Goal: Task Accomplishment & Management: Use online tool/utility

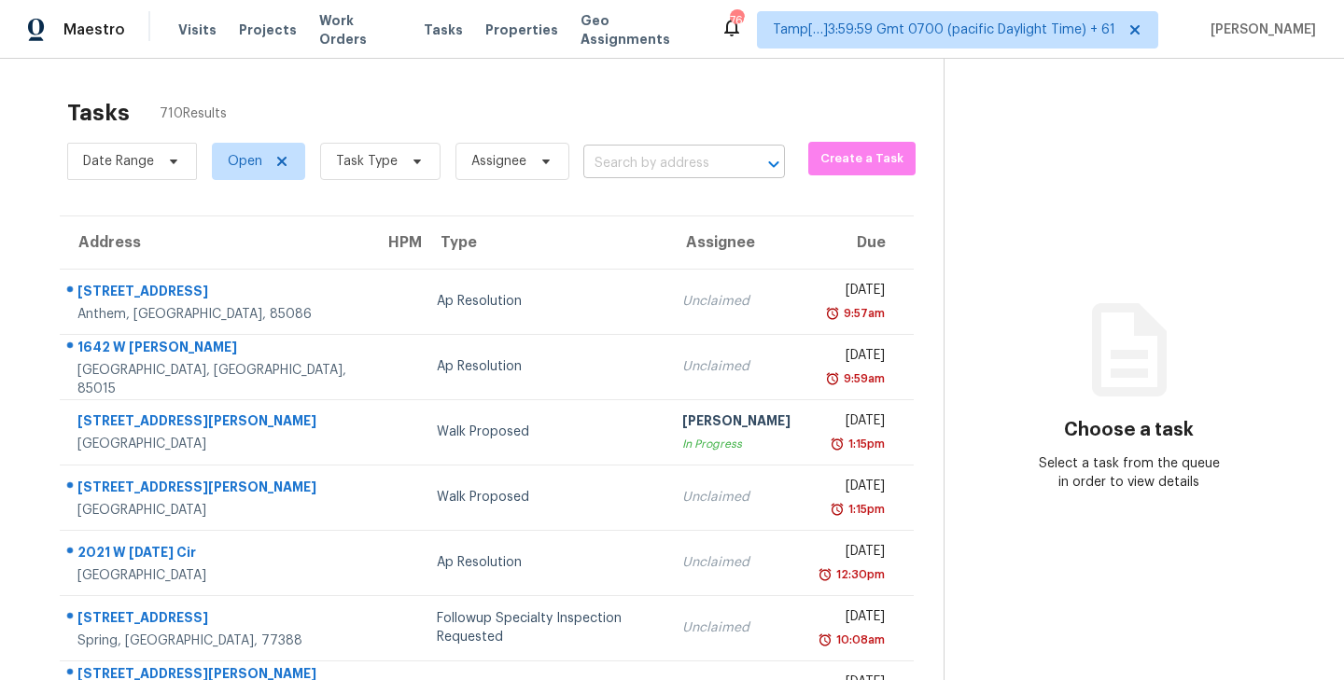
click at [651, 150] on input "text" at bounding box center [657, 163] width 149 height 29
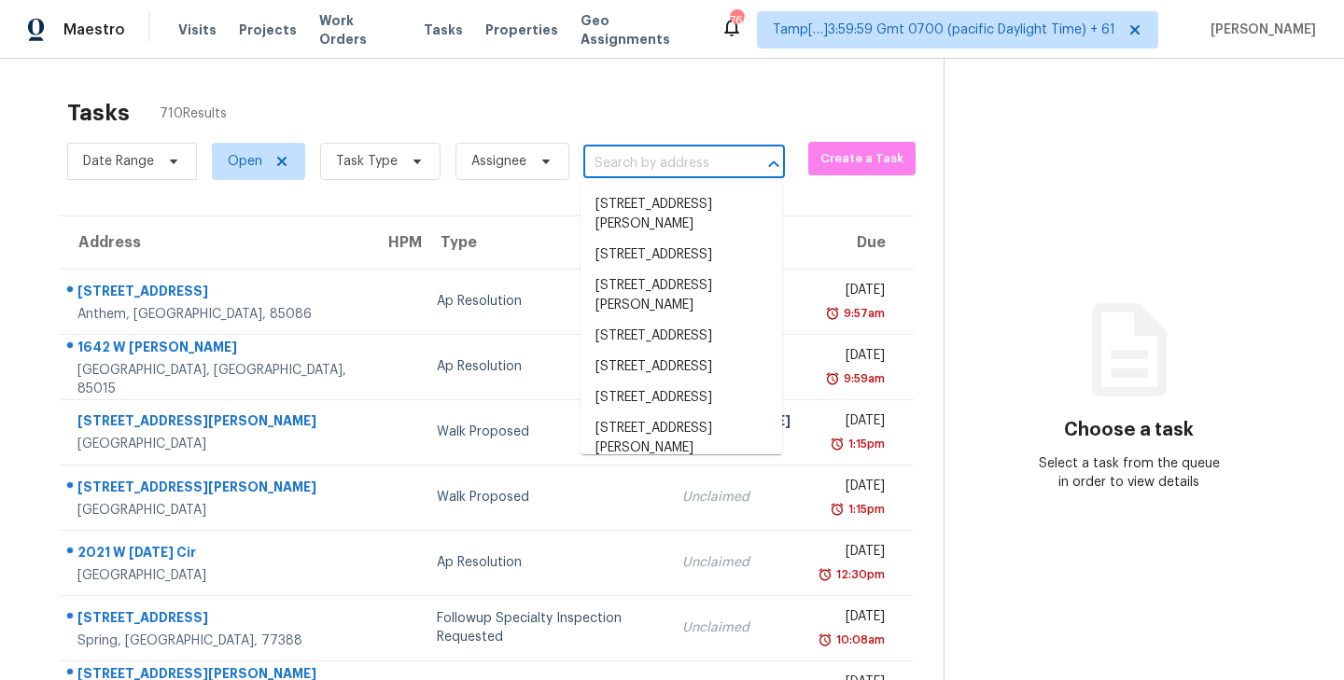
paste input "5872 Watercrest Ct, Indianapolis, IN 46278"
type input "5872 Watercrest Ct, Indianapolis, IN 46278"
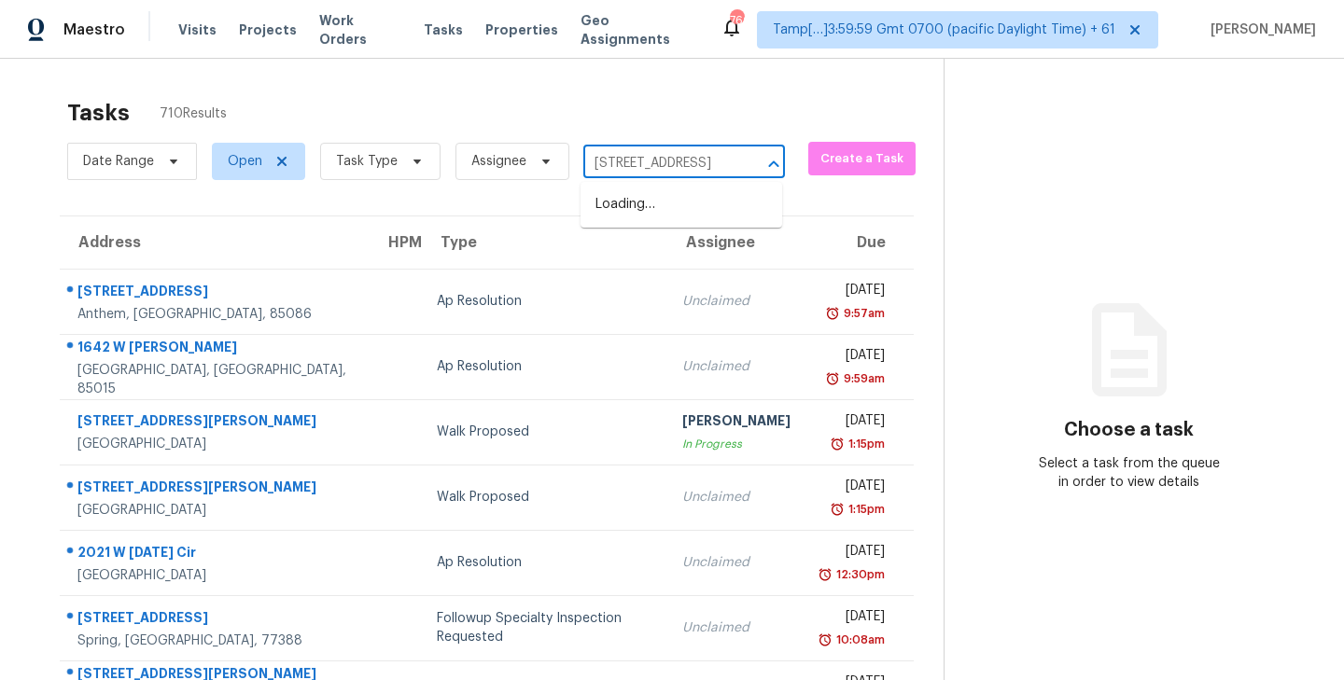
scroll to position [0, 120]
click at [644, 220] on li "5872 Watercrest Ct, Indianapolis, IN 46278" at bounding box center [681, 204] width 202 height 31
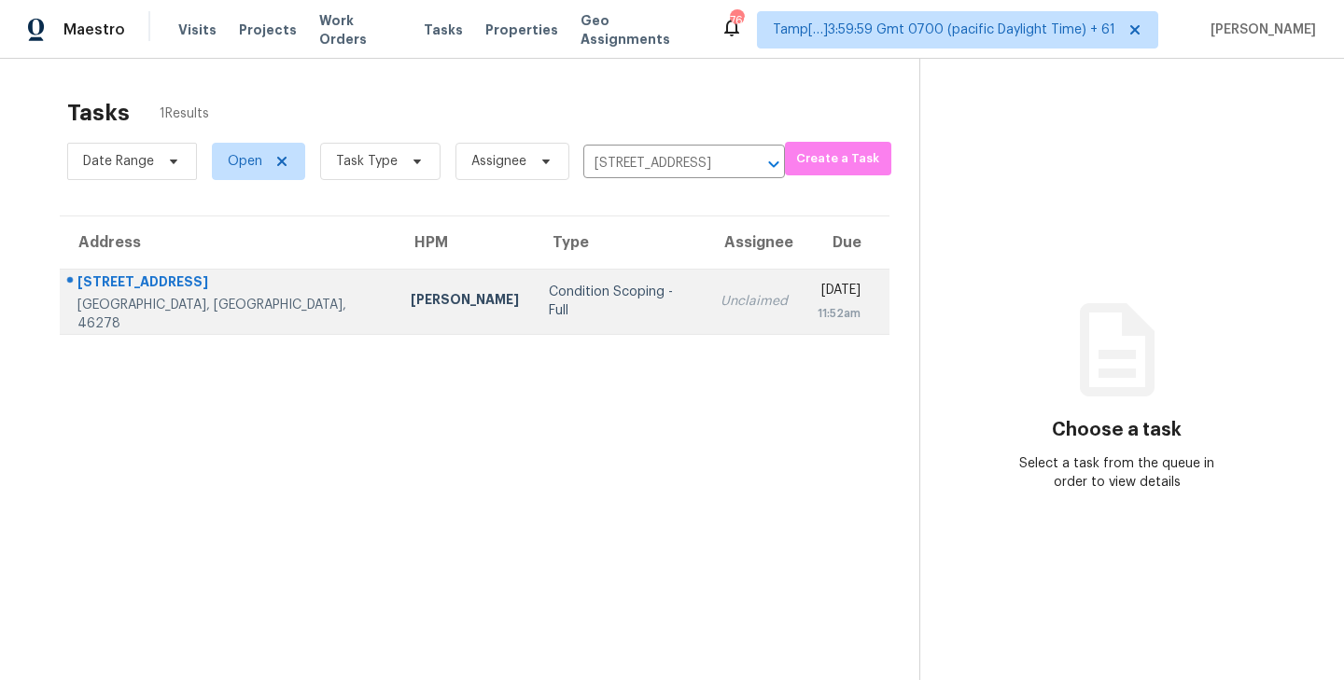
click at [586, 313] on td "Condition Scoping - Full" at bounding box center [620, 301] width 172 height 65
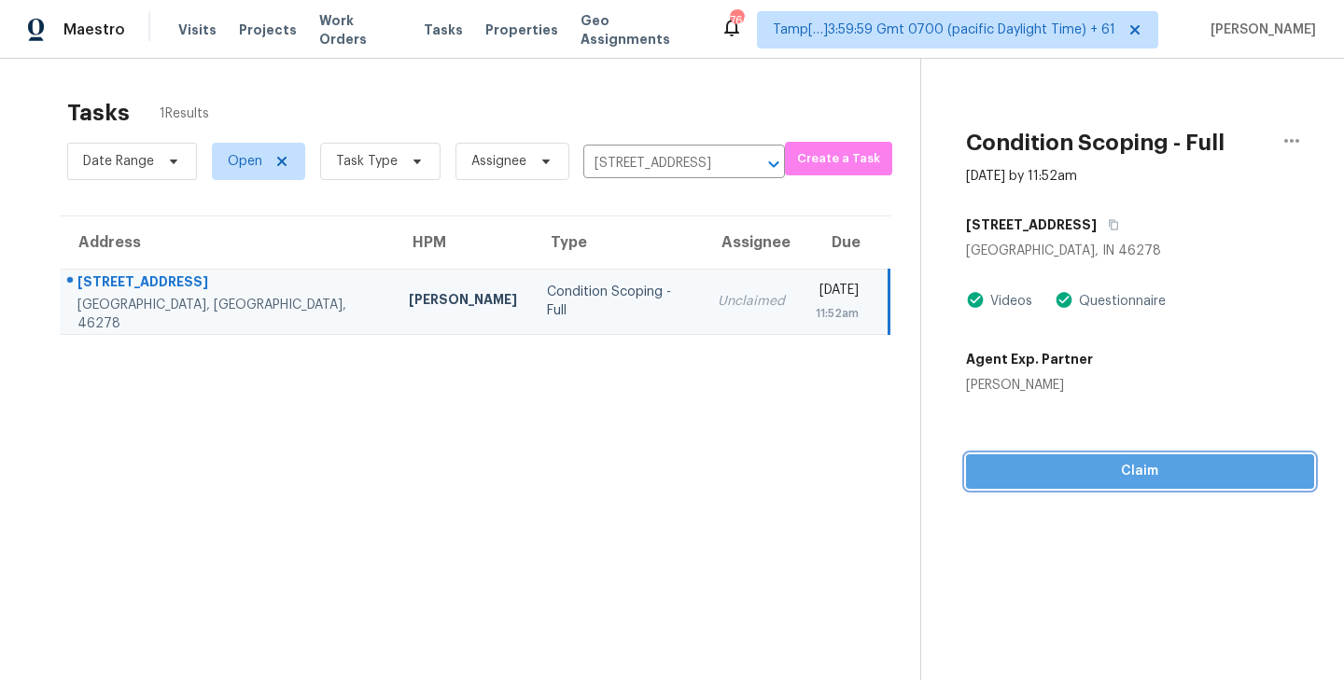
click at [1143, 474] on span "Claim" at bounding box center [1140, 471] width 319 height 23
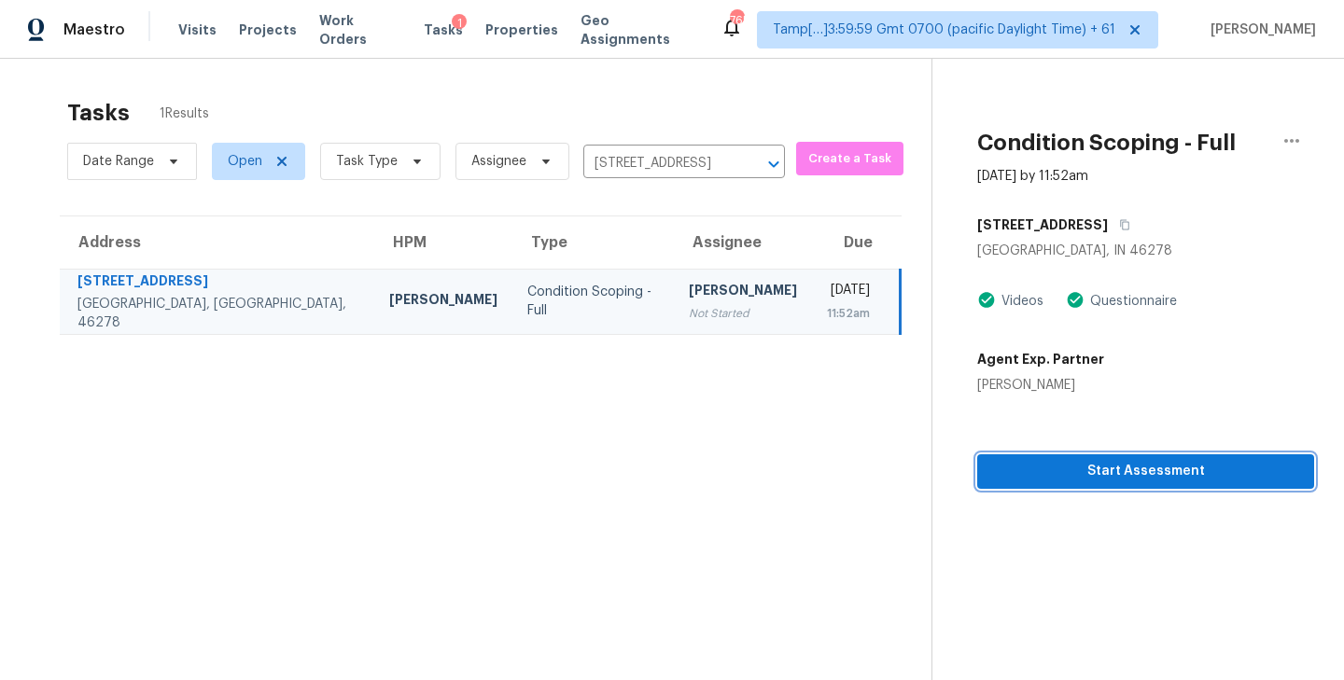
click at [1179, 468] on span "Start Assessment" at bounding box center [1145, 471] width 307 height 23
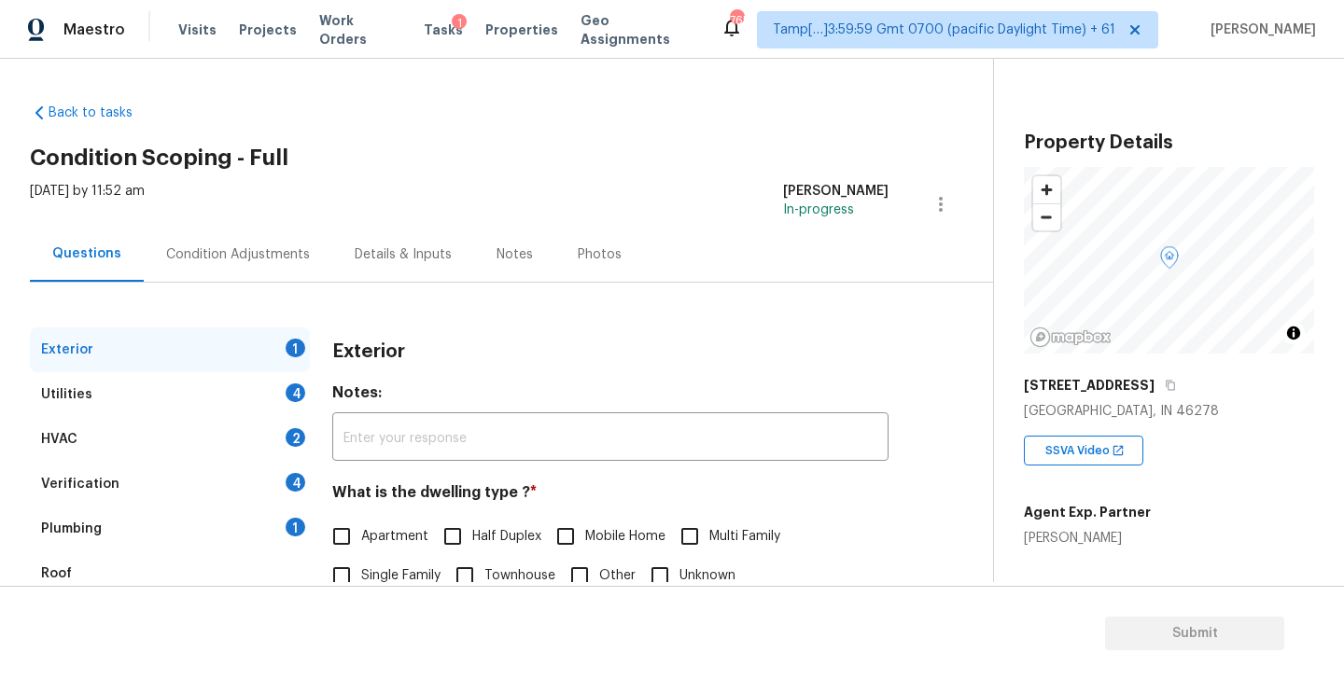
click at [345, 571] on input "Single Family" at bounding box center [341, 575] width 39 height 39
checkbox input "true"
click at [130, 529] on div "Plumbing 1" at bounding box center [170, 529] width 280 height 45
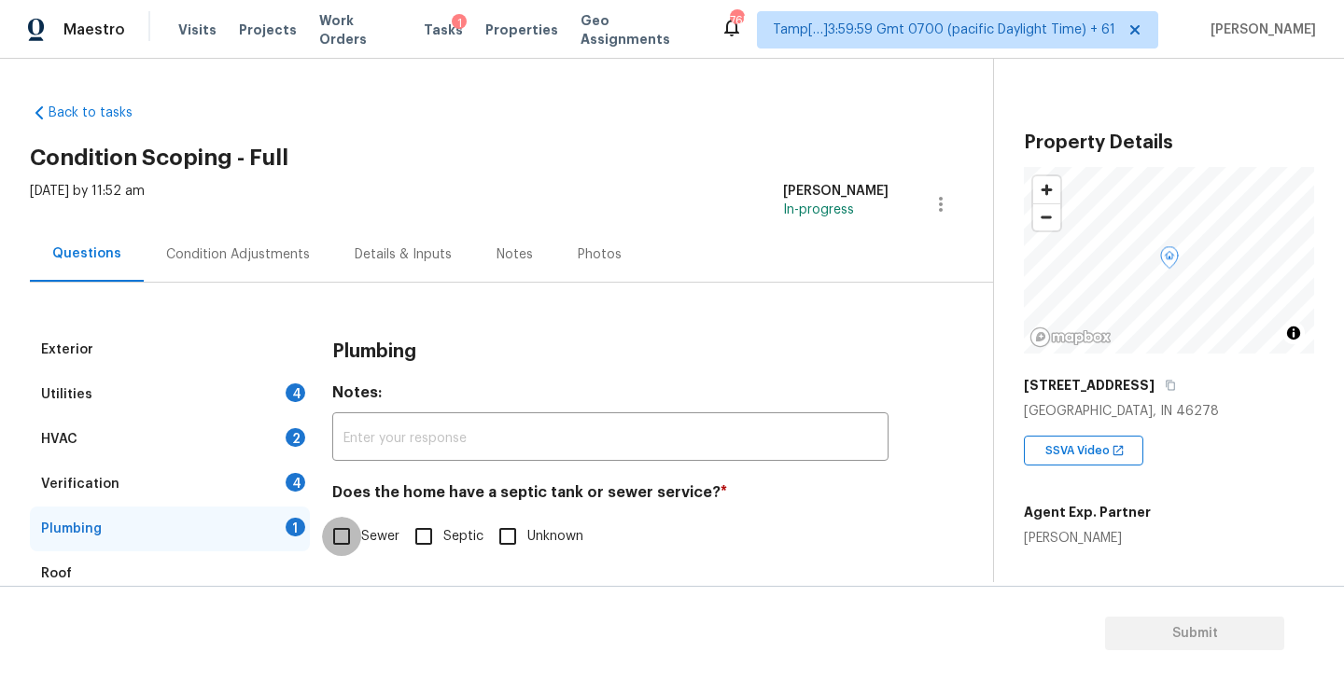
click at [335, 544] on input "Sewer" at bounding box center [341, 536] width 39 height 39
checkbox input "true"
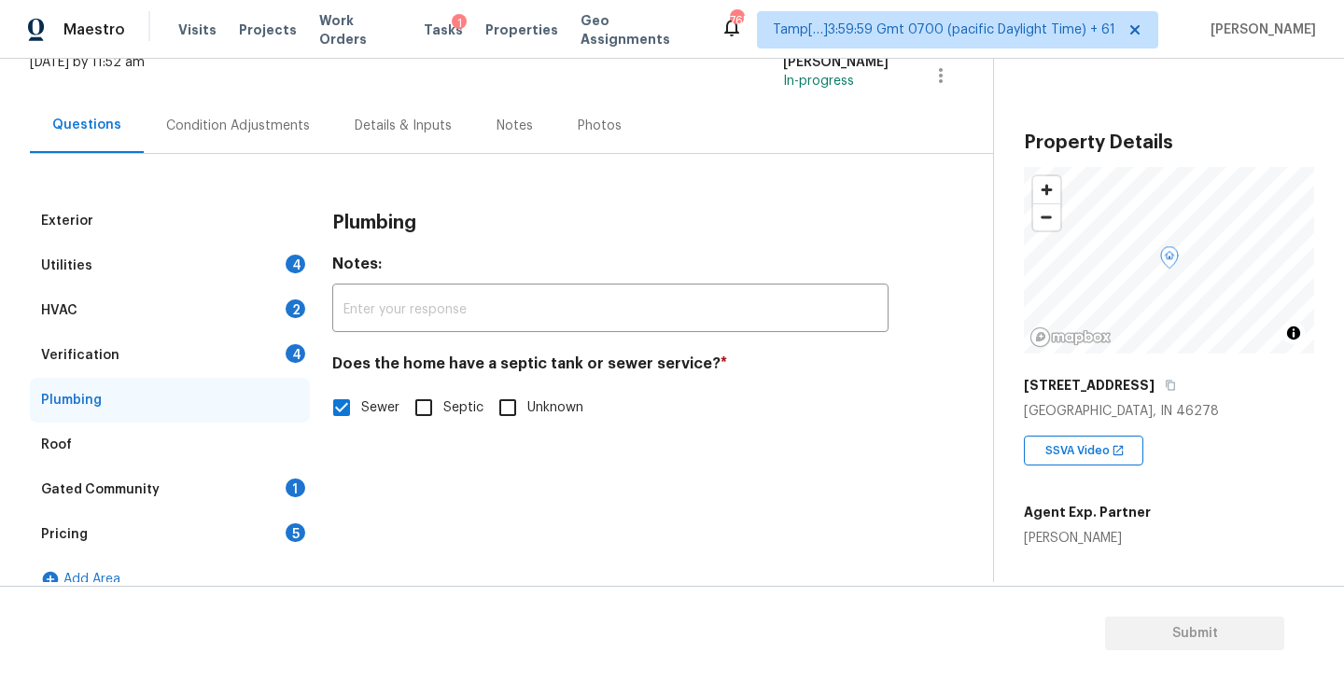
scroll to position [154, 0]
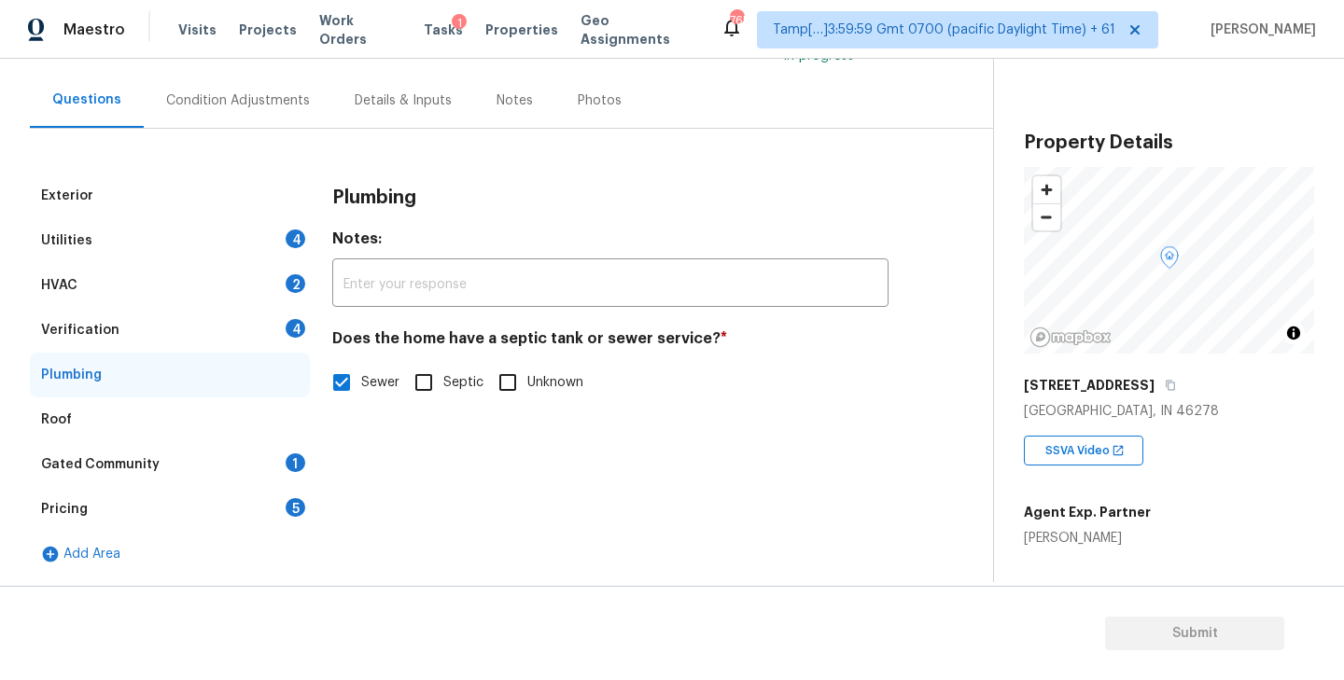
click at [167, 468] on div "Gated Community 1" at bounding box center [170, 464] width 280 height 45
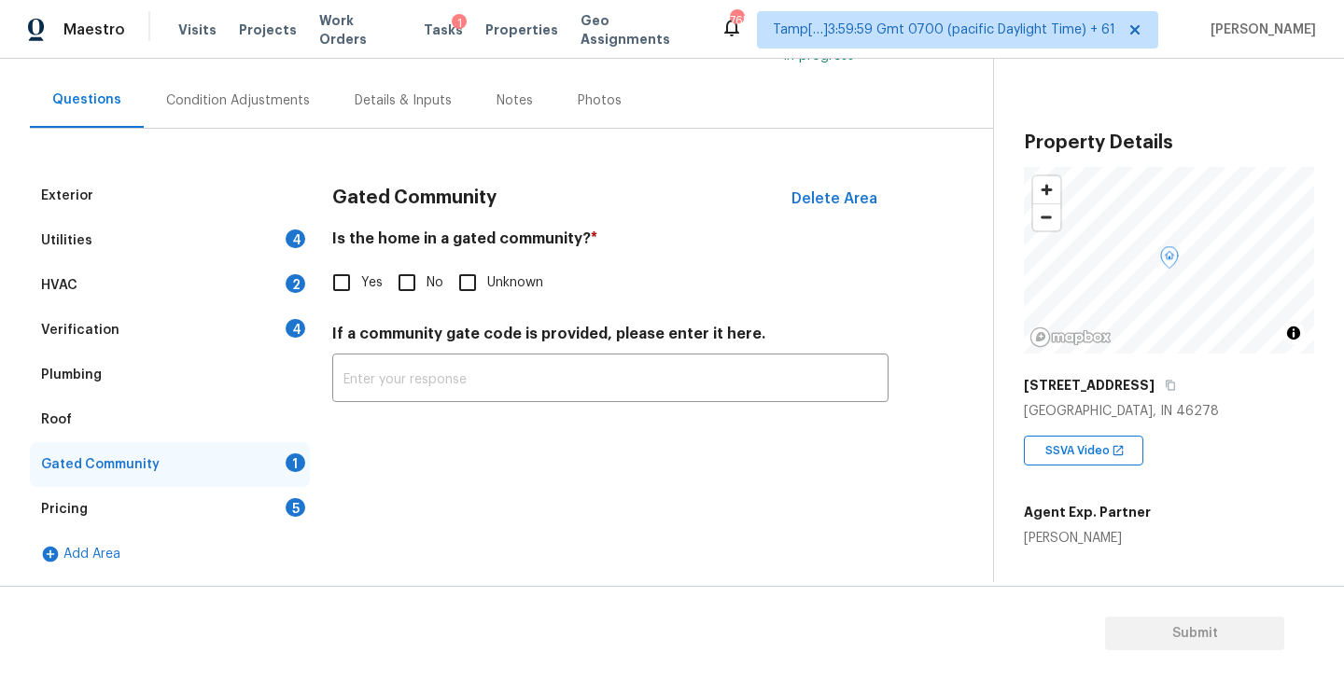
click at [412, 282] on input "No" at bounding box center [406, 282] width 39 height 39
checkbox input "true"
click at [151, 235] on div "Utilities 4" at bounding box center [170, 240] width 280 height 45
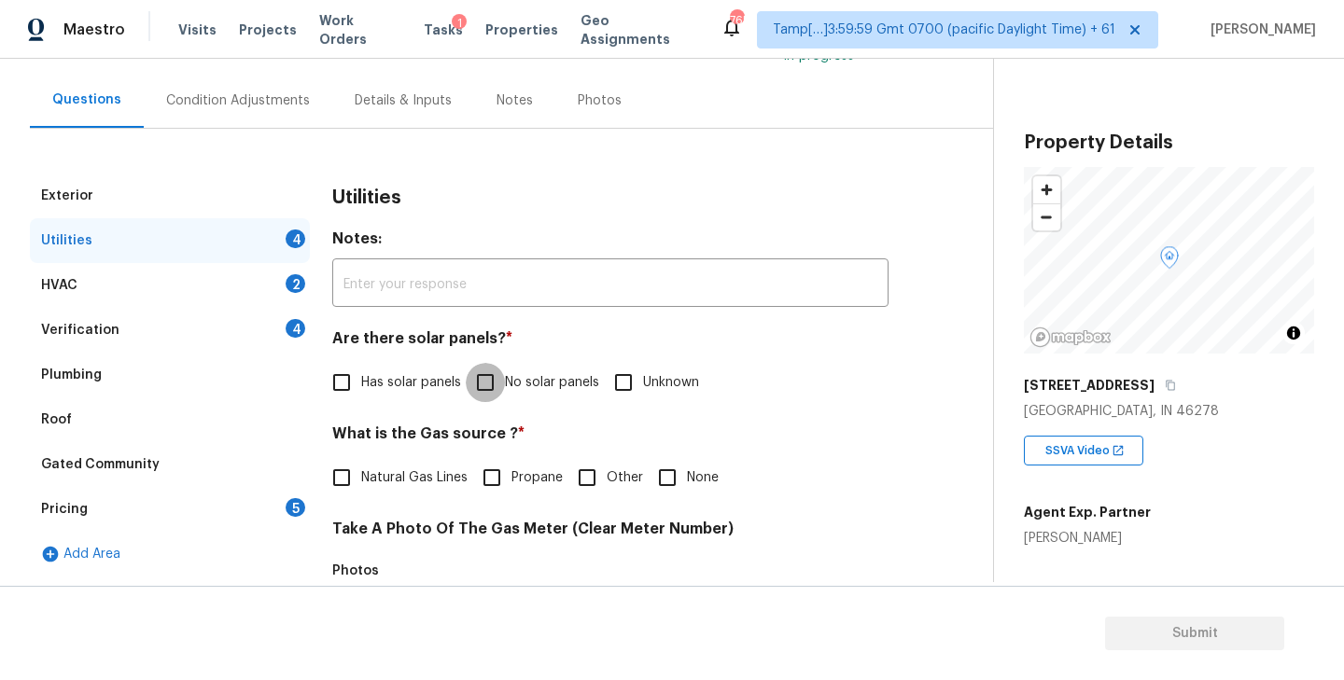
click at [491, 374] on input "No solar panels" at bounding box center [485, 382] width 39 height 39
checkbox input "true"
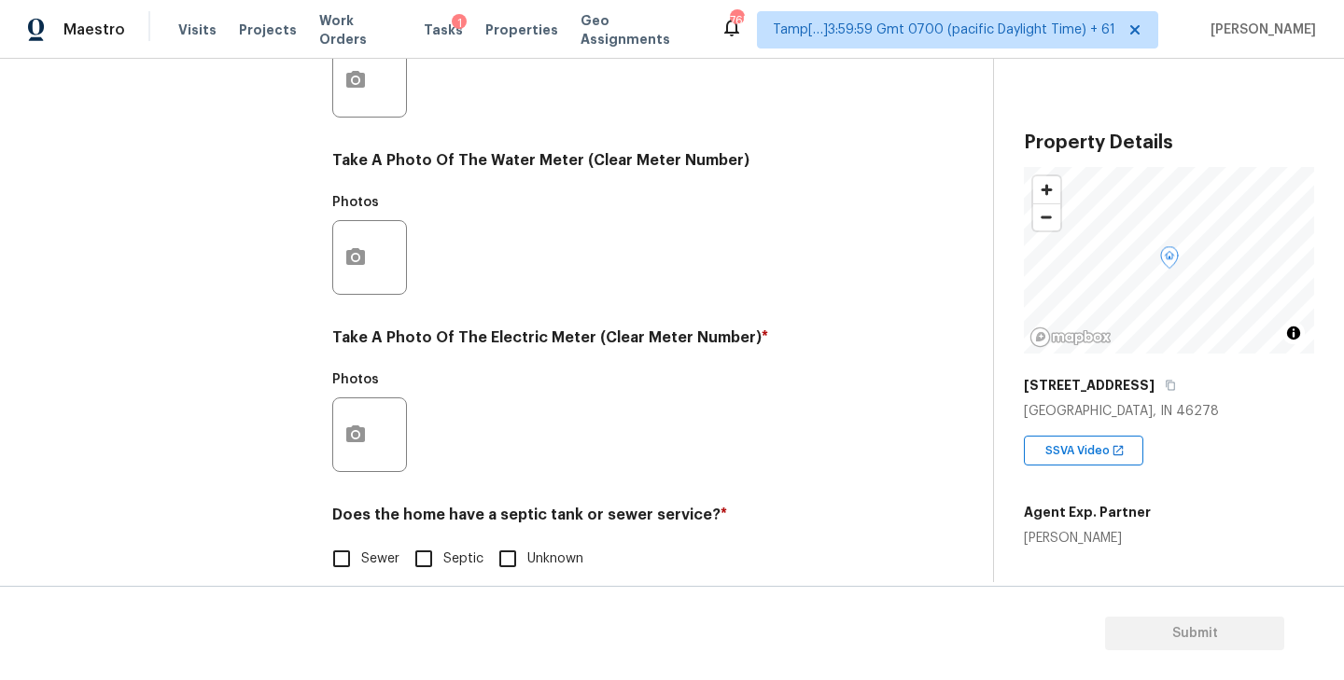
scroll to position [724, 0]
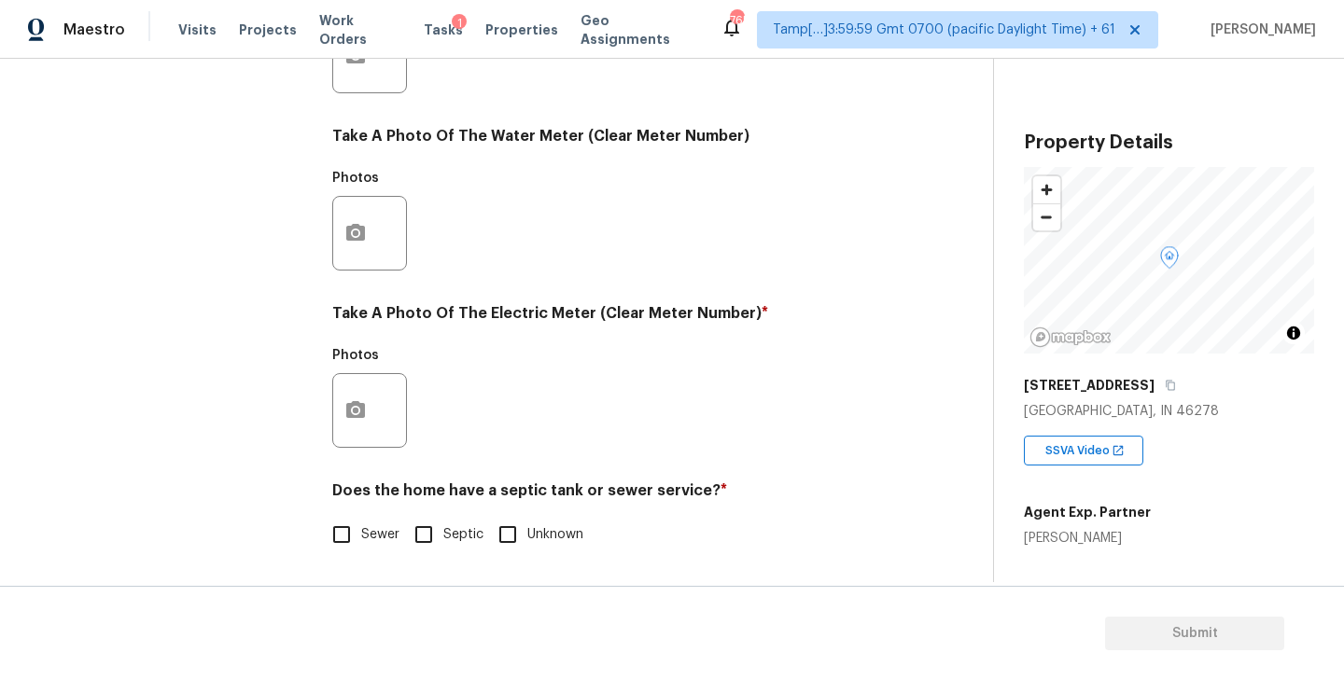
click at [343, 547] on input "Sewer" at bounding box center [341, 534] width 39 height 39
checkbox input "true"
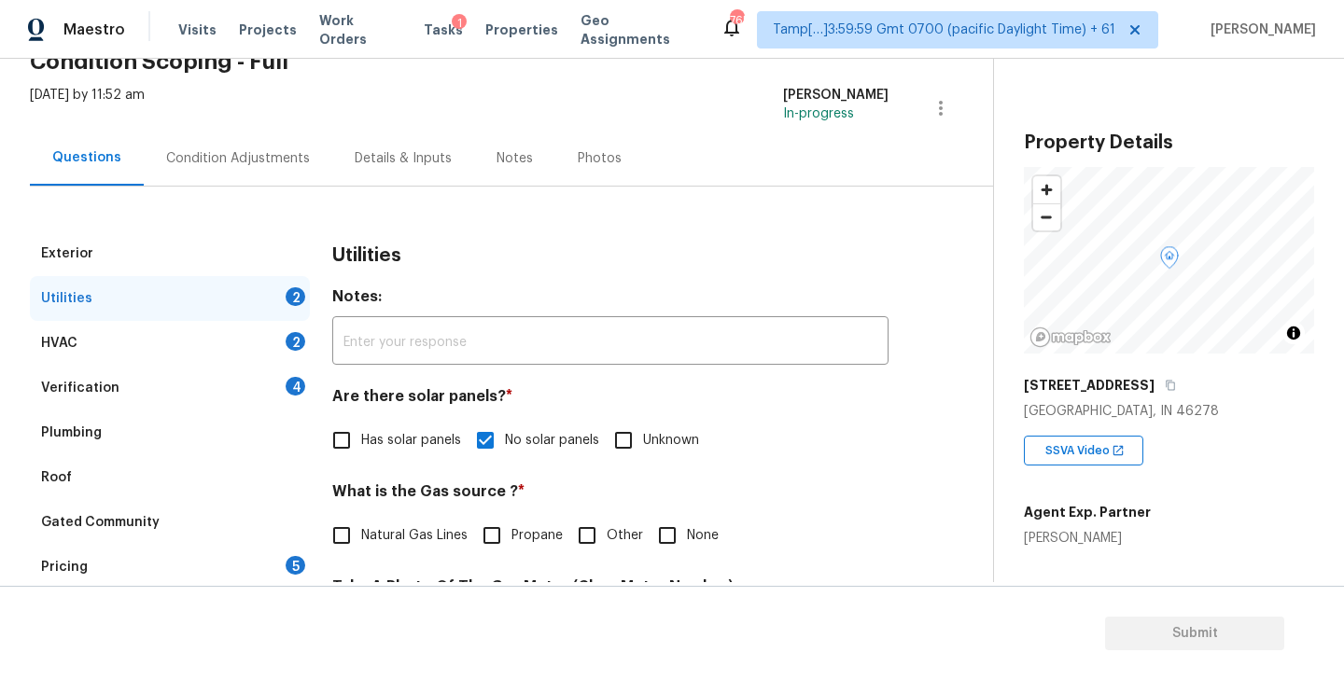
scroll to position [0, 0]
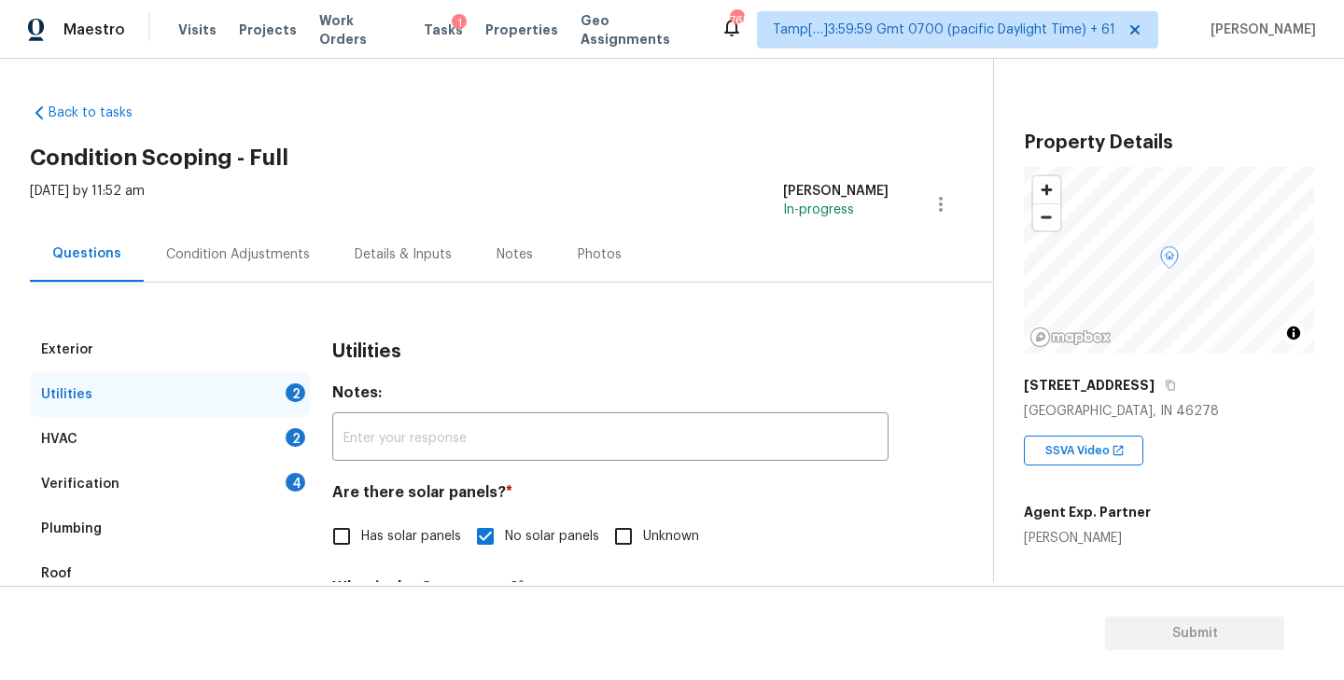
click at [141, 434] on div "HVAC 2" at bounding box center [170, 439] width 280 height 45
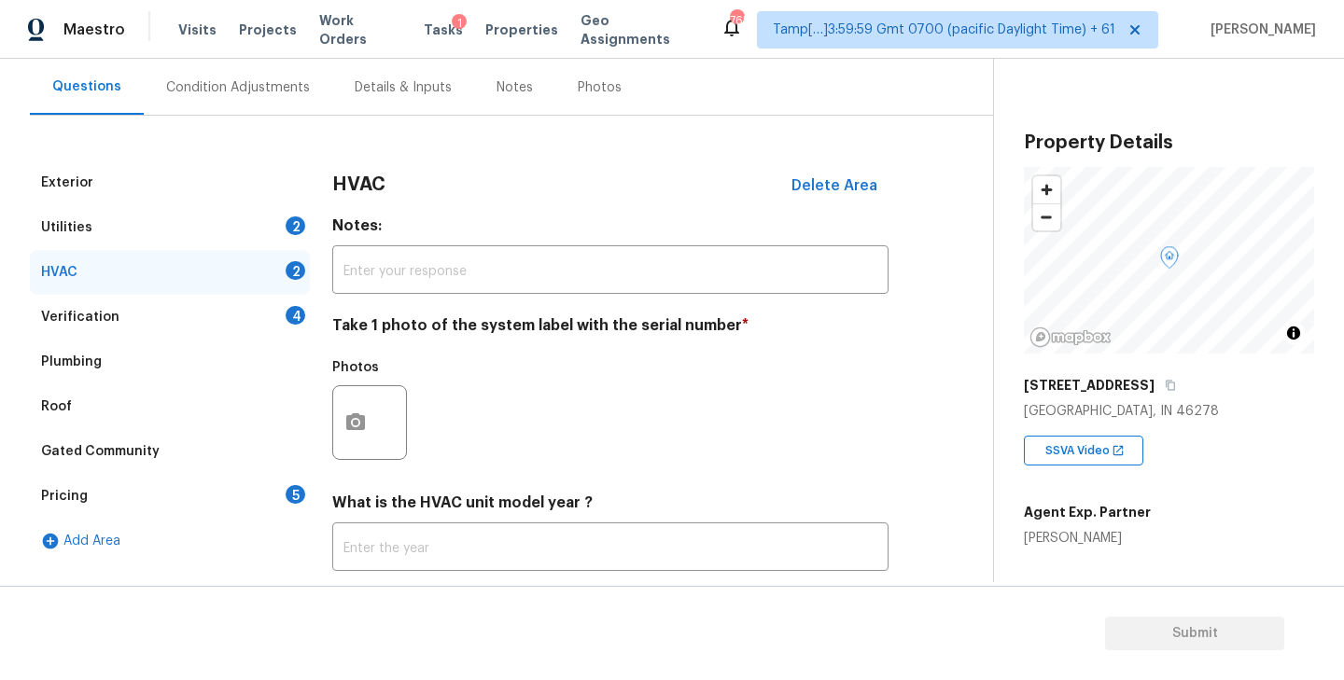
scroll to position [195, 0]
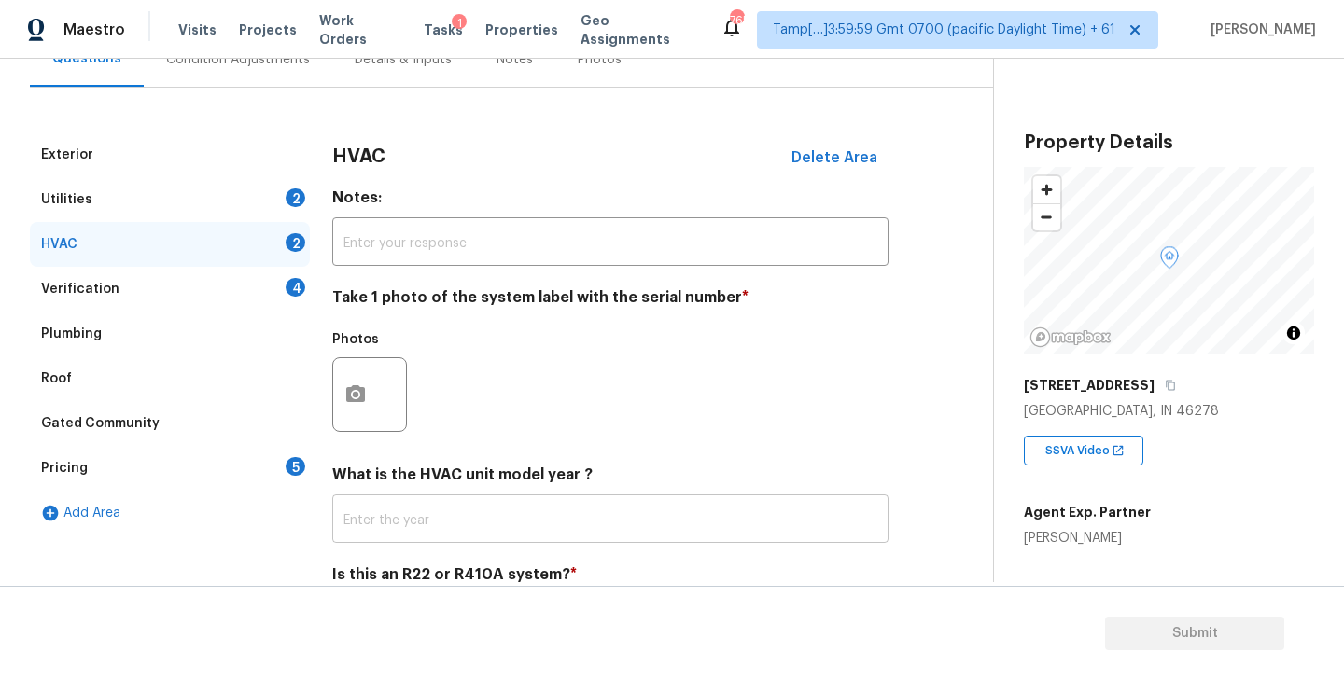
click at [369, 538] on input "text" at bounding box center [610, 521] width 556 height 44
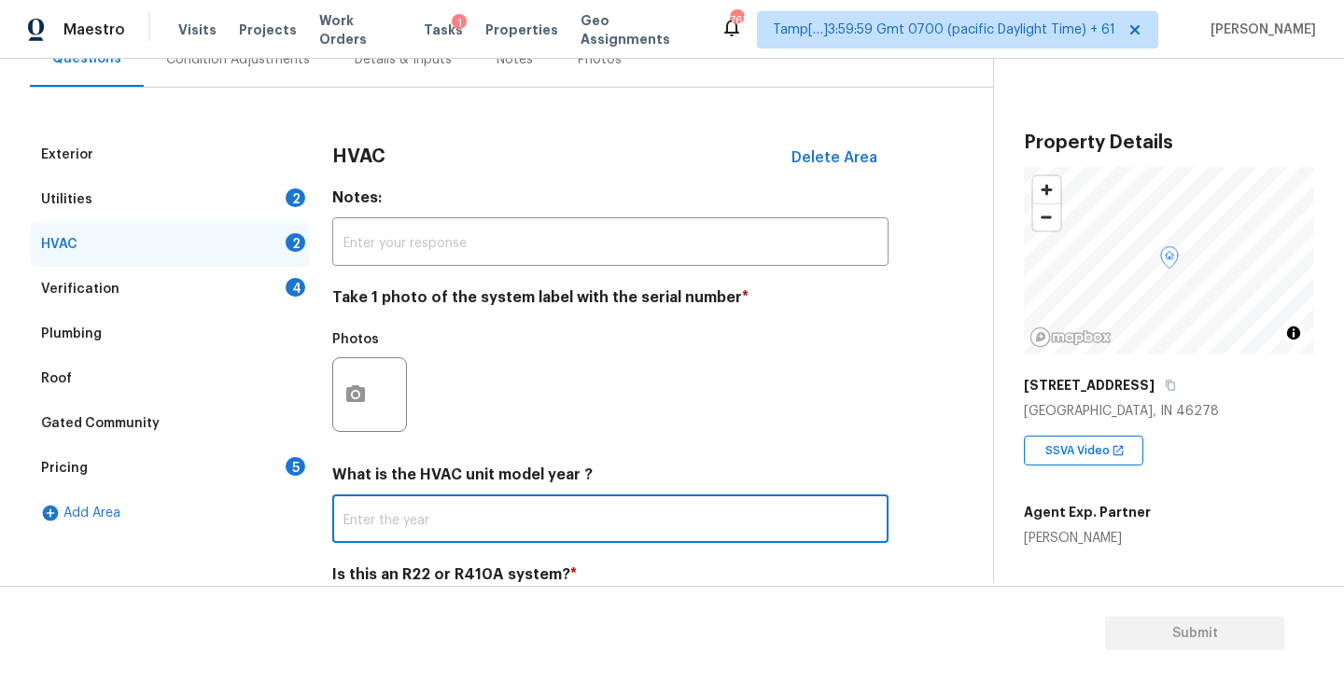
paste input "2020"
type input "2020"
click at [528, 426] on div "Photos" at bounding box center [610, 382] width 556 height 121
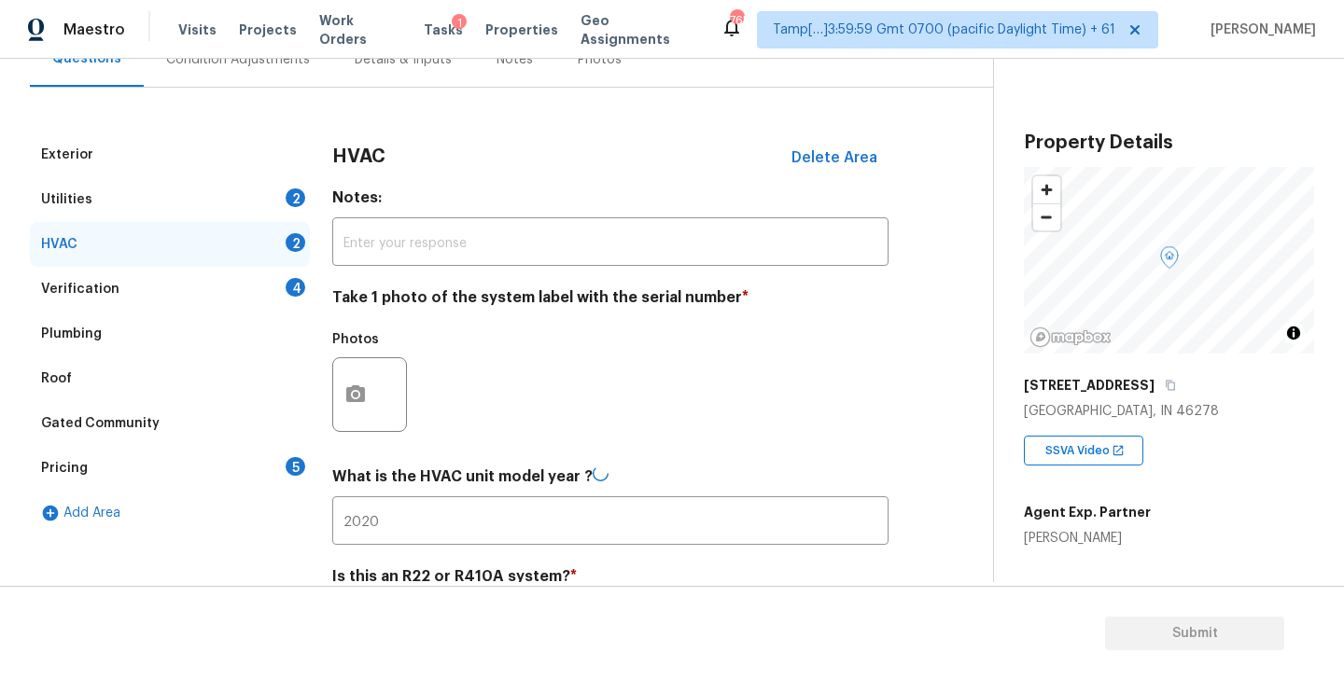
scroll to position [280, 0]
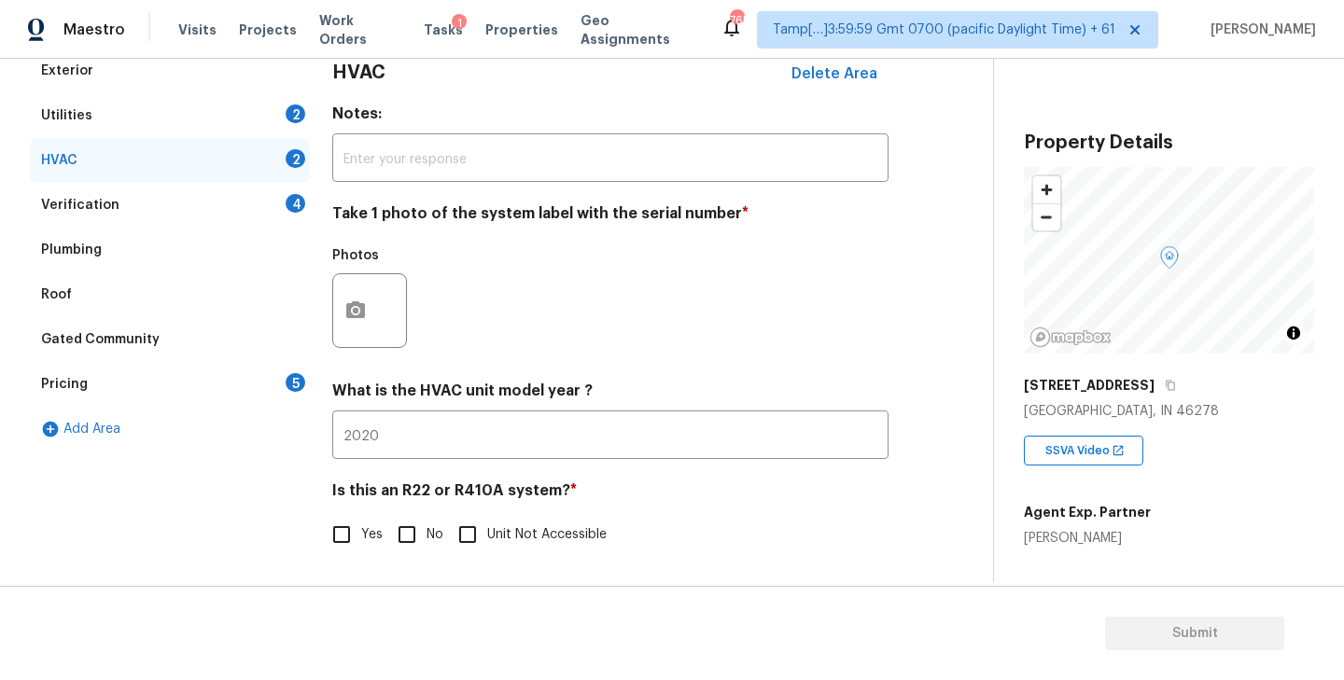
click at [406, 532] on input "No" at bounding box center [406, 534] width 39 height 39
checkbox input "true"
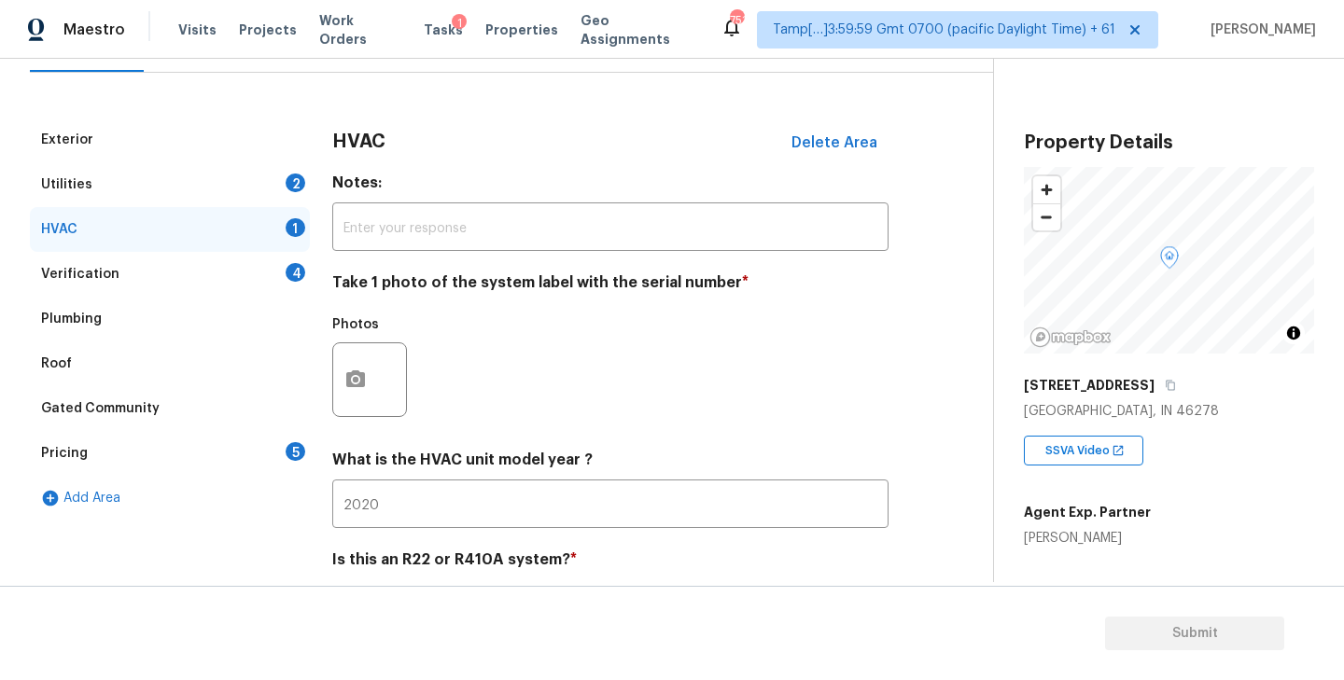
click at [1029, 543] on div "Michelle Holmes" at bounding box center [1087, 538] width 127 height 19
click at [1087, 543] on div "Michelle Holmes" at bounding box center [1087, 538] width 127 height 19
copy div "Michelle Holmes"
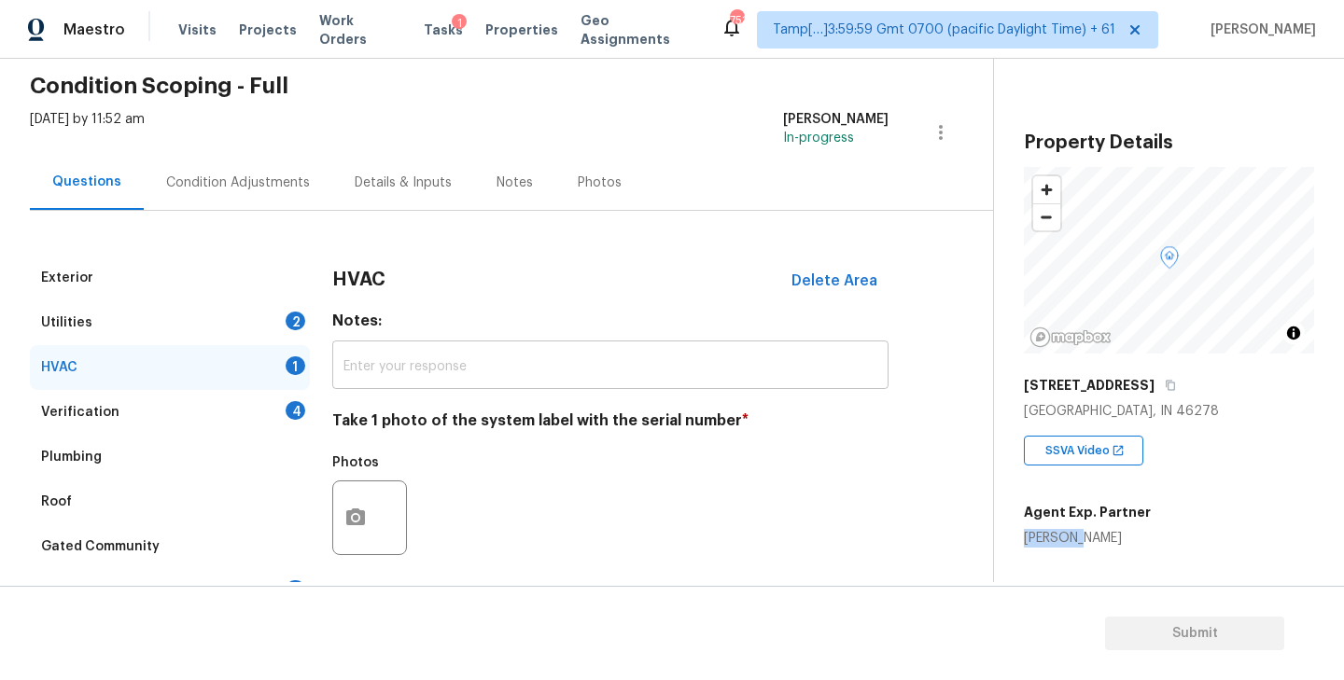
scroll to position [0, 0]
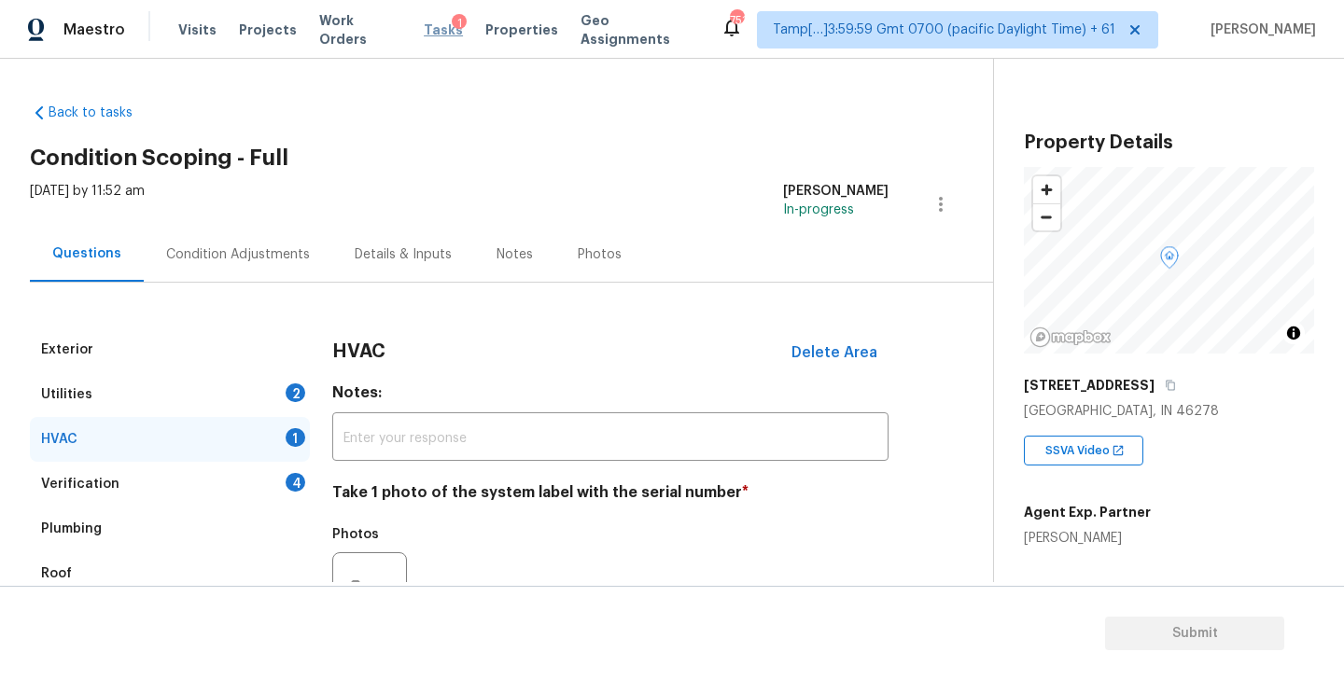
click at [424, 31] on span "Tasks" at bounding box center [443, 29] width 39 height 13
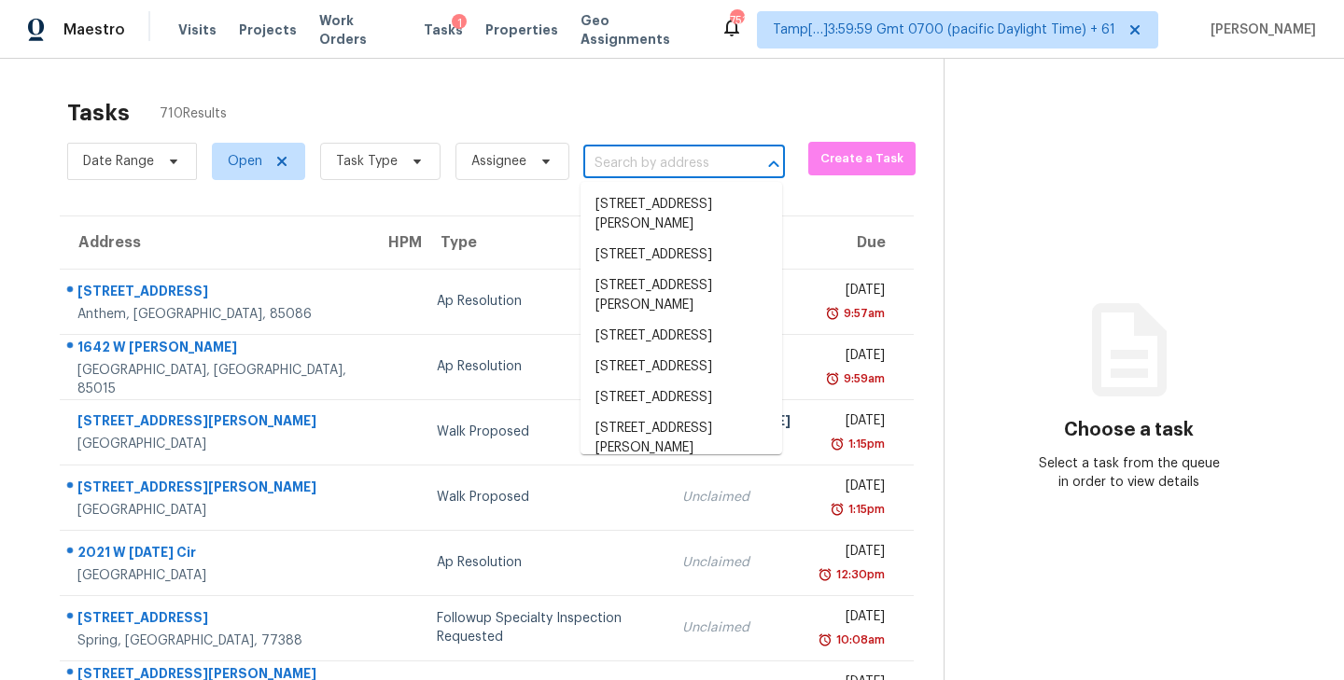
click at [656, 161] on input "text" at bounding box center [657, 163] width 149 height 29
paste input "5872 Watercrest Ct, Indianapolis, IN 46278"
type input "5872 Watercrest Ct, Indianapolis, IN 46278"
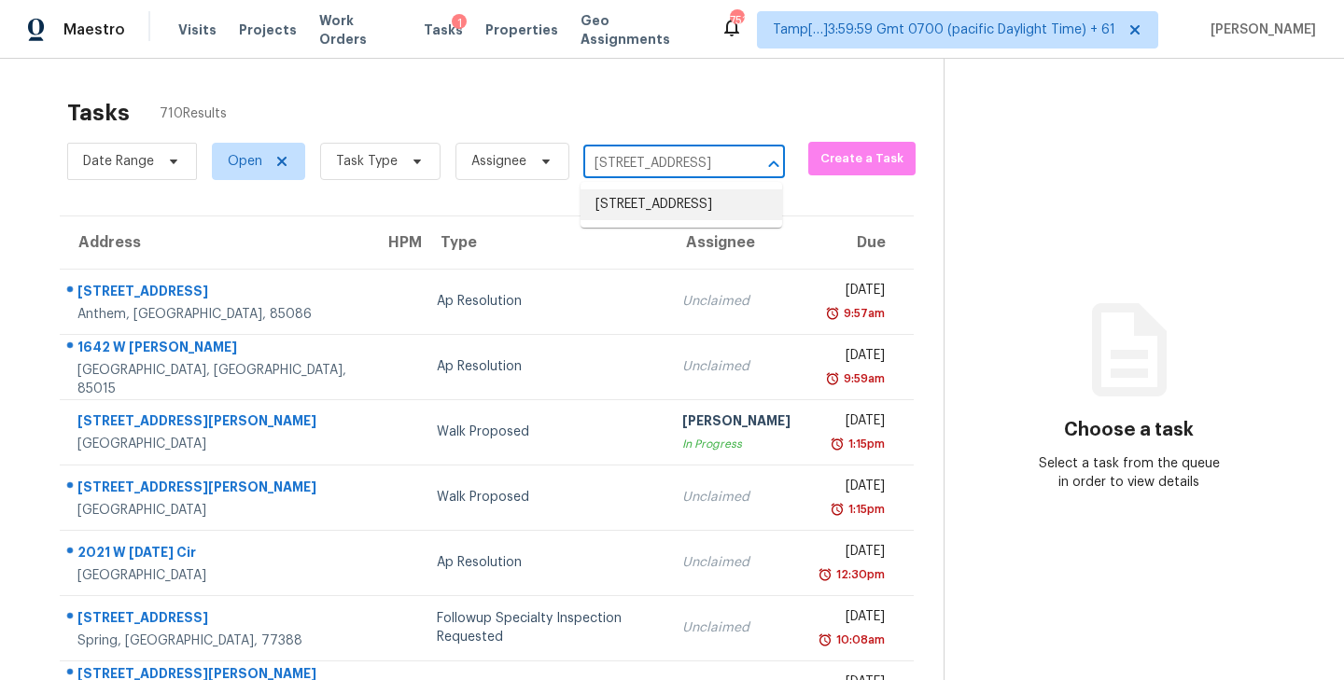
click at [654, 217] on li "5872 Watercrest Ct, Indianapolis, IN 46278" at bounding box center [681, 204] width 202 height 31
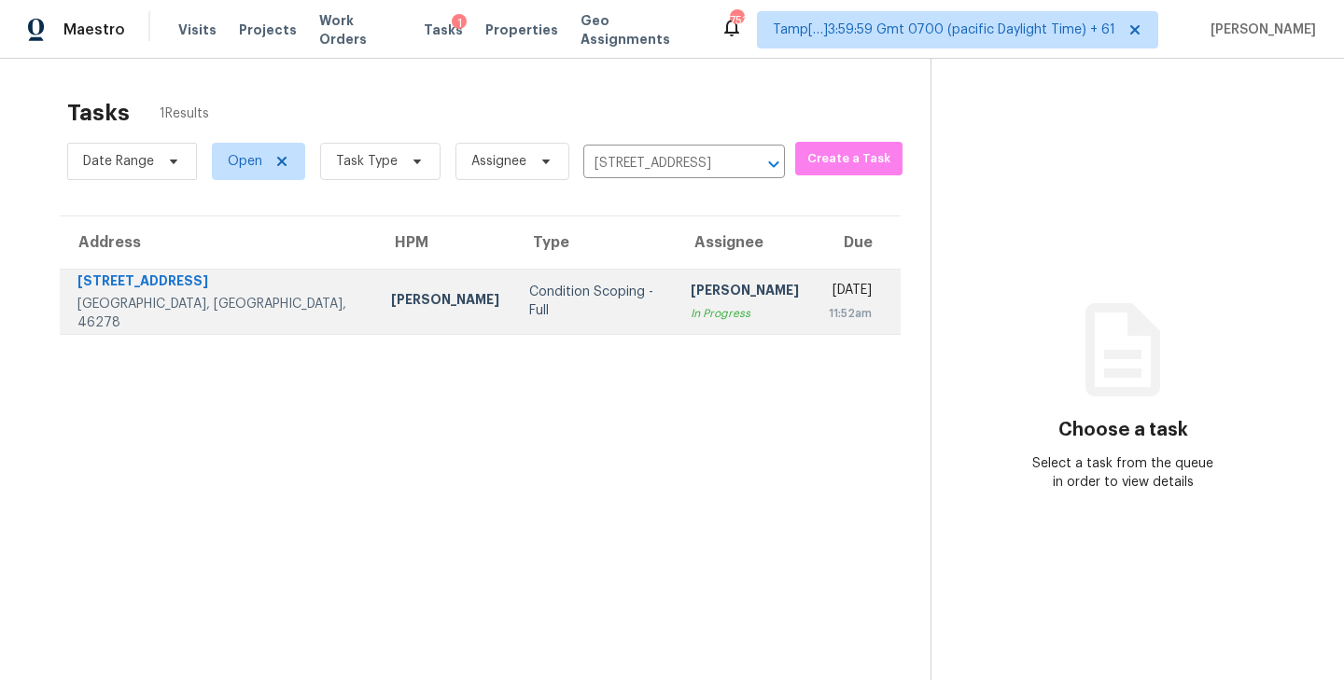
click at [691, 301] on div "[PERSON_NAME]" at bounding box center [745, 292] width 108 height 23
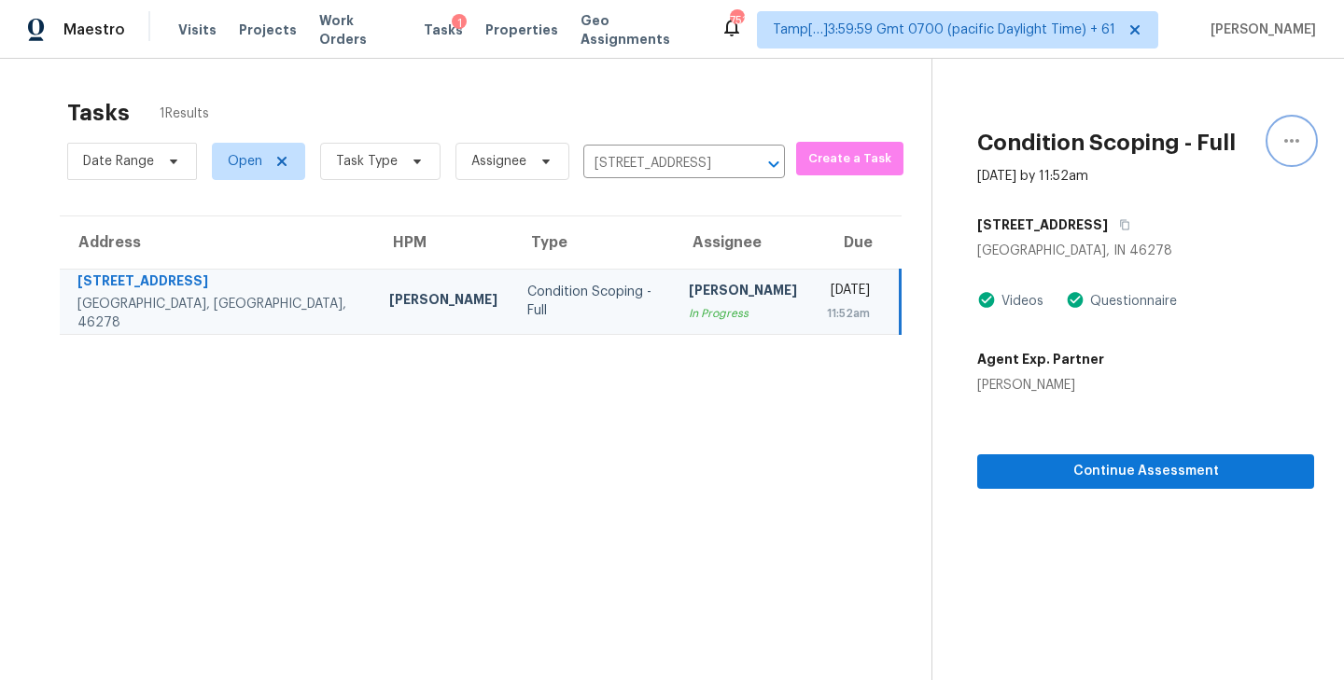
click at [1286, 143] on icon "button" at bounding box center [1291, 141] width 22 height 22
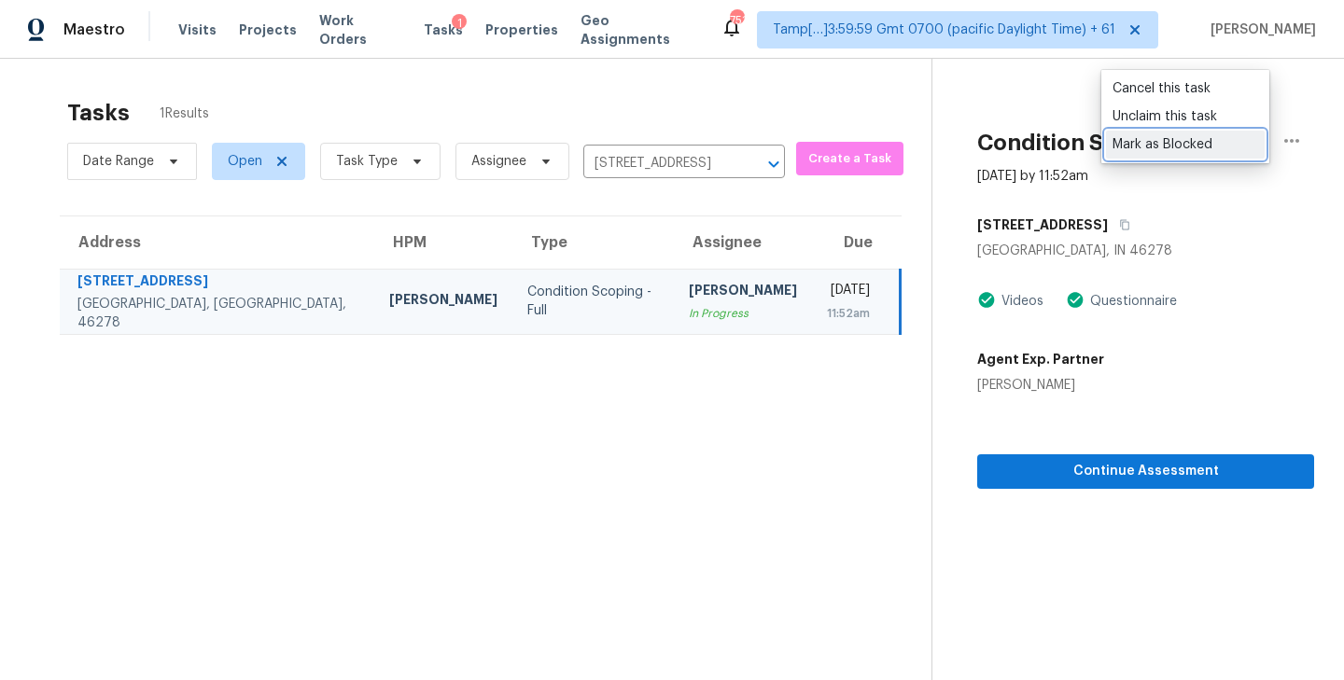
click at [1185, 139] on div "Mark as Blocked" at bounding box center [1185, 144] width 146 height 19
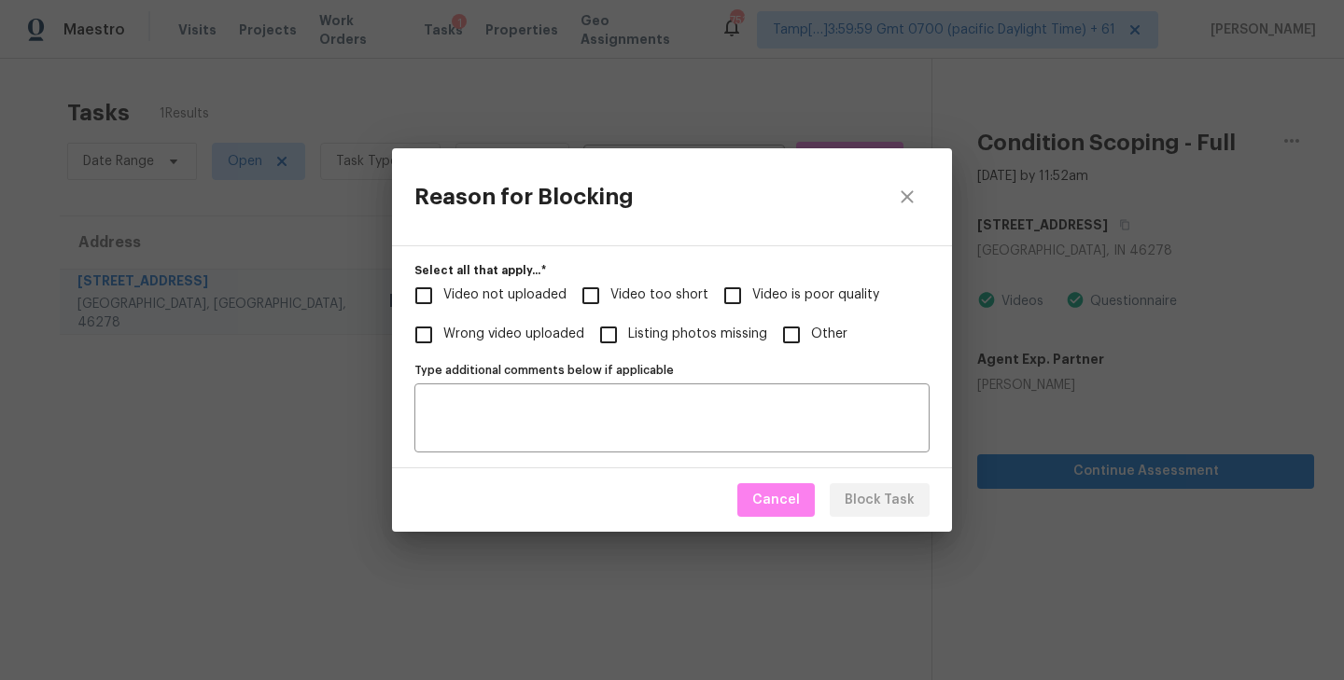
click at [426, 293] on input "Video not uploaded" at bounding box center [423, 295] width 39 height 39
checkbox input "true"
click at [566, 412] on textarea "Type additional comments below if applicable" at bounding box center [672, 417] width 493 height 39
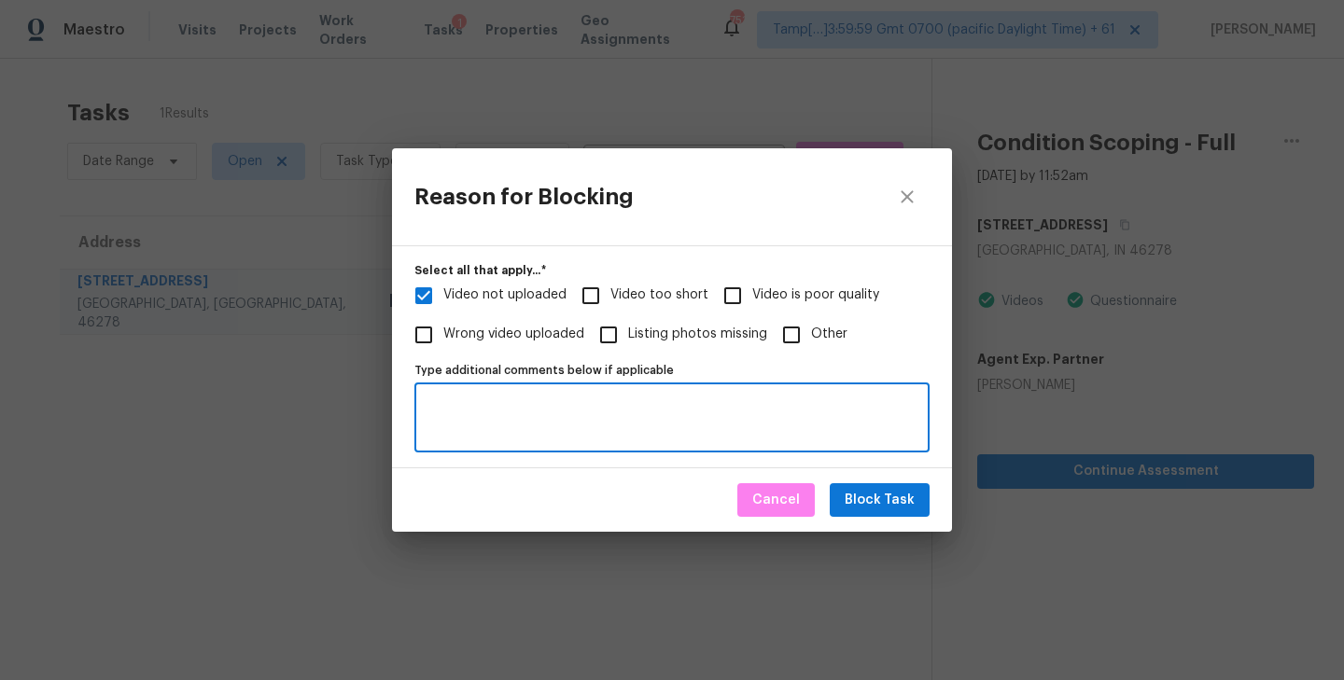
paste textarea "Incomplete Video: Exterior not covered in the available videos. Kindly upload t…"
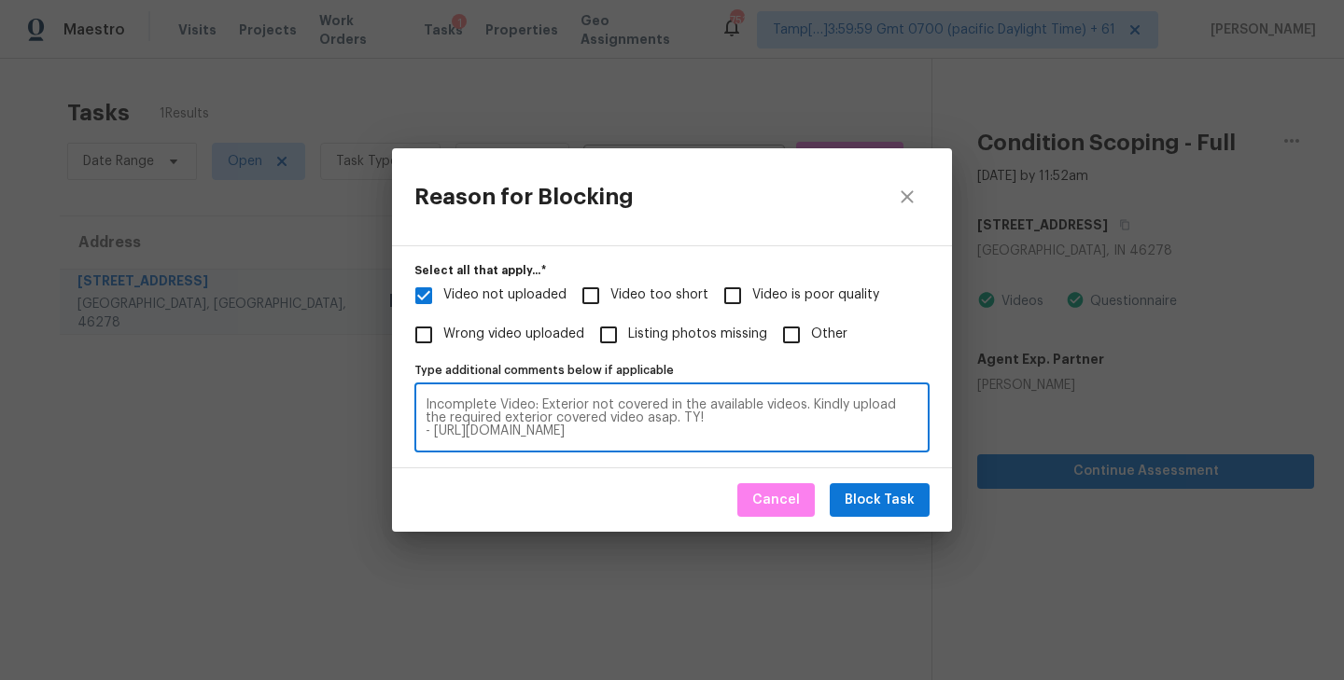
type textarea "Incomplete Video: Exterior not covered in the available videos. Kindly upload t…"
click at [873, 494] on span "Block Task" at bounding box center [880, 500] width 70 height 23
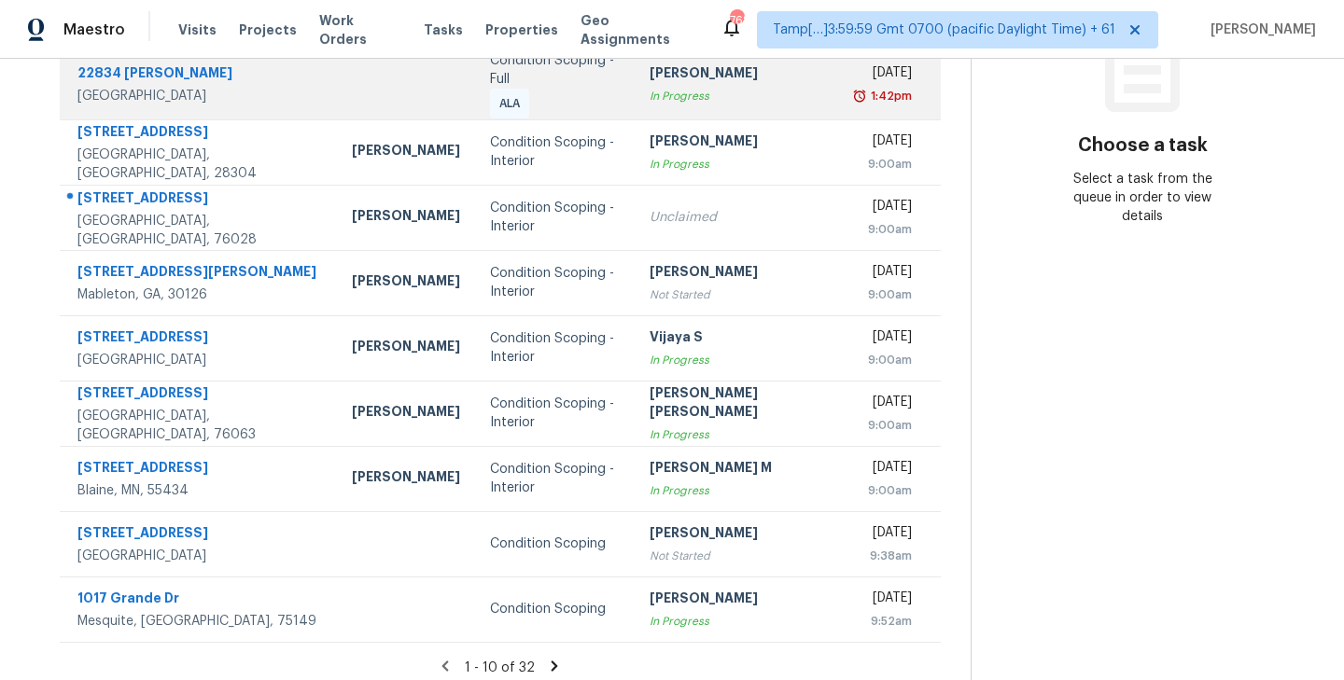
scroll to position [291, 0]
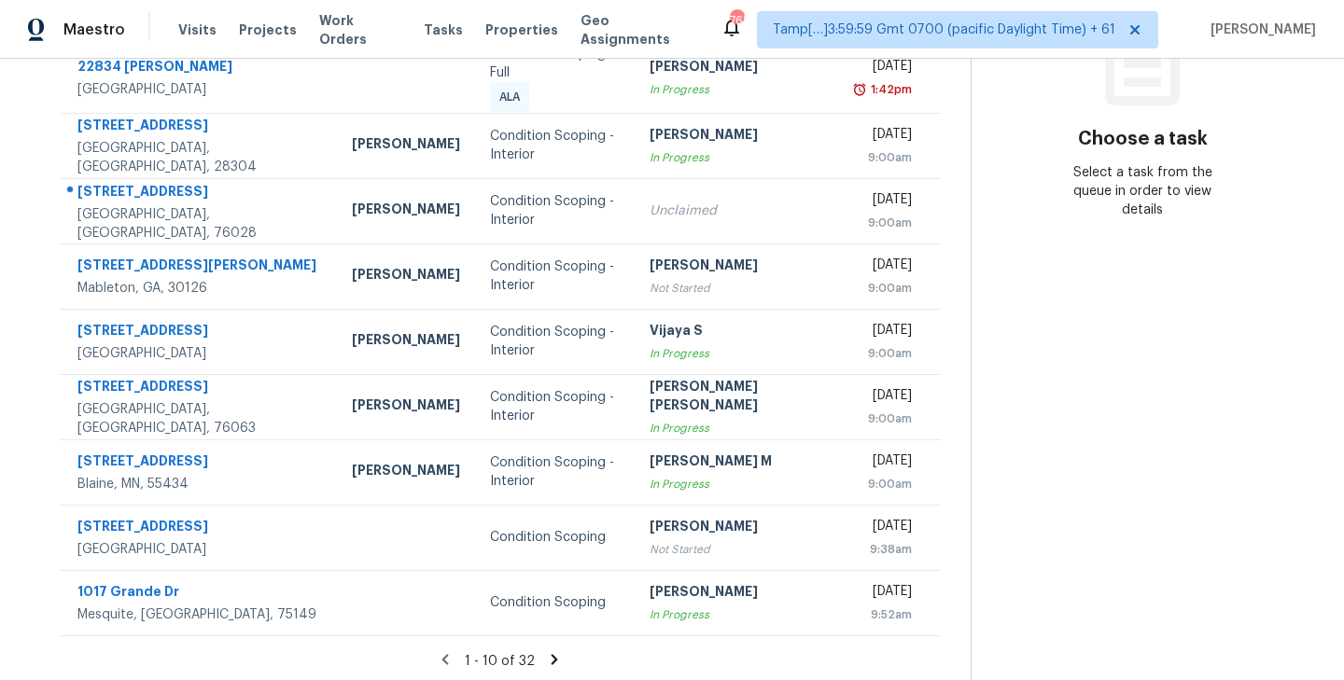
click at [552, 654] on icon at bounding box center [555, 659] width 7 height 10
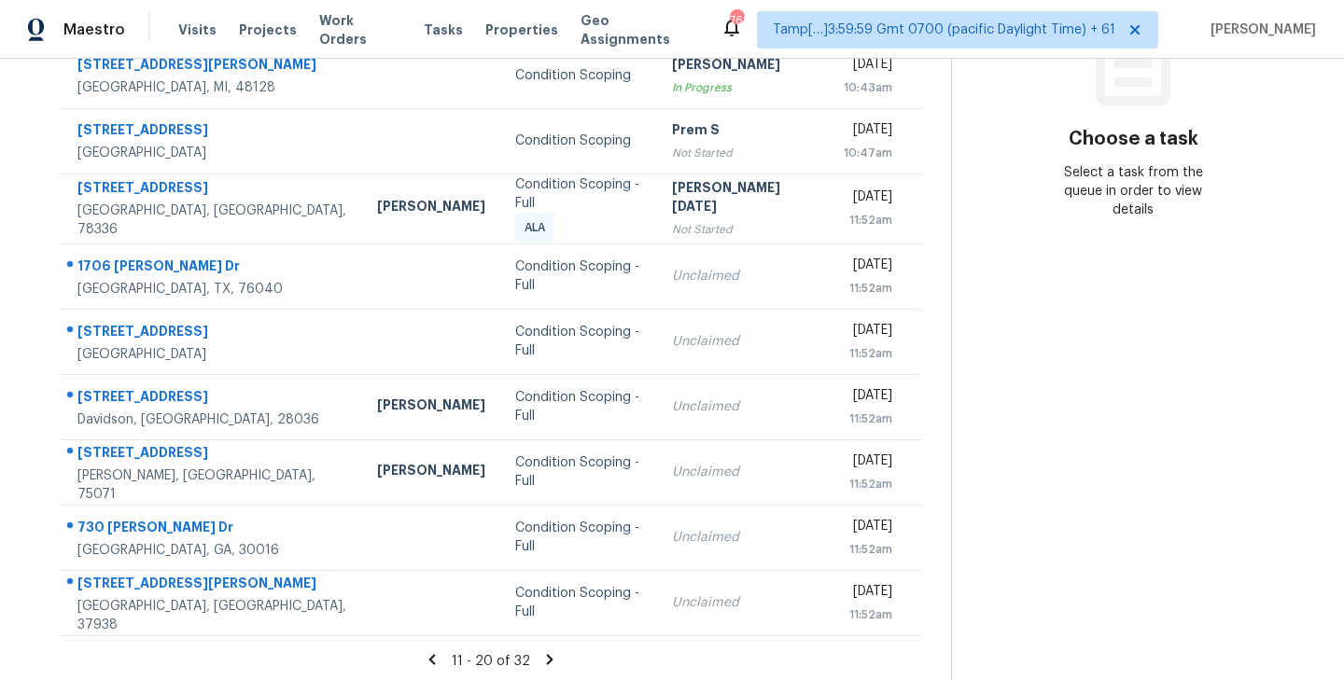
click at [548, 654] on icon at bounding box center [549, 659] width 7 height 10
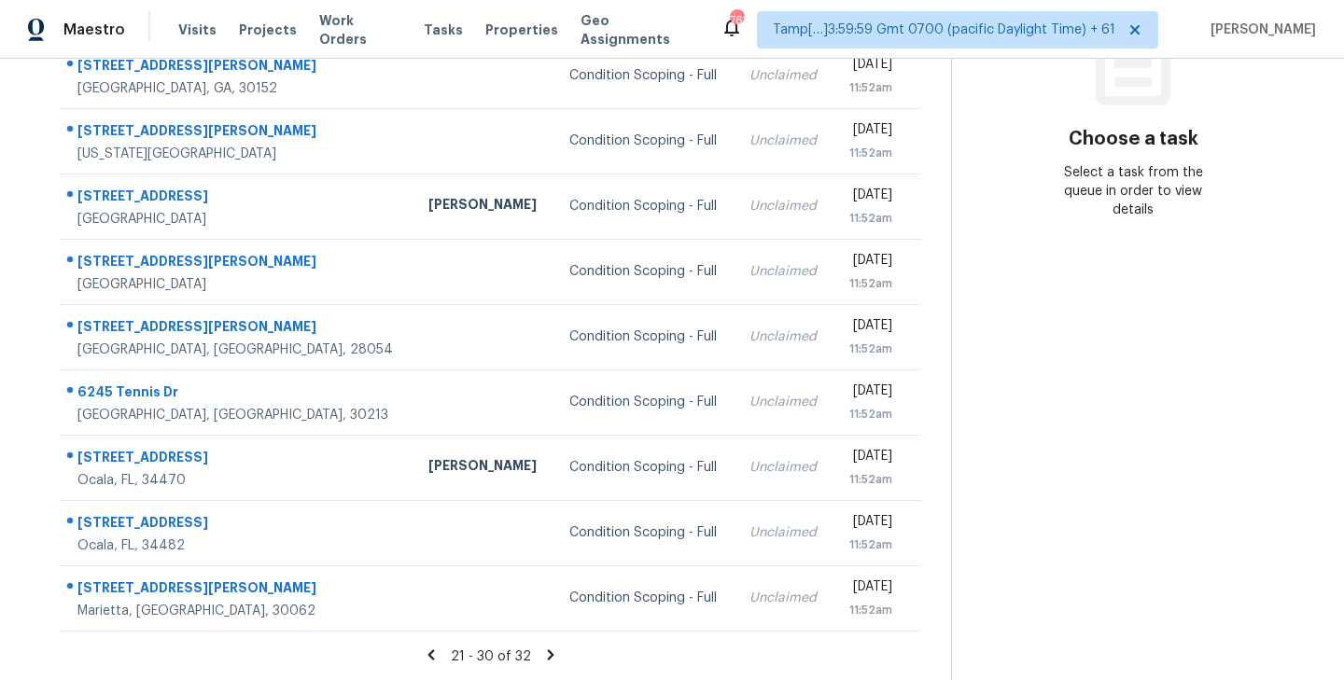
click at [547, 653] on icon at bounding box center [550, 655] width 7 height 10
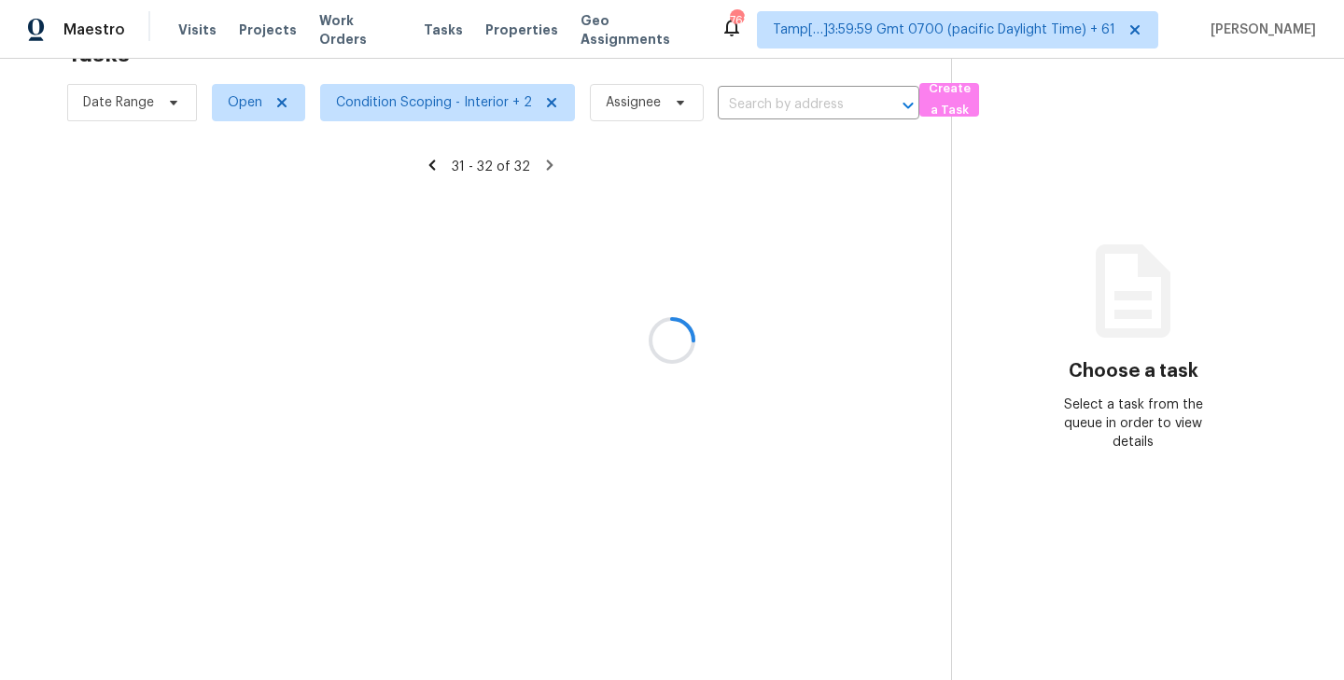
scroll to position [59, 0]
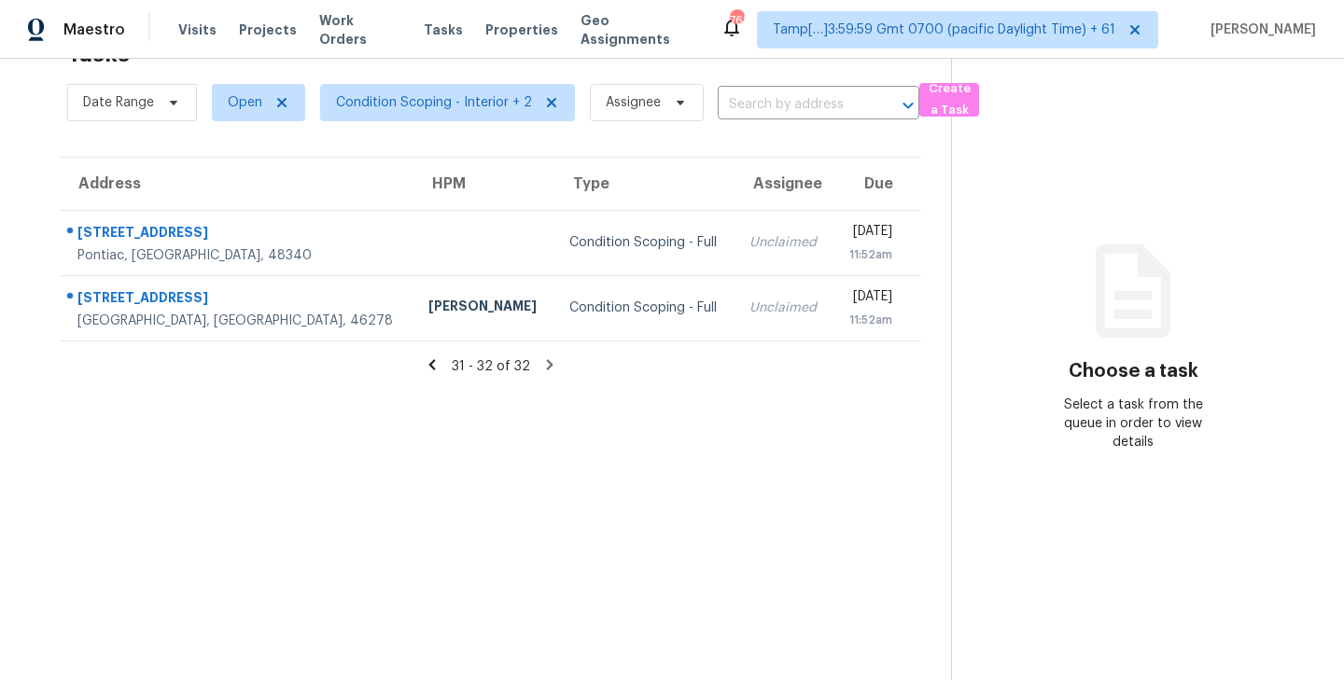
click at [430, 360] on icon at bounding box center [432, 364] width 17 height 17
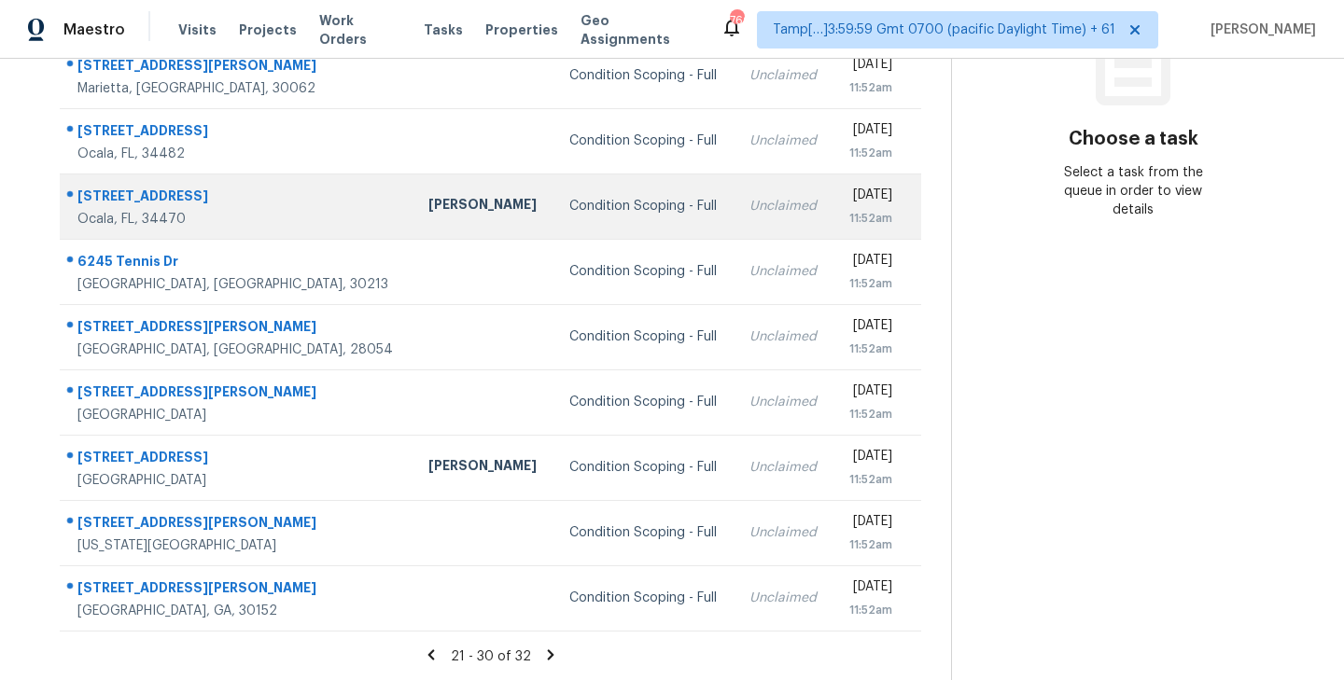
scroll to position [0, 0]
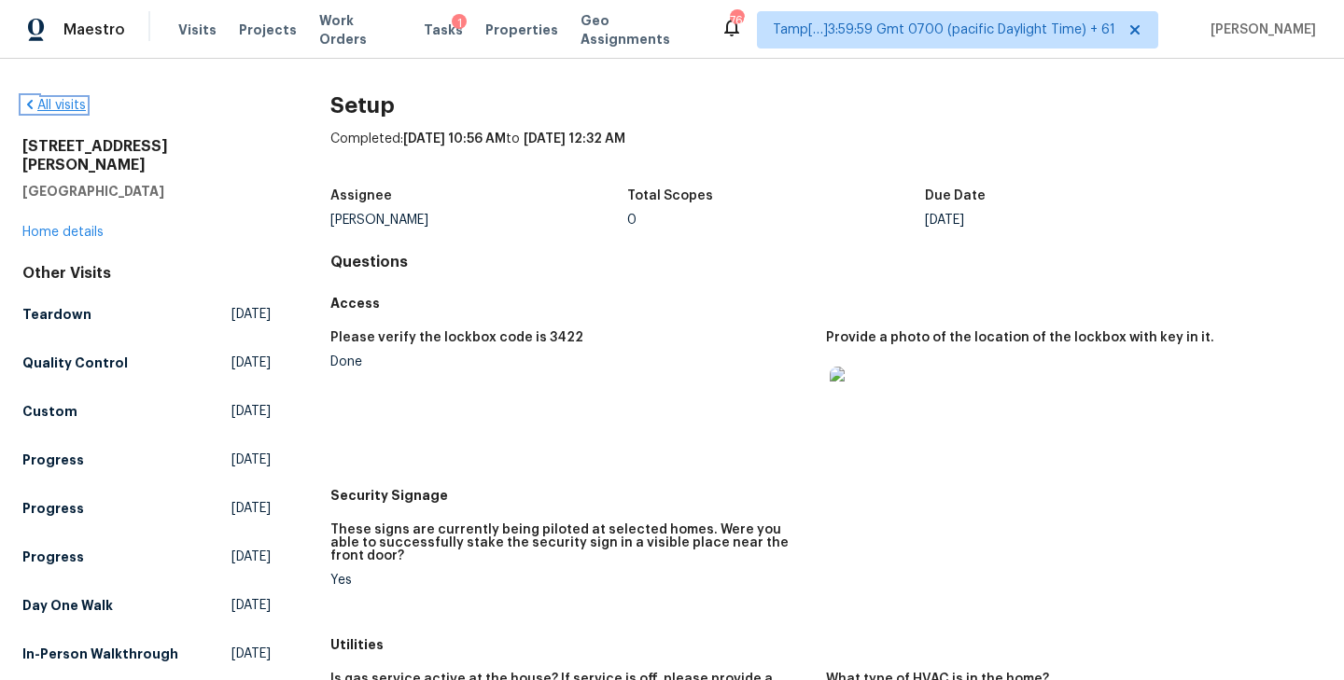
click at [40, 109] on link "All visits" at bounding box center [53, 105] width 63 height 13
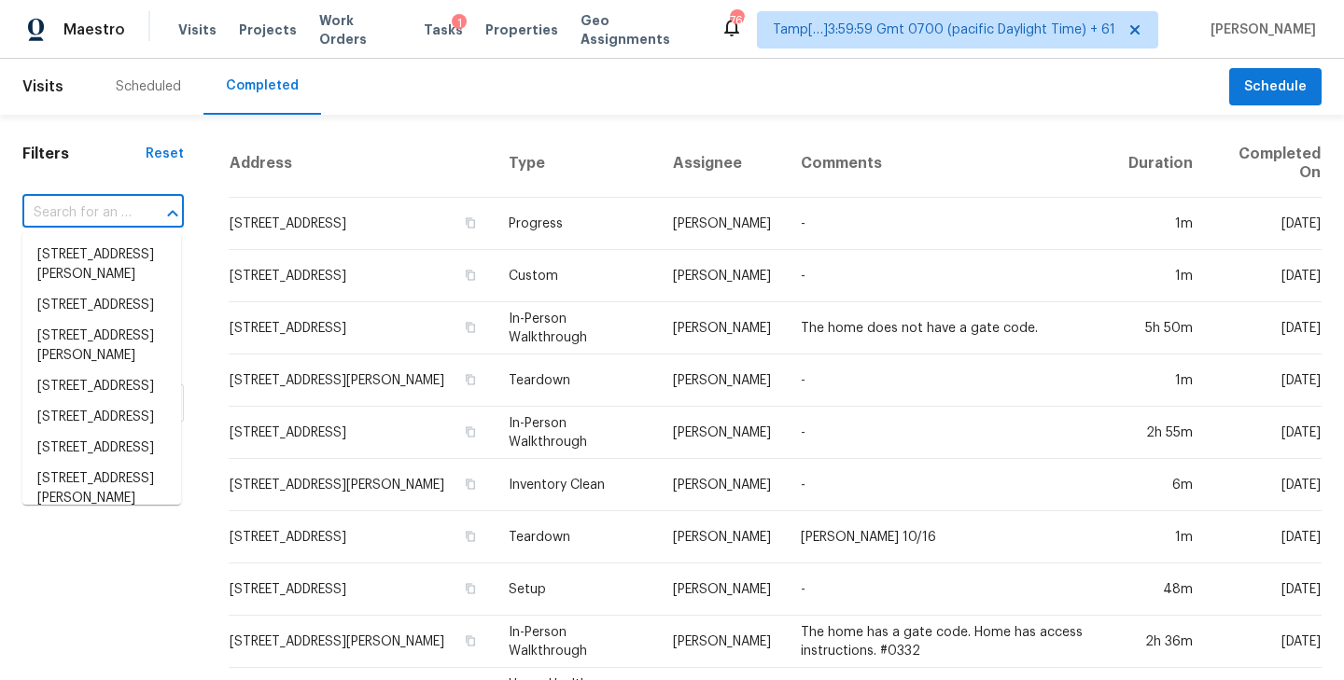
click at [91, 217] on input "text" at bounding box center [76, 213] width 109 height 29
paste input "[STREET_ADDRESS]"
type input "[STREET_ADDRESS]"
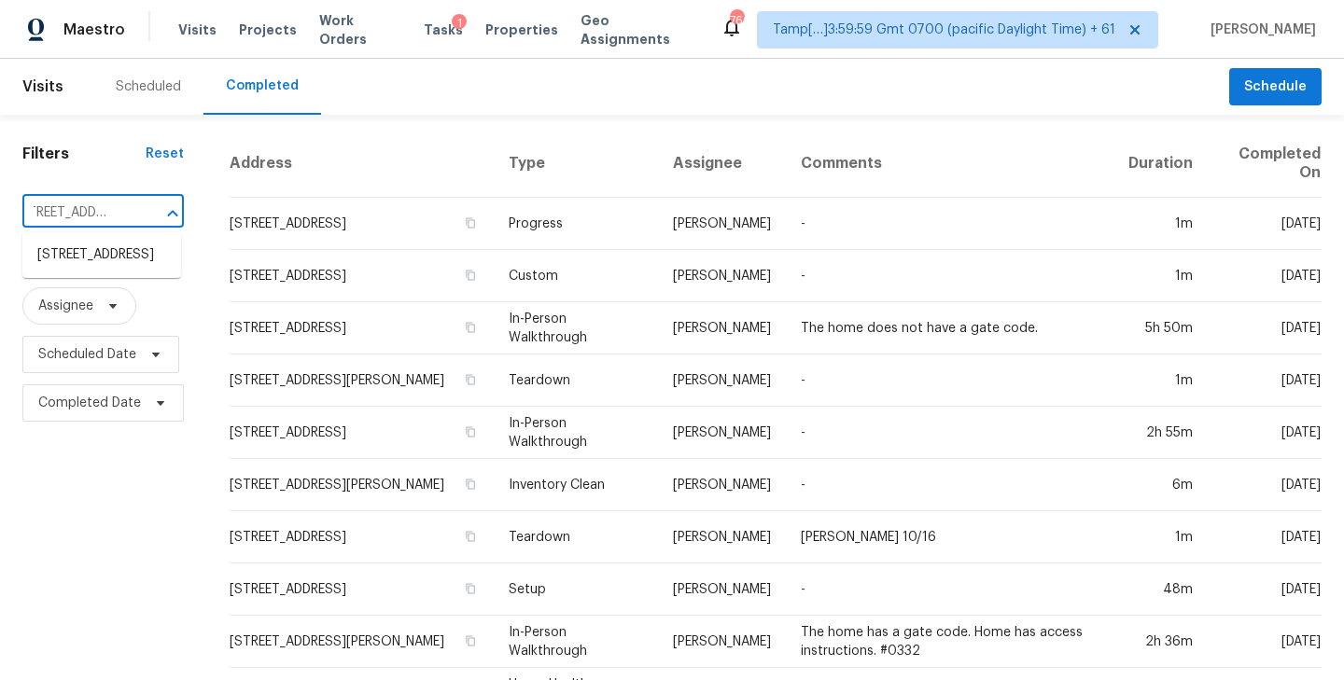
click at [83, 256] on li "[STREET_ADDRESS]" at bounding box center [101, 255] width 159 height 31
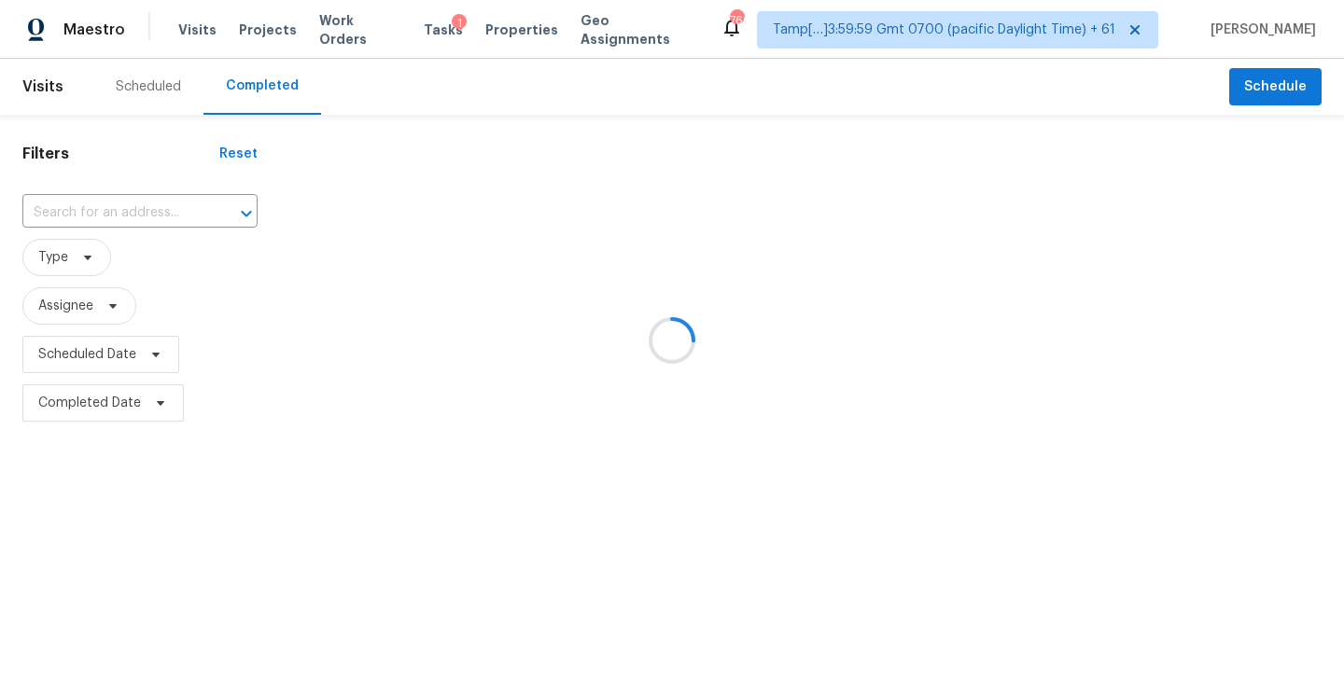
type input "[STREET_ADDRESS]"
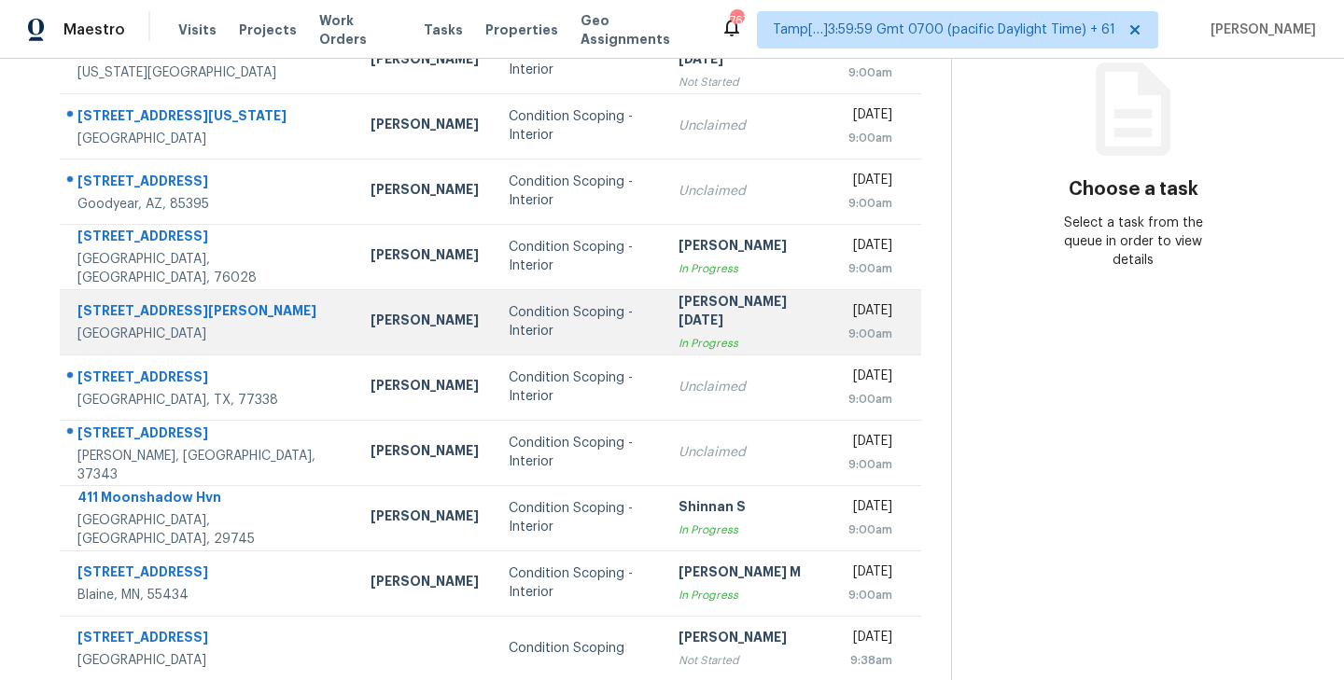
scroll to position [291, 0]
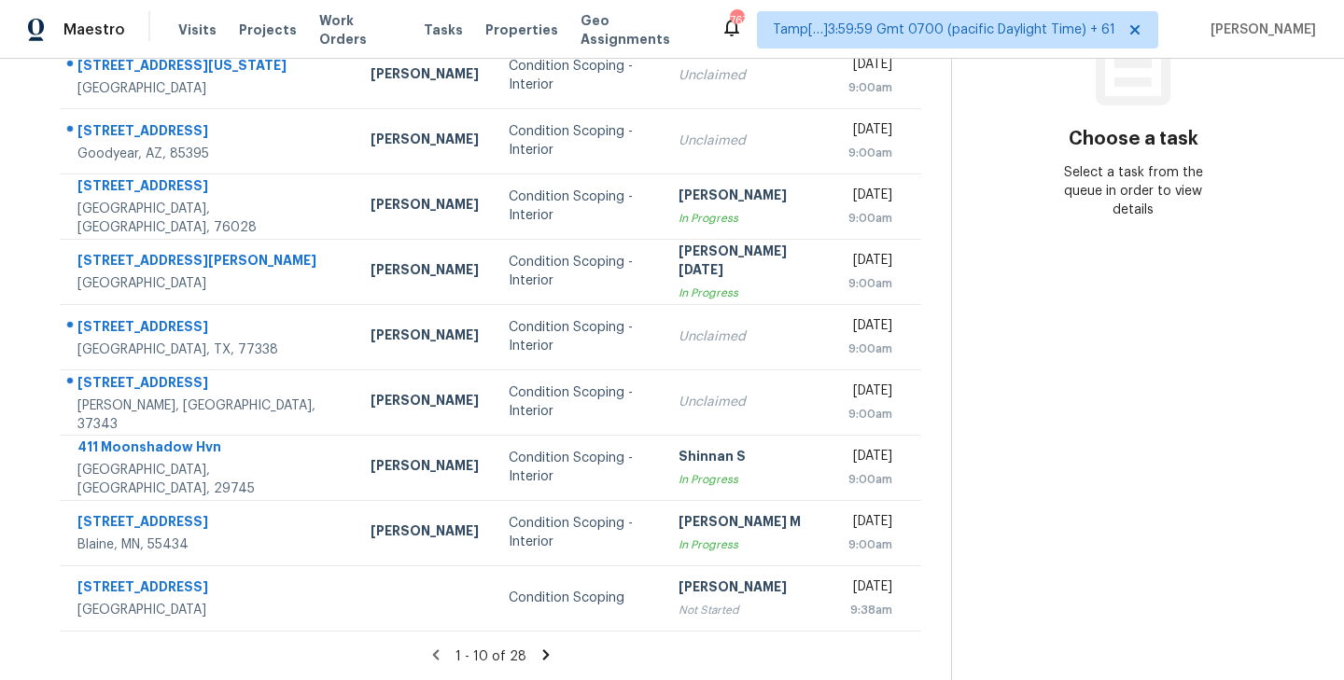
click at [542, 650] on icon at bounding box center [545, 655] width 7 height 10
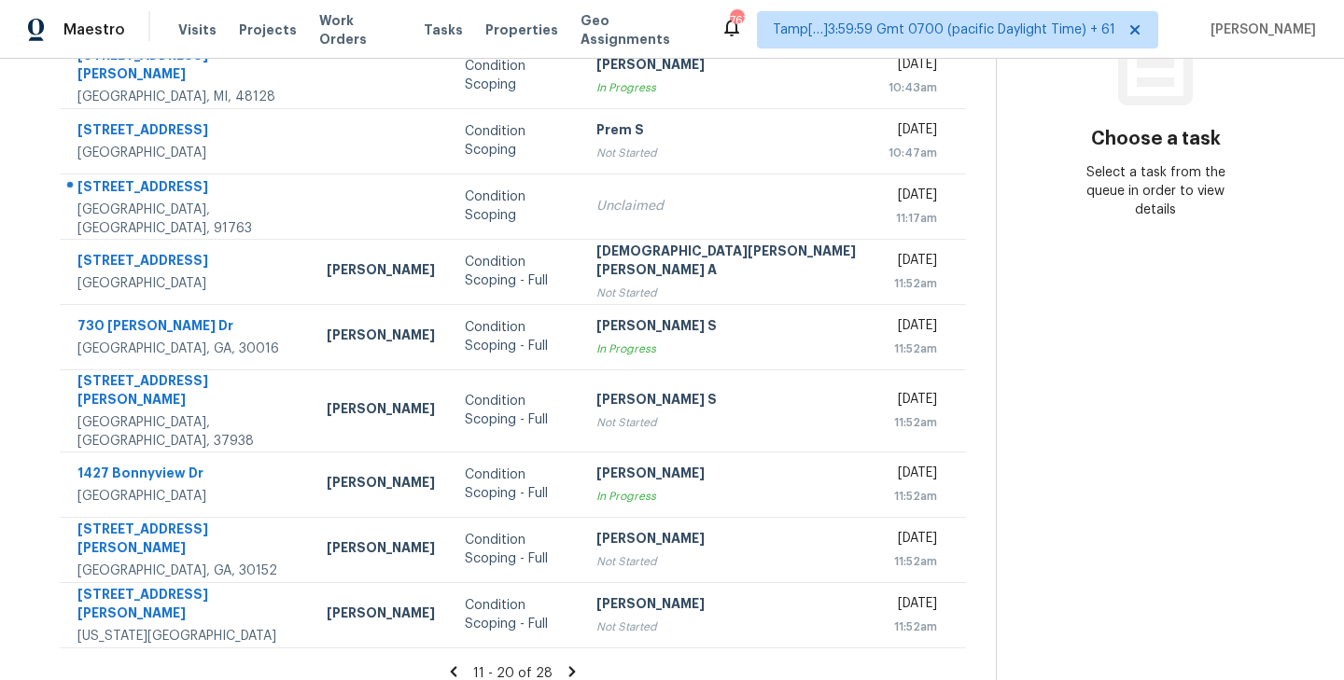
click at [569, 666] on icon at bounding box center [572, 671] width 7 height 10
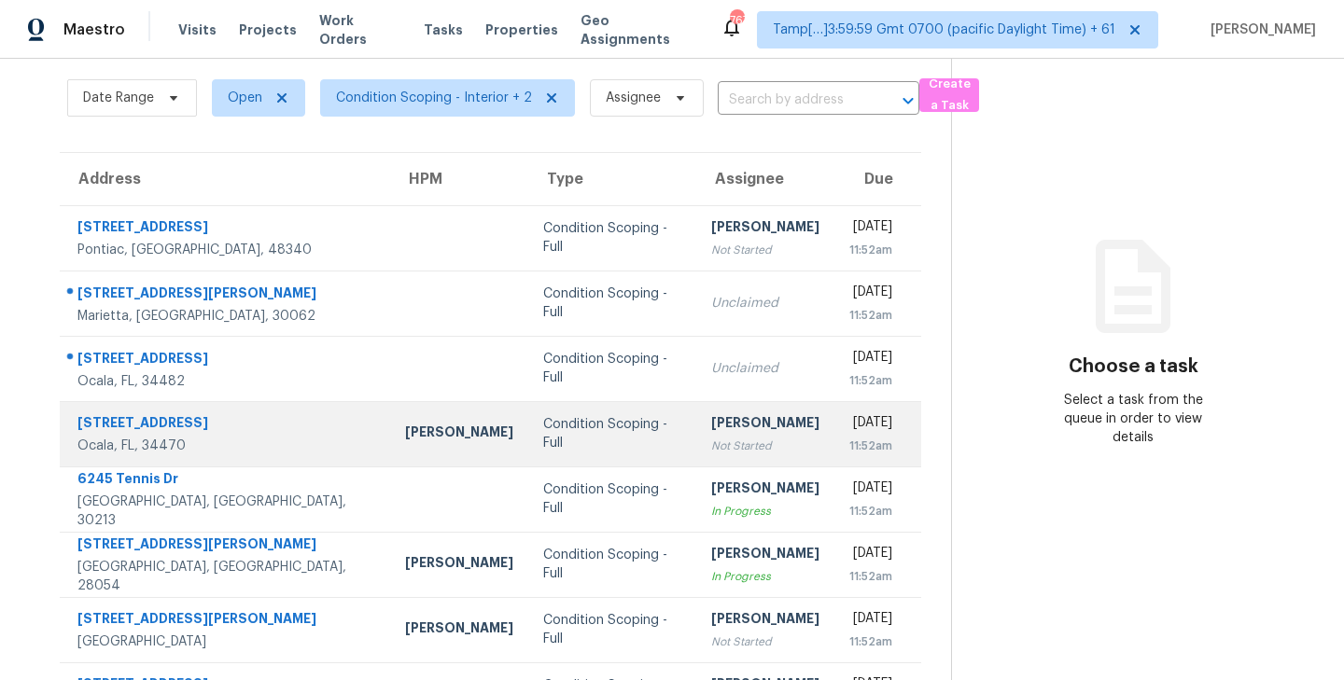
scroll to position [161, 0]
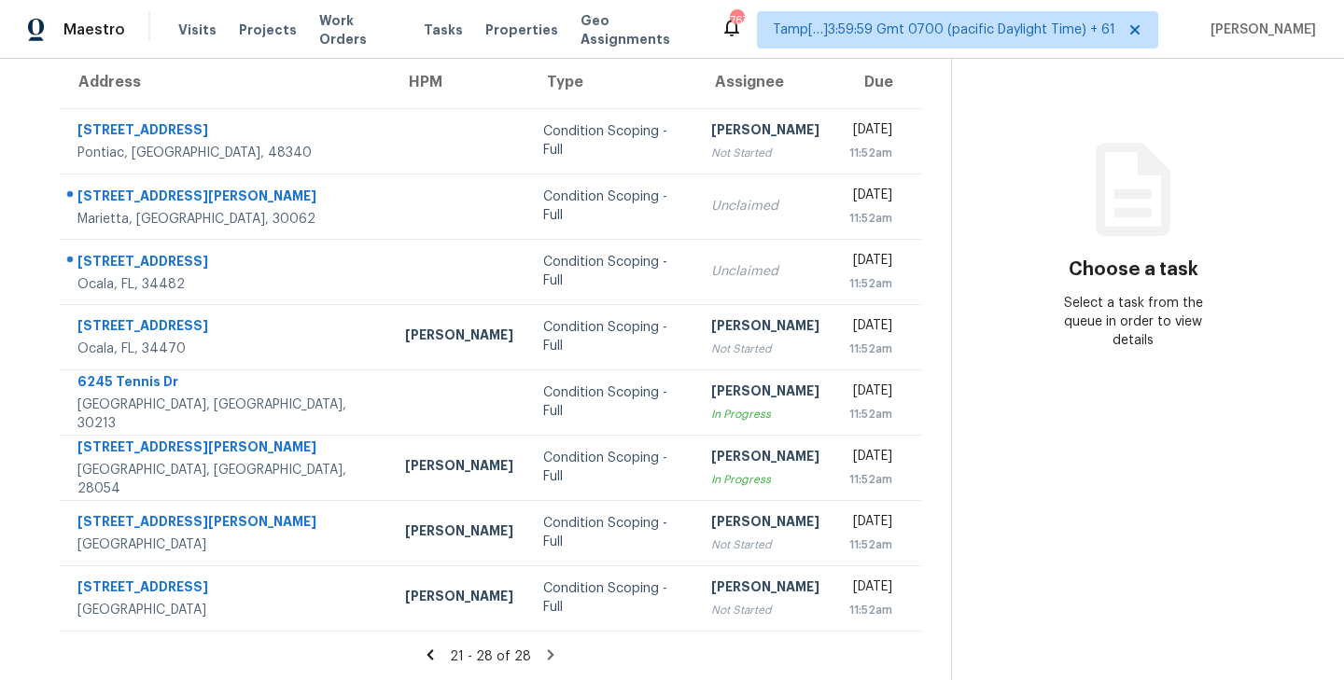
click at [431, 656] on icon at bounding box center [430, 655] width 17 height 17
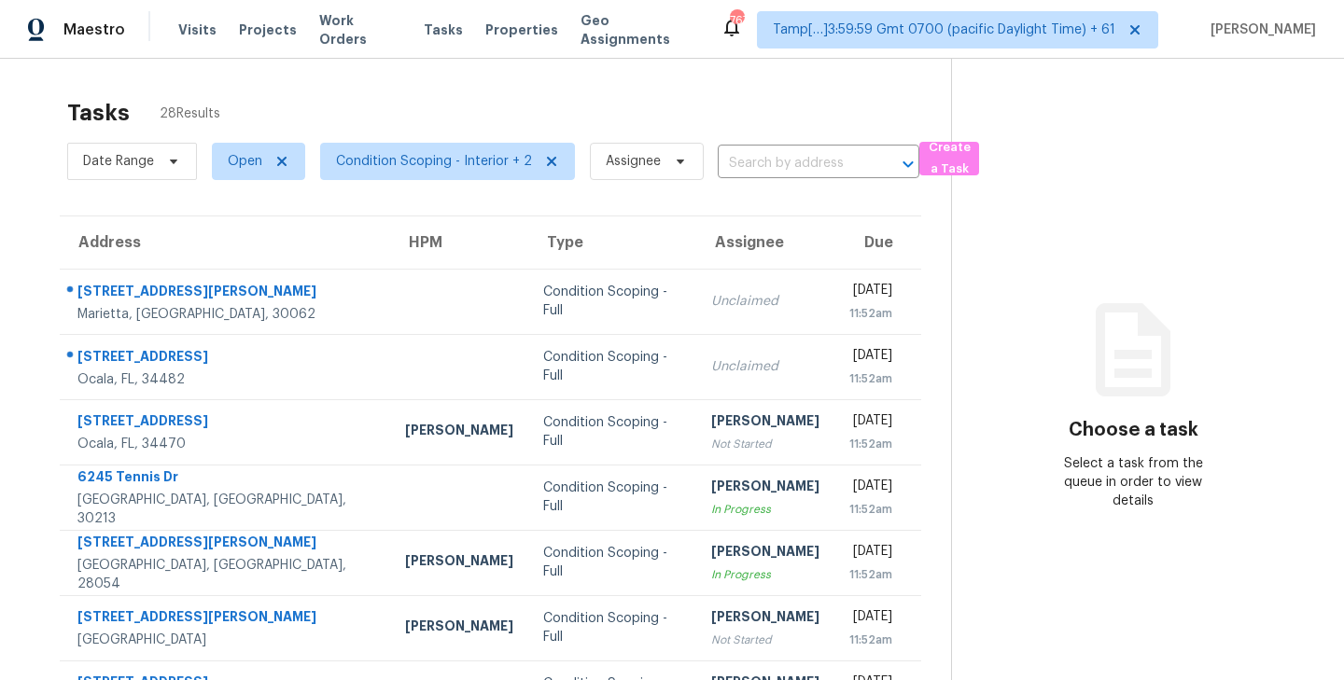
scroll to position [291, 0]
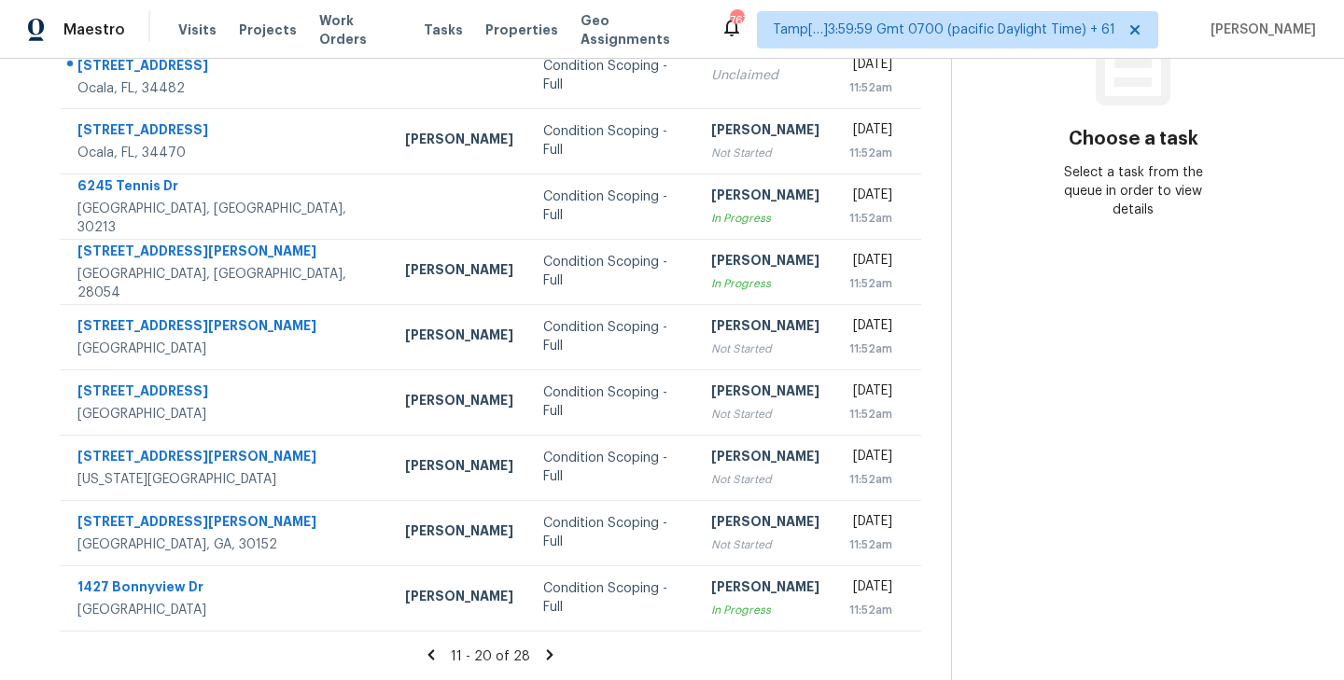
click at [547, 657] on icon at bounding box center [549, 655] width 17 height 17
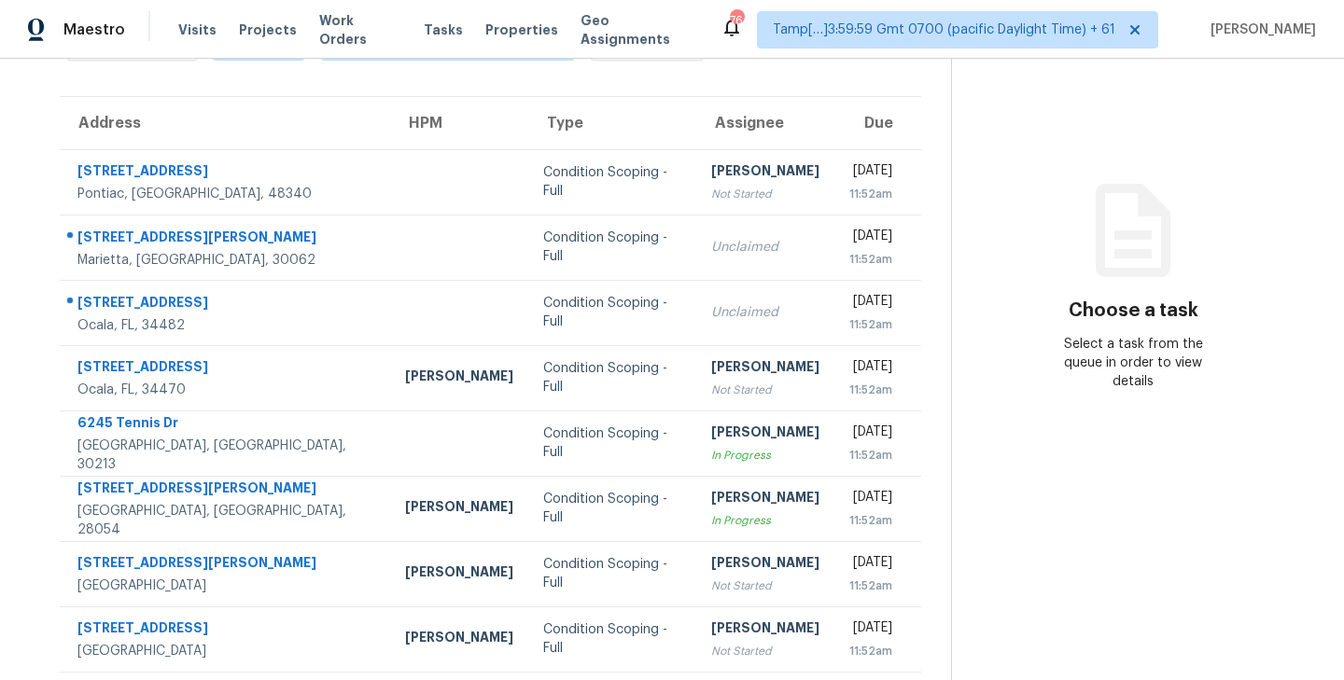
scroll to position [161, 0]
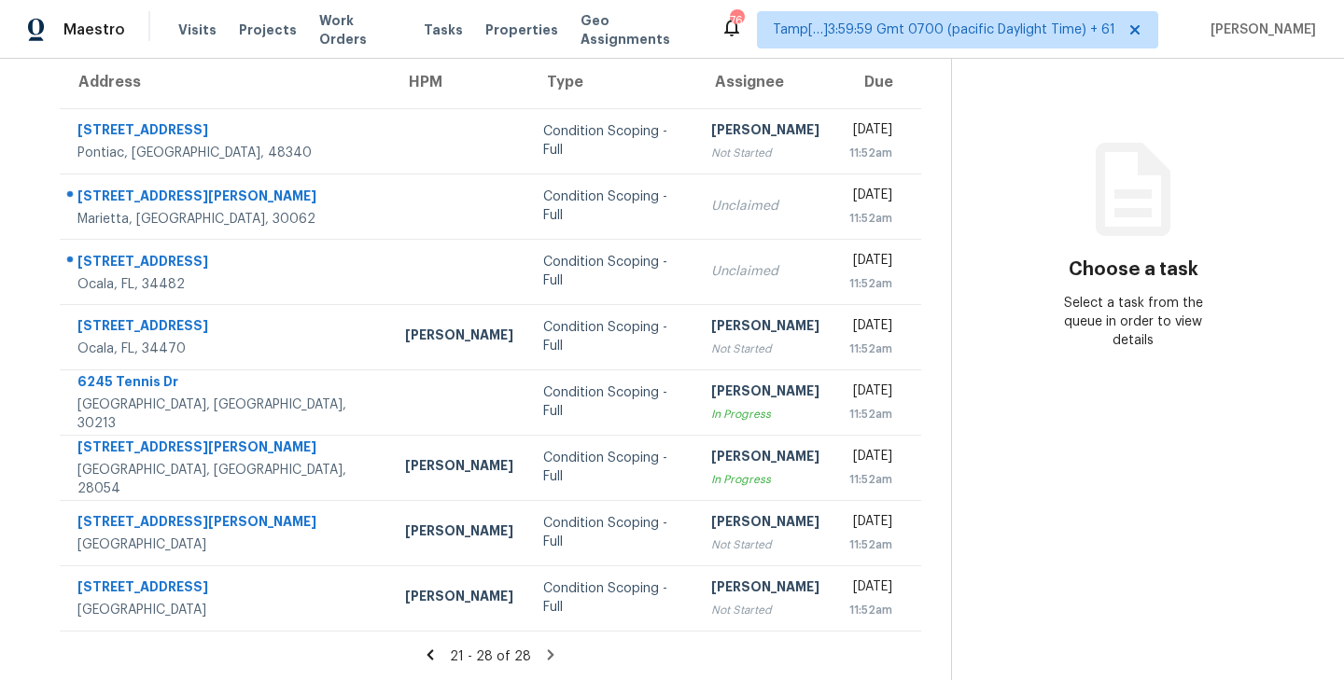
click at [434, 653] on icon at bounding box center [430, 655] width 17 height 17
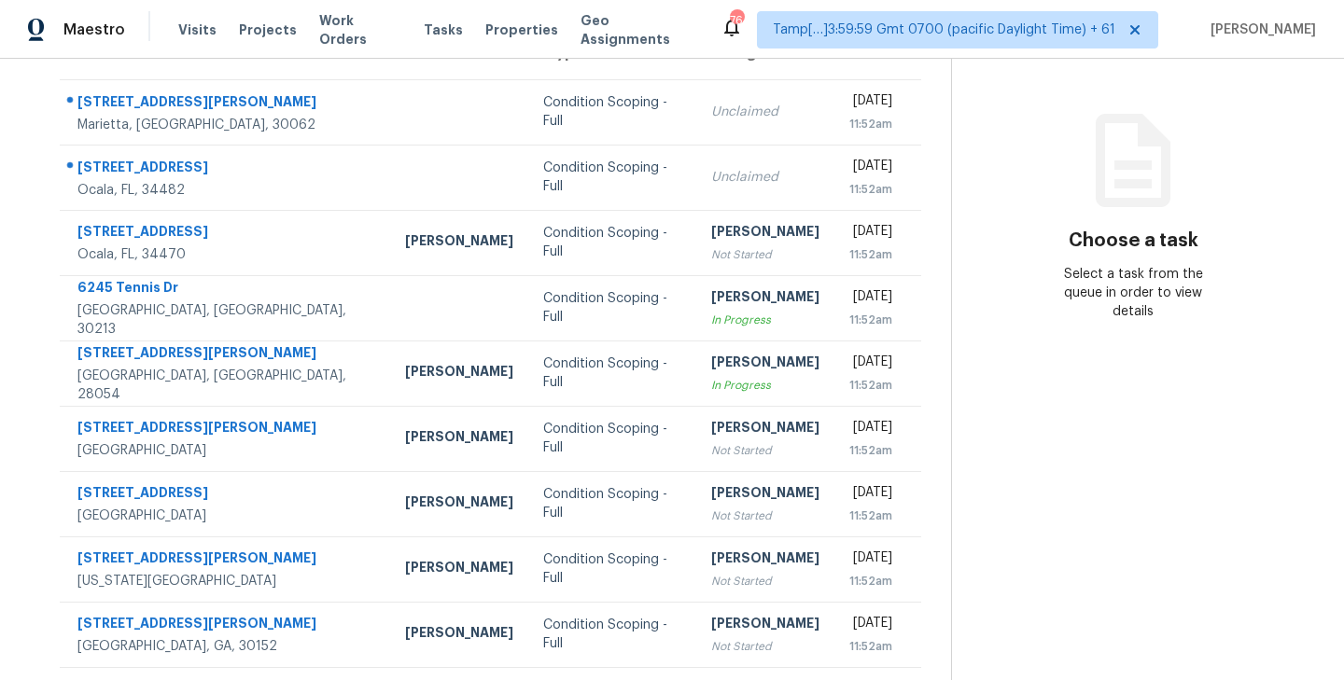
scroll to position [291, 0]
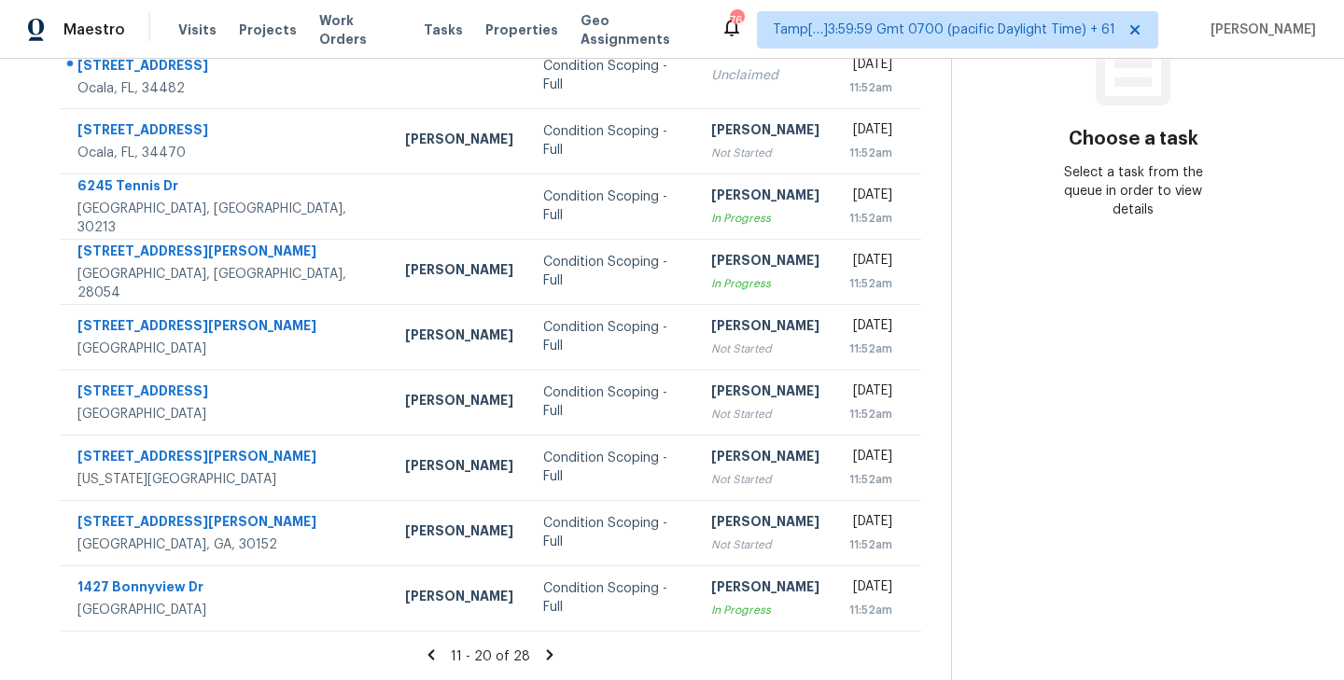
click at [435, 659] on icon at bounding box center [431, 655] width 7 height 10
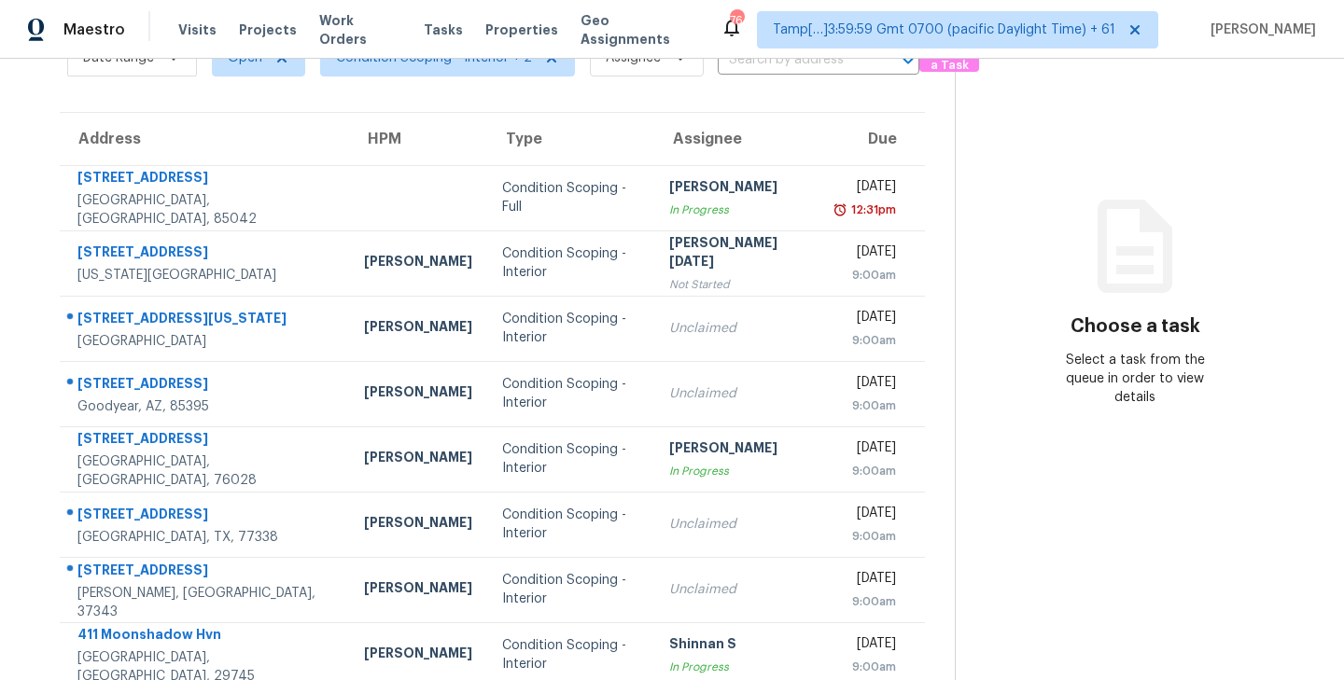
scroll to position [93, 0]
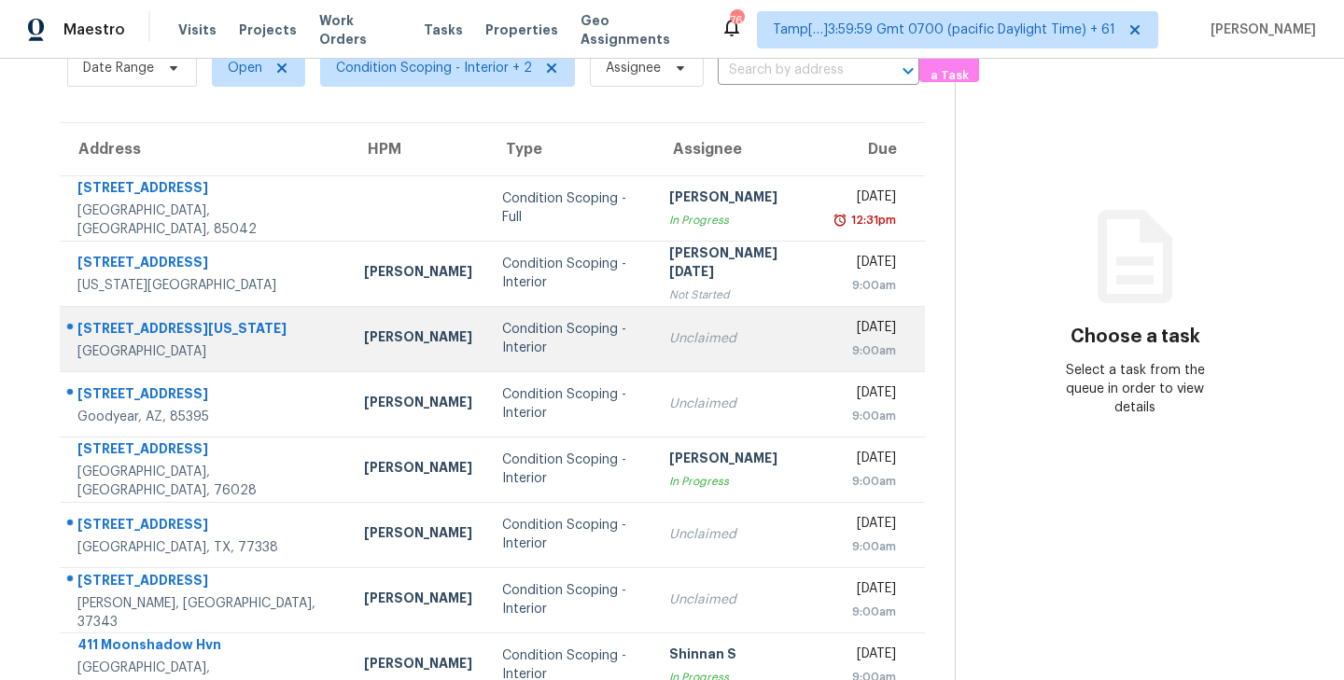
click at [669, 335] on div "Unclaimed" at bounding box center [738, 338] width 139 height 19
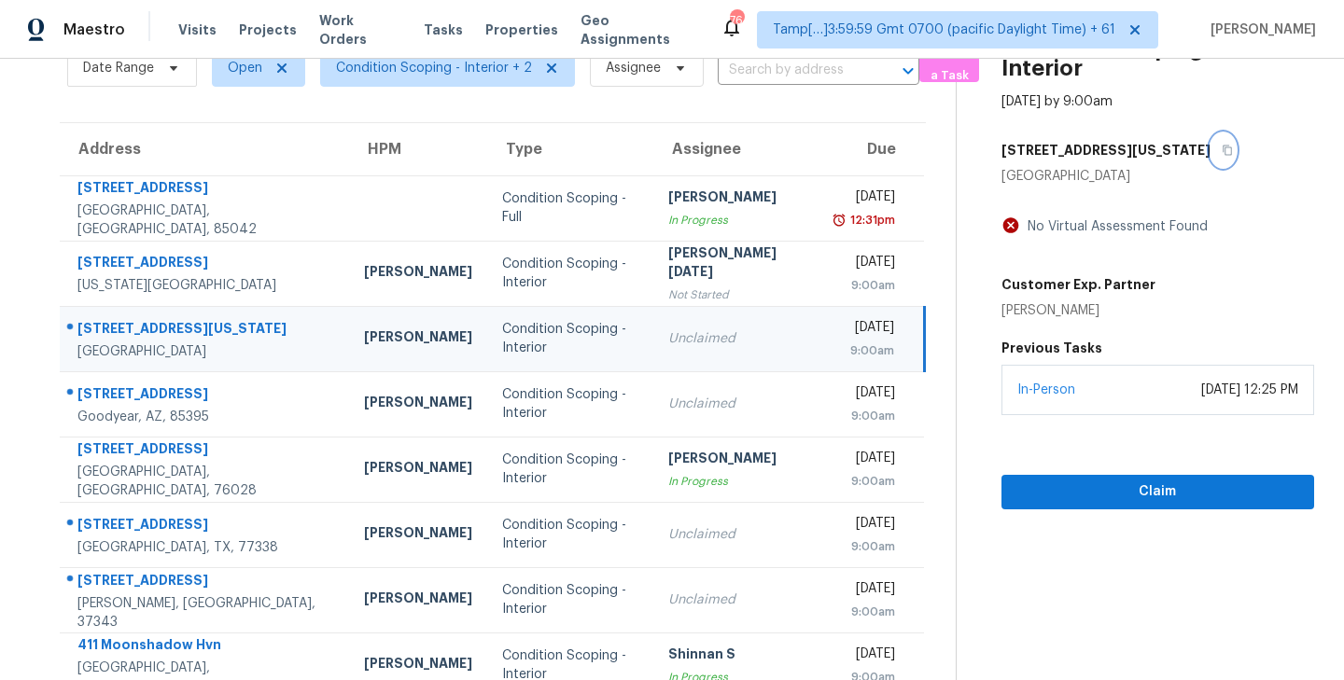
click at [1222, 149] on icon "button" at bounding box center [1227, 150] width 11 height 11
click at [1161, 489] on span "Claim" at bounding box center [1157, 492] width 283 height 23
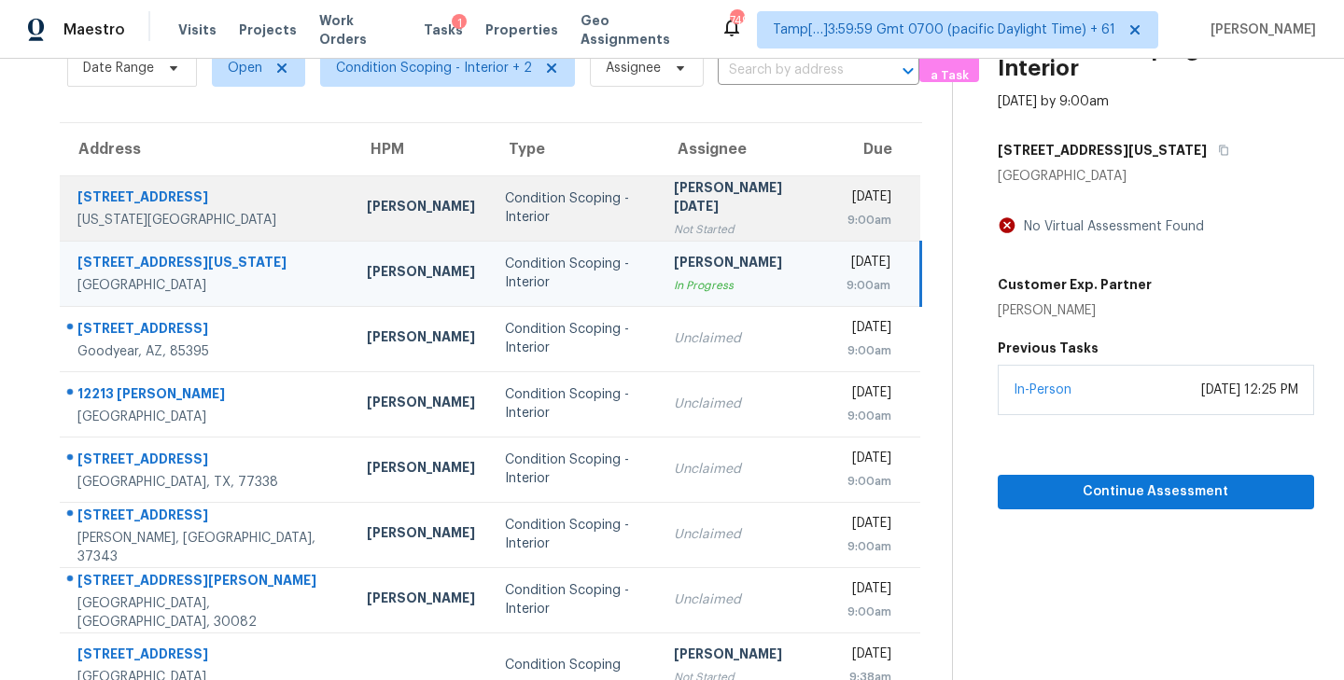
scroll to position [0, 0]
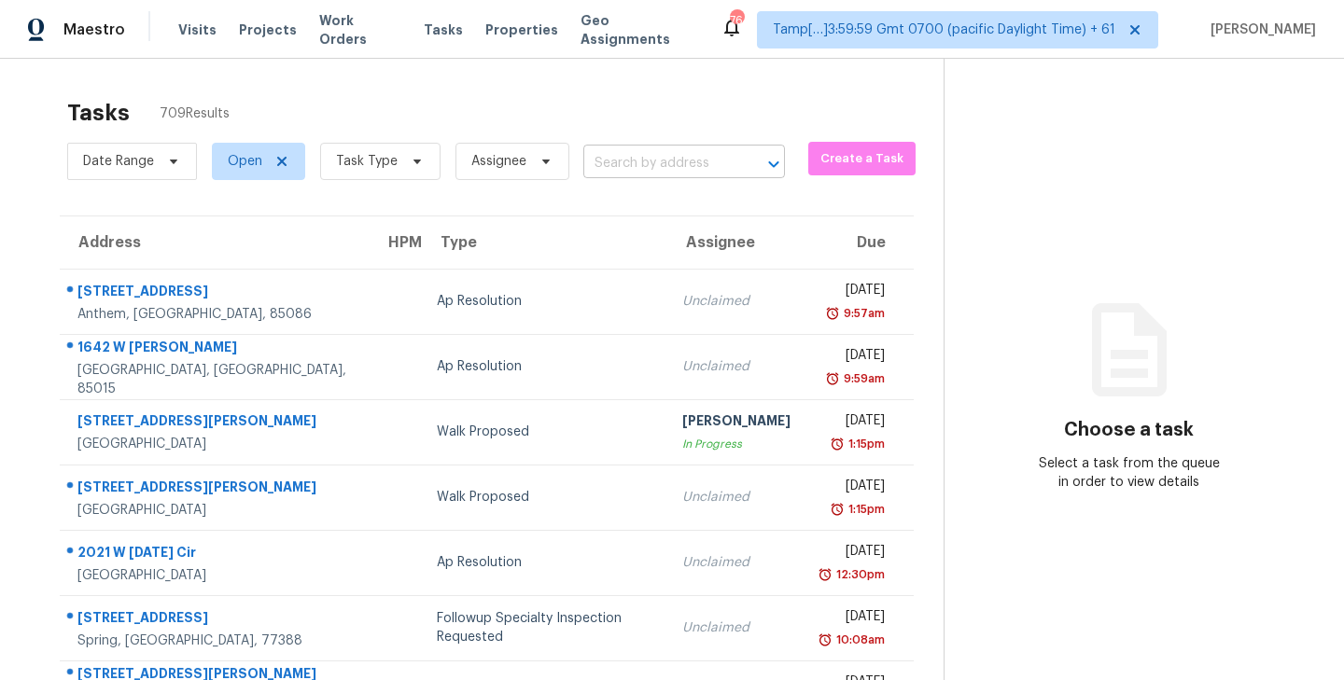
click at [647, 167] on input "text" at bounding box center [657, 163] width 149 height 29
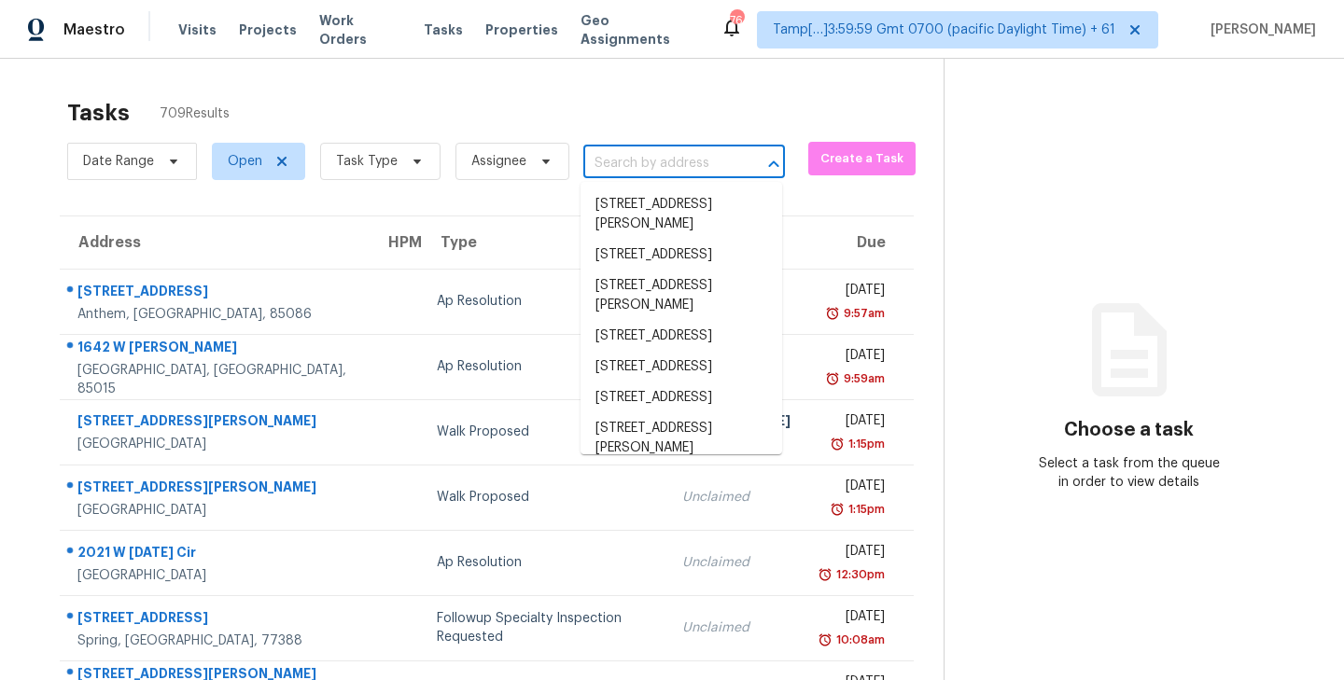
paste input "[STREET_ADDRESS][US_STATE]"
type input "[STREET_ADDRESS][US_STATE]"
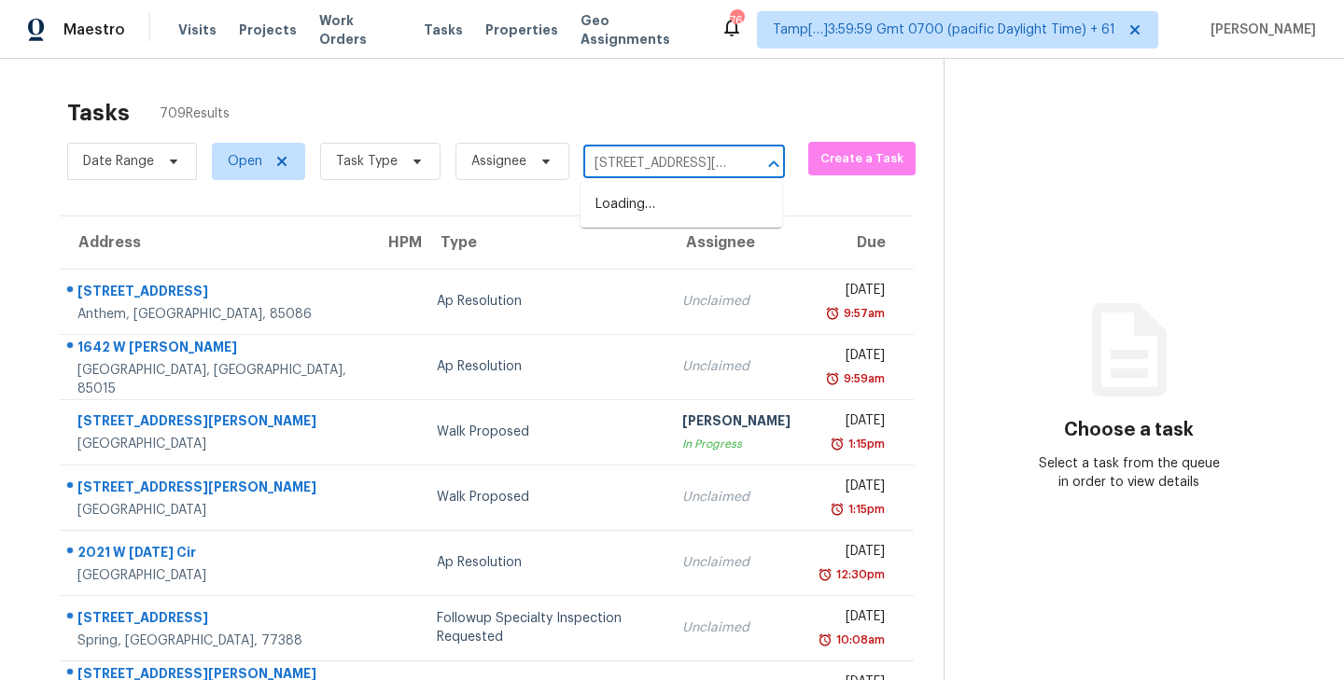
scroll to position [0, 100]
click at [643, 198] on li "[STREET_ADDRESS][US_STATE]" at bounding box center [681, 214] width 202 height 50
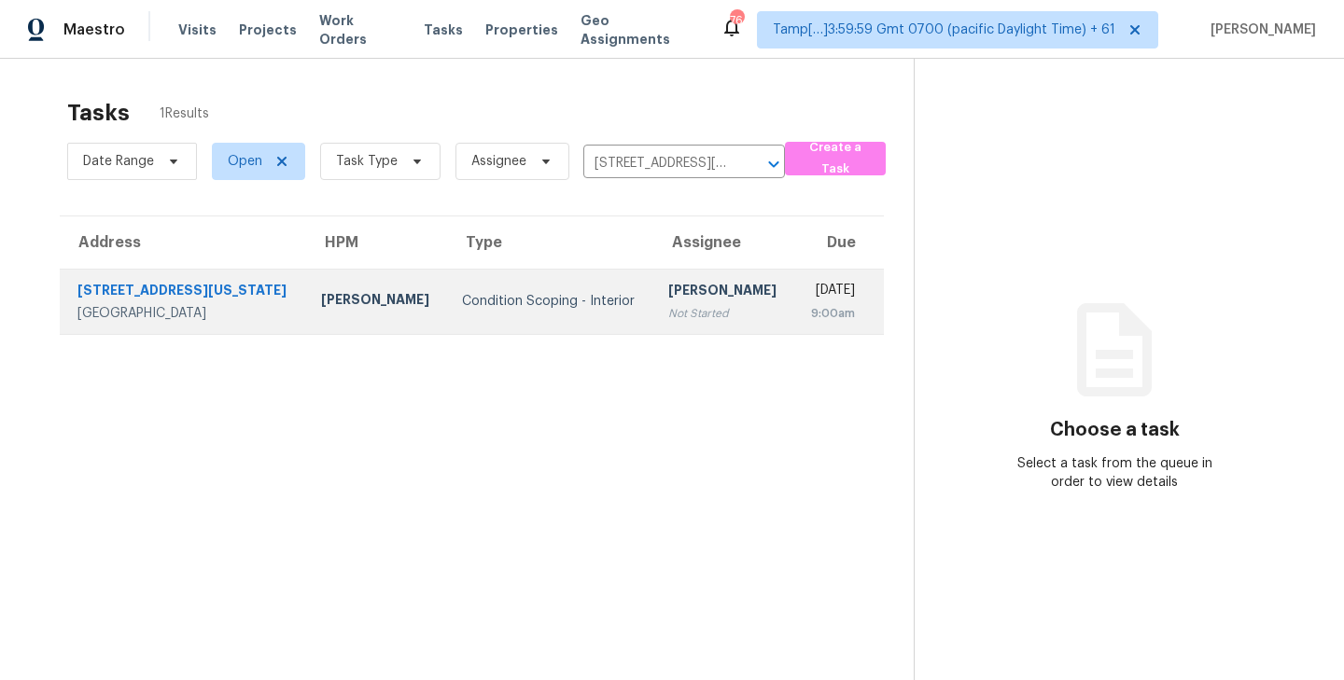
click at [668, 304] on div "[PERSON_NAME]" at bounding box center [723, 292] width 111 height 23
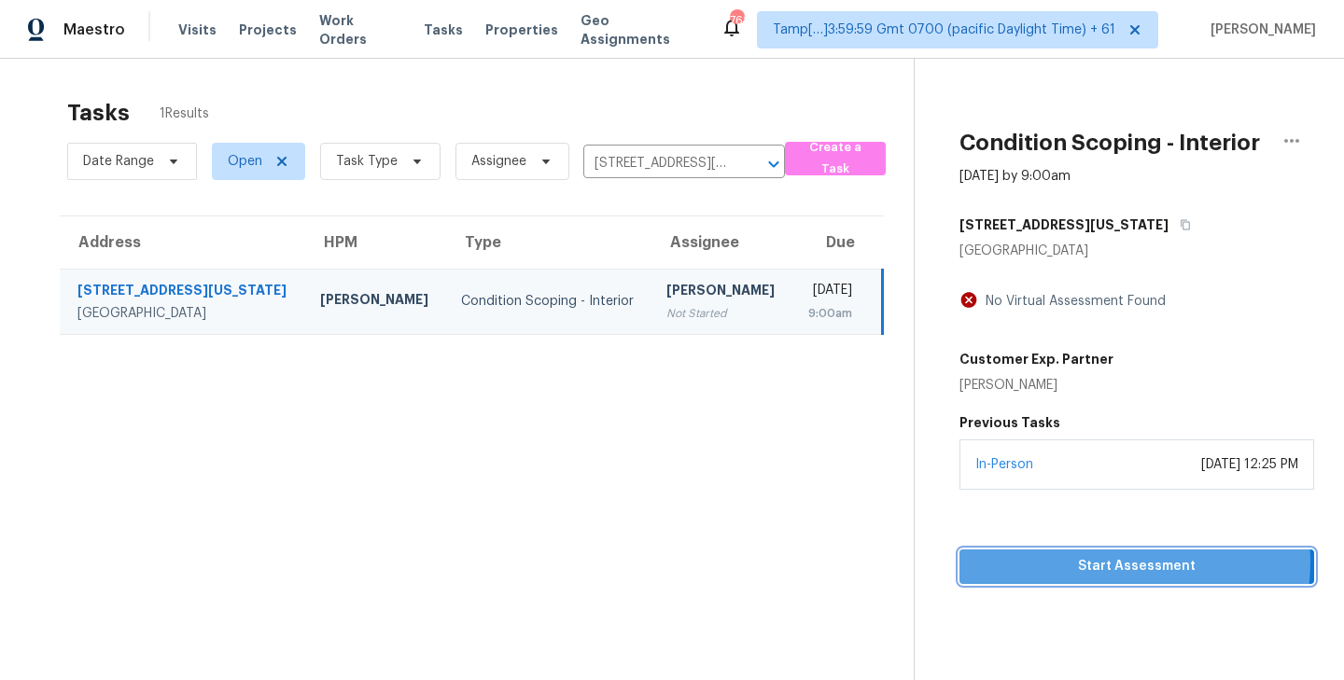
click at [1103, 562] on span "Start Assessment" at bounding box center [1136, 566] width 325 height 23
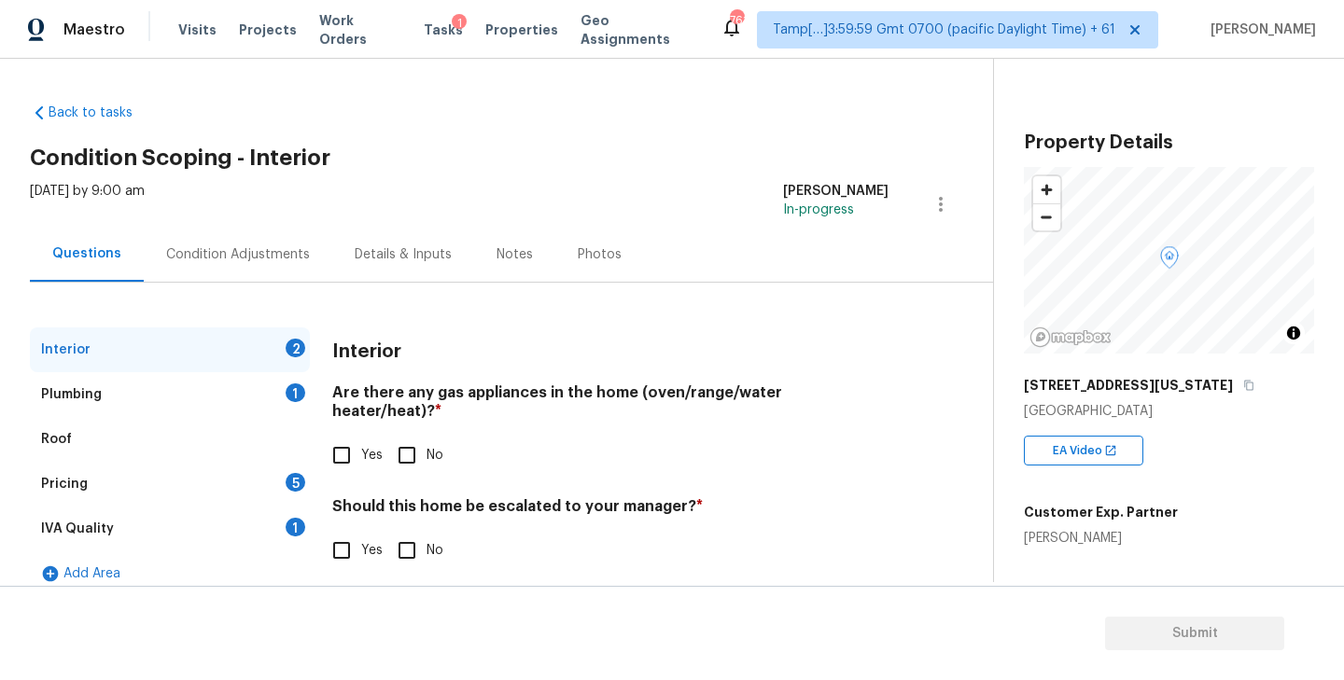
click at [147, 397] on div "Plumbing 1" at bounding box center [170, 394] width 280 height 45
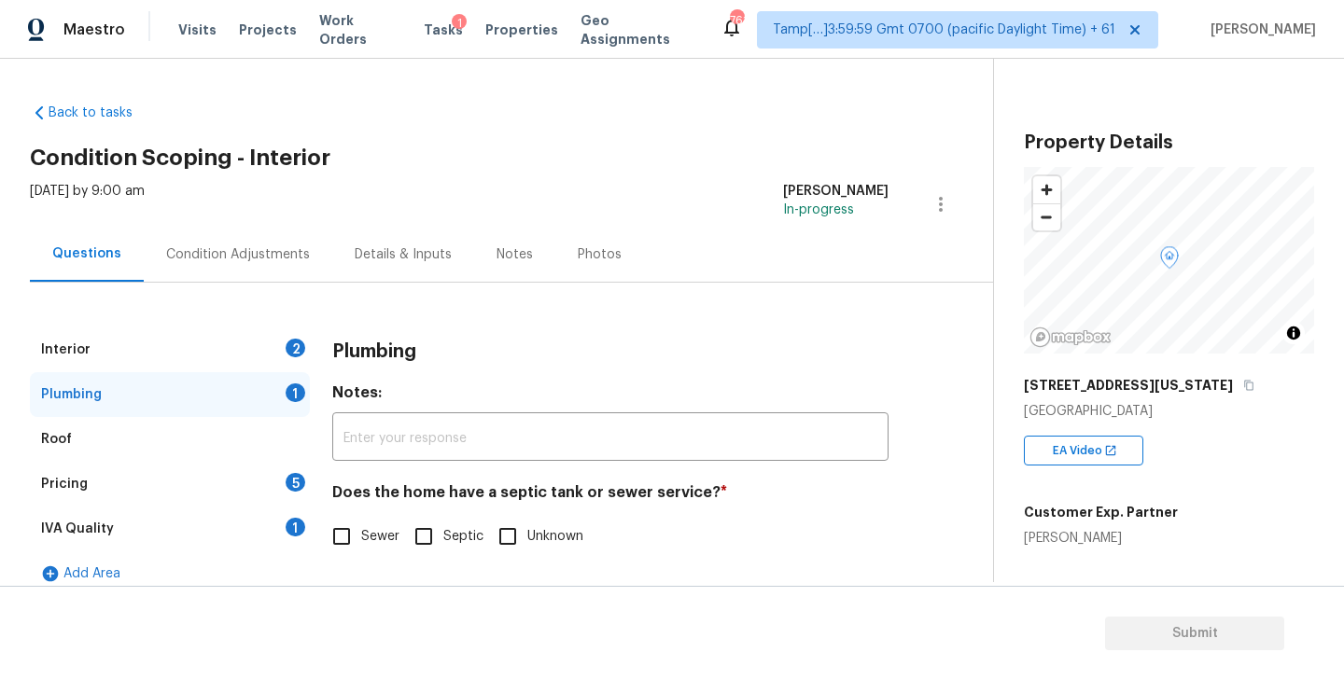
click at [344, 533] on input "Sewer" at bounding box center [341, 536] width 39 height 39
checkbox input "true"
click at [265, 530] on div "IVA Quality 1" at bounding box center [170, 529] width 280 height 45
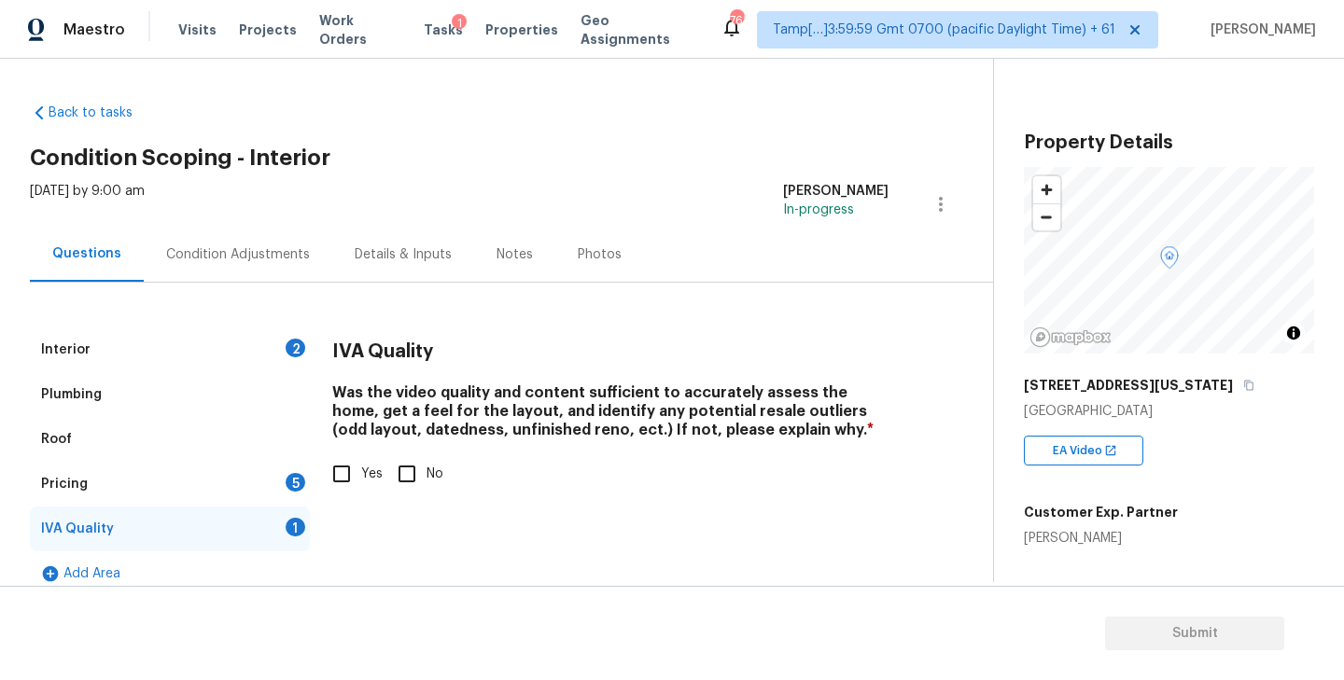
click at [347, 478] on input "Yes" at bounding box center [341, 473] width 39 height 39
checkbox input "true"
click at [152, 488] on div "Pricing 5" at bounding box center [170, 484] width 280 height 45
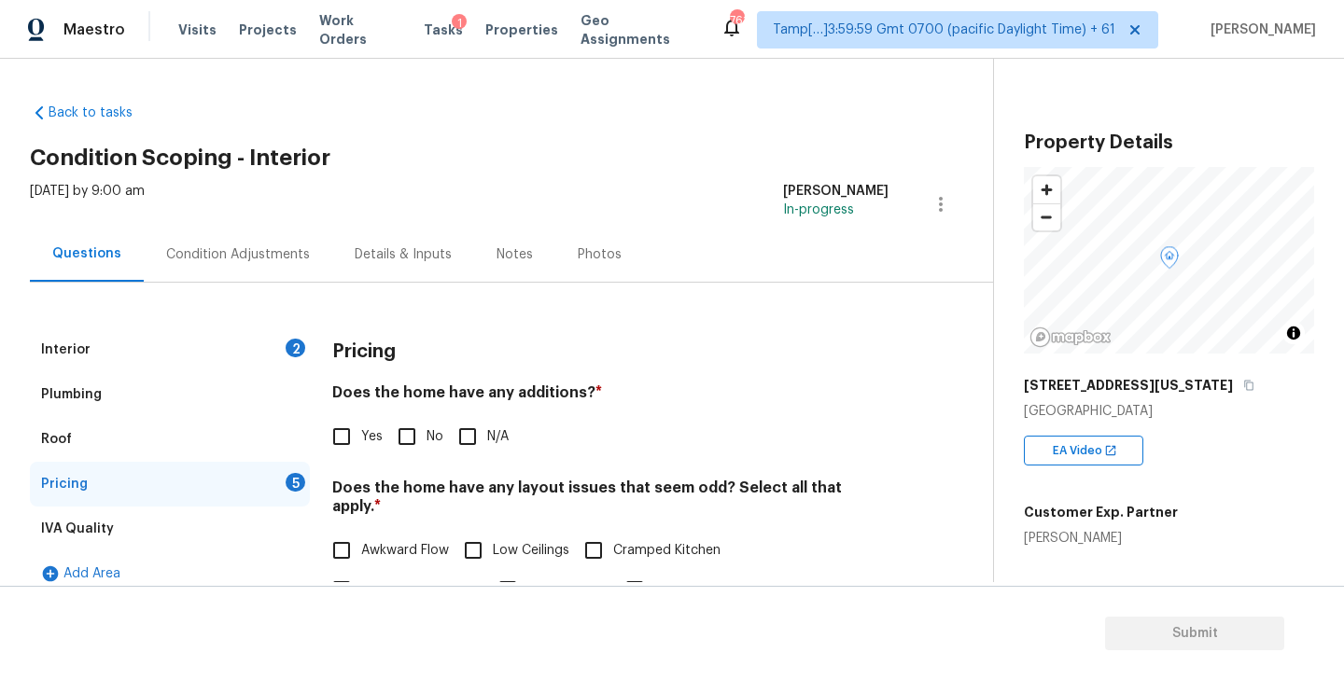
click at [395, 439] on input "No" at bounding box center [406, 436] width 39 height 39
checkbox input "true"
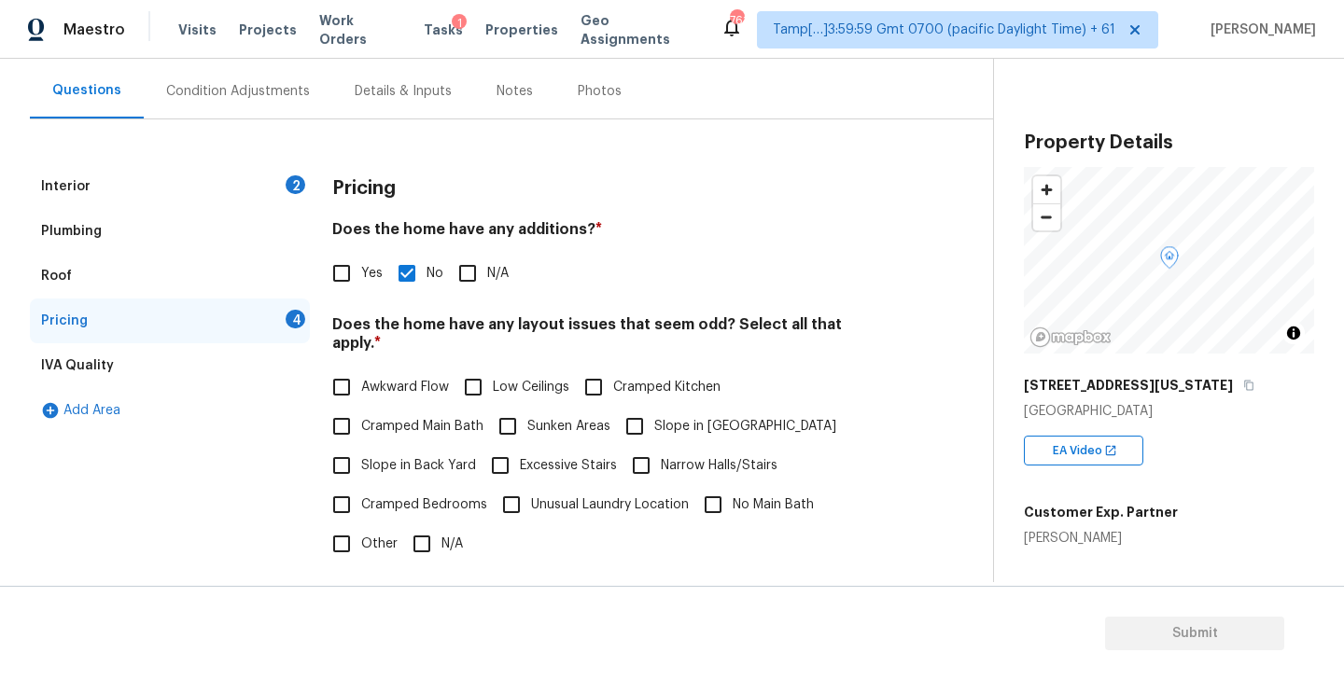
click at [341, 368] on input "Awkward Flow" at bounding box center [341, 387] width 39 height 39
checkbox input "true"
click at [599, 371] on input "Cramped Kitchen" at bounding box center [593, 387] width 39 height 39
checkbox input "true"
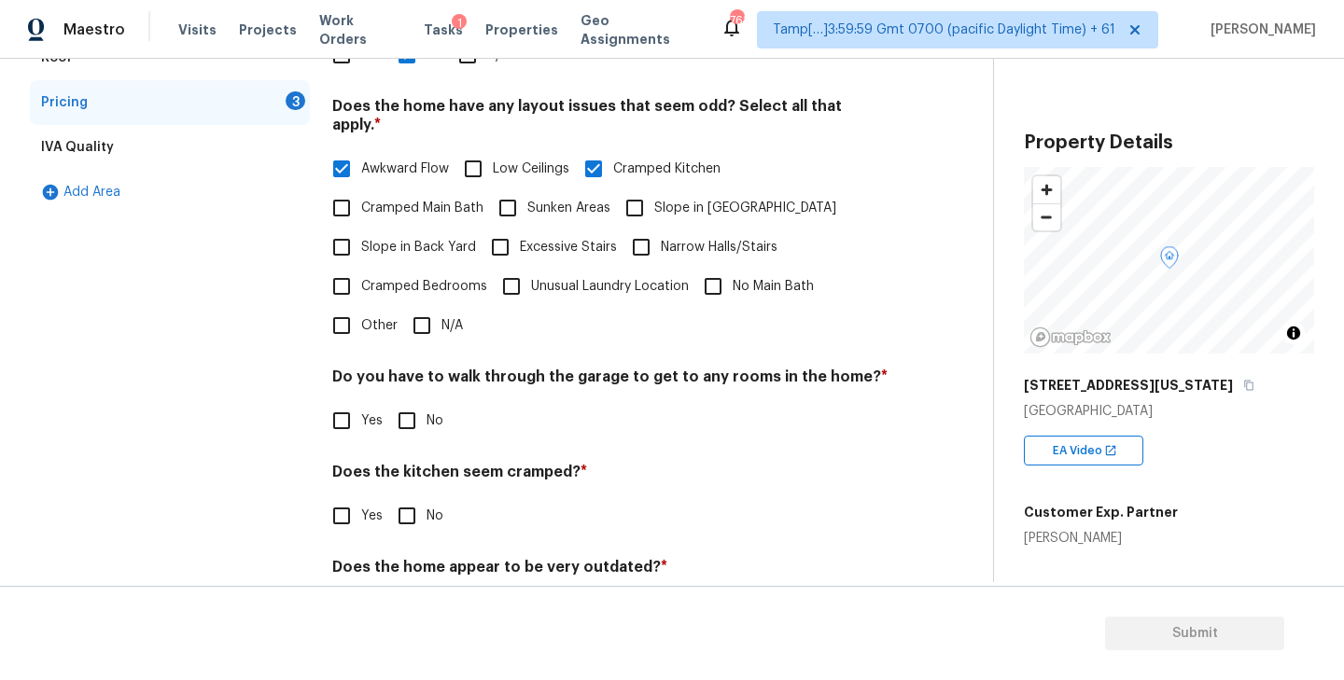
scroll to position [384, 0]
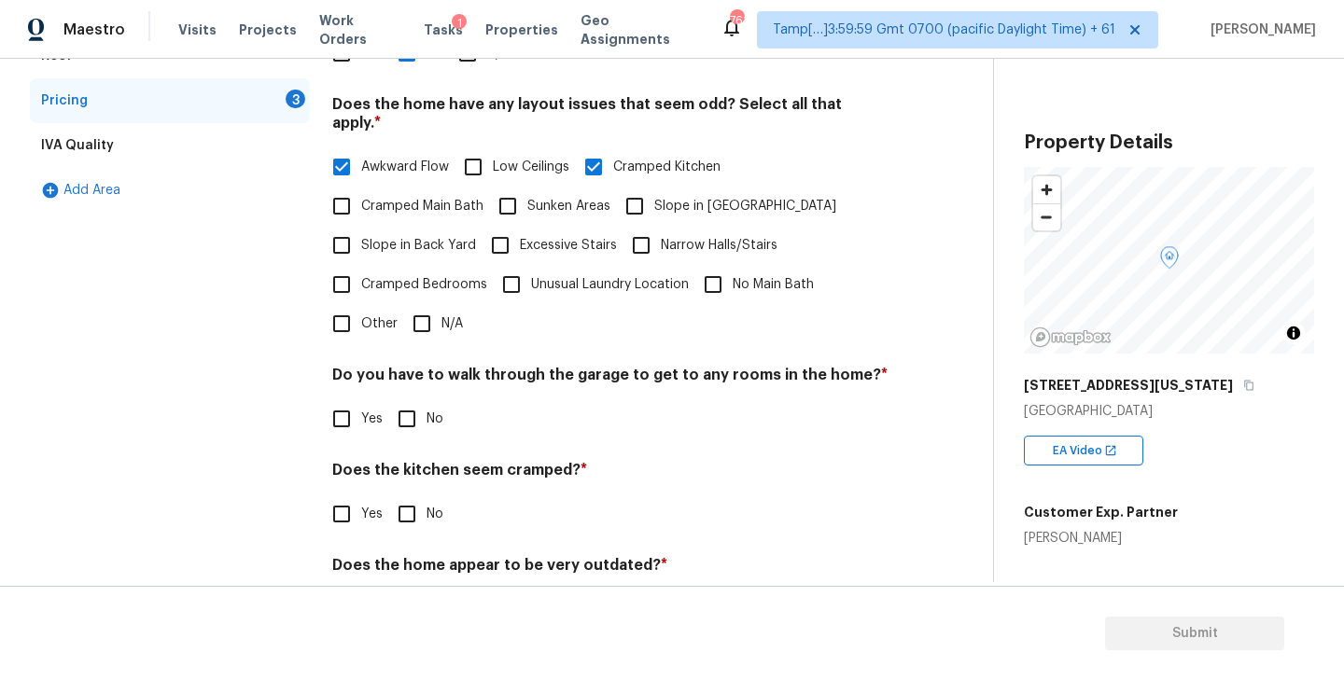
click at [395, 399] on input "No" at bounding box center [406, 418] width 39 height 39
checkbox input "true"
click at [402, 504] on input "No" at bounding box center [406, 514] width 39 height 39
checkbox input "true"
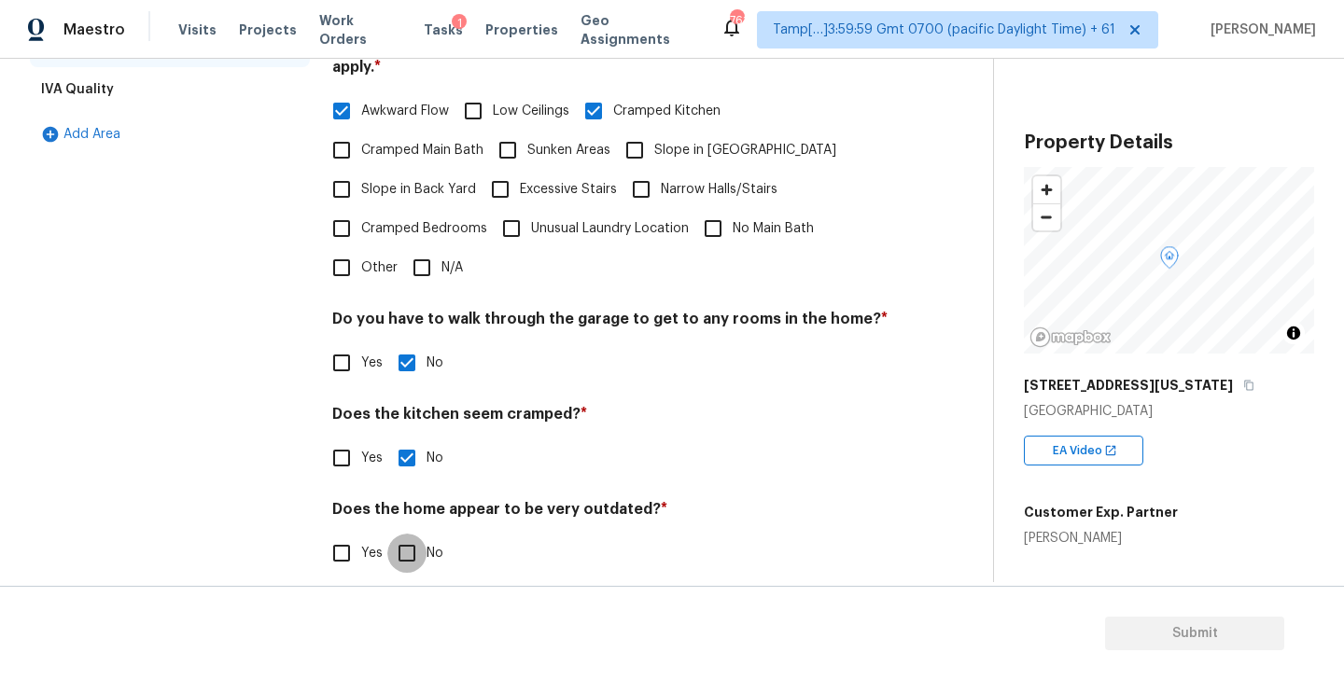
click at [409, 535] on input "No" at bounding box center [406, 553] width 39 height 39
checkbox input "true"
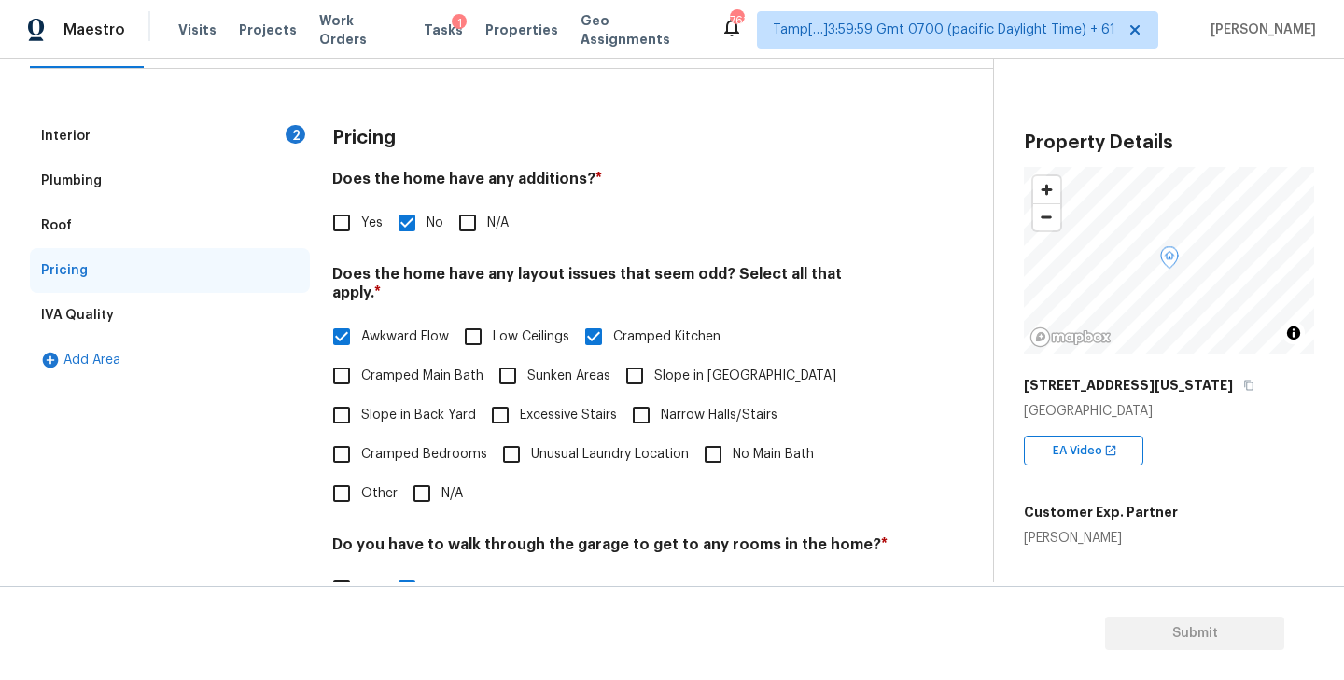
scroll to position [213, 0]
click at [156, 134] on div "Interior 2" at bounding box center [170, 137] width 280 height 45
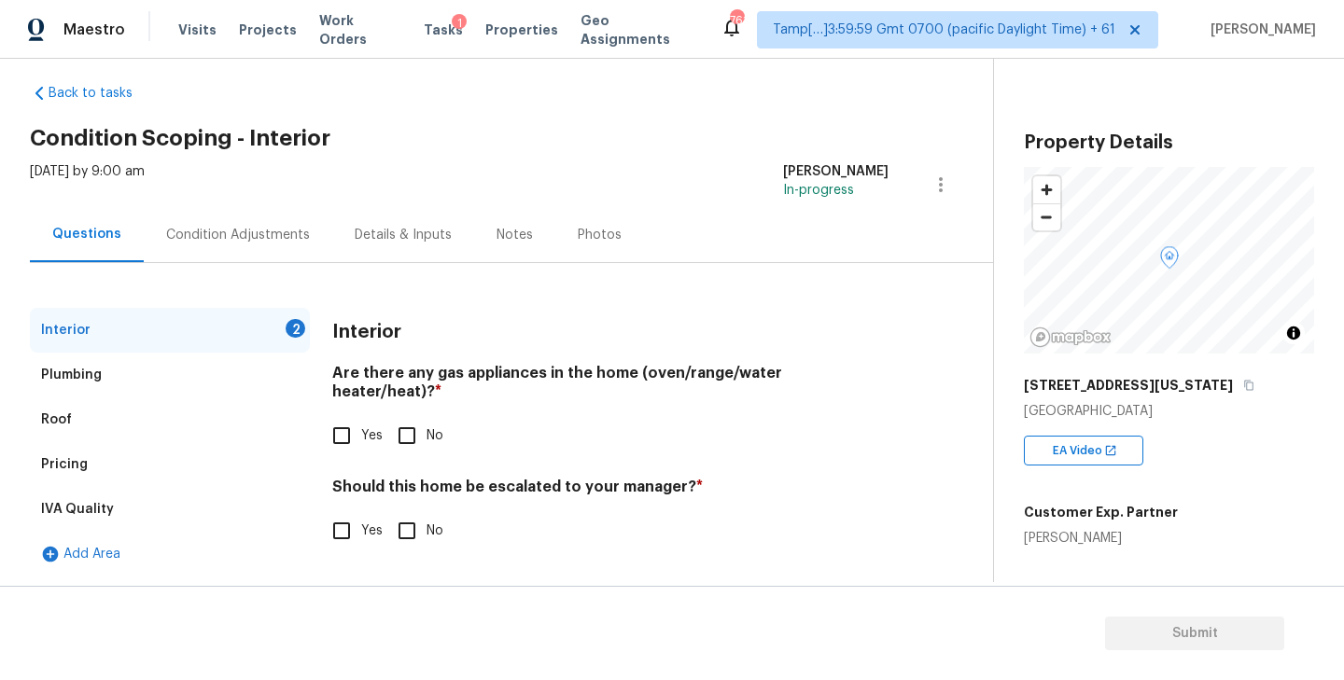
scroll to position [20, 0]
click at [244, 230] on div "Condition Adjustments" at bounding box center [238, 235] width 144 height 19
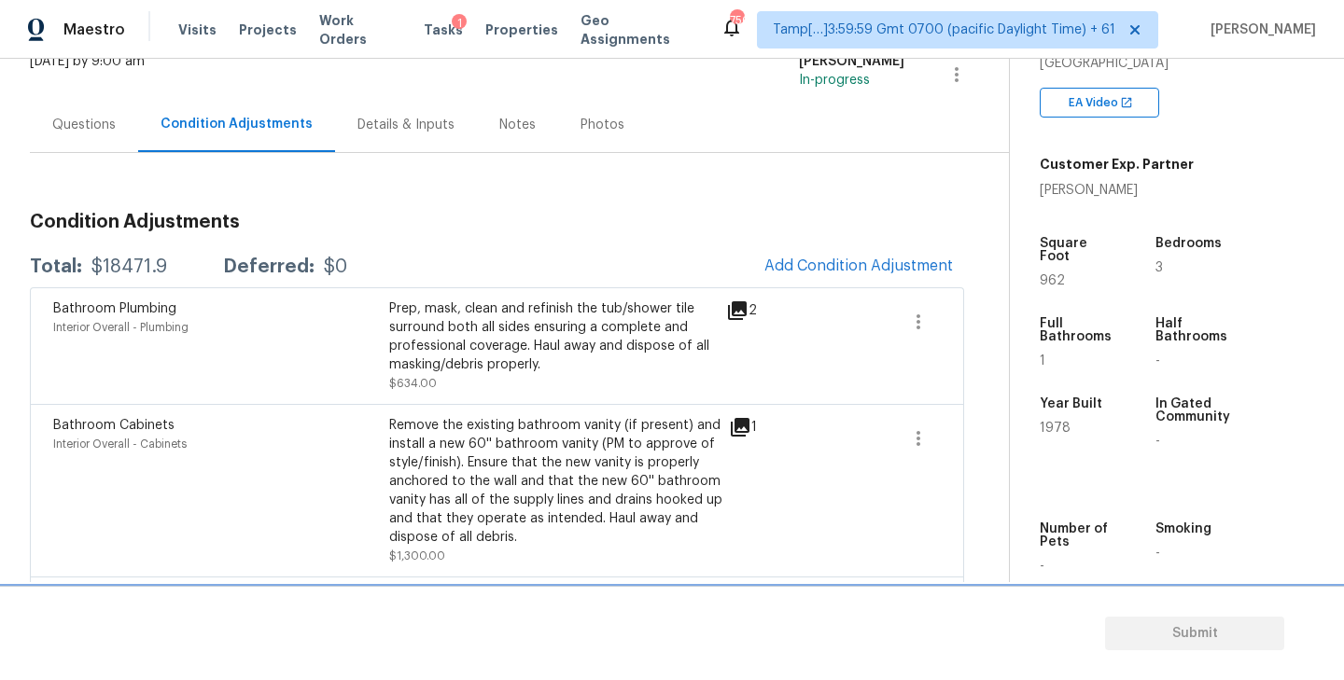
scroll to position [157, 0]
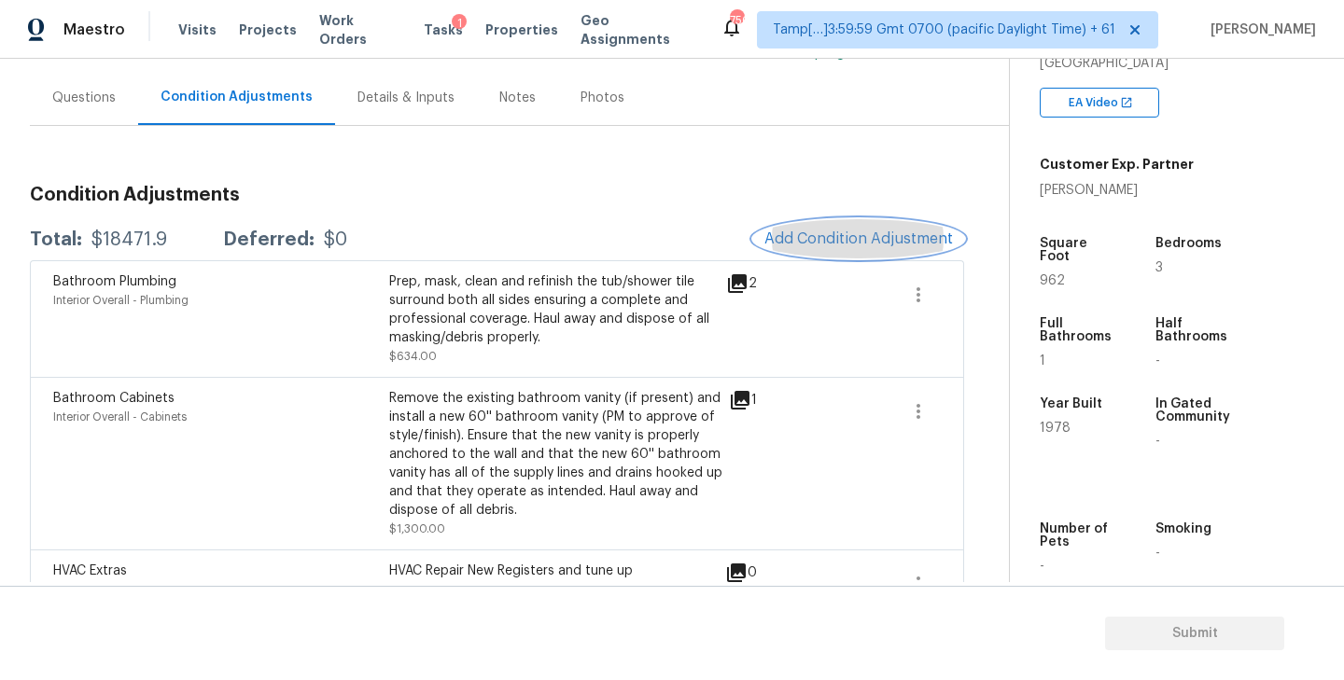
click at [830, 240] on span "Add Condition Adjustment" at bounding box center [858, 239] width 189 height 17
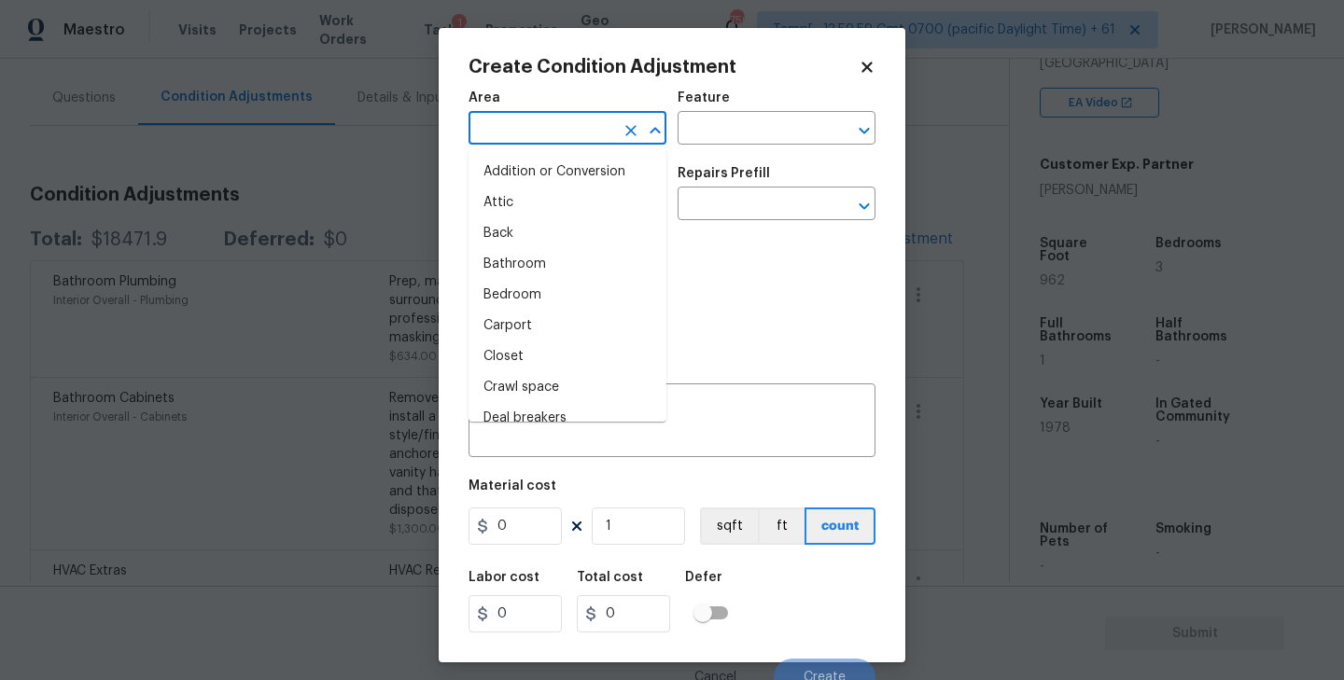
click at [571, 128] on input "text" at bounding box center [541, 130] width 146 height 29
type input "in"
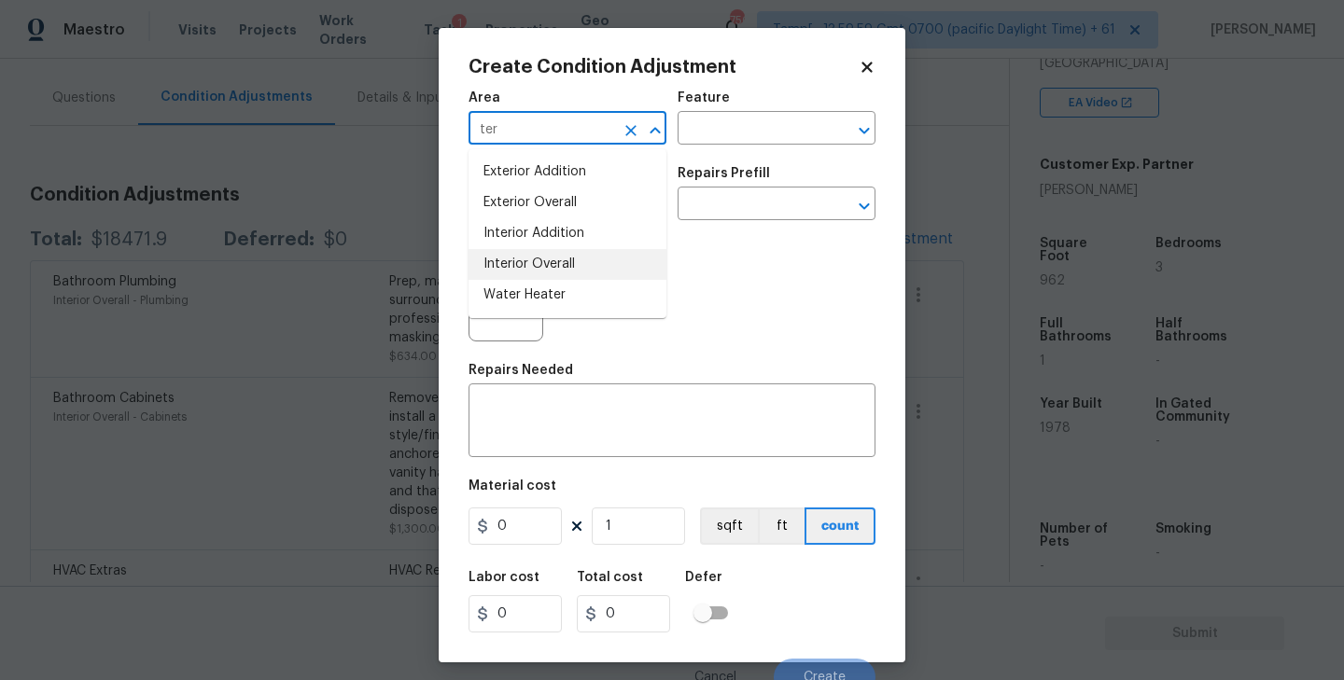
click at [534, 259] on li "Interior Overall" at bounding box center [567, 264] width 198 height 31
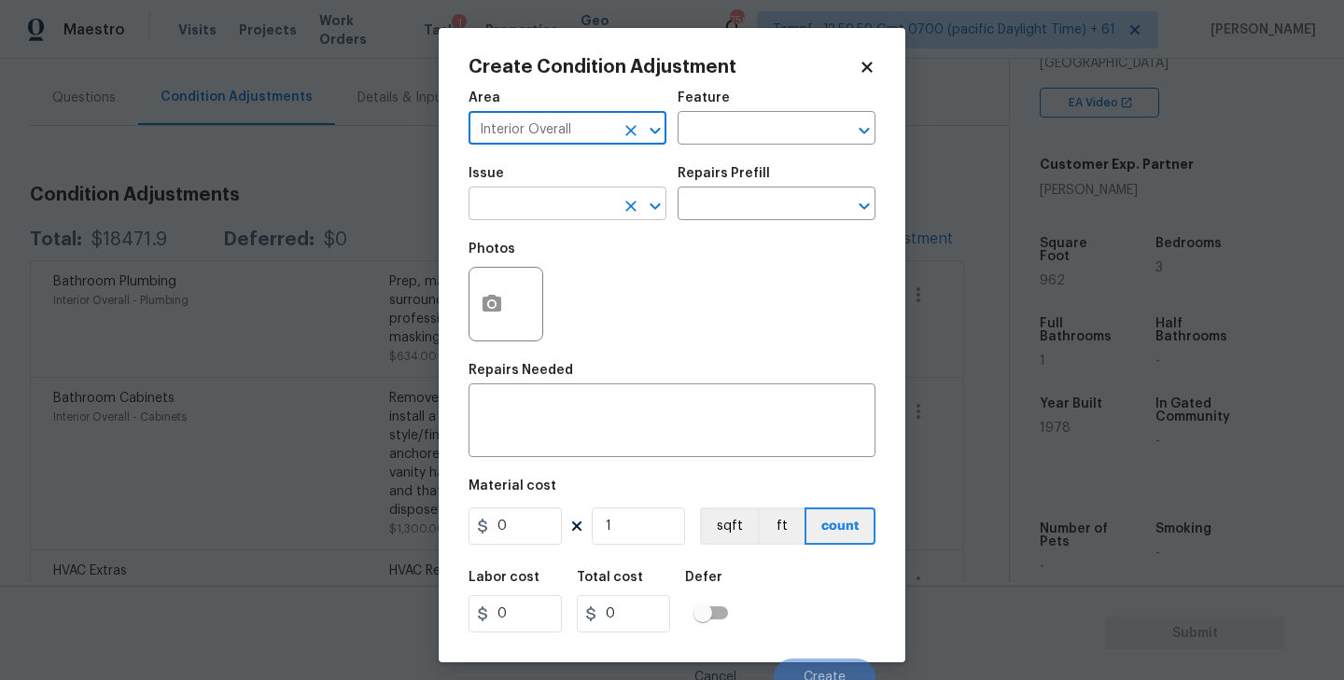
type input "Interior Overall"
click at [524, 206] on input "text" at bounding box center [541, 205] width 146 height 29
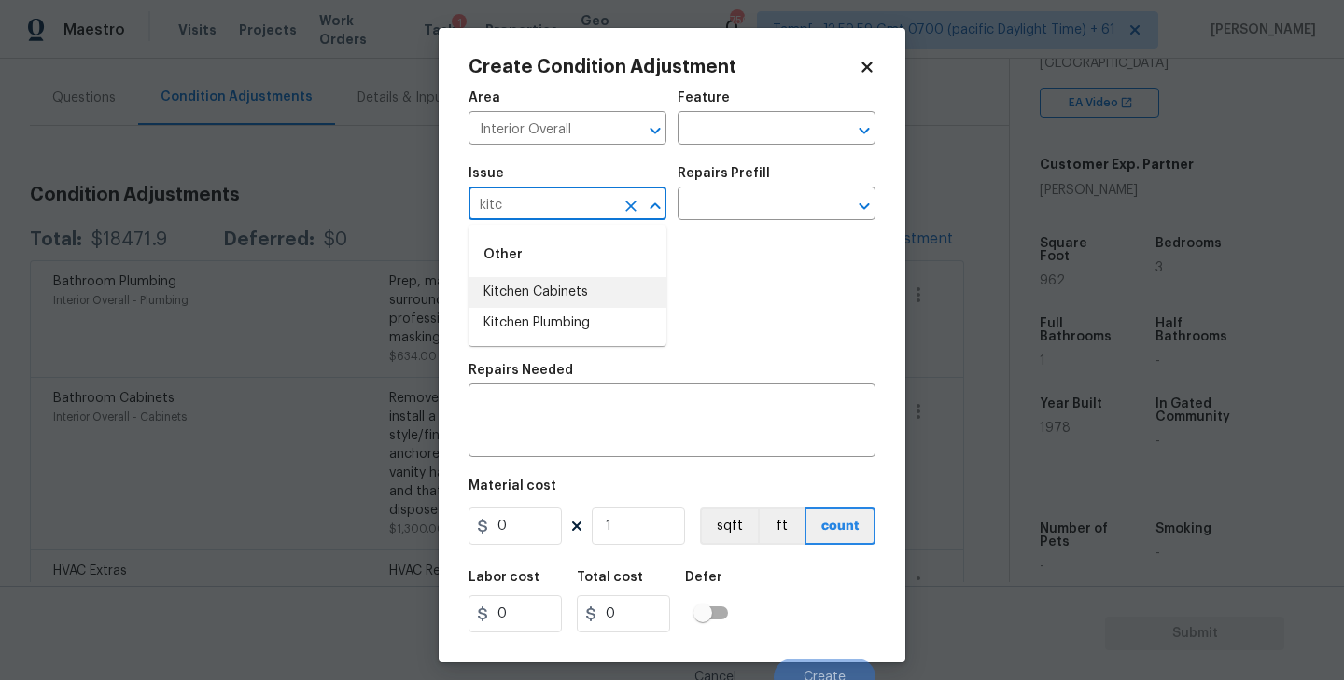
click at [517, 287] on li "Kitchen Cabinets" at bounding box center [567, 292] width 198 height 31
click at [866, 203] on icon "Open" at bounding box center [864, 206] width 22 height 22
type input "Kitchen Cabinets"
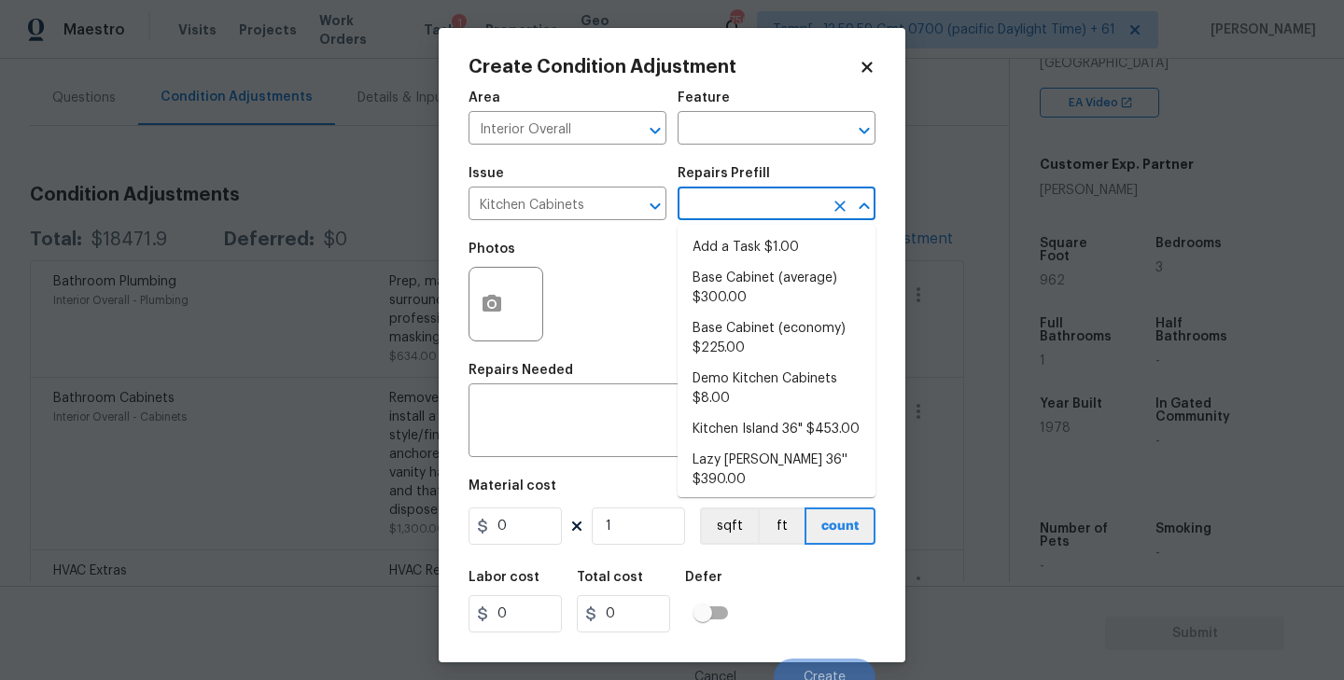
click at [784, 202] on input "text" at bounding box center [751, 205] width 146 height 29
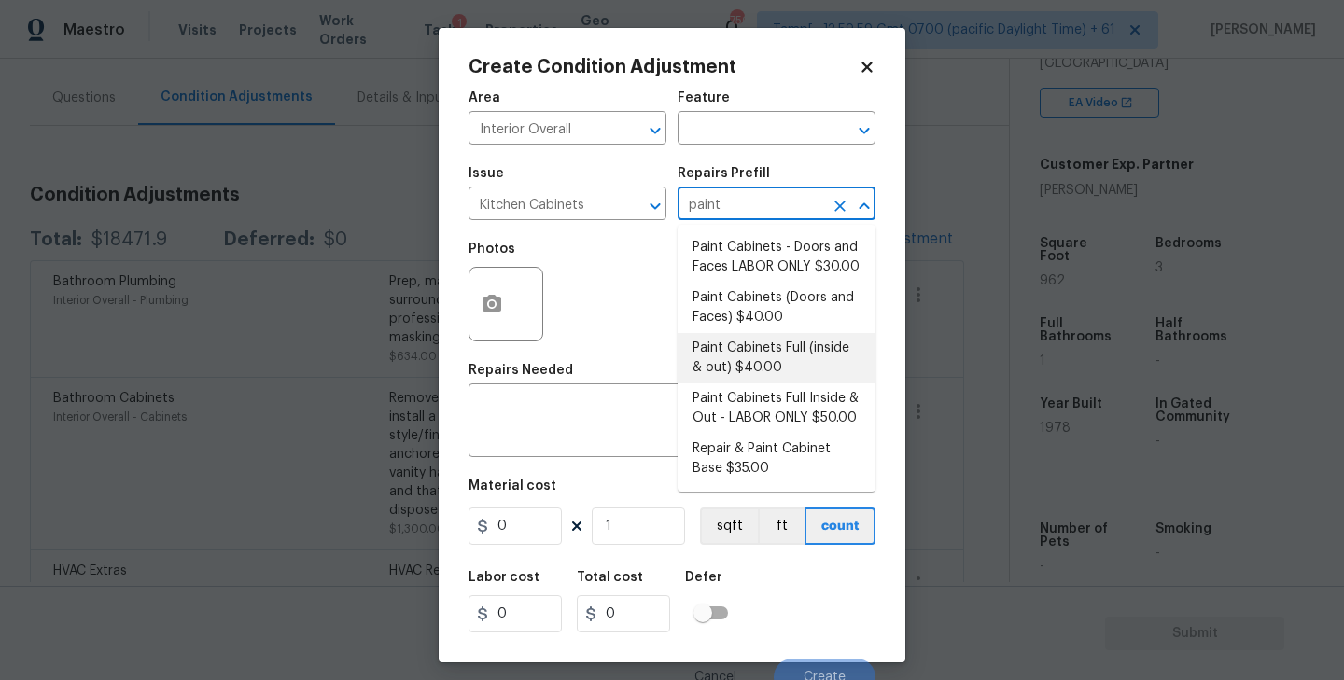
type input "paint"
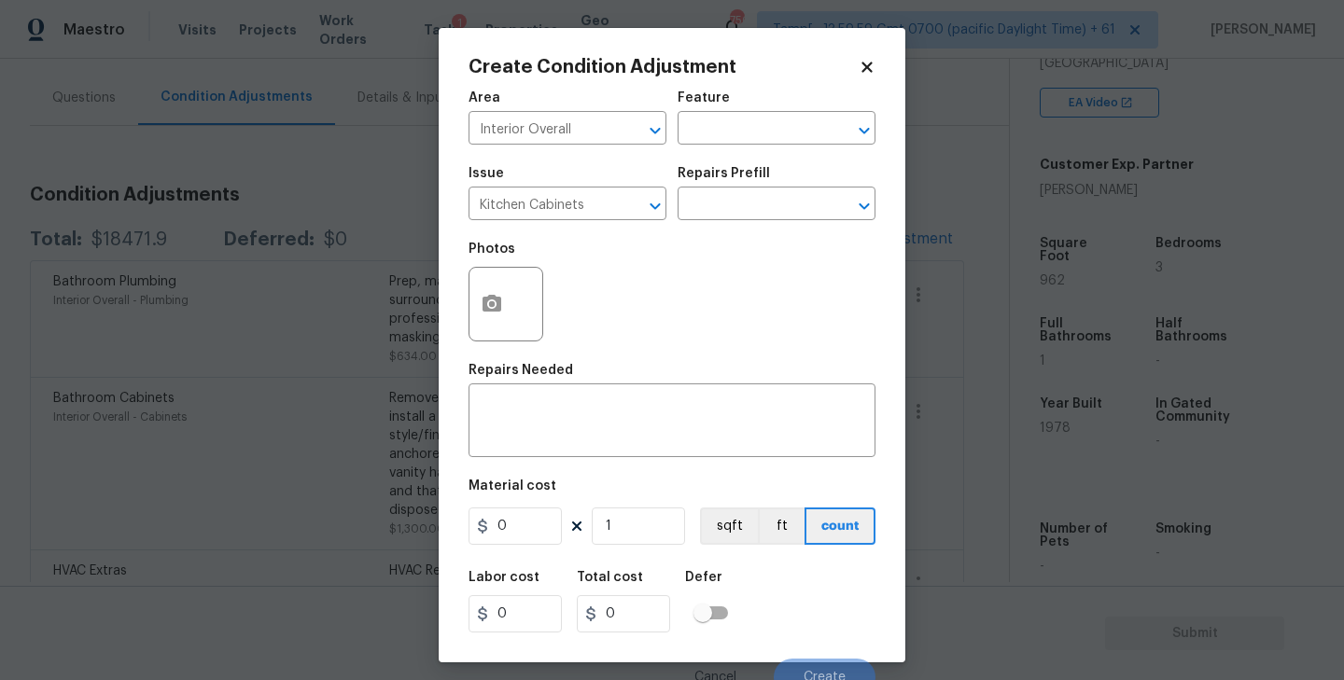
click at [623, 314] on div "Photos" at bounding box center [671, 291] width 407 height 121
click at [552, 422] on textarea at bounding box center [672, 422] width 384 height 39
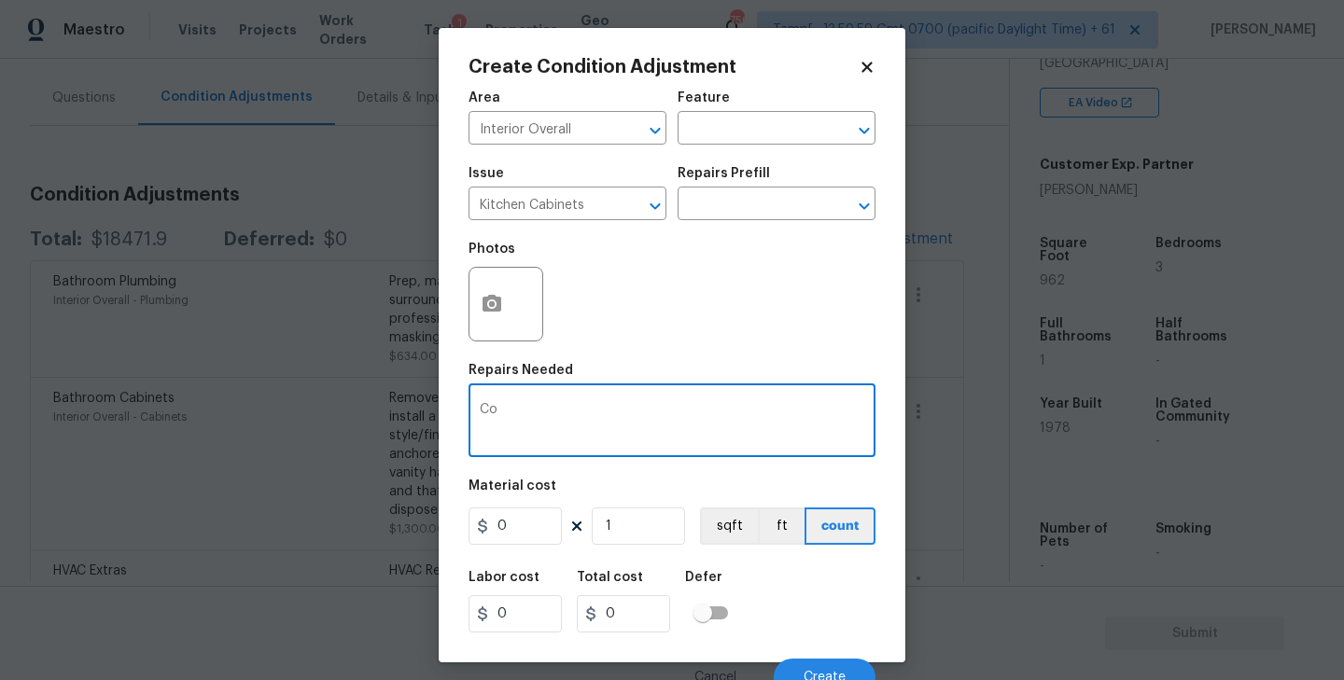
type textarea "C"
type textarea "F"
type textarea "Kitchen cabinet painting needed - Full"
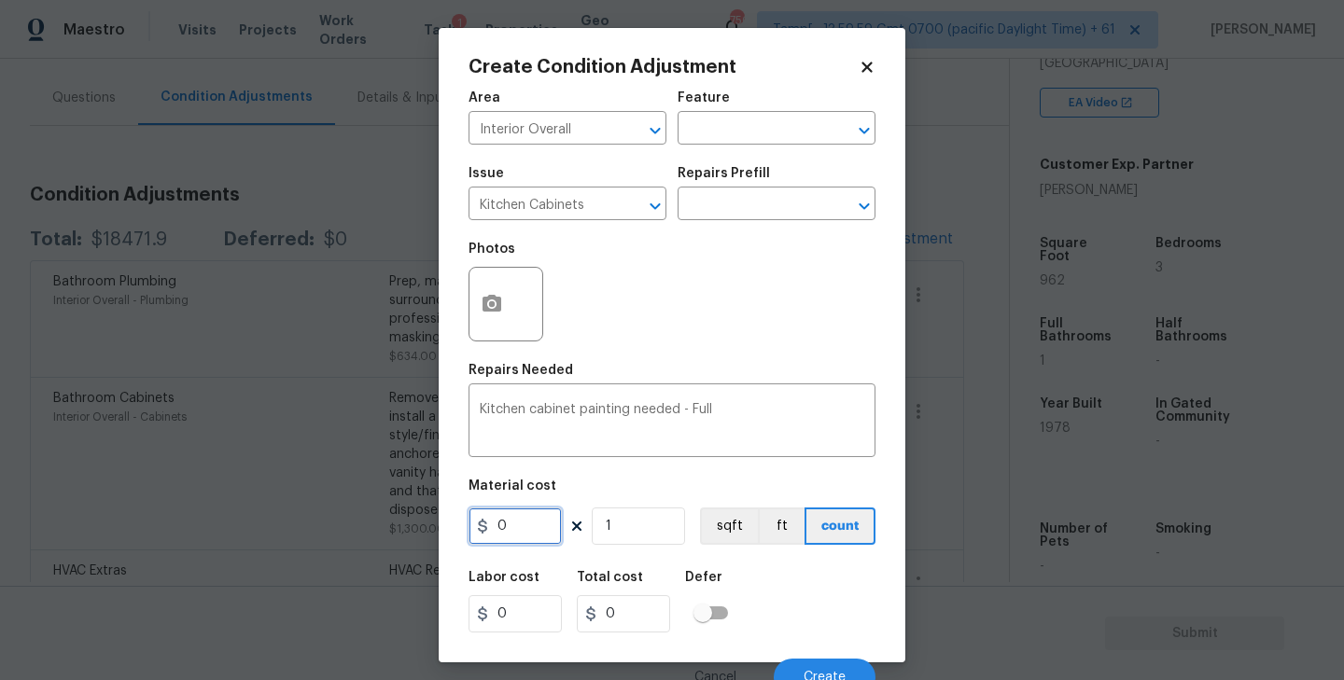
click at [539, 531] on input "0" at bounding box center [514, 526] width 93 height 37
type input "1400"
click at [665, 313] on div "Photos" at bounding box center [671, 291] width 407 height 121
click at [492, 307] on circle "button" at bounding box center [492, 304] width 6 height 6
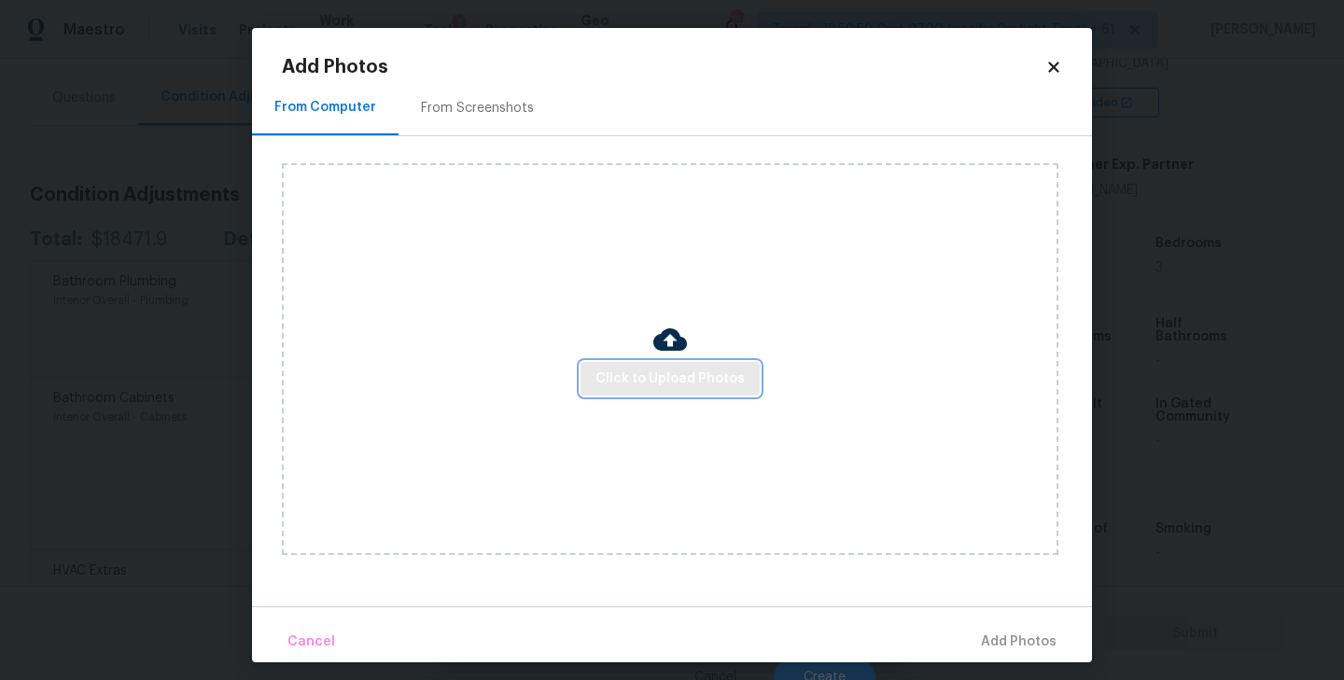
click at [672, 385] on span "Click to Upload Photos" at bounding box center [669, 379] width 149 height 23
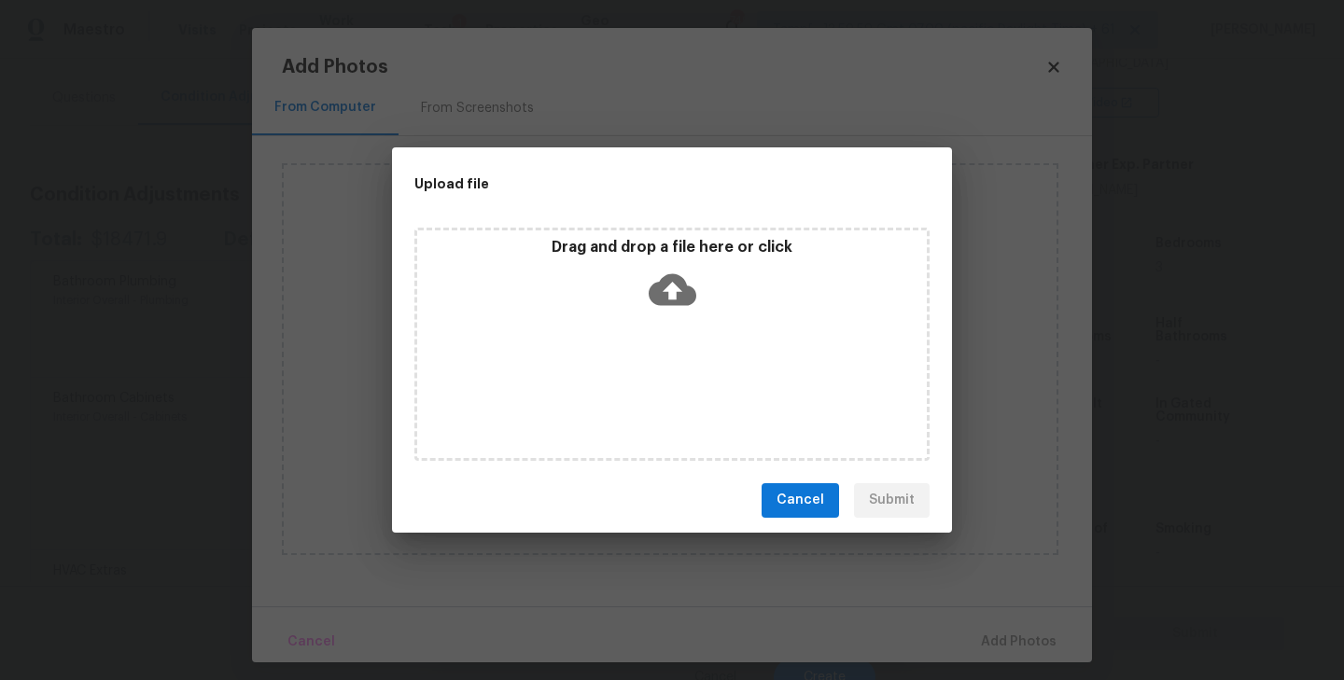
click at [666, 293] on icon at bounding box center [673, 289] width 48 height 32
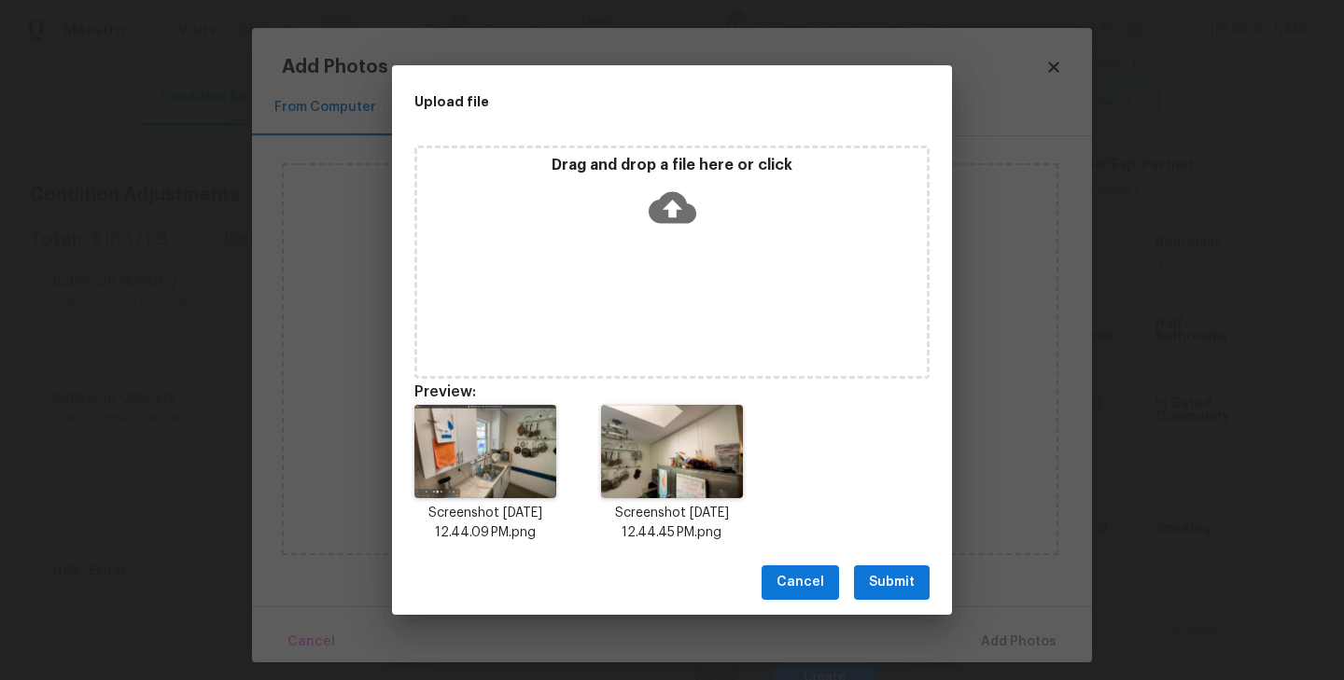
click at [874, 579] on span "Submit" at bounding box center [892, 582] width 46 height 23
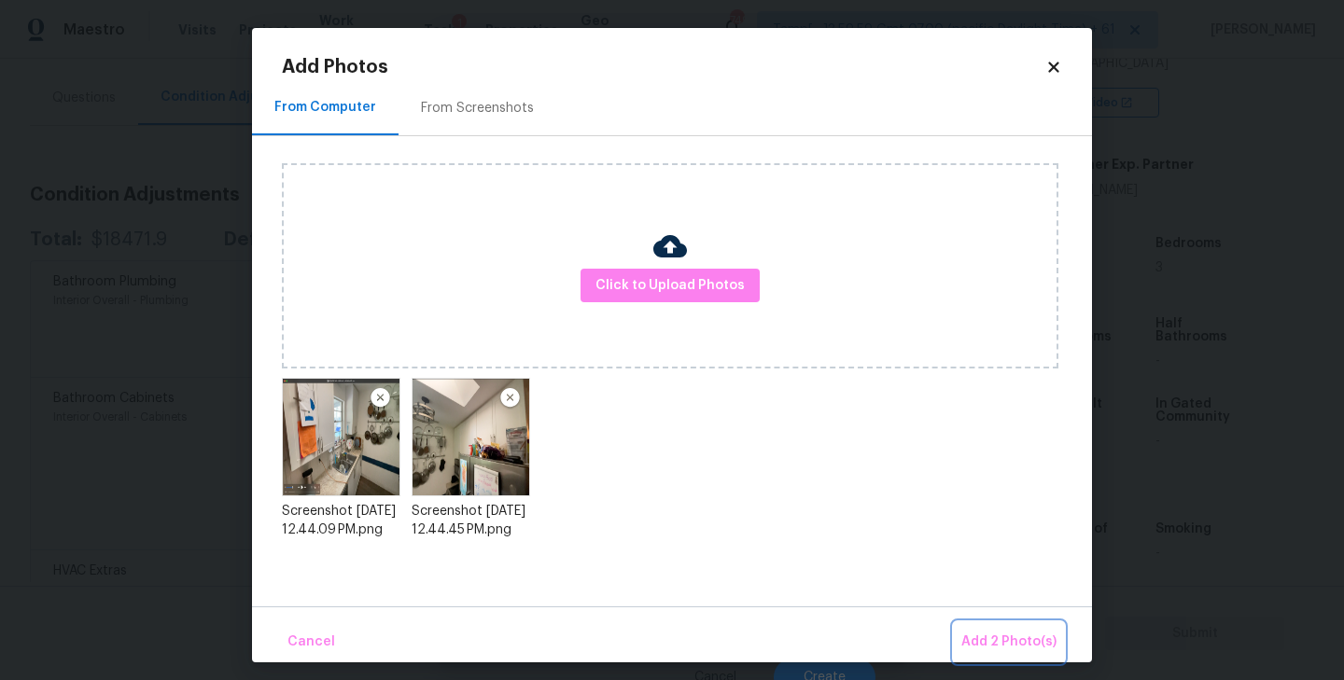
click at [1017, 635] on span "Add 2 Photo(s)" at bounding box center [1008, 642] width 95 height 23
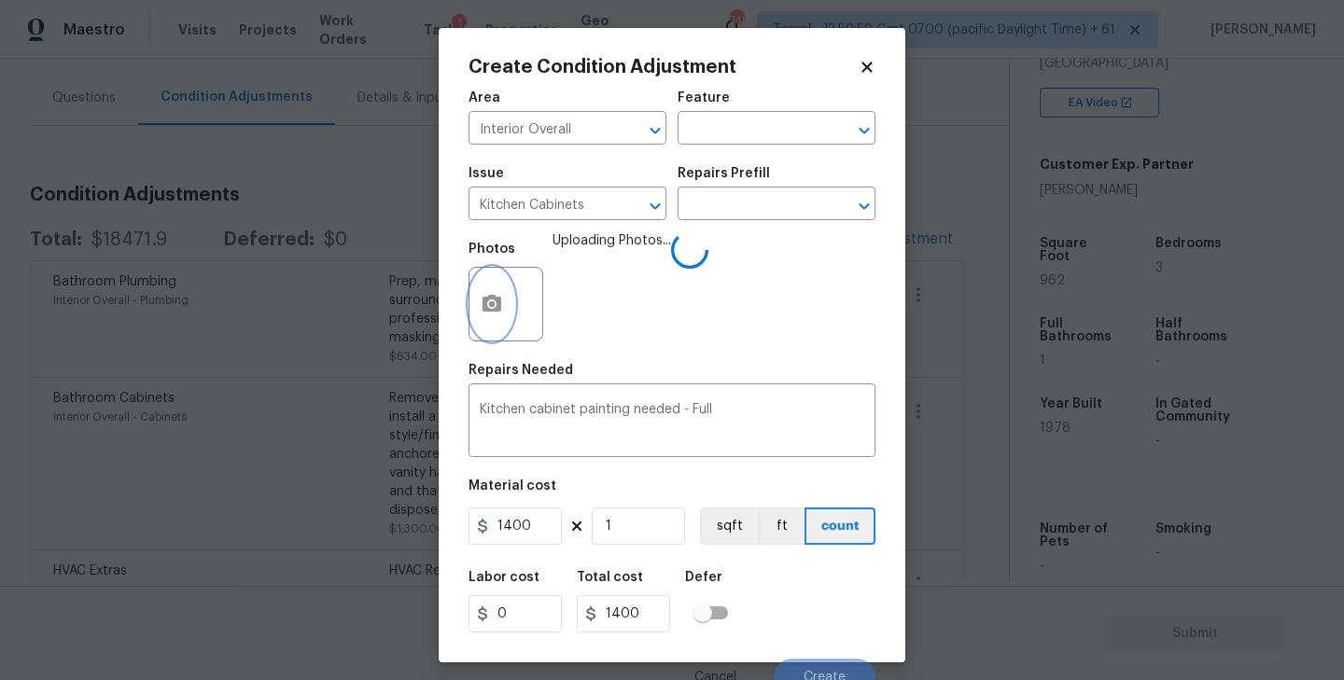
scroll to position [17, 0]
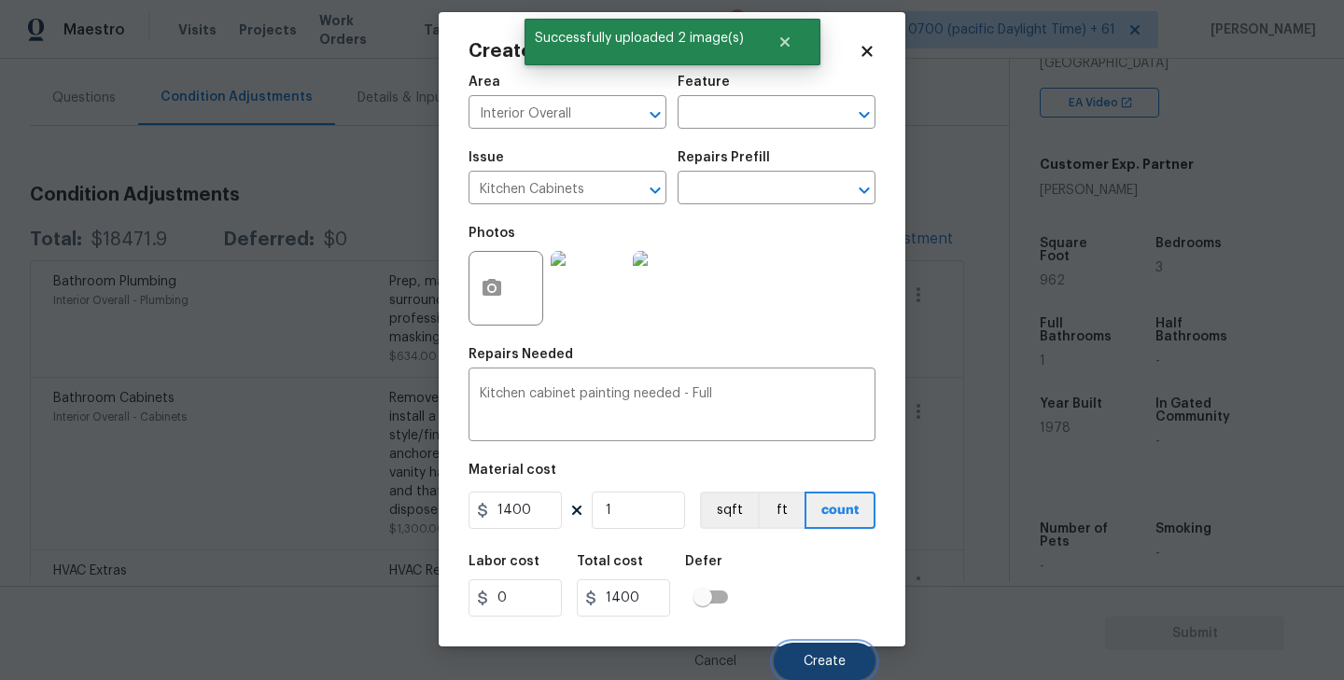
click at [818, 653] on button "Create" at bounding box center [825, 661] width 102 height 37
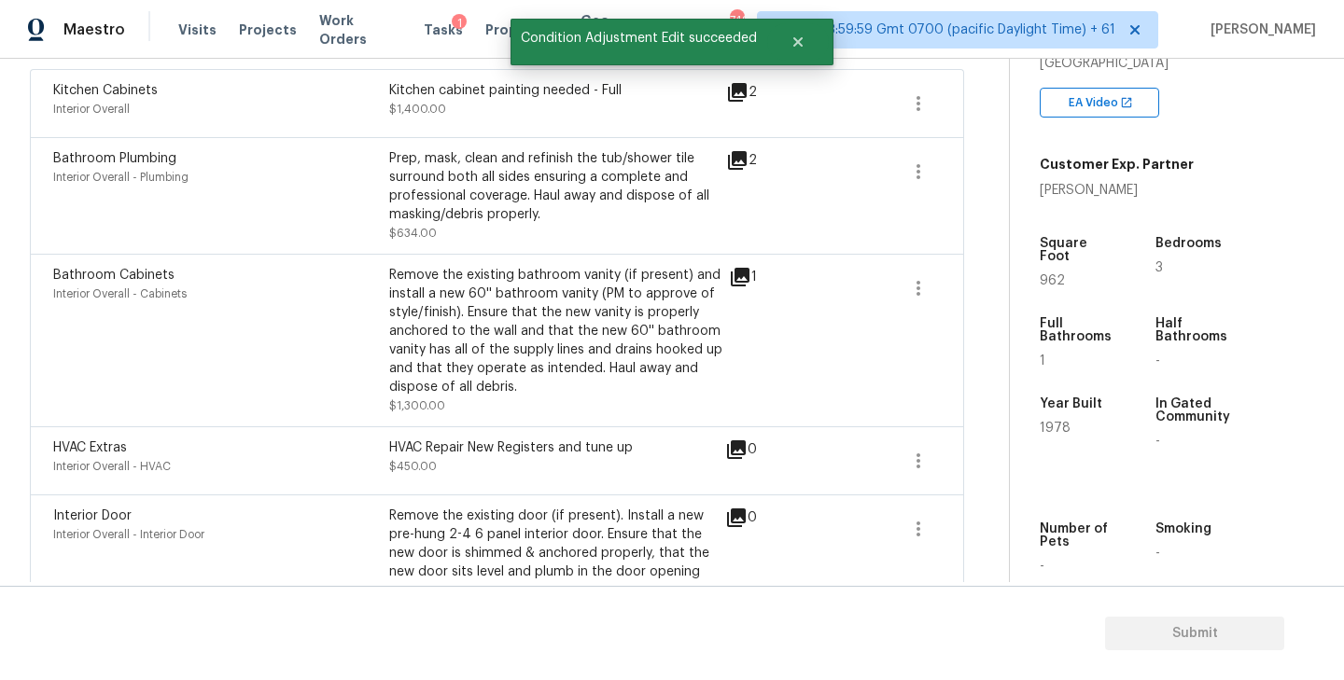
scroll to position [349, 0]
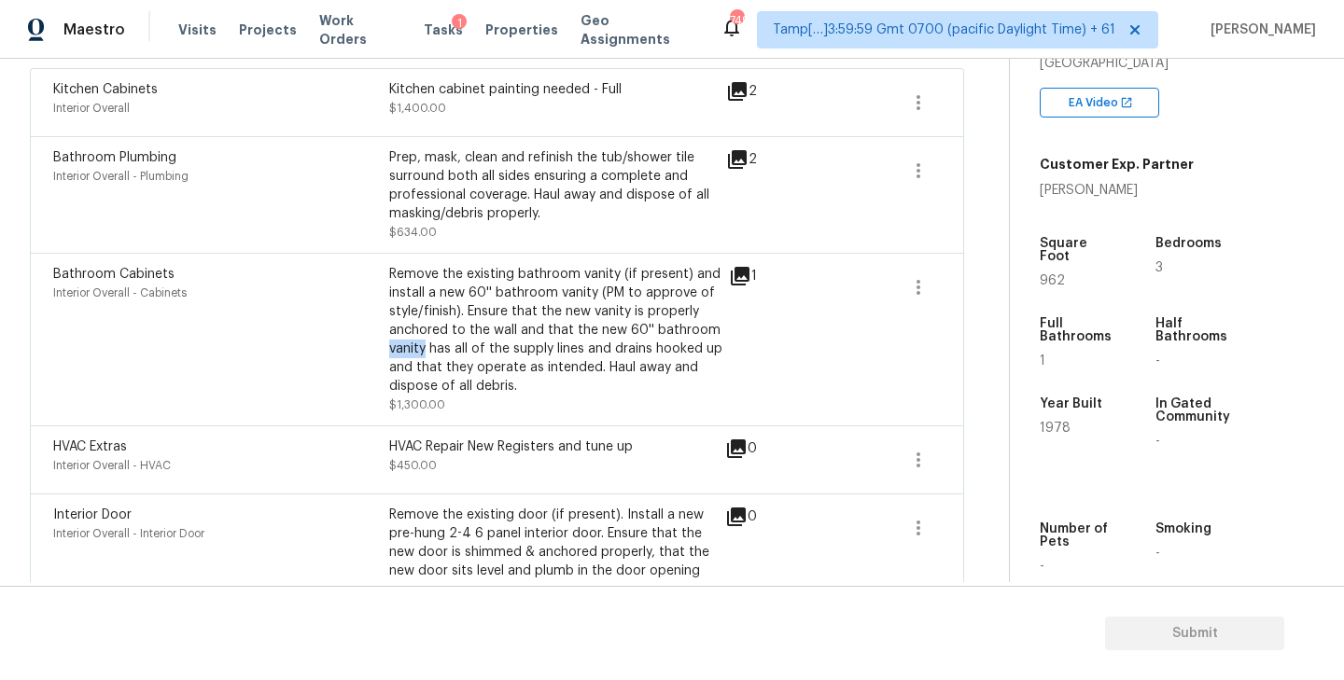
click at [745, 276] on icon at bounding box center [740, 276] width 19 height 19
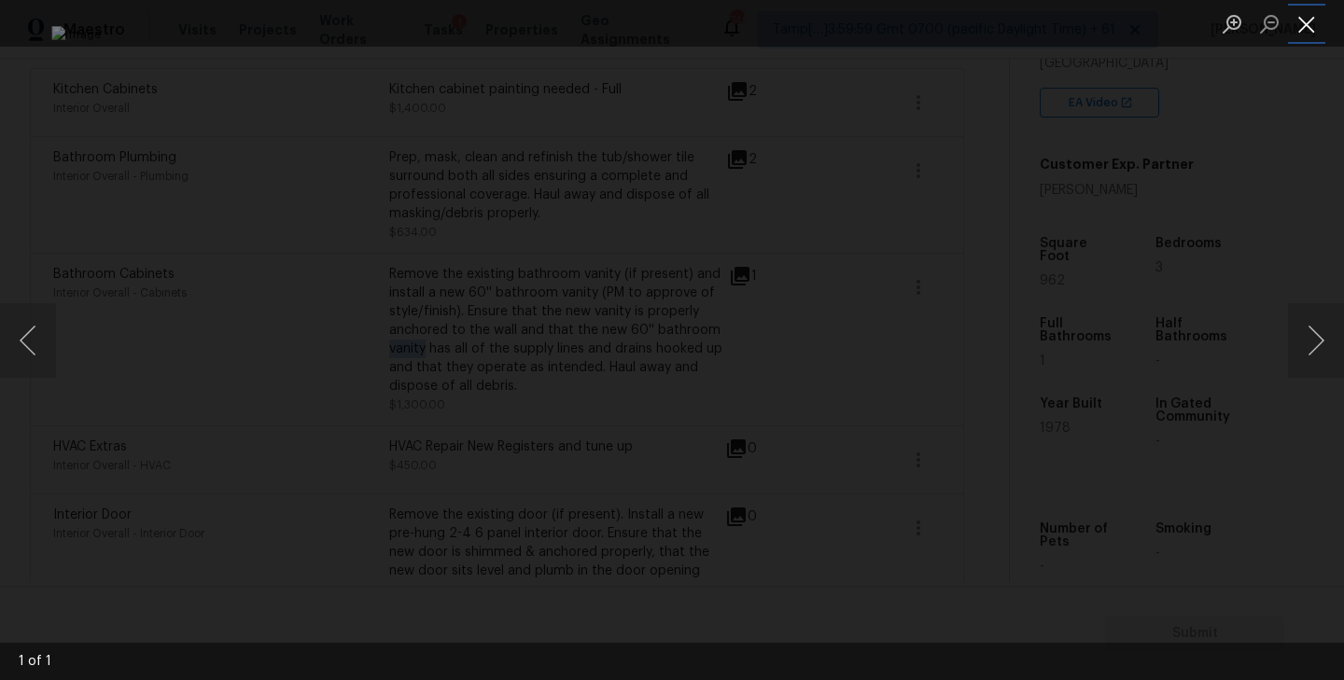
click at [1315, 20] on button "Close lightbox" at bounding box center [1306, 23] width 37 height 33
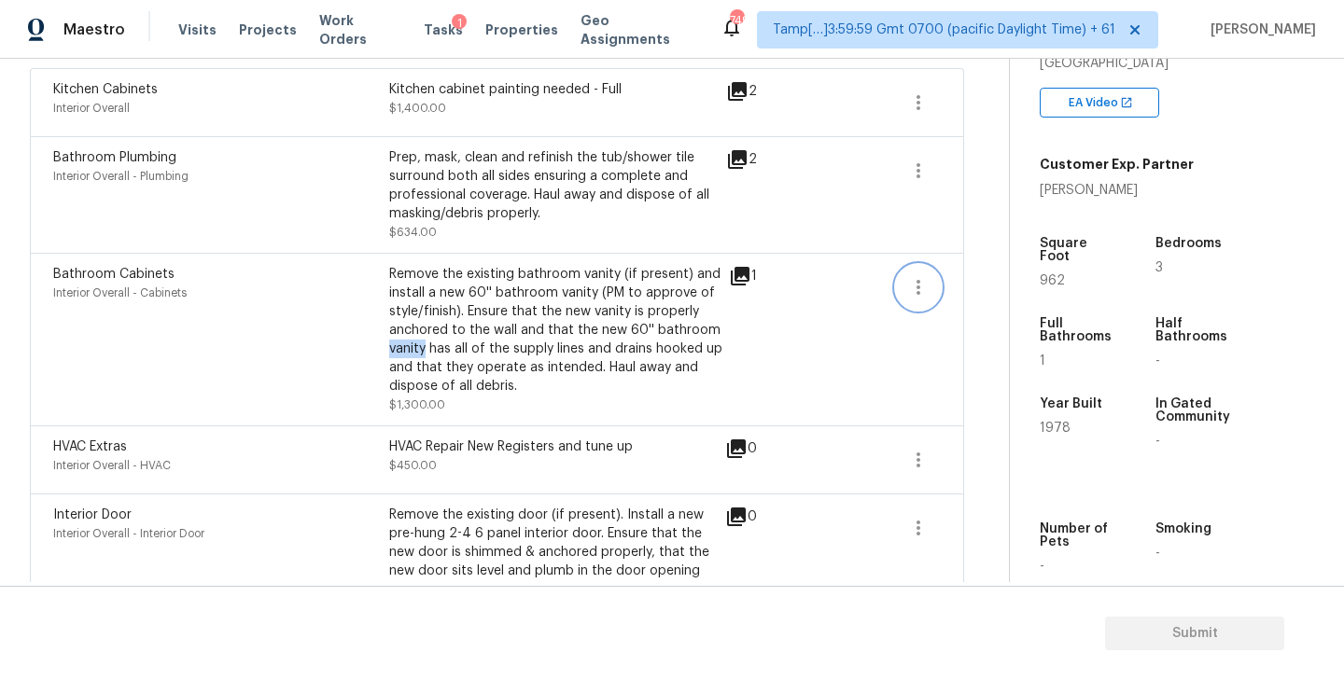
click at [916, 282] on icon "button" at bounding box center [918, 287] width 4 height 15
click at [977, 282] on div "Edit" at bounding box center [1025, 284] width 146 height 19
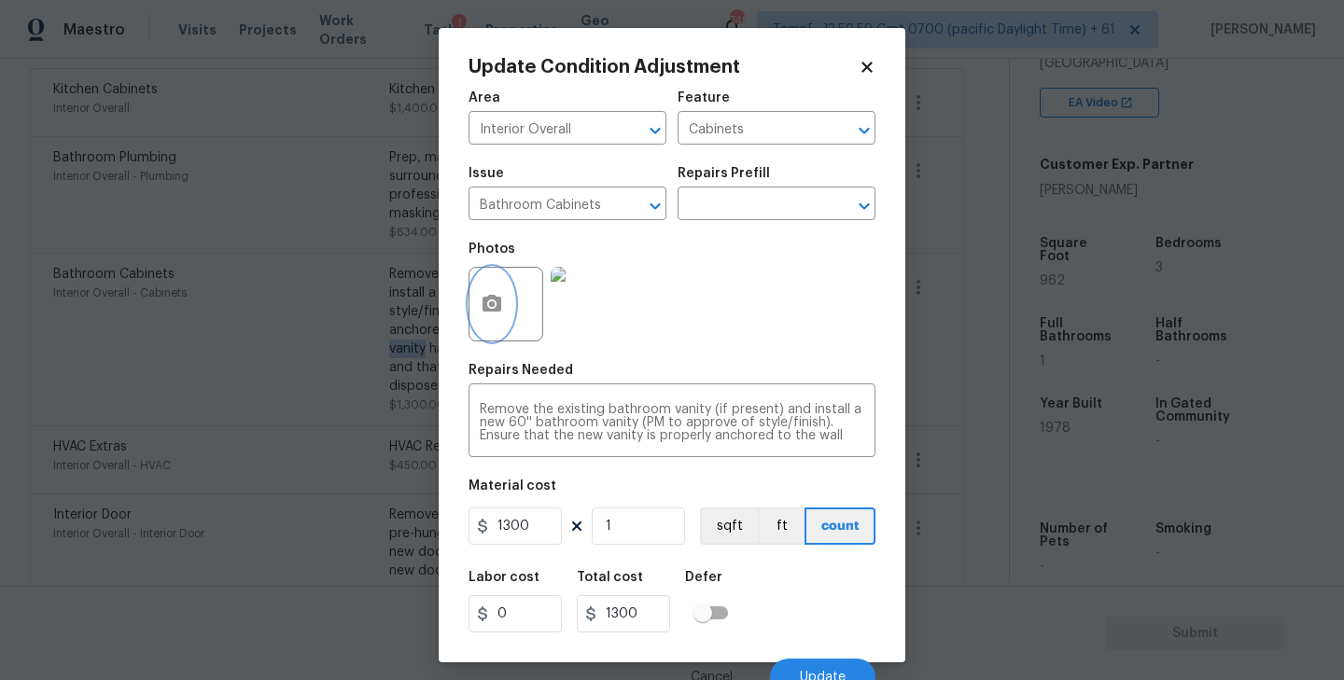
click at [494, 306] on circle "button" at bounding box center [492, 304] width 6 height 6
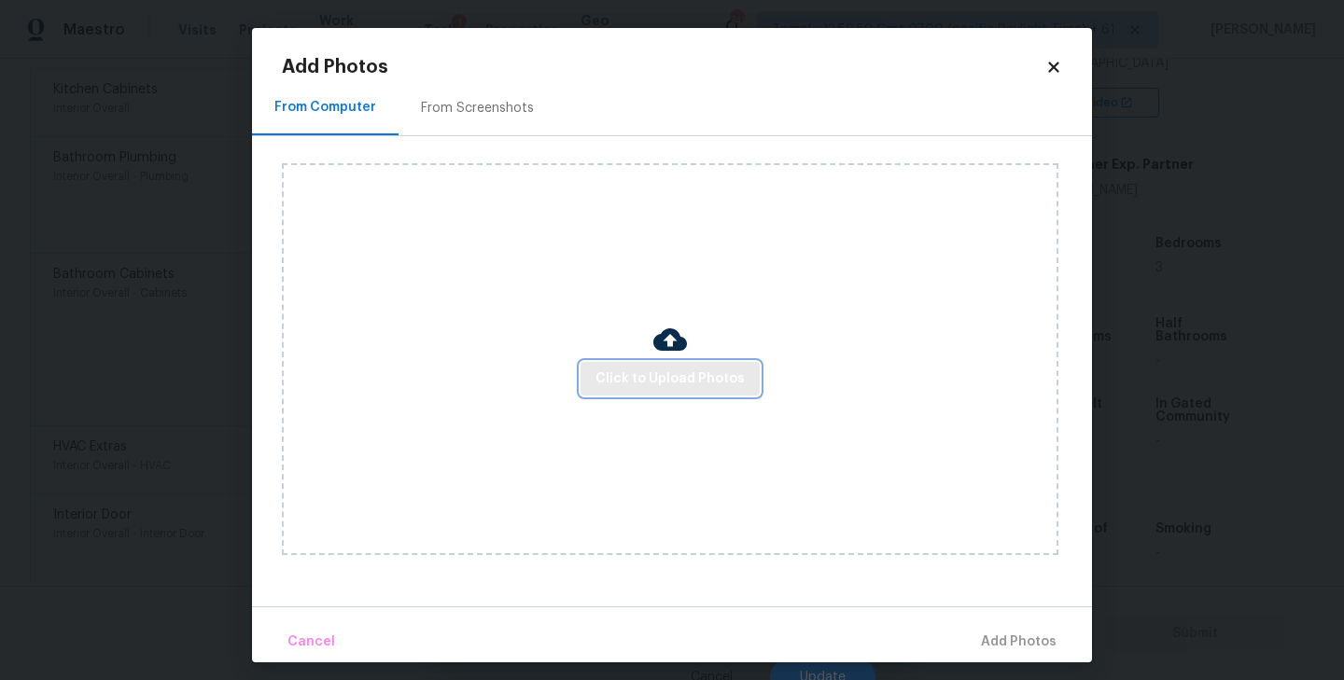
click at [687, 383] on span "Click to Upload Photos" at bounding box center [669, 379] width 149 height 23
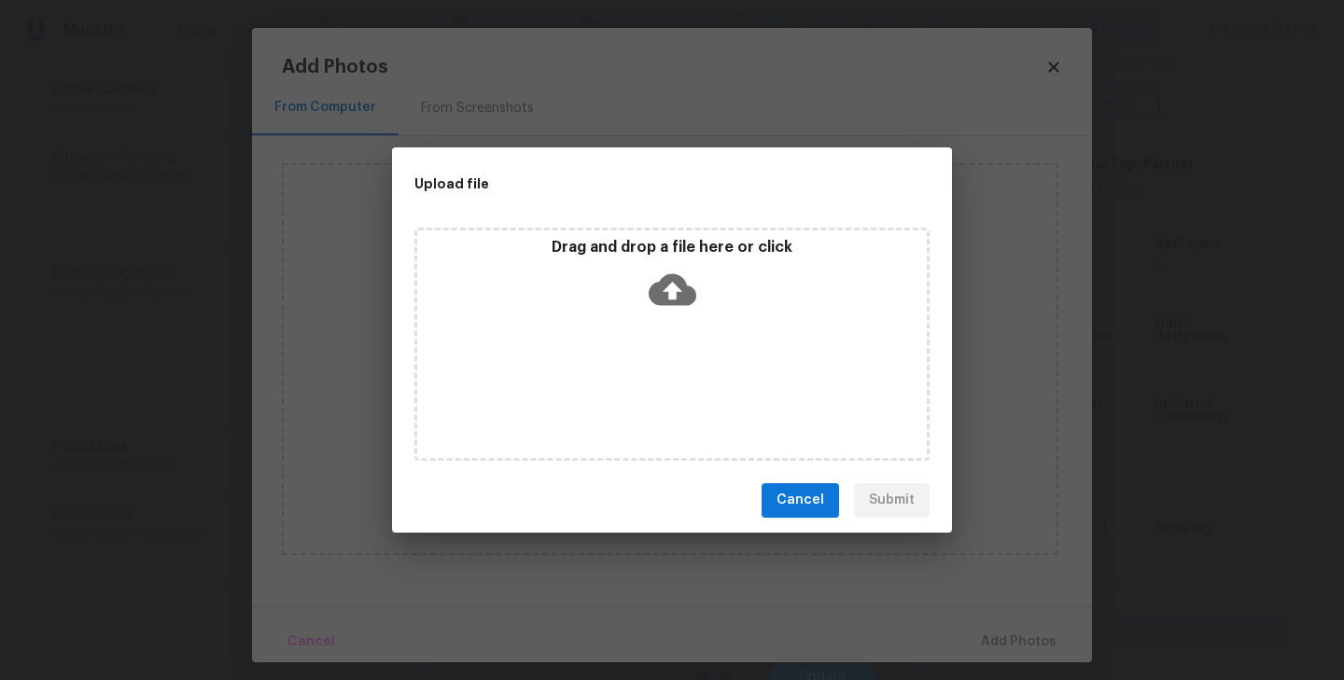
click at [674, 298] on icon at bounding box center [673, 289] width 48 height 32
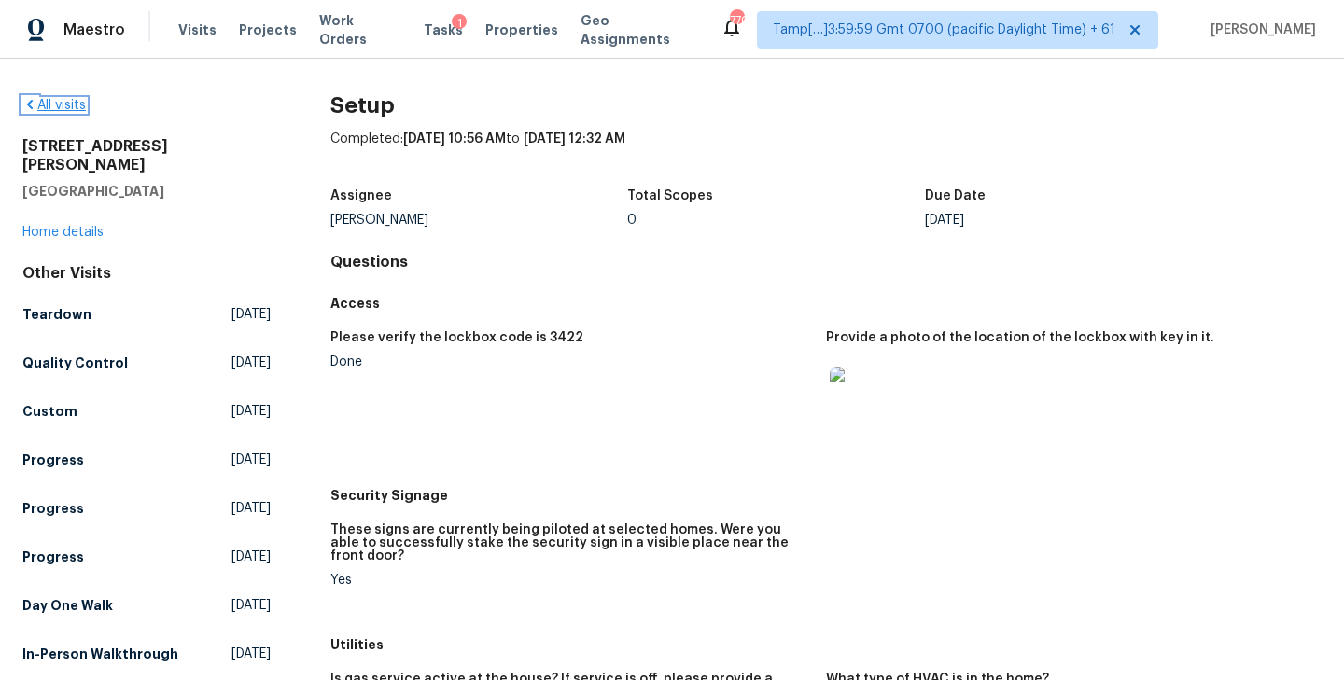
click at [49, 105] on link "All visits" at bounding box center [53, 105] width 63 height 13
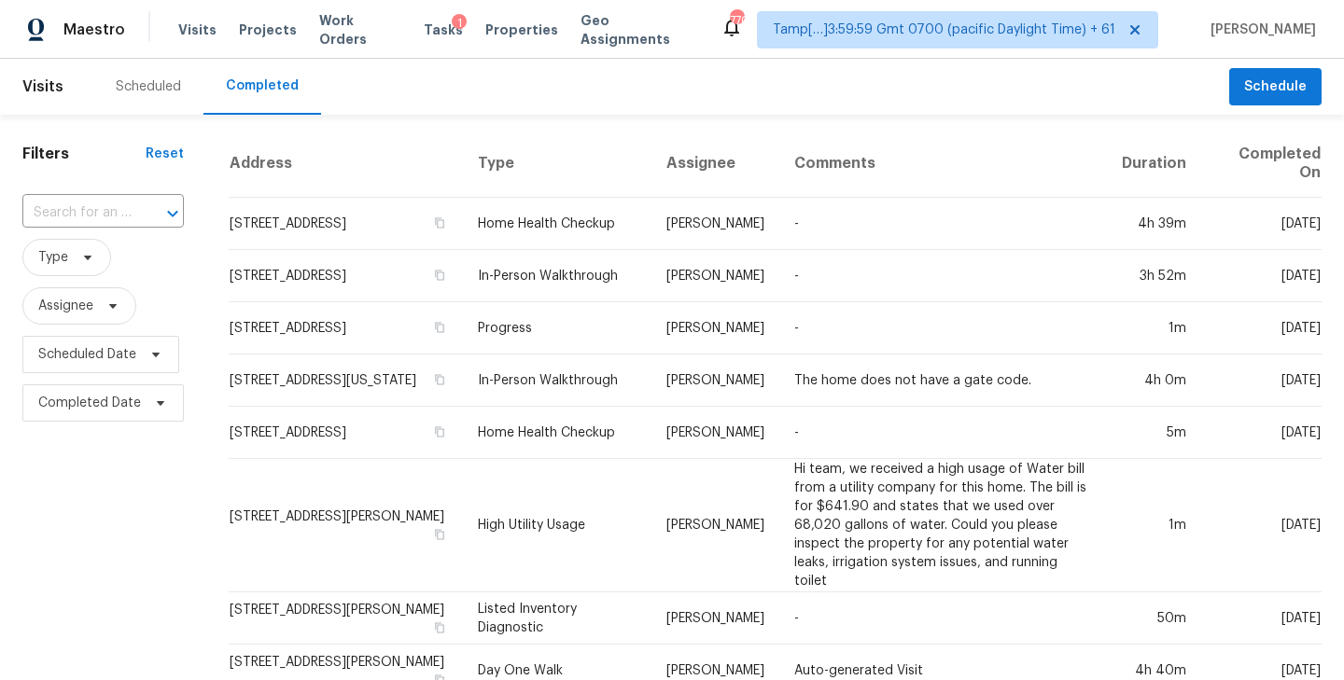
click at [76, 205] on input "text" at bounding box center [76, 213] width 109 height 29
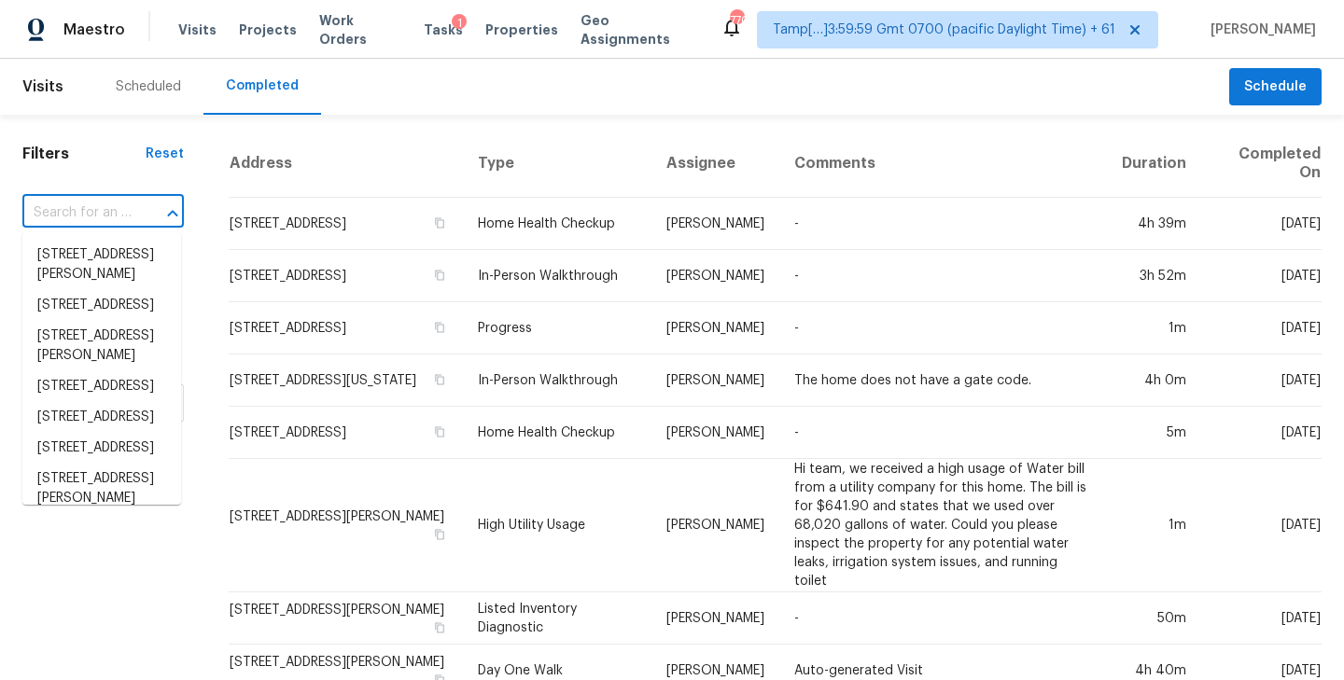
paste input "303 S Delaware Blvd, Jupiter, FL 33458"
type input "303 S Delaware Blvd, Jupiter, FL 33458"
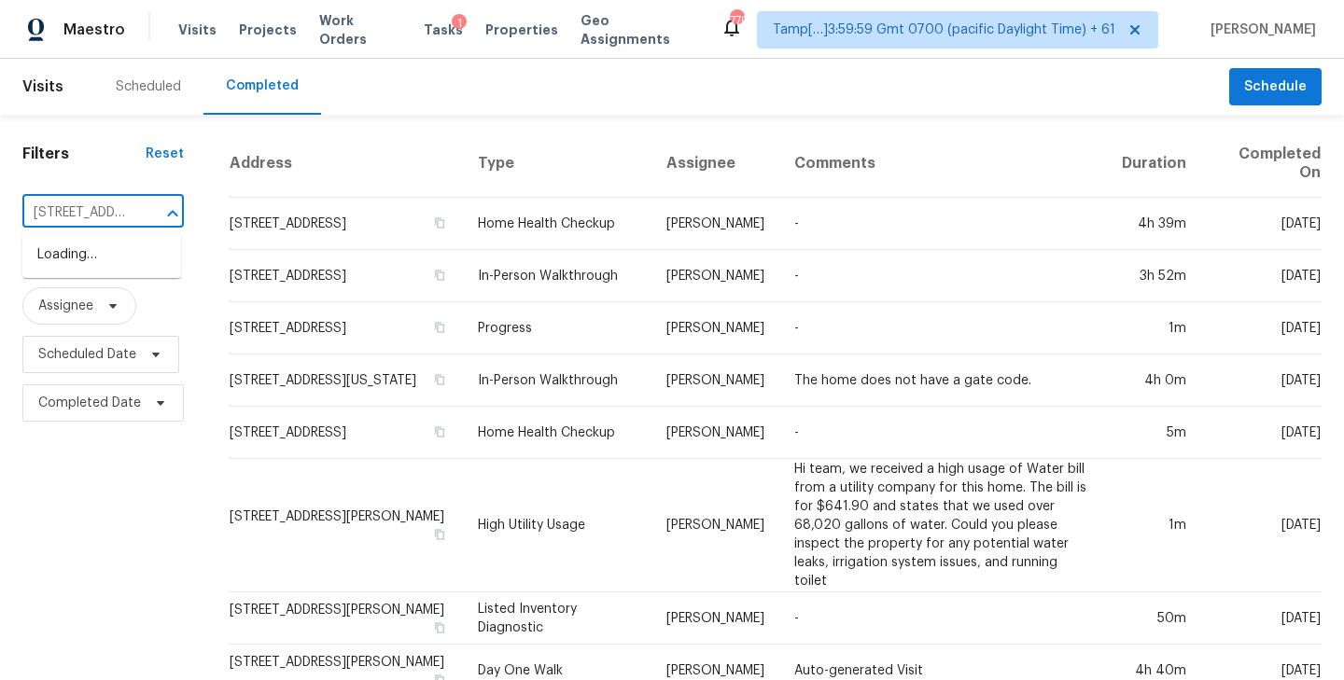
scroll to position [0, 142]
click at [67, 251] on li "303 S Delaware Blvd, Jupiter, FL 33458" at bounding box center [101, 265] width 159 height 50
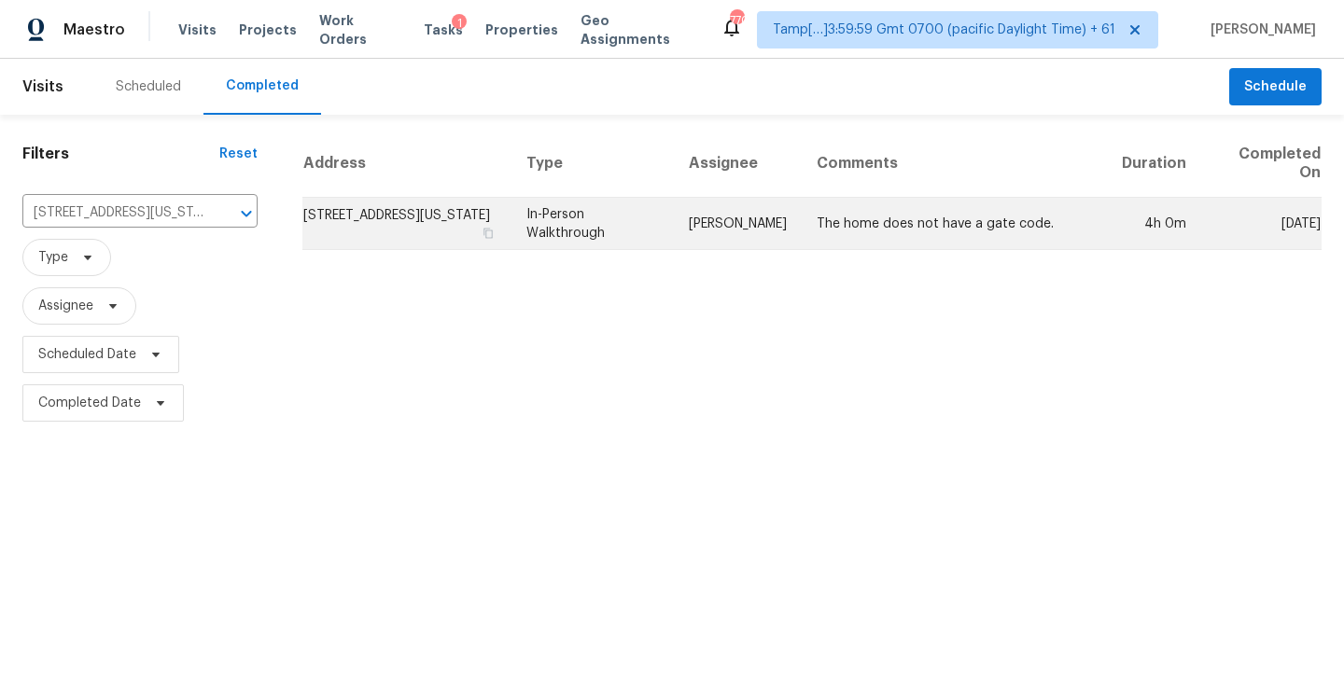
click at [582, 231] on td "In-Person Walkthrough" at bounding box center [592, 224] width 162 height 52
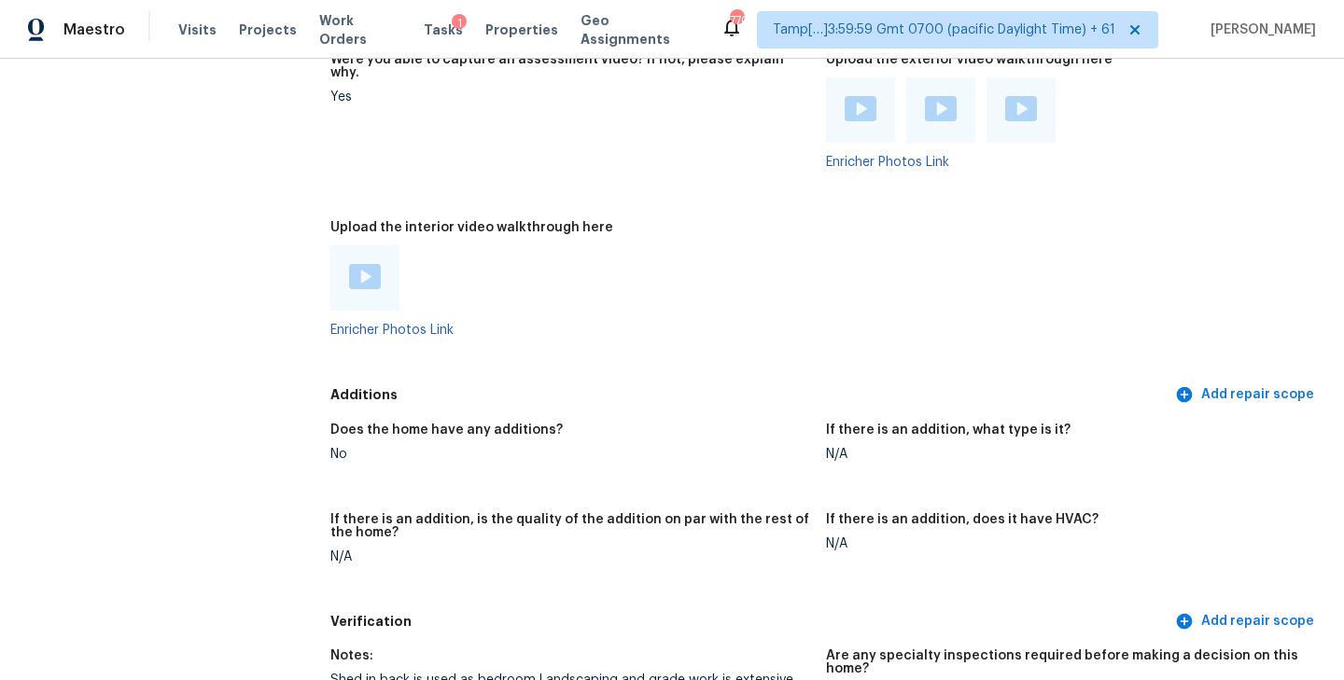
scroll to position [3922, 0]
click at [619, 286] on figure "Upload the interior video walkthrough here Enricher Photos Link" at bounding box center [578, 292] width 496 height 146
click at [365, 262] on img at bounding box center [365, 274] width 32 height 25
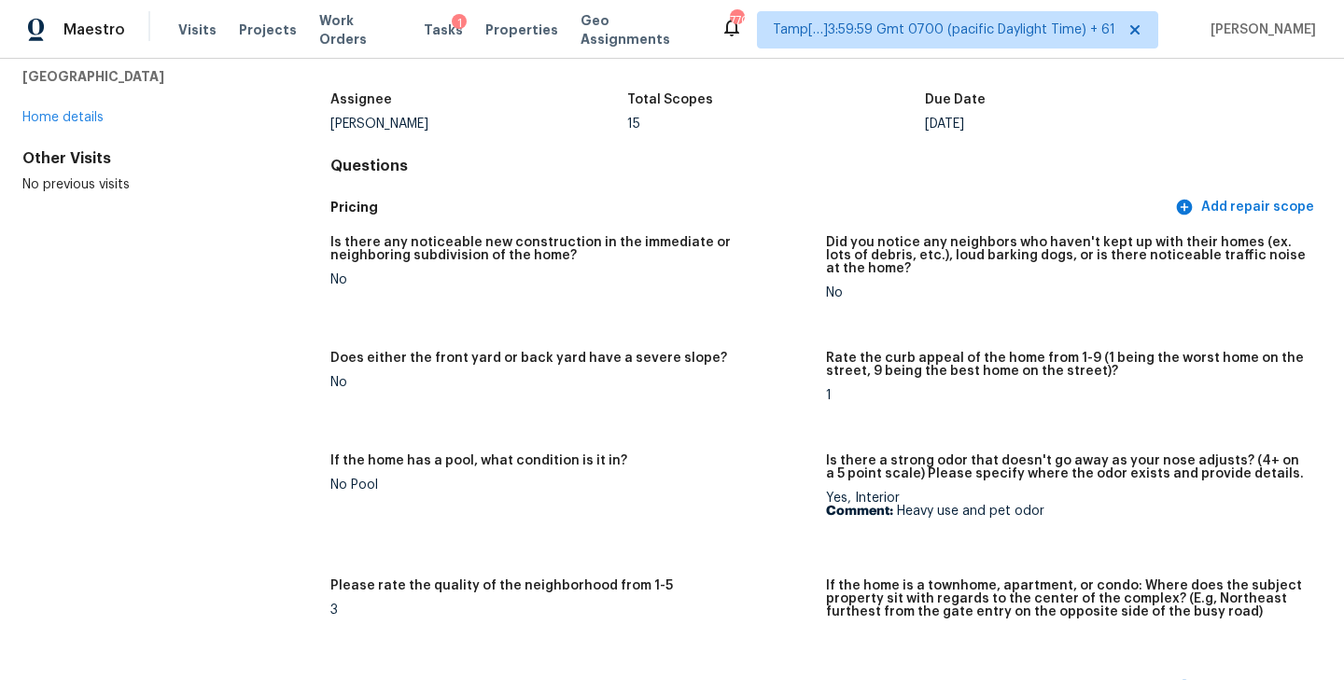
scroll to position [0, 0]
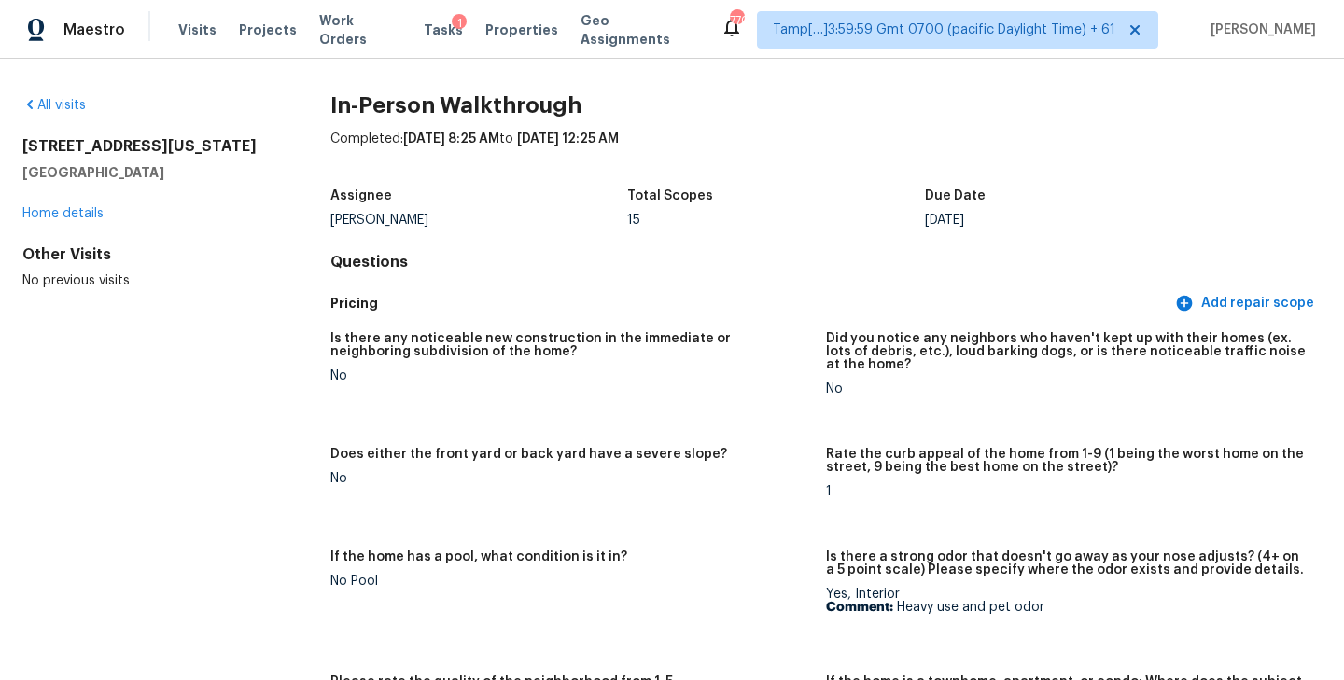
click at [774, 224] on div "15" at bounding box center [776, 220] width 298 height 13
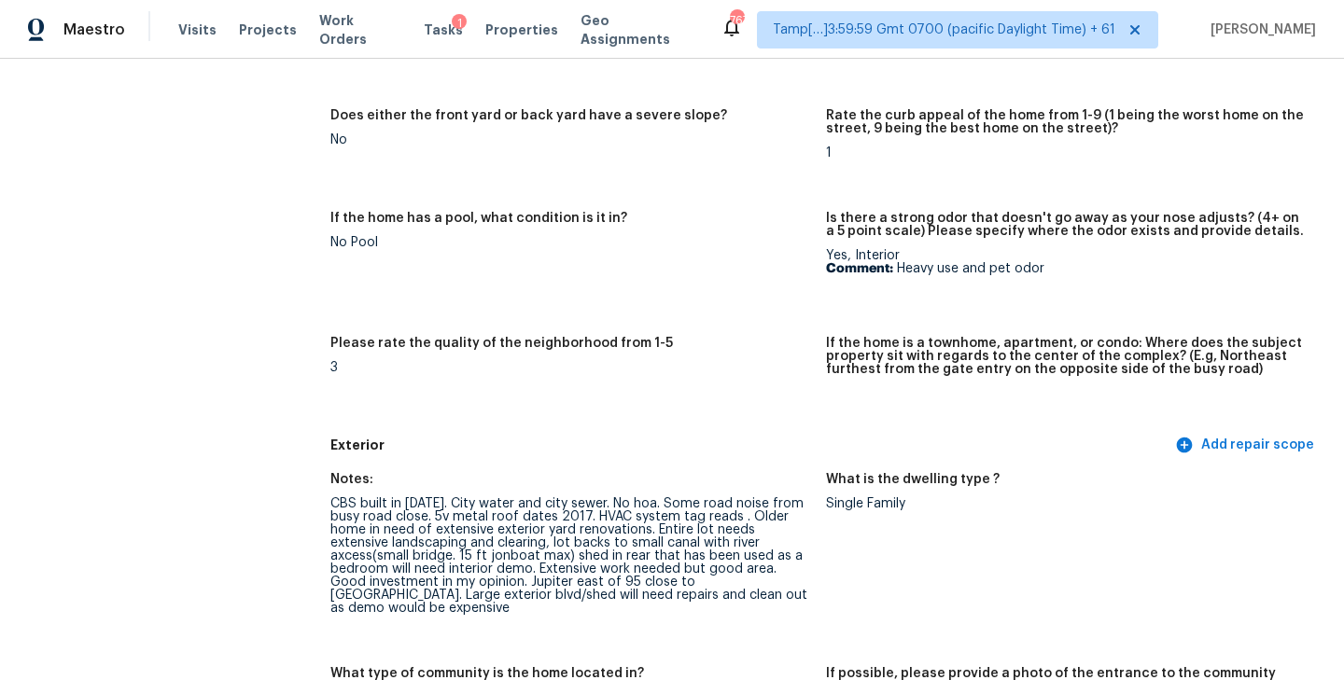
scroll to position [368, 0]
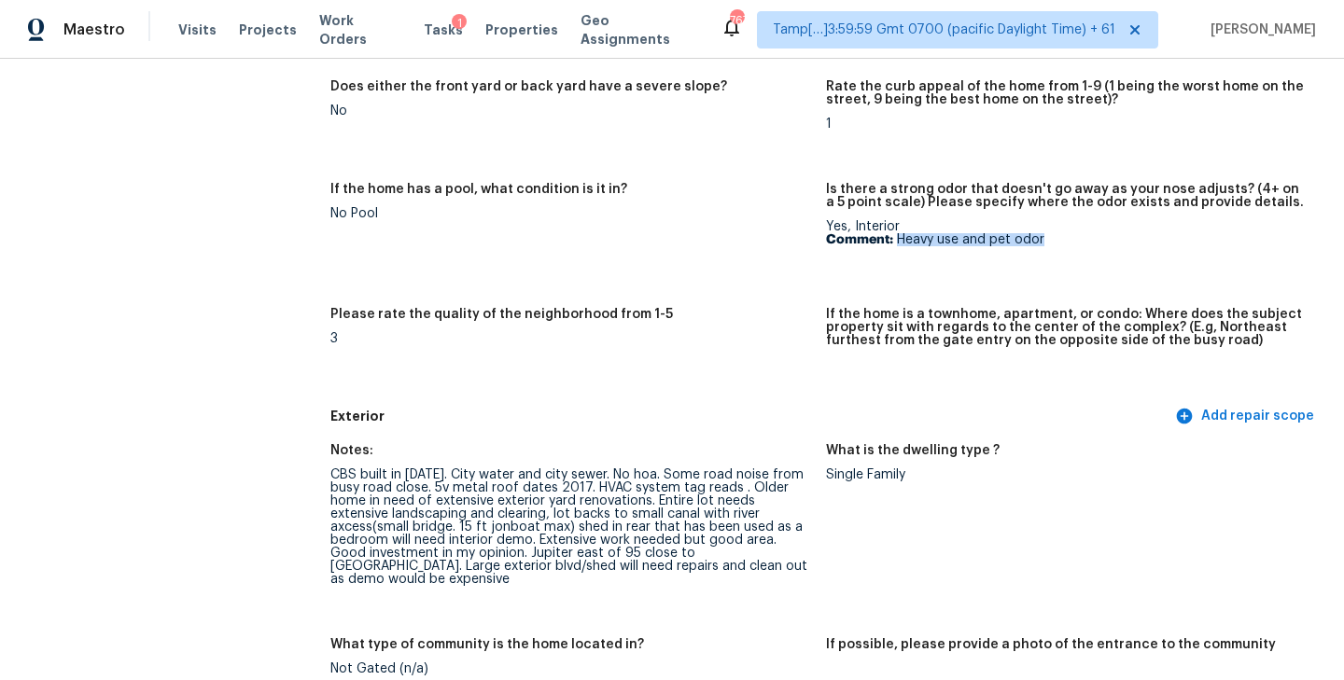
drag, startPoint x: 898, startPoint y: 240, endPoint x: 1056, endPoint y: 239, distance: 158.7
click at [1056, 240] on p "Comment: Heavy use and pet odor" at bounding box center [1066, 239] width 481 height 13
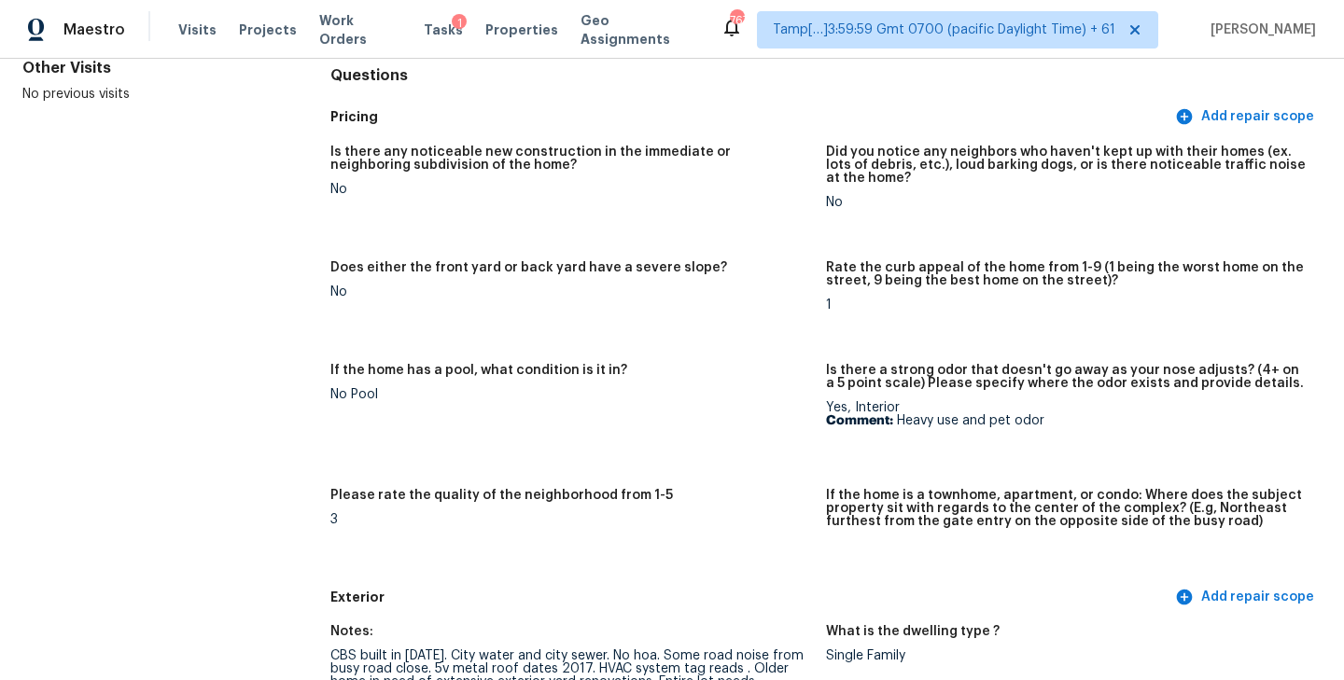
scroll to position [2888, 0]
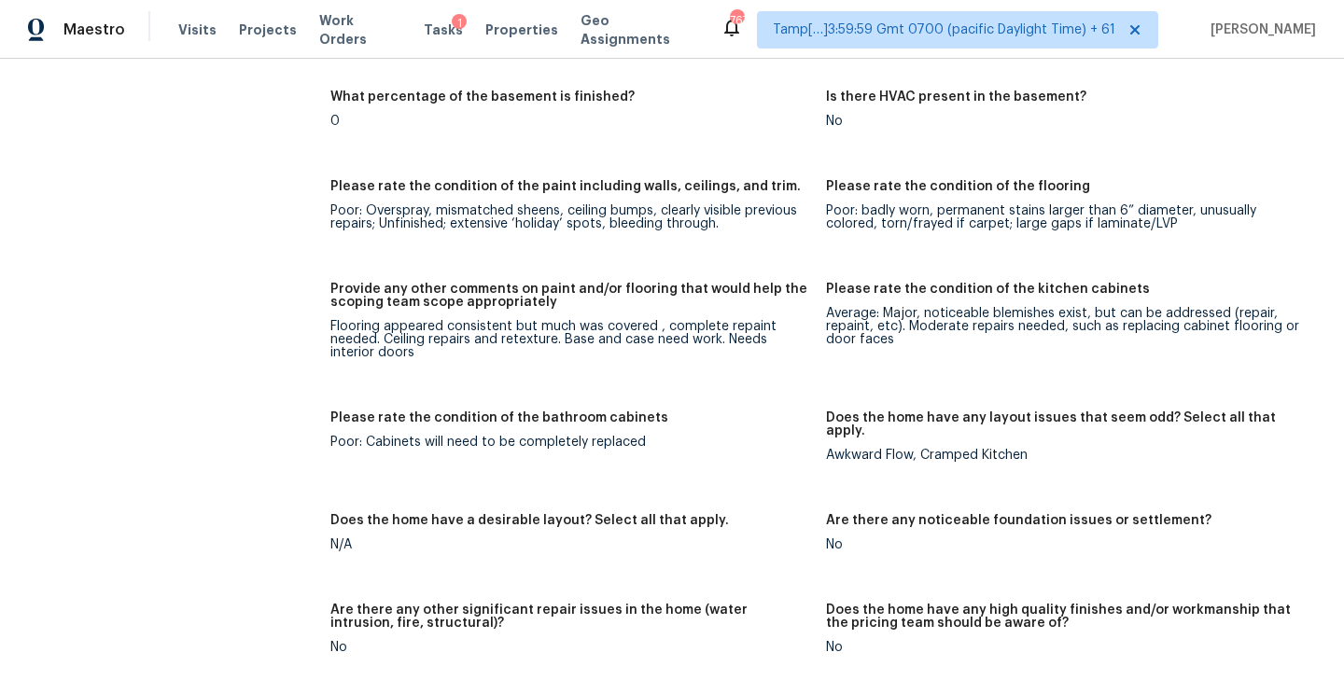
click at [806, 204] on div "Poor: Overspray, mismatched sheens, ceiling bumps, clearly visible previous rep…" at bounding box center [570, 217] width 481 height 26
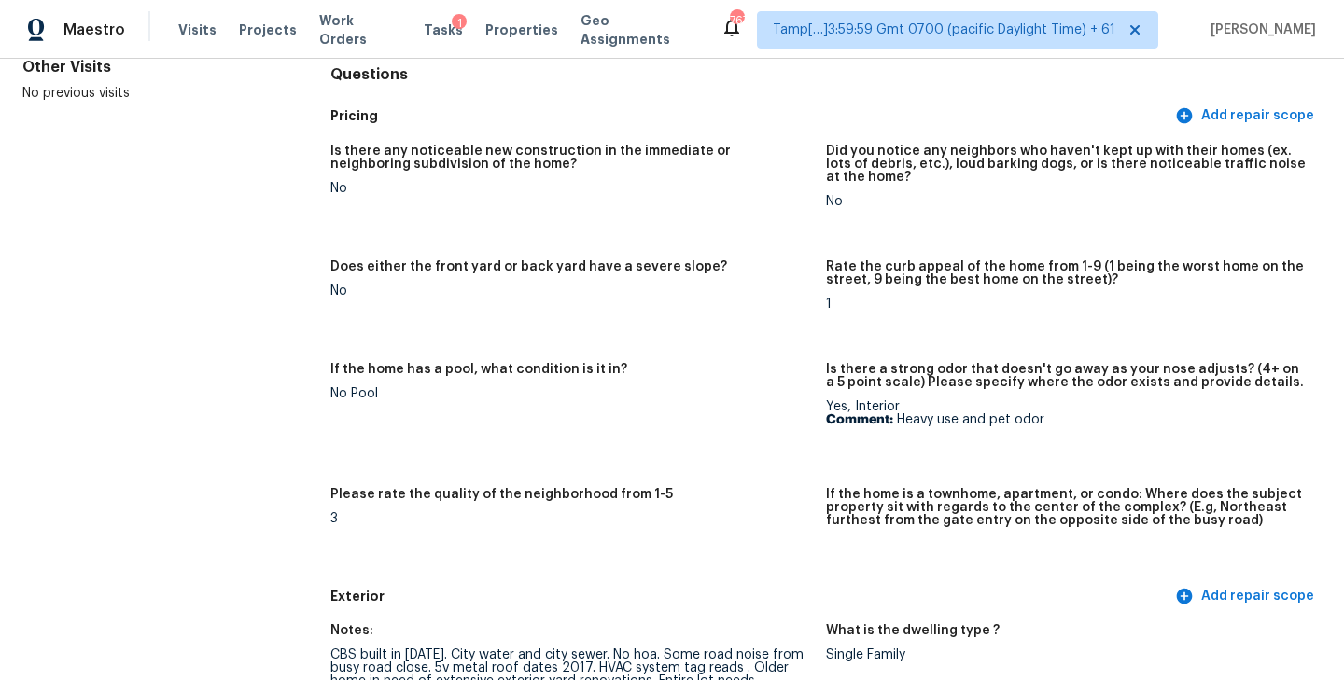
scroll to position [195, 0]
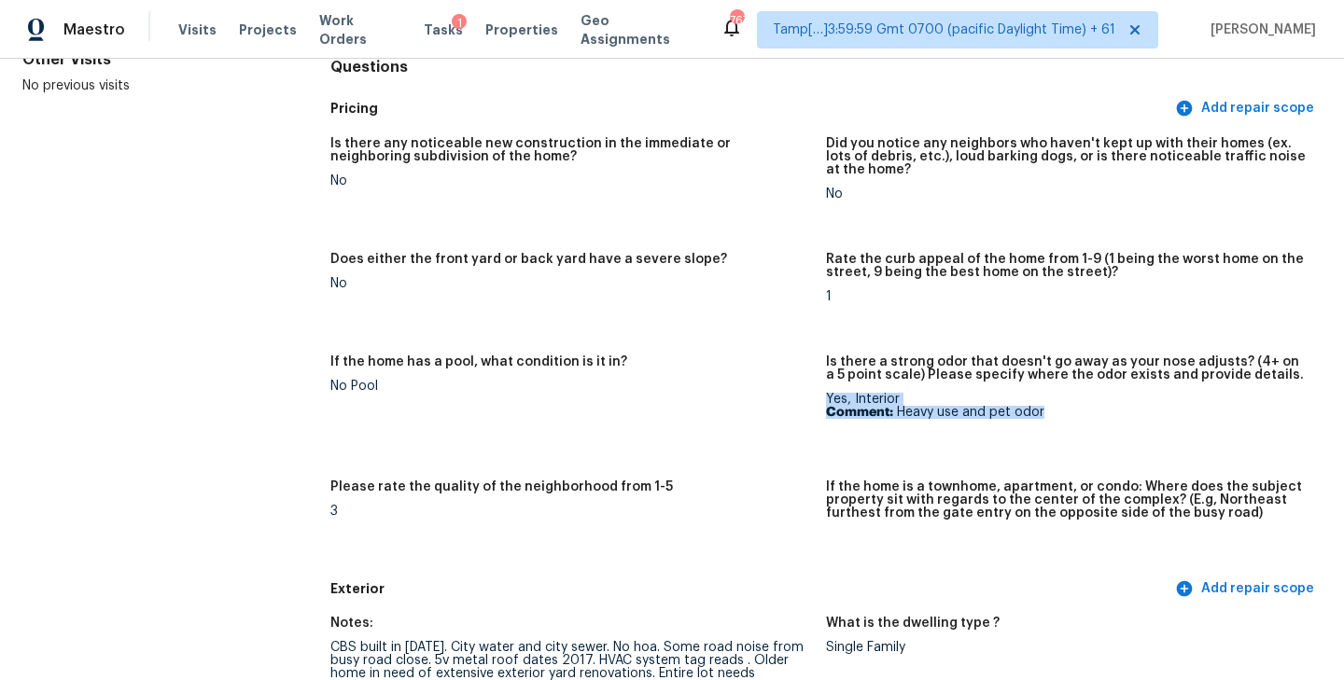
drag, startPoint x: 828, startPoint y: 399, endPoint x: 1087, endPoint y: 406, distance: 259.5
click at [1087, 406] on div "Yes, Interior Comment: Heavy use and pet odor" at bounding box center [1066, 406] width 481 height 26
click at [749, 334] on div "Is there any noticeable new construction in the immediate or neighboring subdiv…" at bounding box center [825, 349] width 991 height 446
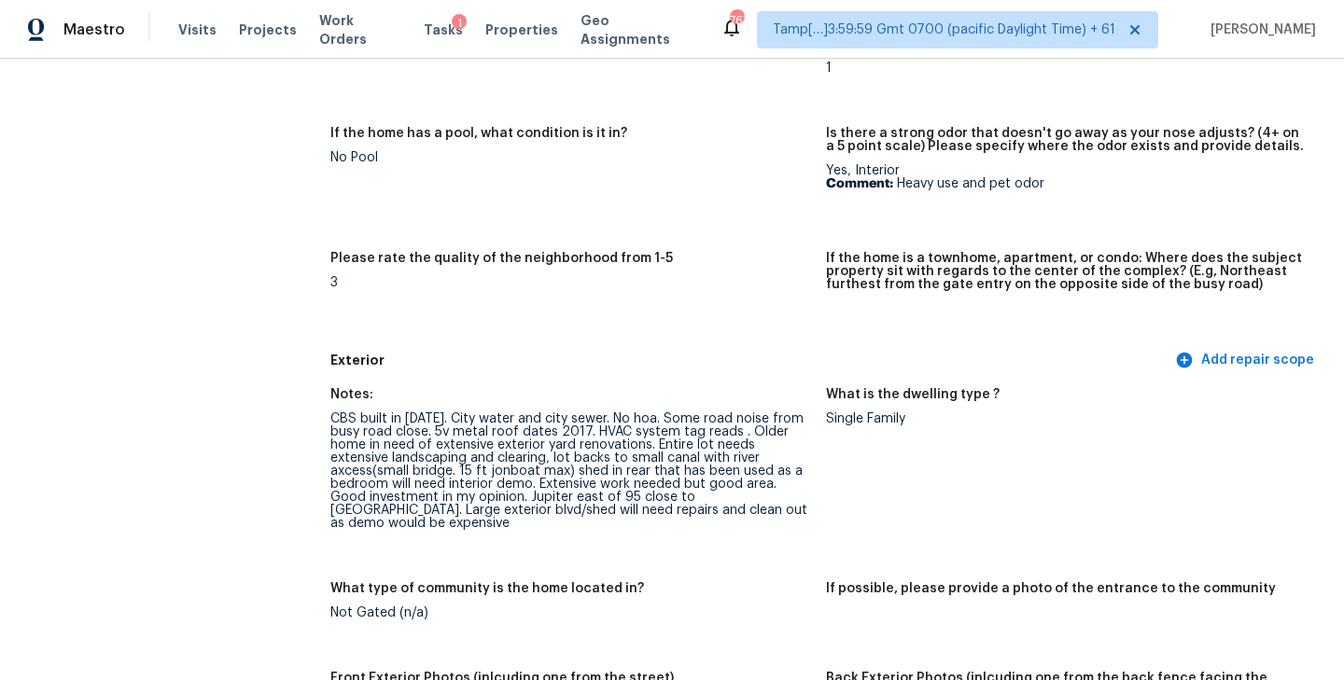
scroll to position [610, 0]
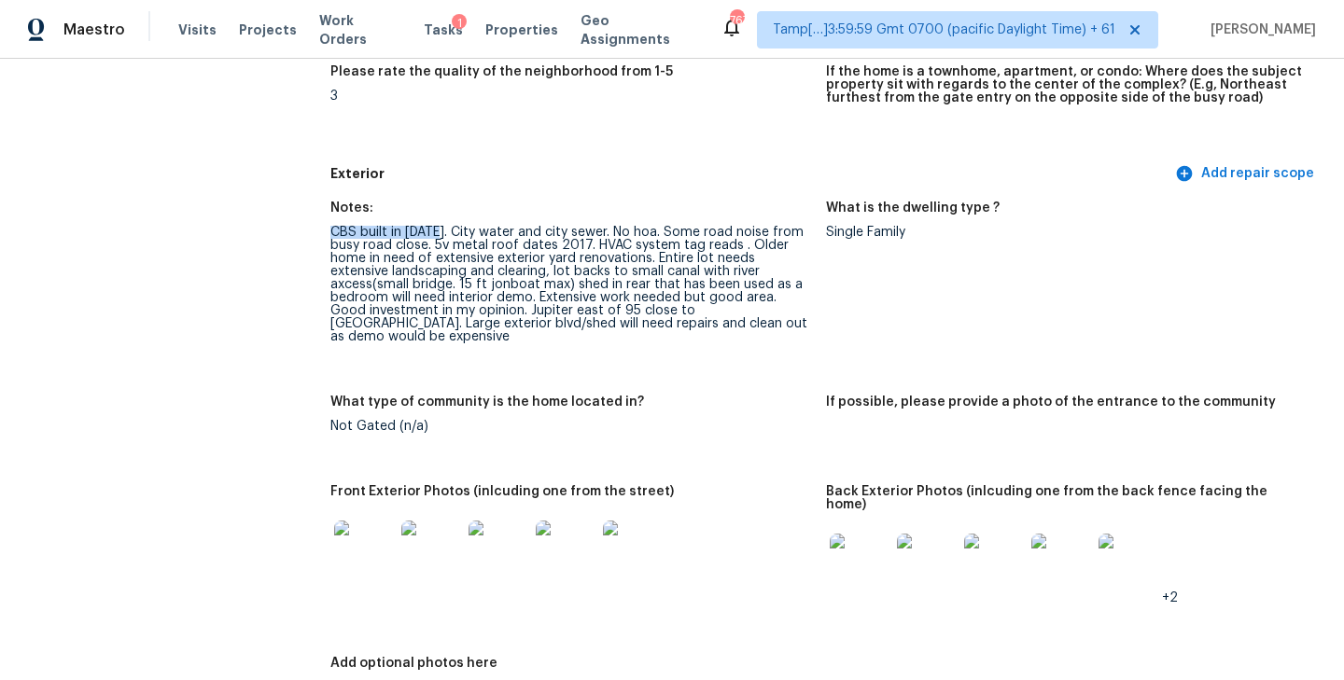
drag, startPoint x: 330, startPoint y: 232, endPoint x: 435, endPoint y: 232, distance: 104.5
click at [435, 232] on div "CBS built in 1978. City water and city sewer. No hoa. Some road noise from busy…" at bounding box center [570, 285] width 481 height 118
click at [472, 235] on div "CBS built in 1978. City water and city sewer. No hoa. Some road noise from busy…" at bounding box center [570, 285] width 481 height 118
drag, startPoint x: 599, startPoint y: 232, endPoint x: 641, endPoint y: 232, distance: 42.0
click at [641, 232] on div "CBS built in 1978. City water and city sewer. No hoa. Some road noise from busy…" at bounding box center [570, 285] width 481 height 118
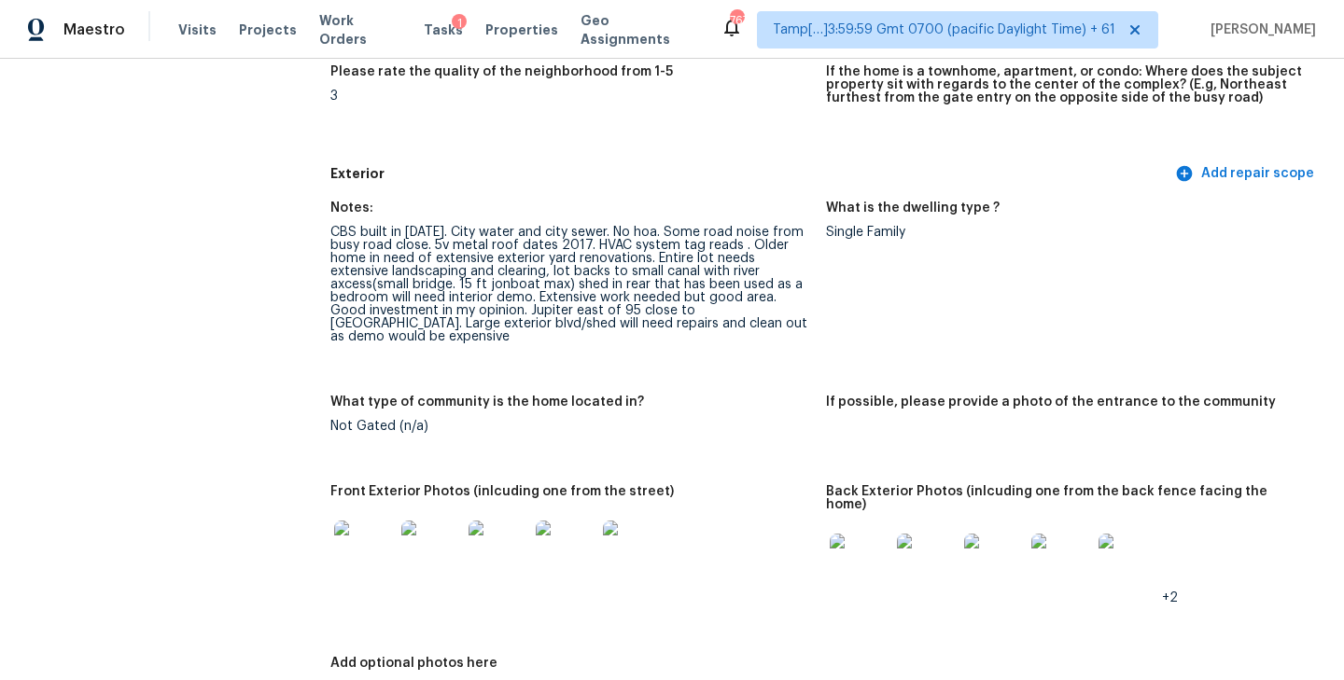
click at [660, 233] on div "CBS built in 1978. City water and city sewer. No hoa. Some road noise from busy…" at bounding box center [570, 285] width 481 height 118
drag, startPoint x: 651, startPoint y: 231, endPoint x: 429, endPoint y: 244, distance: 222.4
click at [429, 244] on div "CBS built in 1978. City water and city sewer. No hoa. Some road noise from busy…" at bounding box center [570, 285] width 481 height 118
click at [464, 246] on div "CBS built in 1978. City water and city sewer. No hoa. Some road noise from busy…" at bounding box center [570, 285] width 481 height 118
drag, startPoint x: 435, startPoint y: 246, endPoint x: 738, endPoint y: 243, distance: 303.3
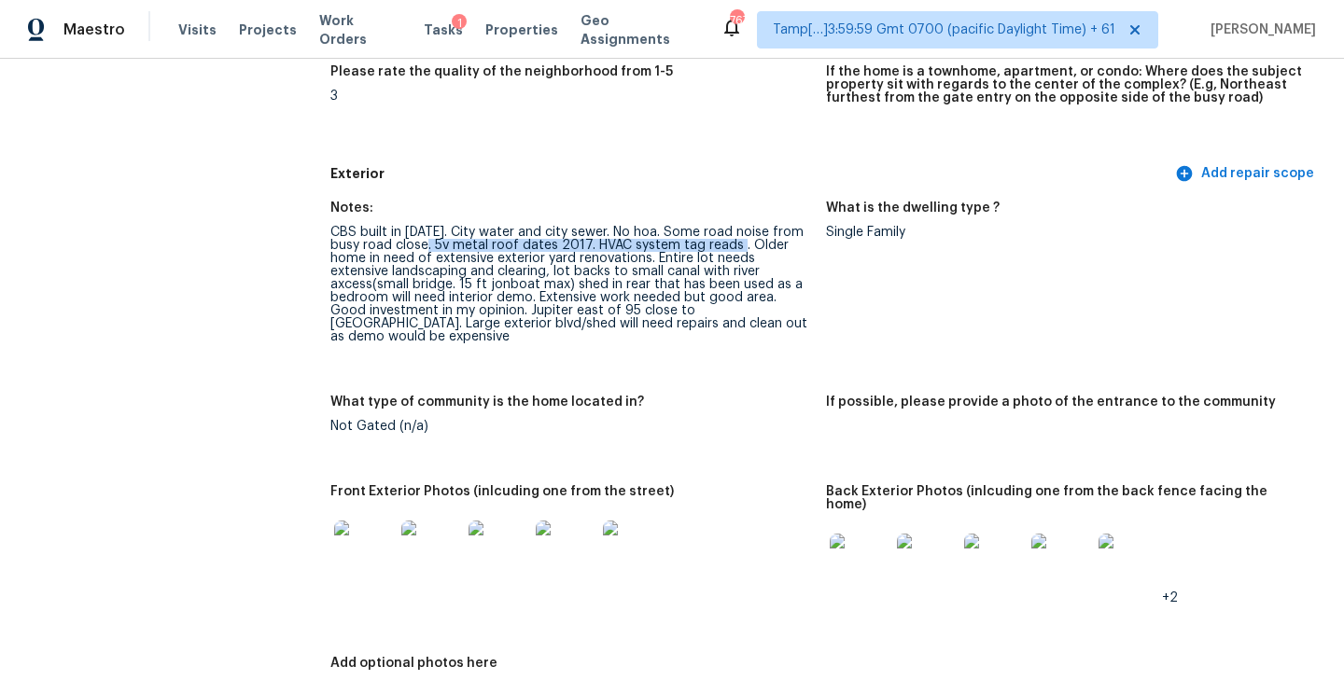
click at [738, 243] on div "CBS built in 1978. City water and city sewer. No hoa. Some road noise from busy…" at bounding box center [570, 285] width 481 height 118
drag, startPoint x: 435, startPoint y: 247, endPoint x: 587, endPoint y: 245, distance: 152.1
click at [587, 245] on div "CBS built in 1978. City water and city sewer. No hoa. Some road noise from busy…" at bounding box center [570, 285] width 481 height 118
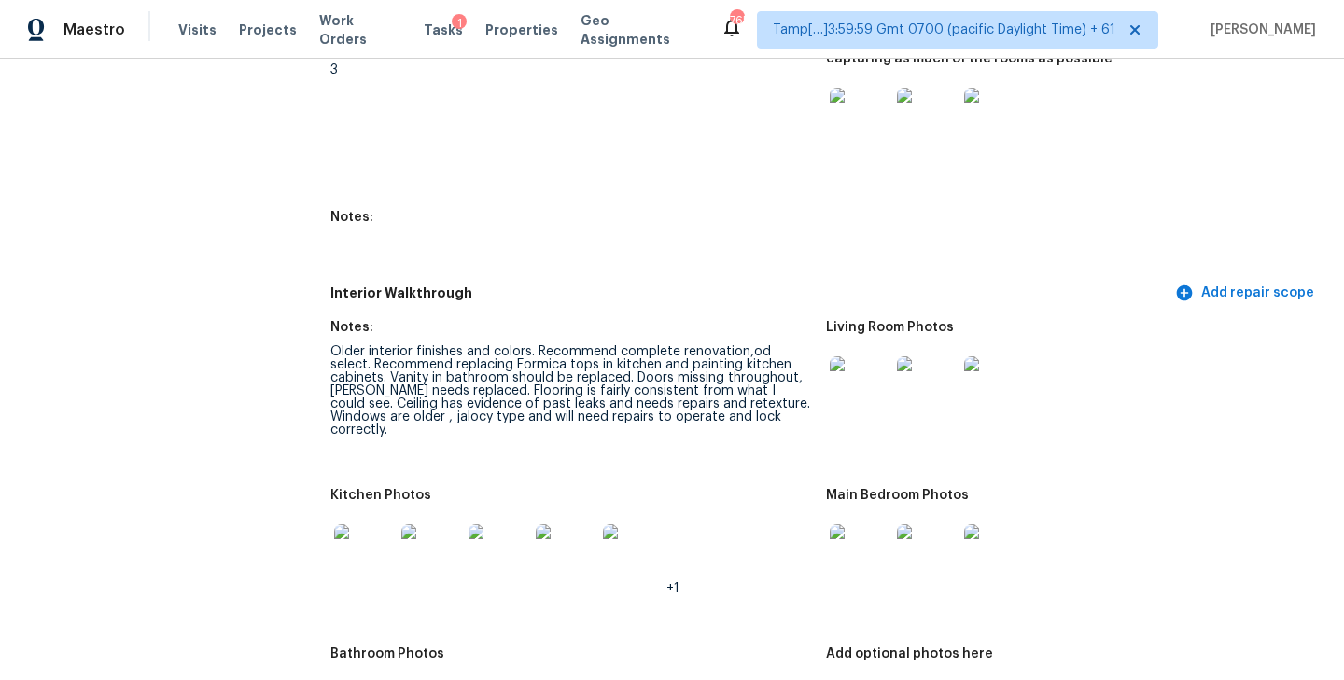
scroll to position [2073, 0]
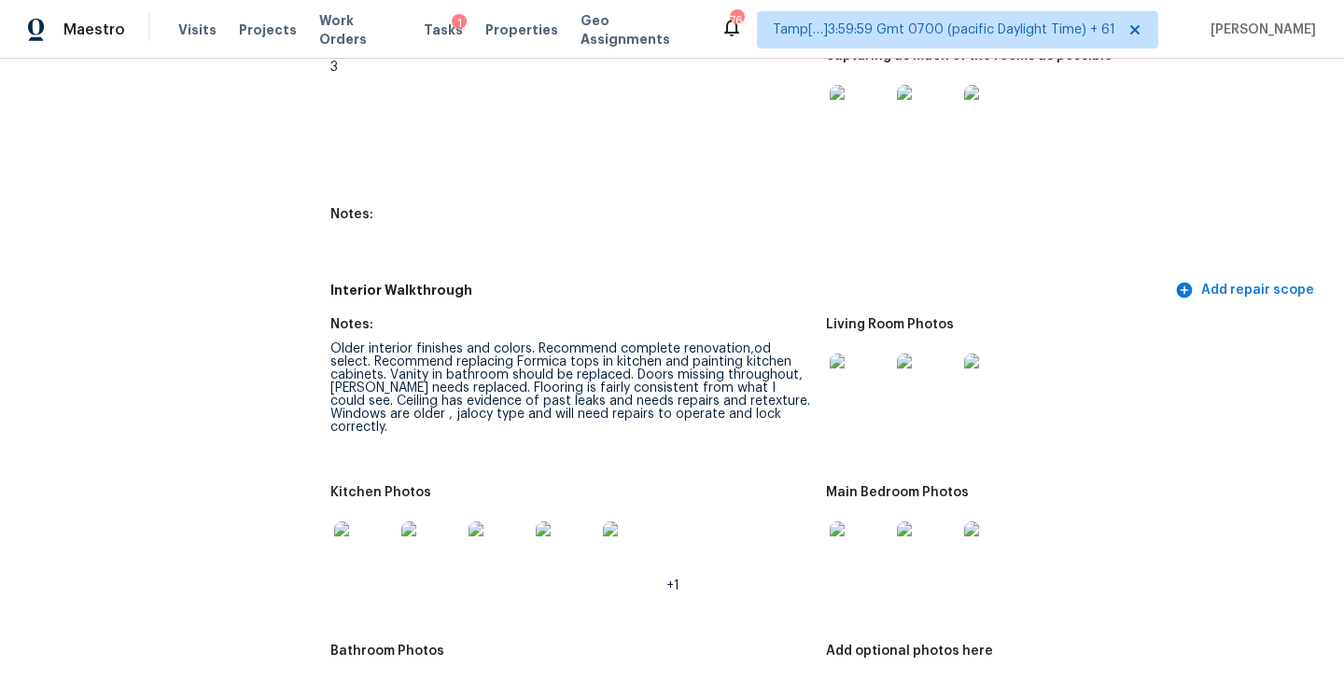
click at [588, 318] on div "Notes:" at bounding box center [570, 330] width 481 height 24
drag, startPoint x: 330, startPoint y: 324, endPoint x: 533, endPoint y: 328, distance: 202.5
click at [533, 342] on div "Older interior finishes and colors. Recommend complete renovation,od select. Re…" at bounding box center [570, 387] width 481 height 91
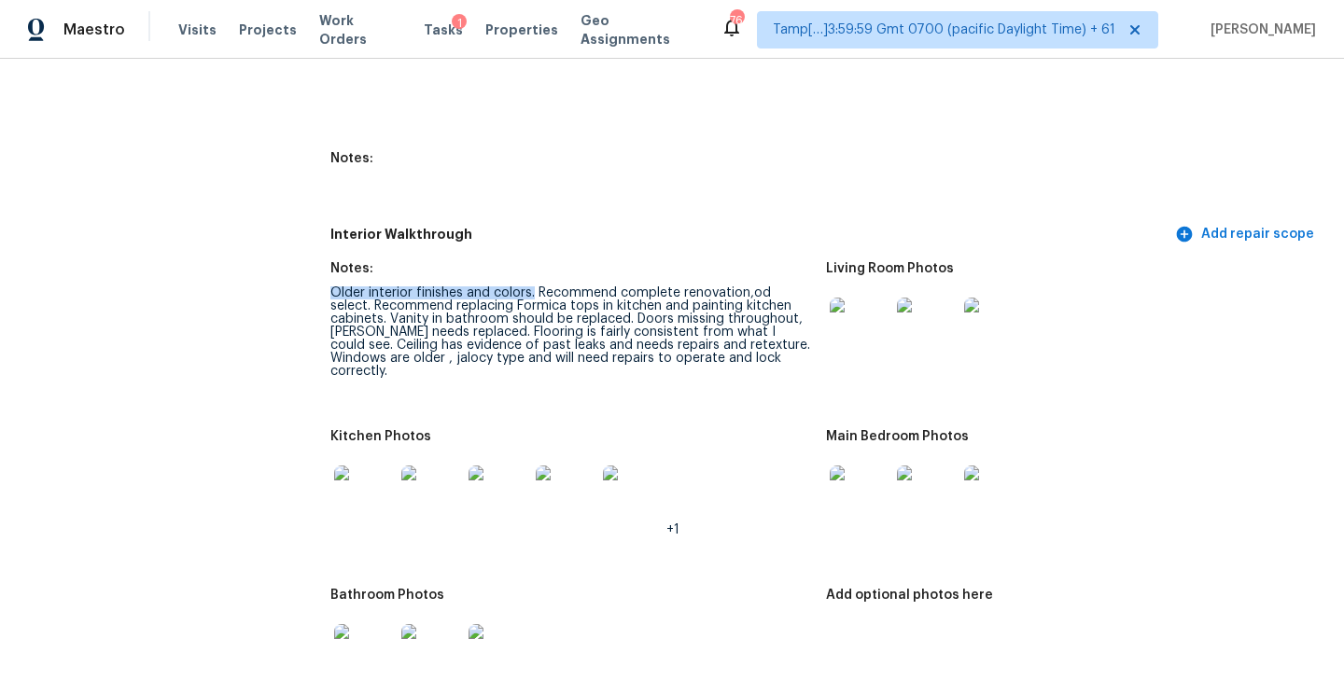
scroll to position [2130, 0]
drag, startPoint x: 331, startPoint y: 270, endPoint x: 532, endPoint y: 262, distance: 200.8
click at [532, 286] on div "Older interior finishes and colors. Recommend complete renovation,od select. Re…" at bounding box center [570, 331] width 481 height 91
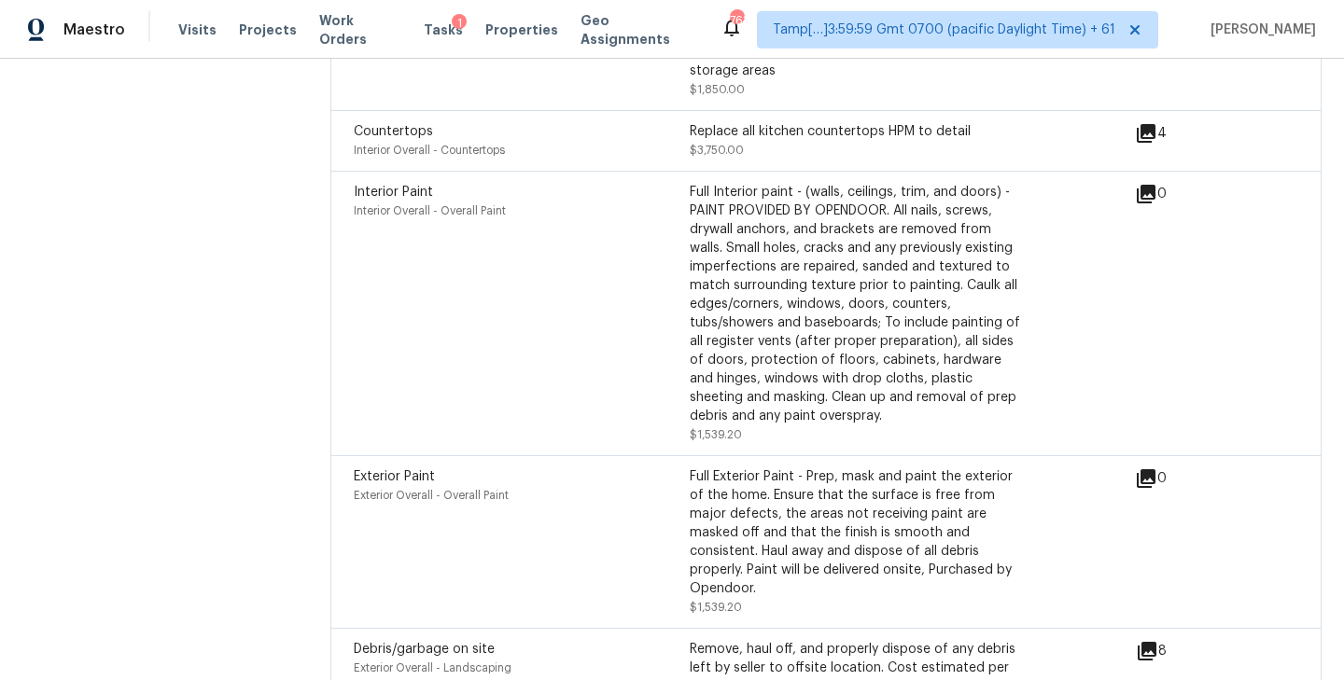
scroll to position [6094, 0]
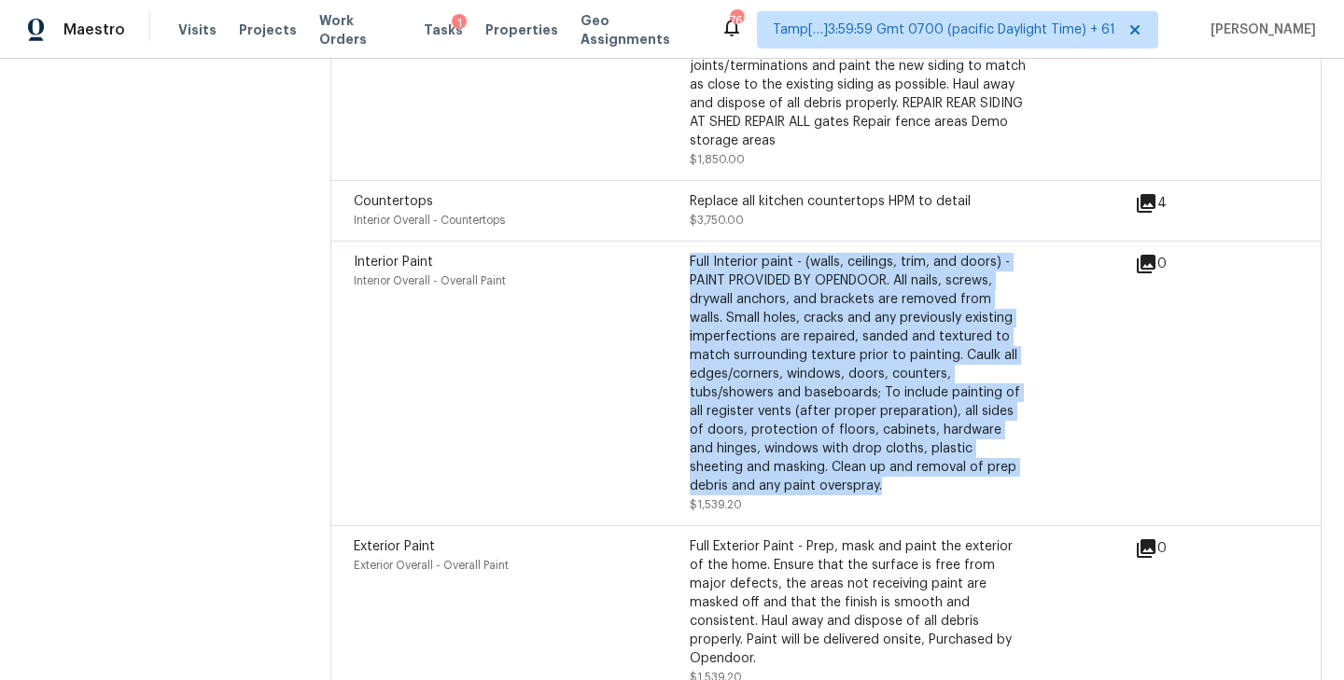
drag, startPoint x: 690, startPoint y: 183, endPoint x: 786, endPoint y: 417, distance: 253.2
click at [786, 418] on div "Full Interior paint - (walls, ceilings, trim, and doors) - PAINT PROVIDED BY OP…" at bounding box center [858, 374] width 336 height 243
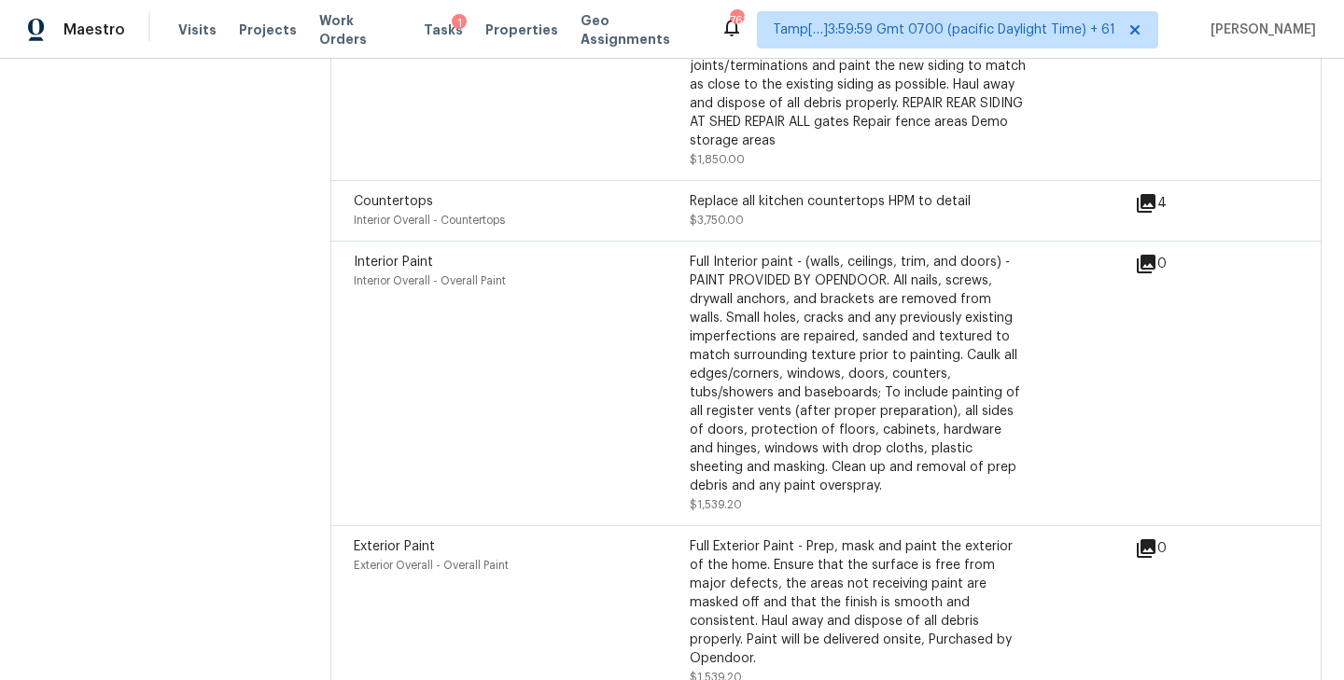
click at [621, 372] on div "Interior Paint Interior Overall - Overall Paint" at bounding box center [522, 383] width 336 height 261
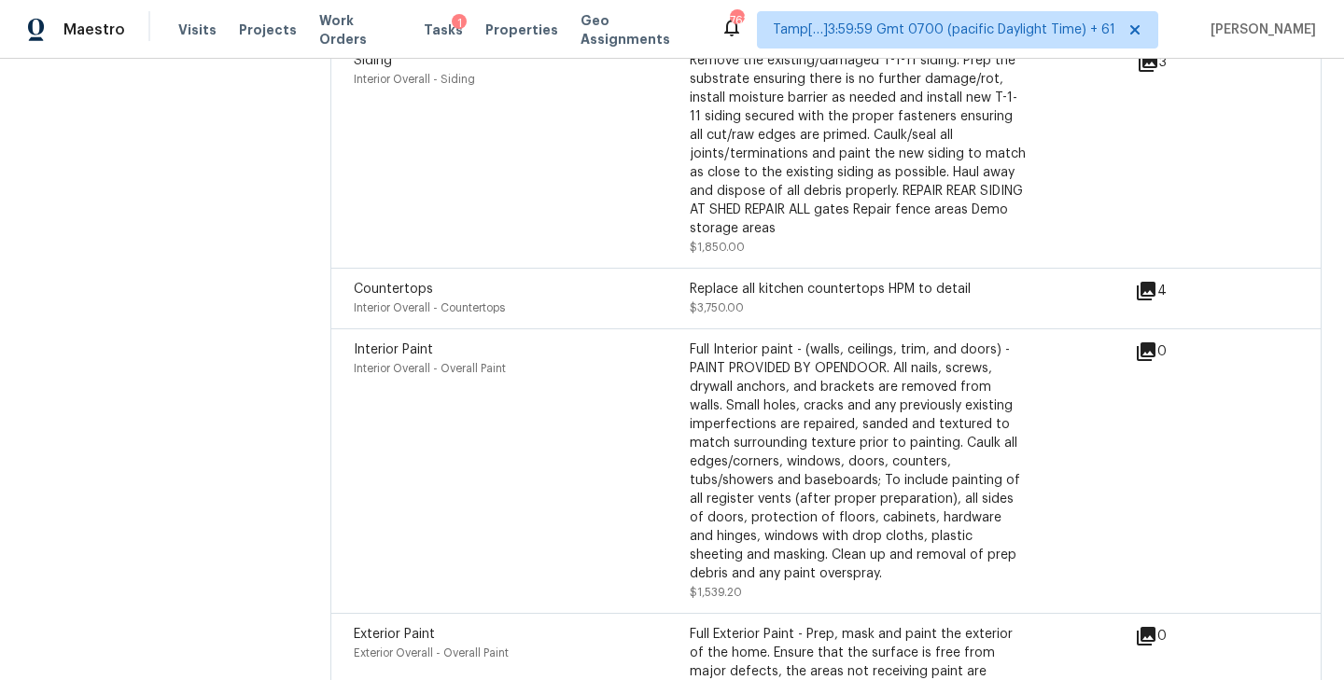
scroll to position [5982, 0]
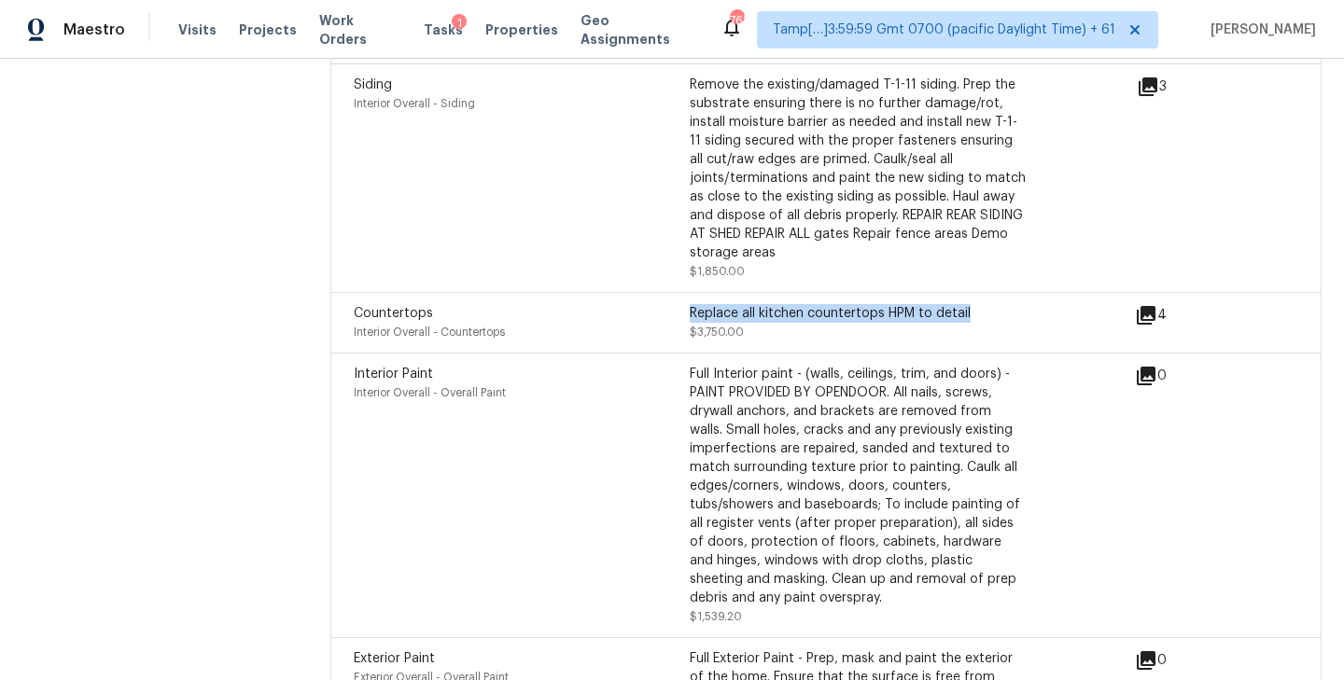
drag, startPoint x: 691, startPoint y: 237, endPoint x: 1068, endPoint y: 237, distance: 377.0
click at [1068, 304] on div "Countertops Interior Overall - Countertops Replace all kitchen countertops HPM …" at bounding box center [744, 322] width 781 height 37
click at [845, 304] on div "Replace all kitchen countertops HPM to detail $3,750.00" at bounding box center [858, 322] width 336 height 37
click at [1152, 306] on icon at bounding box center [1146, 315] width 19 height 19
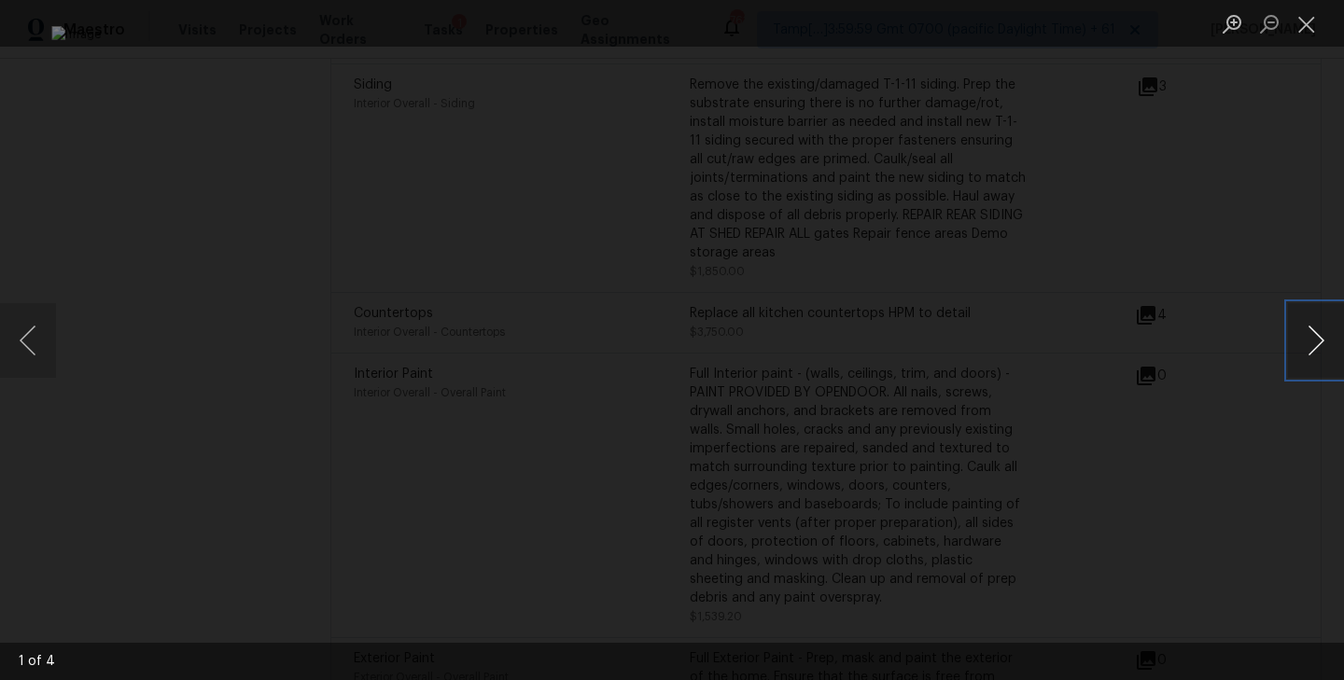
click at [1319, 336] on button "Next image" at bounding box center [1316, 340] width 56 height 75
click at [1307, 13] on button "Close lightbox" at bounding box center [1306, 23] width 37 height 33
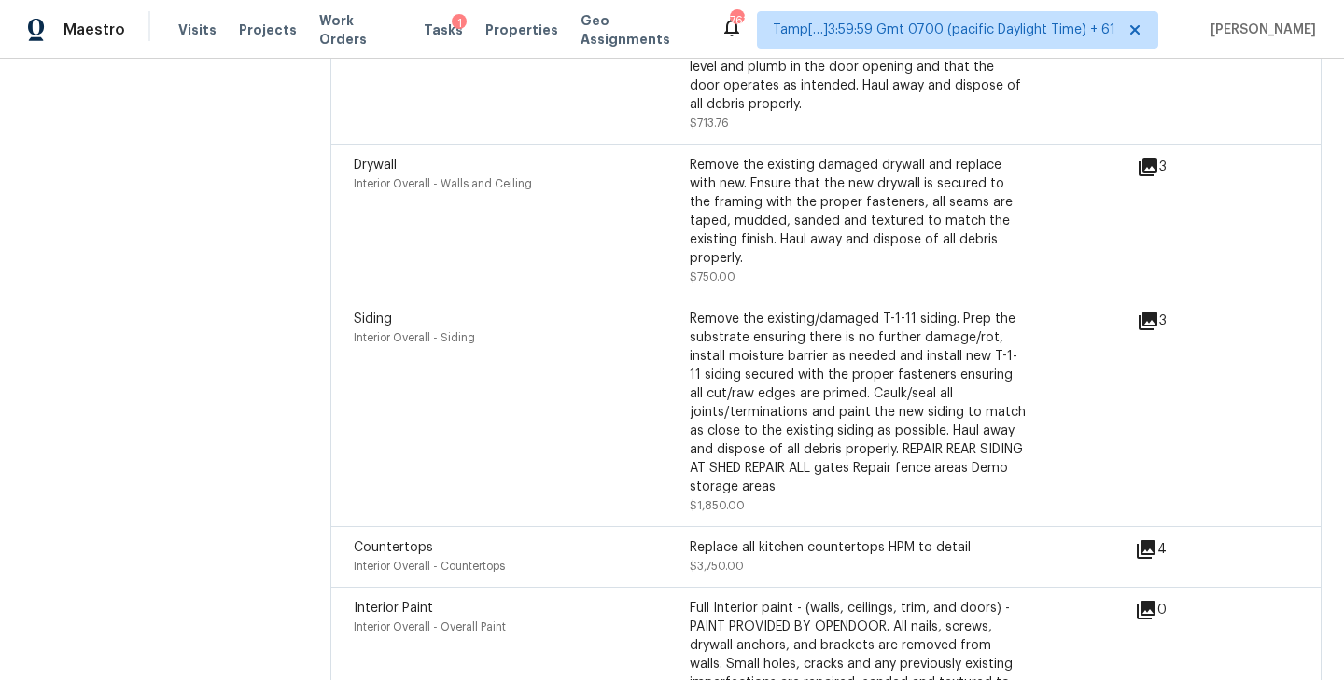
scroll to position [5734, 0]
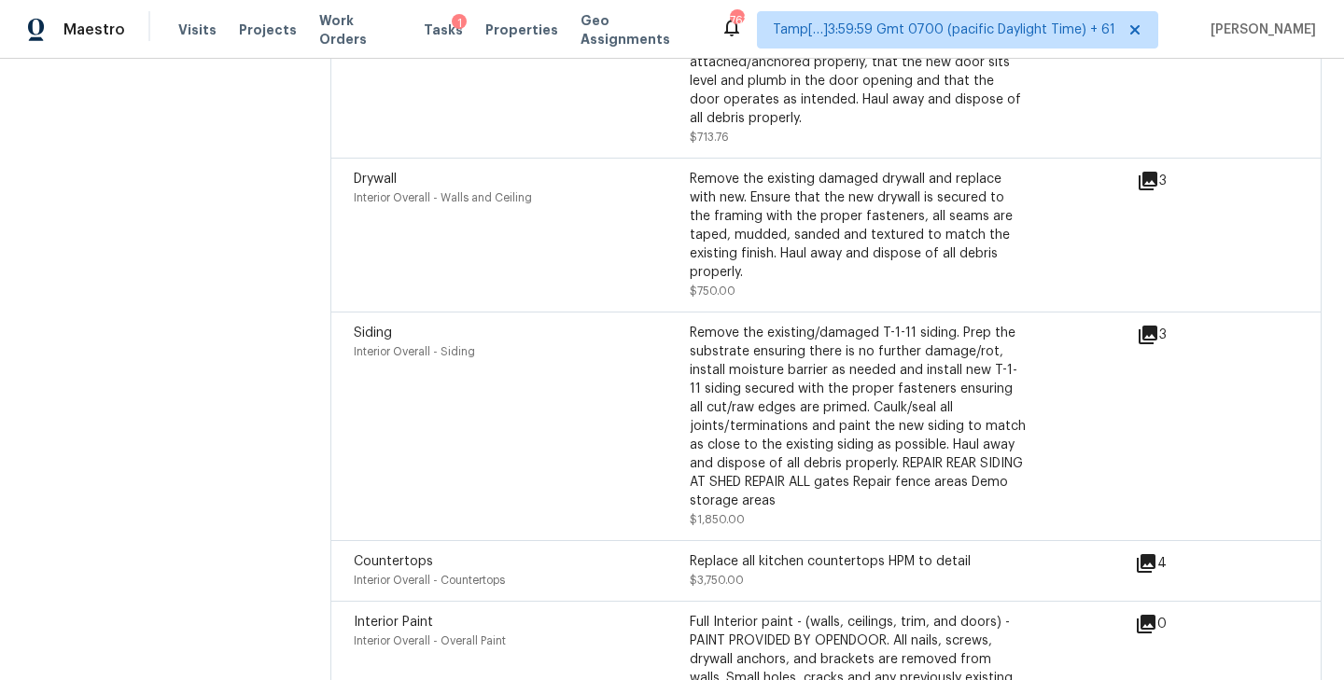
click at [1153, 326] on icon at bounding box center [1148, 335] width 19 height 19
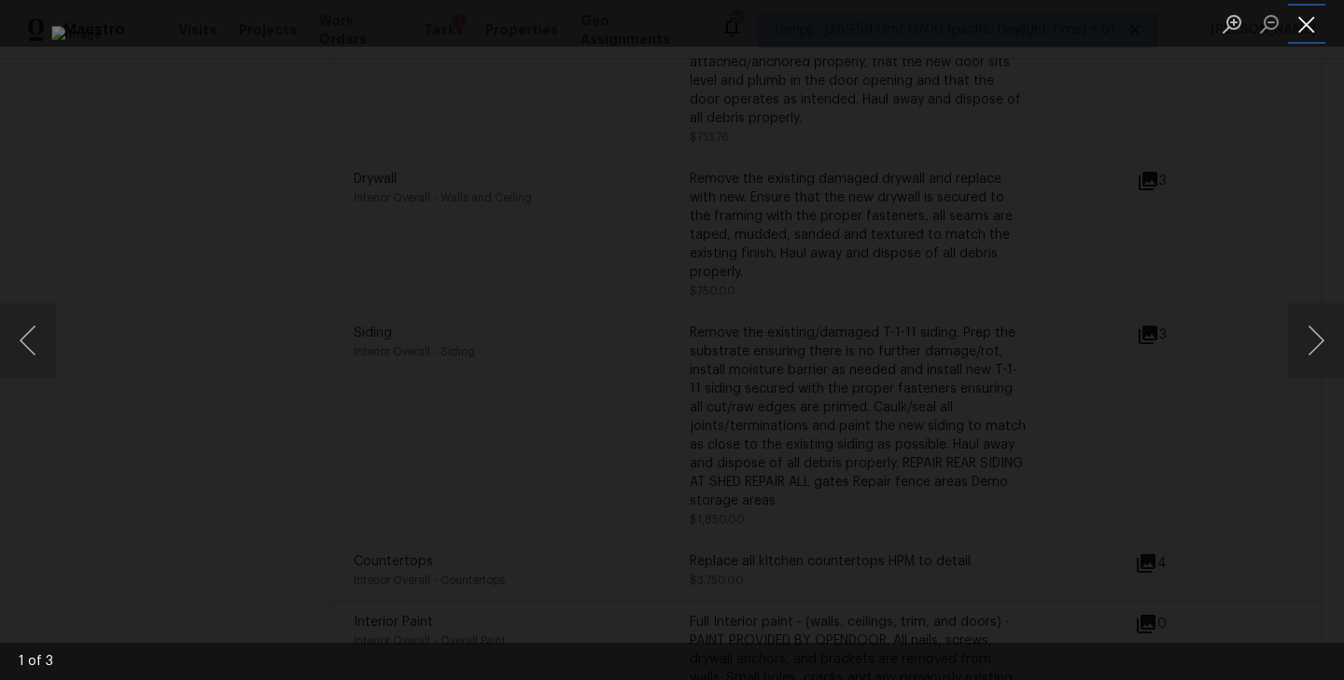
click at [1310, 22] on button "Close lightbox" at bounding box center [1306, 23] width 37 height 33
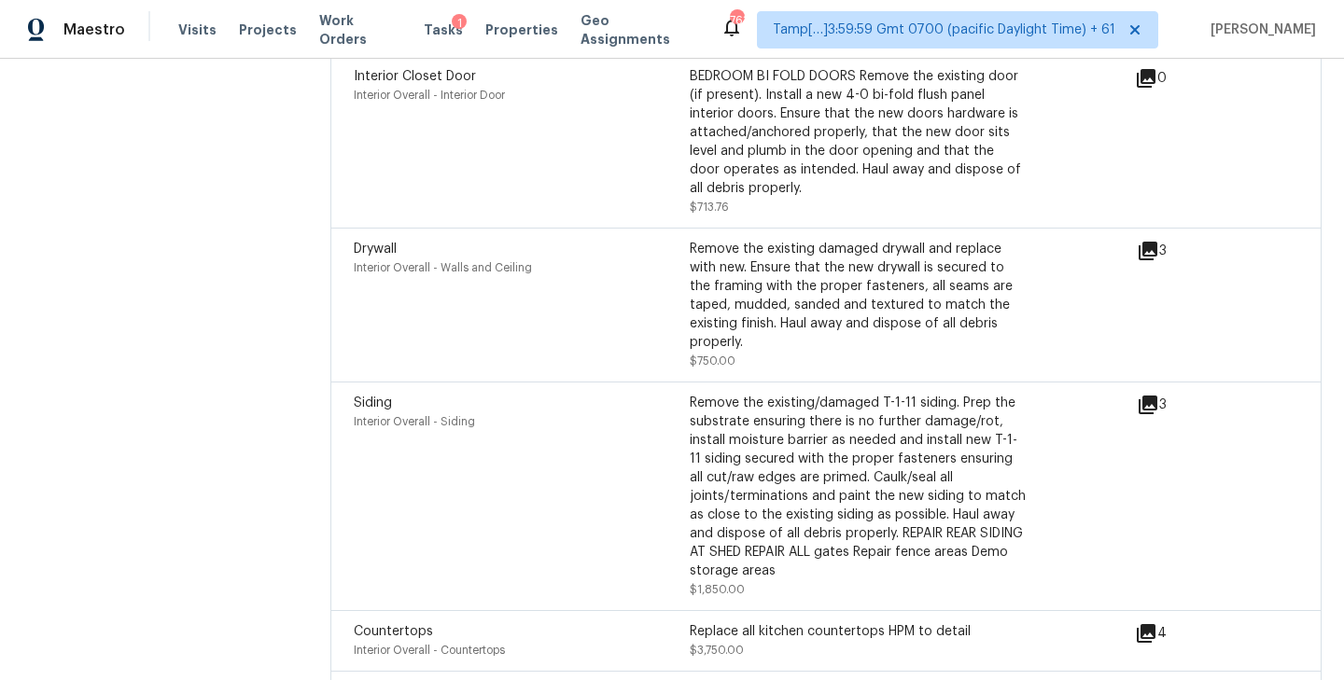
scroll to position [5641, 0]
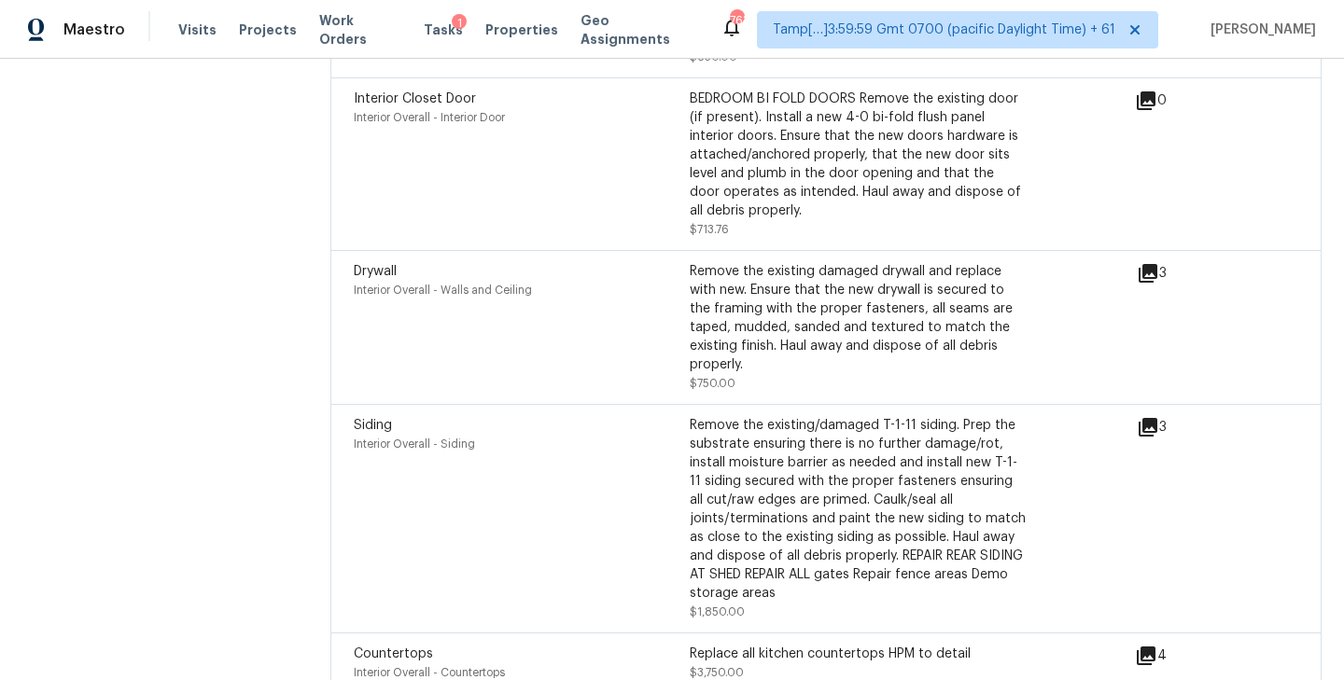
click at [1154, 264] on icon at bounding box center [1148, 273] width 19 height 19
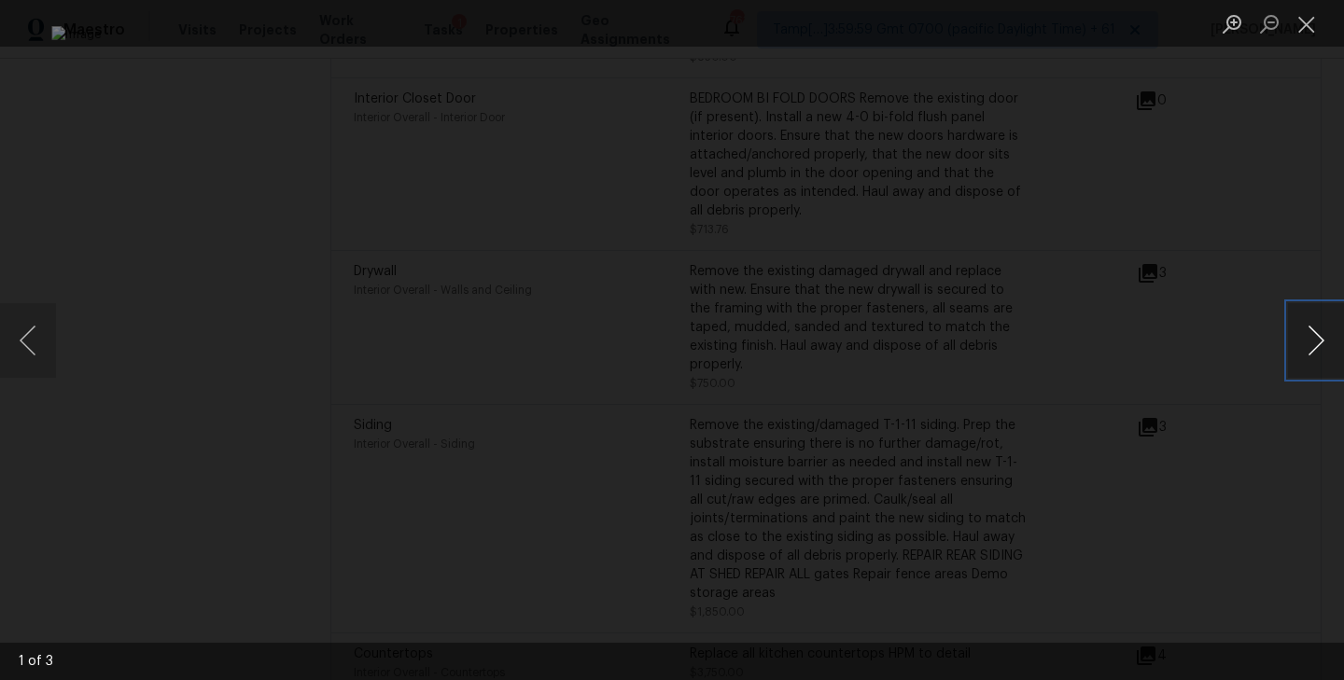
click at [1325, 347] on button "Next image" at bounding box center [1316, 340] width 56 height 75
click at [1312, 34] on button "Close lightbox" at bounding box center [1306, 23] width 37 height 33
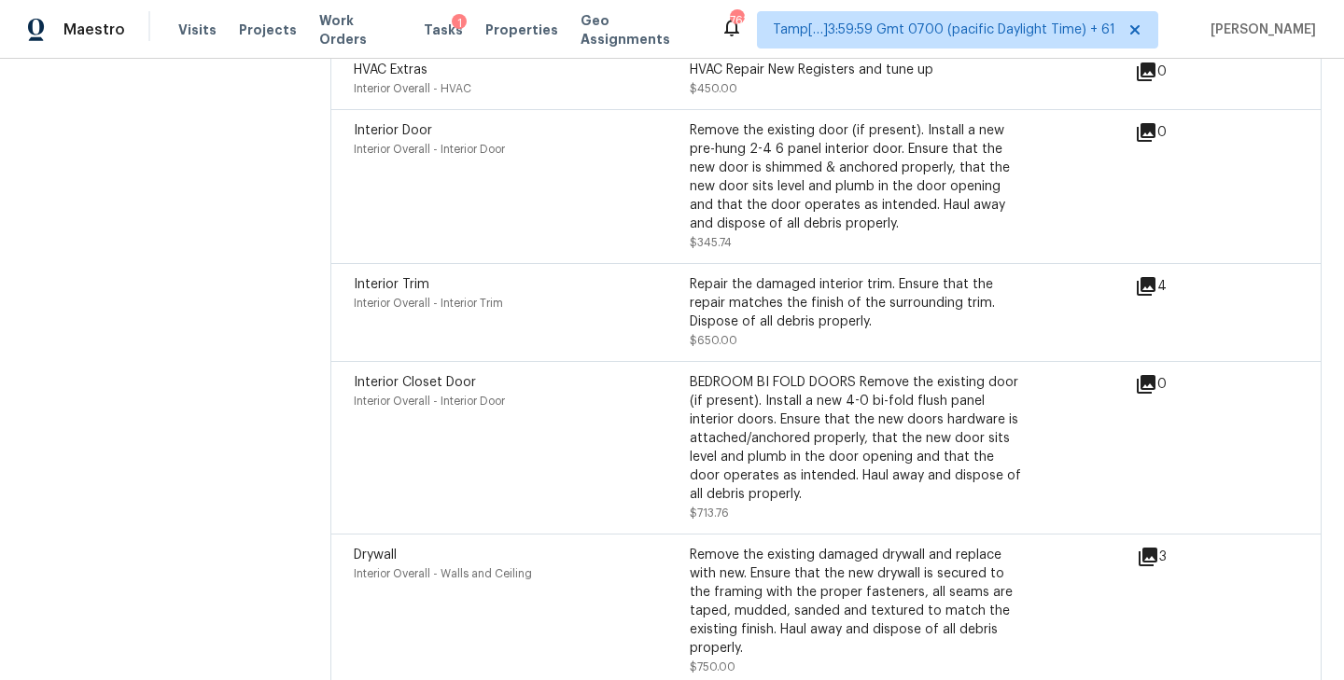
scroll to position [5346, 0]
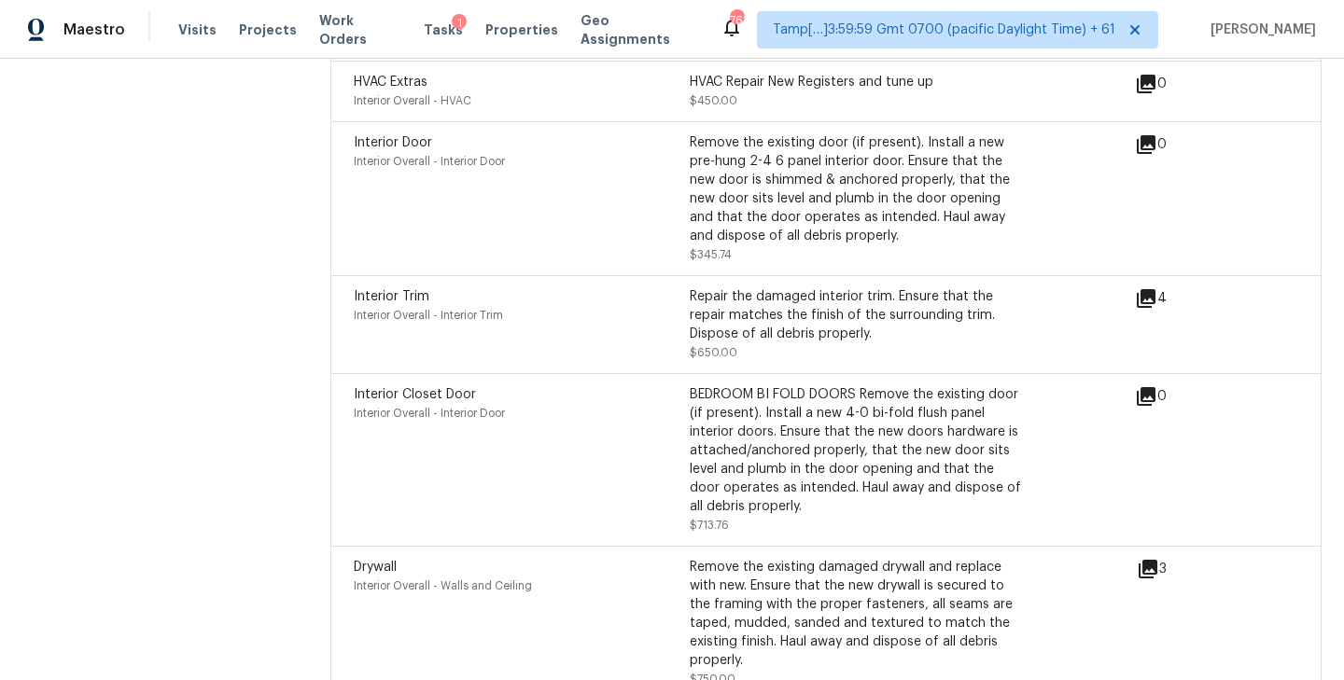
click at [1148, 289] on icon at bounding box center [1146, 298] width 19 height 19
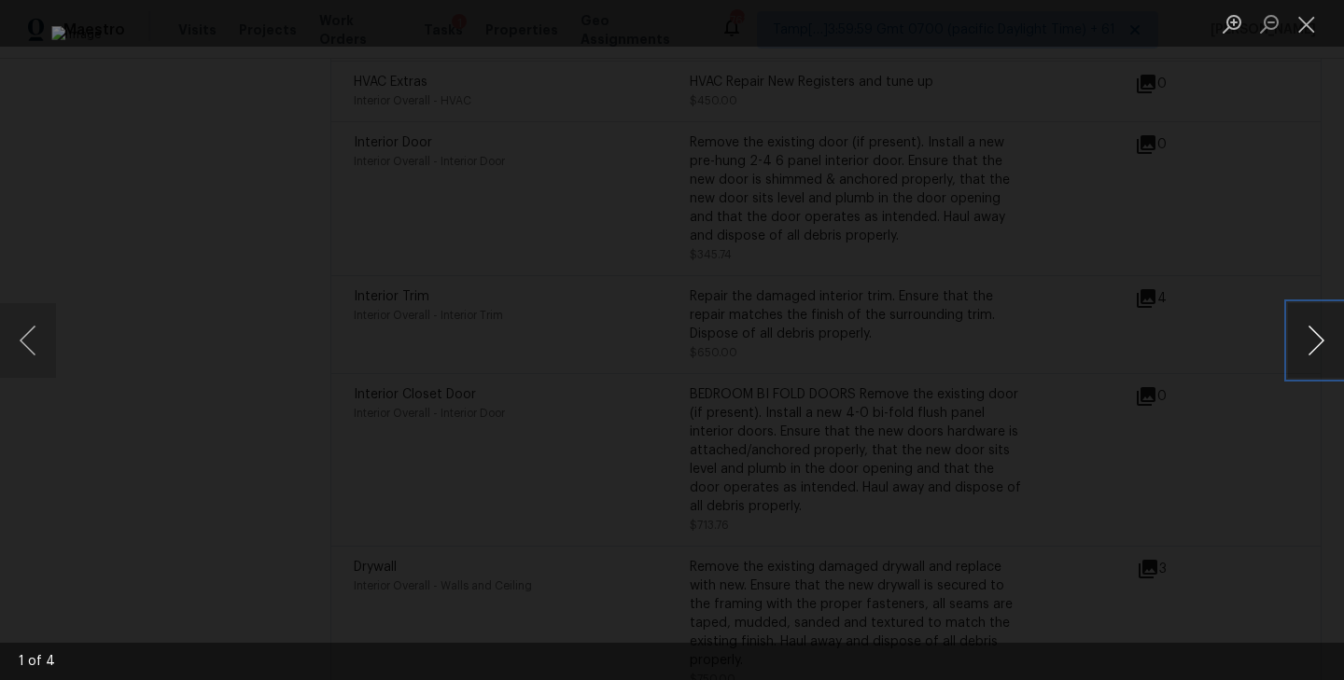
click at [1327, 350] on button "Next image" at bounding box center [1316, 340] width 56 height 75
click at [1326, 350] on button "Next image" at bounding box center [1316, 340] width 56 height 75
click at [1304, 23] on button "Close lightbox" at bounding box center [1306, 23] width 37 height 33
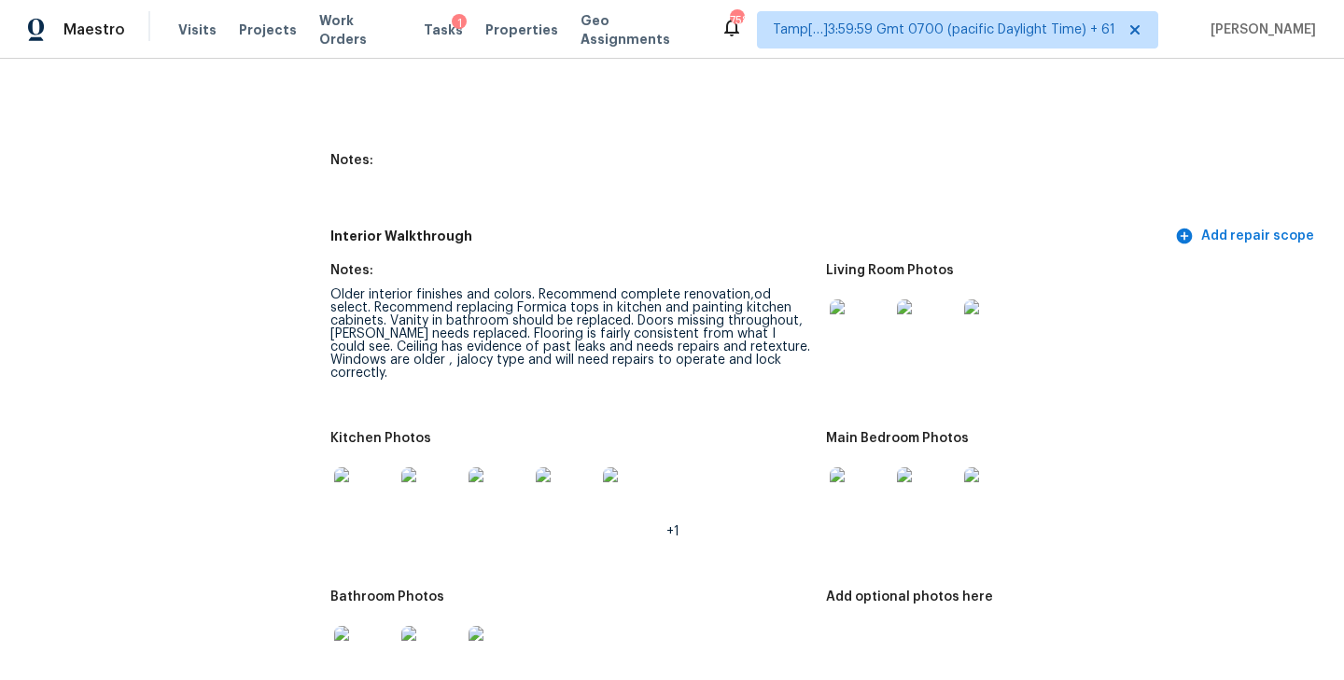
scroll to position [2123, 0]
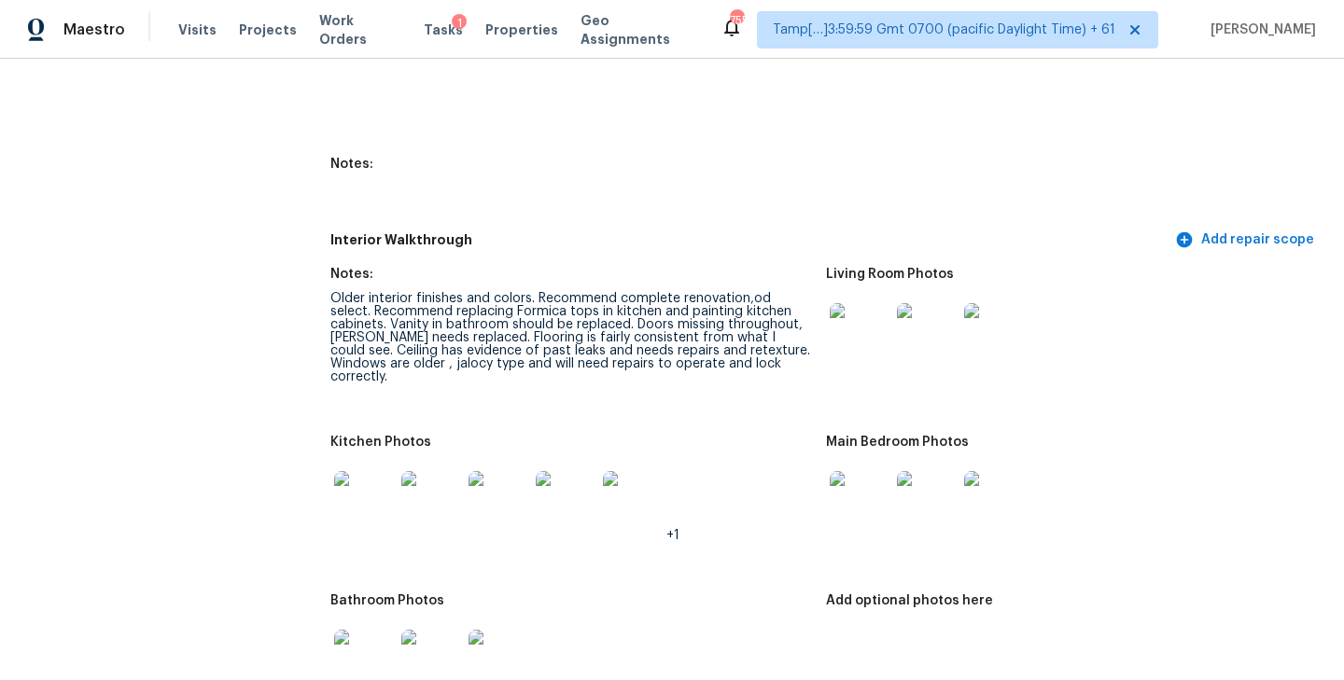
click at [536, 292] on div "Older interior finishes and colors. Recommend complete renovation,od select. Re…" at bounding box center [570, 337] width 481 height 91
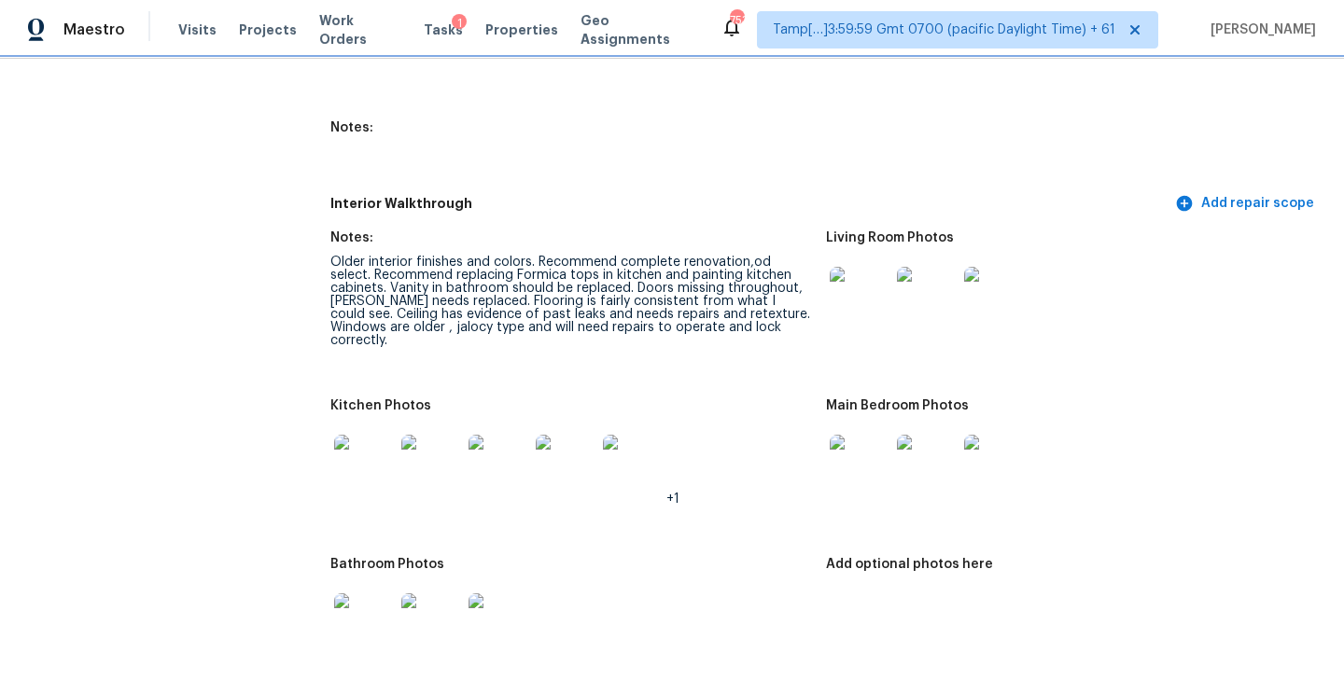
scroll to position [2165, 0]
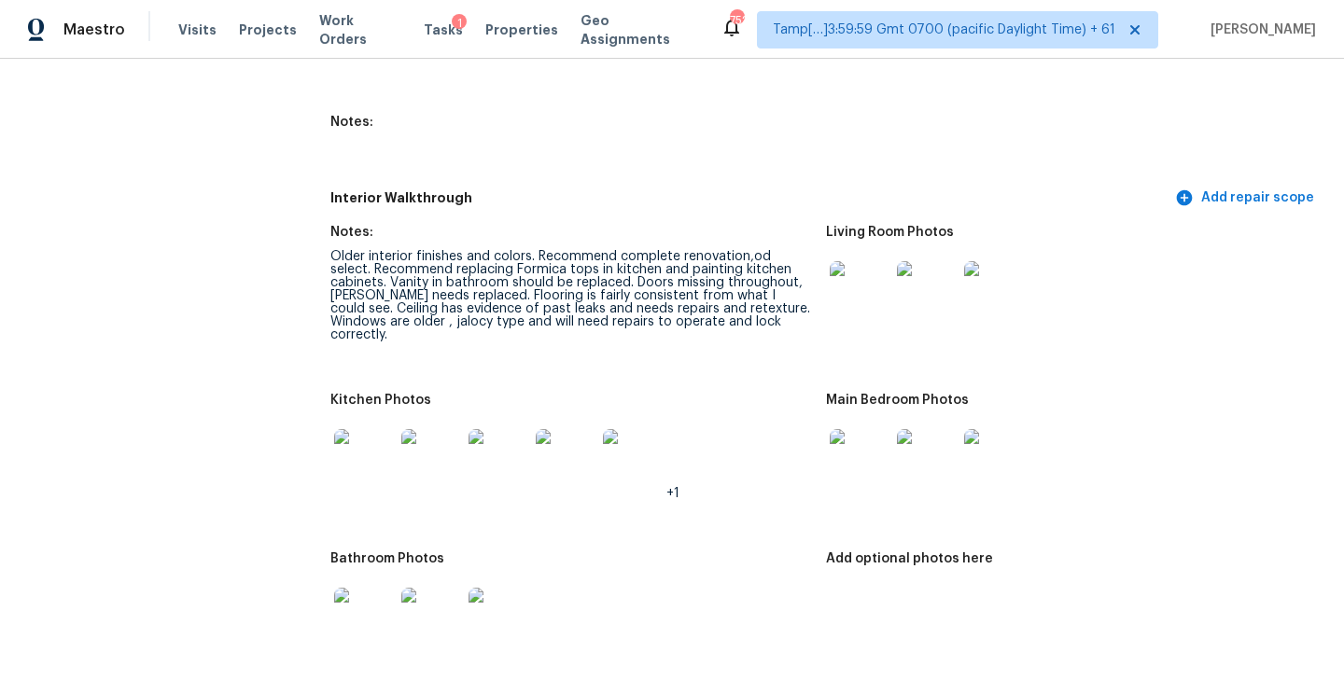
click at [719, 275] on div "Older interior finishes and colors. Recommend complete renovation,od select. Re…" at bounding box center [570, 295] width 481 height 91
click at [627, 285] on div "Older interior finishes and colors. Recommend complete renovation,od select. Re…" at bounding box center [570, 295] width 481 height 91
click at [767, 116] on div "Notes:" at bounding box center [570, 128] width 481 height 24
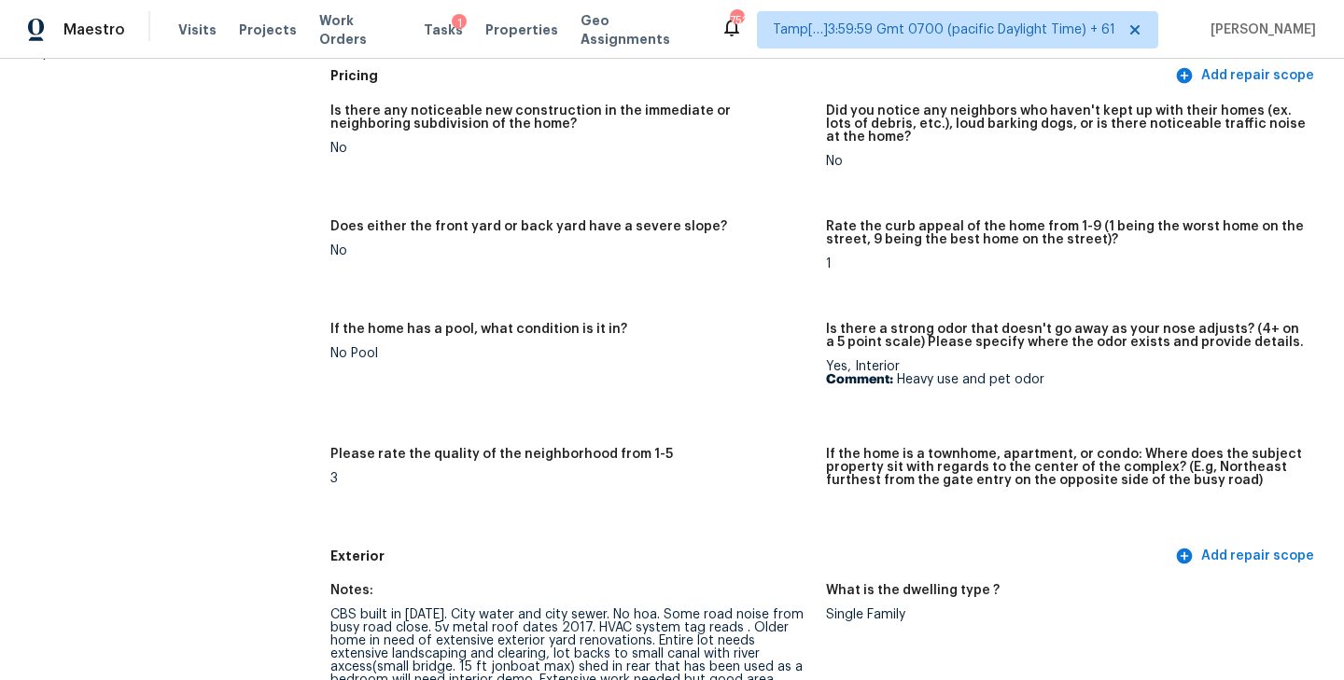
scroll to position [242, 0]
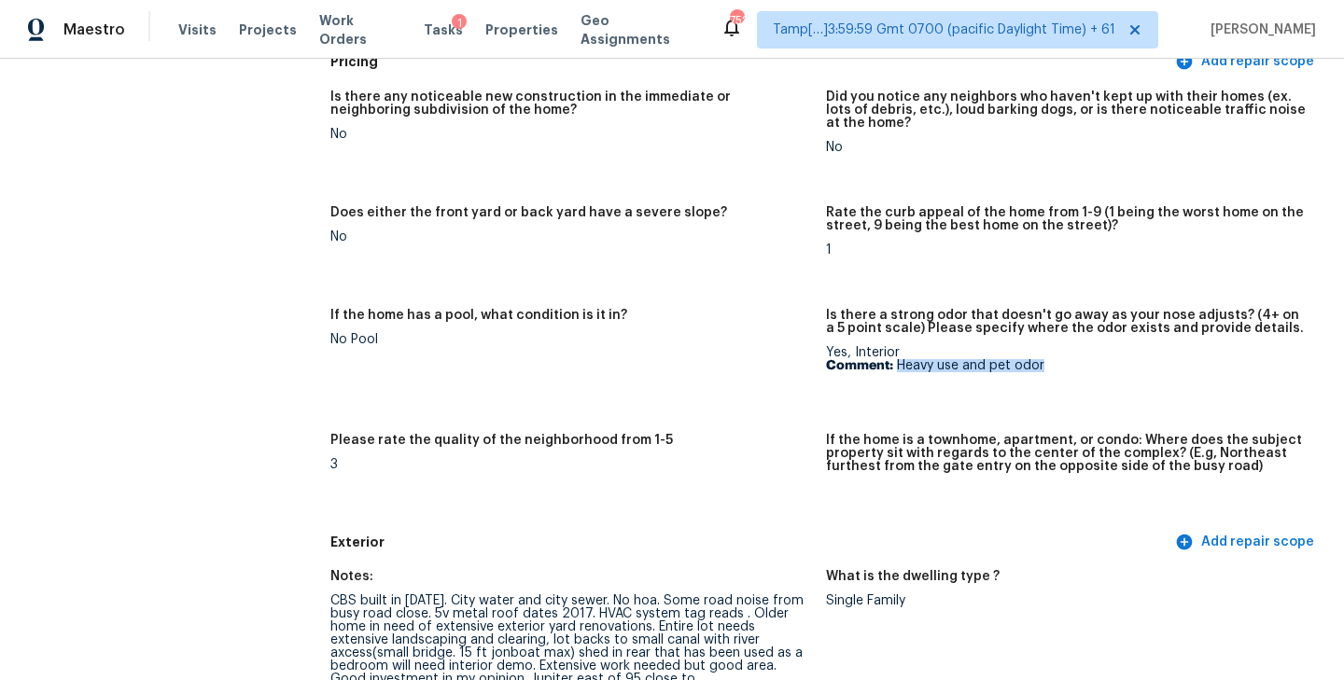
drag, startPoint x: 901, startPoint y: 368, endPoint x: 1100, endPoint y: 370, distance: 199.7
click at [1100, 370] on p "Comment: Heavy use and pet odor" at bounding box center [1066, 365] width 481 height 13
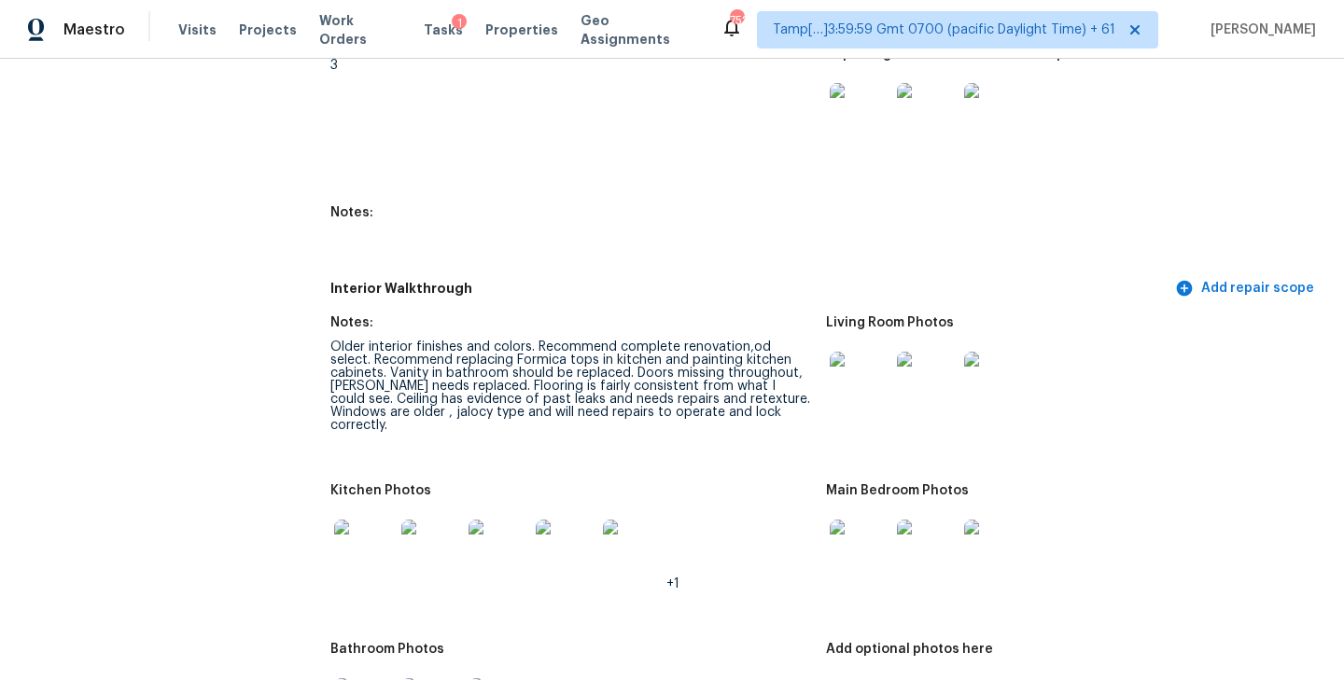
scroll to position [2112, 0]
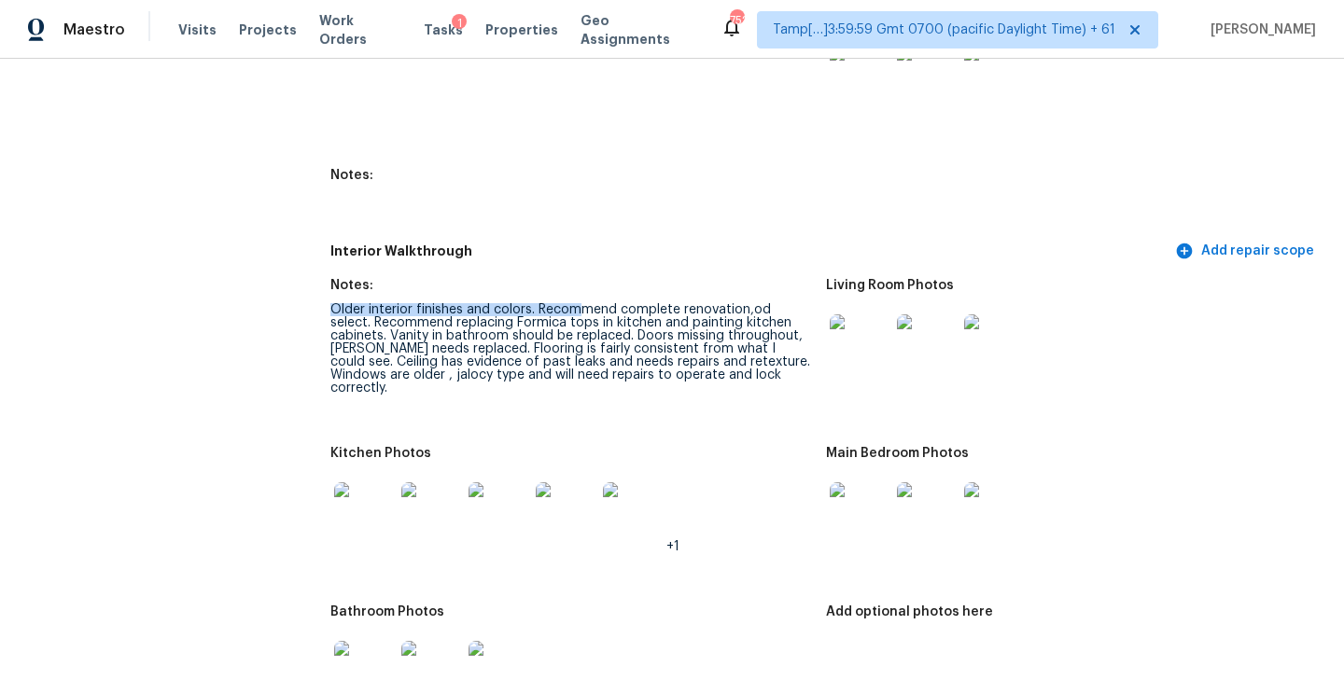
drag, startPoint x: 331, startPoint y: 286, endPoint x: 578, endPoint y: 284, distance: 246.4
click at [580, 303] on div "Older interior finishes and colors. Recommend complete renovation,od select. Re…" at bounding box center [570, 348] width 481 height 91
click at [528, 303] on div "Older interior finishes and colors. Recommend complete renovation,od select. Re…" at bounding box center [570, 348] width 481 height 91
drag, startPoint x: 469, startPoint y: 301, endPoint x: 642, endPoint y: 301, distance: 172.7
click at [642, 303] on div "Older interior finishes and colors. Recommend complete renovation,od select. Re…" at bounding box center [570, 348] width 481 height 91
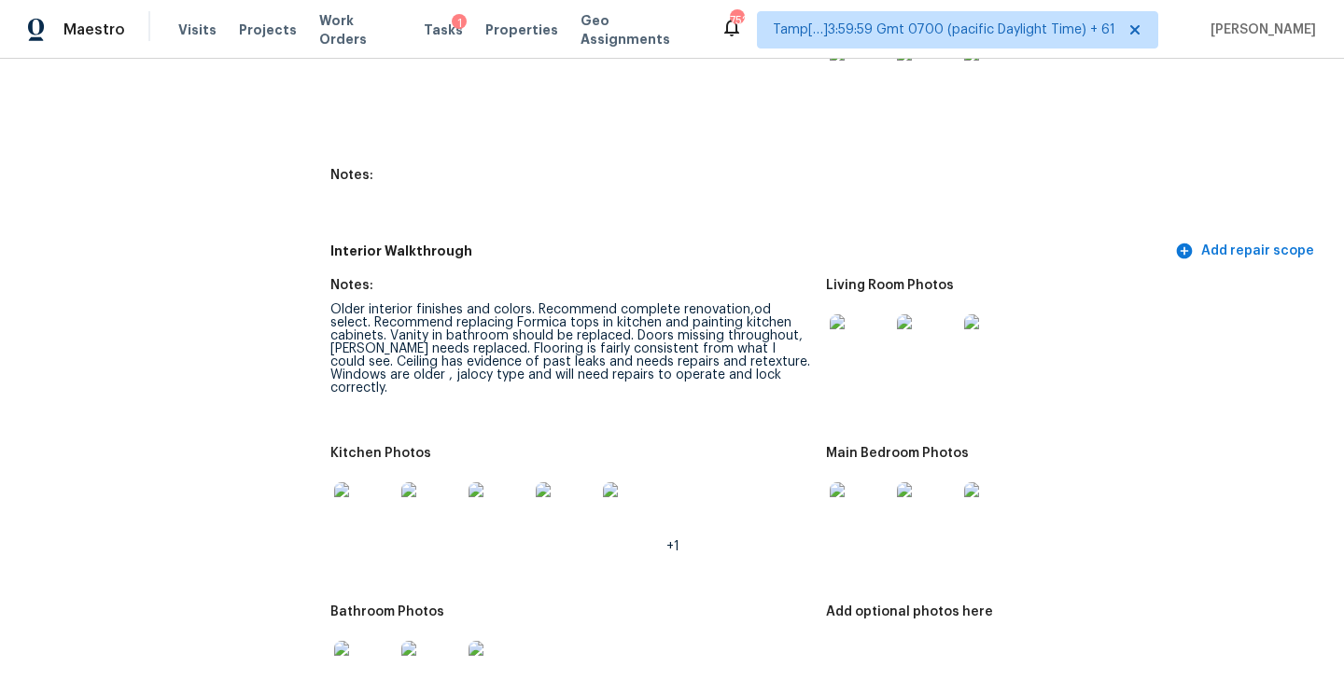
click at [672, 310] on div "Older interior finishes and colors. Recommend complete renovation,od select. Re…" at bounding box center [570, 348] width 481 height 91
drag, startPoint x: 644, startPoint y: 298, endPoint x: 807, endPoint y: 301, distance: 163.3
click at [807, 303] on div "Older interior finishes and colors. Recommend complete renovation,od select. Re…" at bounding box center [570, 348] width 481 height 91
drag, startPoint x: 329, startPoint y: 310, endPoint x: 557, endPoint y: 311, distance: 227.7
click at [557, 311] on div "Older interior finishes and colors. Recommend complete renovation,od select. Re…" at bounding box center [570, 348] width 481 height 91
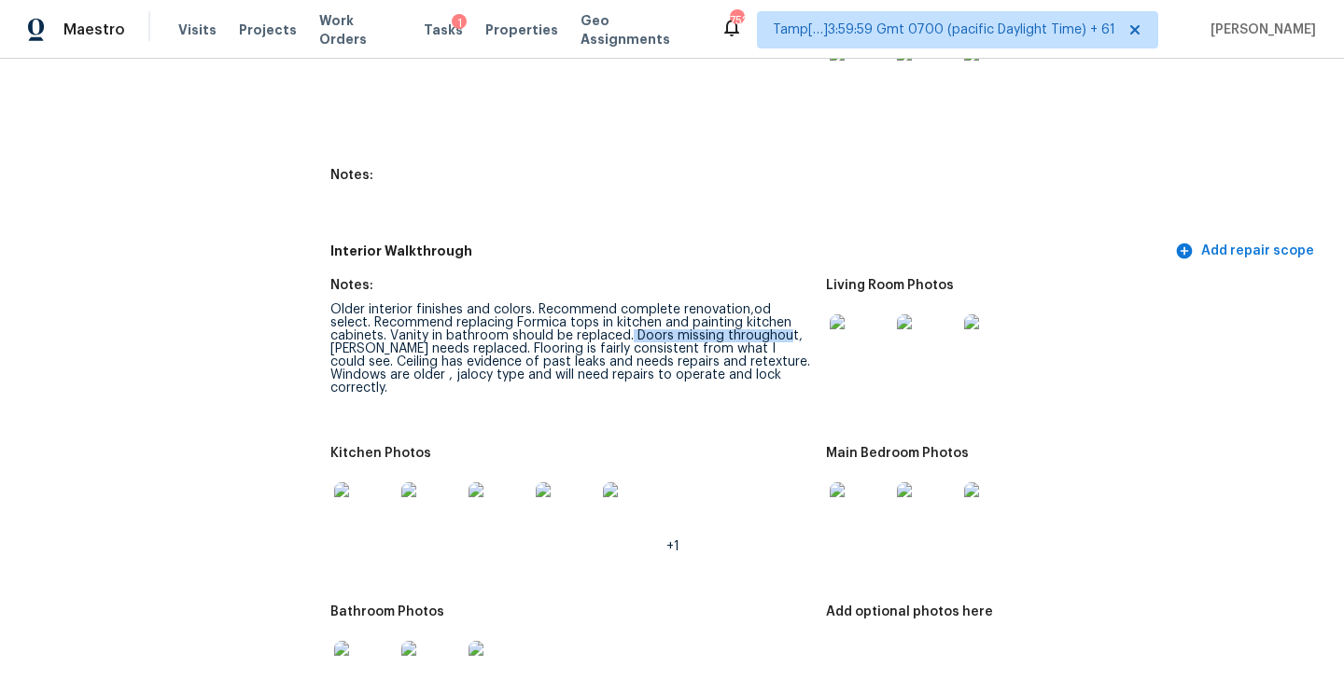
drag, startPoint x: 572, startPoint y: 311, endPoint x: 725, endPoint y: 315, distance: 153.1
click at [725, 315] on div "Older interior finishes and colors. Recommend complete renovation,od select. Re…" at bounding box center [570, 348] width 481 height 91
click at [634, 340] on div "Older interior finishes and colors. Recommend complete renovation,od select. Re…" at bounding box center [570, 348] width 481 height 91
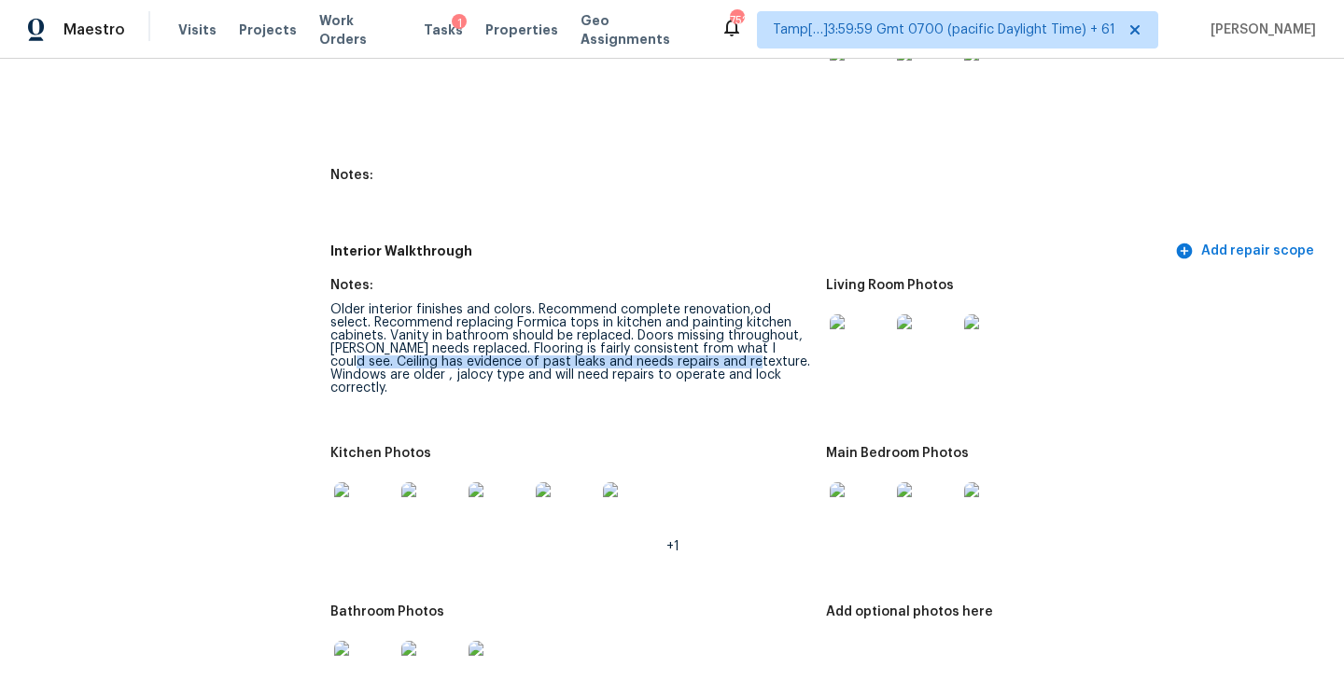
drag, startPoint x: 739, startPoint y: 326, endPoint x: 663, endPoint y: 336, distance: 77.2
click at [663, 337] on div "Older interior finishes and colors. Recommend complete renovation,od select. Re…" at bounding box center [570, 348] width 481 height 91
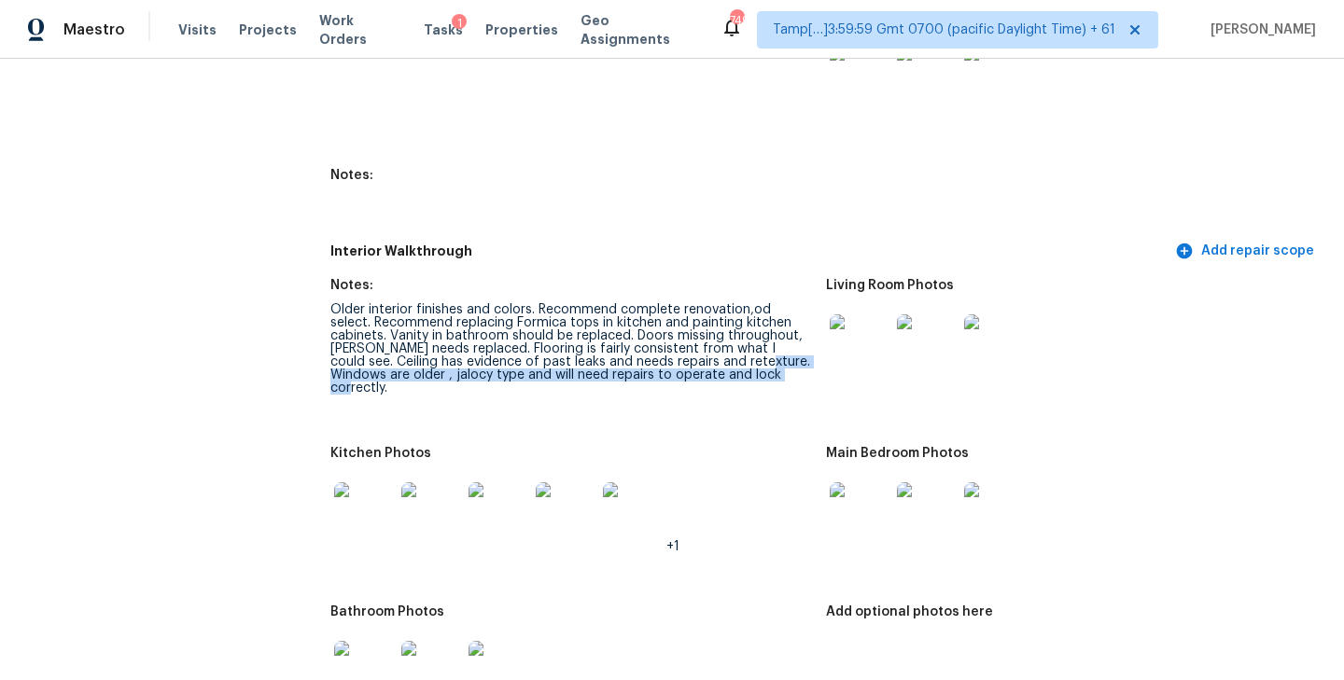
drag, startPoint x: 671, startPoint y: 336, endPoint x: 734, endPoint y: 350, distance: 64.1
click at [734, 350] on div "Older interior finishes and colors. Recommend complete renovation,od select. Re…" at bounding box center [570, 348] width 481 height 91
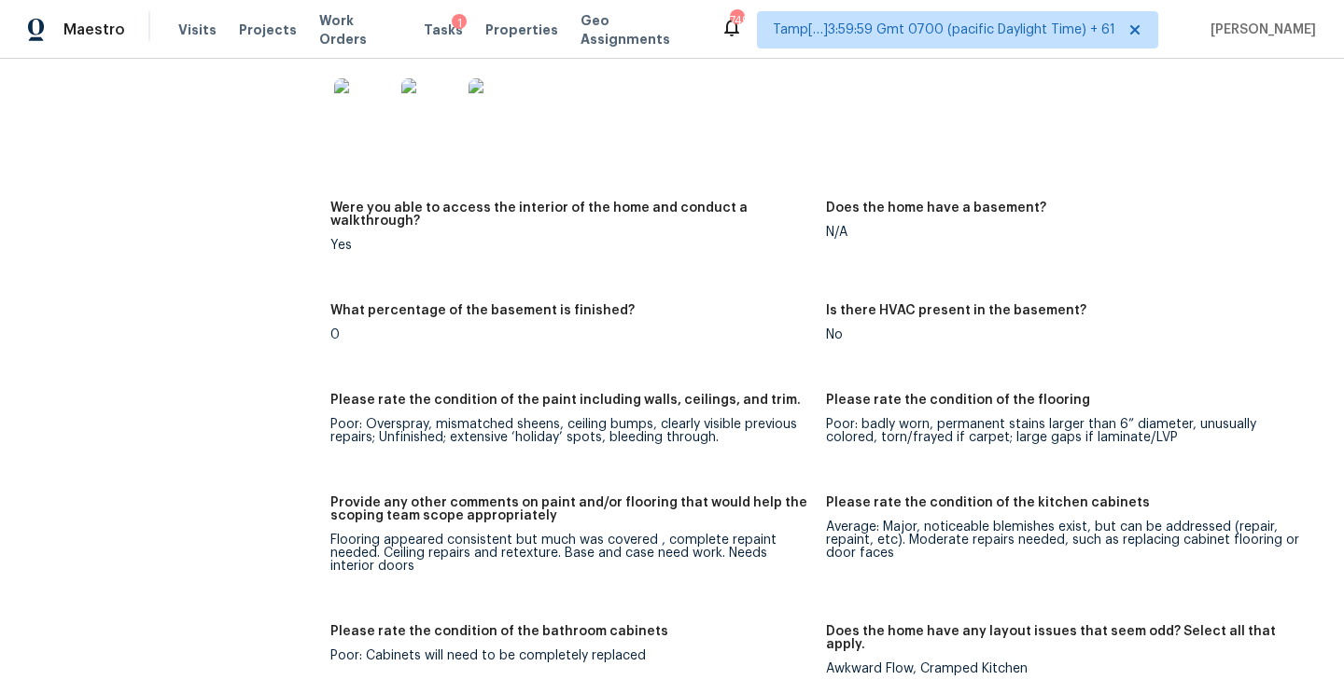
scroll to position [2800, 0]
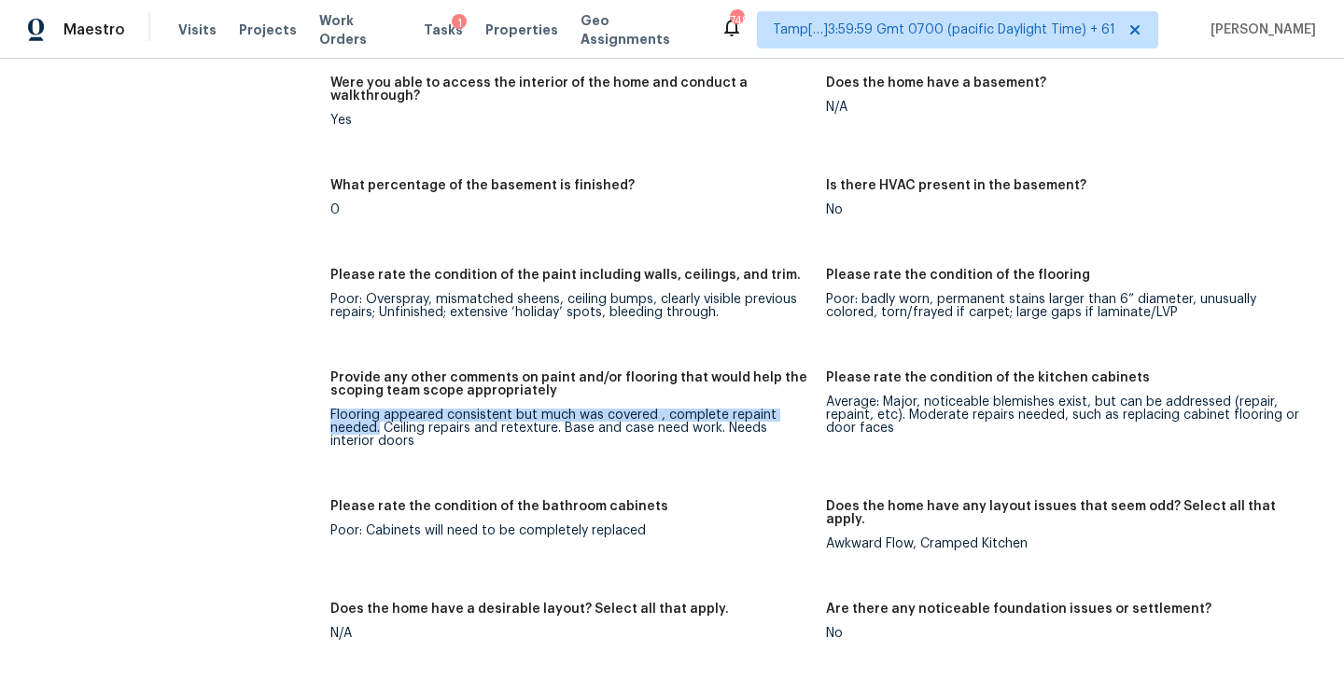
drag, startPoint x: 329, startPoint y: 367, endPoint x: 381, endPoint y: 377, distance: 52.3
click at [381, 409] on div "Flooring appeared consistent but much was covered , complete repaint needed. Ce…" at bounding box center [570, 428] width 481 height 39
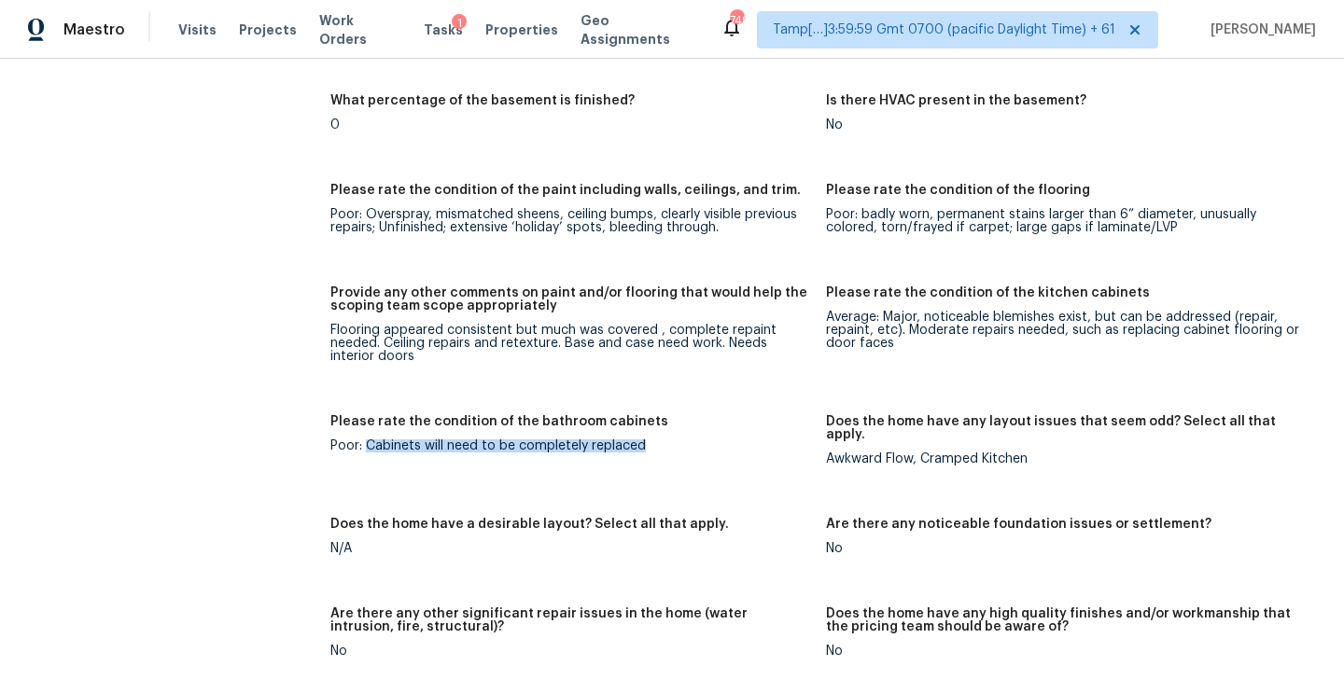
drag, startPoint x: 365, startPoint y: 399, endPoint x: 665, endPoint y: 420, distance: 301.2
click at [665, 420] on figure "Please rate the condition of the bathroom cabinets Poor: Cabinets will need to …" at bounding box center [578, 455] width 496 height 80
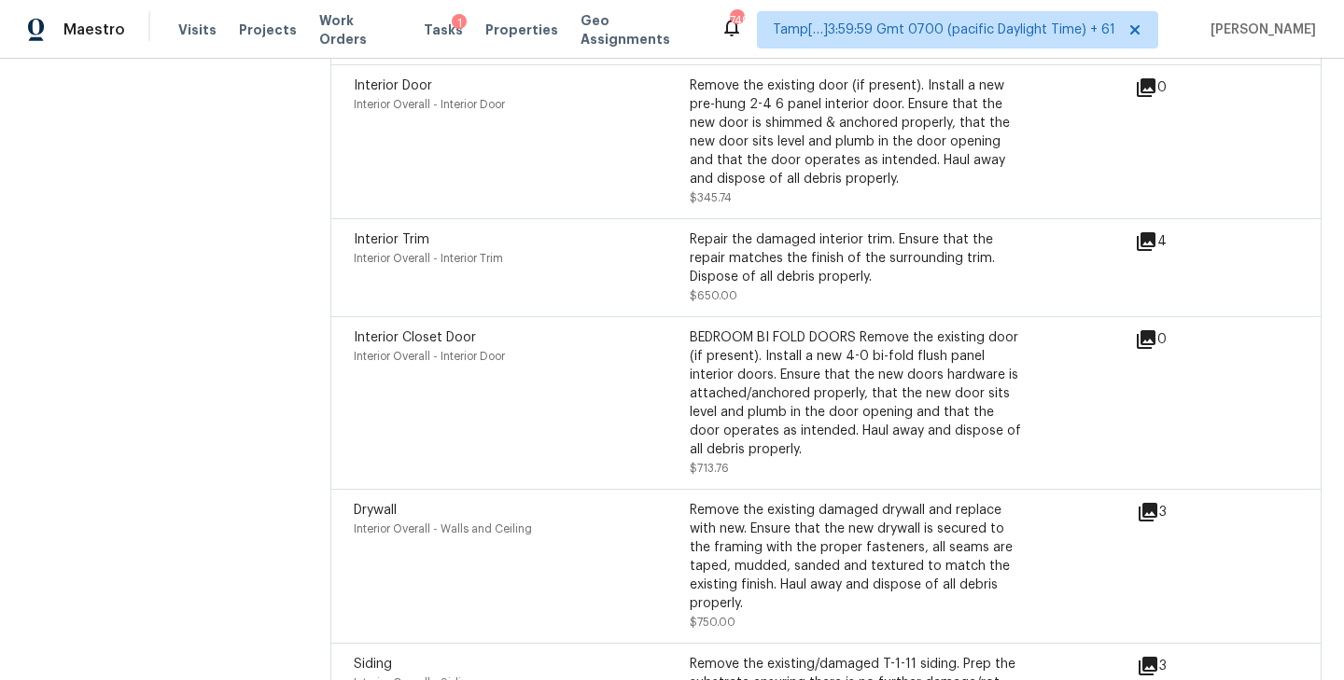
scroll to position [5393, 0]
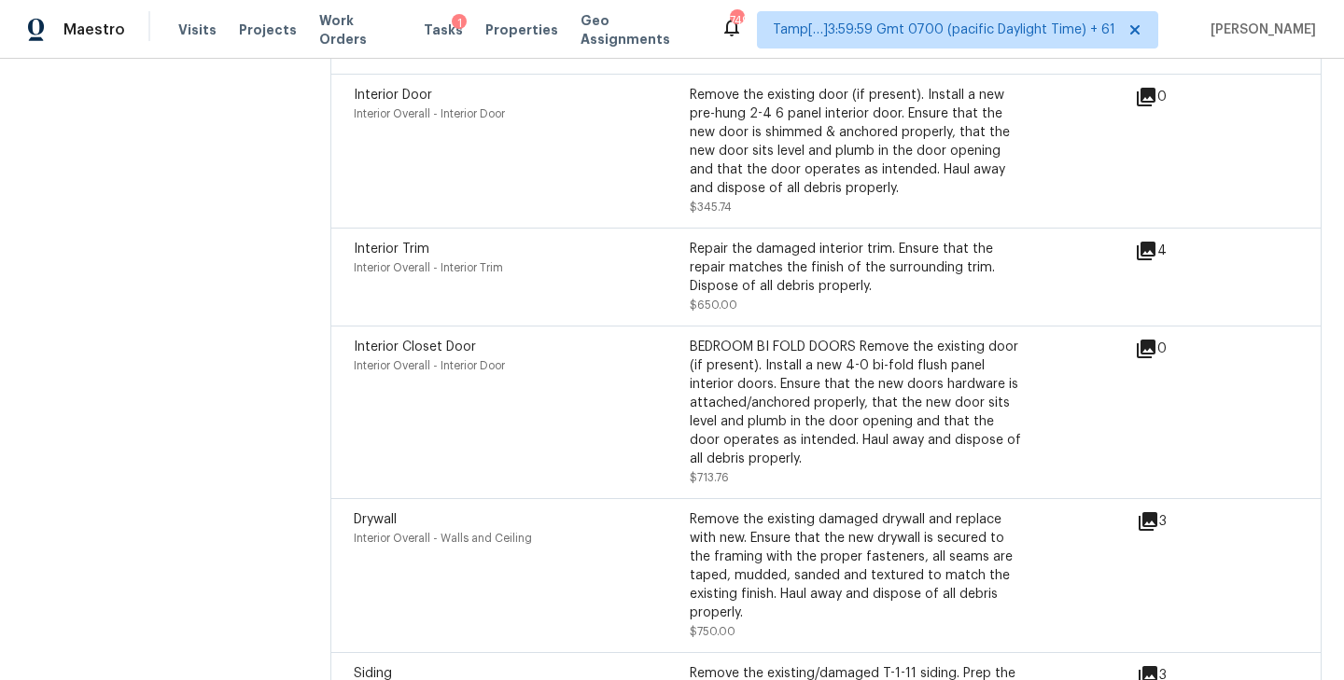
click at [1155, 242] on icon at bounding box center [1146, 251] width 19 height 19
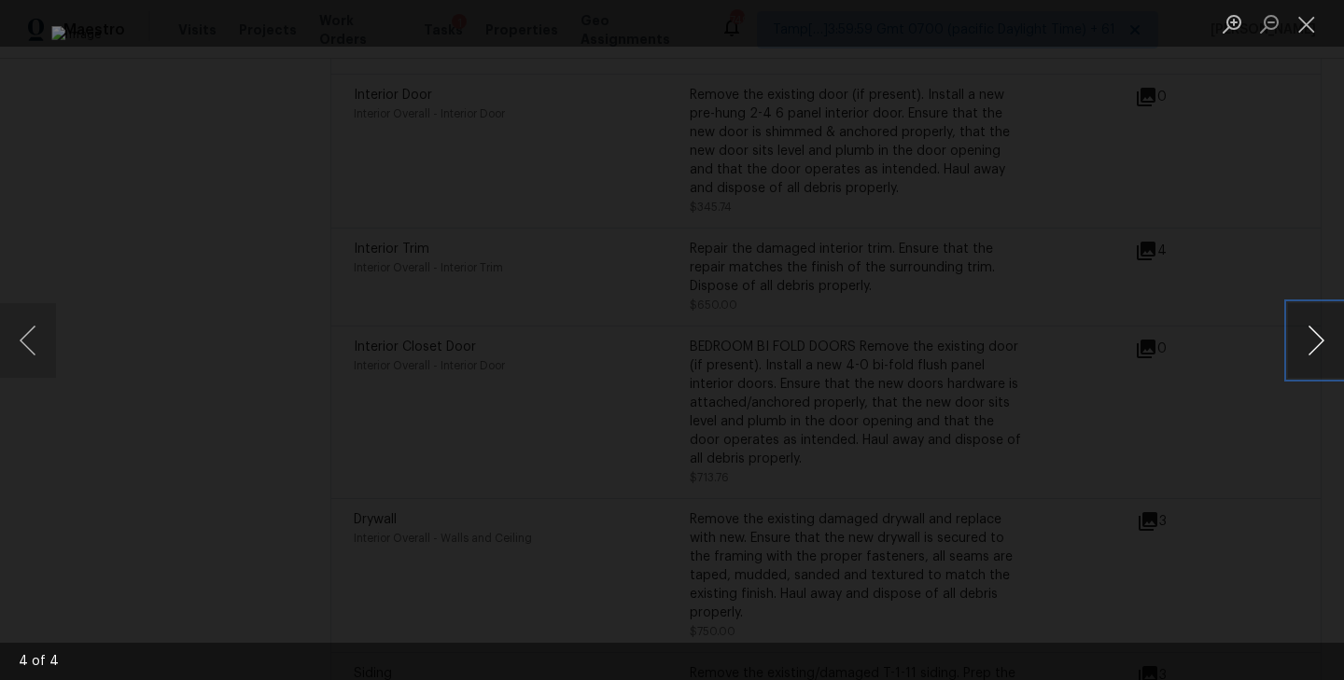
click at [1330, 334] on button "Next image" at bounding box center [1316, 340] width 56 height 75
click at [1314, 35] on button "Close lightbox" at bounding box center [1306, 23] width 37 height 33
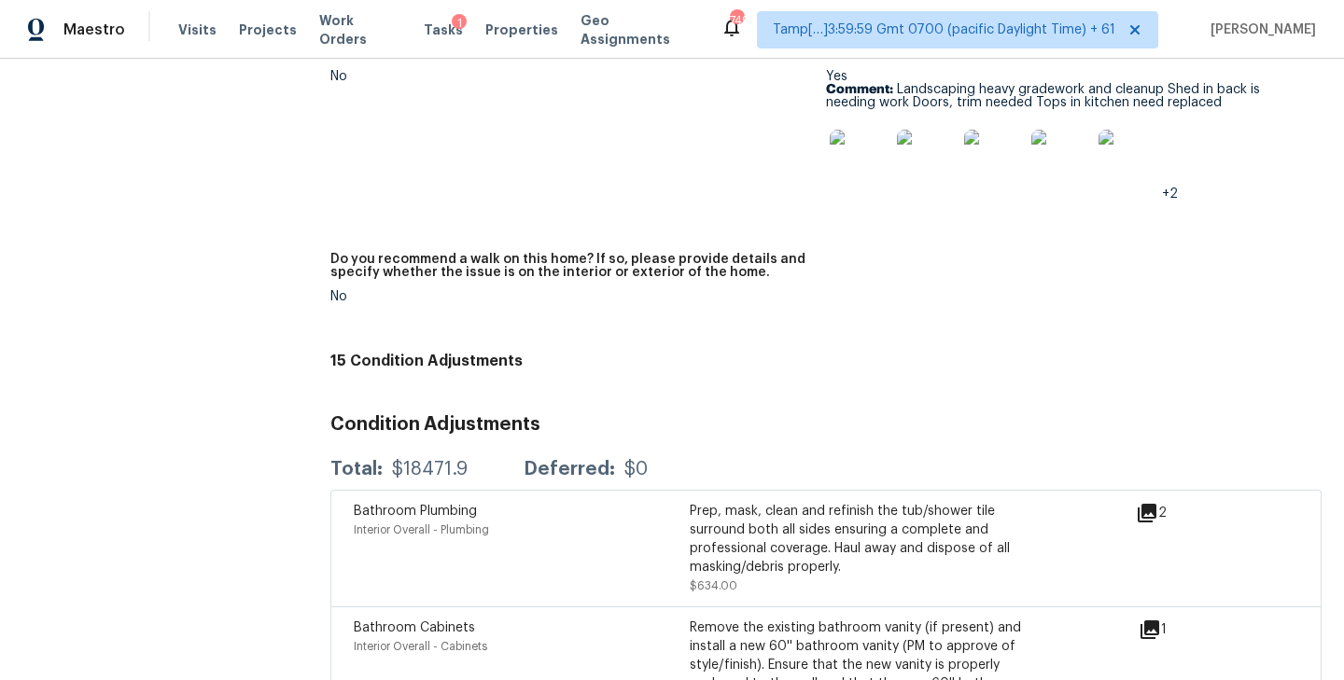
scroll to position [4372, 0]
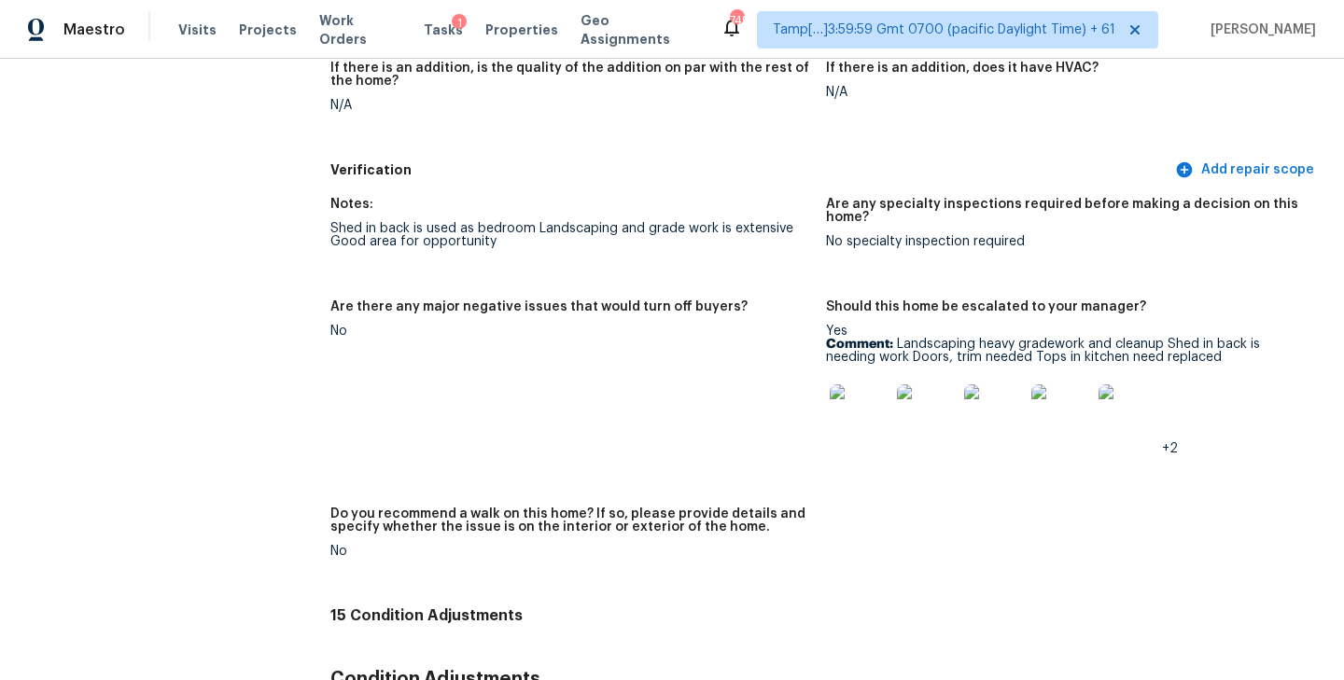
click at [935, 338] on p "Comment: Landscaping heavy gradework and cleanup Shed in back is needing work D…" at bounding box center [1066, 351] width 481 height 26
click at [1200, 338] on p "Comment: Landscaping heavy gradework and cleanup Shed in back is needing work D…" at bounding box center [1066, 351] width 481 height 26
click at [965, 338] on p "Comment: Landscaping heavy gradework and cleanup Shed in back is needing work D…" at bounding box center [1066, 351] width 481 height 26
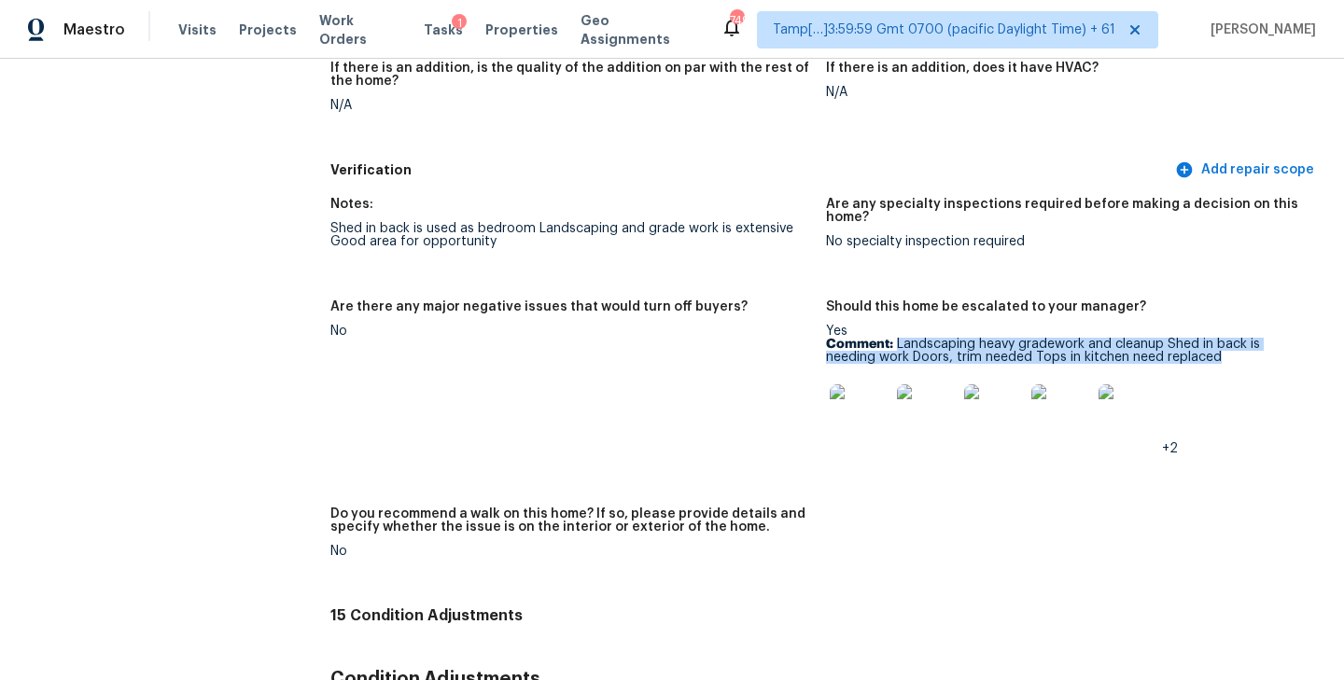
click at [1191, 338] on p "Comment: Landscaping heavy gradework and cleanup Shed in back is needing work D…" at bounding box center [1066, 351] width 481 height 26
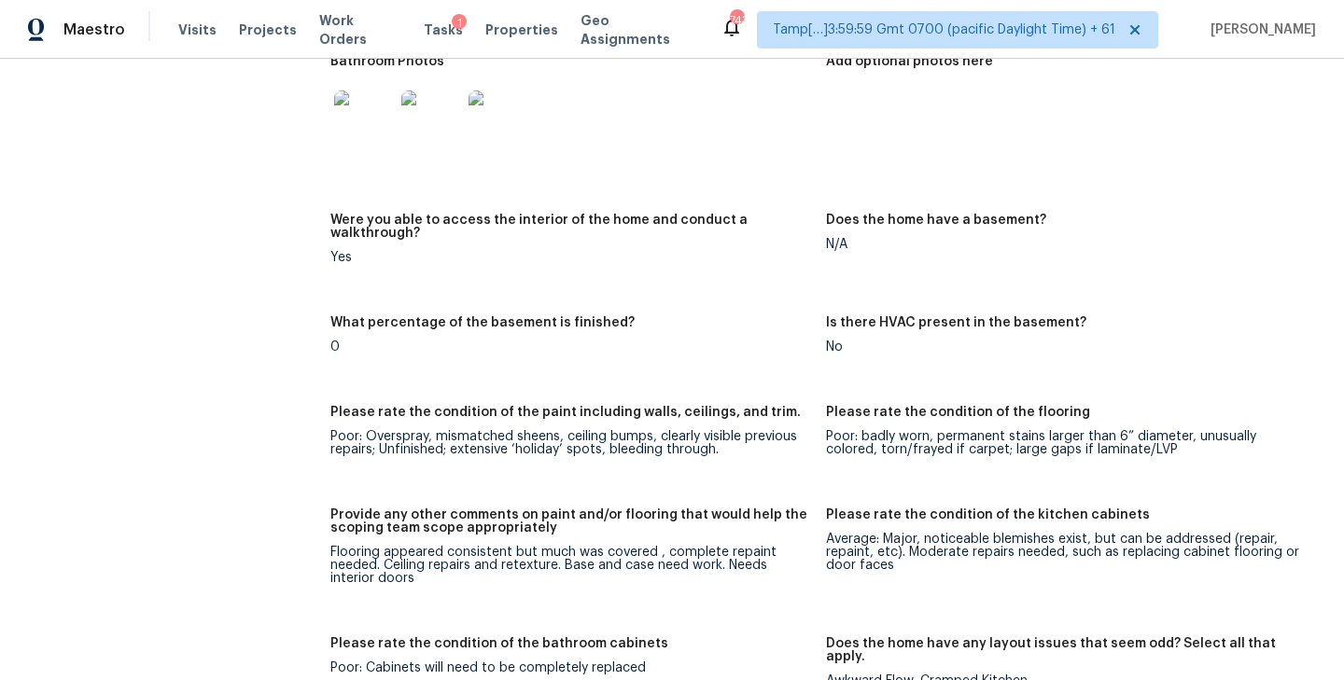
scroll to position [2739, 0]
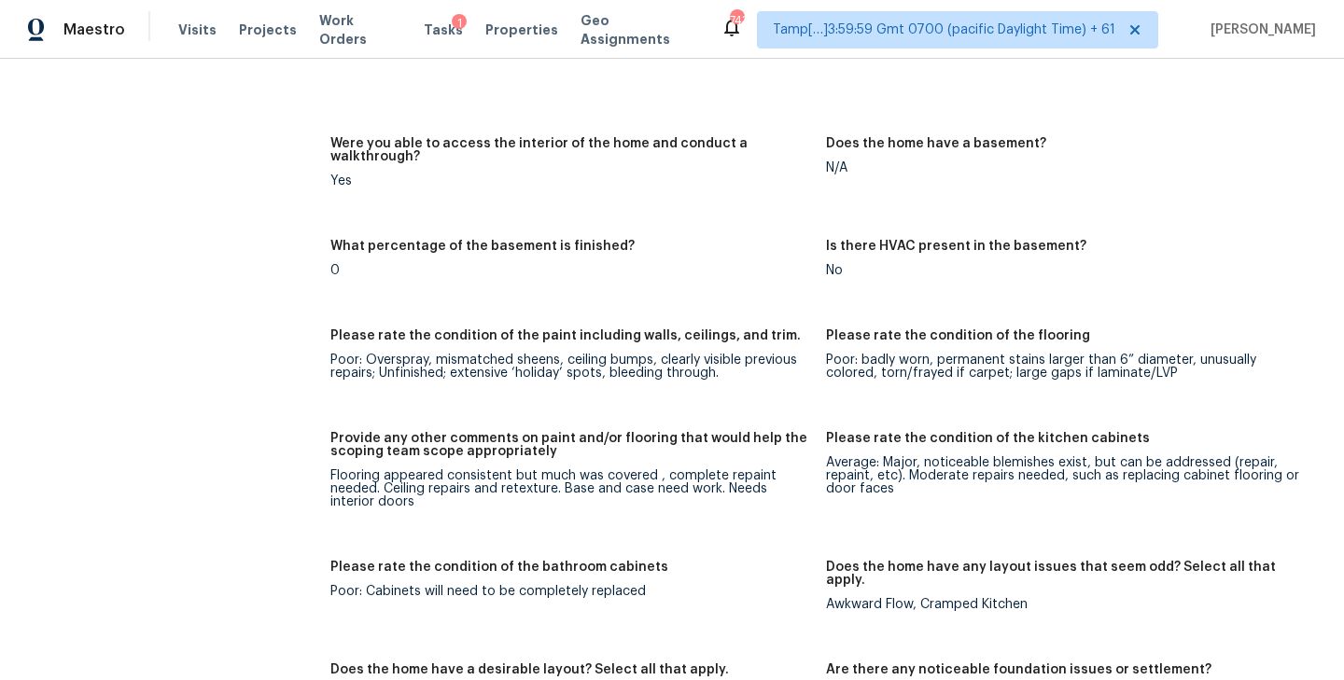
click at [481, 467] on figure "Provide any other comments on paint and/or flooring that would help the scoping…" at bounding box center [578, 485] width 496 height 106
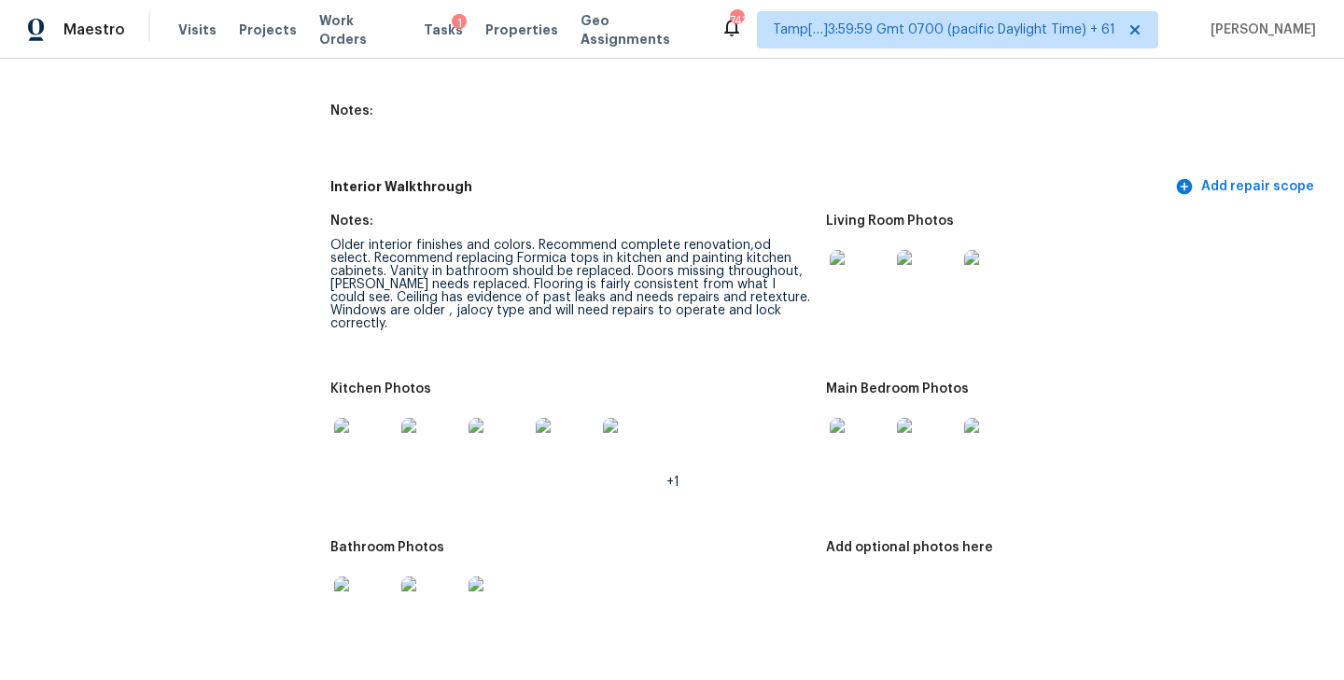
scroll to position [2065, 0]
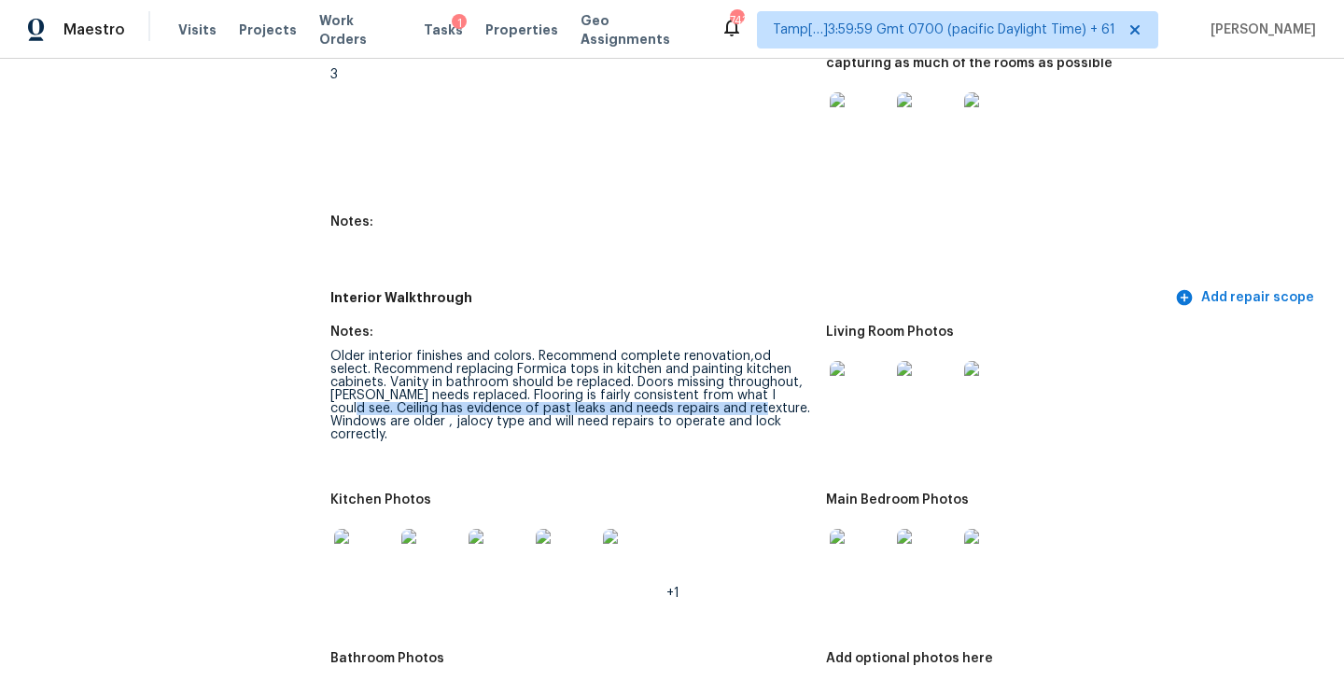
drag, startPoint x: 737, startPoint y: 370, endPoint x: 667, endPoint y: 380, distance: 70.6
click at [667, 380] on div "Older interior finishes and colors. Recommend complete renovation,od select. Re…" at bounding box center [570, 395] width 481 height 91
copy div "Ceiling has evidence of past leaks and needs repairs and retexture."
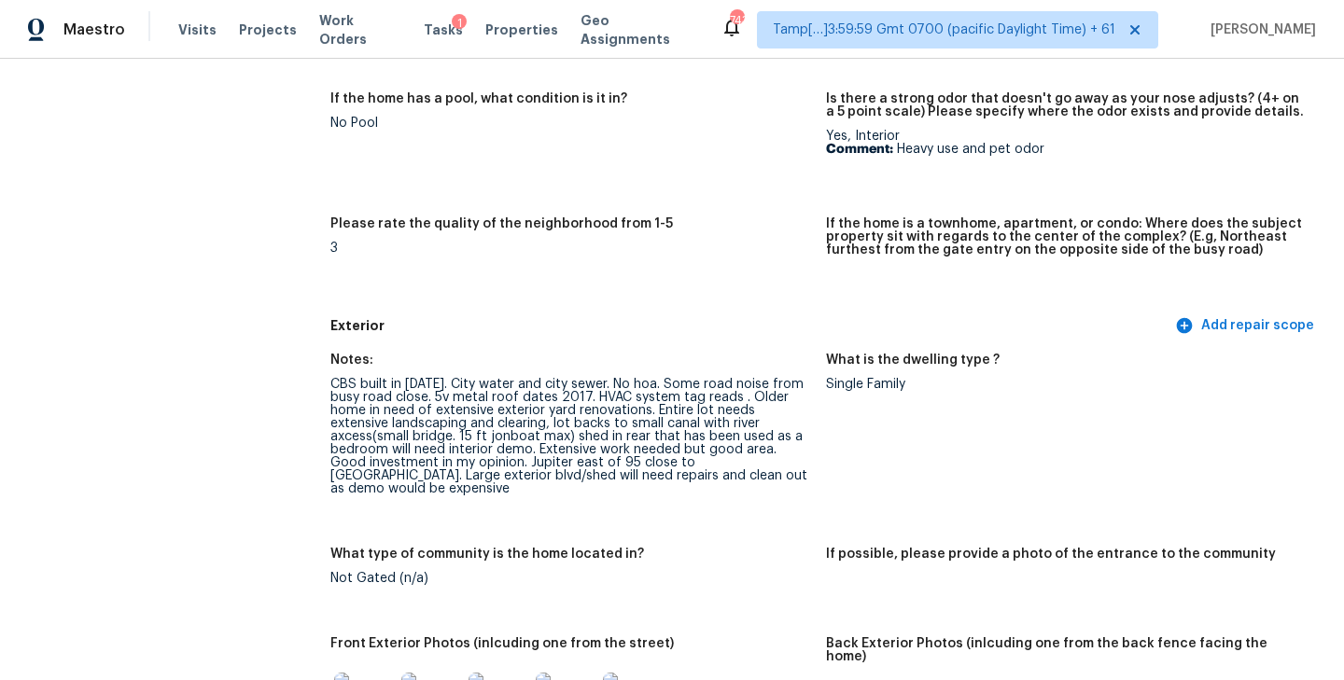
scroll to position [0, 0]
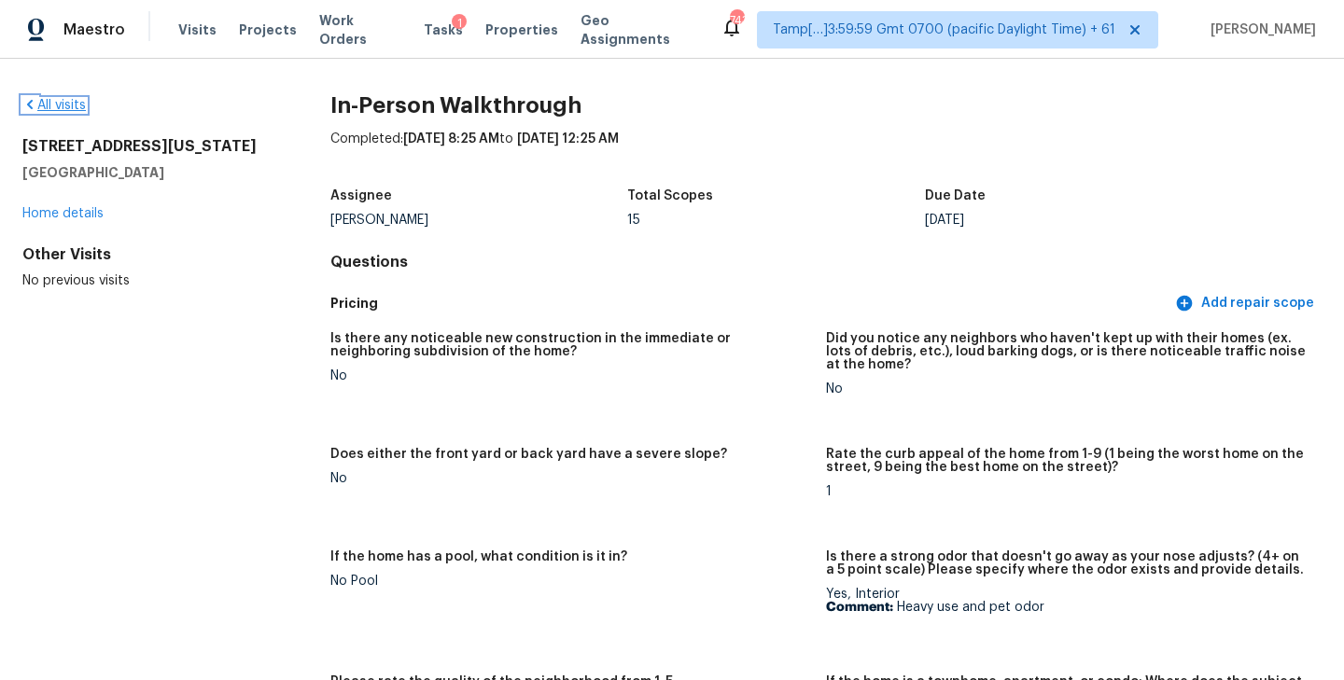
click at [61, 106] on link "All visits" at bounding box center [53, 105] width 63 height 13
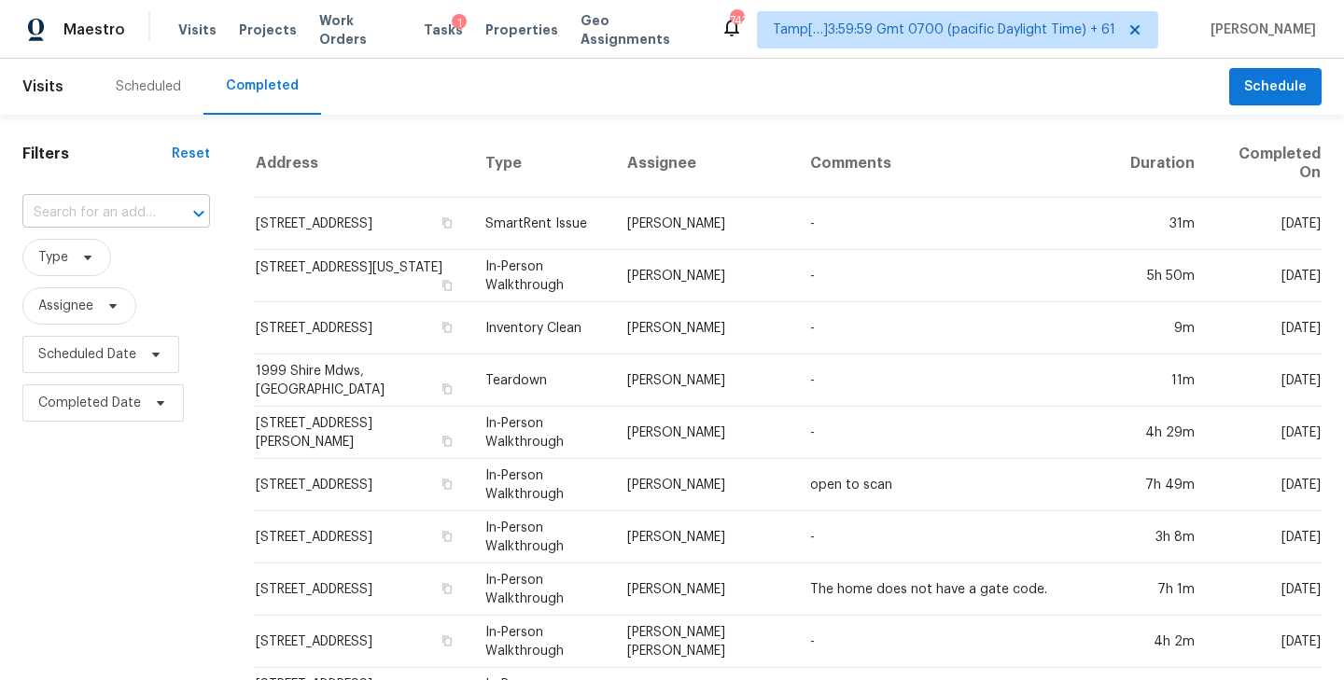
click at [61, 210] on input "text" at bounding box center [89, 213] width 135 height 29
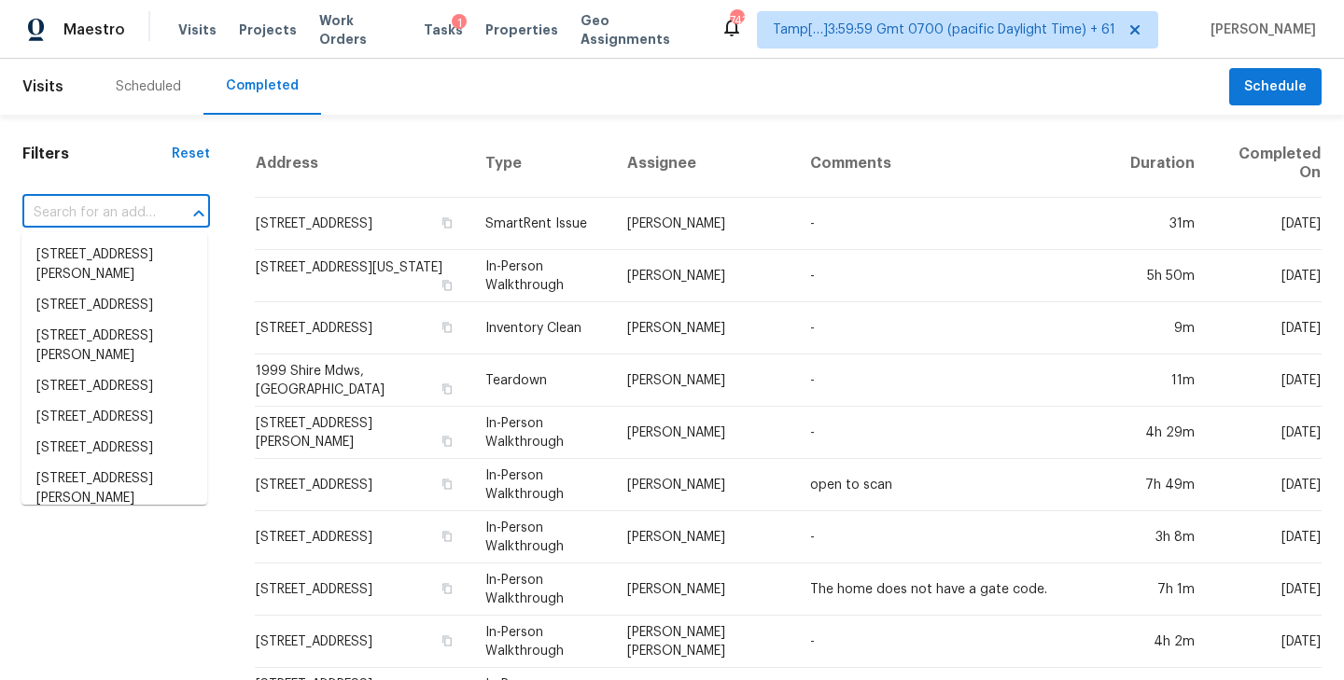
paste input "201 Hampshire Way, White House, TN 37188"
type input "201 Hampshire Way, White House, TN 37188"
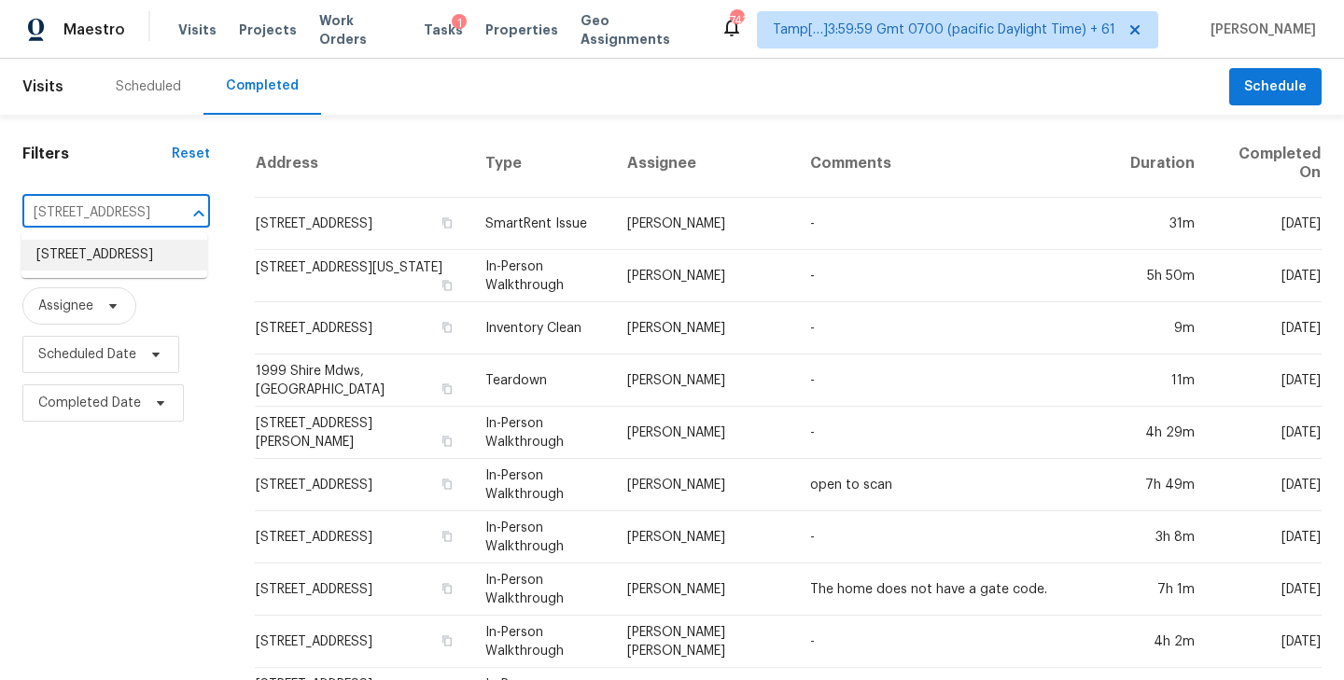
click at [78, 258] on li "201 Hampshire Way, White House, TN 37188" at bounding box center [114, 255] width 186 height 31
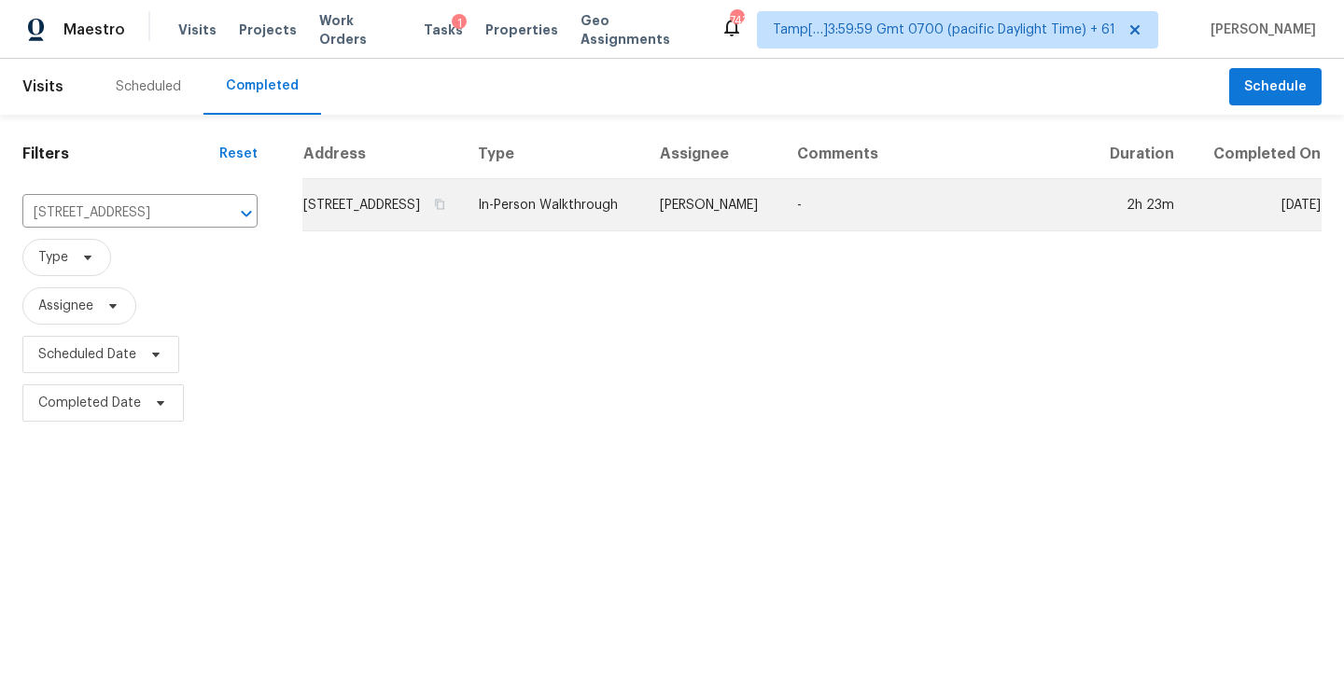
click at [463, 231] on td "201 Hampshire Way, White House, TN 37188" at bounding box center [382, 205] width 161 height 52
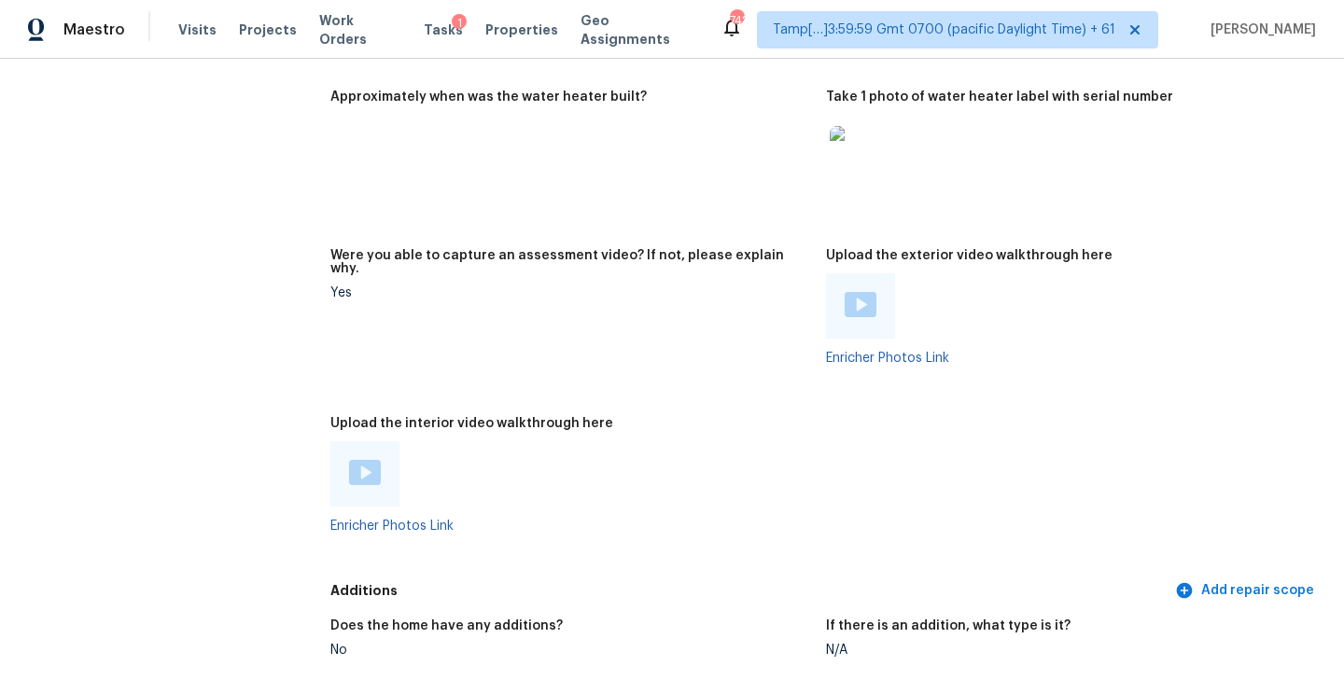
scroll to position [4200, 0]
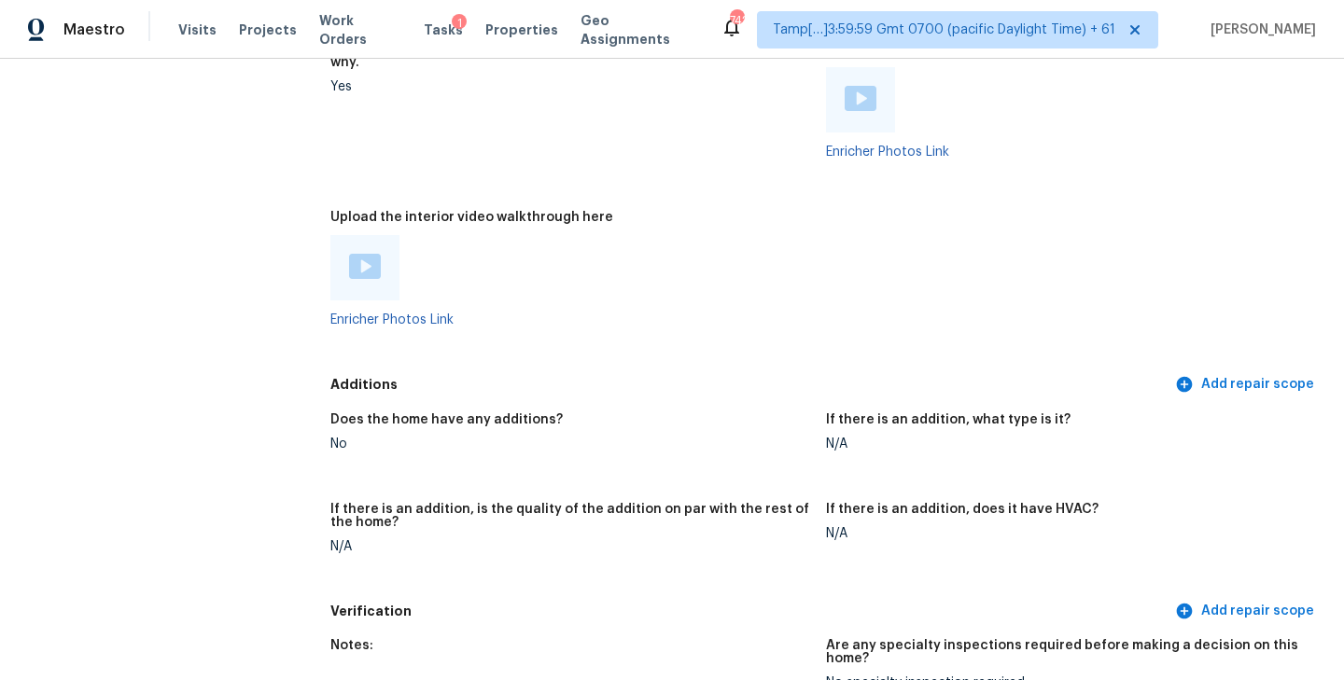
click at [359, 254] on img at bounding box center [365, 266] width 32 height 25
click at [865, 413] on h5 "If there is an addition, what type is it?" at bounding box center [948, 419] width 245 height 13
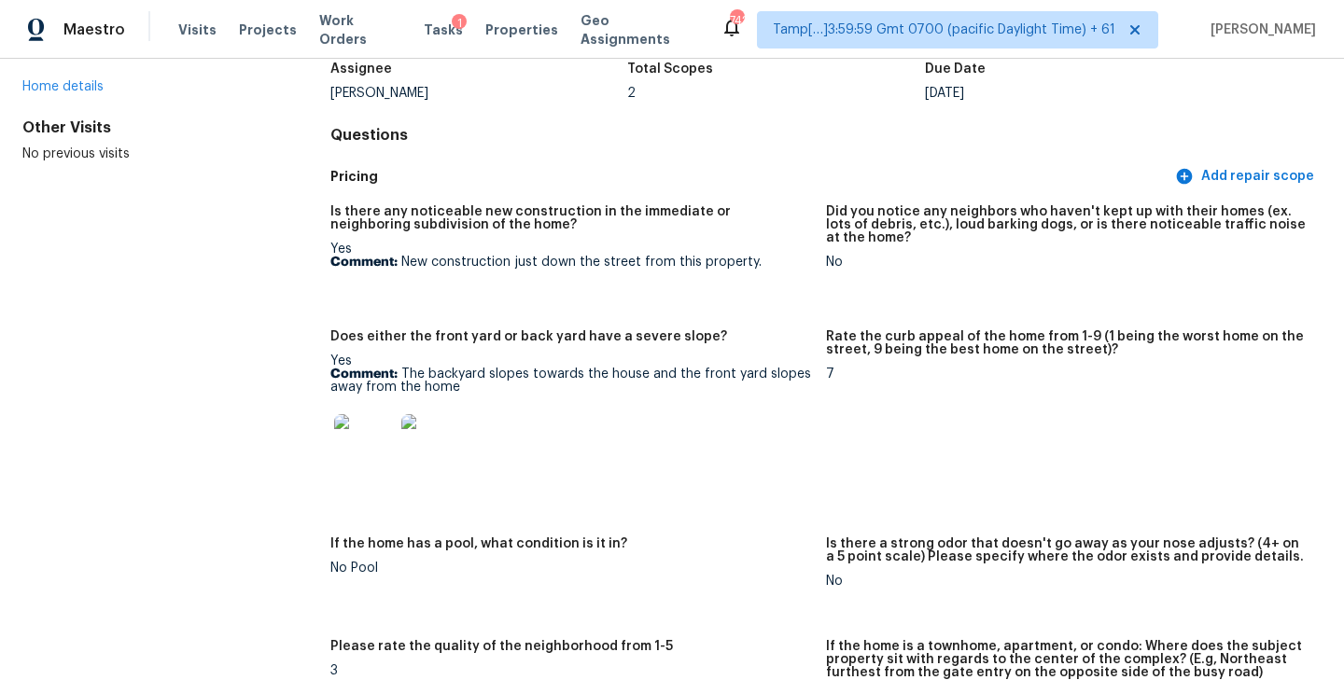
scroll to position [144, 0]
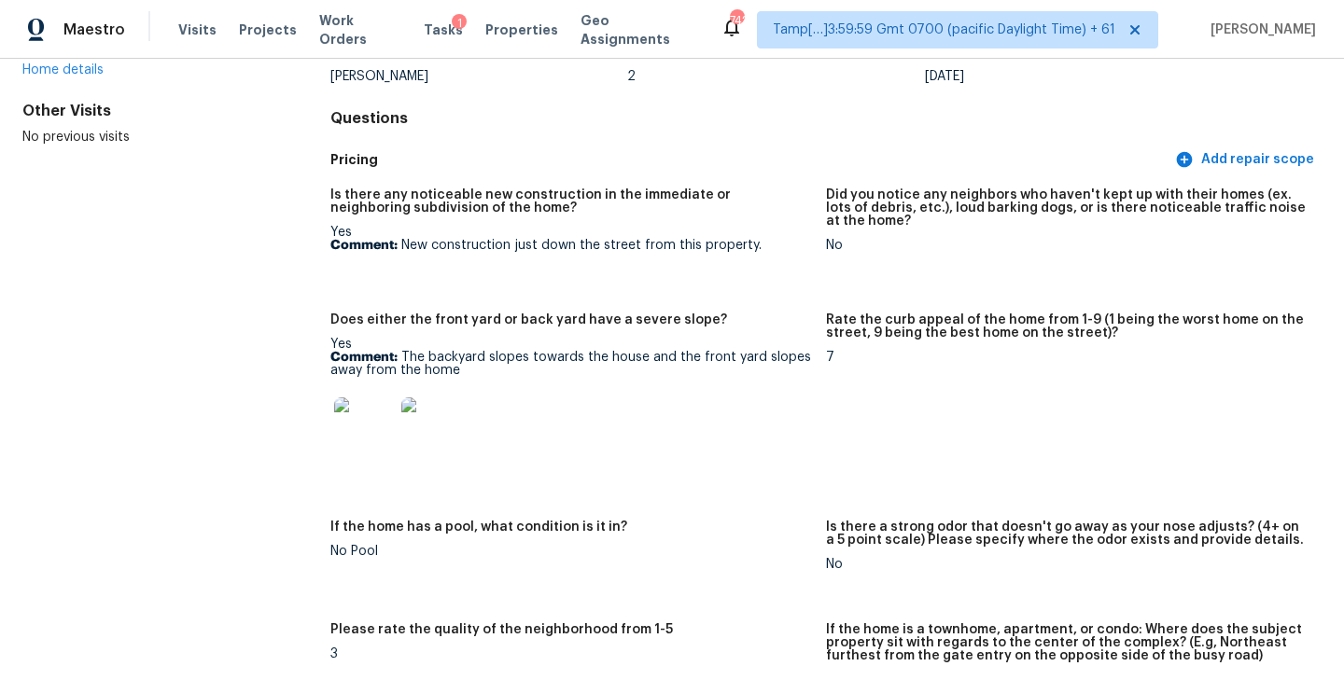
click at [355, 425] on img at bounding box center [364, 428] width 60 height 60
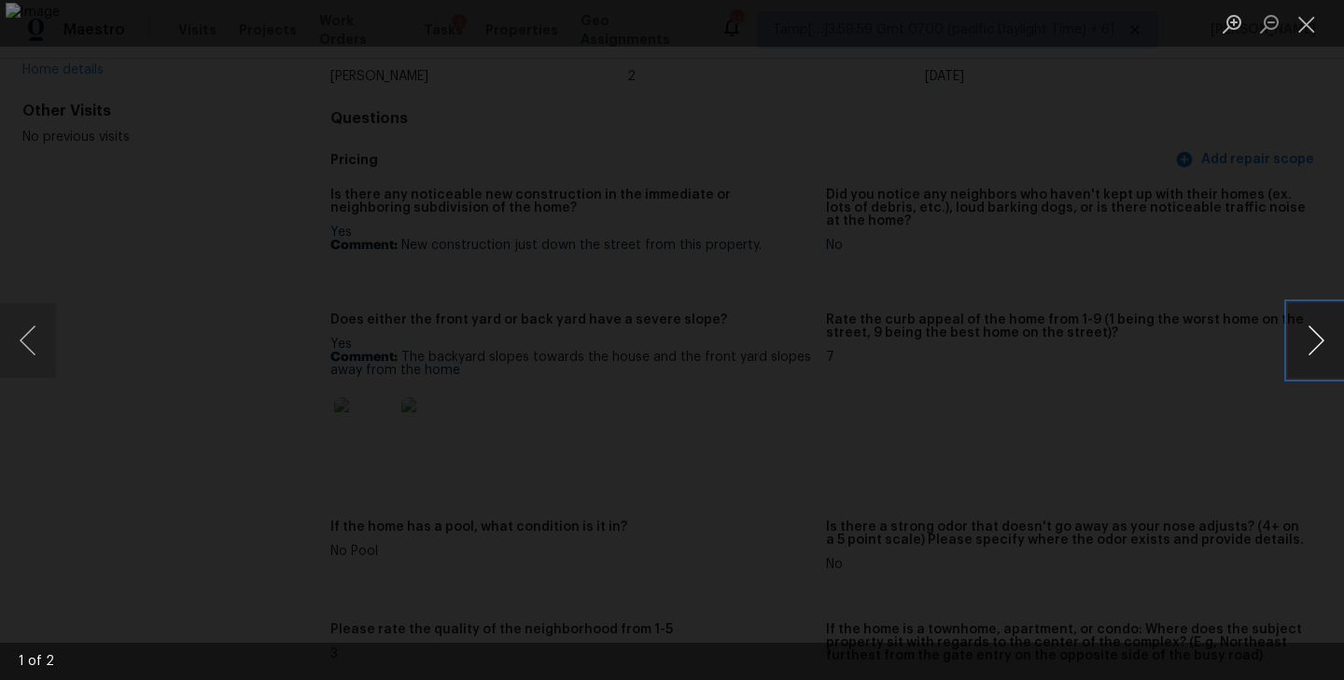
click at [1329, 354] on button "Next image" at bounding box center [1316, 340] width 56 height 75
click at [1322, 38] on button "Close lightbox" at bounding box center [1306, 23] width 37 height 33
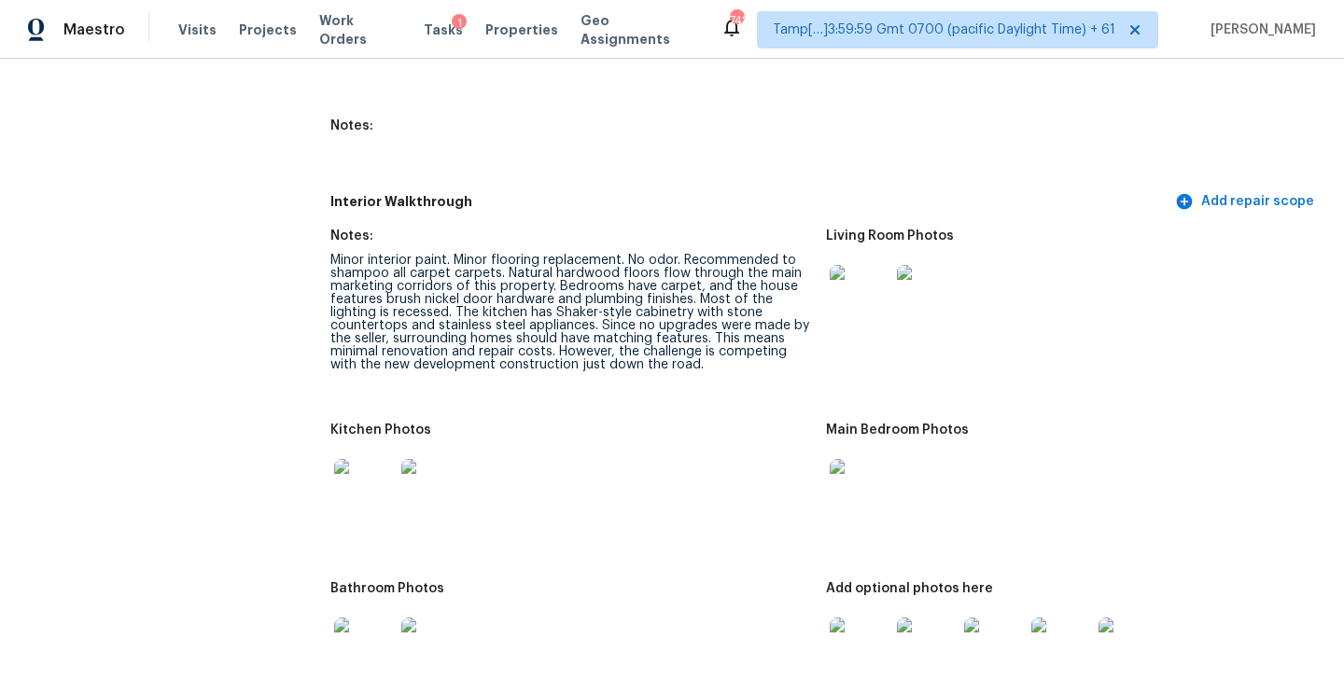
scroll to position [2445, 0]
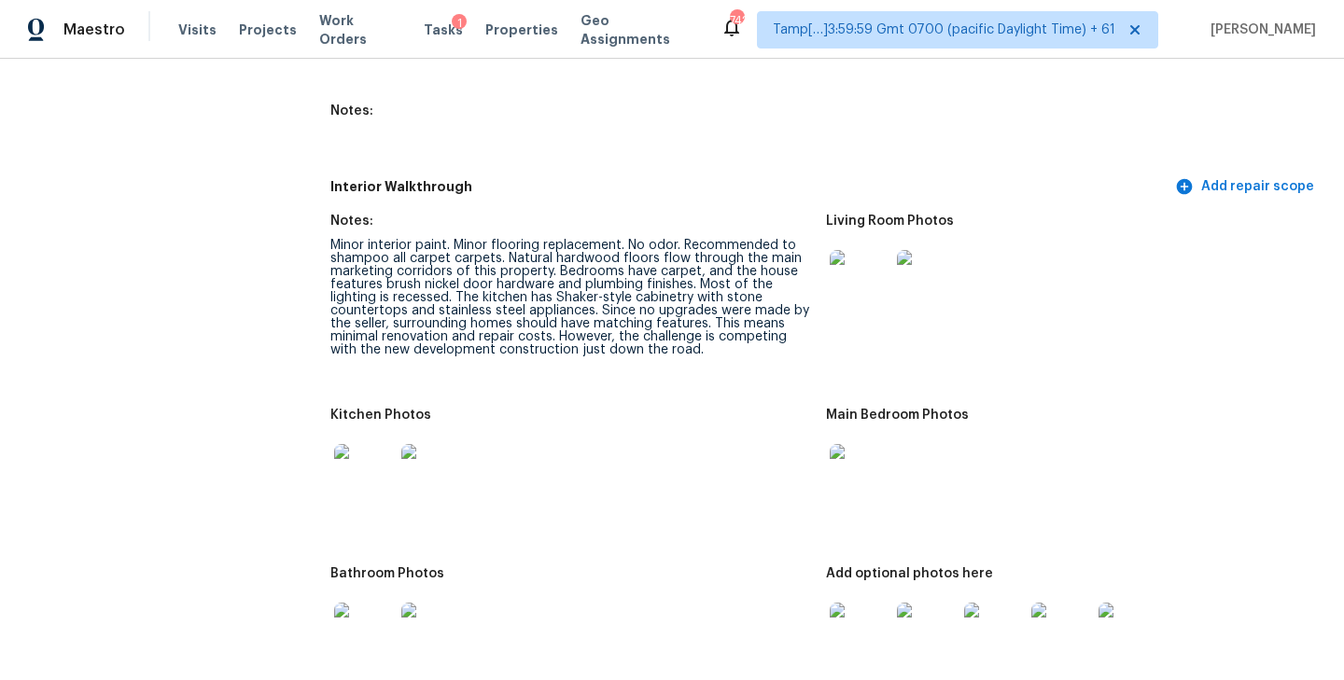
click at [734, 440] on div at bounding box center [570, 474] width 481 height 82
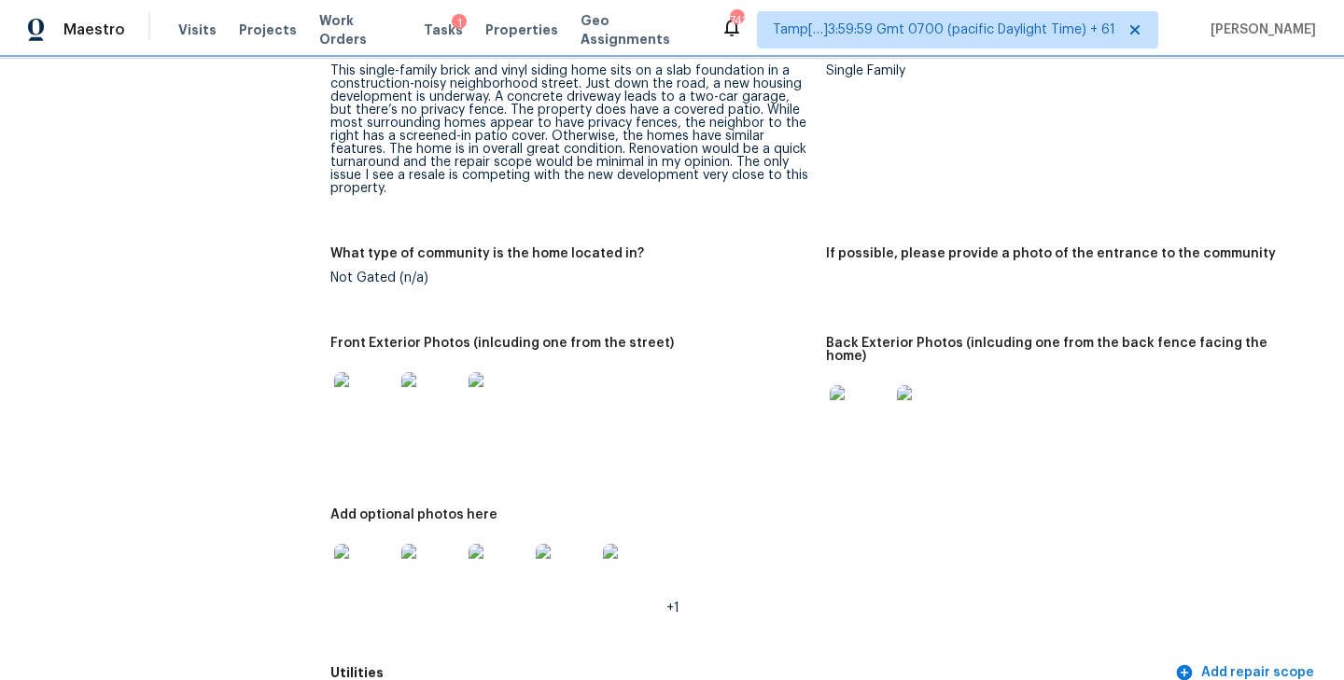
scroll to position [0, 0]
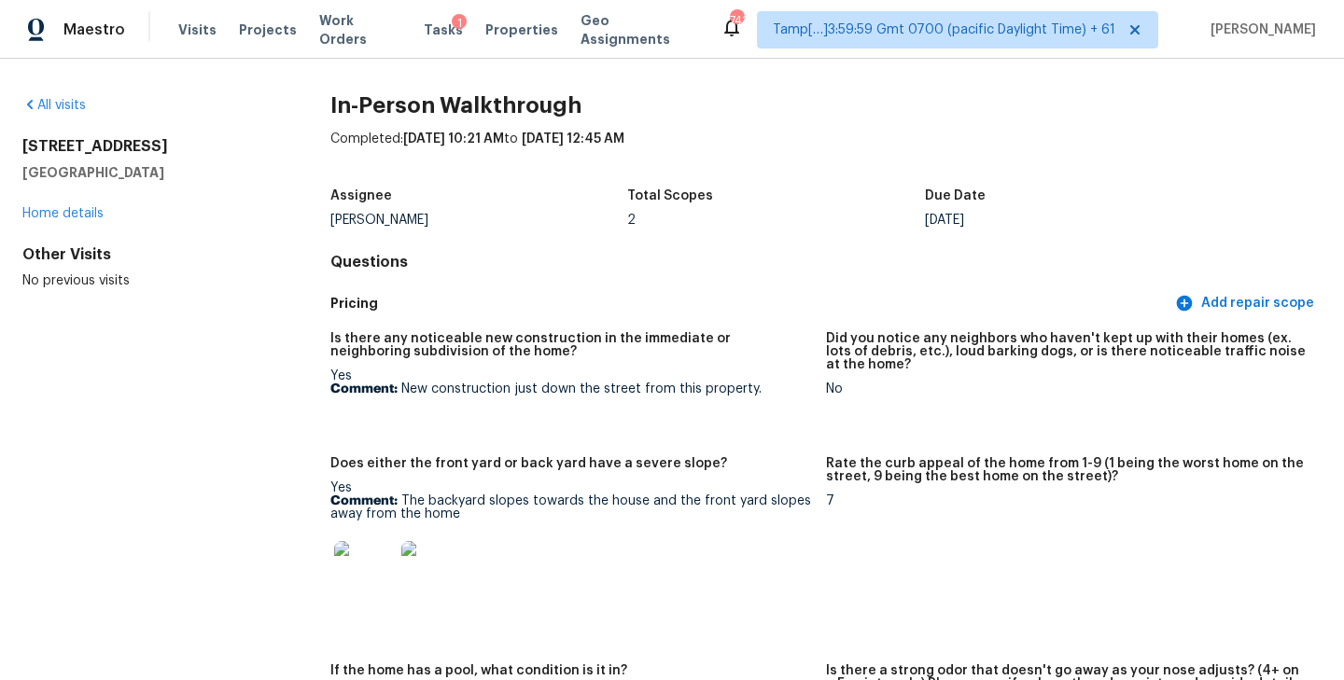
click at [708, 403] on figure "Is there any noticeable new construction in the immediate or neighboring subdiv…" at bounding box center [578, 383] width 496 height 103
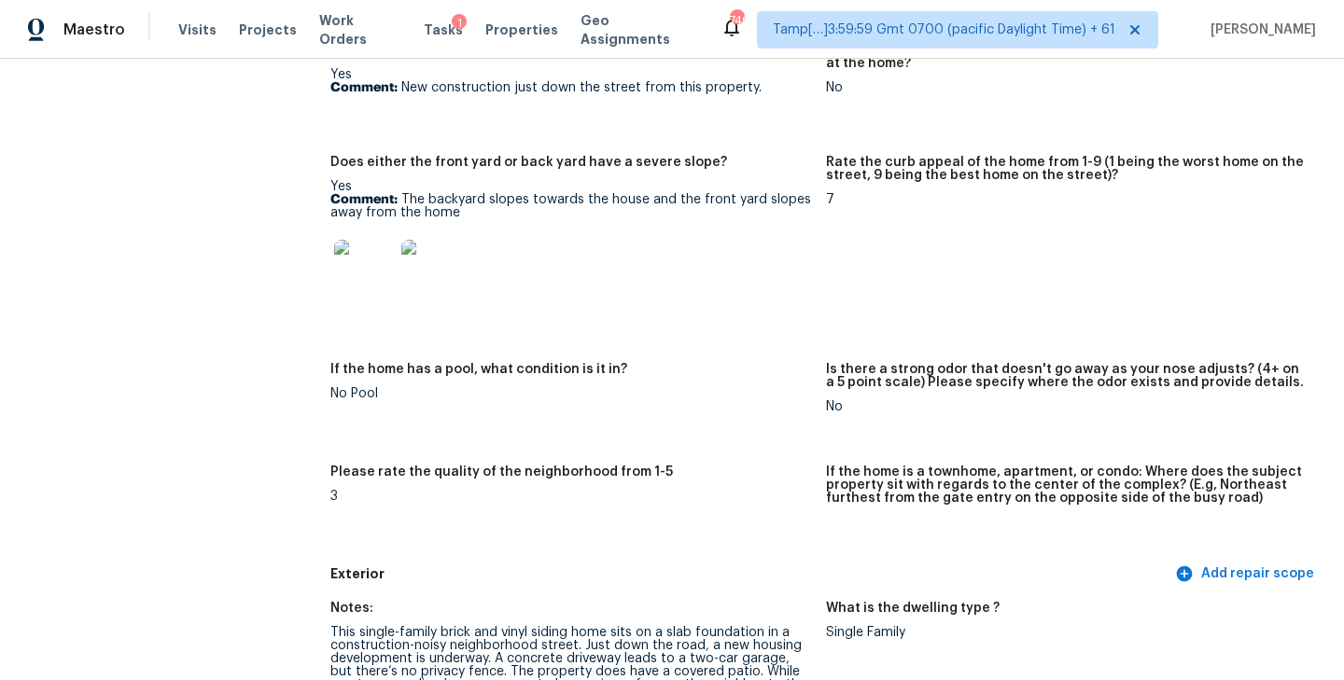
scroll to position [2296, 0]
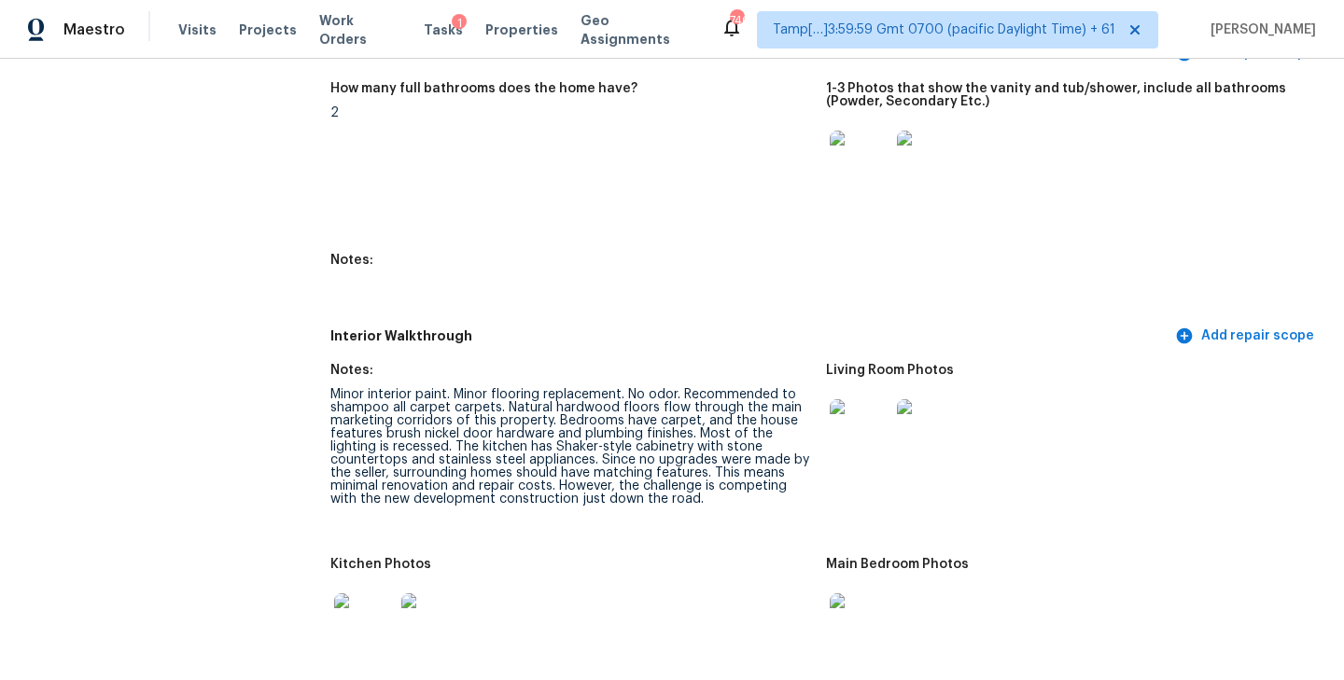
click at [715, 187] on figure "How many full bathrooms does the home have? 2" at bounding box center [578, 156] width 496 height 149
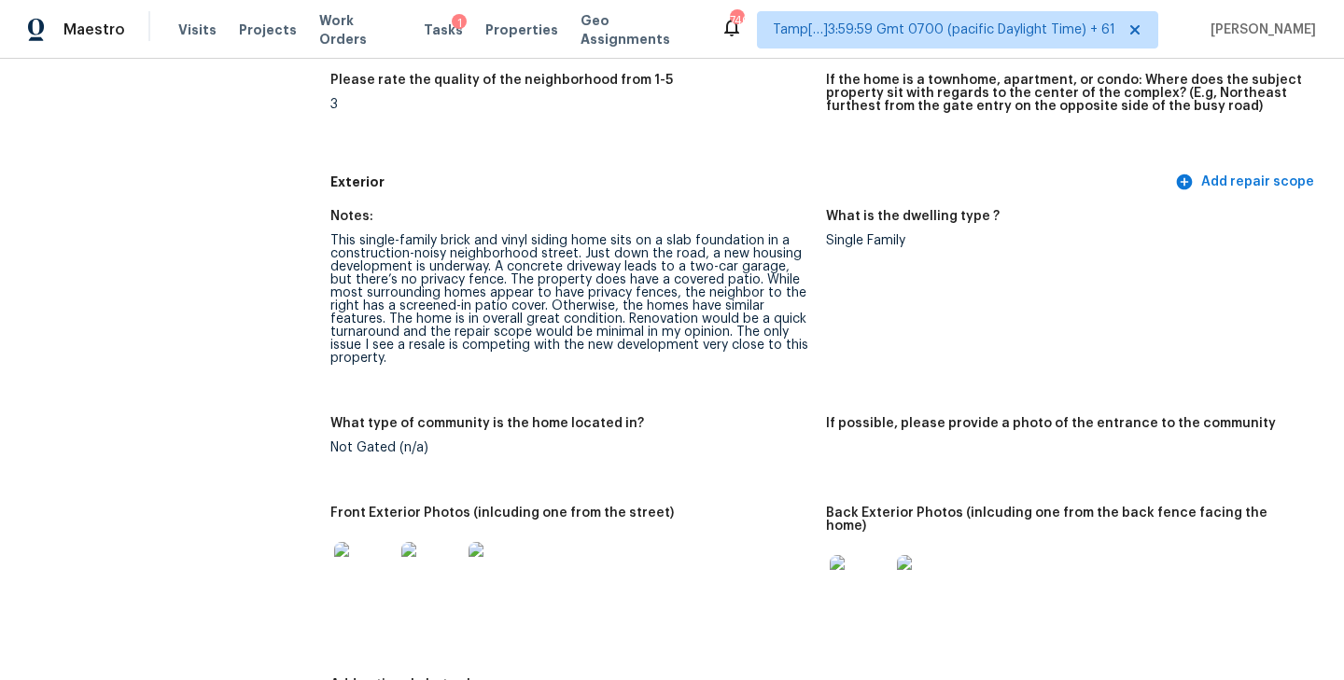
scroll to position [702, 0]
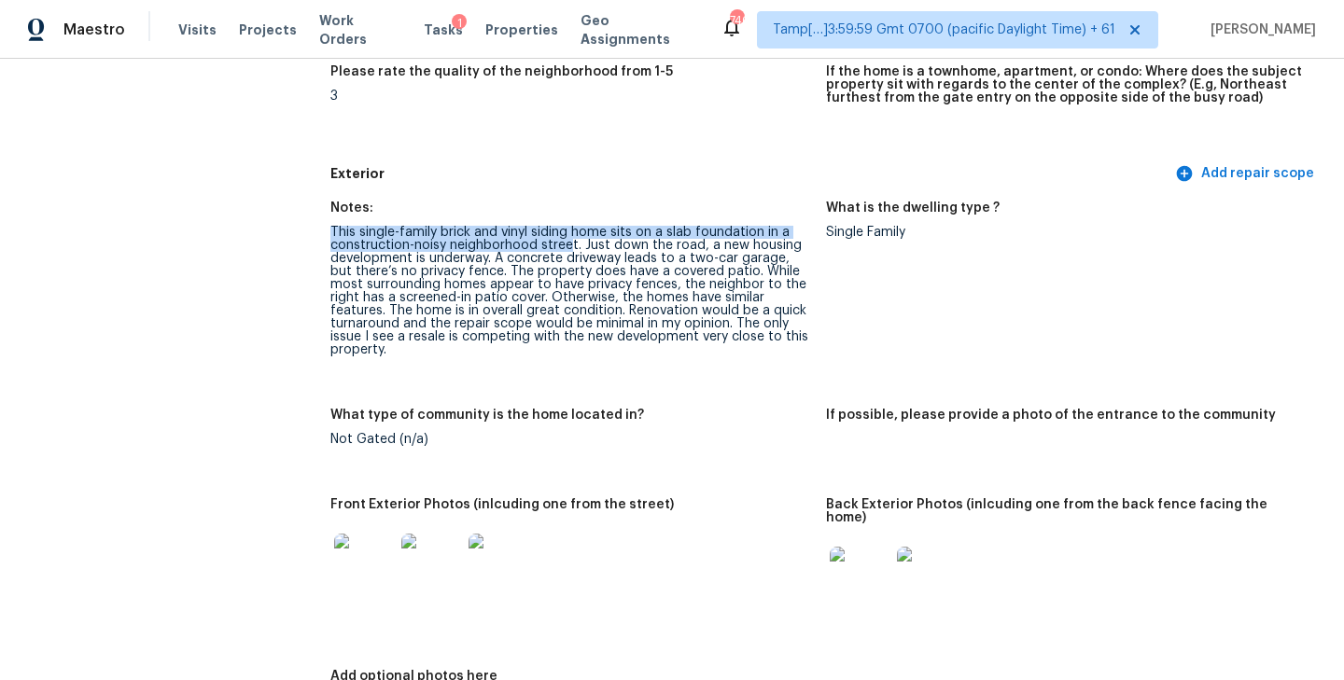
drag, startPoint x: 331, startPoint y: 233, endPoint x: 571, endPoint y: 249, distance: 240.4
click at [571, 249] on div "This single-family brick and vinyl siding home sits on a slab foundation in a c…" at bounding box center [570, 291] width 481 height 131
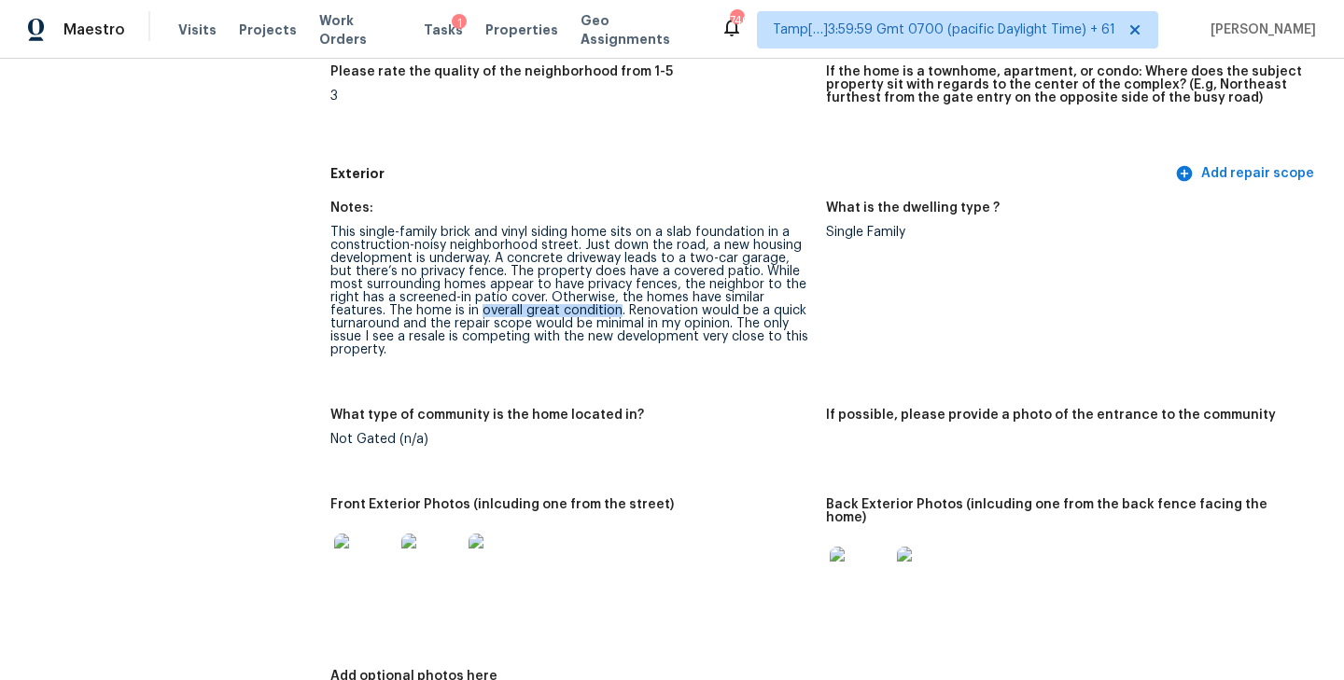
drag, startPoint x: 396, startPoint y: 312, endPoint x: 537, endPoint y: 311, distance: 140.9
click at [537, 311] on div "This single-family brick and vinyl siding home sits on a slab foundation in a c…" at bounding box center [570, 291] width 481 height 131
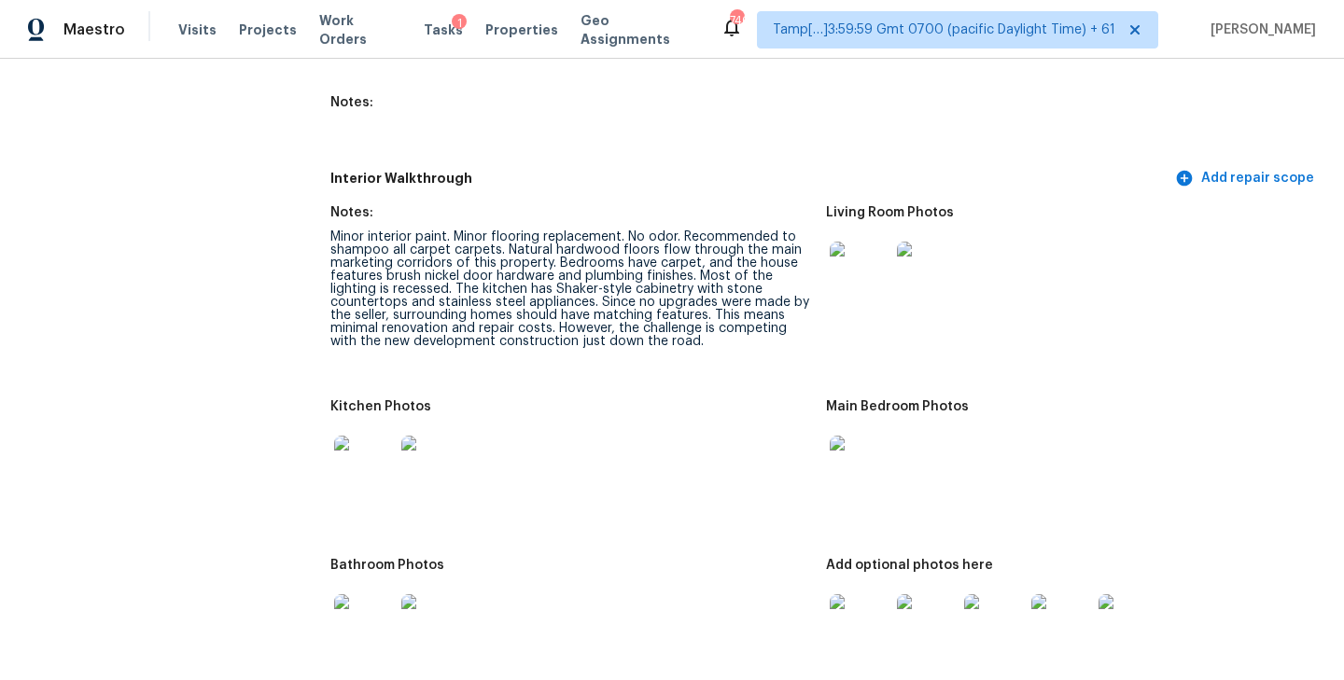
scroll to position [2453, 0]
click at [424, 231] on div "Minor interior paint. Minor flooring replacement. No odor. Recommended to shamp…" at bounding box center [570, 290] width 481 height 118
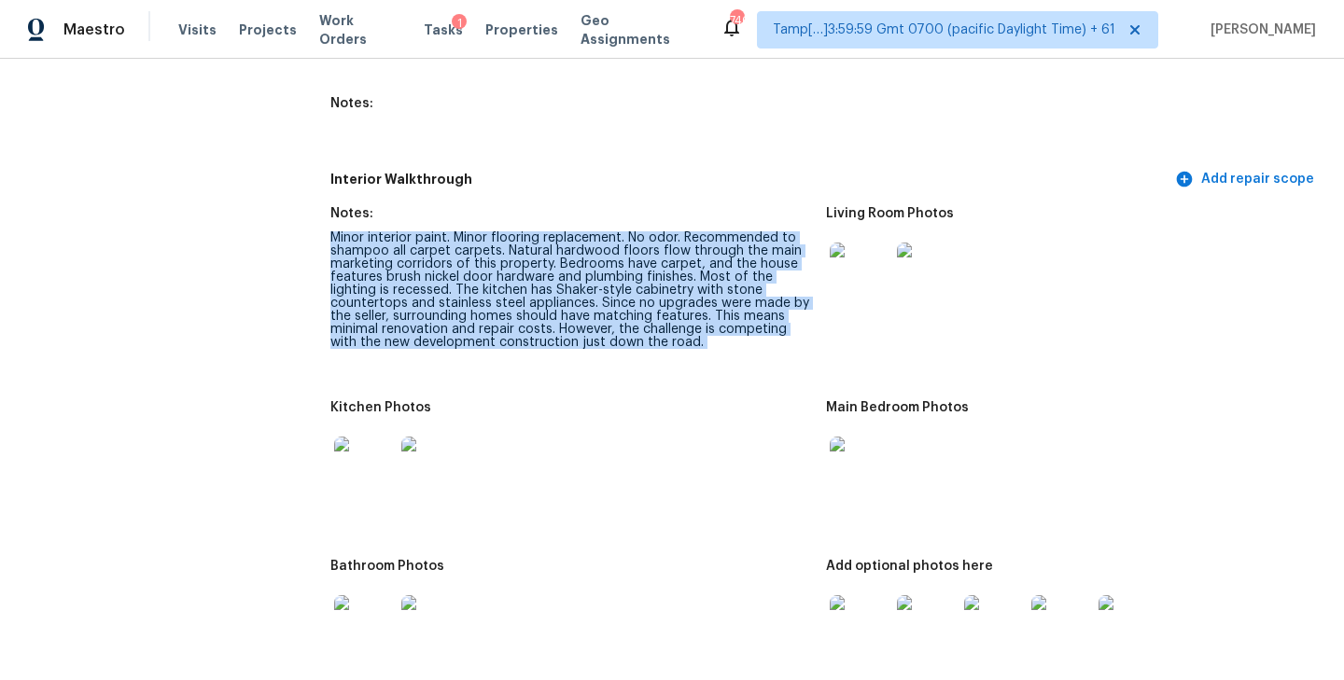
click at [424, 231] on div "Minor interior paint. Minor flooring replacement. No odor. Recommended to shamp…" at bounding box center [570, 290] width 481 height 118
copy div "Minor interior paint. Minor flooring replacement. No odor. Recommended to shamp…"
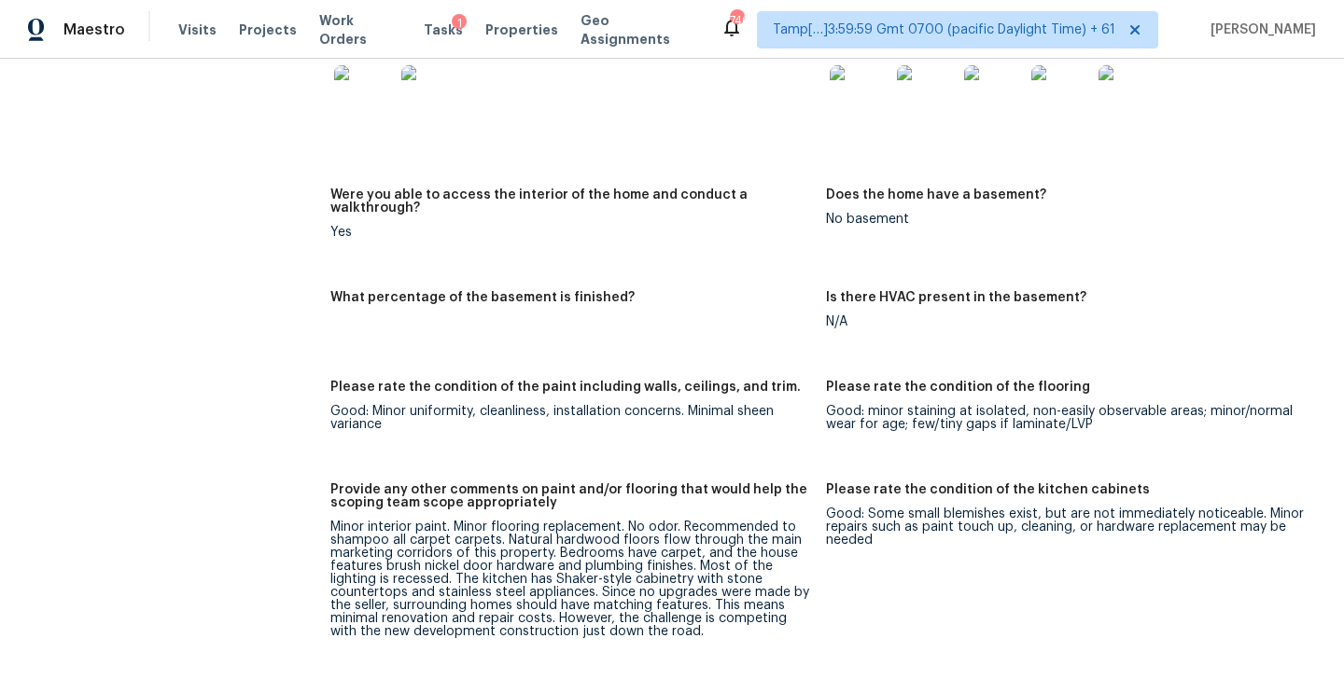
scroll to position [2973, 0]
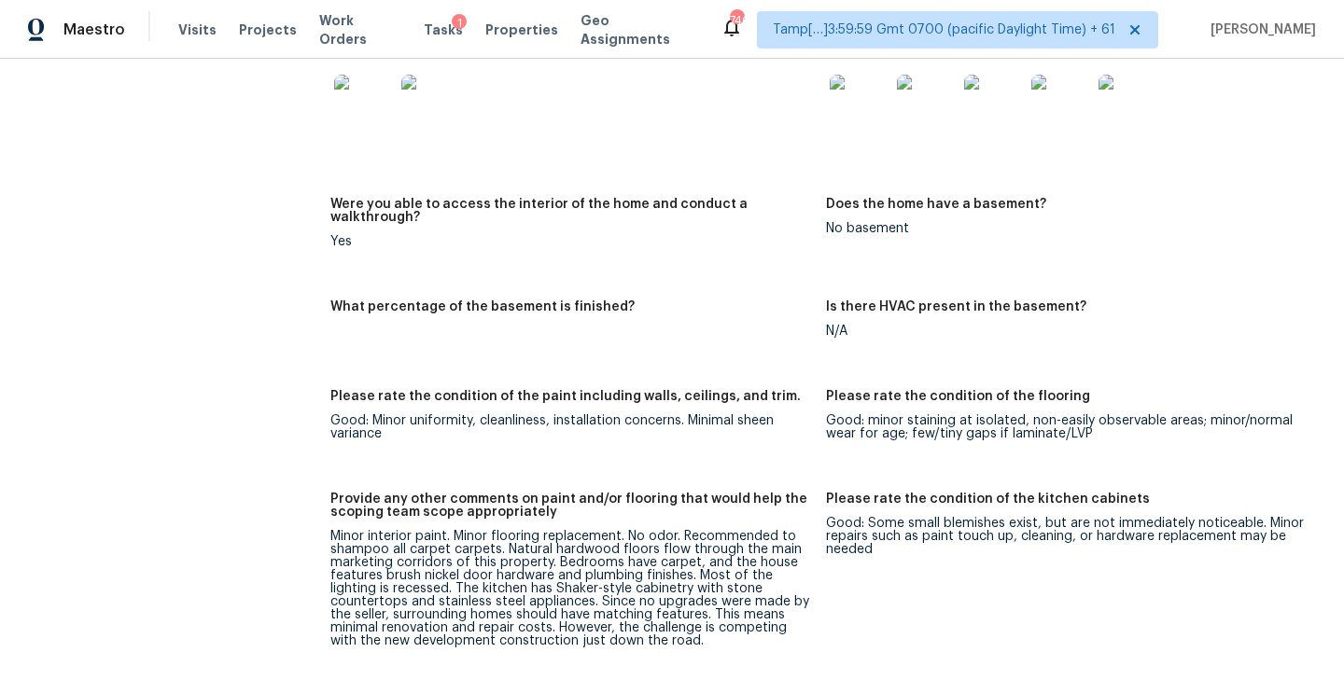
click at [734, 323] on figure "What percentage of the basement is finished?" at bounding box center [578, 334] width 496 height 67
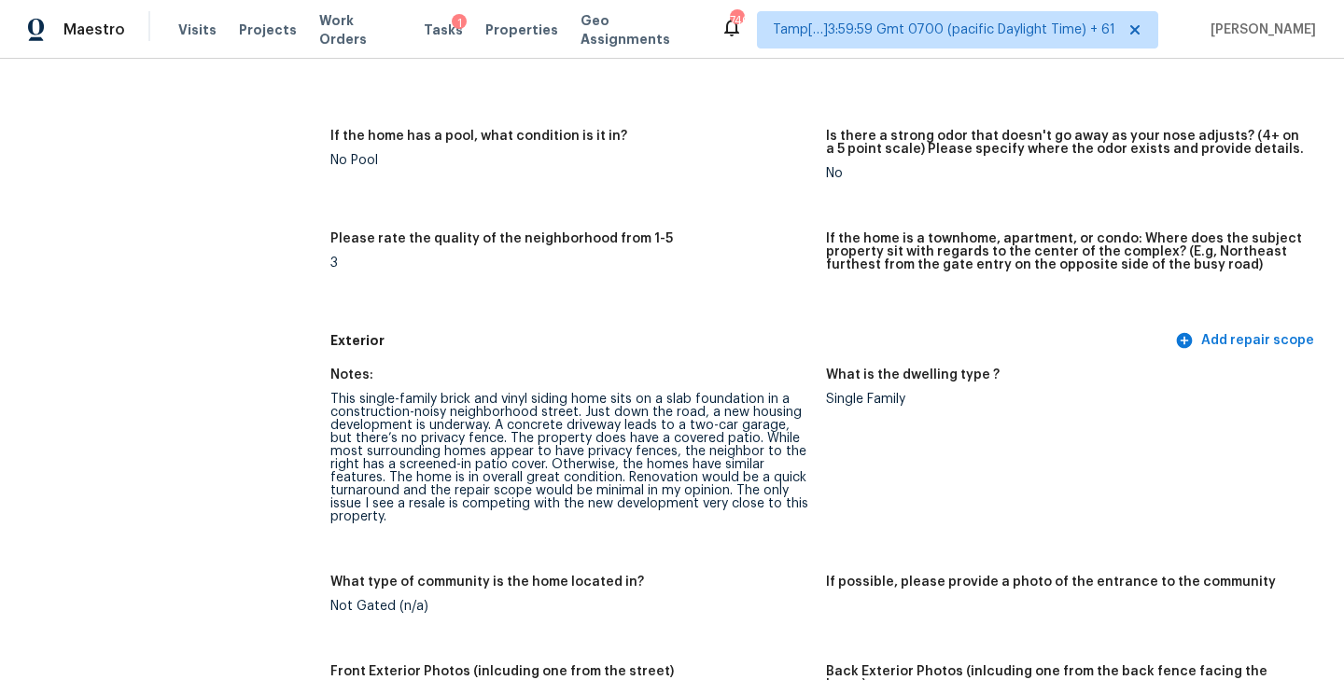
scroll to position [548, 0]
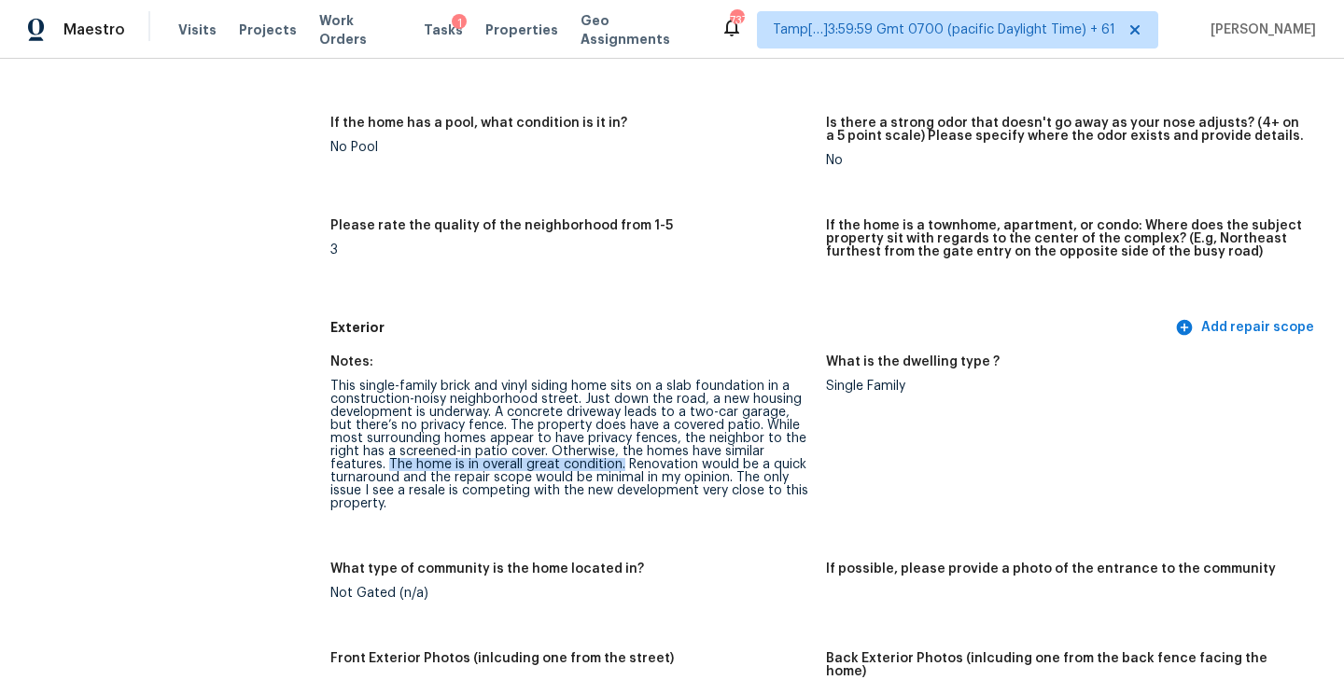
drag, startPoint x: 787, startPoint y: 453, endPoint x: 538, endPoint y: 462, distance: 249.3
click at [538, 462] on div "This single-family brick and vinyl siding home sits on a slab foundation in a c…" at bounding box center [570, 445] width 481 height 131
copy div "The home is in overall great condition."
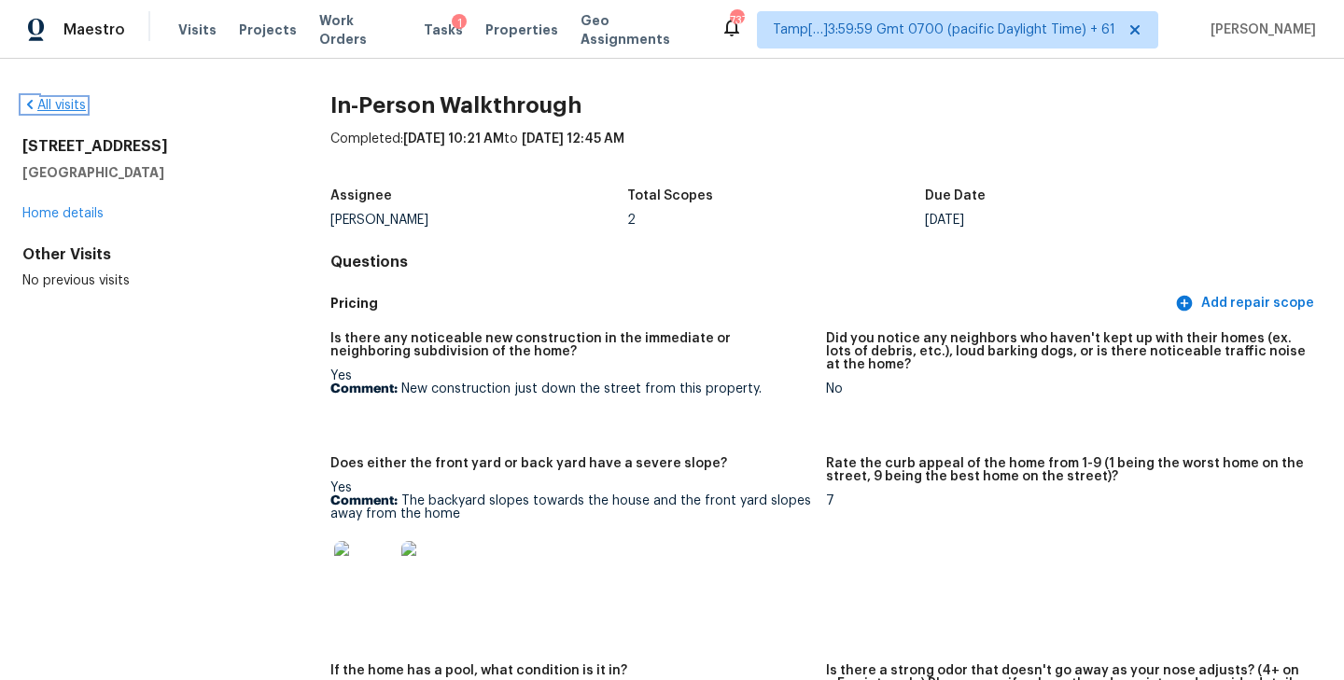
click at [62, 105] on link "All visits" at bounding box center [53, 105] width 63 height 13
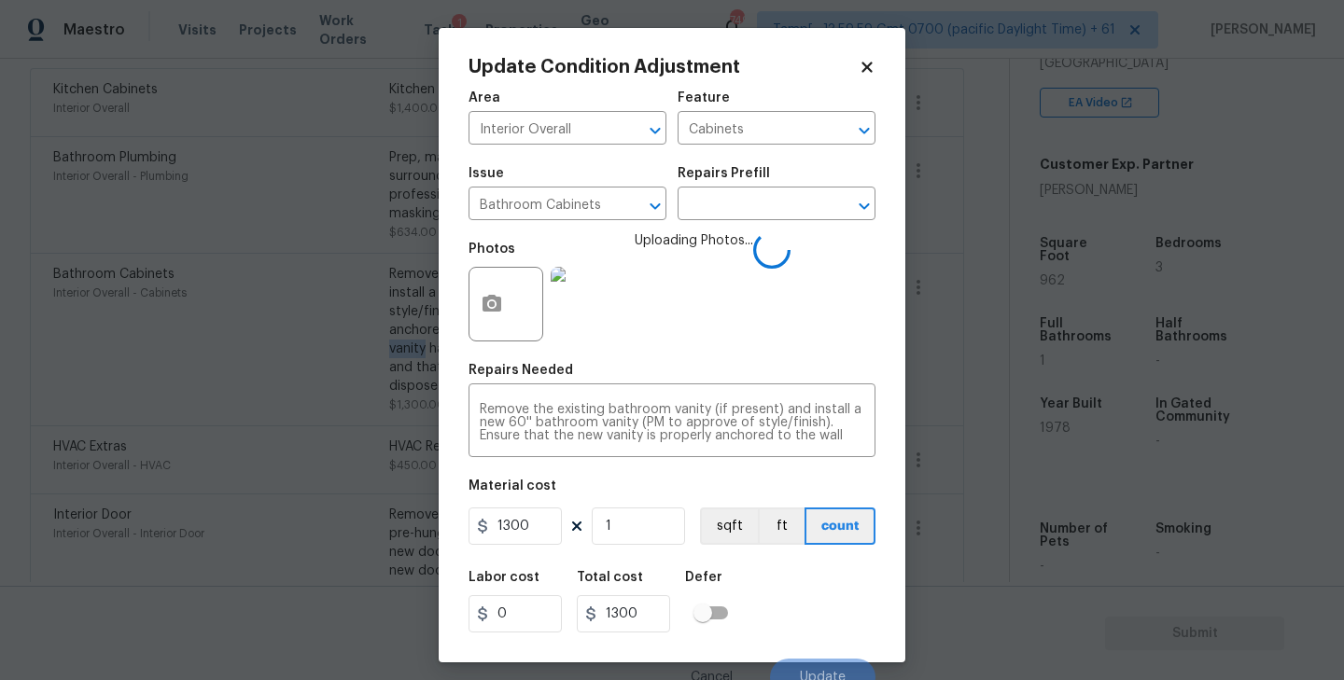
scroll to position [17, 0]
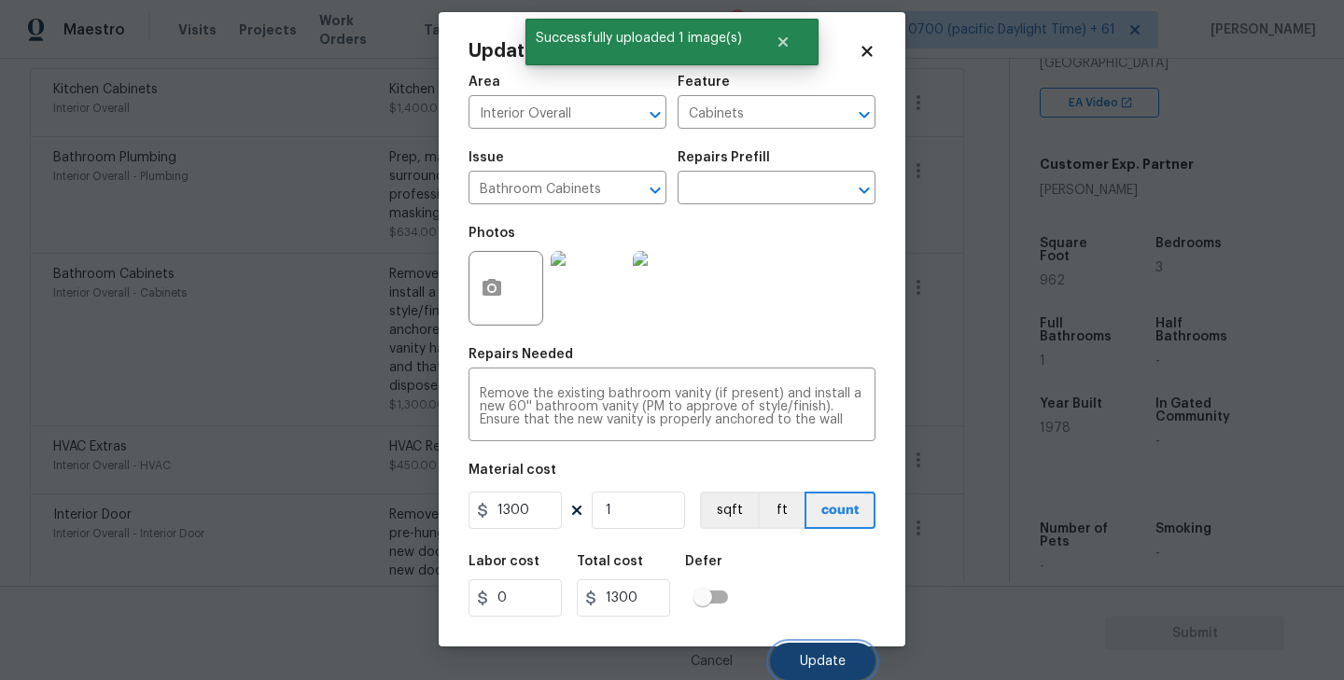
click at [813, 660] on span "Update" at bounding box center [823, 662] width 46 height 14
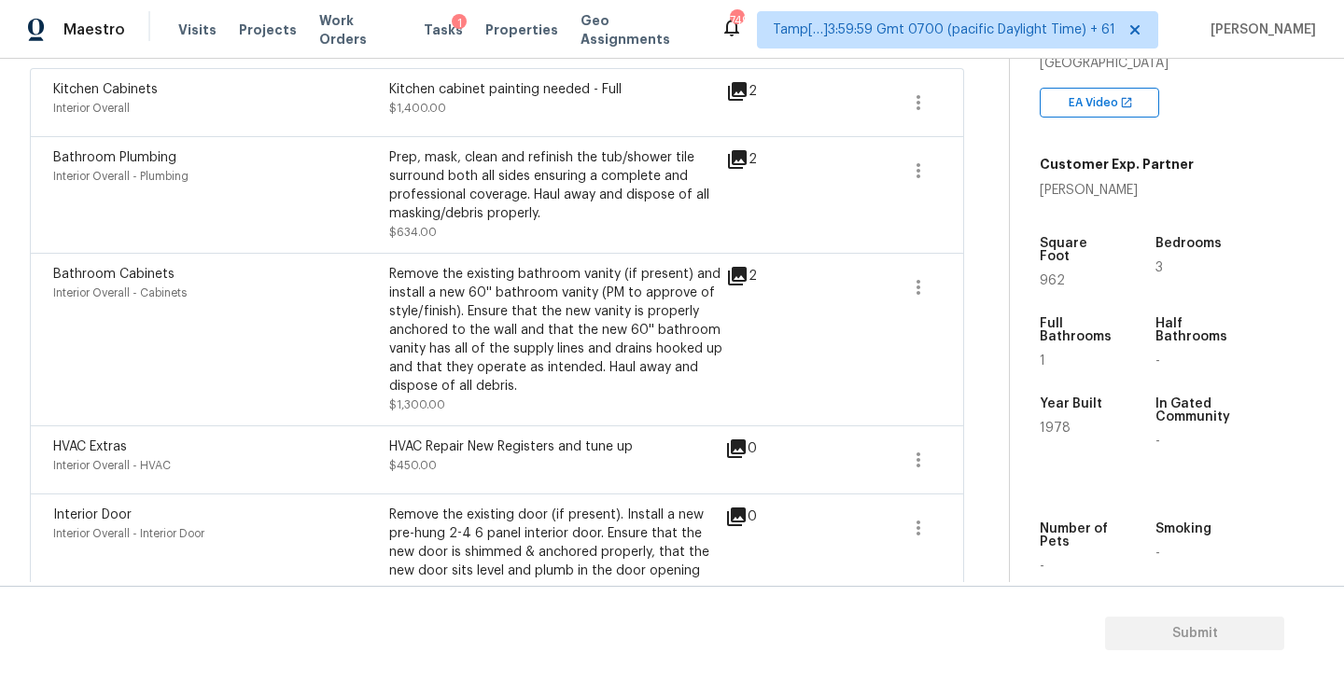
scroll to position [797, 0]
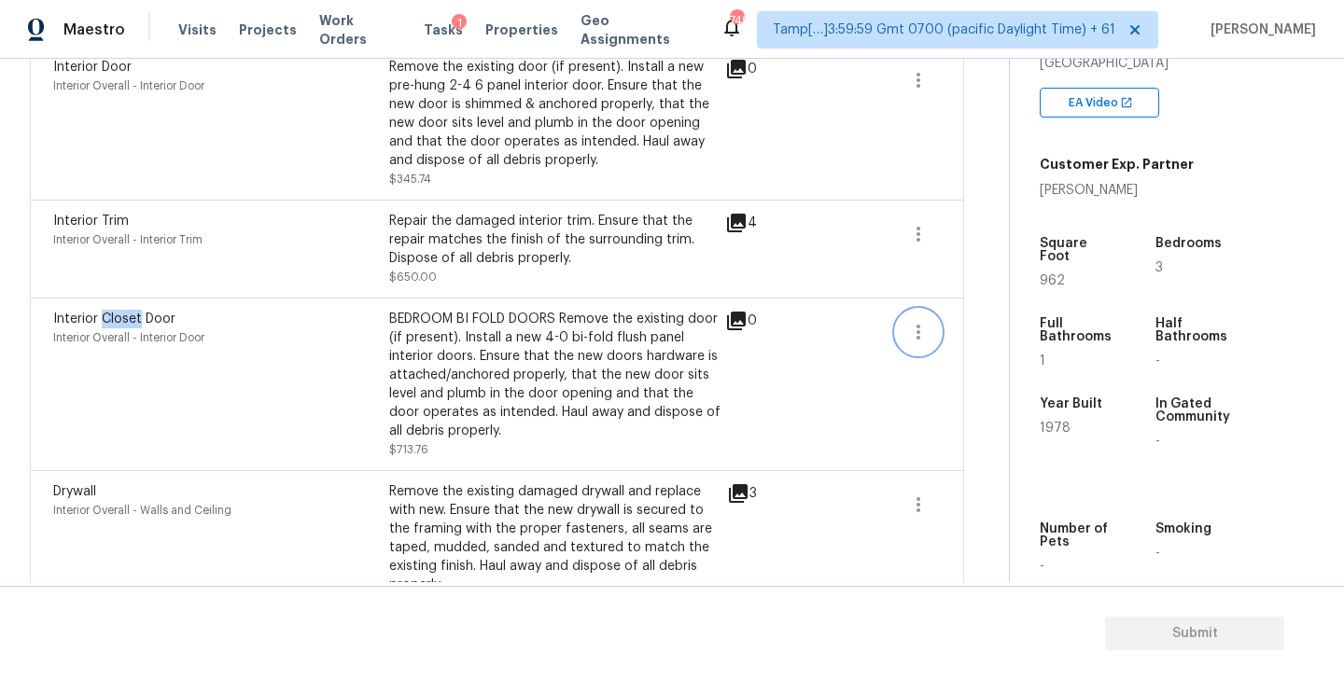
click at [914, 325] on icon "button" at bounding box center [918, 332] width 22 height 22
click at [999, 327] on div "Edit" at bounding box center [1025, 330] width 146 height 19
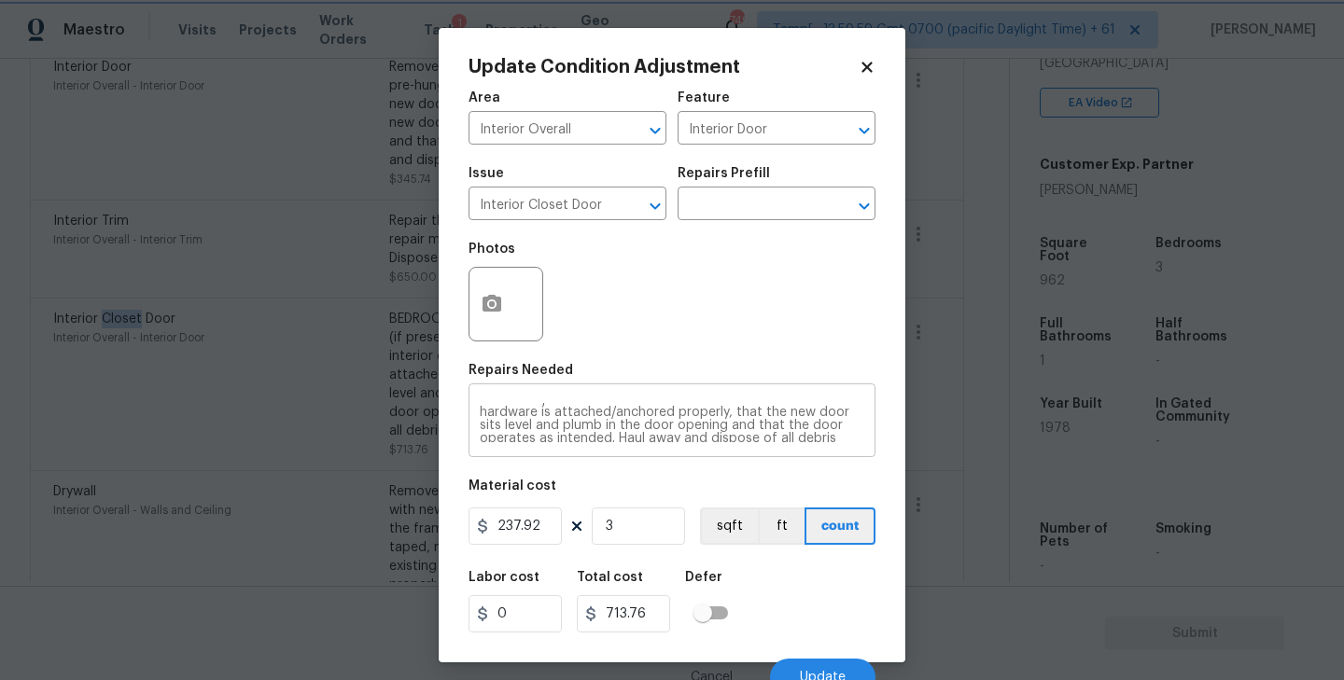
scroll to position [39, 0]
click at [502, 310] on icon "button" at bounding box center [492, 304] width 22 height 22
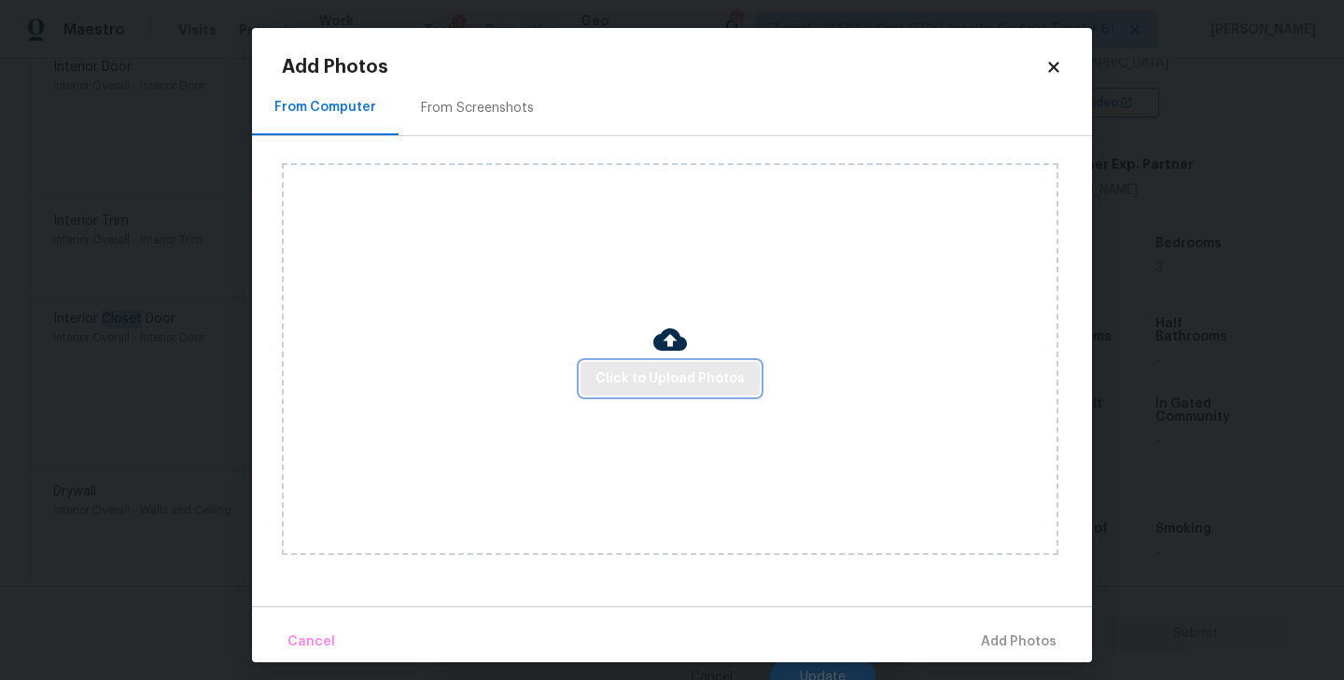
click at [677, 374] on span "Click to Upload Photos" at bounding box center [669, 379] width 149 height 23
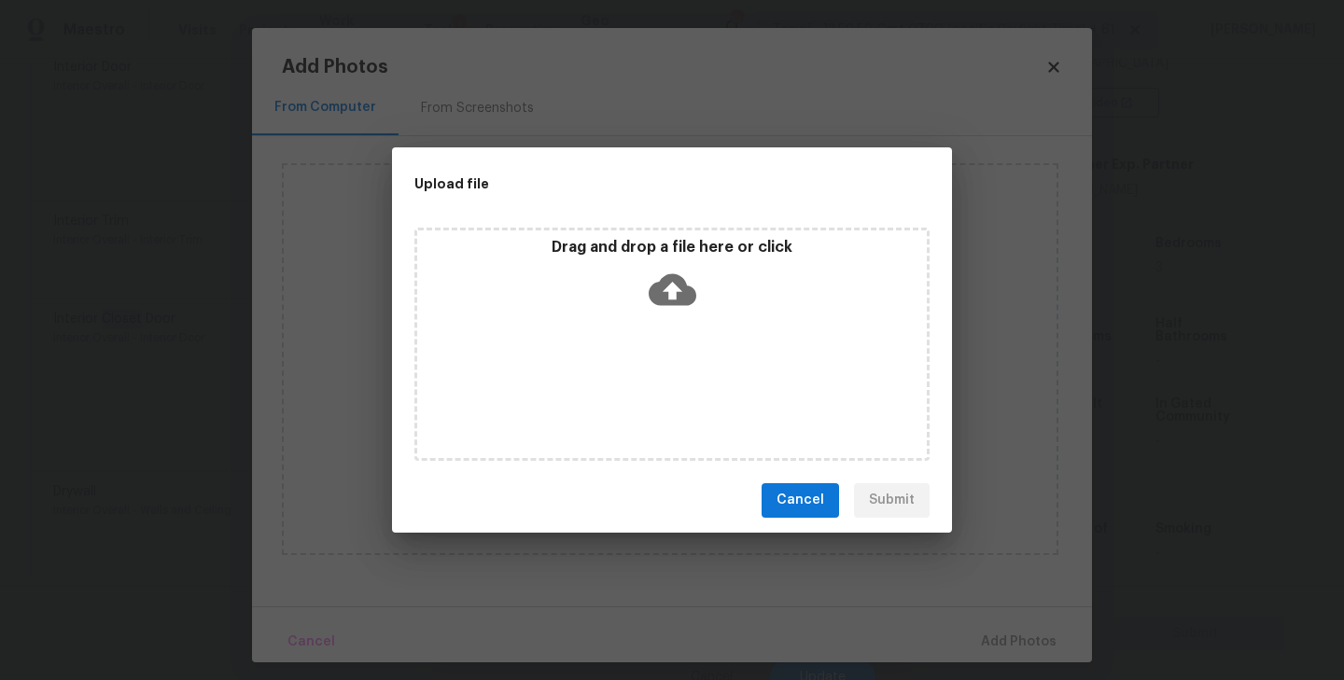
click at [671, 291] on icon at bounding box center [673, 290] width 48 height 48
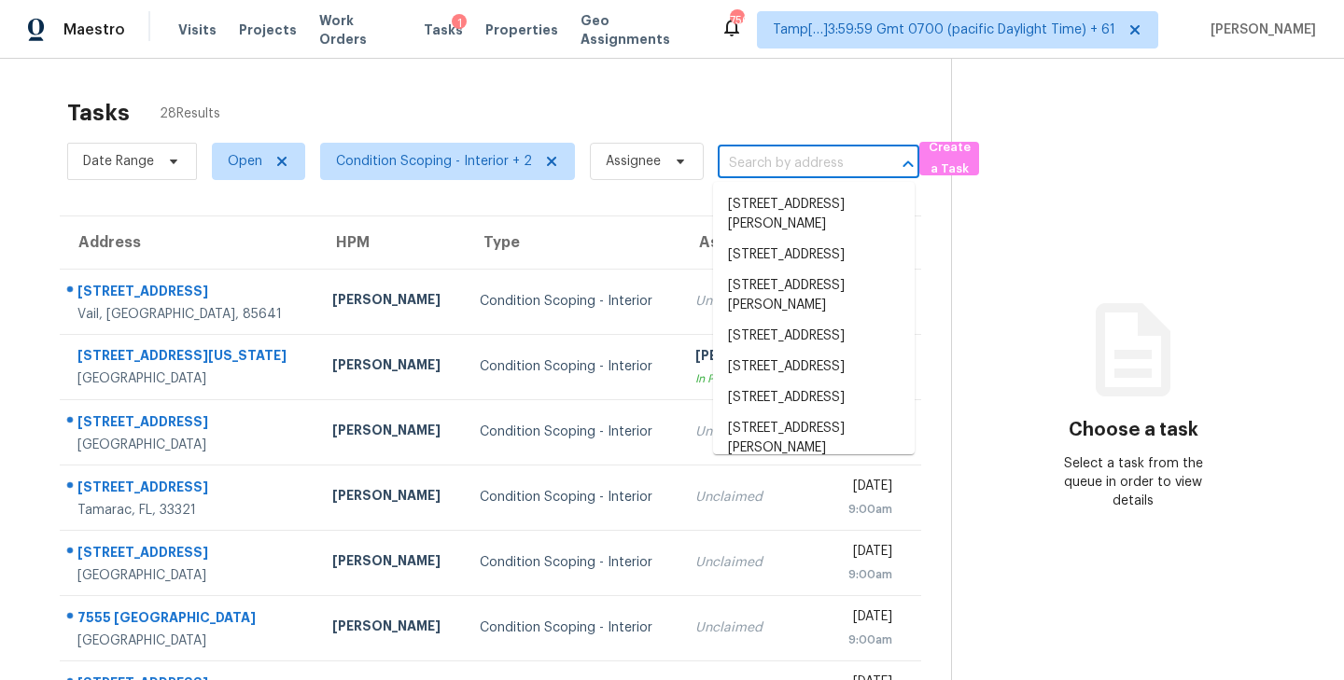
click at [809, 162] on input "text" at bounding box center [792, 163] width 149 height 29
paste input "[STREET_ADDRESS]"
type input "[STREET_ADDRESS]"
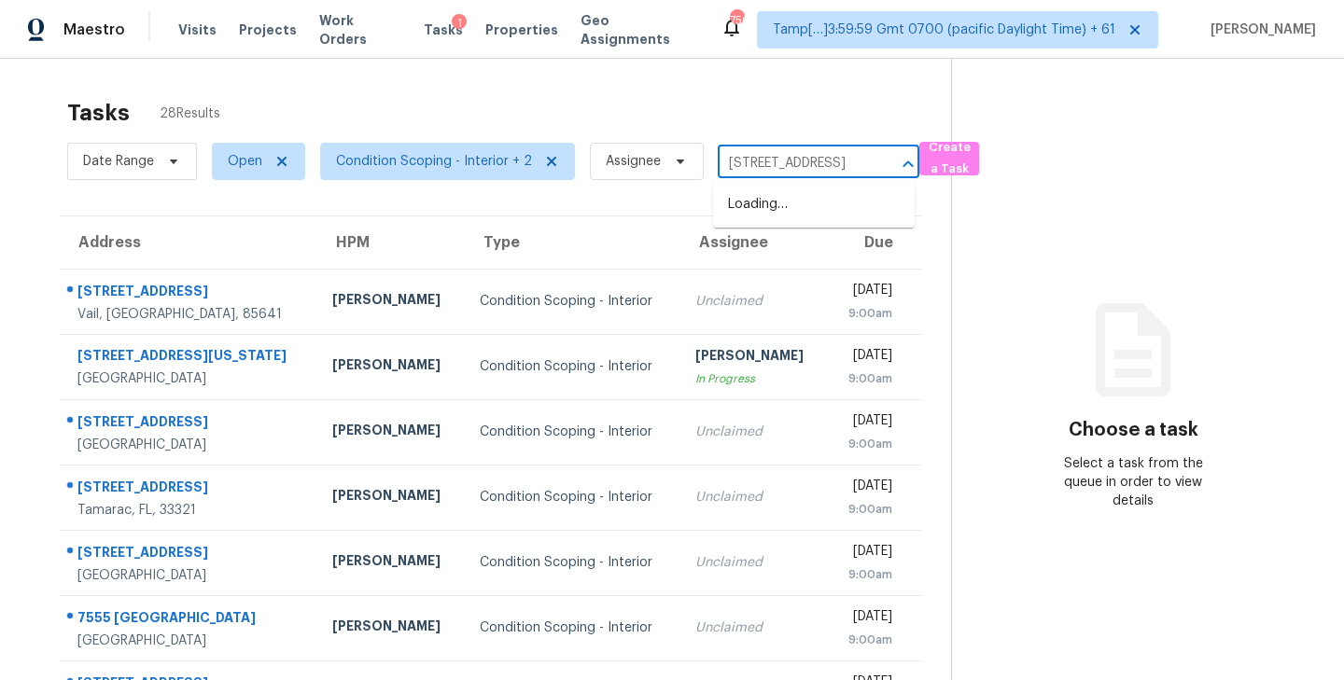
scroll to position [0, 128]
click at [764, 220] on li "[STREET_ADDRESS]" at bounding box center [814, 204] width 202 height 31
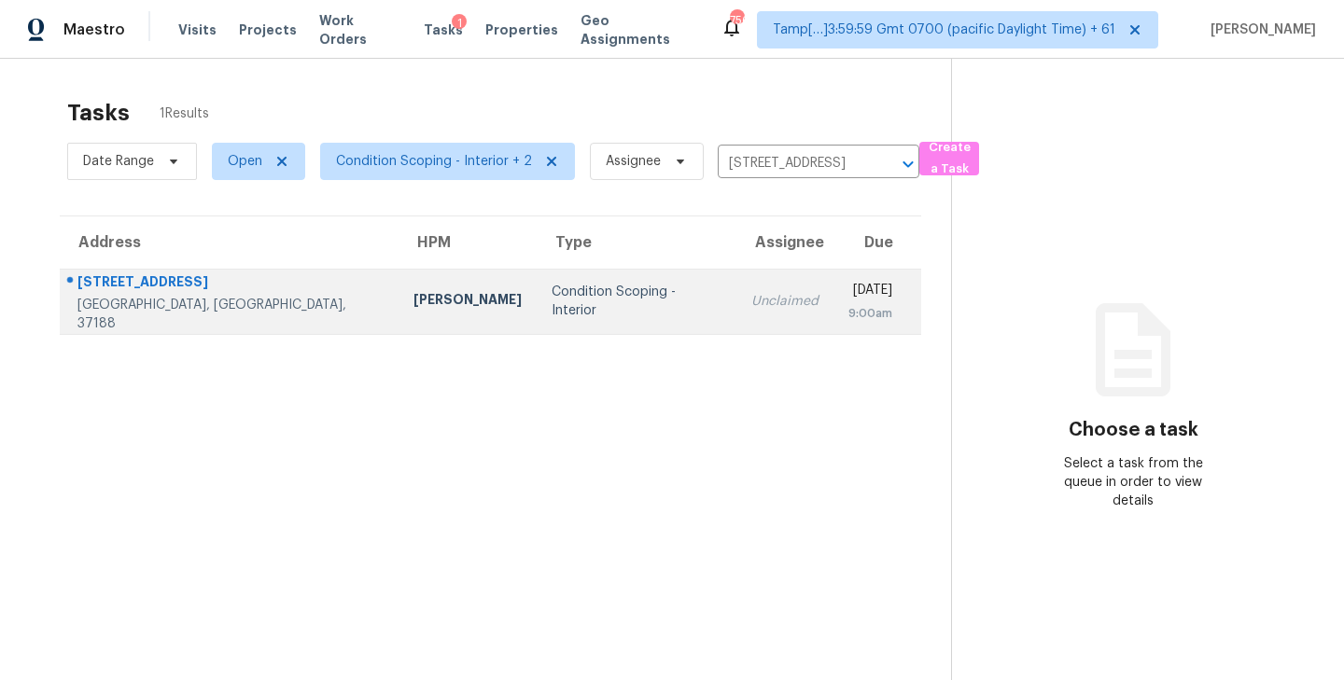
click at [751, 310] on div "Unclaimed" at bounding box center [784, 301] width 67 height 19
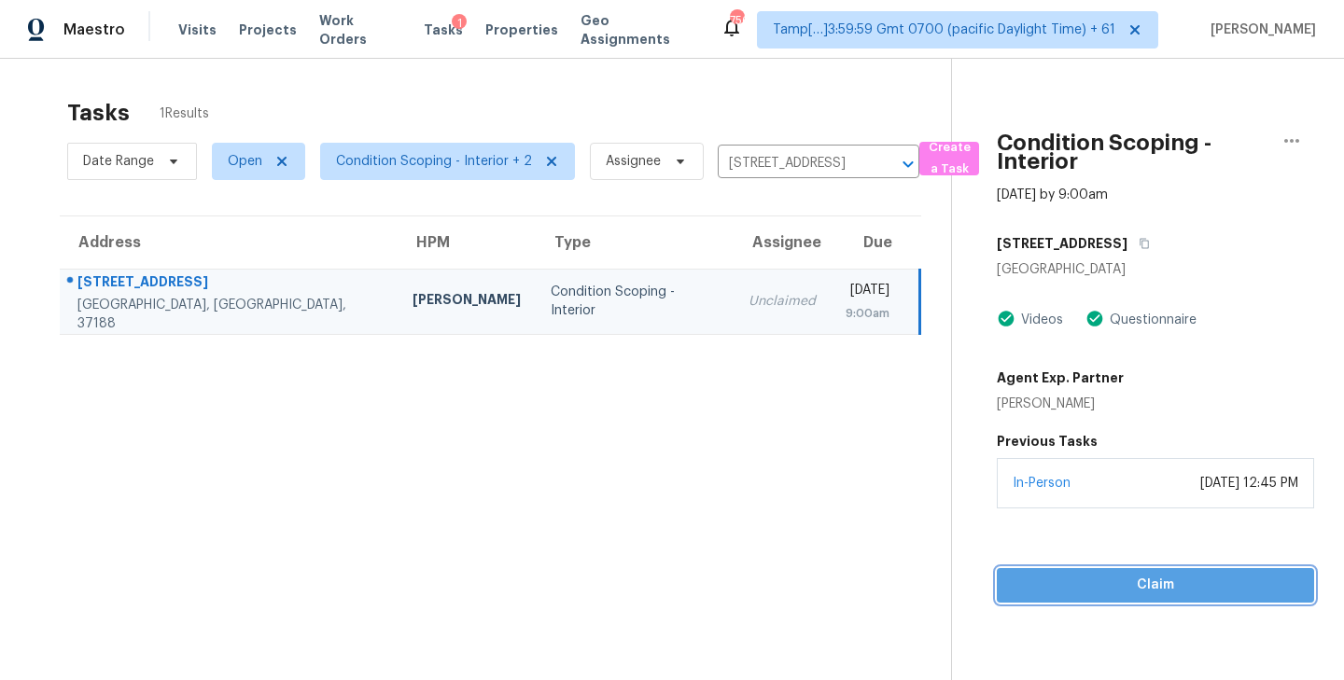
click at [1147, 582] on span "Claim" at bounding box center [1155, 585] width 287 height 23
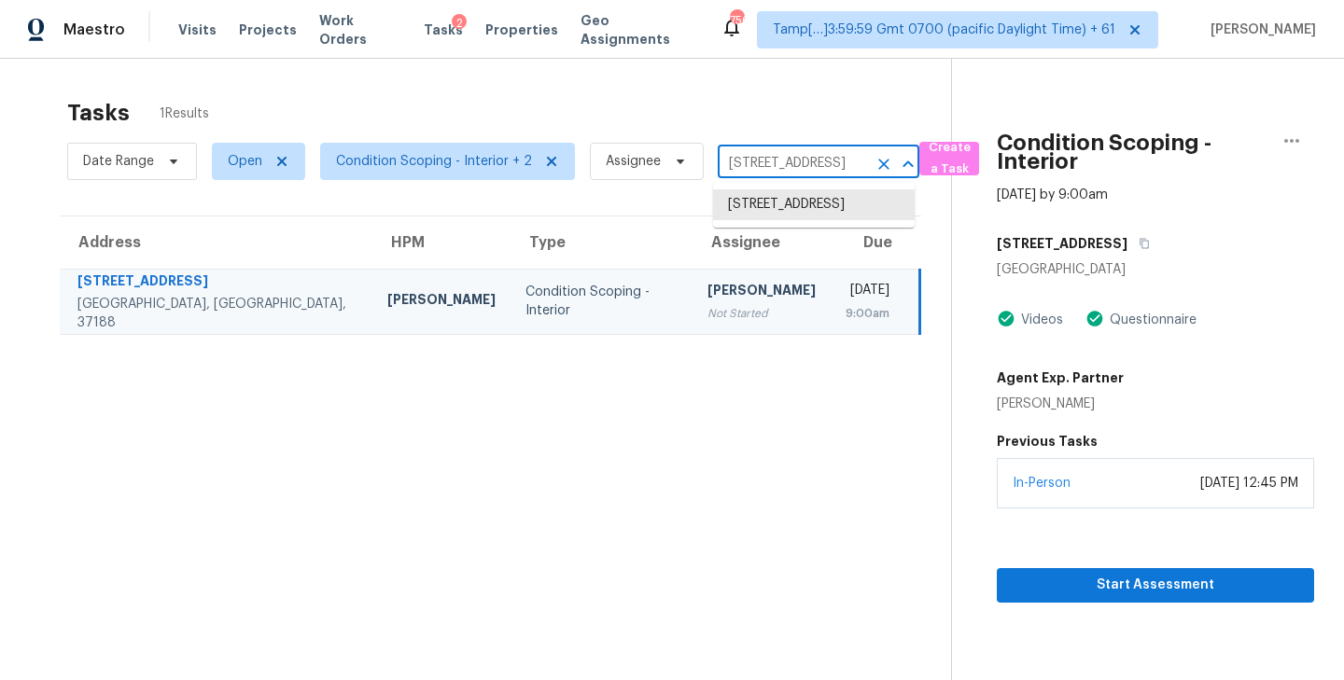
click at [797, 164] on input "[STREET_ADDRESS]" at bounding box center [792, 163] width 149 height 29
paste input "[STREET_ADDRESS][PERSON_NAME]"
type input "[STREET_ADDRESS][PERSON_NAME]"
click at [782, 202] on li "[STREET_ADDRESS][PERSON_NAME]" at bounding box center [814, 214] width 202 height 50
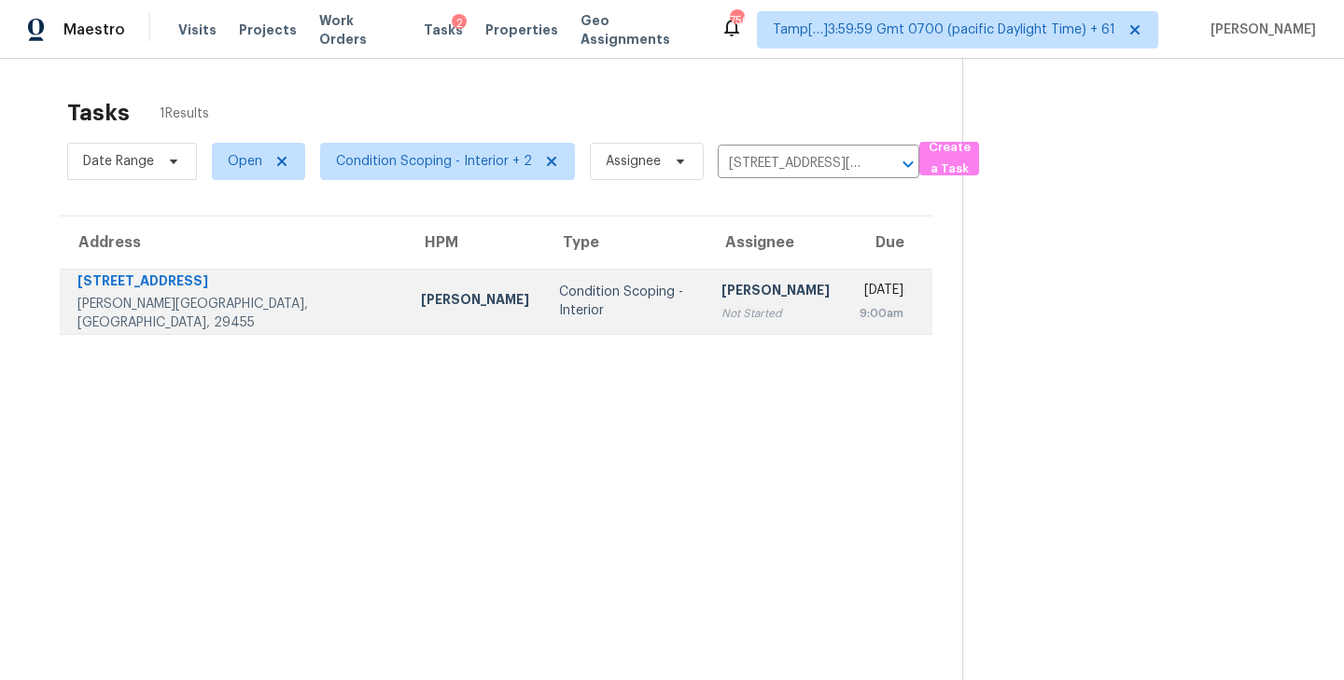
click at [560, 304] on div "Condition Scoping - Interior" at bounding box center [625, 301] width 133 height 37
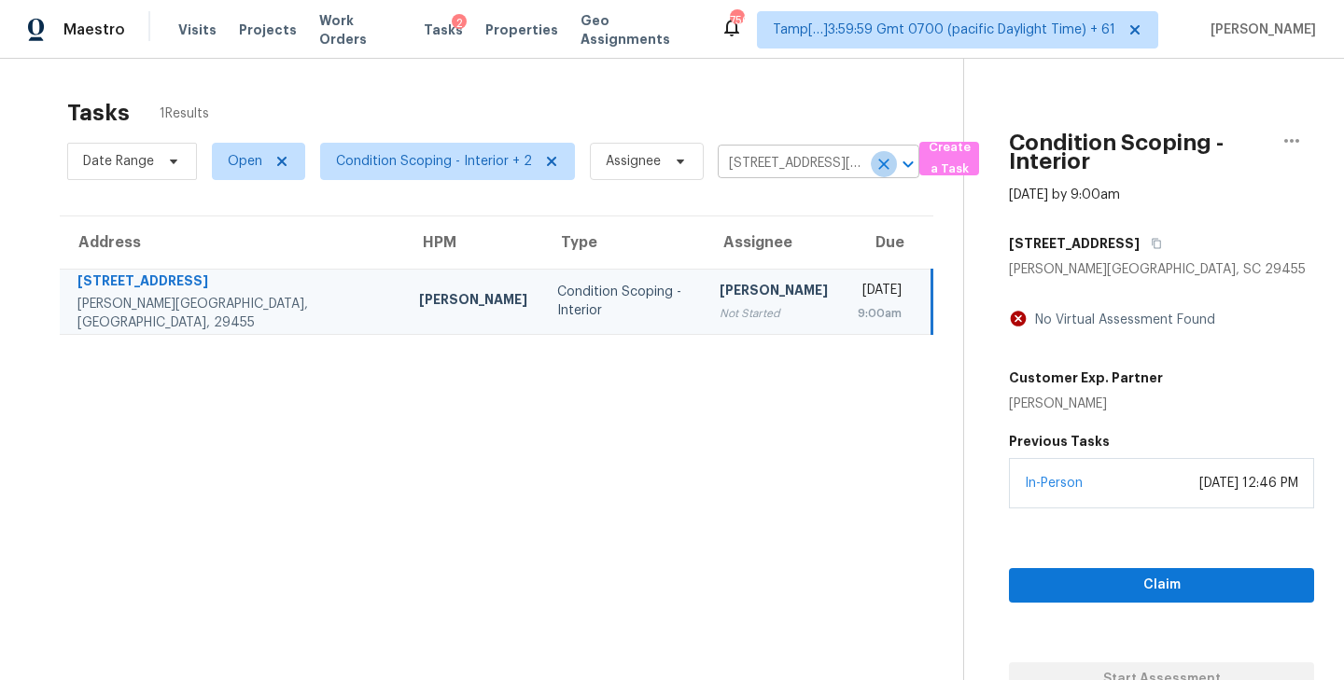
click at [879, 163] on icon "Clear" at bounding box center [883, 164] width 11 height 11
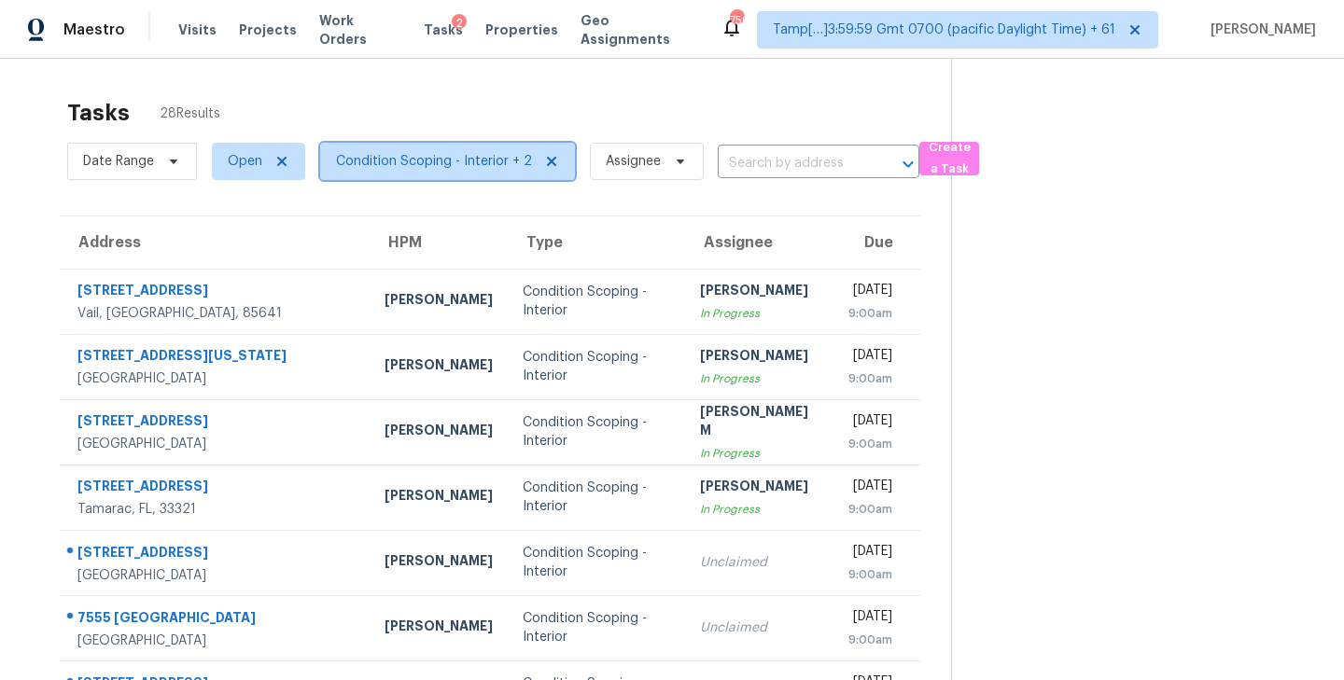
click at [421, 164] on span "Condition Scoping - Interior + 2" at bounding box center [434, 161] width 196 height 19
click at [484, 101] on div "Tasks 28 Results" at bounding box center [509, 113] width 884 height 49
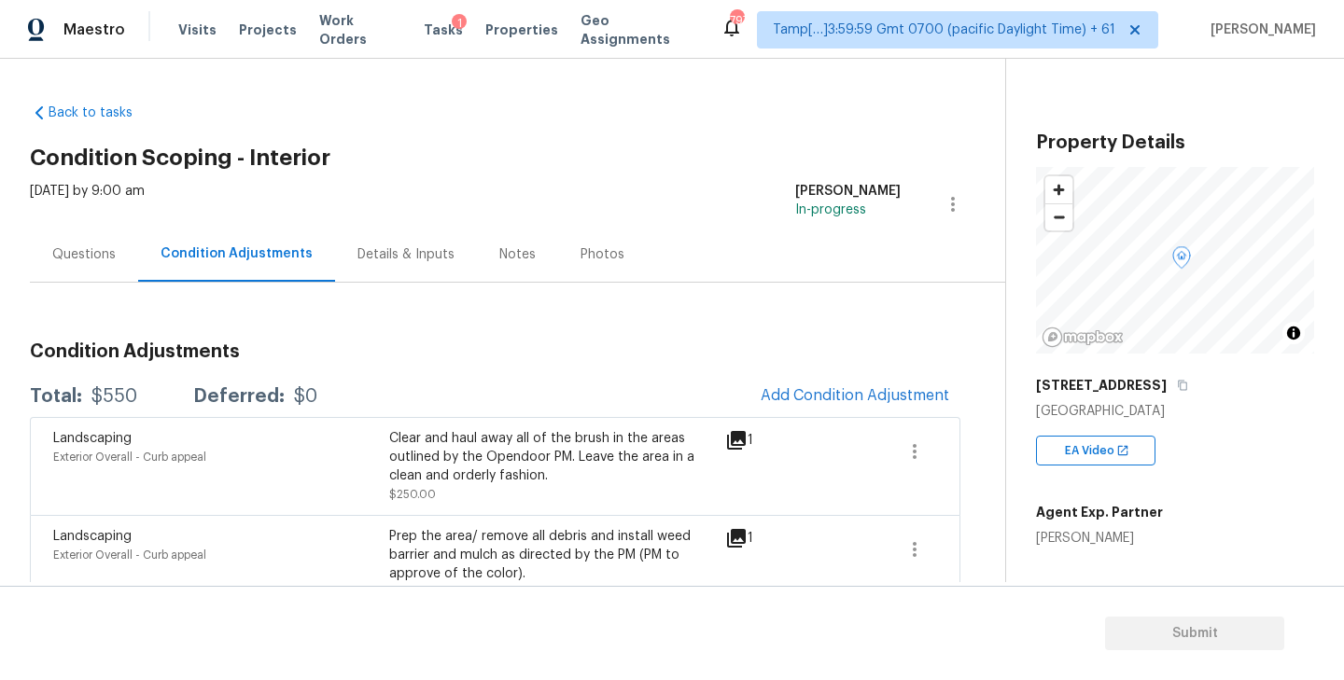
click at [100, 247] on div "Questions" at bounding box center [83, 254] width 63 height 19
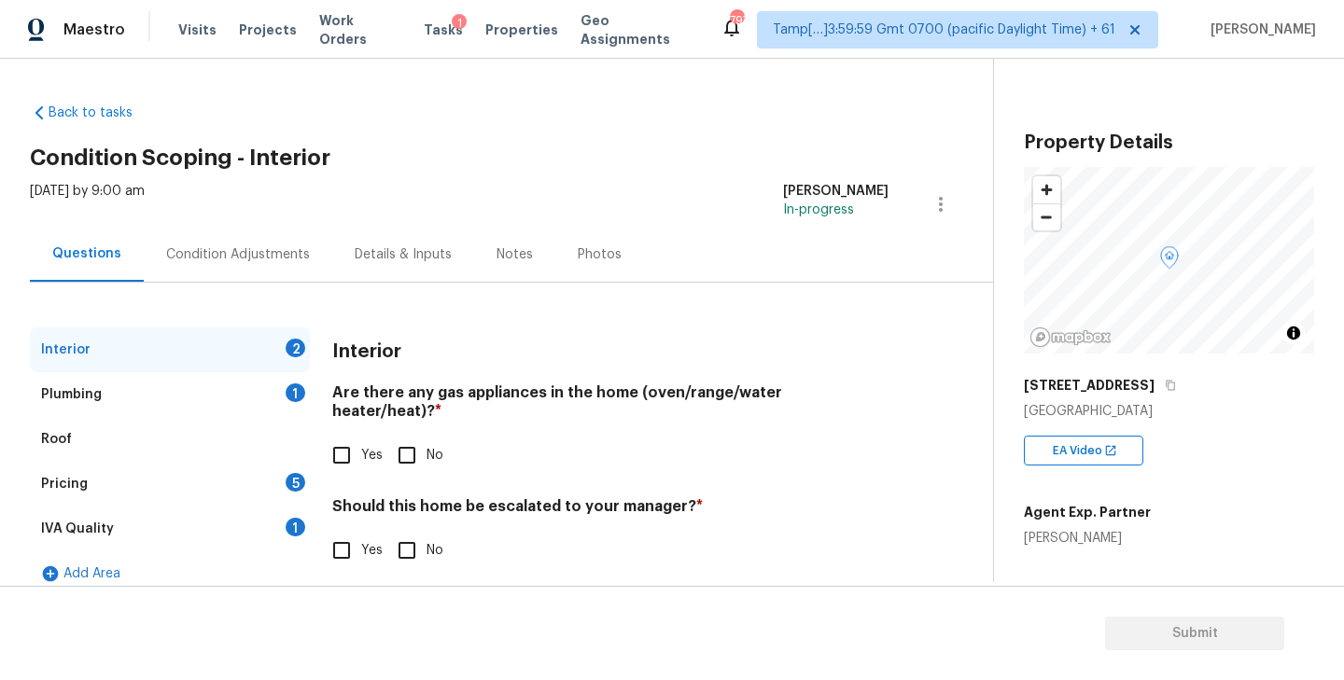
scroll to position [20, 0]
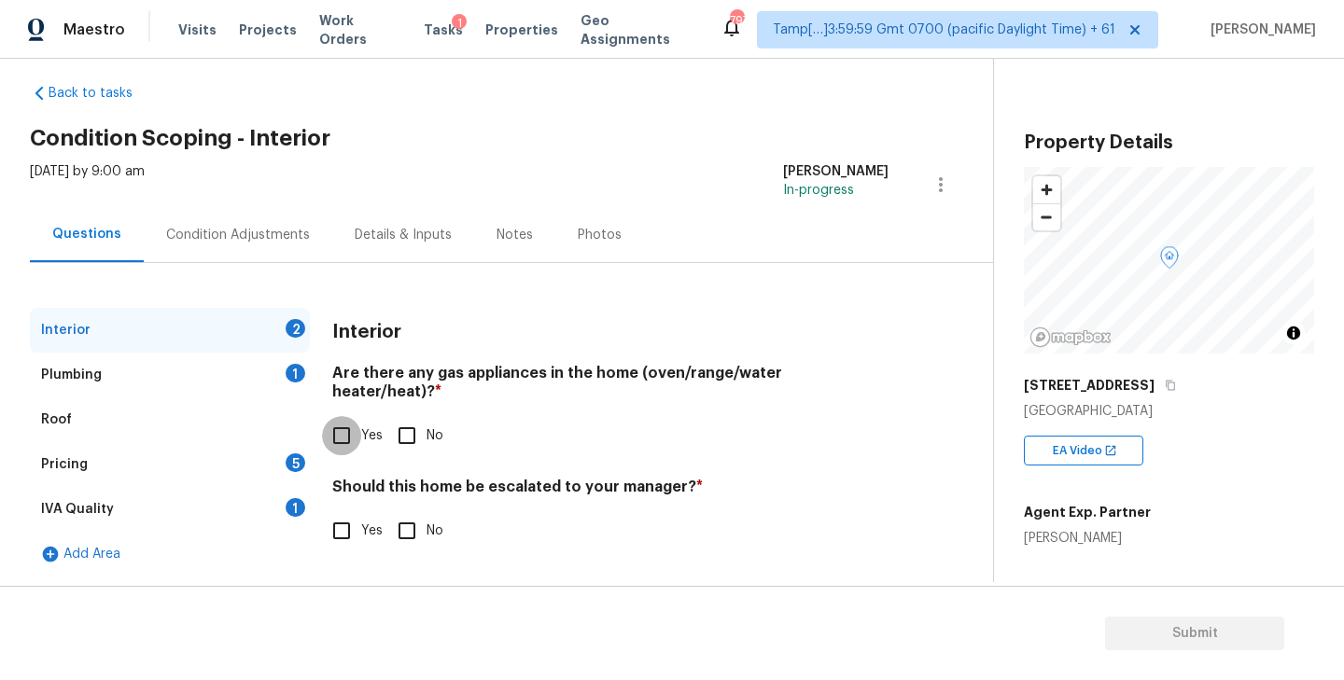
click at [348, 417] on input "Yes" at bounding box center [341, 435] width 39 height 39
checkbox input "true"
click at [400, 535] on div "Interior Are there any gas appliances in the home (oven/range/water heater/heat…" at bounding box center [610, 440] width 556 height 265
click at [400, 514] on input "No" at bounding box center [406, 530] width 39 height 39
checkbox input "true"
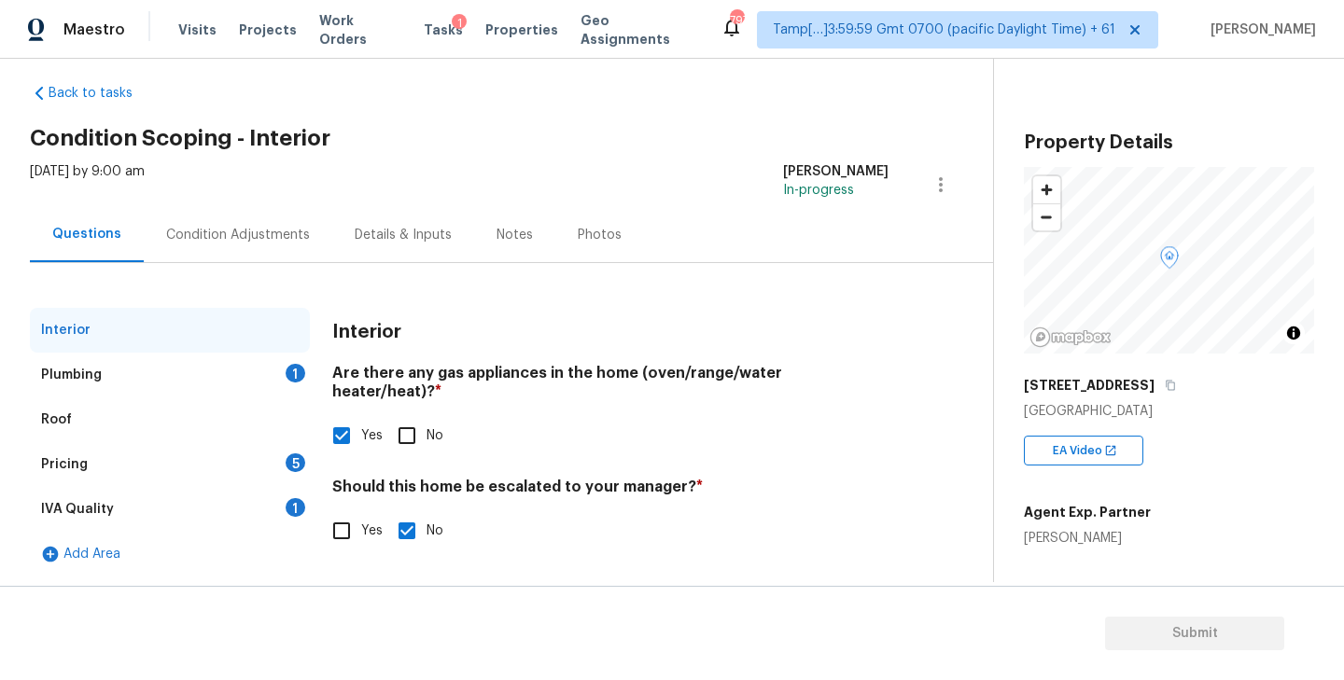
click at [223, 371] on div "Plumbing 1" at bounding box center [170, 375] width 280 height 45
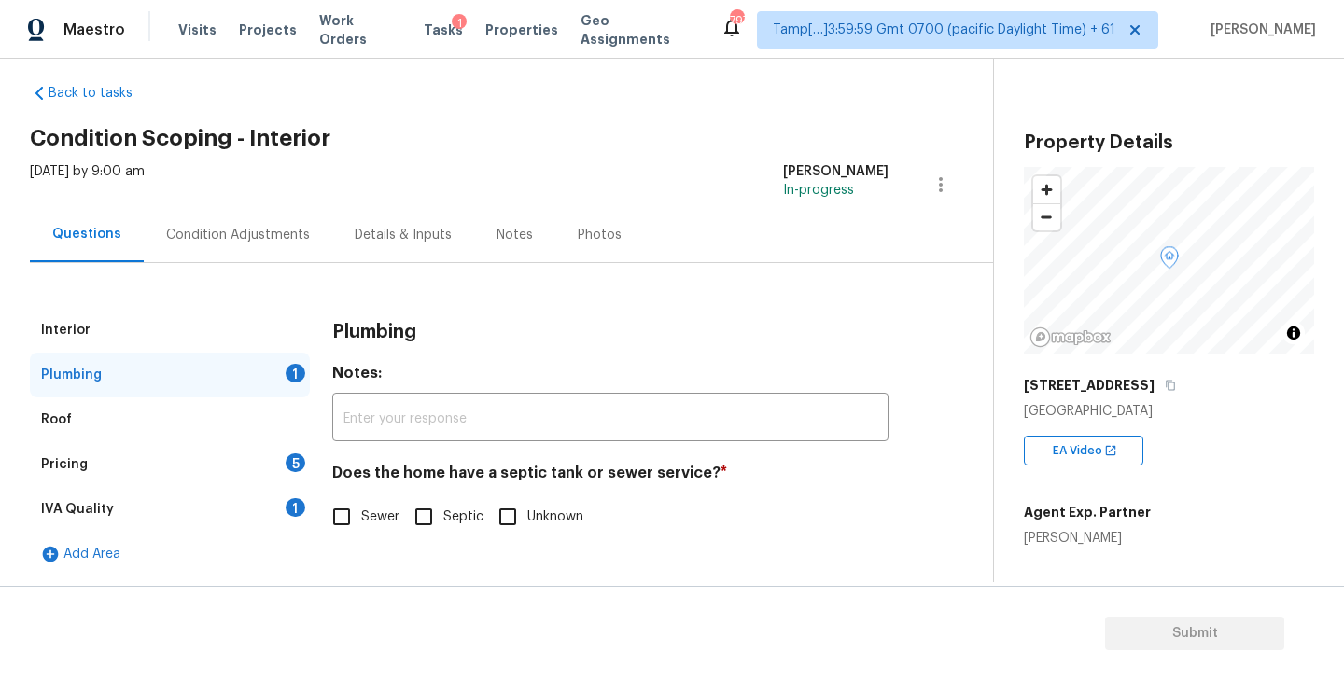
click at [333, 506] on input "Sewer" at bounding box center [341, 516] width 39 height 39
checkbox input "true"
click at [257, 506] on div "IVA Quality 1" at bounding box center [170, 509] width 280 height 45
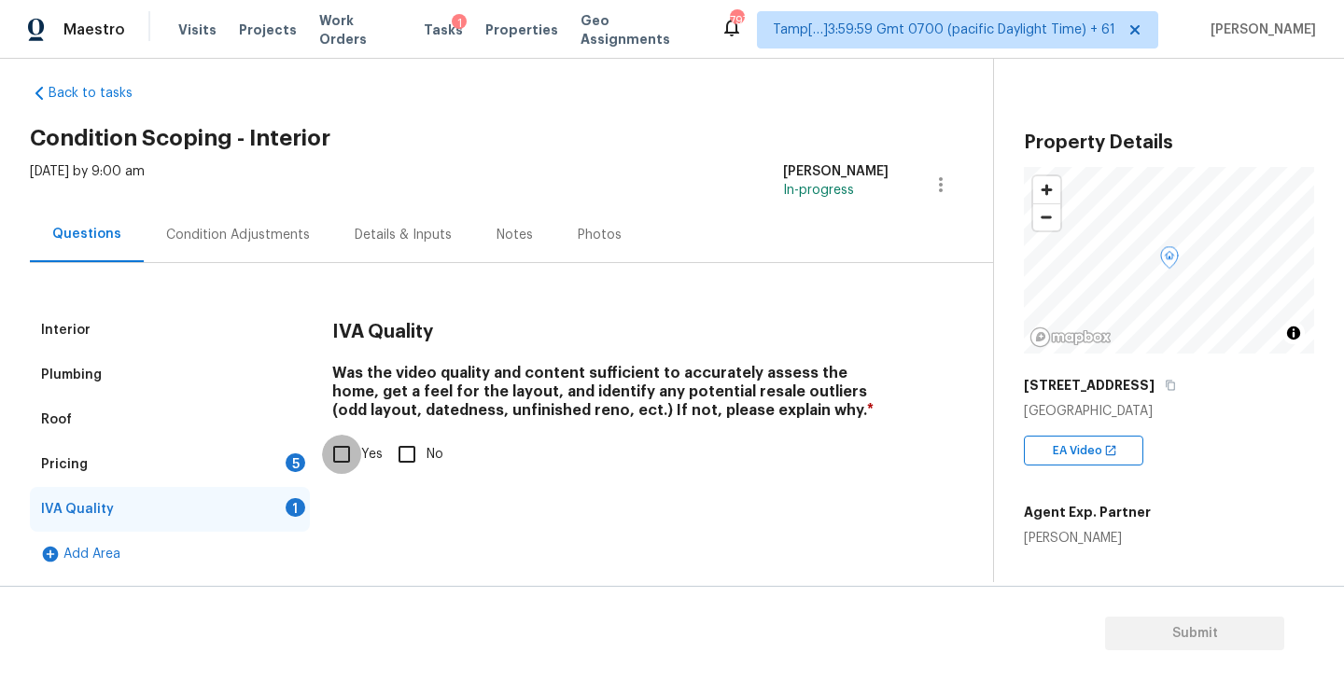
click at [346, 453] on input "Yes" at bounding box center [341, 454] width 39 height 39
checkbox input "true"
click at [225, 460] on div "Pricing 5" at bounding box center [170, 464] width 280 height 45
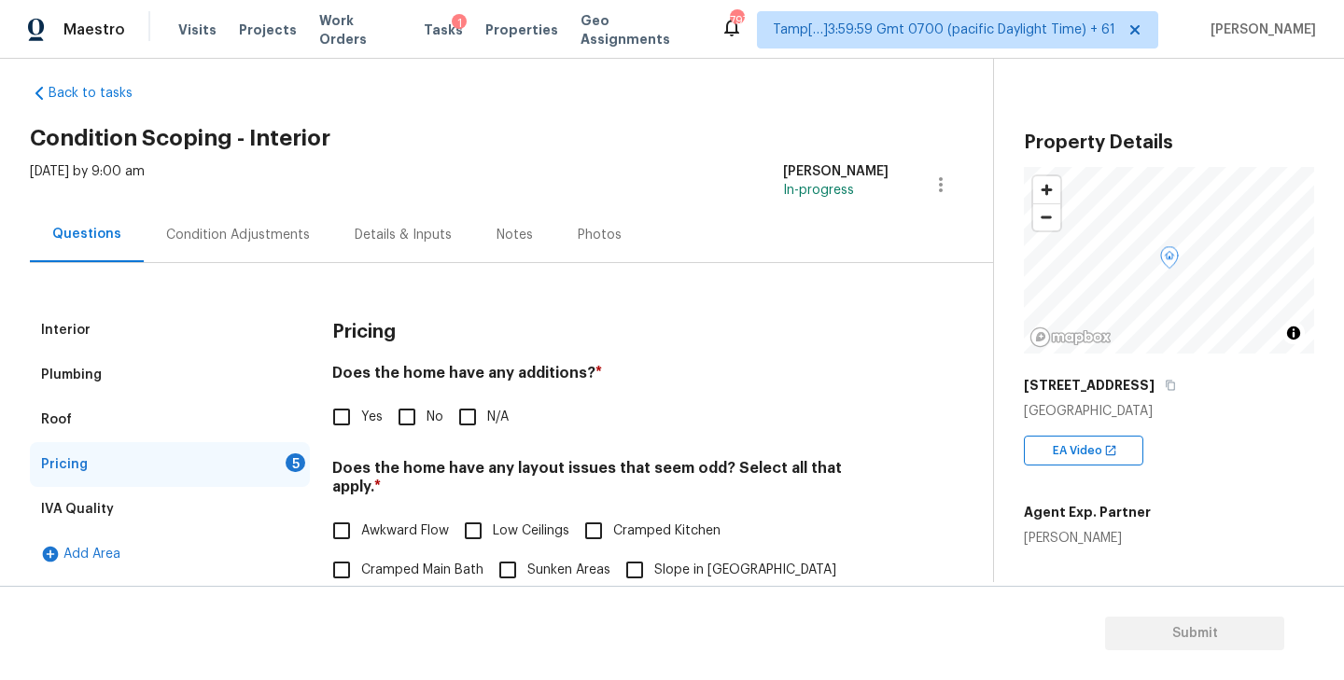
click at [409, 411] on input "No" at bounding box center [406, 417] width 39 height 39
checkbox input "true"
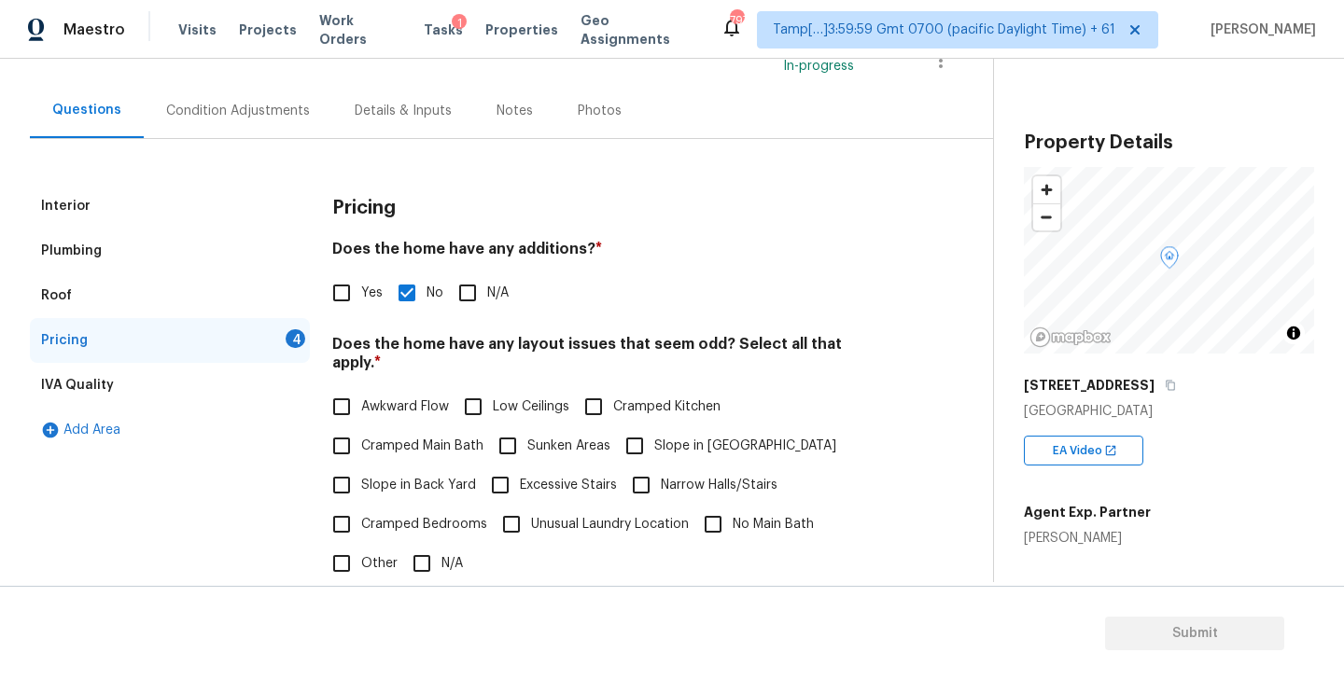
scroll to position [165, 0]
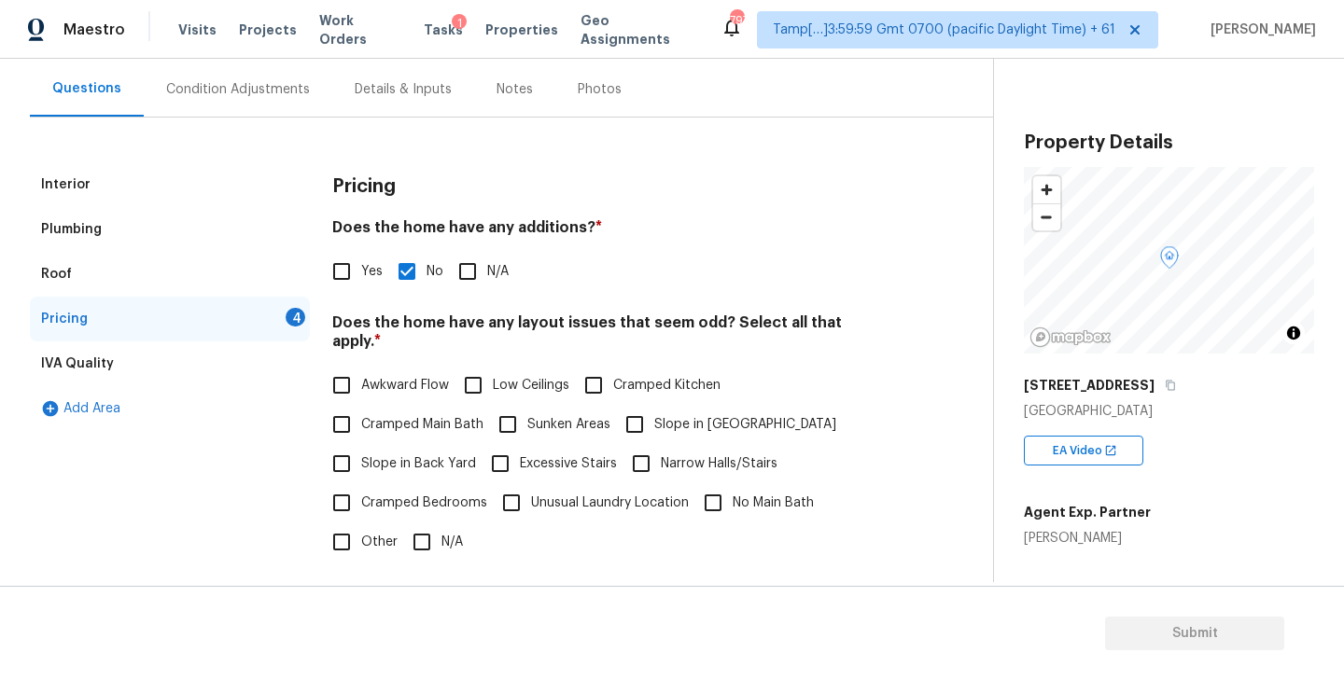
click at [342, 444] on input "Slope in Back Yard" at bounding box center [341, 463] width 39 height 39
checkbox input "true"
click at [635, 413] on input "Slope in [GEOGRAPHIC_DATA]" at bounding box center [634, 424] width 39 height 39
checkbox input "true"
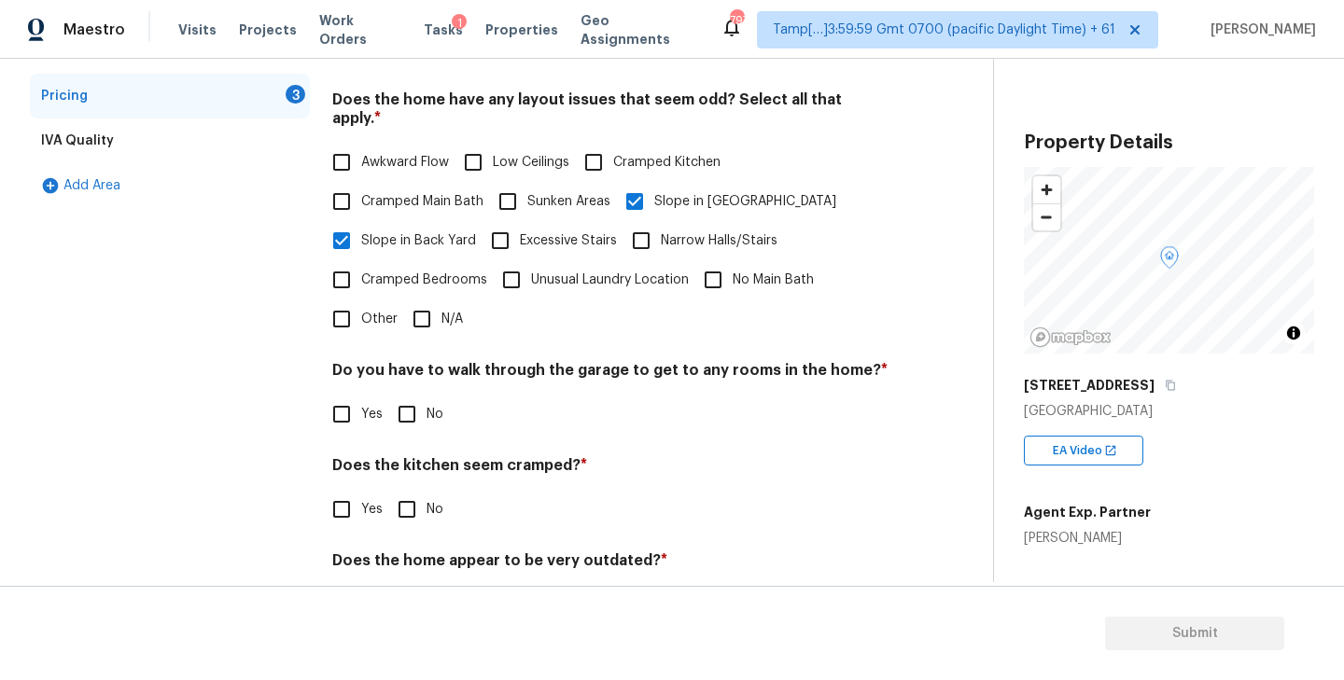
scroll to position [397, 0]
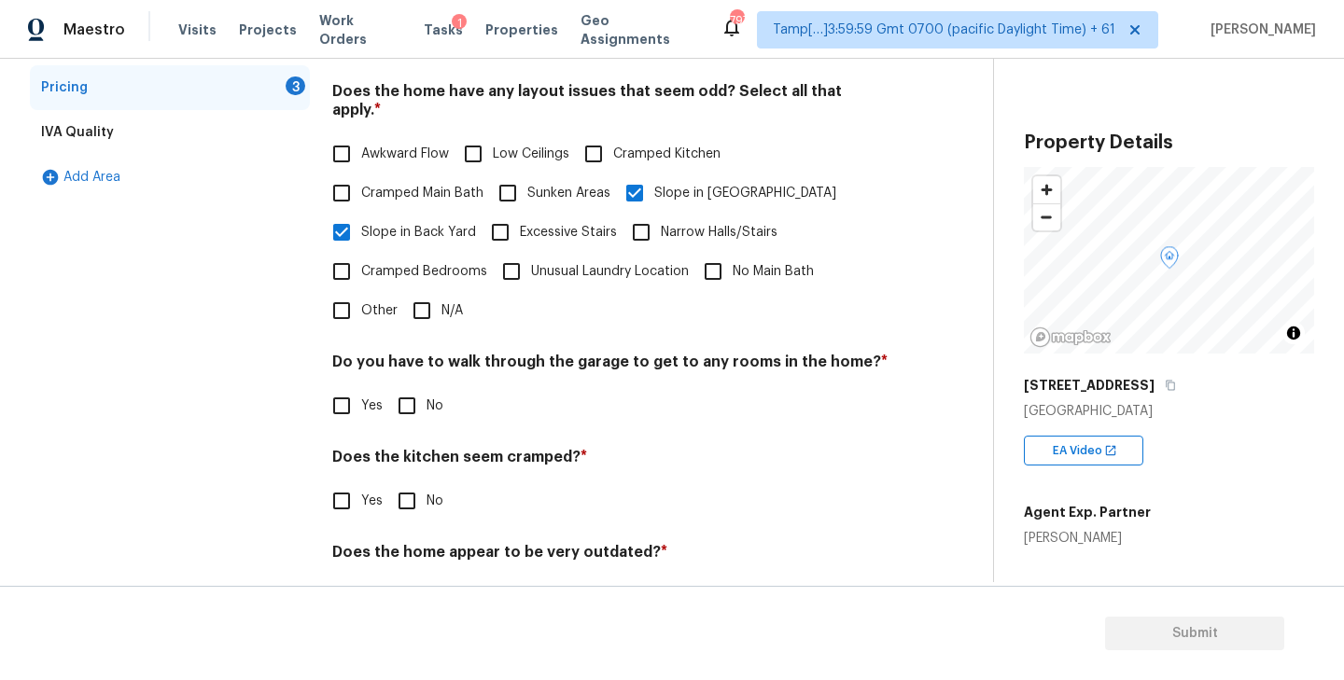
click at [403, 388] on input "No" at bounding box center [406, 405] width 39 height 39
checkbox input "true"
click at [404, 496] on input "No" at bounding box center [406, 501] width 39 height 39
checkbox input "true"
click at [404, 577] on input "No" at bounding box center [406, 596] width 39 height 39
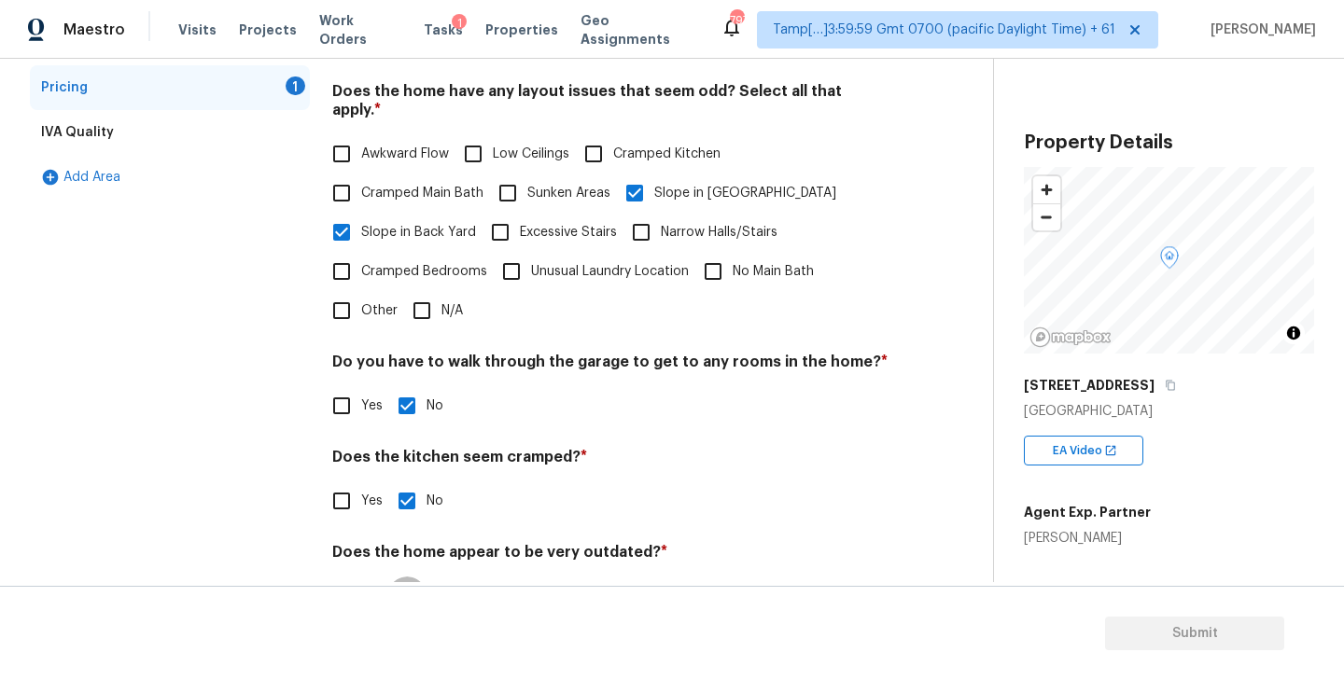
checkbox input "true"
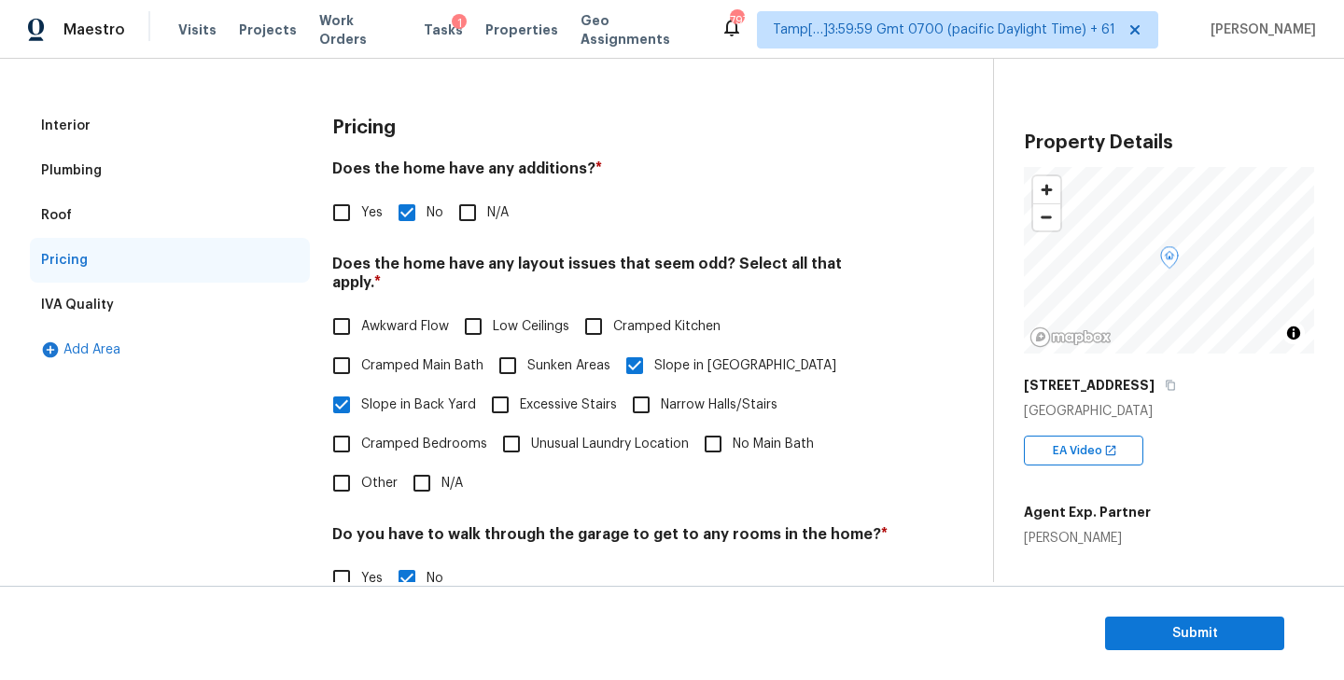
scroll to position [0, 0]
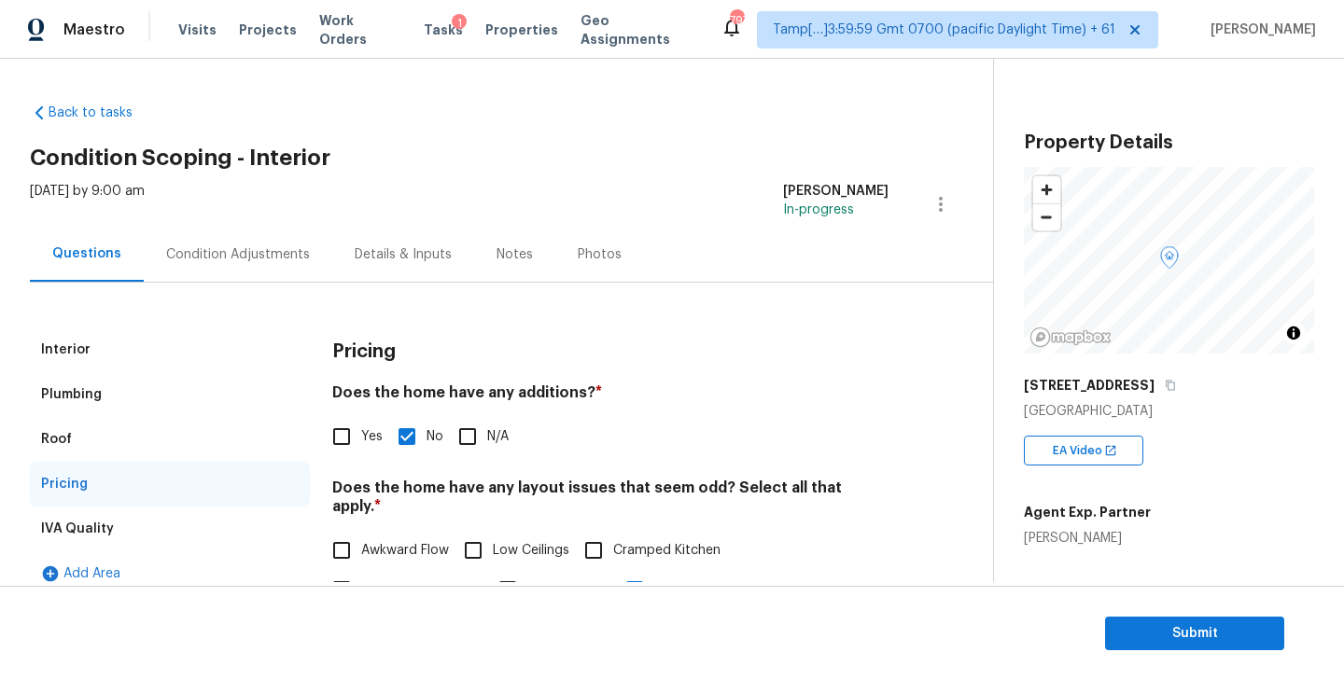
click at [201, 249] on div "Condition Adjustments" at bounding box center [238, 254] width 144 height 19
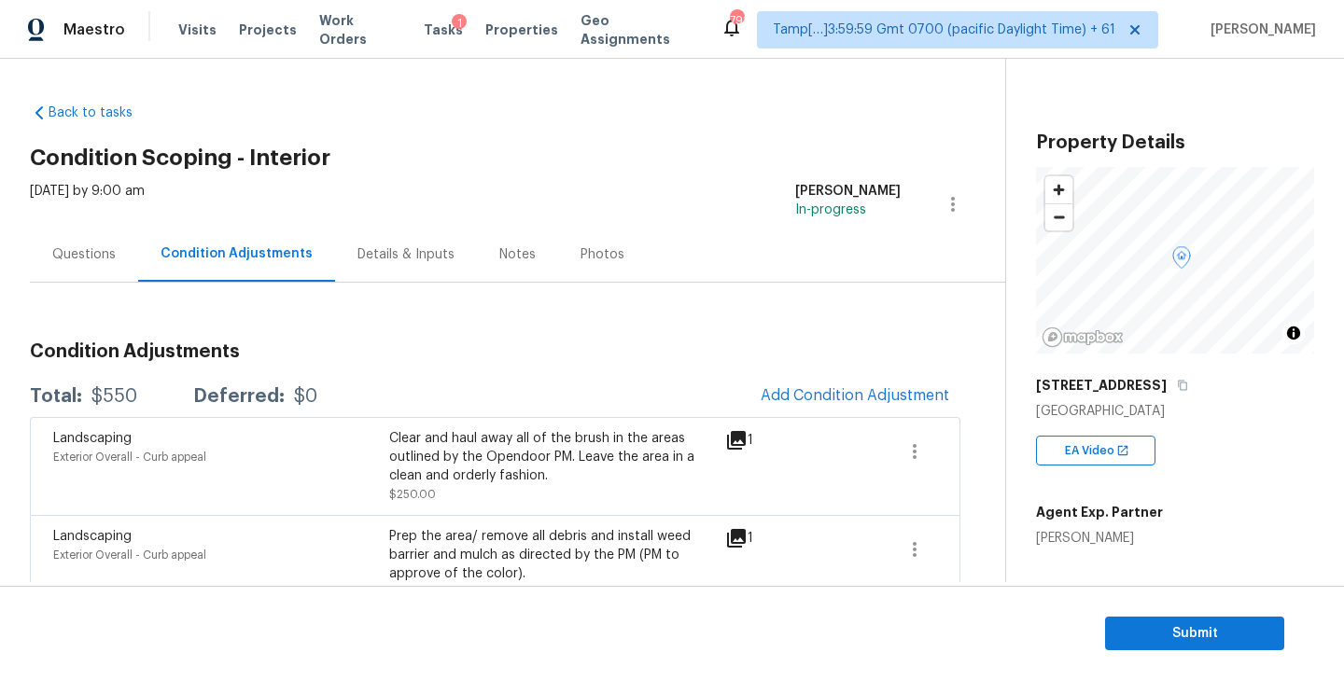
scroll to position [38, 0]
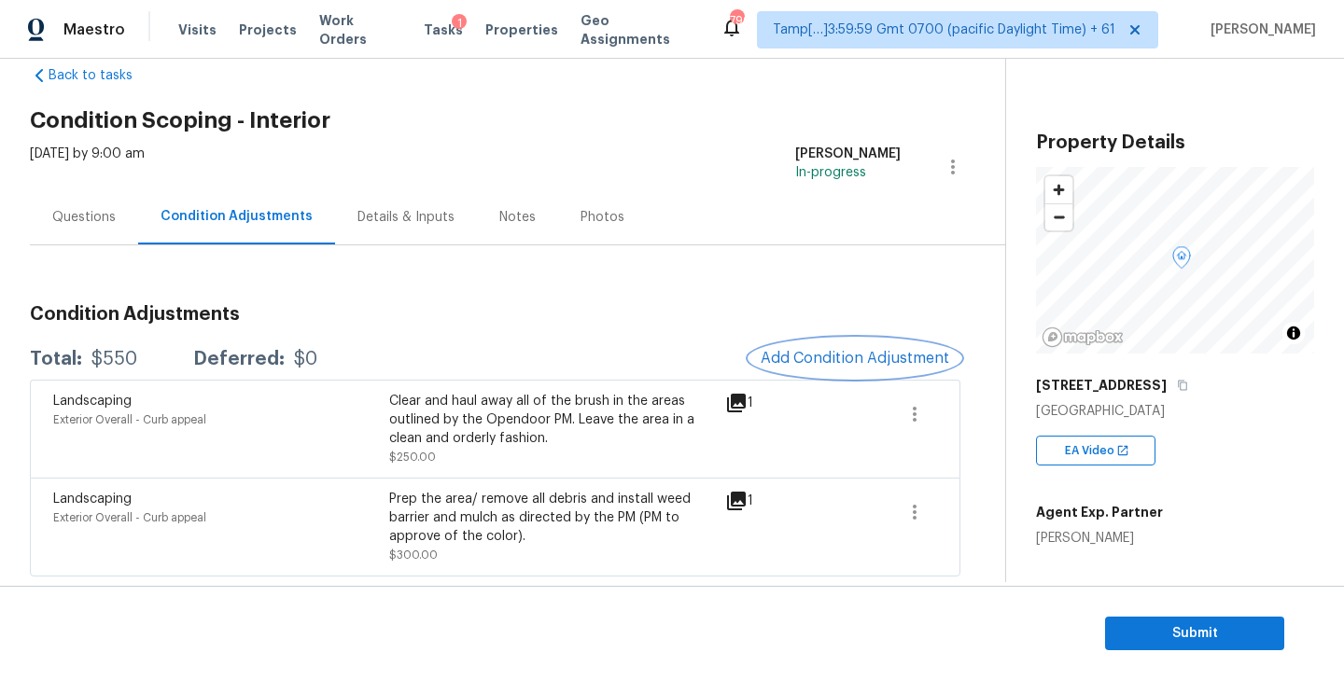
click at [806, 357] on span "Add Condition Adjustment" at bounding box center [855, 358] width 189 height 17
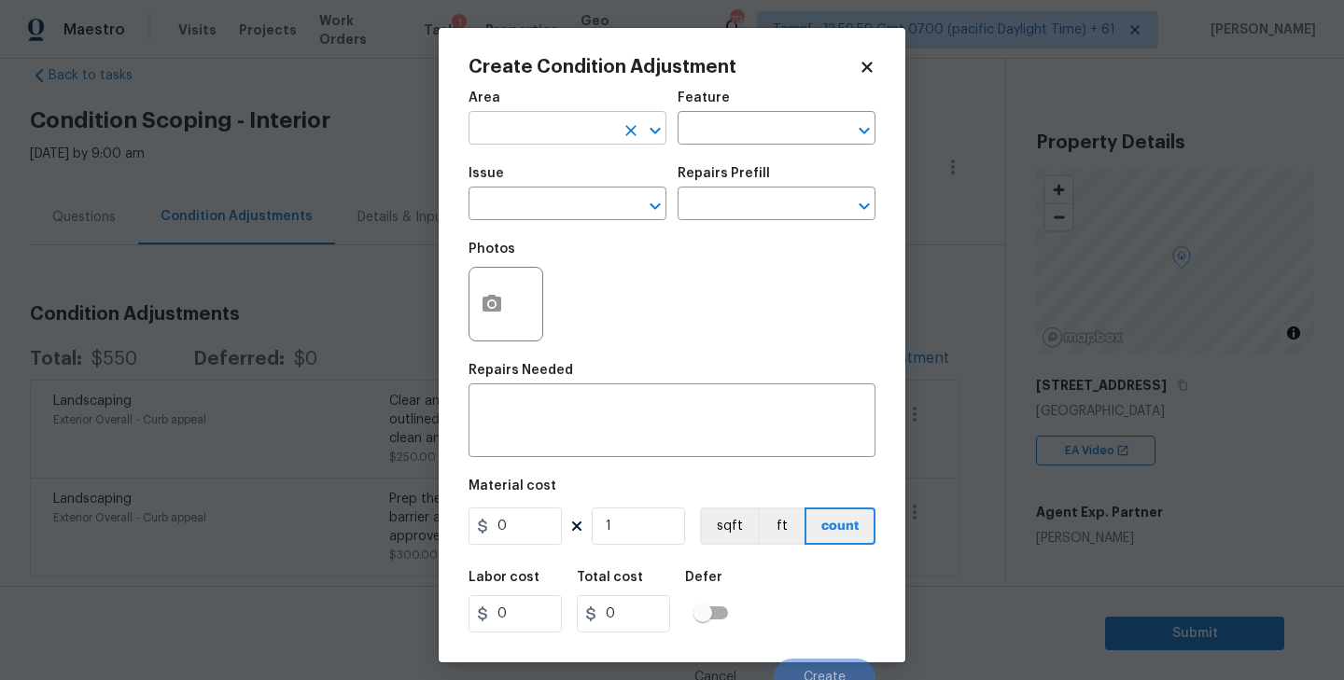
click at [548, 136] on input "text" at bounding box center [541, 130] width 146 height 29
click at [531, 203] on li "Interior Overall" at bounding box center [567, 203] width 198 height 31
type input "Interior Overall"
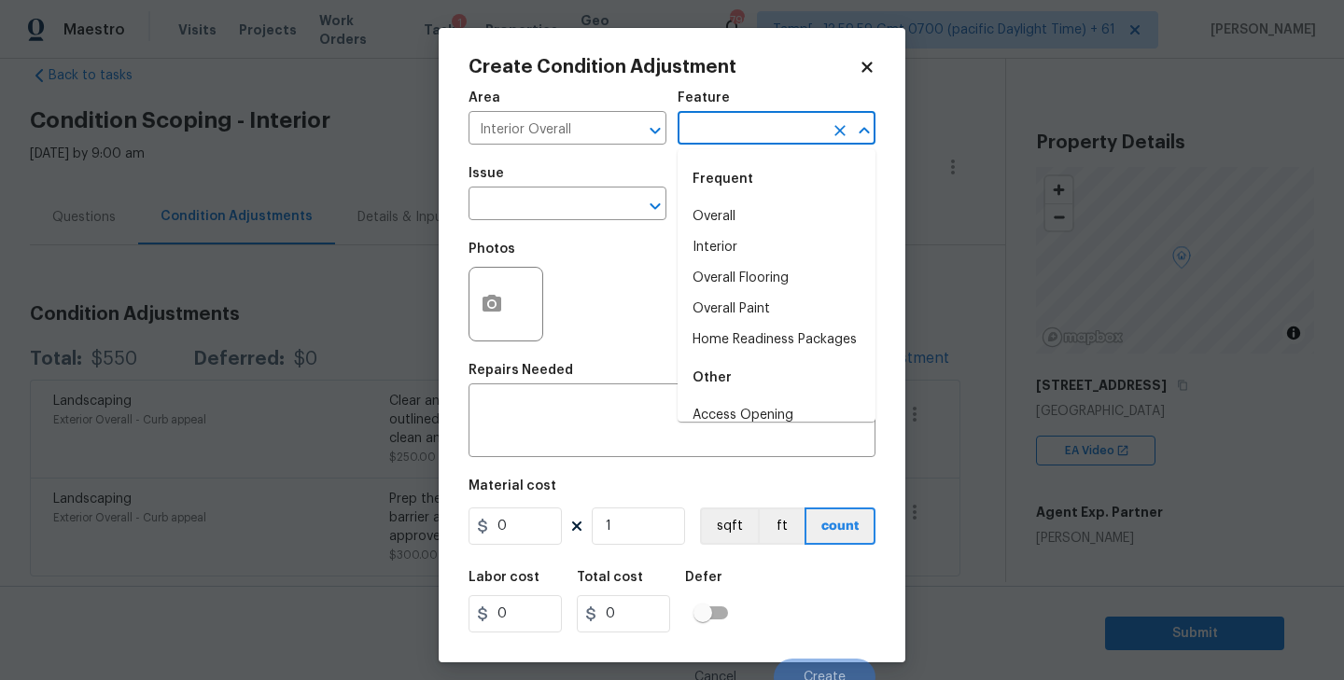
click at [718, 131] on input "text" at bounding box center [751, 130] width 146 height 29
type input "o"
click at [722, 209] on li "Overall Paint" at bounding box center [777, 217] width 198 height 31
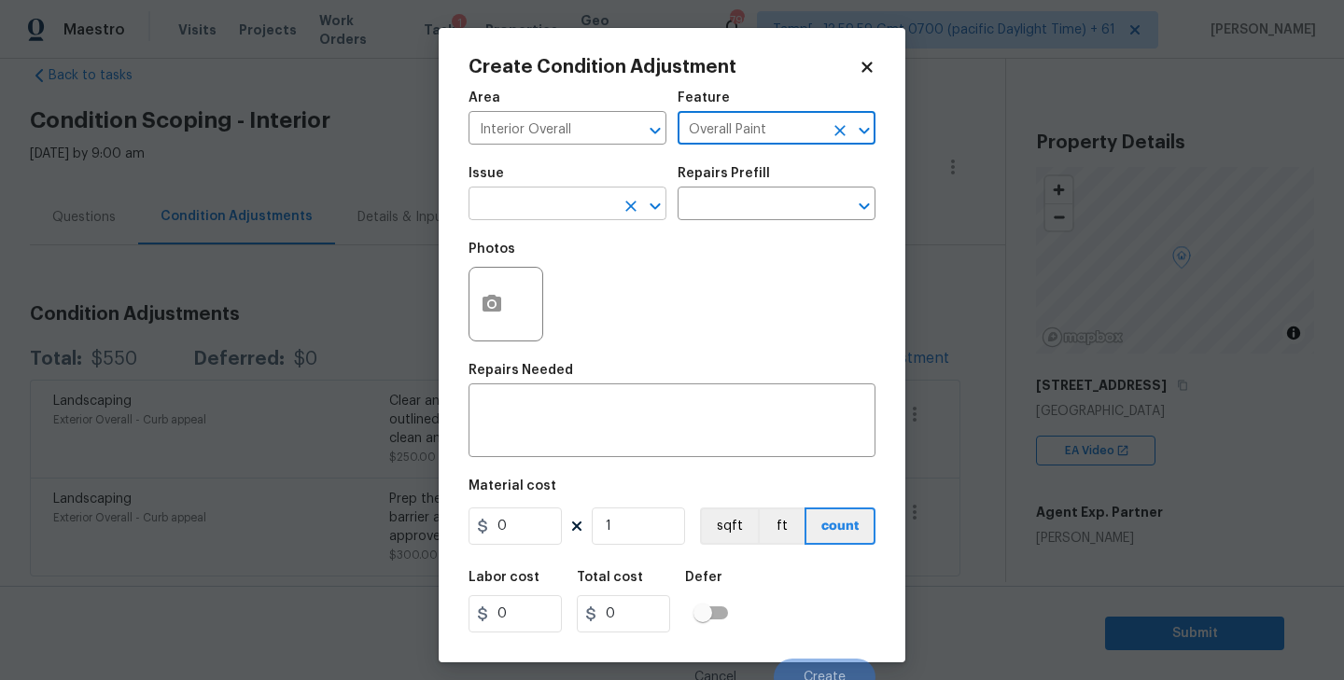
type input "Overall Paint"
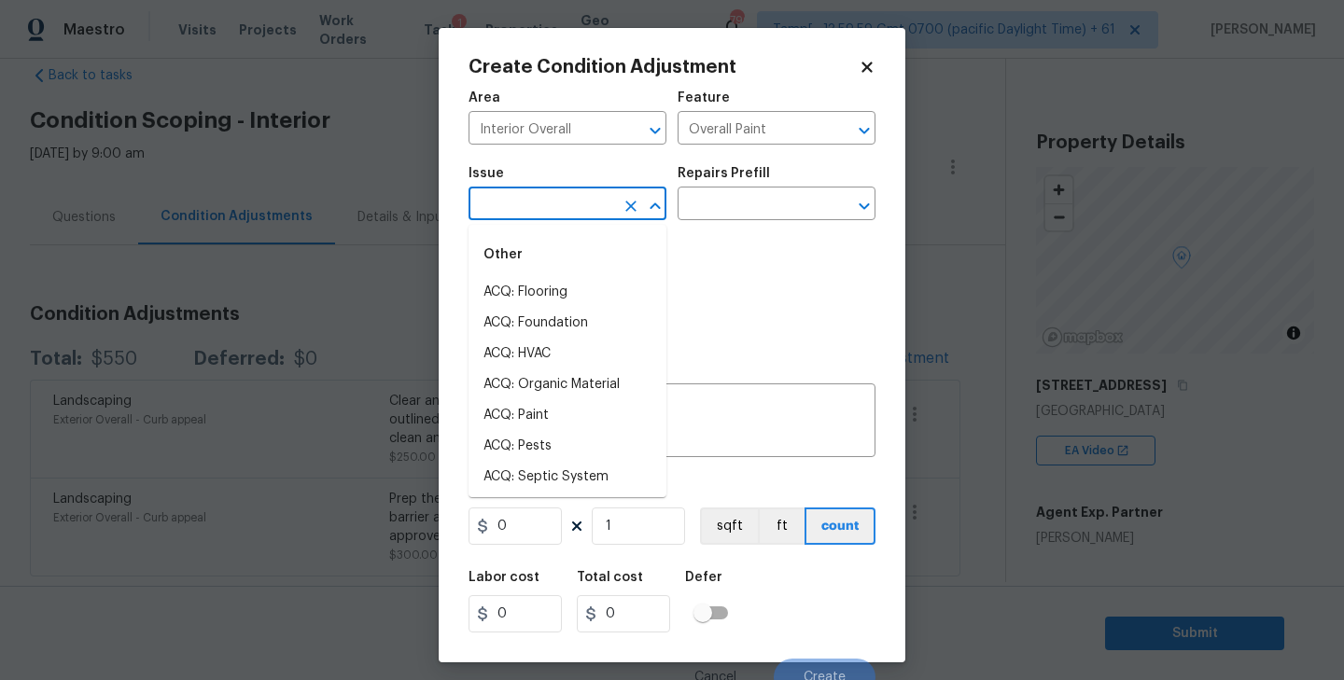
click at [538, 204] on input "text" at bounding box center [541, 205] width 146 height 29
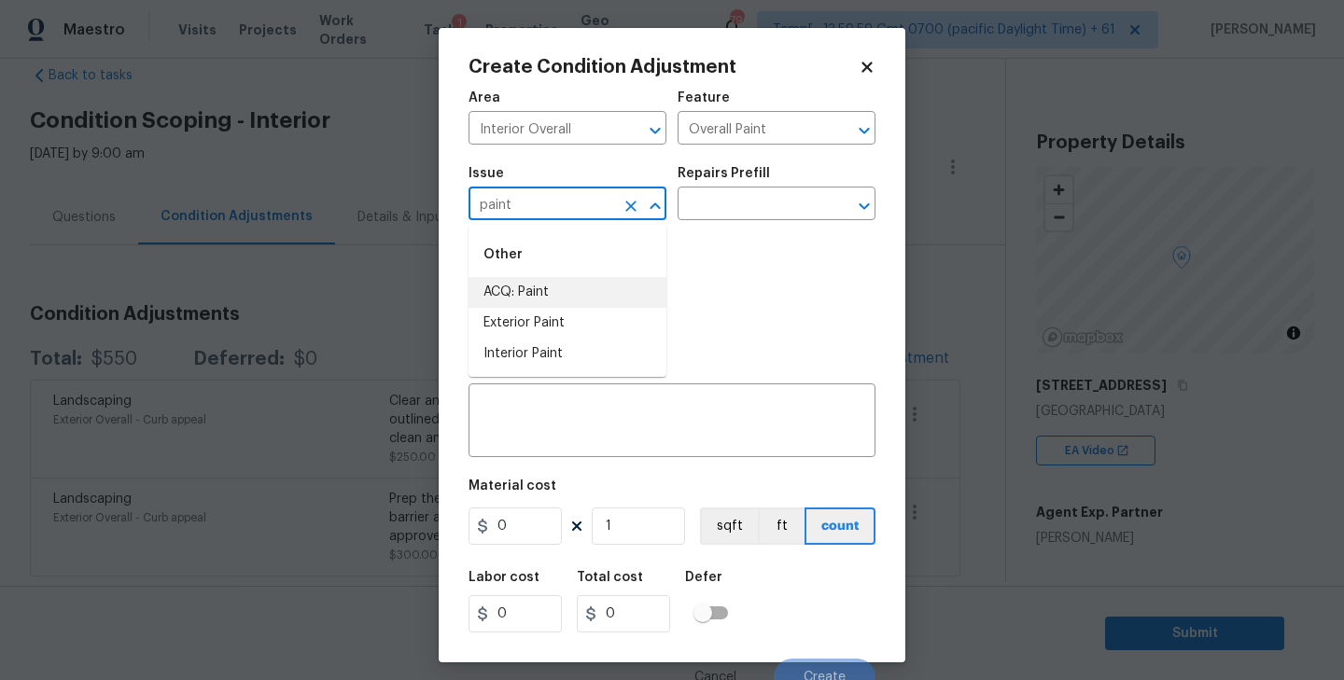
click at [525, 282] on li "ACQ: Paint" at bounding box center [567, 292] width 198 height 31
click at [872, 201] on icon "Open" at bounding box center [864, 206] width 22 height 22
type input "ACQ: Paint"
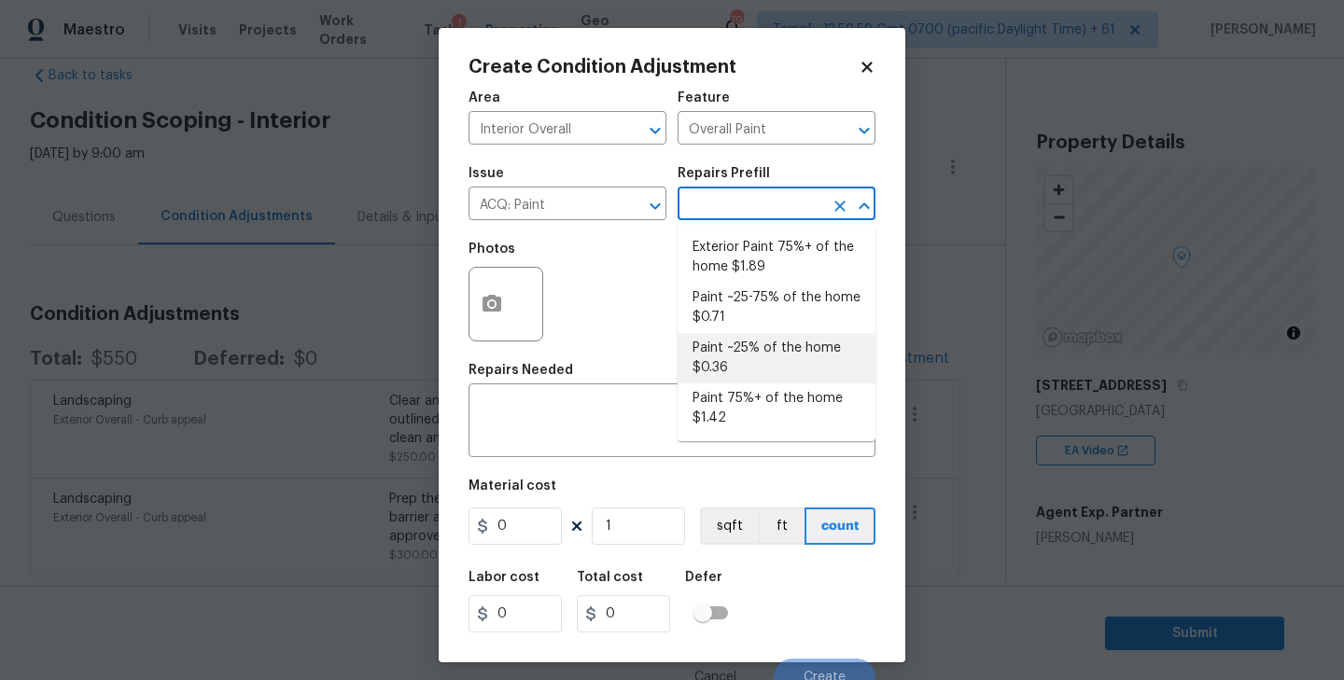
click at [766, 362] on li "Paint ~25% of the home $0.36" at bounding box center [777, 358] width 198 height 50
type input "Acquisition"
type textarea "Acquisition Scope: ~25% of the home needs interior paint"
type input "0.36"
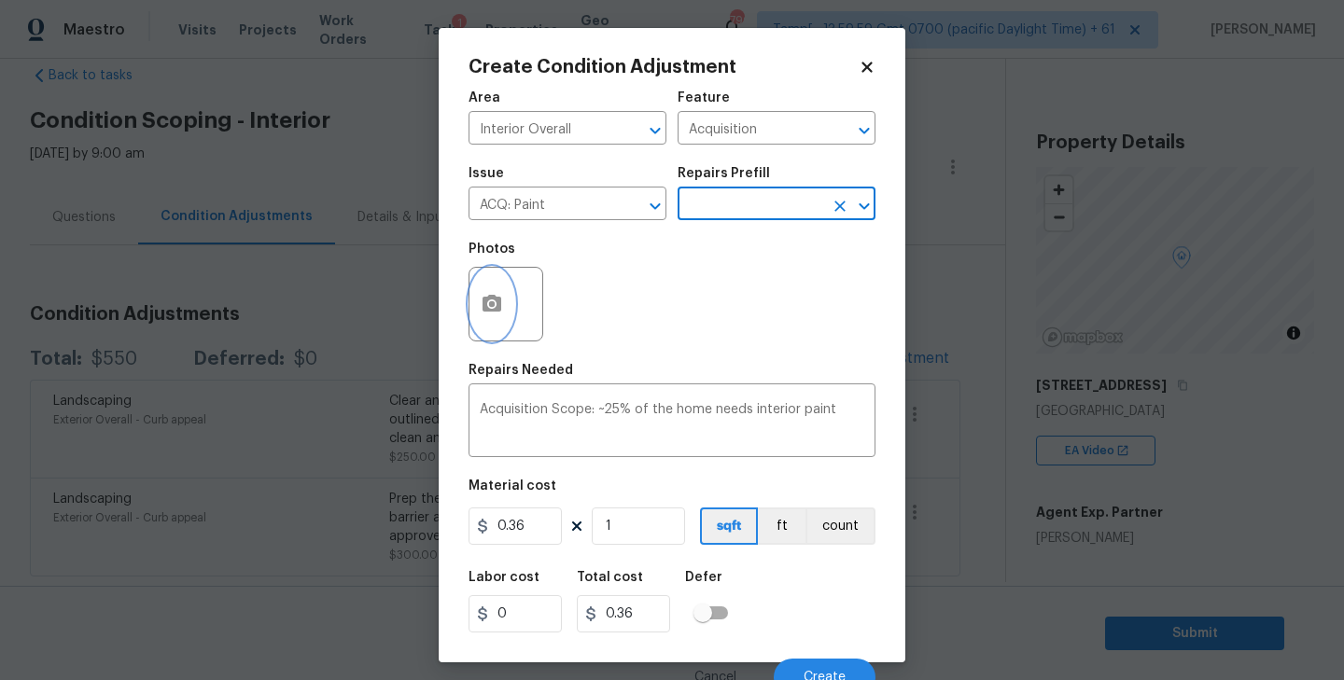
click at [483, 310] on icon "button" at bounding box center [491, 303] width 19 height 17
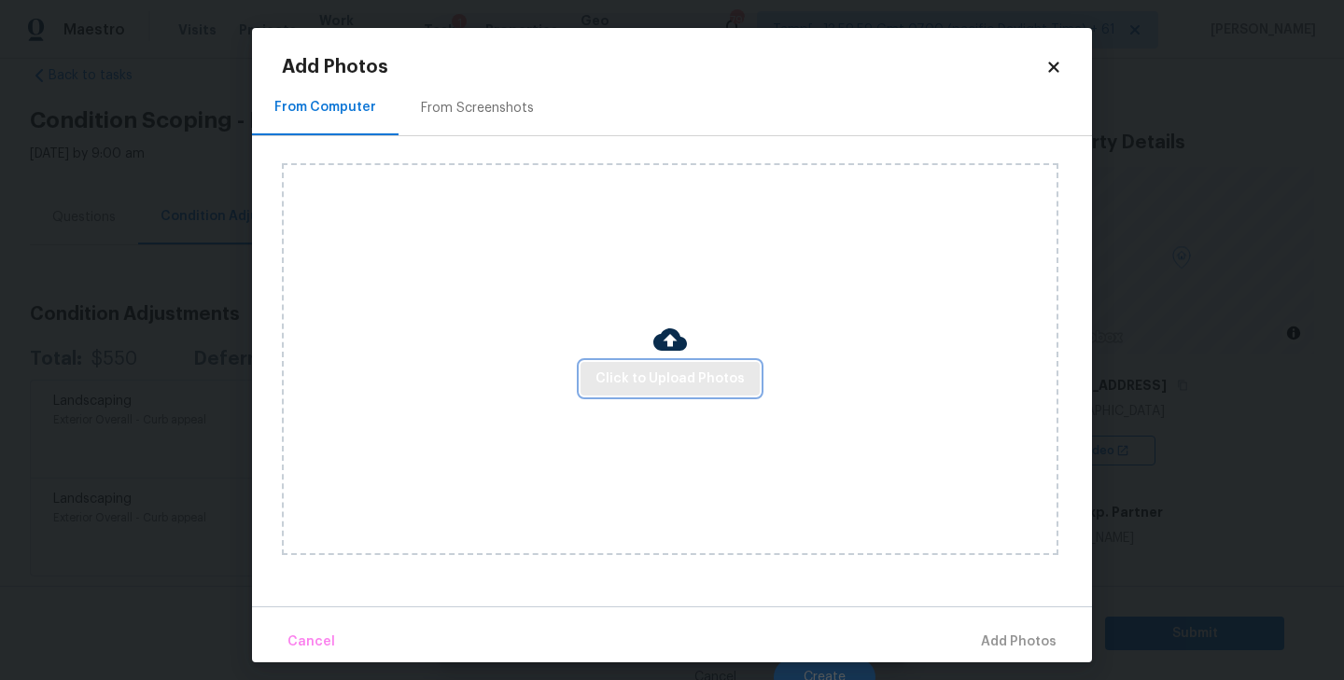
click at [660, 375] on span "Click to Upload Photos" at bounding box center [669, 379] width 149 height 23
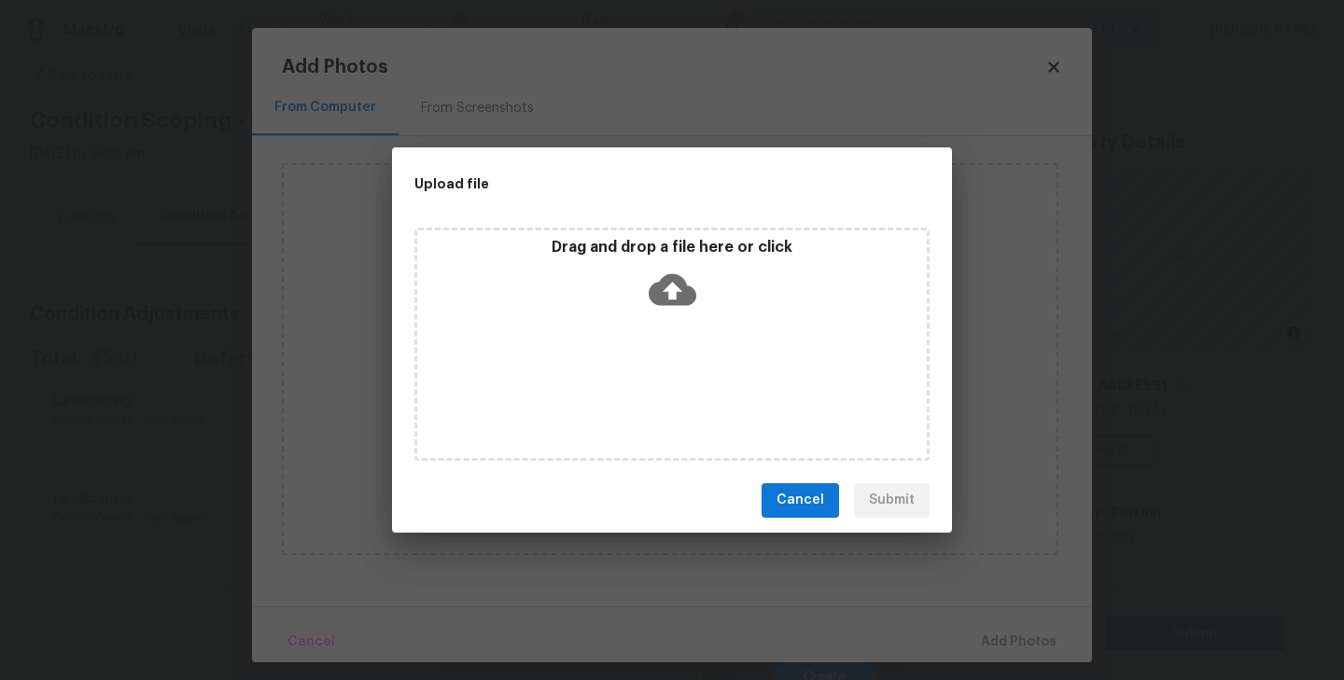
click at [669, 289] on icon at bounding box center [673, 290] width 48 height 48
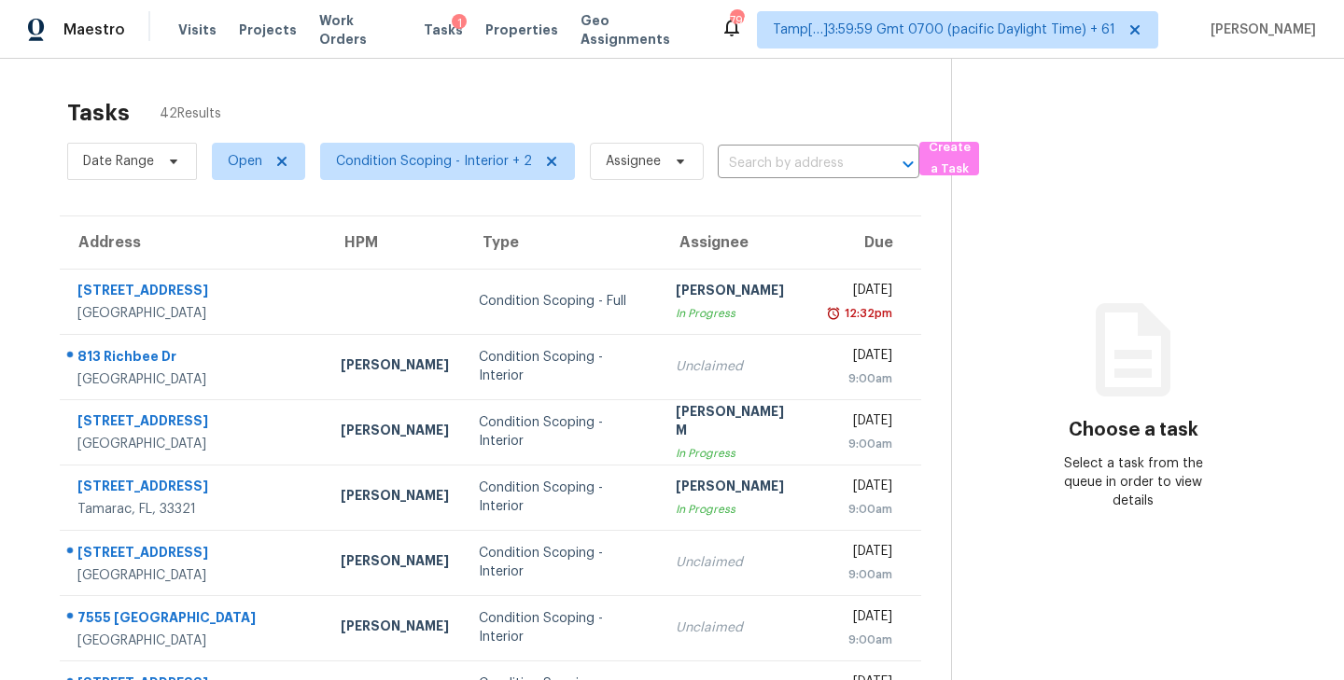
click at [769, 115] on div "Tasks 42 Results" at bounding box center [509, 113] width 884 height 49
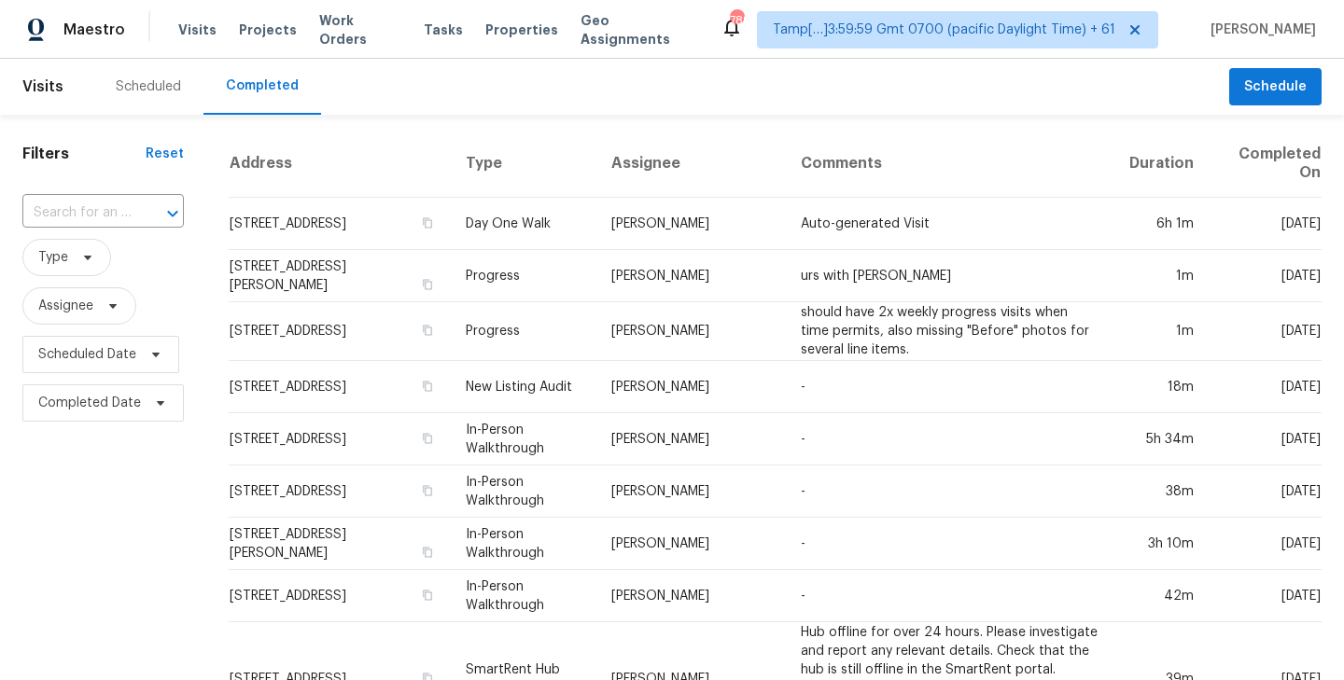
click at [124, 198] on div "​" at bounding box center [102, 213] width 161 height 40
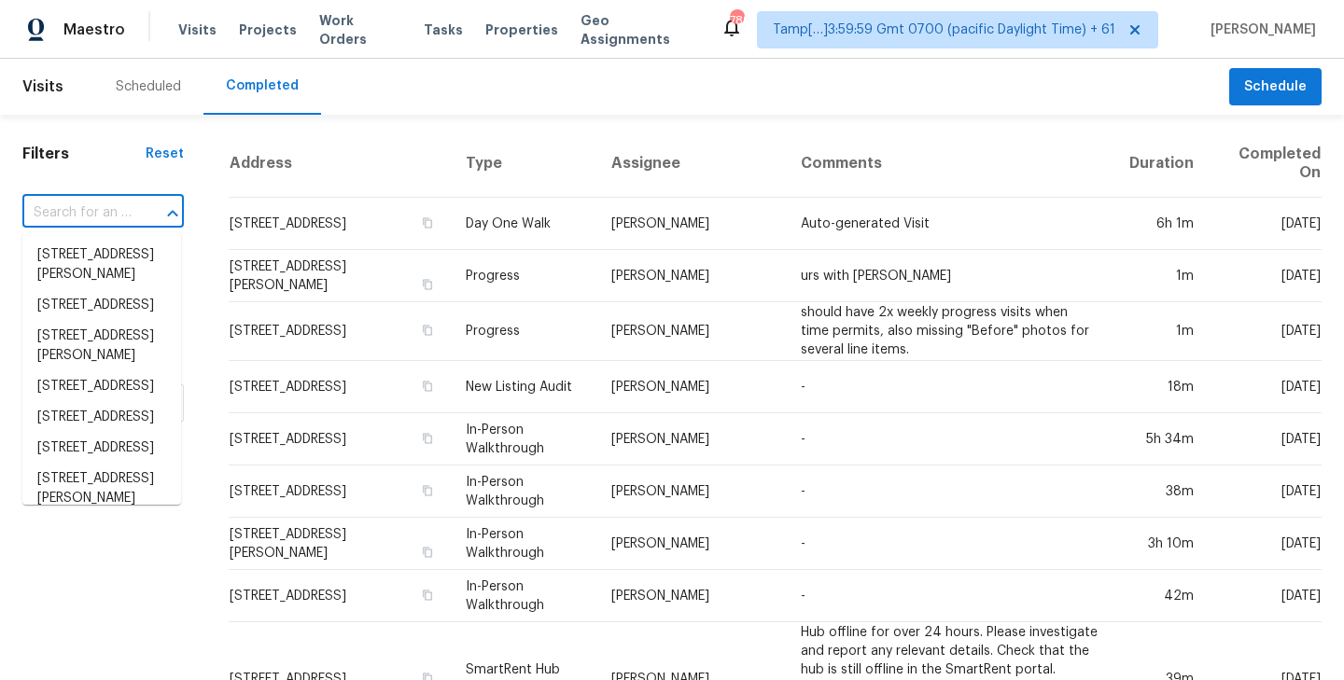
click at [99, 216] on input "text" at bounding box center [76, 213] width 109 height 29
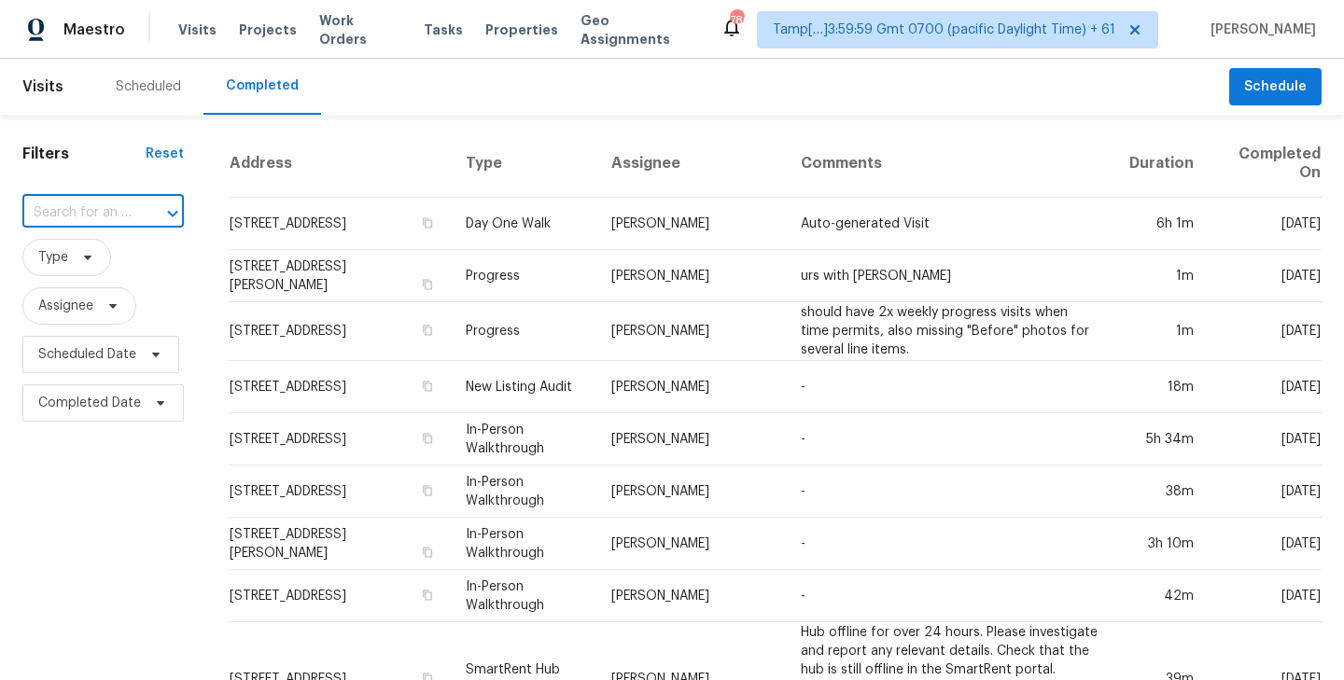
paste input "813 Richbee Dr, Altamonte Springs, FL 32714"
type input "813 Richbee Dr, Altamonte Springs, FL 32714"
click at [113, 271] on li "813 Richbee Dr, Altamonte Springs, FL 32714" at bounding box center [101, 255] width 159 height 31
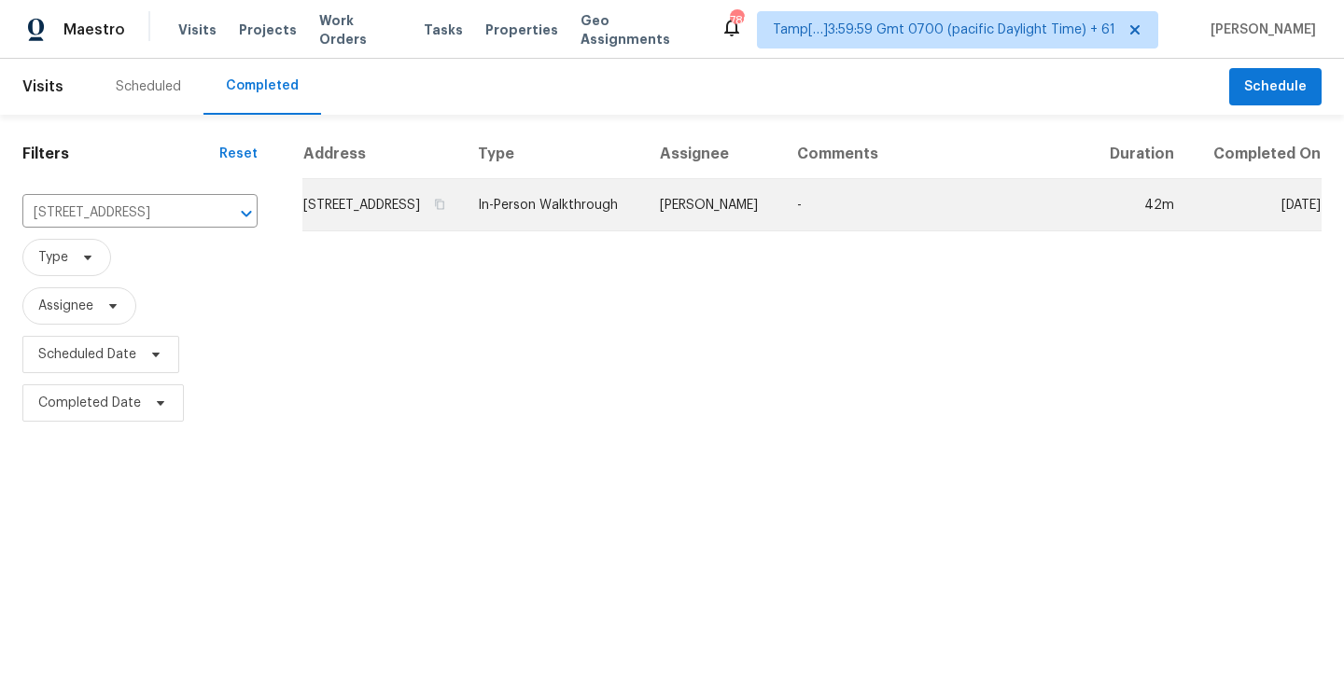
click at [431, 212] on td "813 Richbee Dr, Altamonte Springs, FL 32714" at bounding box center [382, 205] width 161 height 52
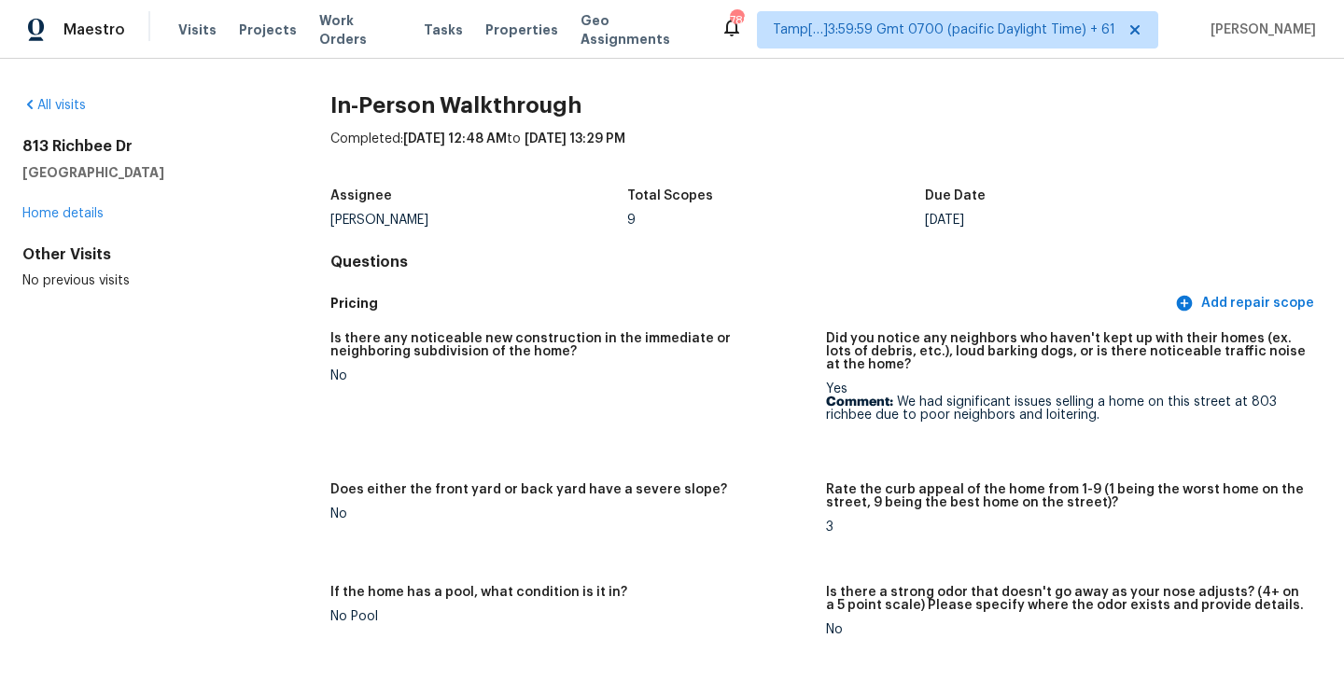
click at [1023, 182] on div "Assignee Carl Biederman Total Scopes 9 Due Date Tue, Oct 14" at bounding box center [825, 208] width 991 height 60
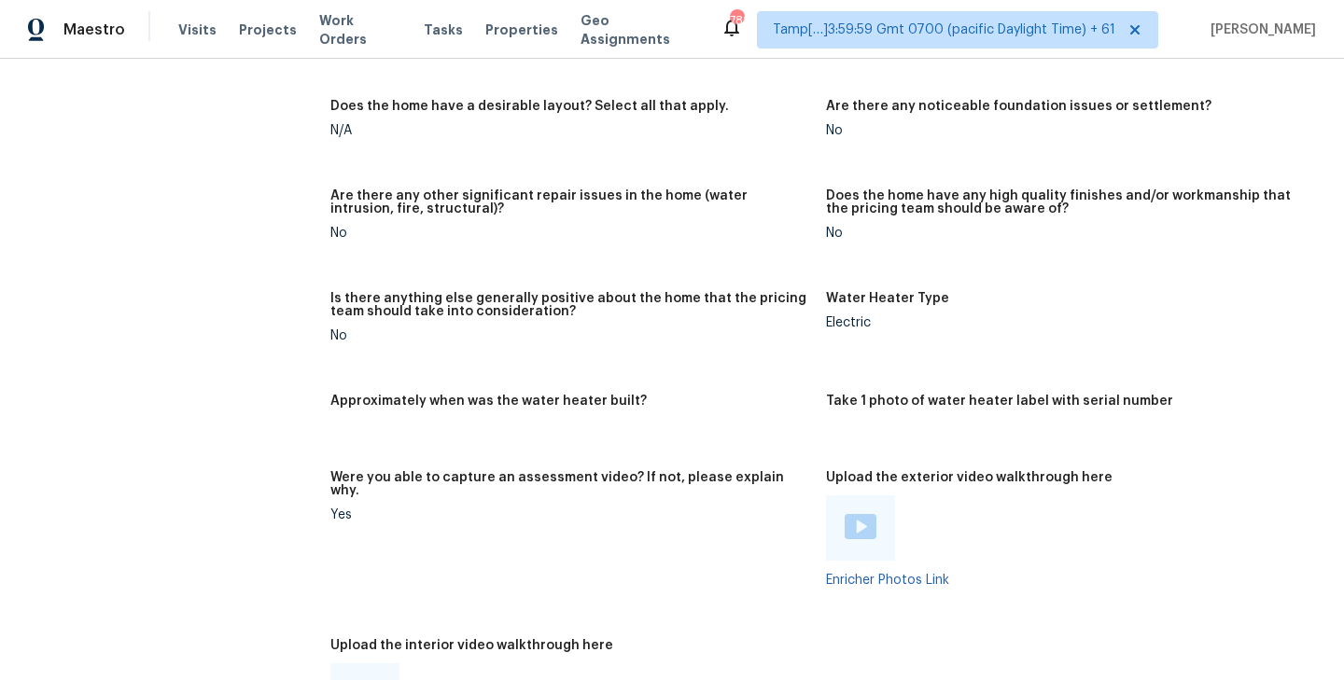
scroll to position [3987, 0]
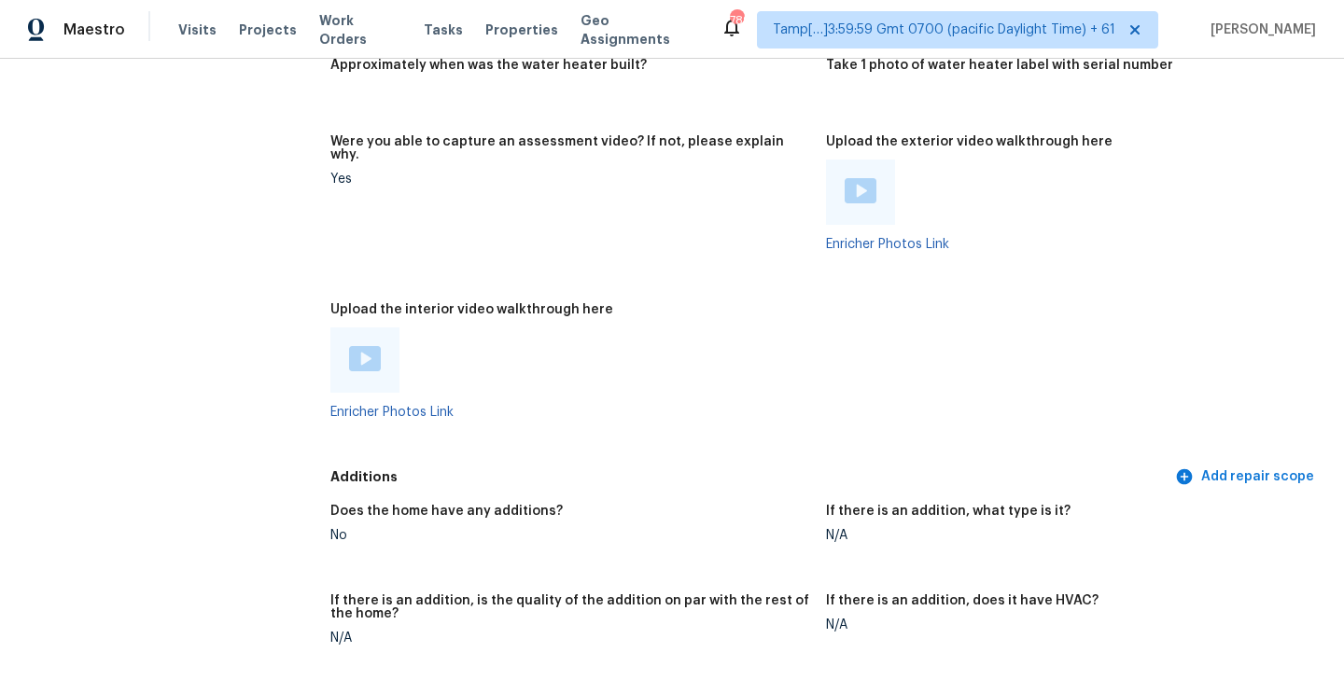
click at [358, 346] on img at bounding box center [365, 358] width 32 height 25
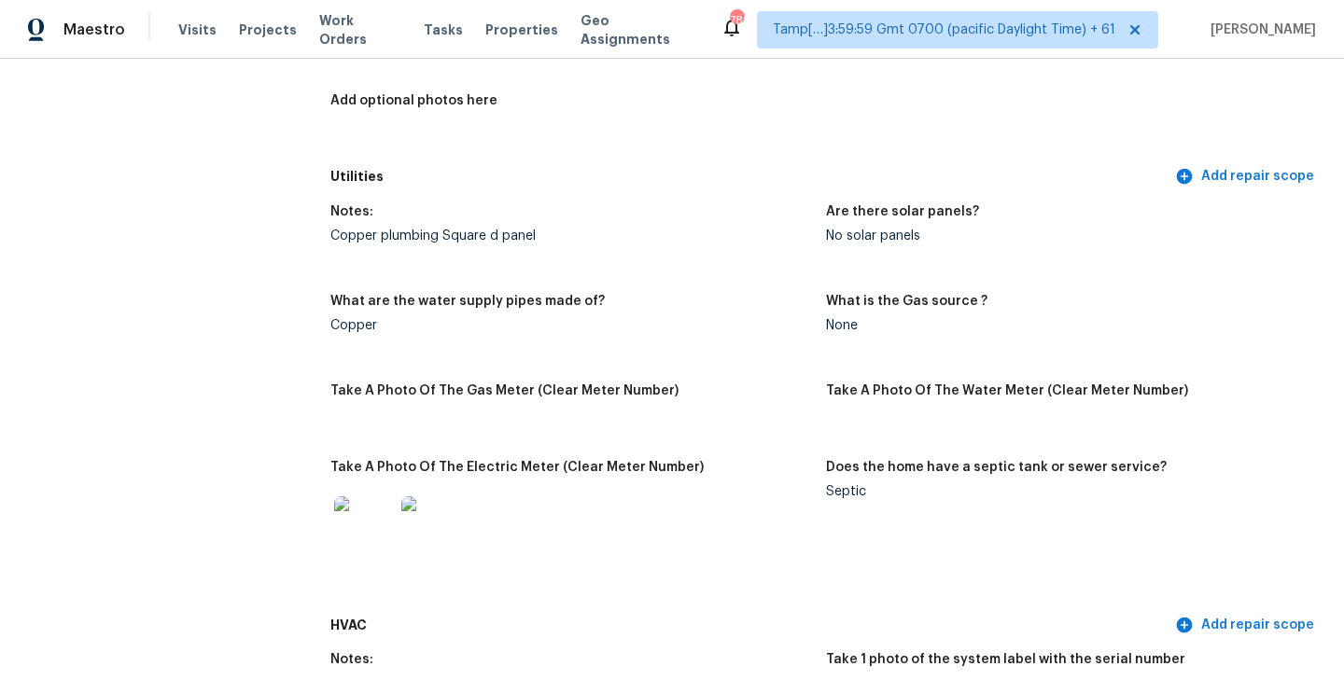
scroll to position [0, 0]
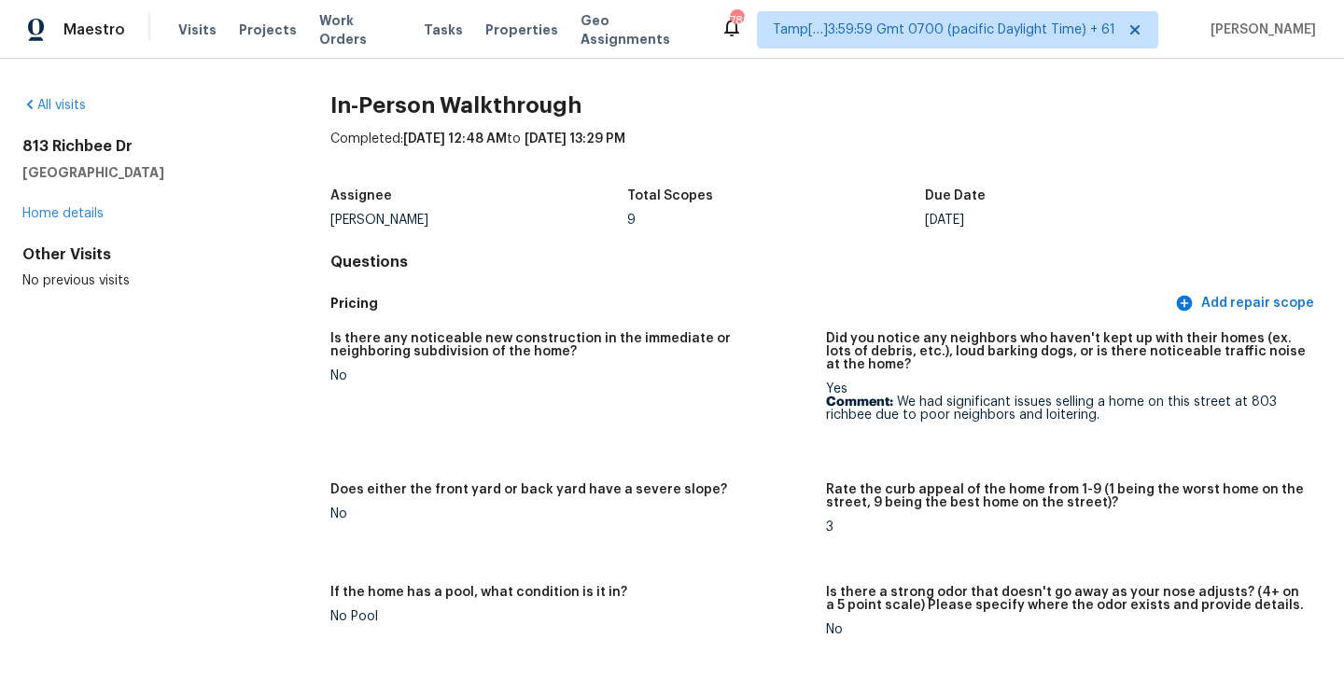
click at [653, 322] on div "Is there any noticeable new construction in the immediate or neighboring subdiv…" at bounding box center [825, 550] width 991 height 459
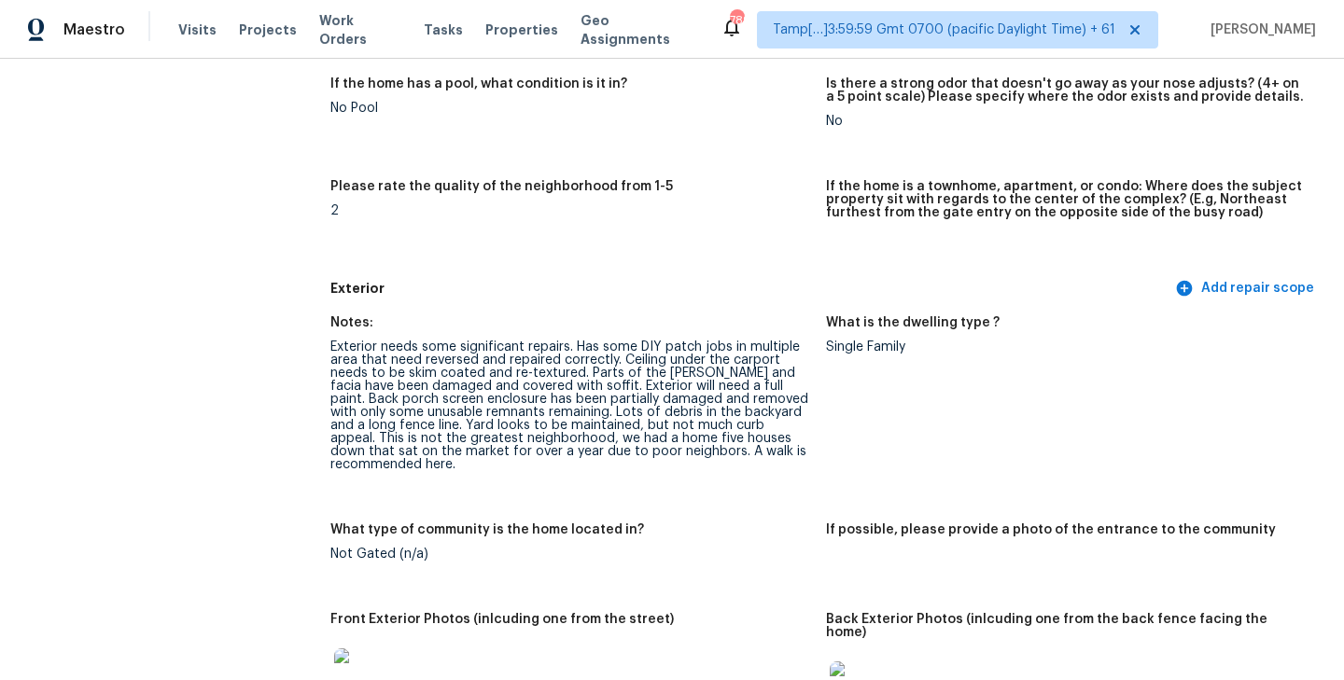
scroll to position [529, 0]
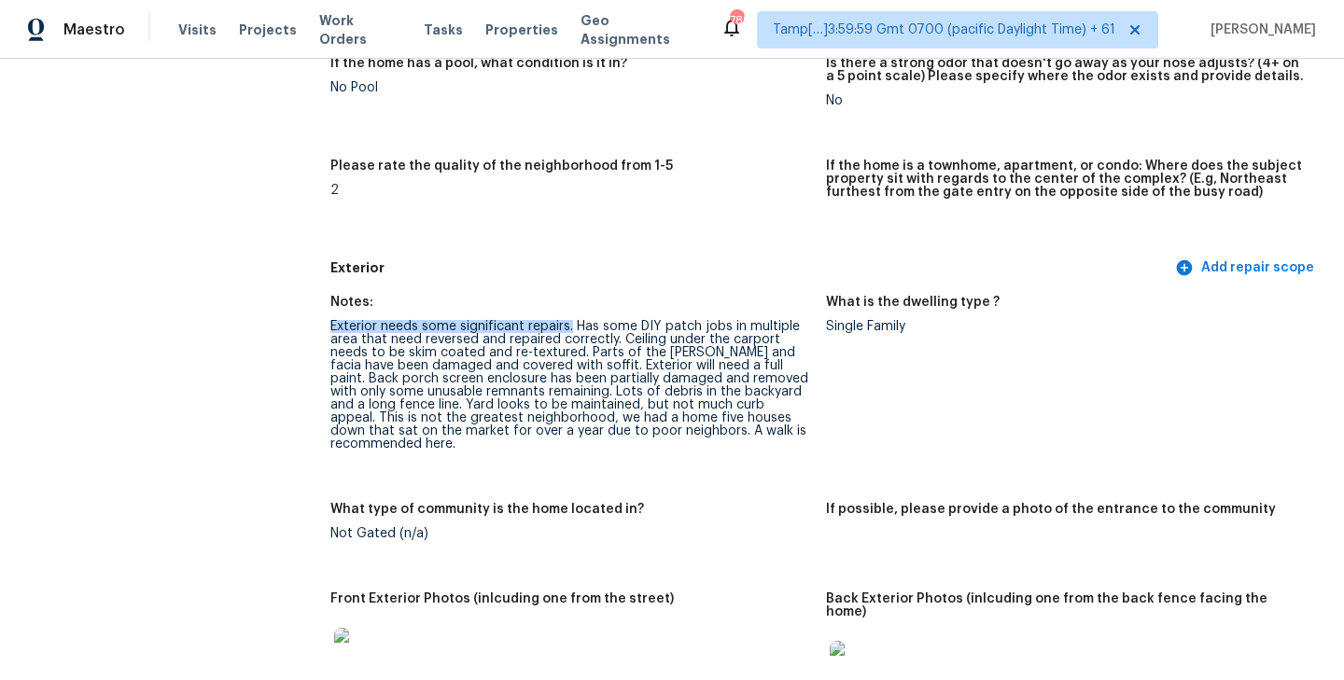
drag, startPoint x: 330, startPoint y: 328, endPoint x: 571, endPoint y: 332, distance: 240.8
click at [571, 332] on div "Exterior needs some significant repairs. Has some DIY patch jobs in multiple ar…" at bounding box center [570, 385] width 481 height 131
click at [561, 363] on div "Exterior needs some significant repairs. Has some DIY patch jobs in multiple ar…" at bounding box center [570, 385] width 481 height 131
drag, startPoint x: 575, startPoint y: 329, endPoint x: 793, endPoint y: 327, distance: 218.4
click at [793, 327] on div "Exterior needs some significant repairs. Has some DIY patch jobs in multiple ar…" at bounding box center [570, 385] width 481 height 131
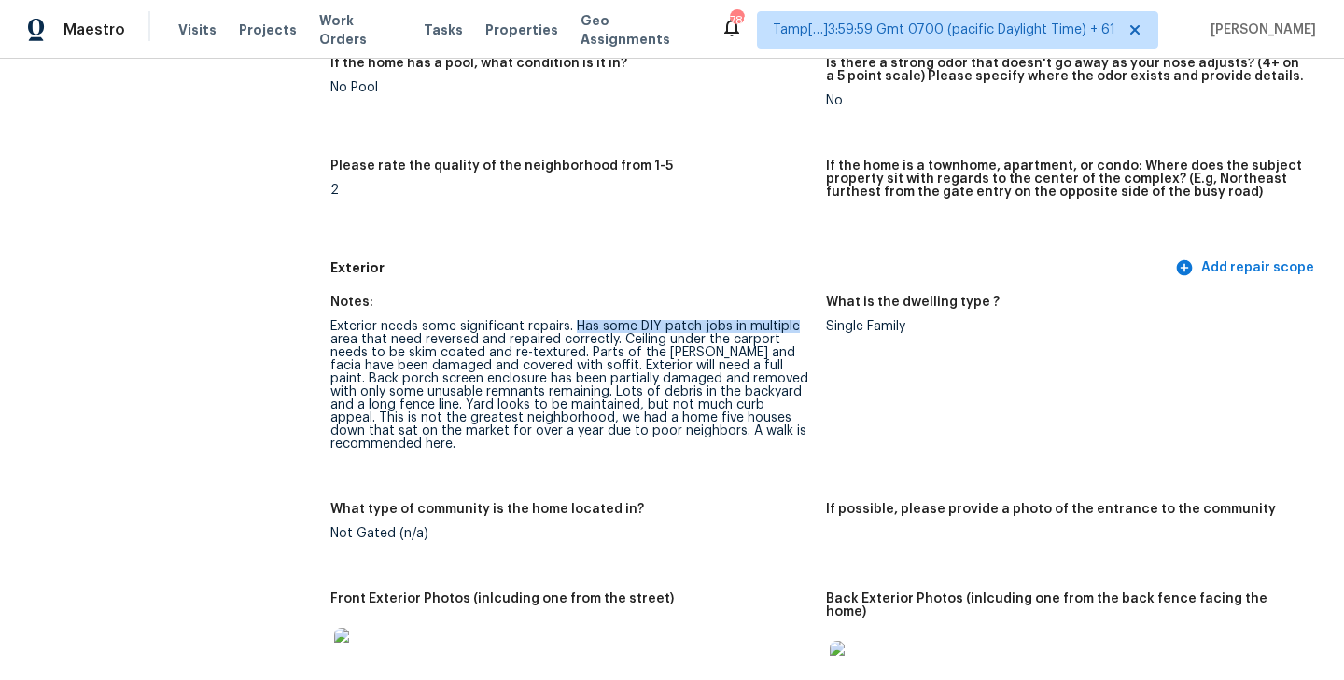
click at [631, 330] on div "Exterior needs some significant repairs. Has some DIY patch jobs in multiple ar…" at bounding box center [570, 385] width 481 height 131
drag, startPoint x: 576, startPoint y: 327, endPoint x: 622, endPoint y: 335, distance: 46.5
click at [622, 335] on div "Exterior needs some significant repairs. Has some DIY patch jobs in multiple ar…" at bounding box center [570, 385] width 481 height 131
drag, startPoint x: 586, startPoint y: 354, endPoint x: 780, endPoint y: 349, distance: 194.2
click at [780, 349] on div "Exterior needs some significant repairs. Has some DIY patch jobs in multiple ar…" at bounding box center [570, 385] width 481 height 131
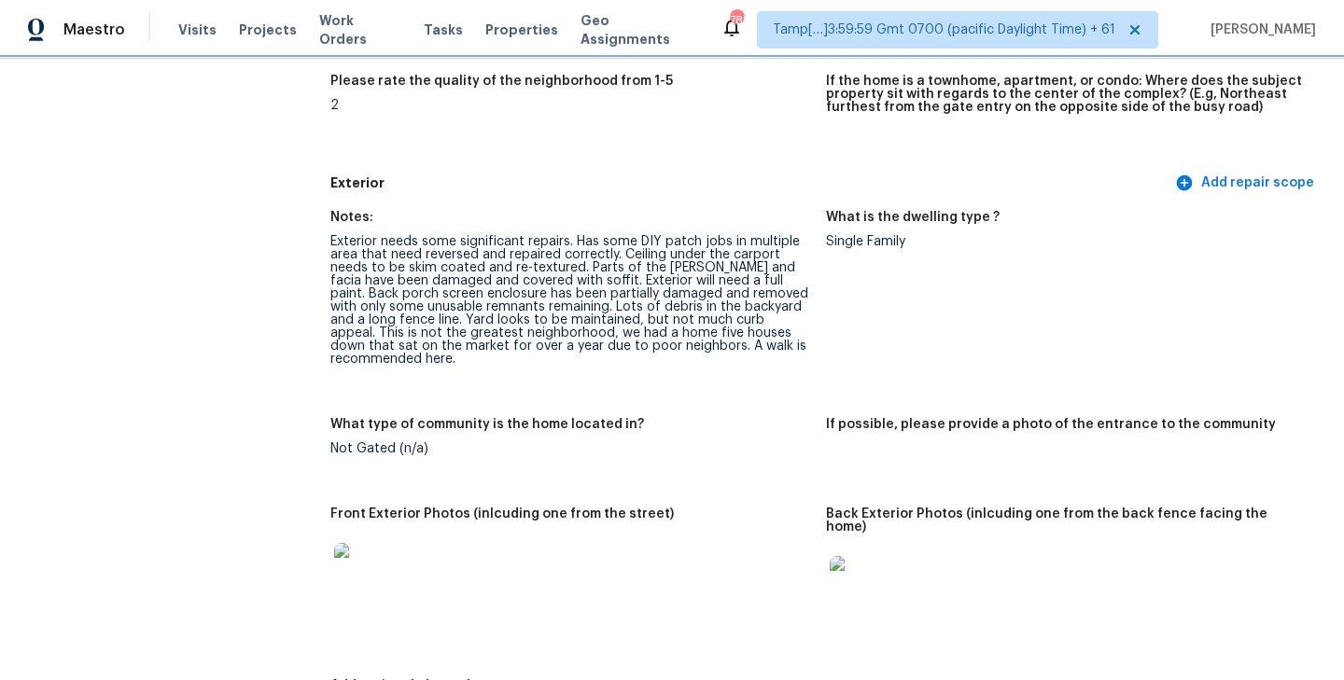
scroll to position [615, 0]
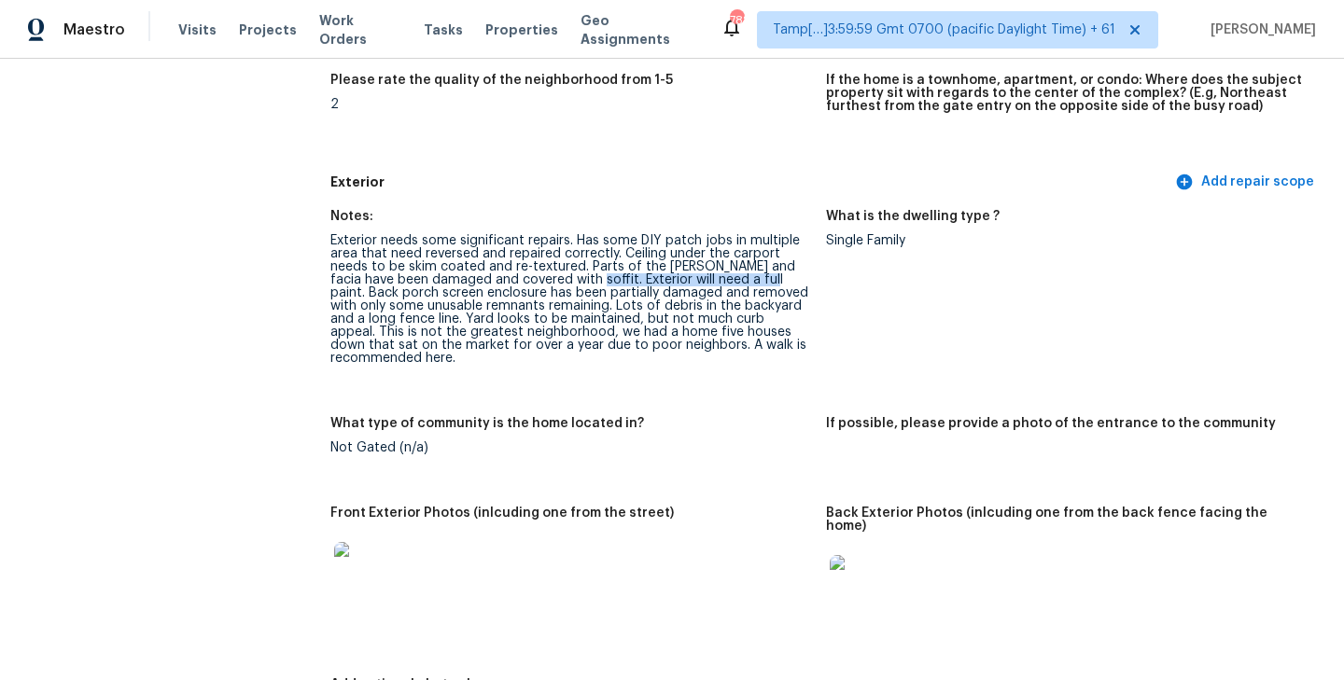
drag, startPoint x: 575, startPoint y: 279, endPoint x: 748, endPoint y: 278, distance: 173.6
click at [748, 278] on div "Exterior needs some significant repairs. Has some DIY patch jobs in multiple ar…" at bounding box center [570, 299] width 481 height 131
click at [760, 281] on div "Exterior needs some significant repairs. Has some DIY patch jobs in multiple ar…" at bounding box center [570, 299] width 481 height 131
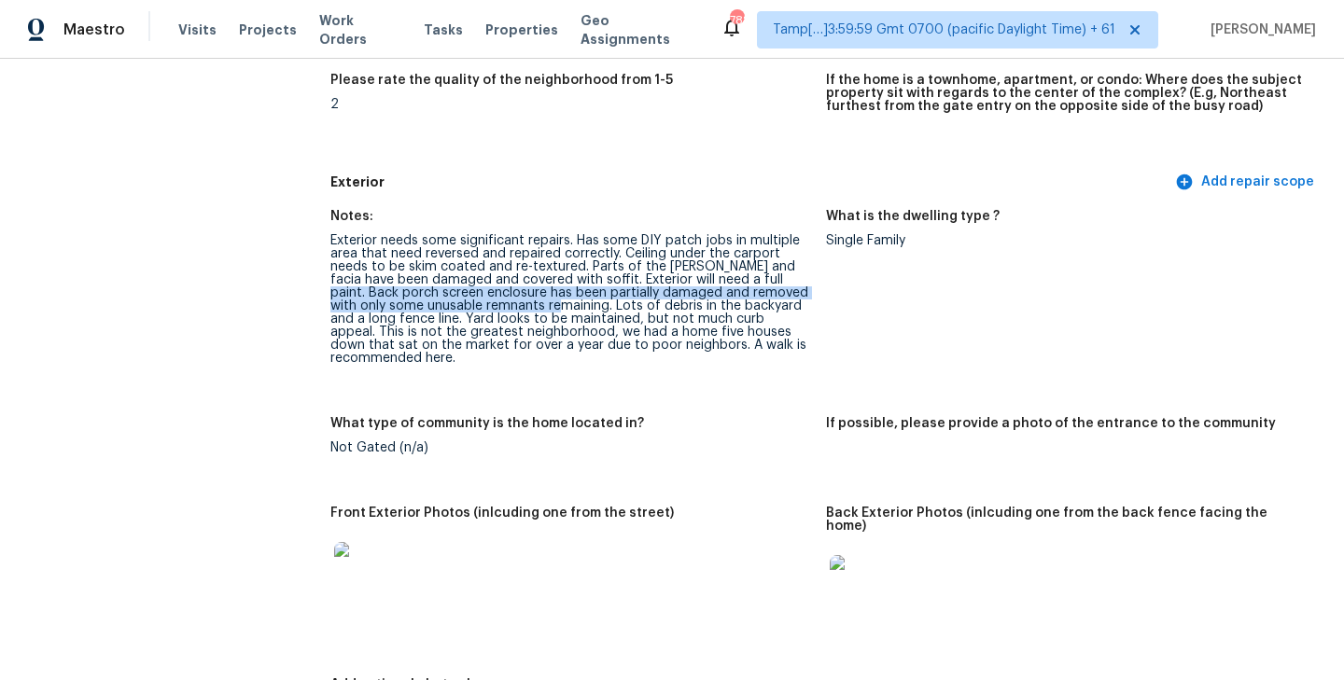
drag, startPoint x: 754, startPoint y: 281, endPoint x: 551, endPoint y: 305, distance: 204.9
click at [551, 305] on div "Exterior needs some significant repairs. Has some DIY patch jobs in multiple ar…" at bounding box center [570, 299] width 481 height 131
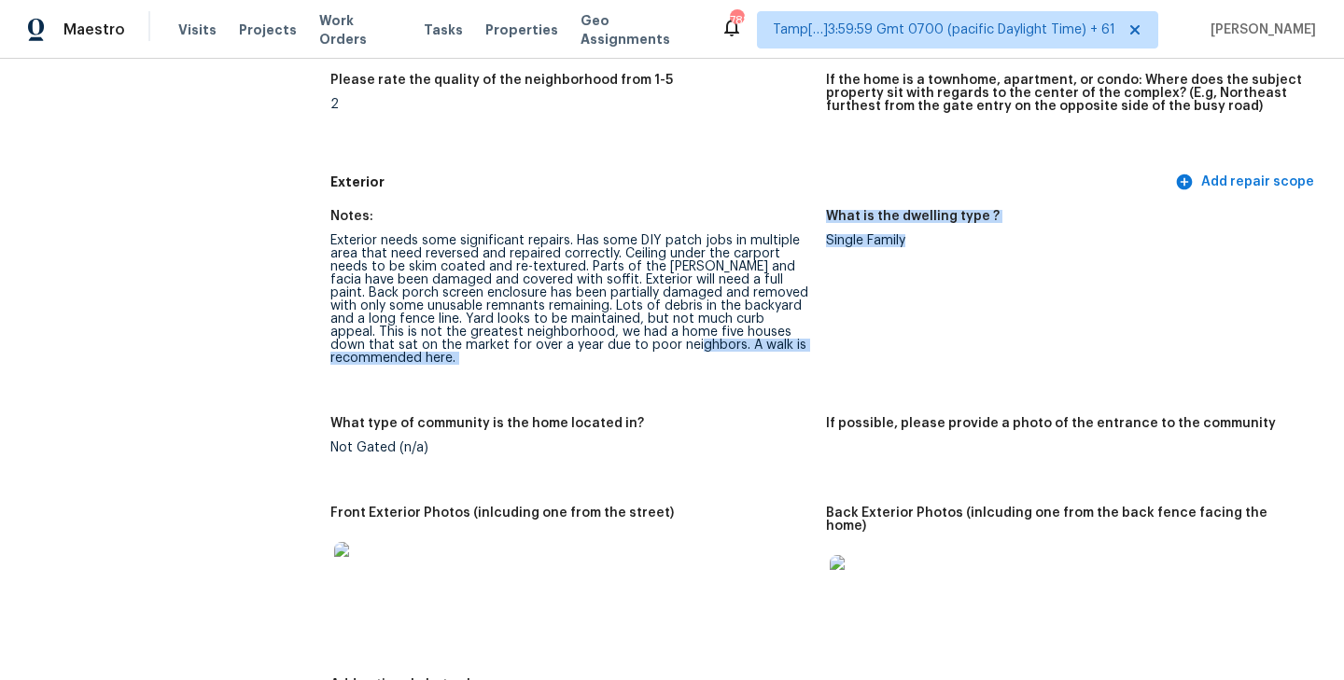
drag, startPoint x: 611, startPoint y: 347, endPoint x: 842, endPoint y: 347, distance: 230.5
click at [842, 347] on div "Notes: Exterior needs some significant repairs. Has some DIY patch jobs in mult…" at bounding box center [825, 471] width 991 height 545
click at [842, 347] on figure "What is the dwelling type ? Single Family" at bounding box center [1074, 302] width 496 height 185
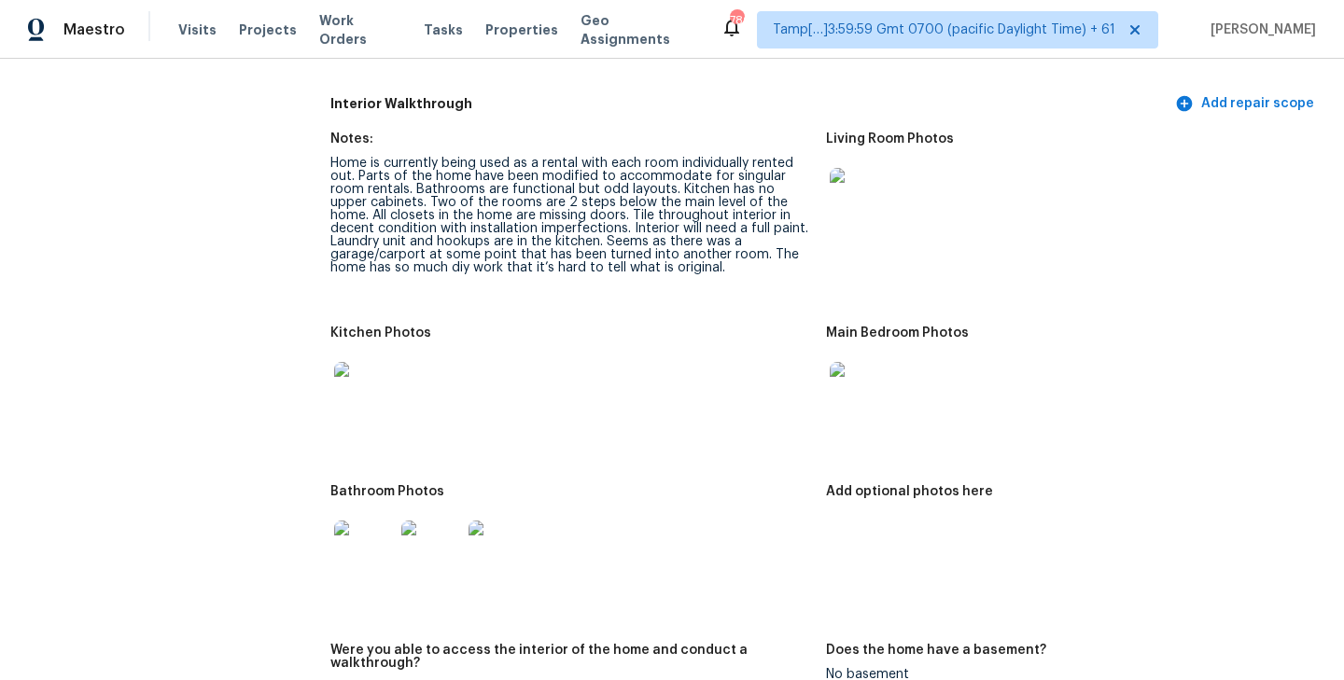
scroll to position [2579, 0]
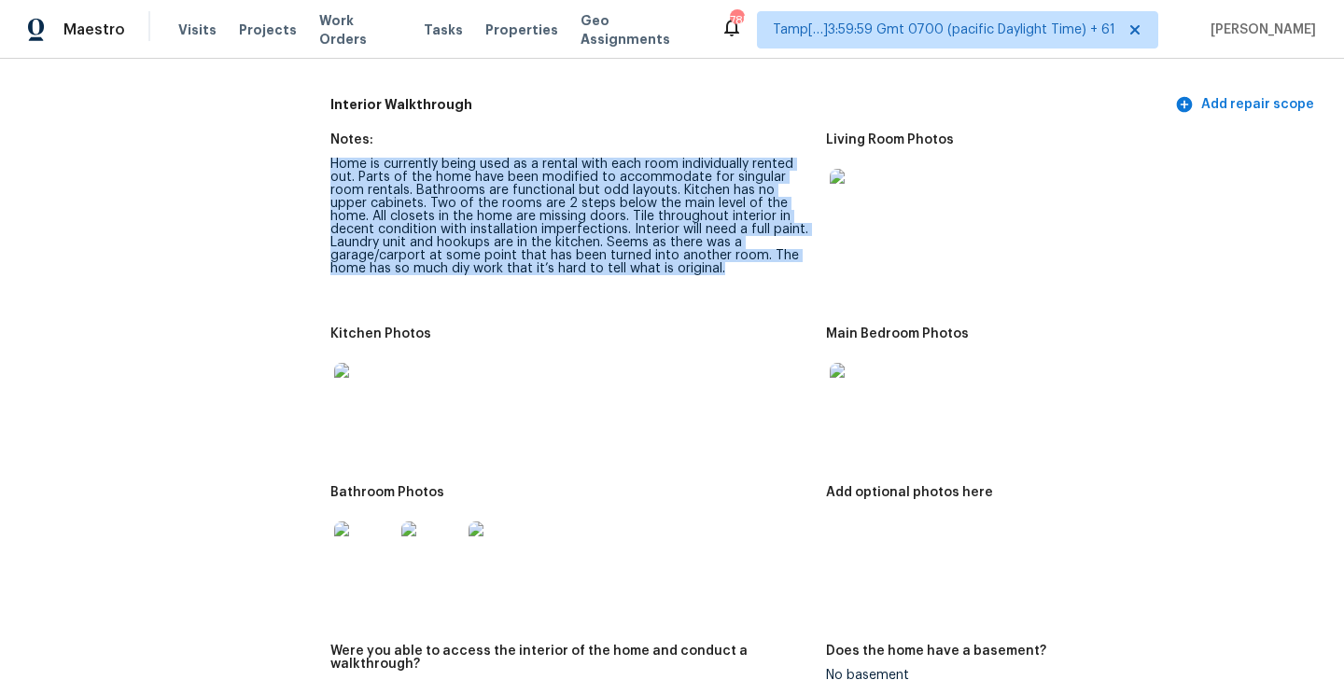
drag, startPoint x: 331, startPoint y: 136, endPoint x: 595, endPoint y: 279, distance: 300.2
click at [575, 249] on figure "Notes: Home is currently being used as a rental with each room individually ren…" at bounding box center [578, 219] width 496 height 172
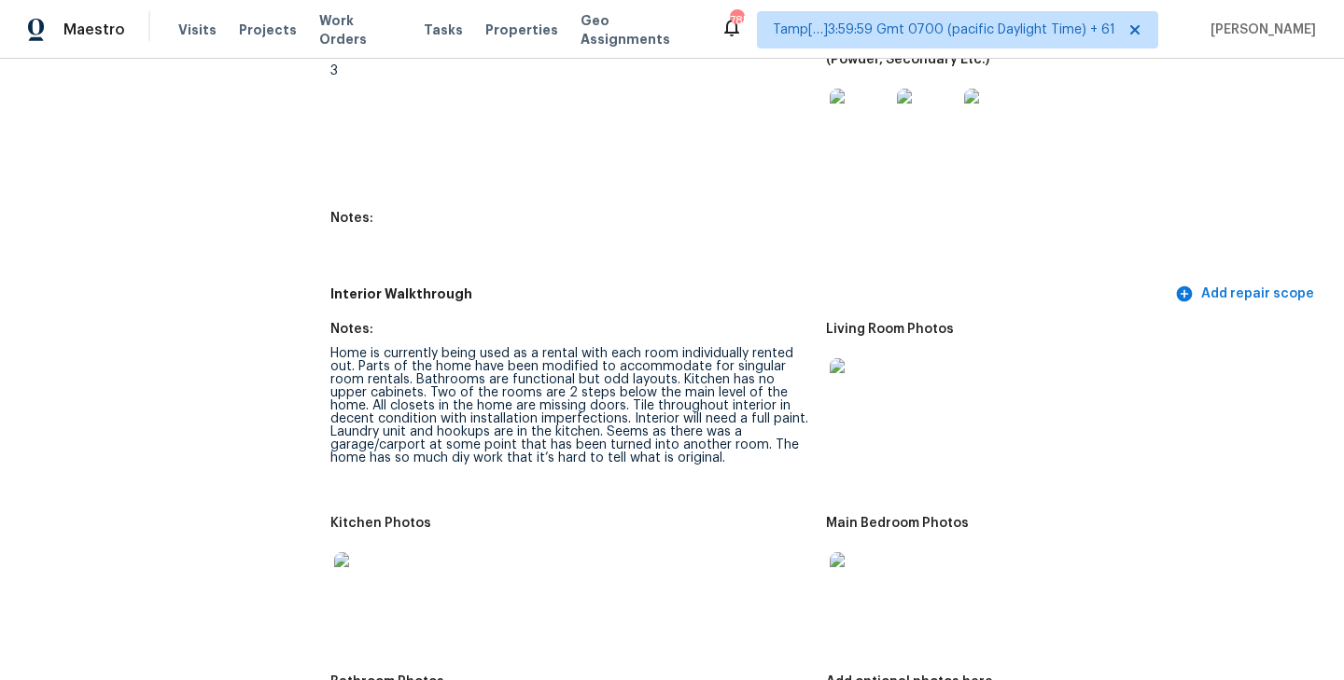
scroll to position [2384, 0]
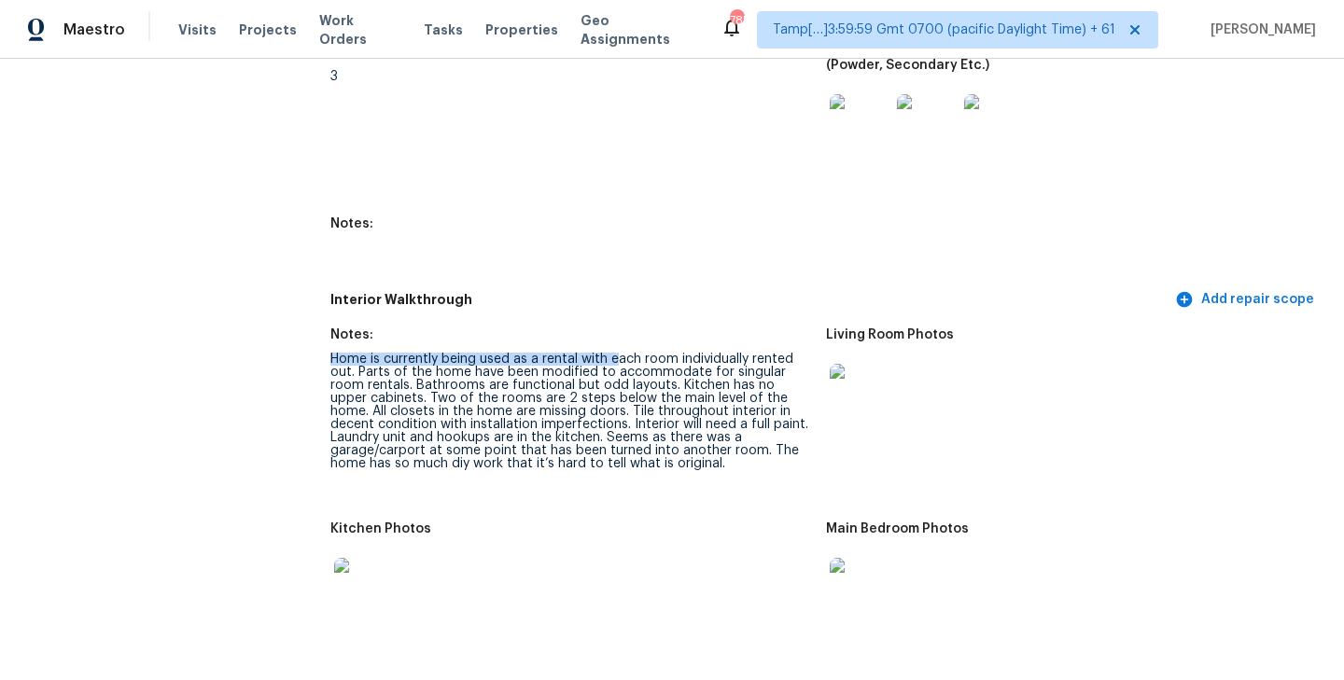
drag, startPoint x: 331, startPoint y: 335, endPoint x: 619, endPoint y: 336, distance: 287.4
click at [619, 353] on div "Home is currently being used as a rental with each room individually rented out…" at bounding box center [570, 412] width 481 height 118
click at [359, 353] on div "Home is currently being used as a rental with each room individually rented out…" at bounding box center [570, 412] width 481 height 118
drag, startPoint x: 329, startPoint y: 333, endPoint x: 355, endPoint y: 344, distance: 27.6
click at [355, 353] on div "Home is currently being used as a rental with each room individually rented out…" at bounding box center [570, 412] width 481 height 118
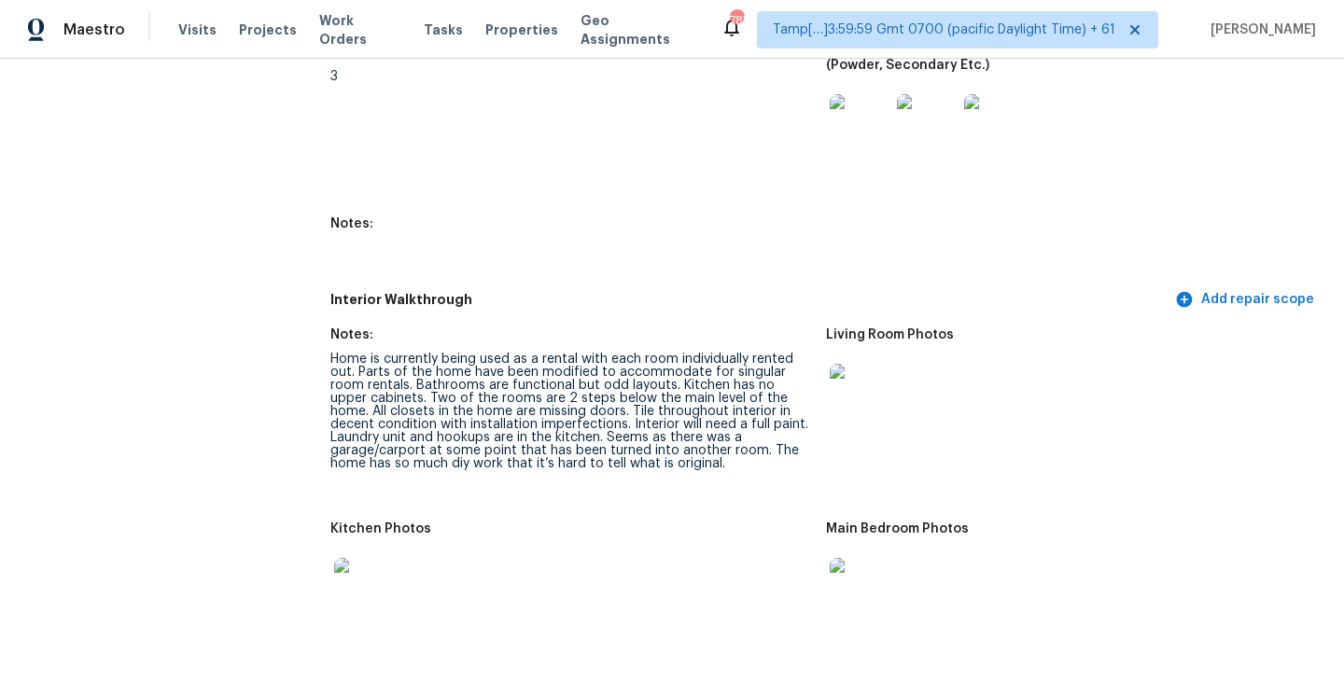
drag, startPoint x: 331, startPoint y: 335, endPoint x: 356, endPoint y: 343, distance: 25.7
click at [356, 353] on div "Home is currently being used as a rental with each room individually rented out…" at bounding box center [570, 412] width 481 height 118
click at [418, 353] on div "Home is currently being used as a rental with each room individually rented out…" at bounding box center [570, 412] width 481 height 118
click at [605, 353] on div "Home is currently being used as a rental with each room individually rented out…" at bounding box center [570, 412] width 481 height 118
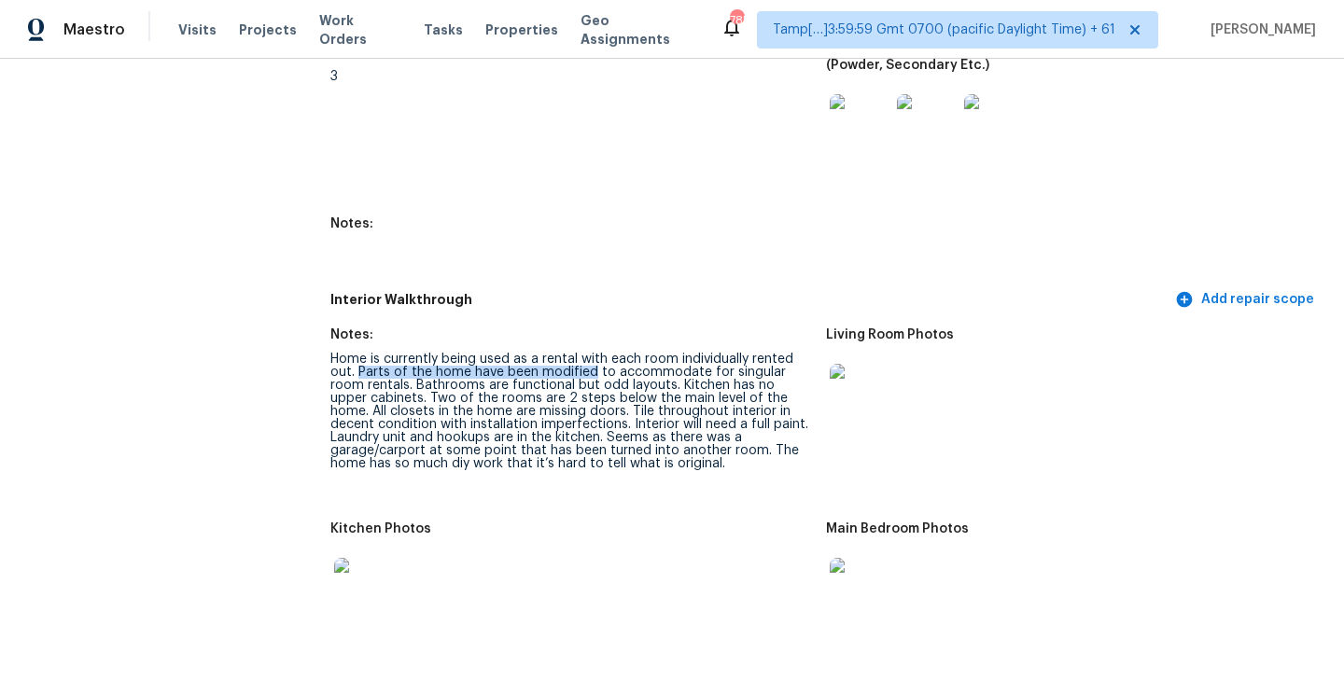
drag, startPoint x: 357, startPoint y: 347, endPoint x: 586, endPoint y: 349, distance: 228.6
click at [586, 353] on div "Home is currently being used as a rental with each room individually rented out…" at bounding box center [570, 412] width 481 height 118
click at [407, 353] on div "Home is currently being used as a rental with each room individually rented out…" at bounding box center [570, 412] width 481 height 118
drag, startPoint x: 359, startPoint y: 346, endPoint x: 373, endPoint y: 362, distance: 21.2
click at [373, 362] on div "Home is currently being used as a rental with each room individually rented out…" at bounding box center [570, 412] width 481 height 118
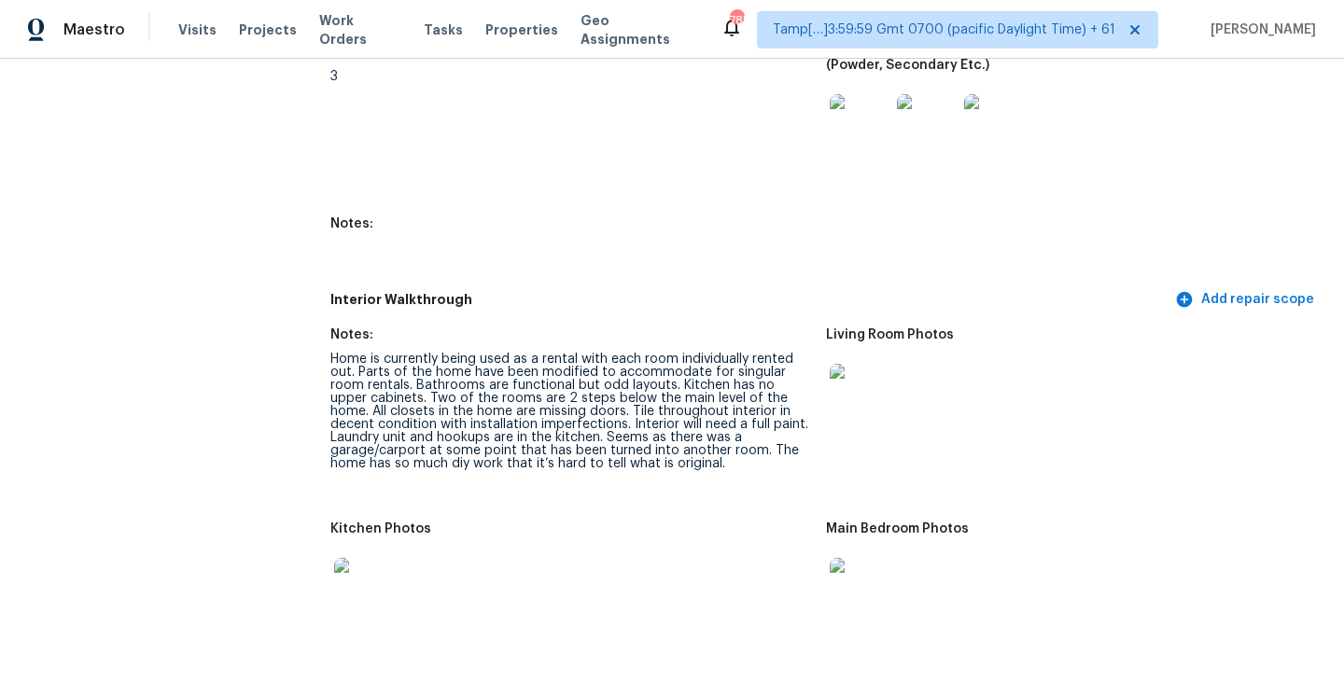
click at [394, 362] on div "Home is currently being used as a rental with each room individually rented out…" at bounding box center [570, 412] width 481 height 118
drag, startPoint x: 390, startPoint y: 373, endPoint x: 738, endPoint y: 372, distance: 348.1
click at [738, 372] on div "Home is currently being used as a rental with each room individually rented out…" at bounding box center [570, 412] width 481 height 118
click at [633, 376] on div "Home is currently being used as a rental with each room individually rented out…" at bounding box center [570, 412] width 481 height 118
drag, startPoint x: 389, startPoint y: 370, endPoint x: 779, endPoint y: 375, distance: 390.1
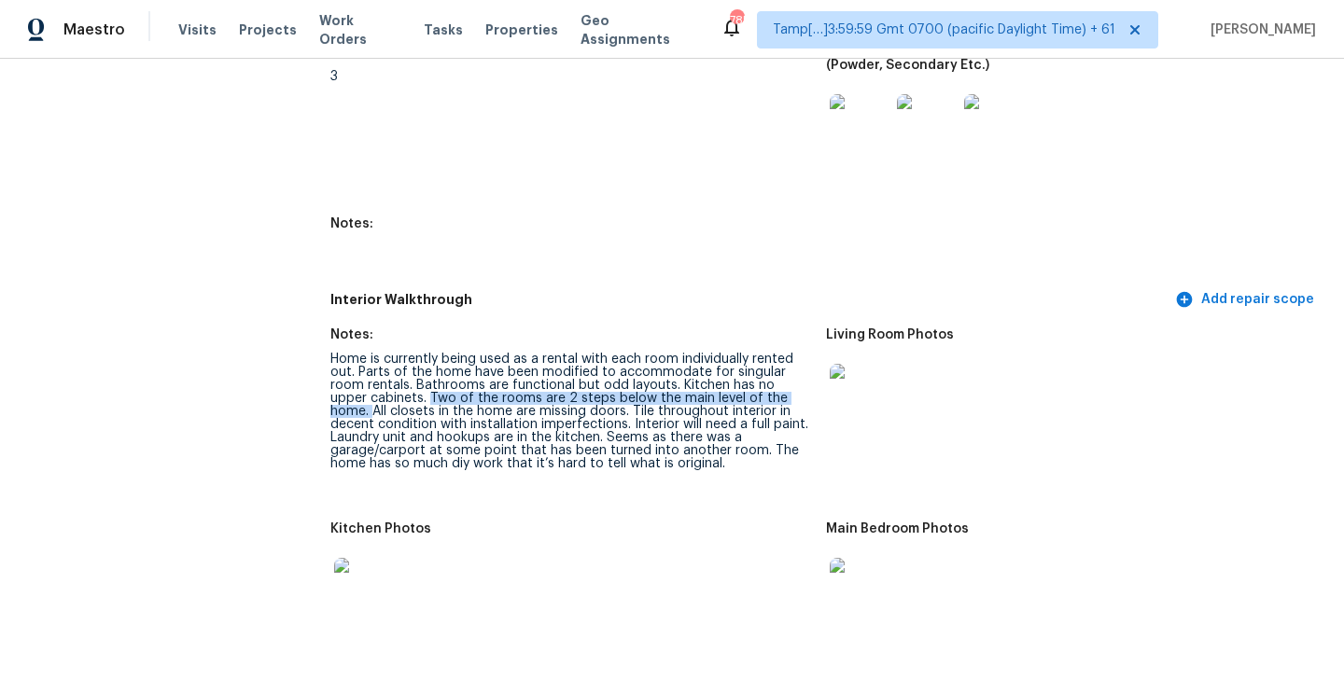
click at [779, 375] on div "Home is currently being used as a rental with each room individually rented out…" at bounding box center [570, 412] width 481 height 118
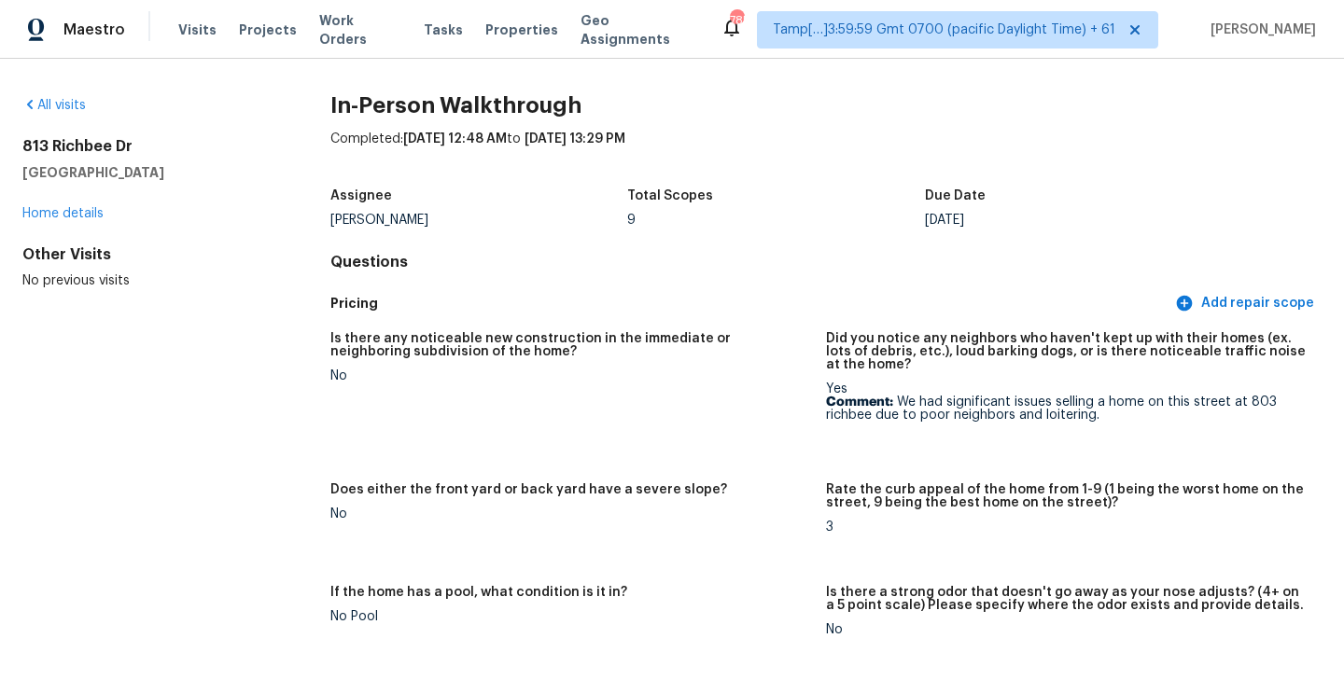
scroll to position [591, 0]
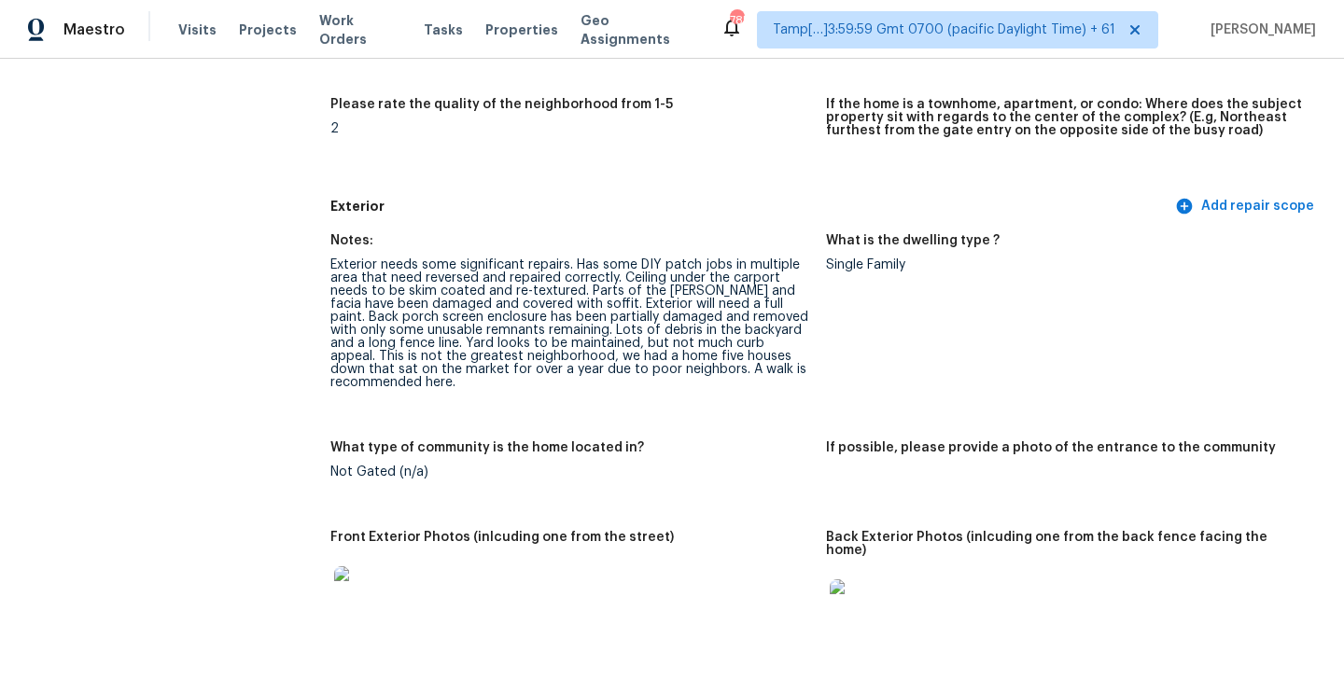
click at [846, 366] on figure "What is the dwelling type ? Single Family" at bounding box center [1074, 326] width 496 height 185
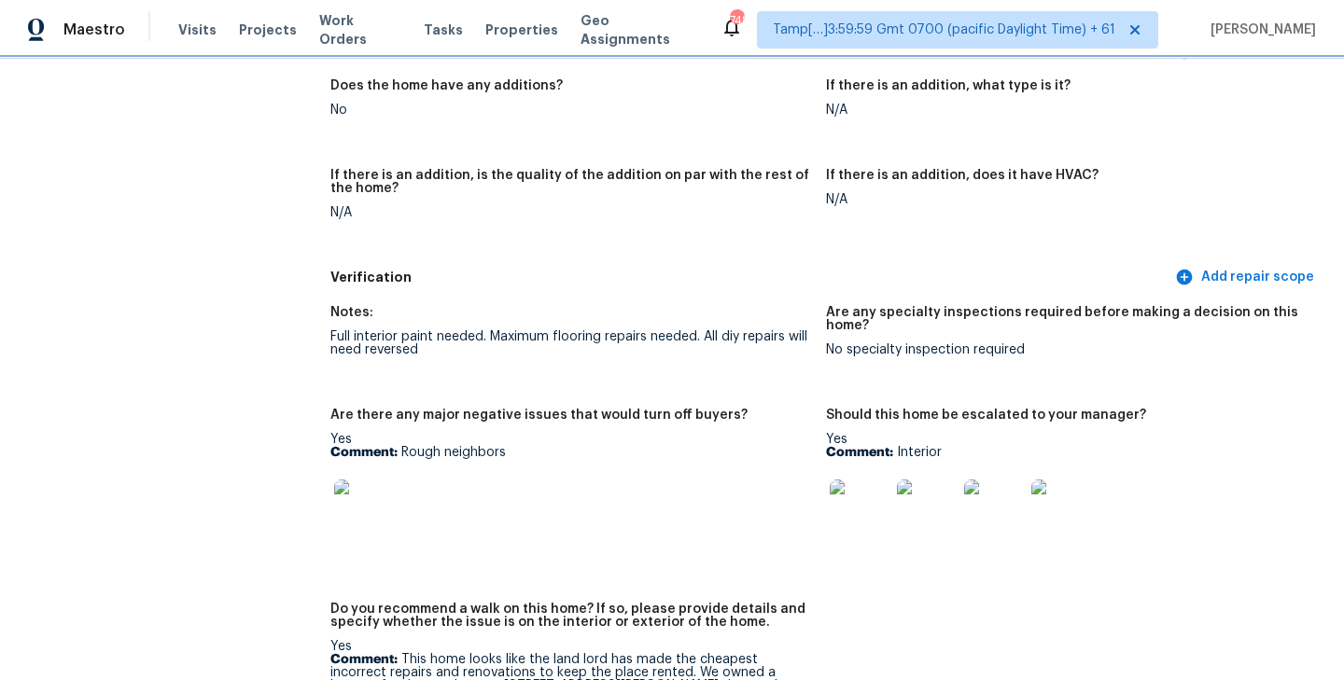
scroll to position [4439, 0]
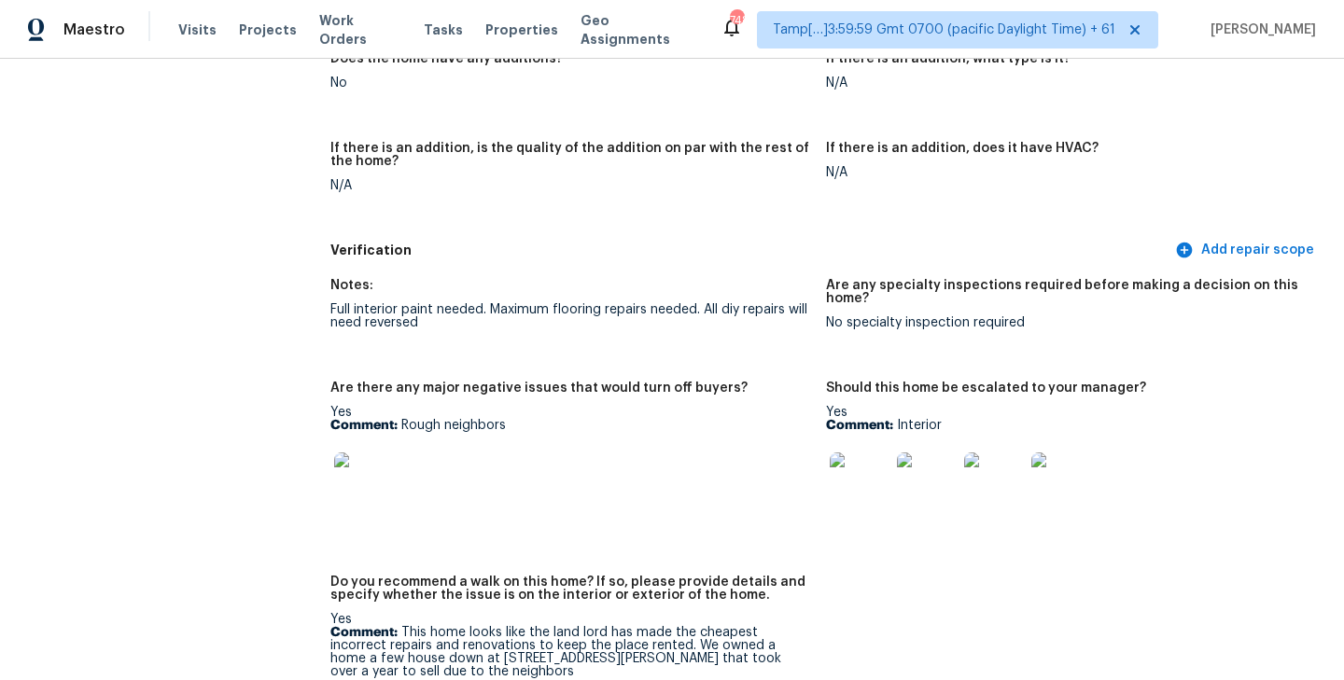
click at [527, 406] on div "Yes Comment: Rough neighbors" at bounding box center [570, 465] width 481 height 118
drag, startPoint x: 705, startPoint y: 273, endPoint x: 720, endPoint y: 281, distance: 17.1
click at [720, 303] on div "Full interior paint needed. Maximum flooring repairs needed. All diy repairs wi…" at bounding box center [570, 316] width 481 height 26
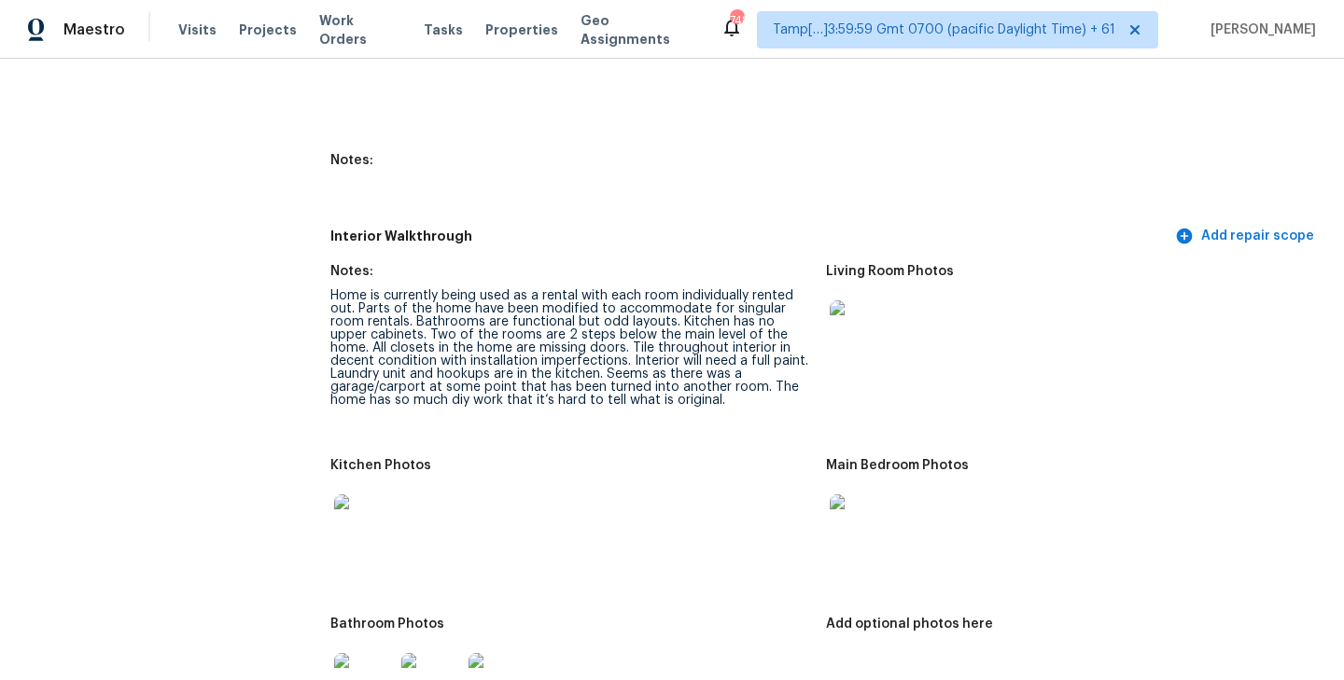
scroll to position [2392, 0]
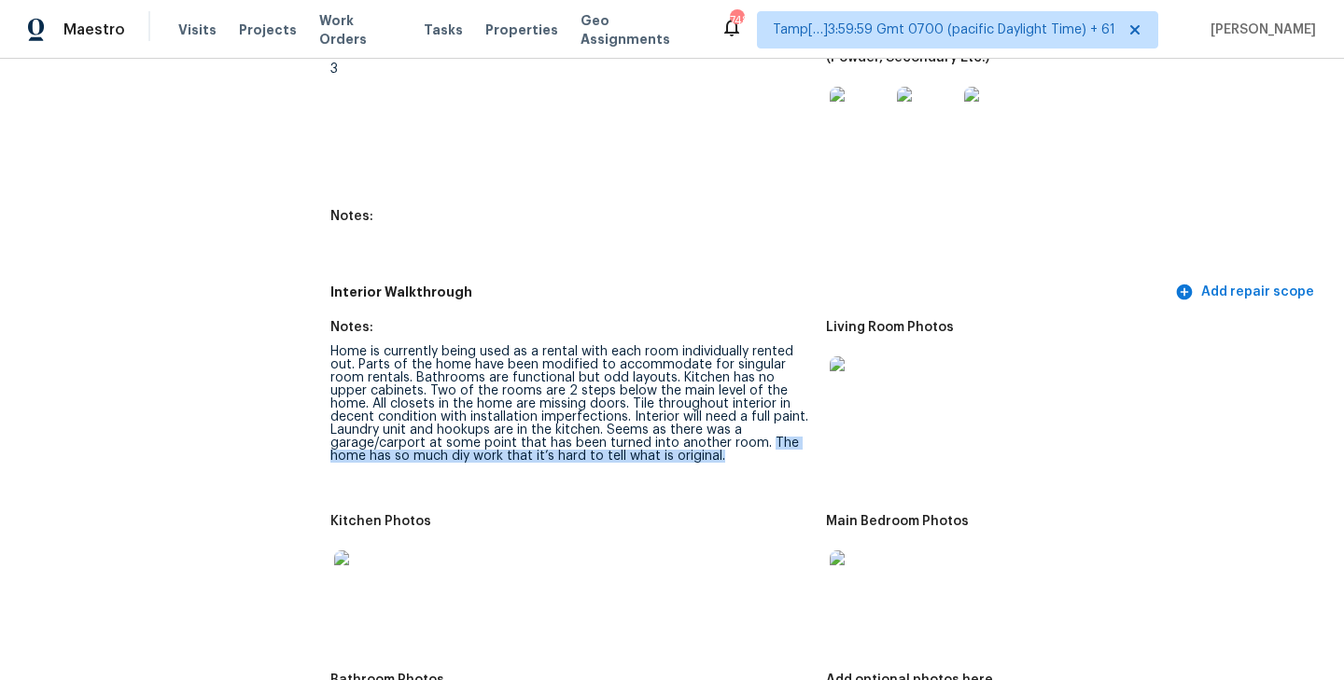
drag, startPoint x: 650, startPoint y: 415, endPoint x: 669, endPoint y: 425, distance: 20.9
click at [669, 425] on div "Home is currently being used as a rental with each room individually rented out…" at bounding box center [570, 404] width 481 height 118
copy div "The home has so much diy work that it’s hard to tell what is original."
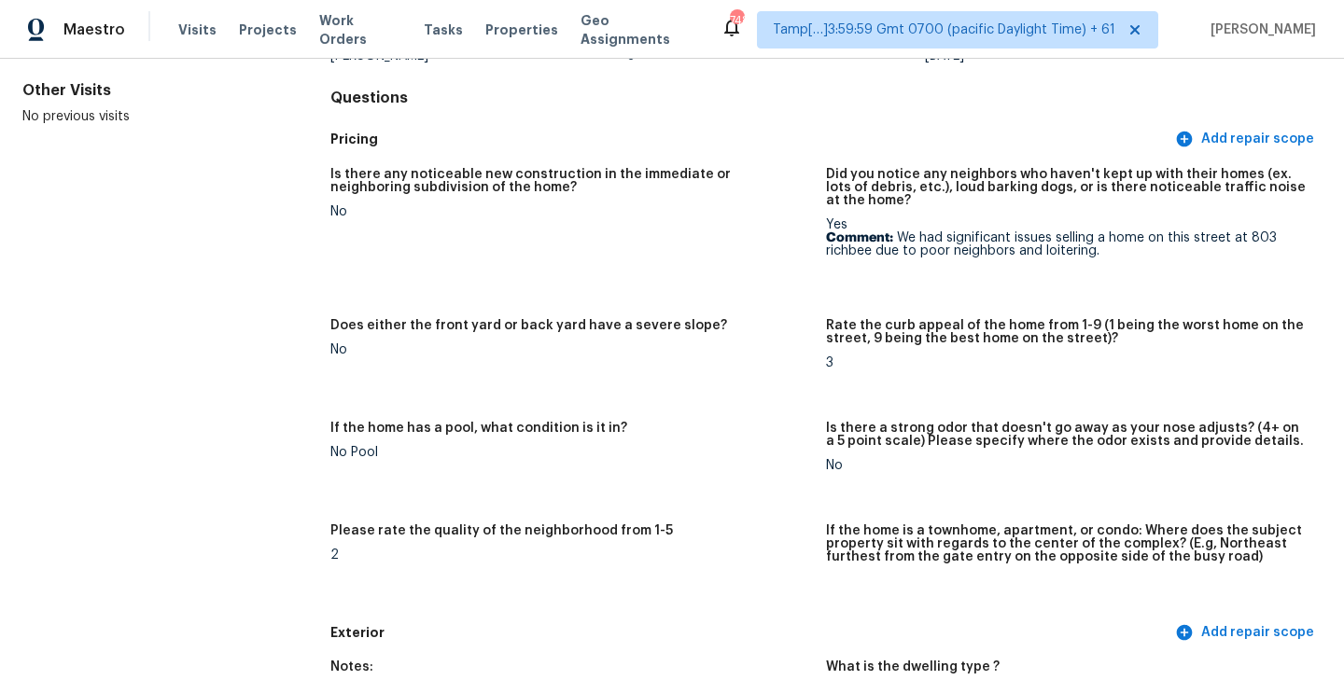
scroll to position [0, 0]
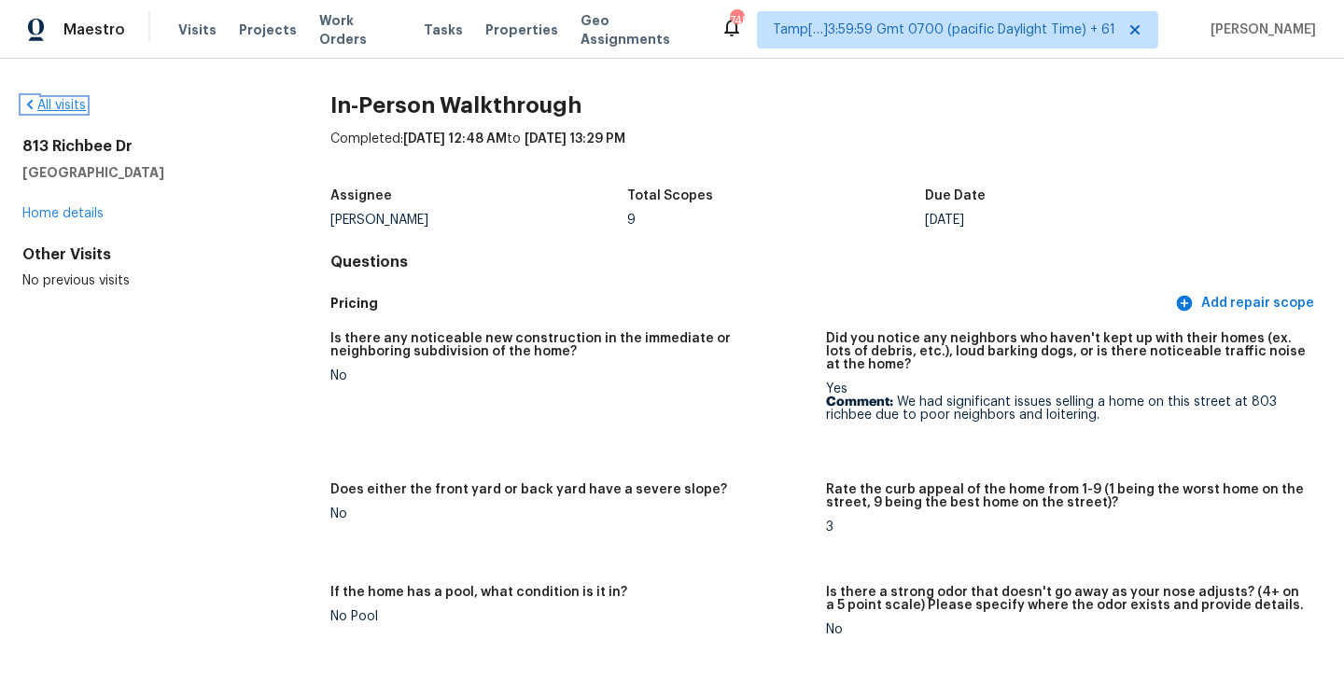
click at [55, 106] on link "All visits" at bounding box center [53, 105] width 63 height 13
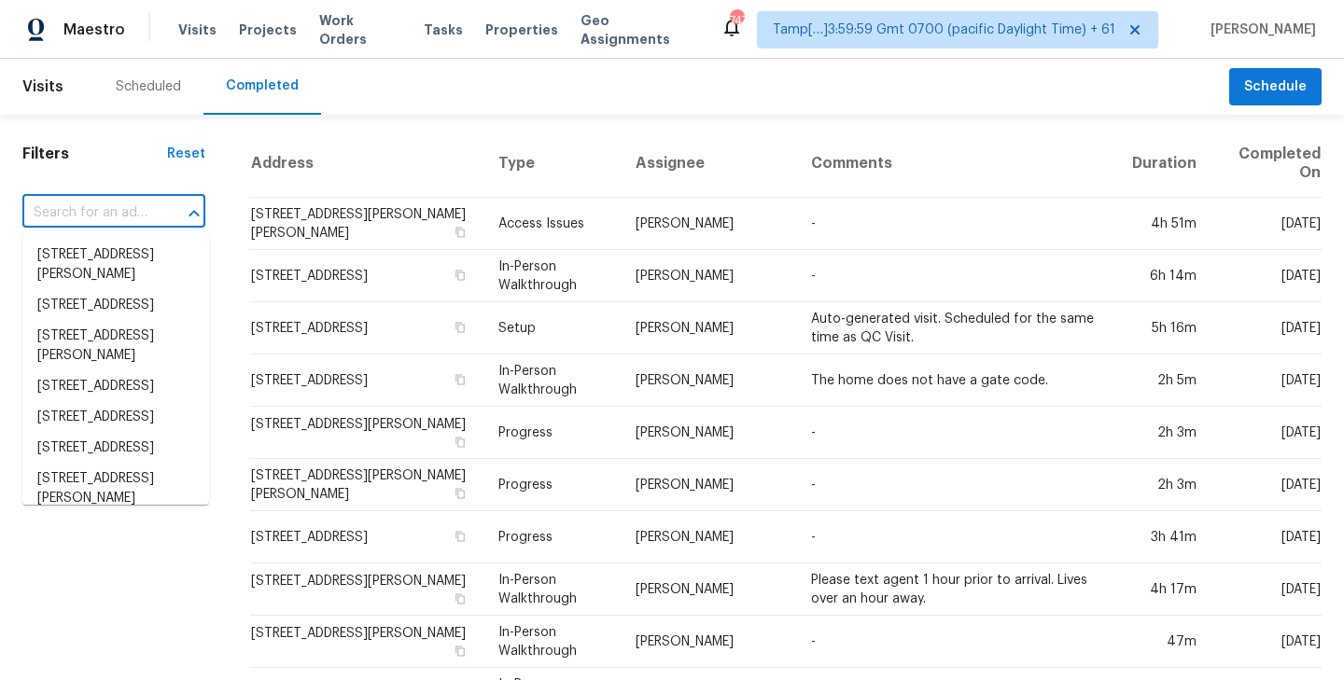
click at [92, 215] on input "text" at bounding box center [87, 213] width 131 height 29
paste input "2106 19th Ave N, Texas City, TX 77590"
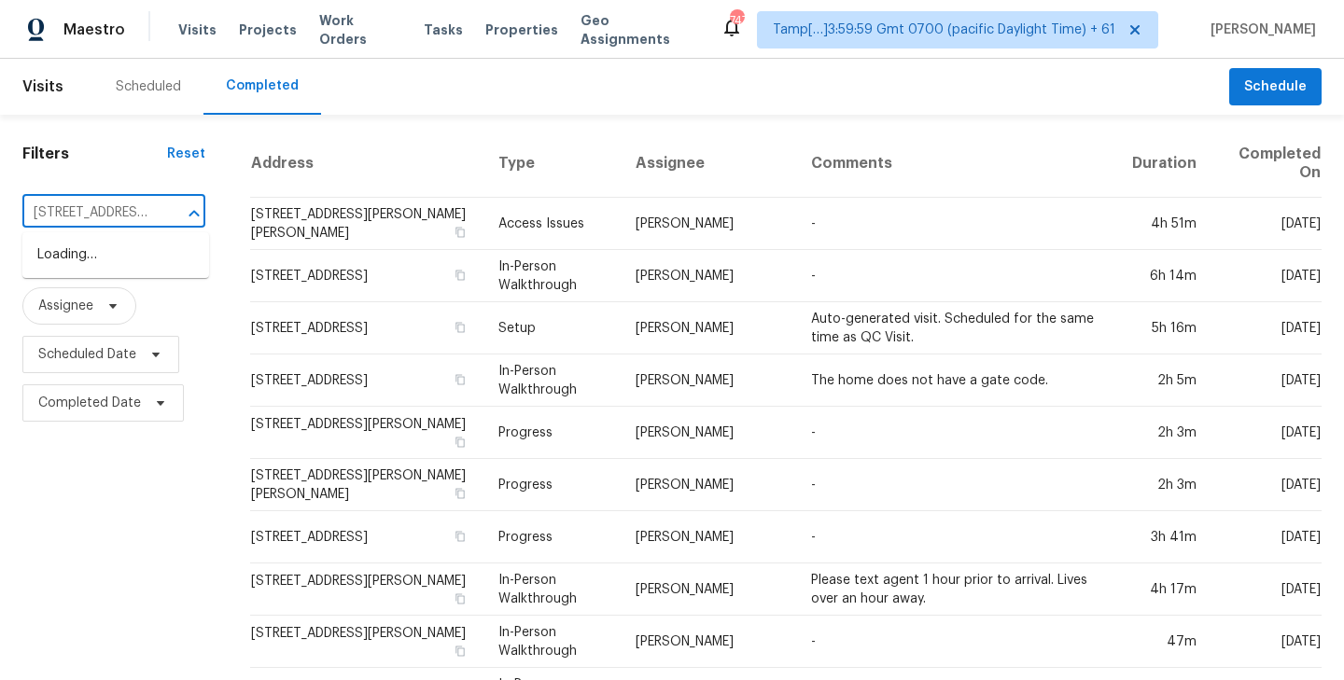
scroll to position [0, 106]
type input "2106 19th Ave N, Texas City, TX 77590"
click at [84, 266] on li "2106 19th Ave N, Texas City, TX 77590" at bounding box center [115, 265] width 187 height 50
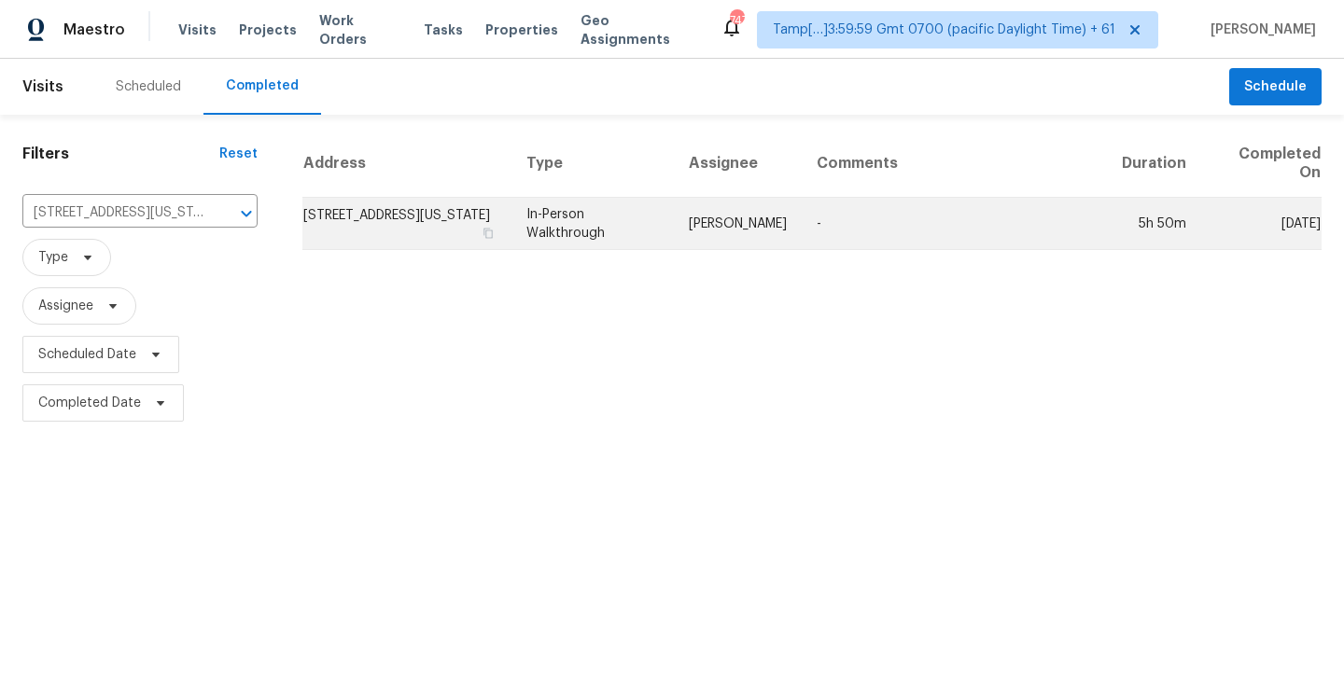
click at [450, 217] on td "2106 19th Ave N, Texas City, TX 77590" at bounding box center [406, 224] width 209 height 52
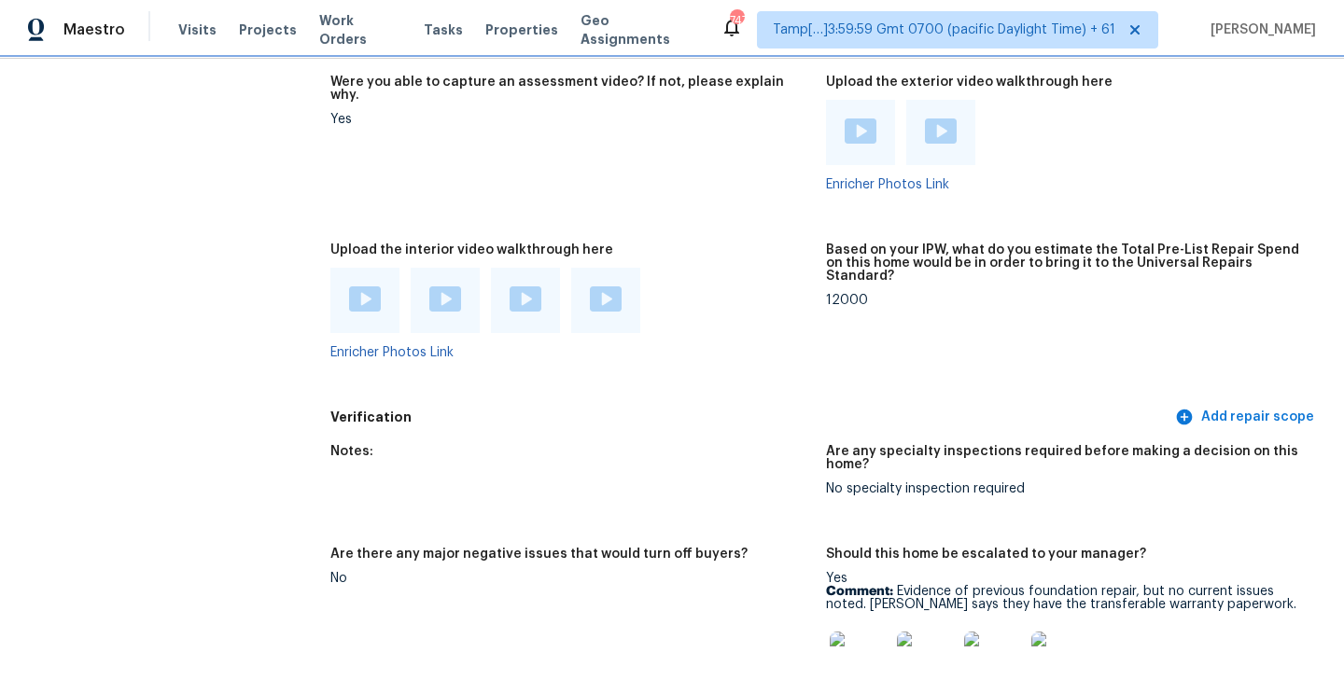
scroll to position [4247, 0]
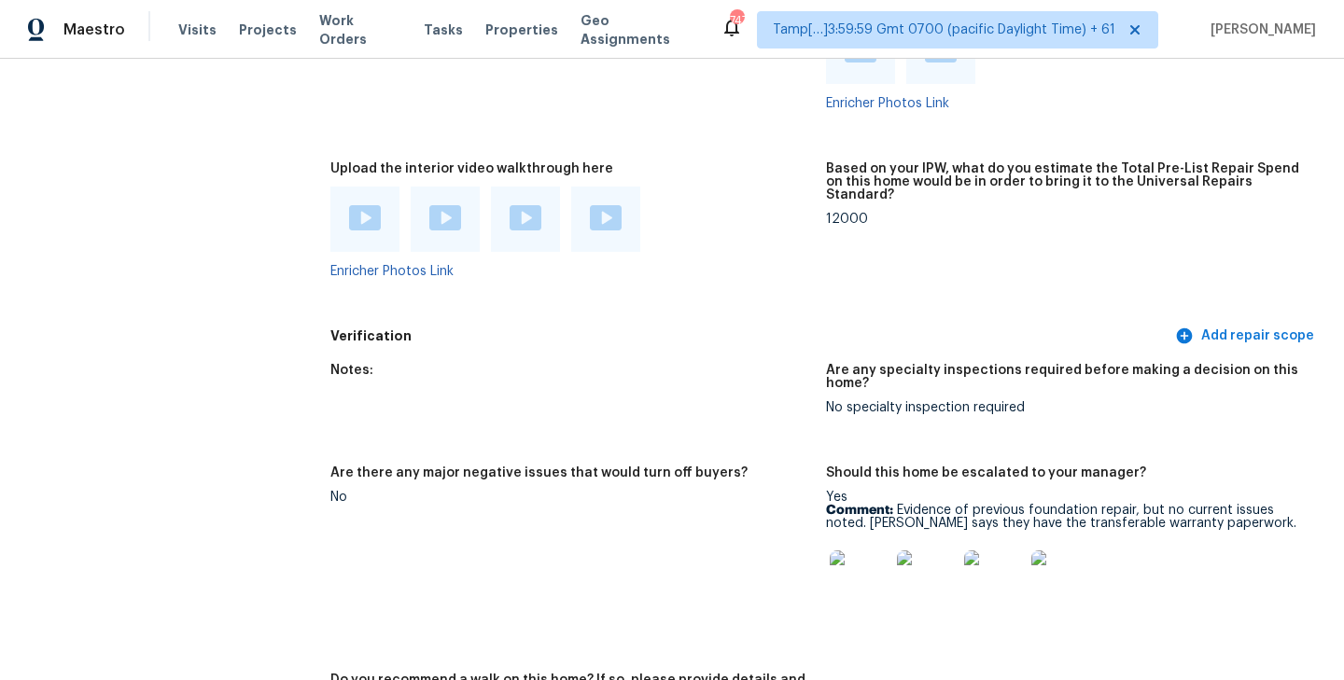
click at [354, 205] on img at bounding box center [365, 217] width 32 height 25
click at [453, 205] on img at bounding box center [445, 217] width 32 height 25
click at [541, 353] on div "Notes: Are any specialty inspections required before making a decision on this …" at bounding box center [825, 559] width 991 height 412
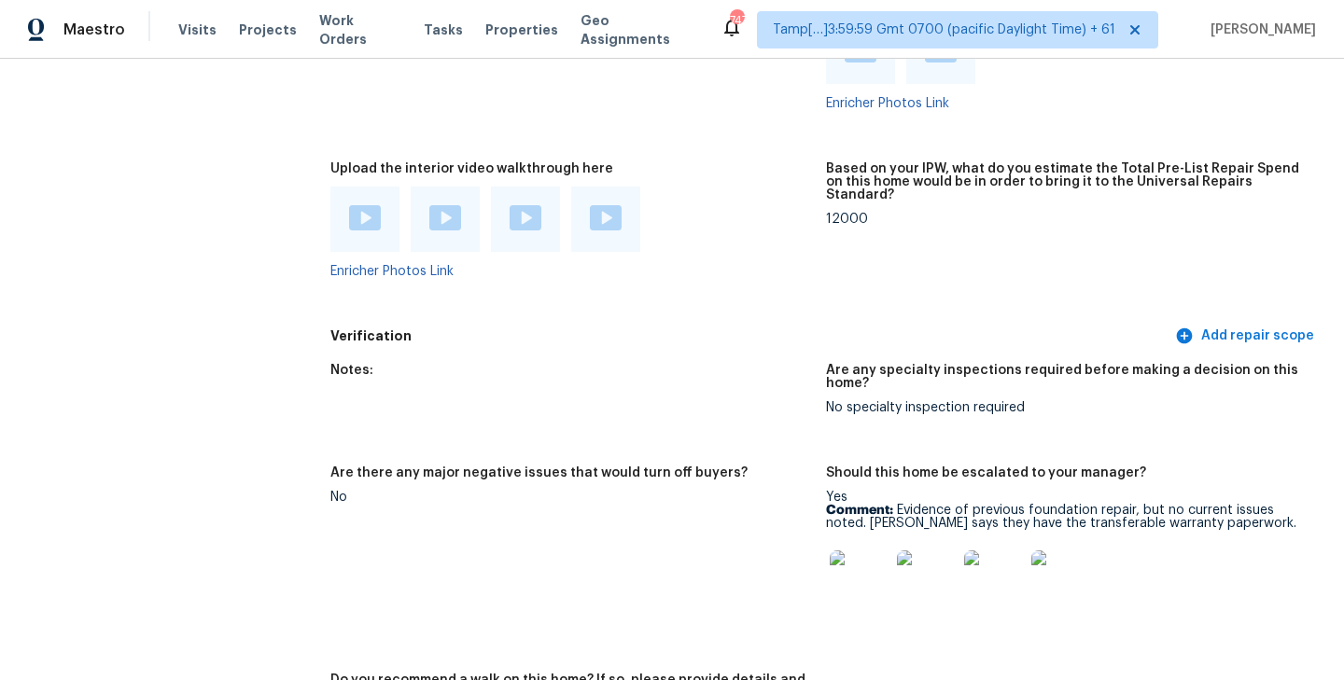
click at [528, 205] on img at bounding box center [526, 217] width 32 height 25
click at [712, 267] on figure "Upload the interior video walkthrough here Enricher Photos Link" at bounding box center [578, 235] width 496 height 146
click at [603, 205] on img at bounding box center [606, 217] width 32 height 25
click at [622, 274] on figure "Upload the interior video walkthrough here Enricher Photos Link" at bounding box center [578, 235] width 496 height 146
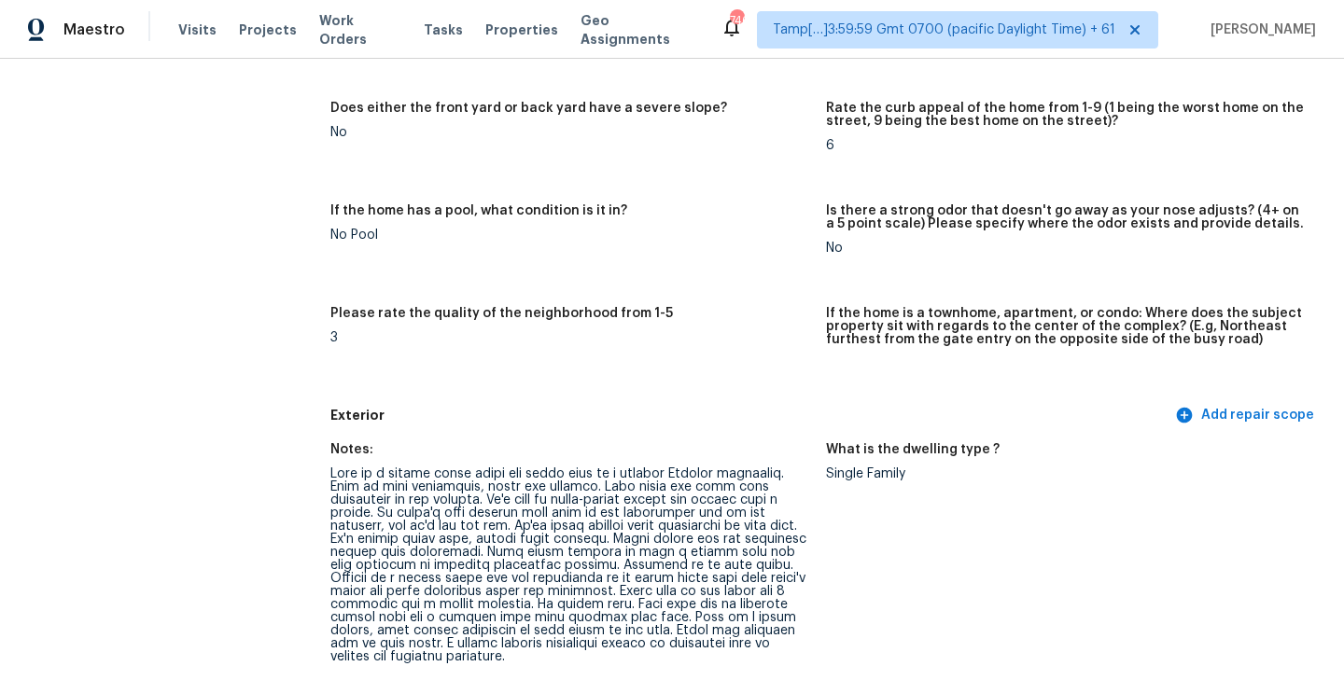
scroll to position [1216, 0]
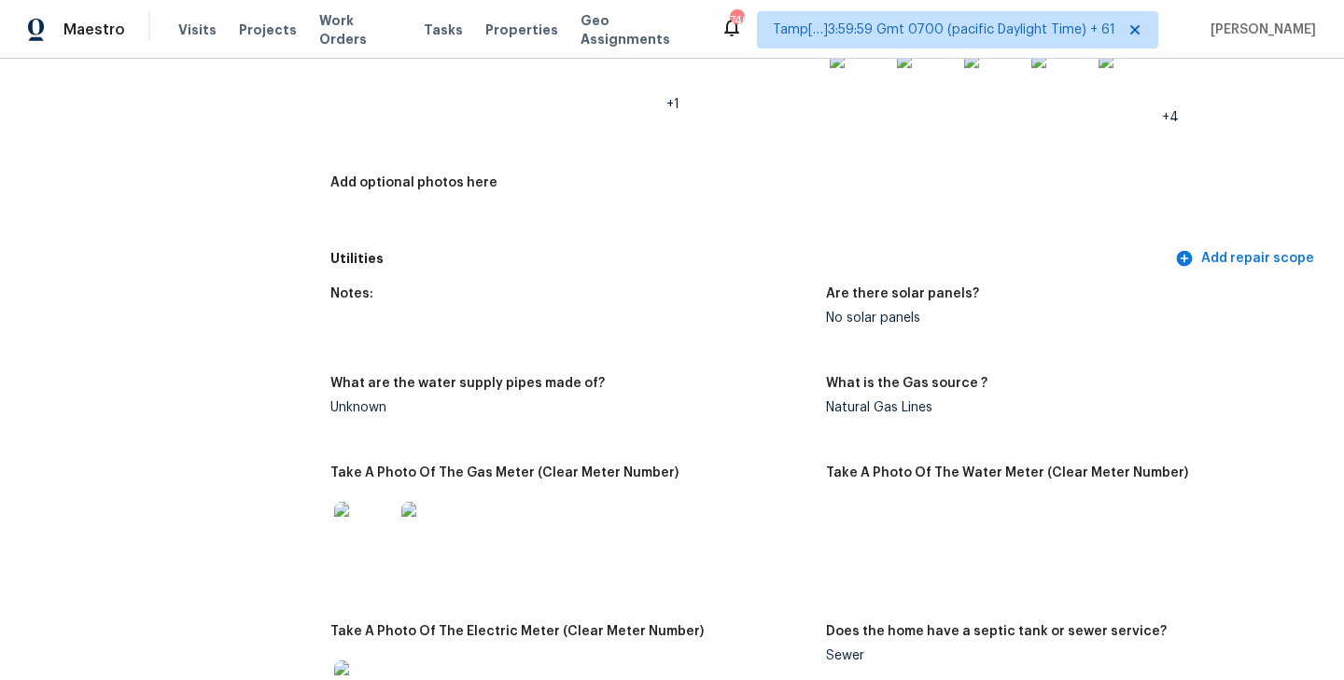
click at [653, 332] on figure "Notes:" at bounding box center [578, 320] width 496 height 67
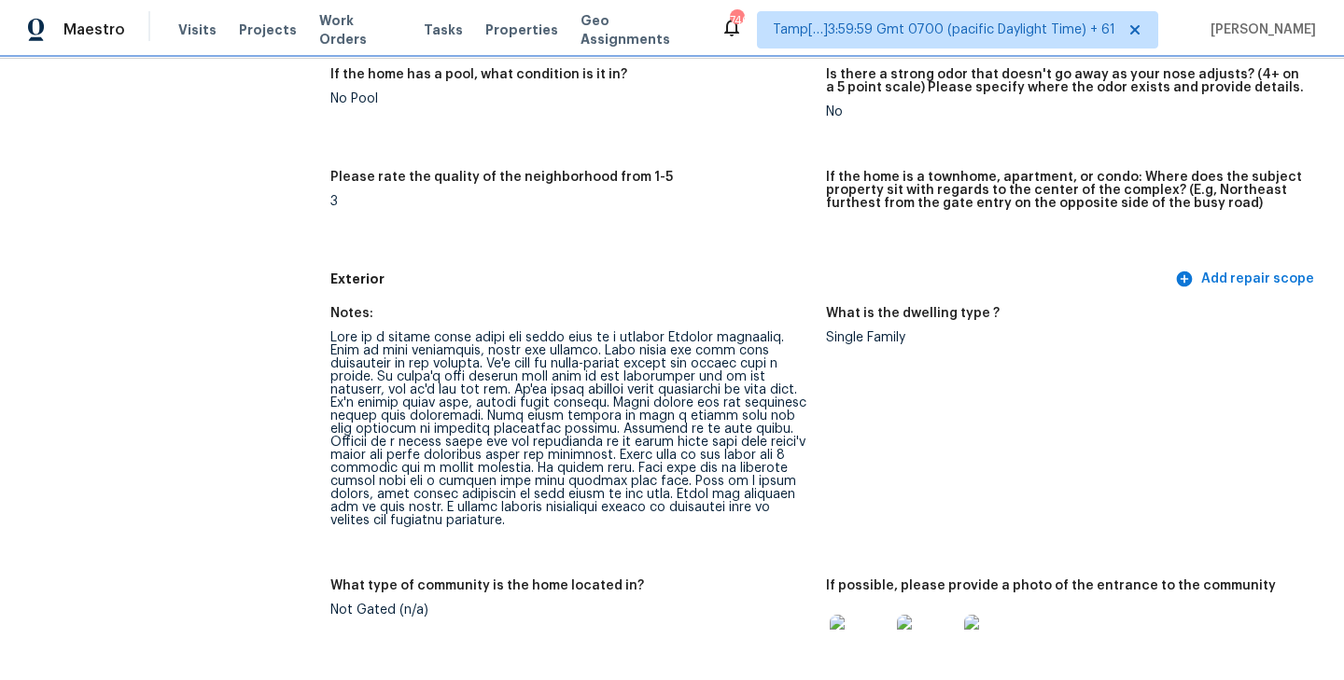
scroll to position [508, 0]
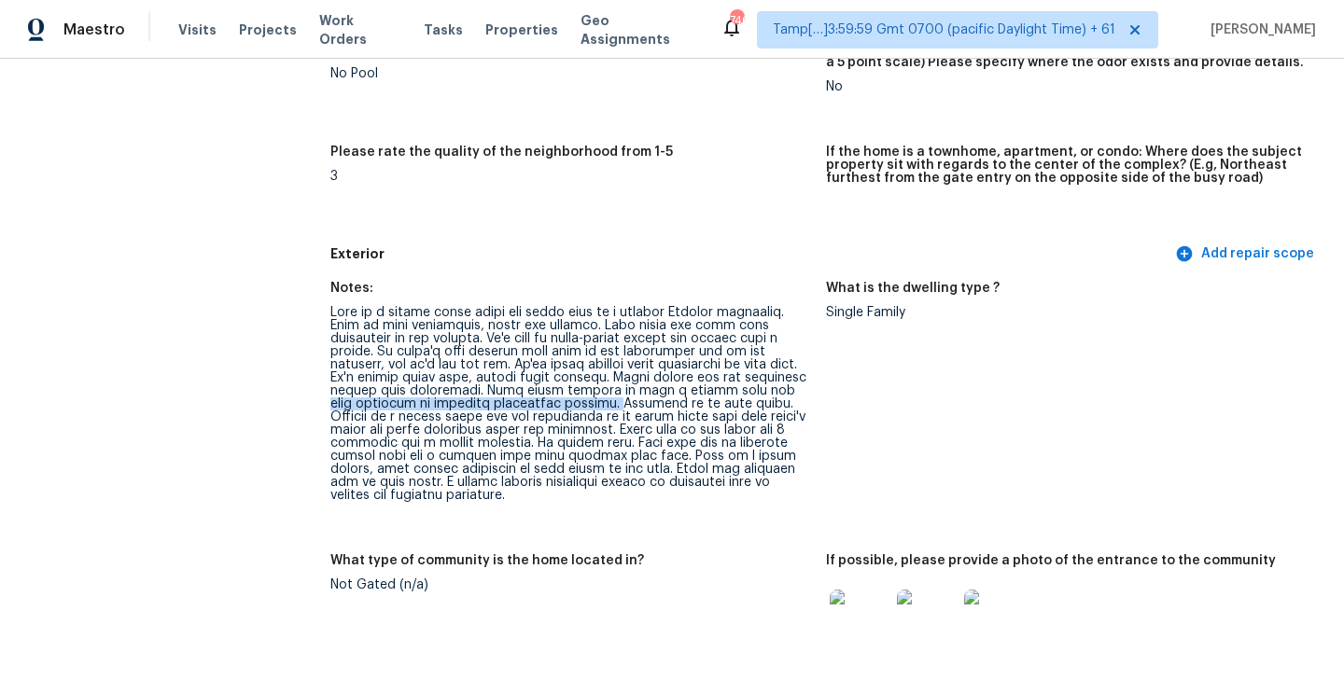
drag, startPoint x: 753, startPoint y: 392, endPoint x: 579, endPoint y: 406, distance: 175.1
click at [579, 406] on div at bounding box center [570, 404] width 481 height 196
copy div "some evidence of previous foundation repairs."
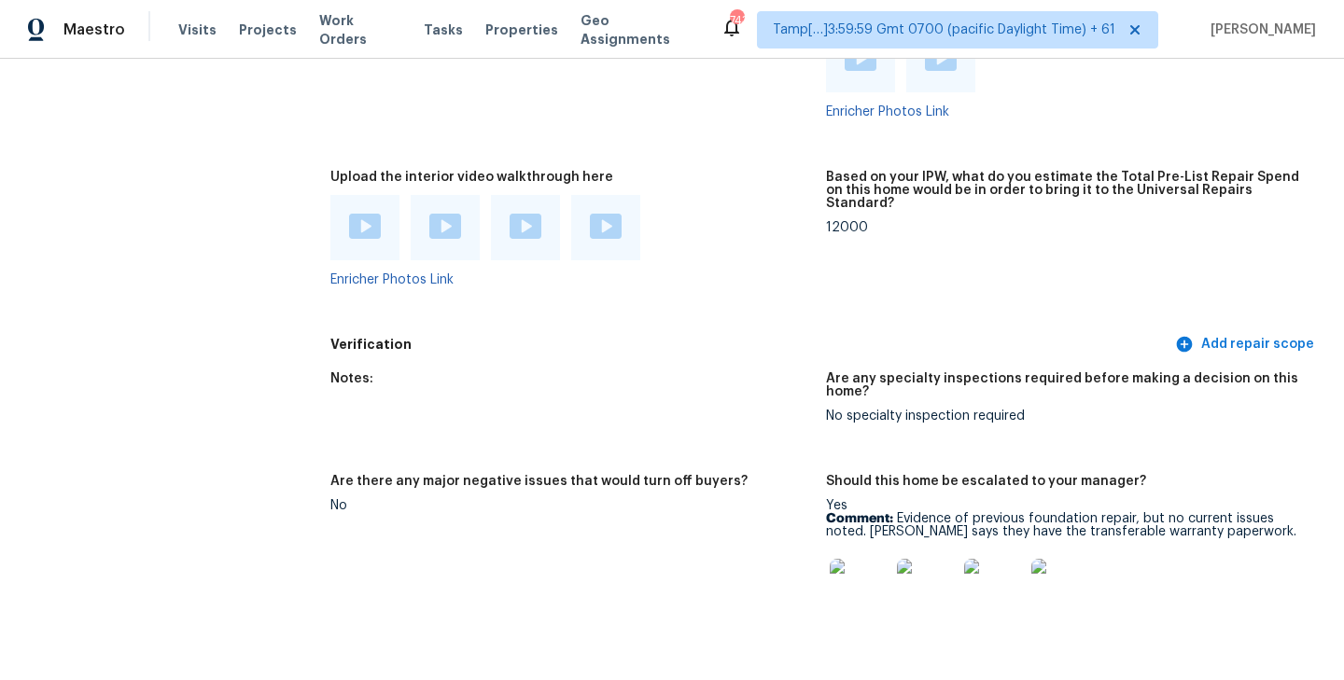
scroll to position [4362, 0]
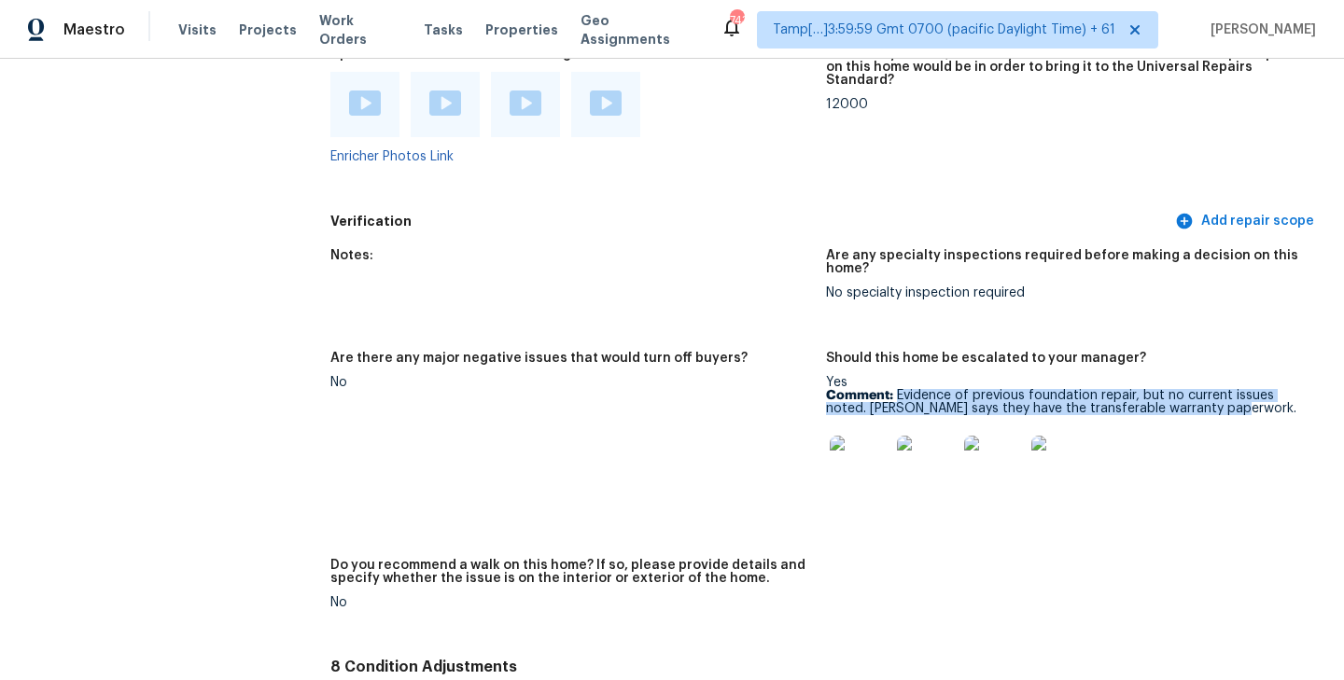
drag, startPoint x: 897, startPoint y: 368, endPoint x: 1264, endPoint y: 384, distance: 367.1
click at [1264, 389] on p "Comment: Evidence of previous foundation repair, but no current issues noted. S…" at bounding box center [1066, 402] width 481 height 26
copy p "Evidence of previous foundation repair, but no current issues noted. Seller say…"
click at [860, 440] on img at bounding box center [860, 466] width 60 height 60
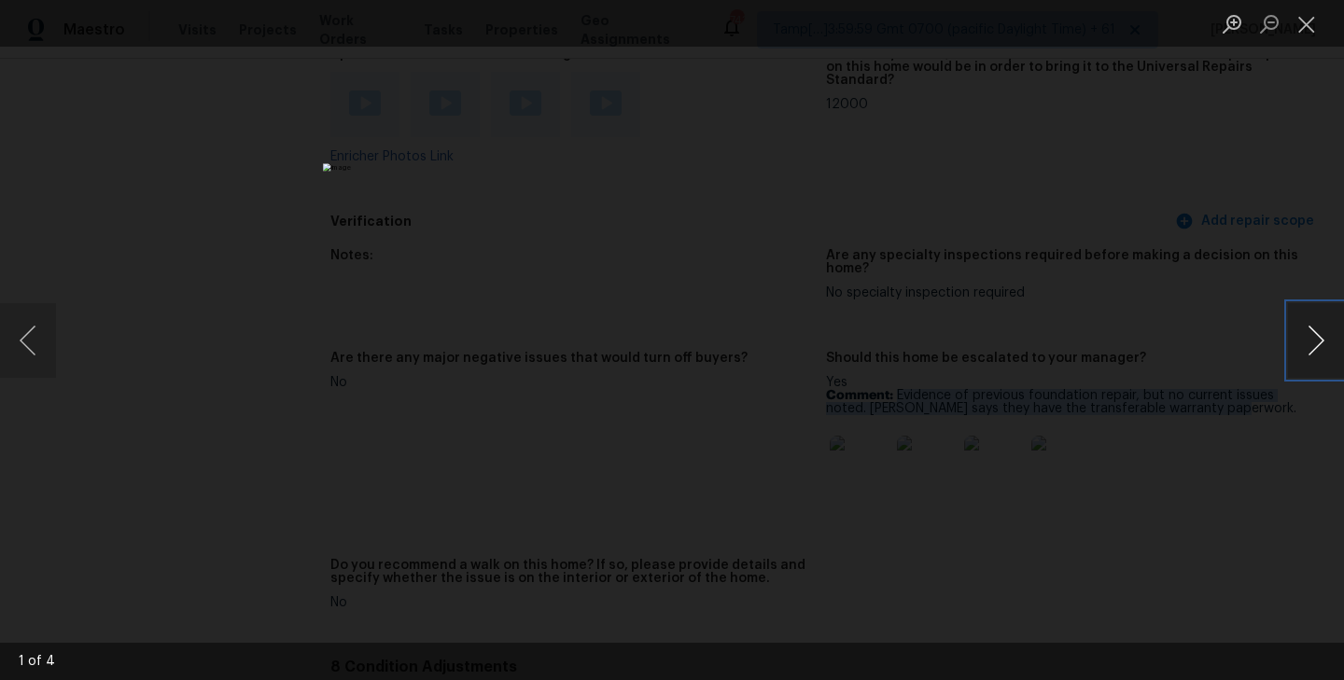
click at [1325, 353] on button "Next image" at bounding box center [1316, 340] width 56 height 75
click at [1316, 342] on button "Next image" at bounding box center [1316, 340] width 56 height 75
click at [1335, 353] on button "Next image" at bounding box center [1316, 340] width 56 height 75
click at [1305, 28] on button "Close lightbox" at bounding box center [1306, 23] width 37 height 33
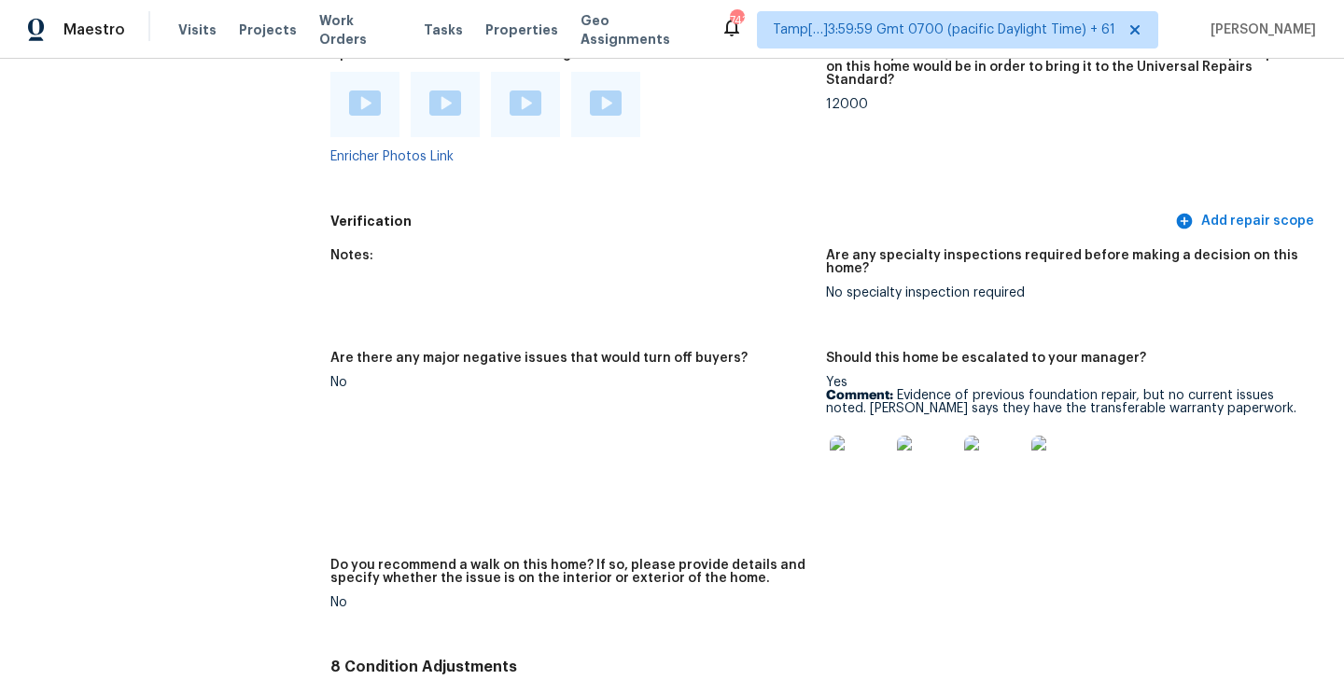
click at [635, 352] on h5 "Are there any major negative issues that would turn off buyers?" at bounding box center [538, 358] width 417 height 13
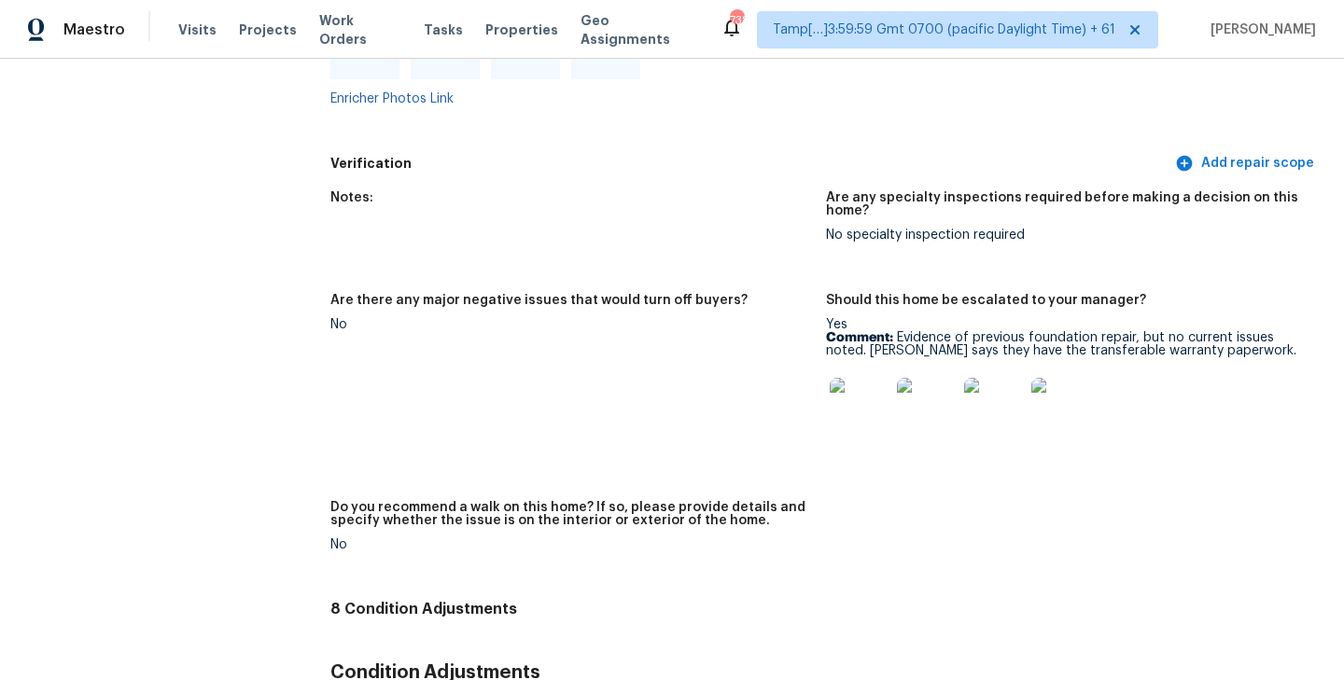
scroll to position [4435, 0]
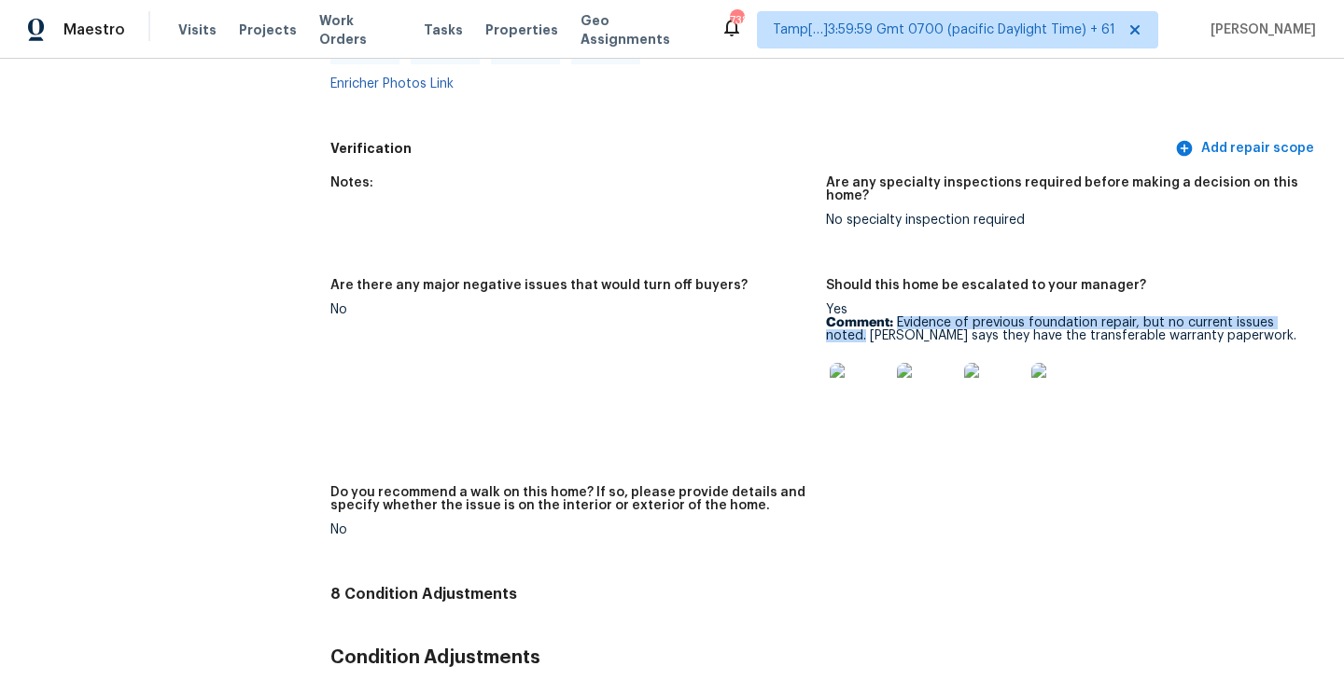
drag, startPoint x: 899, startPoint y: 296, endPoint x: 864, endPoint y: 308, distance: 36.6
click at [864, 316] on p "Comment: Evidence of previous foundation repair, but no current issues noted. S…" at bounding box center [1066, 329] width 481 height 26
copy p "Evidence of previous foundation repair, but no current issues noted."
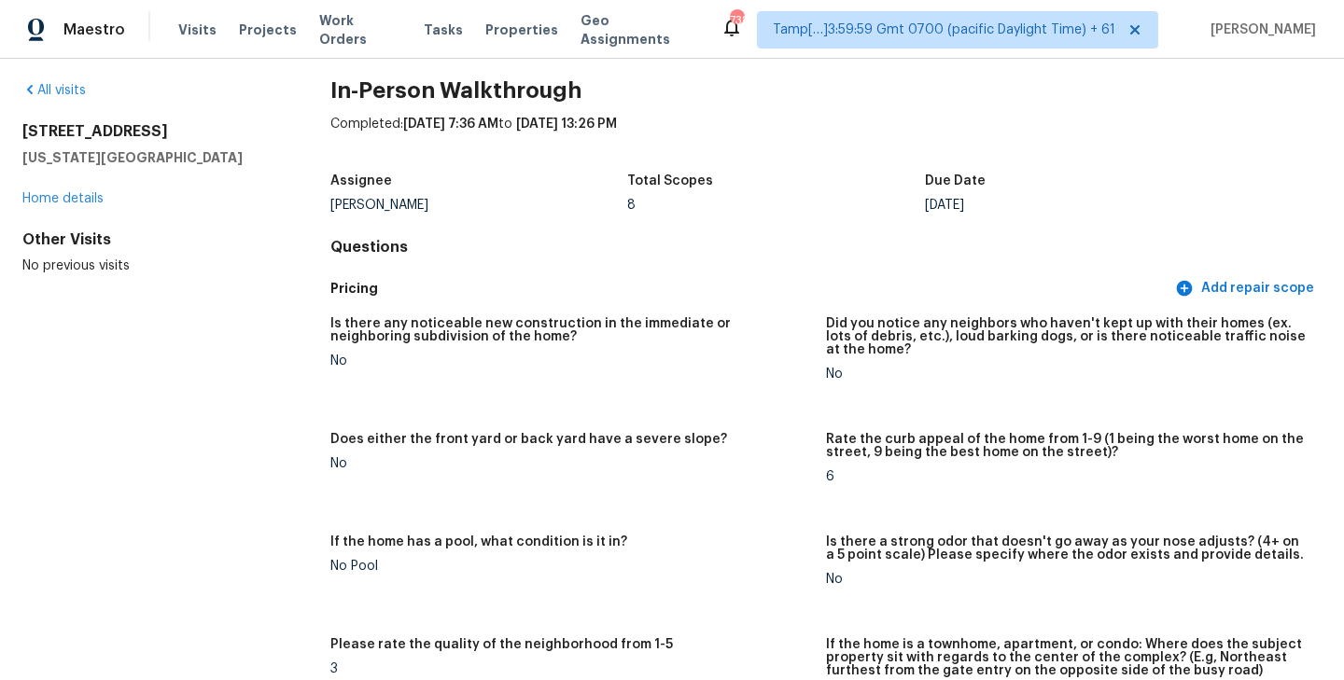
scroll to position [0, 0]
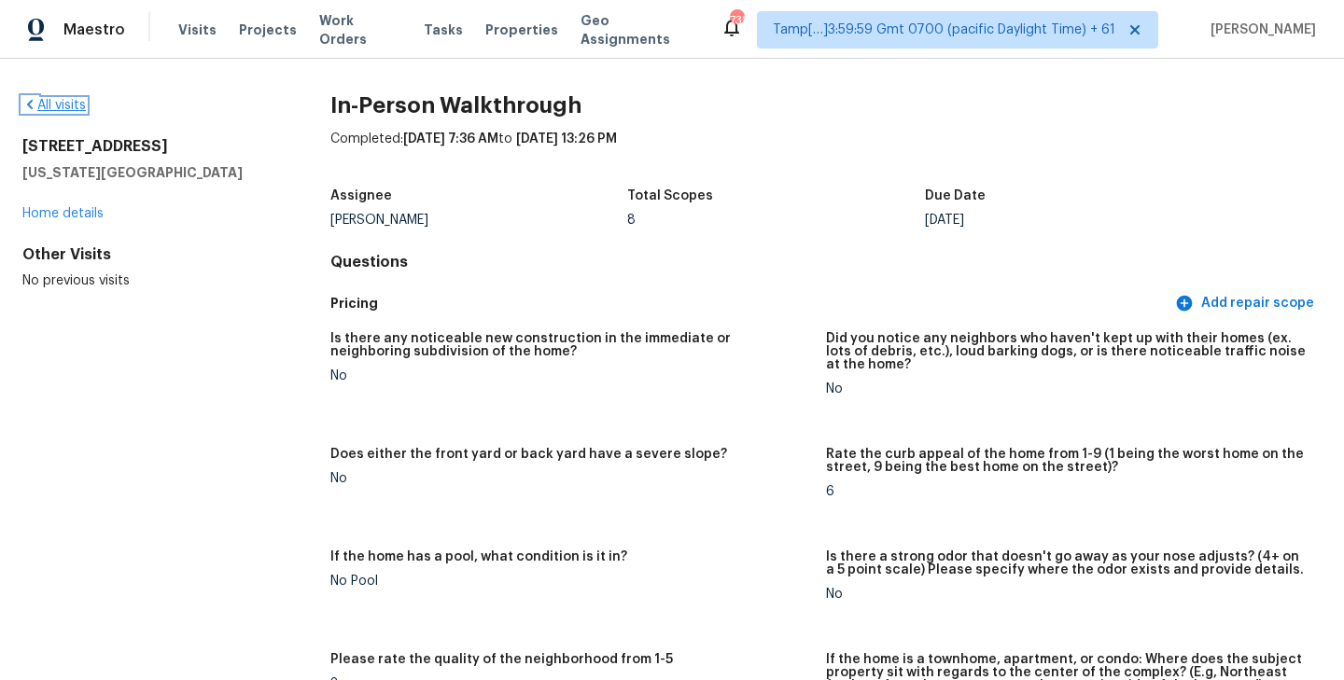
click at [63, 105] on link "All visits" at bounding box center [53, 105] width 63 height 13
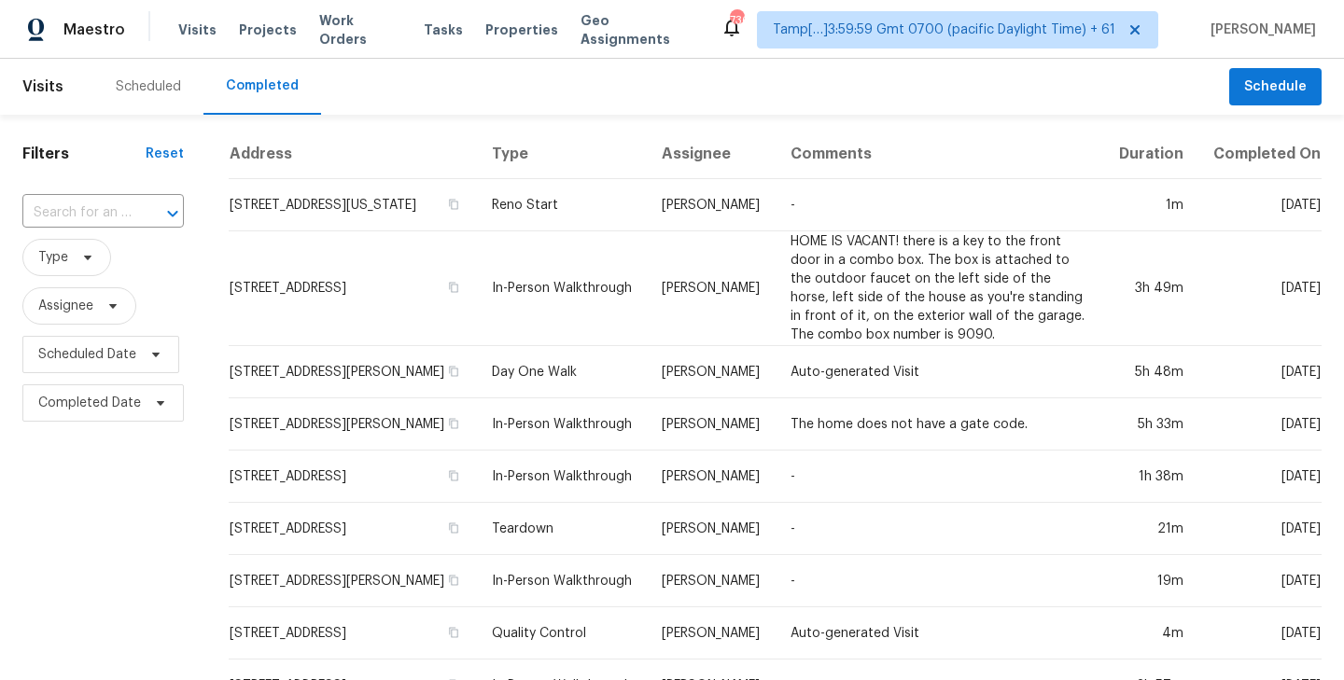
click at [115, 197] on div "​" at bounding box center [102, 213] width 161 height 40
click at [107, 212] on input "text" at bounding box center [76, 213] width 109 height 29
paste input "626 Harding St, Plainfield, IN 46168"
type input "626 Harding St, Plainfield, IN 46168"
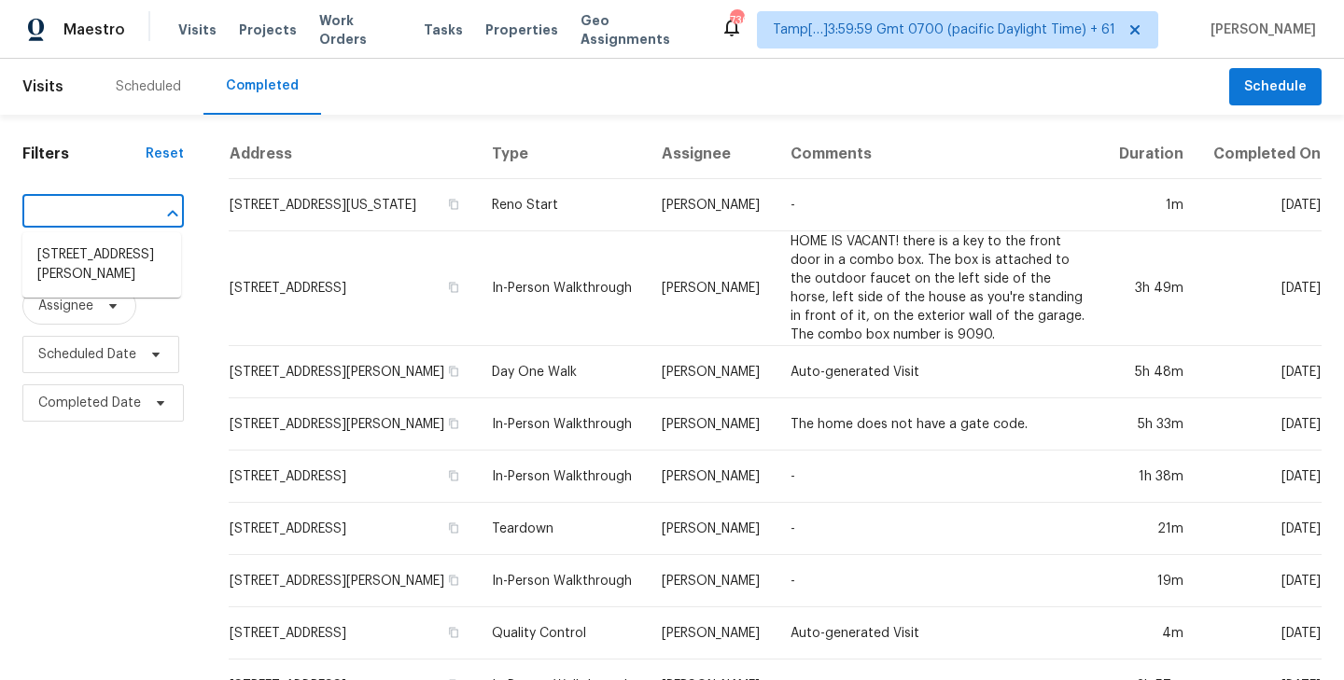
click at [104, 239] on ul "626 Harding St, Plainfield, IN 46168" at bounding box center [101, 264] width 159 height 65
click at [104, 250] on li "626 Harding St, Plainfield, IN 46168" at bounding box center [101, 265] width 159 height 50
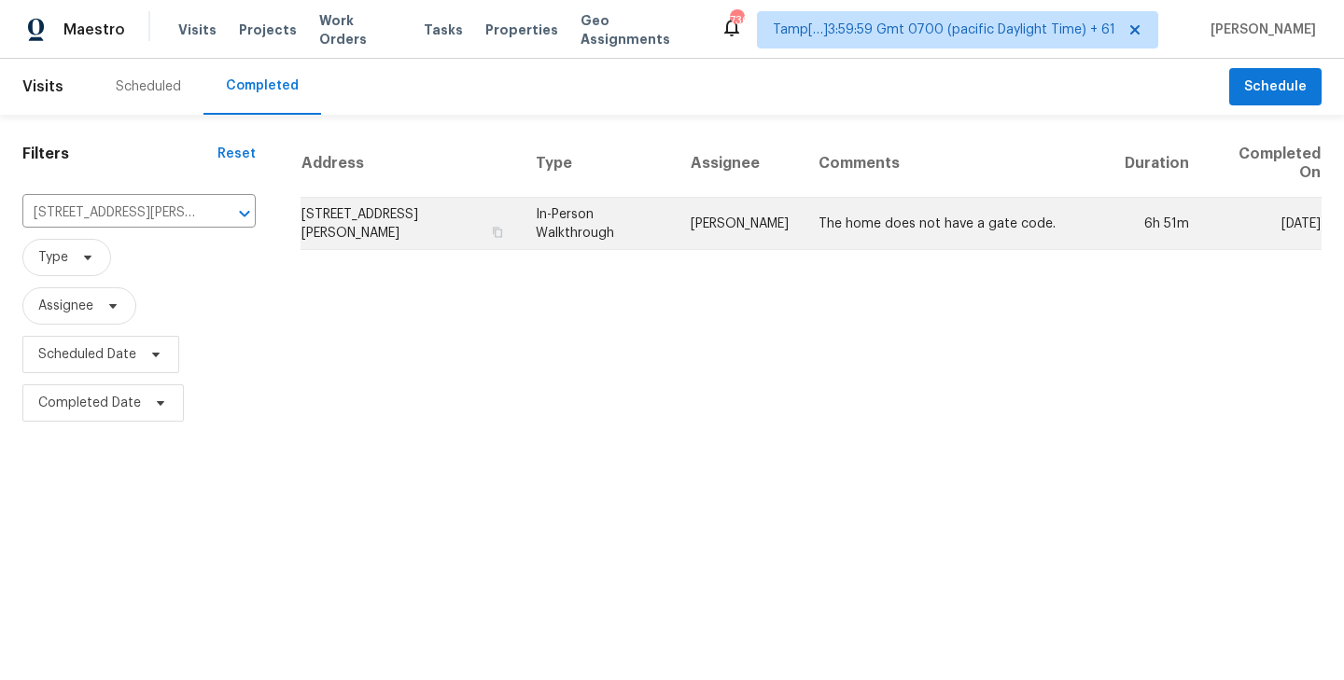
click at [460, 223] on td "626 Harding St, Plainfield, IN 46168" at bounding box center [411, 224] width 220 height 52
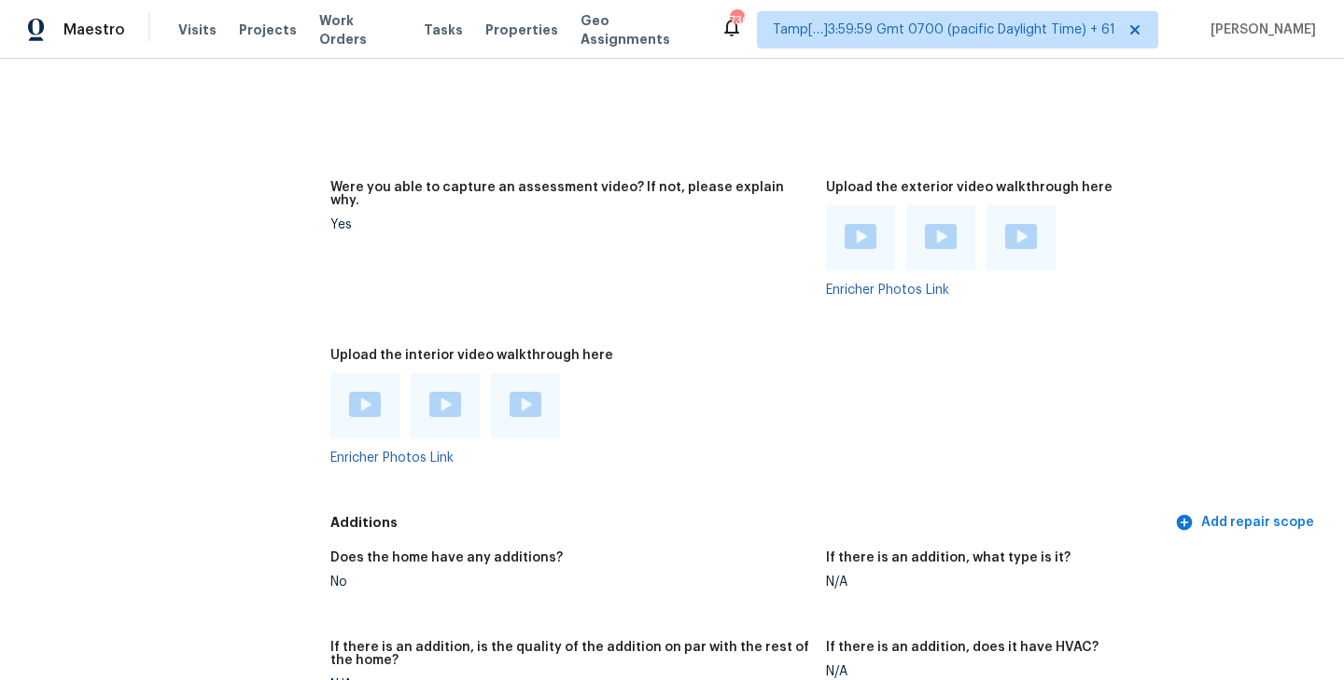
scroll to position [3860, 0]
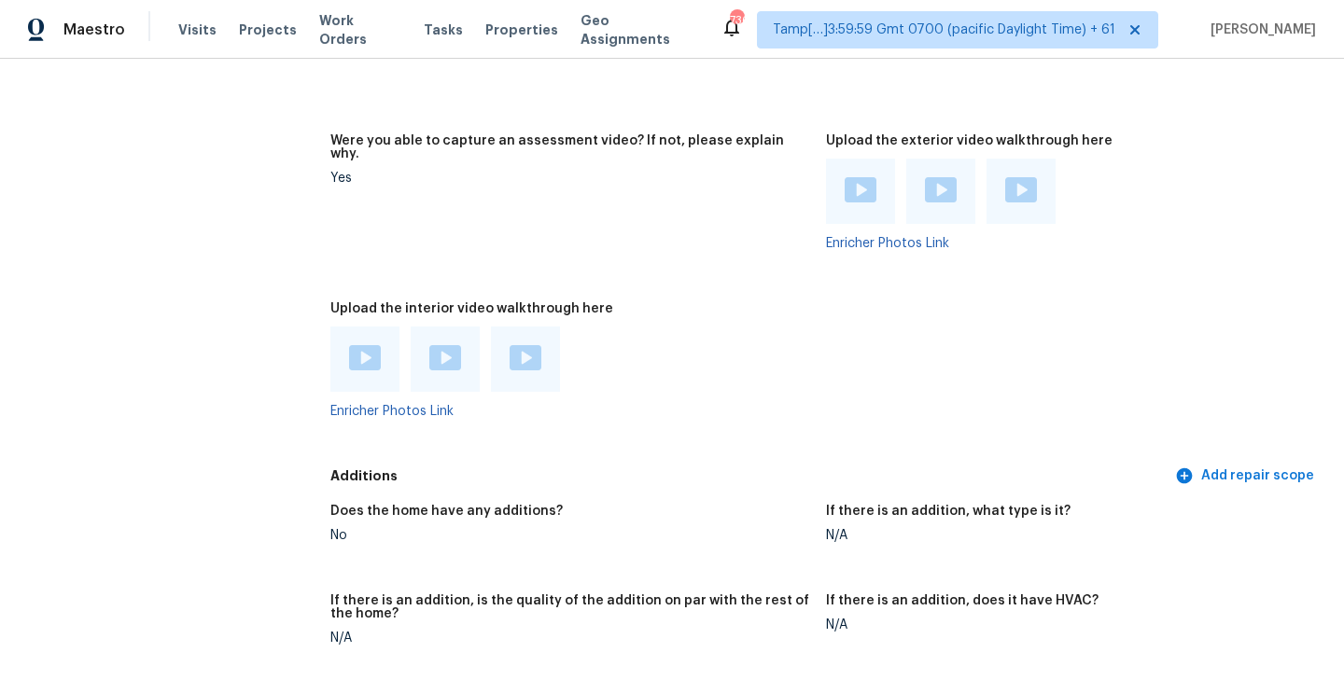
click at [364, 345] on img at bounding box center [365, 357] width 32 height 25
click at [598, 356] on div at bounding box center [570, 359] width 481 height 65
click at [439, 345] on img at bounding box center [445, 357] width 32 height 25
click at [667, 355] on div at bounding box center [570, 359] width 481 height 65
click at [524, 345] on img at bounding box center [526, 357] width 32 height 25
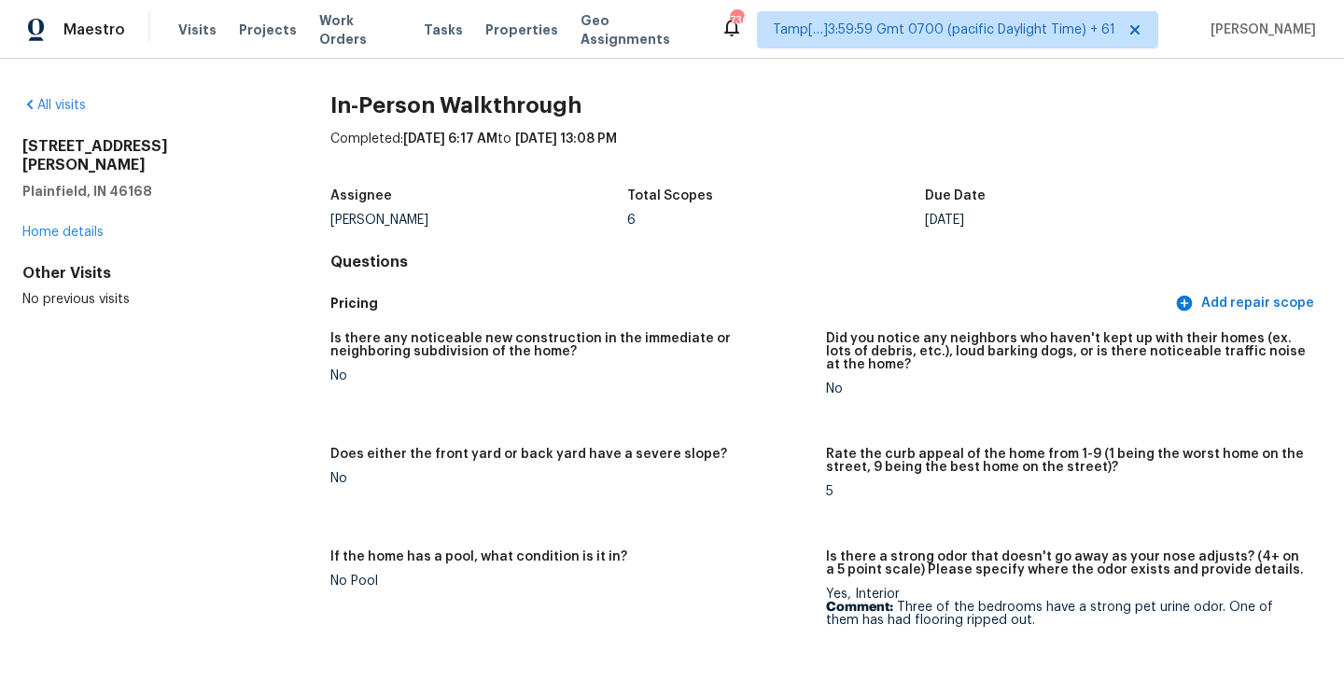
scroll to position [3036, 0]
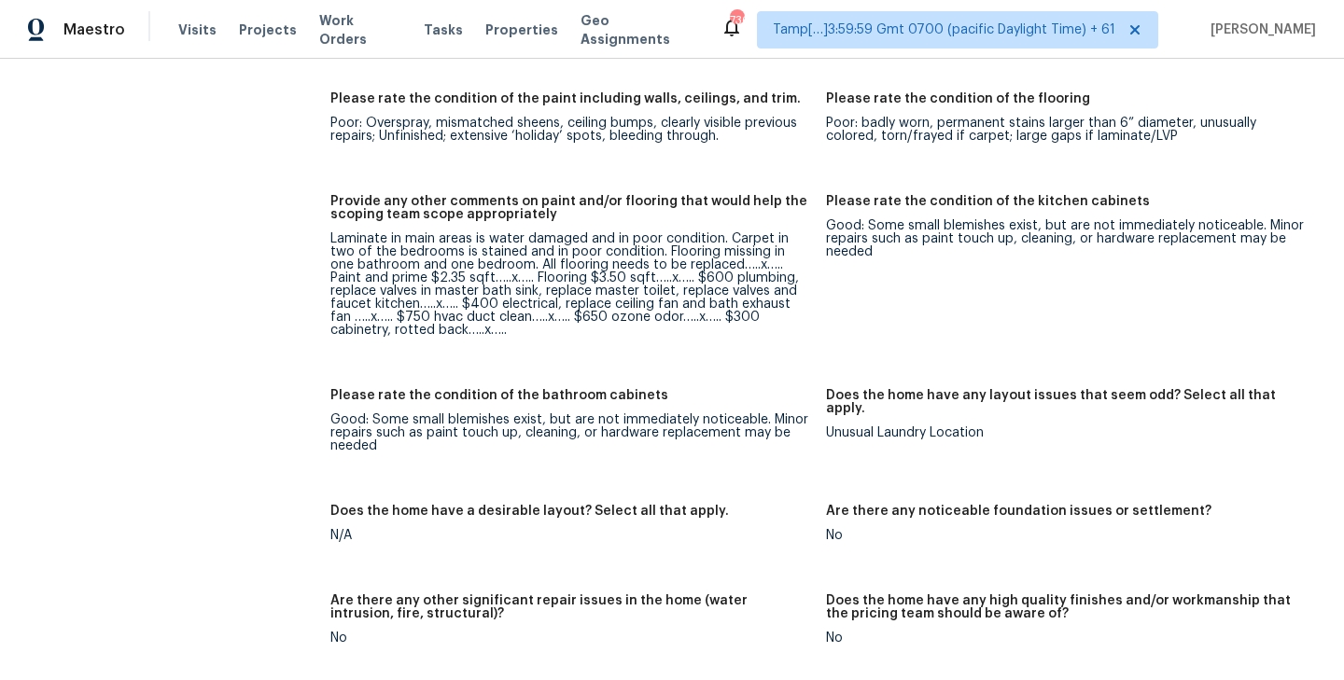
click at [863, 219] on div "Good: Some small blemishes exist, but are not immediately noticeable. Minor rep…" at bounding box center [1066, 238] width 481 height 39
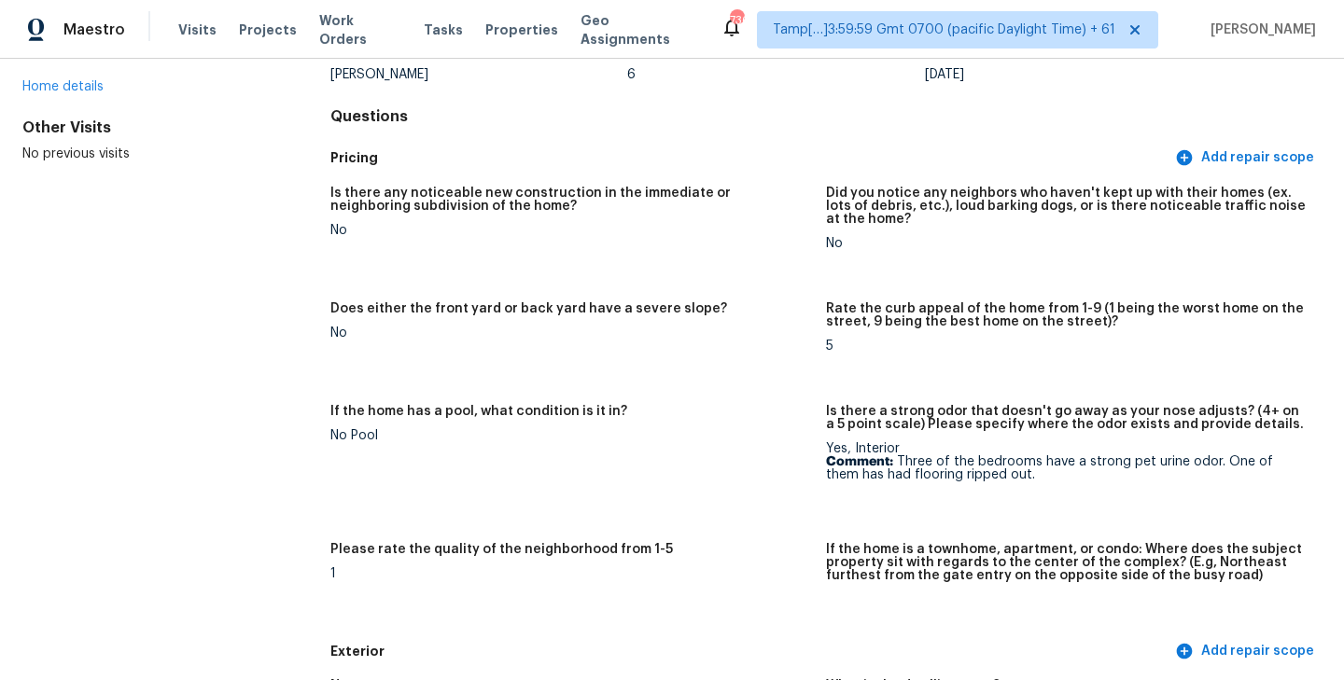
scroll to position [181, 0]
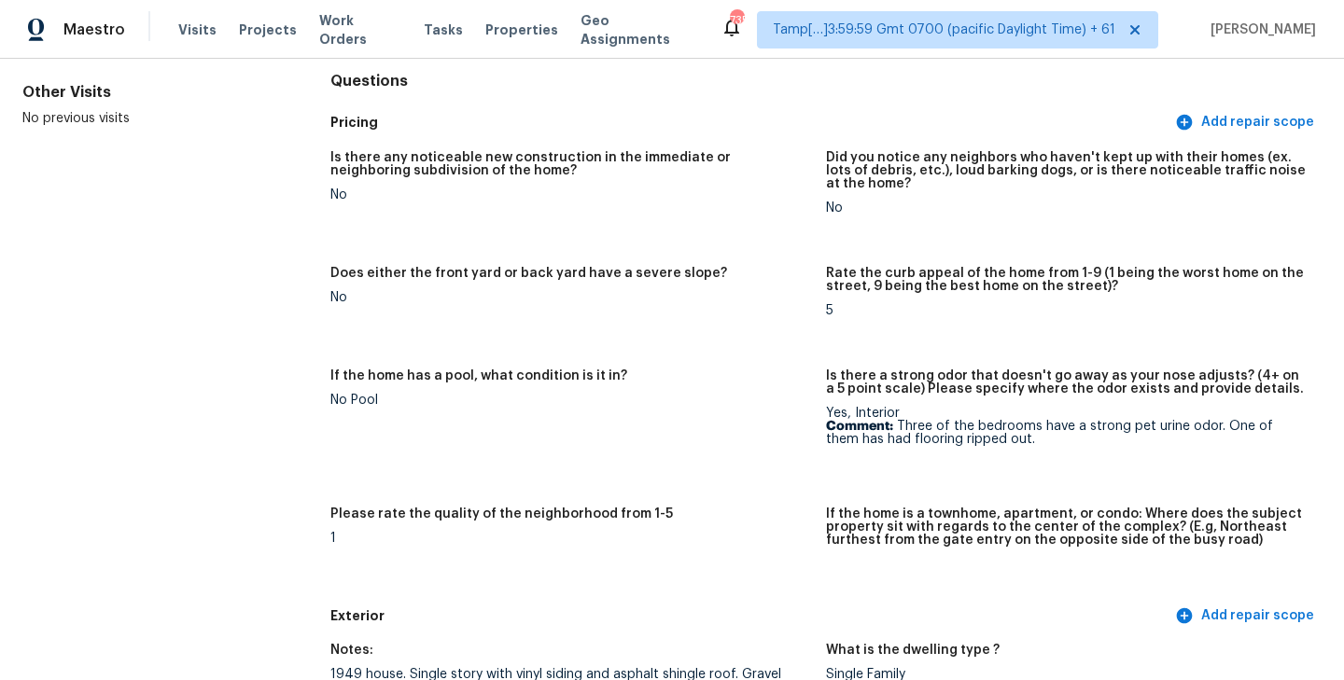
click at [761, 314] on figure "Does either the front yard or back yard have a severe slope? No" at bounding box center [578, 307] width 496 height 80
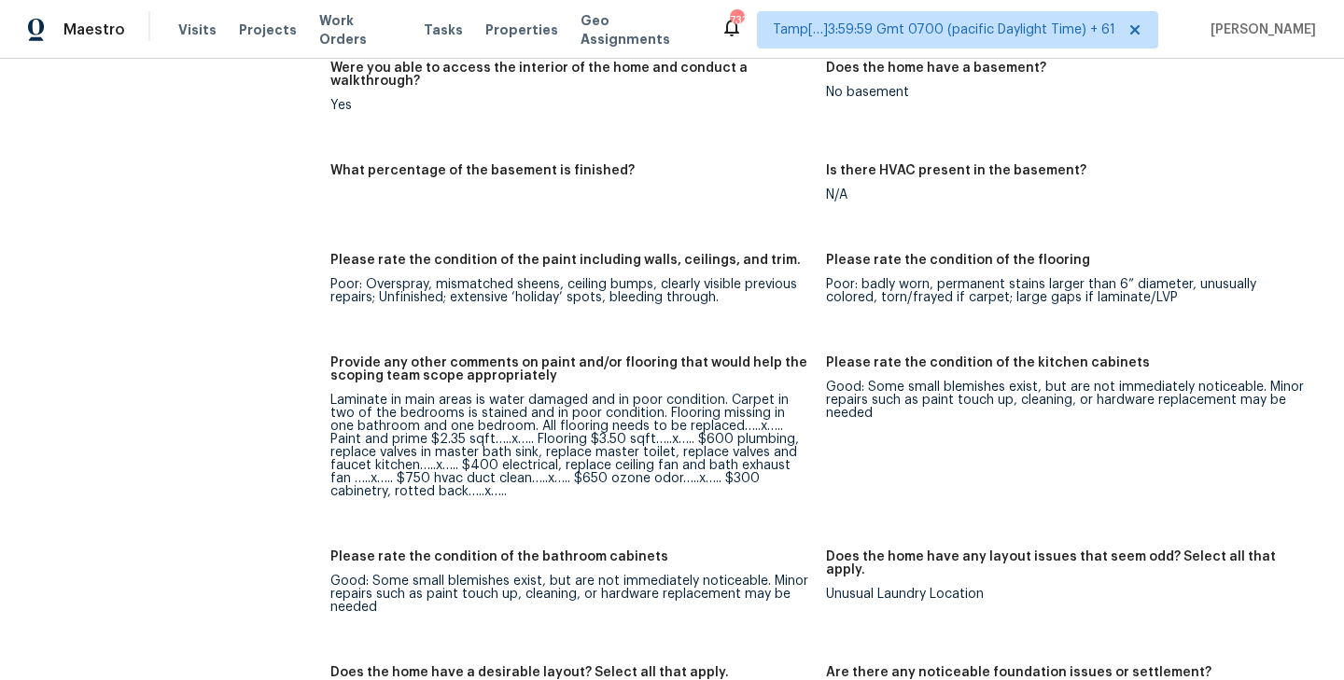
scroll to position [2878, 0]
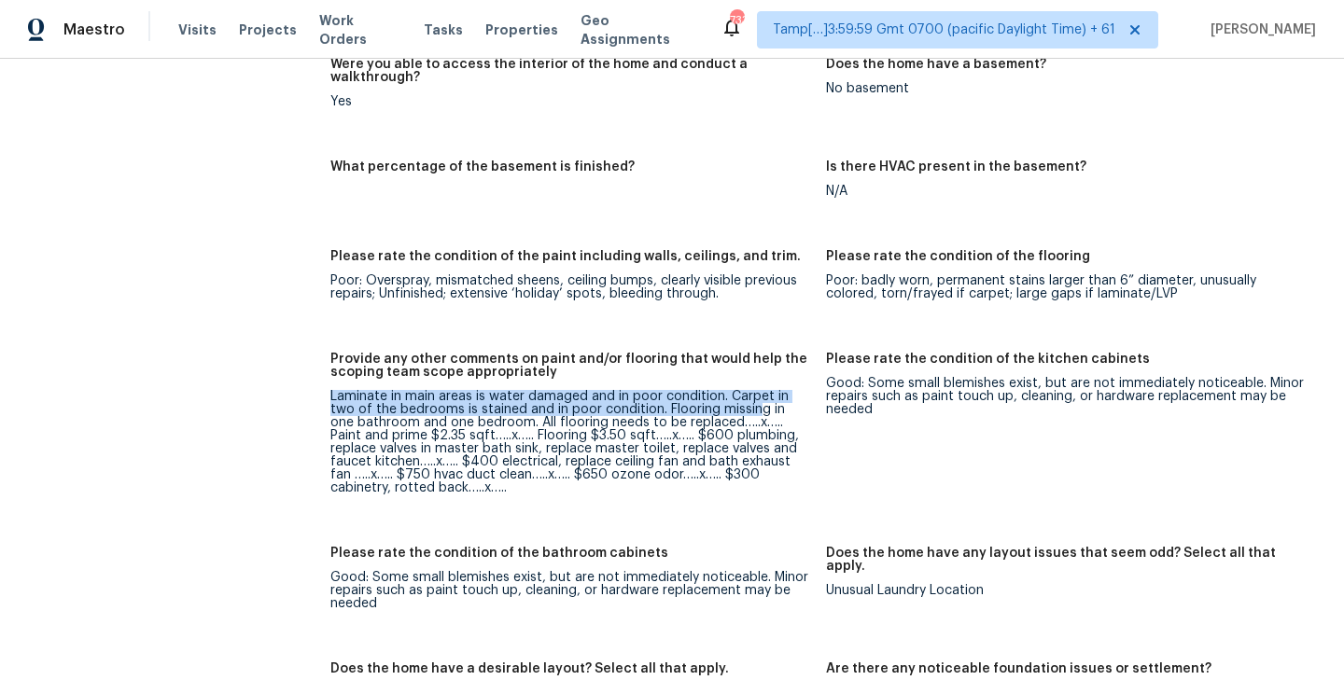
drag, startPoint x: 329, startPoint y: 372, endPoint x: 728, endPoint y: 378, distance: 398.5
click at [727, 390] on div "Laminate in main areas is water damaged and in poor condition. Carpet in two of…" at bounding box center [570, 442] width 481 height 105
click at [576, 390] on div "Laminate in main areas is water damaged and in poor condition. Carpet in two of…" at bounding box center [570, 442] width 481 height 105
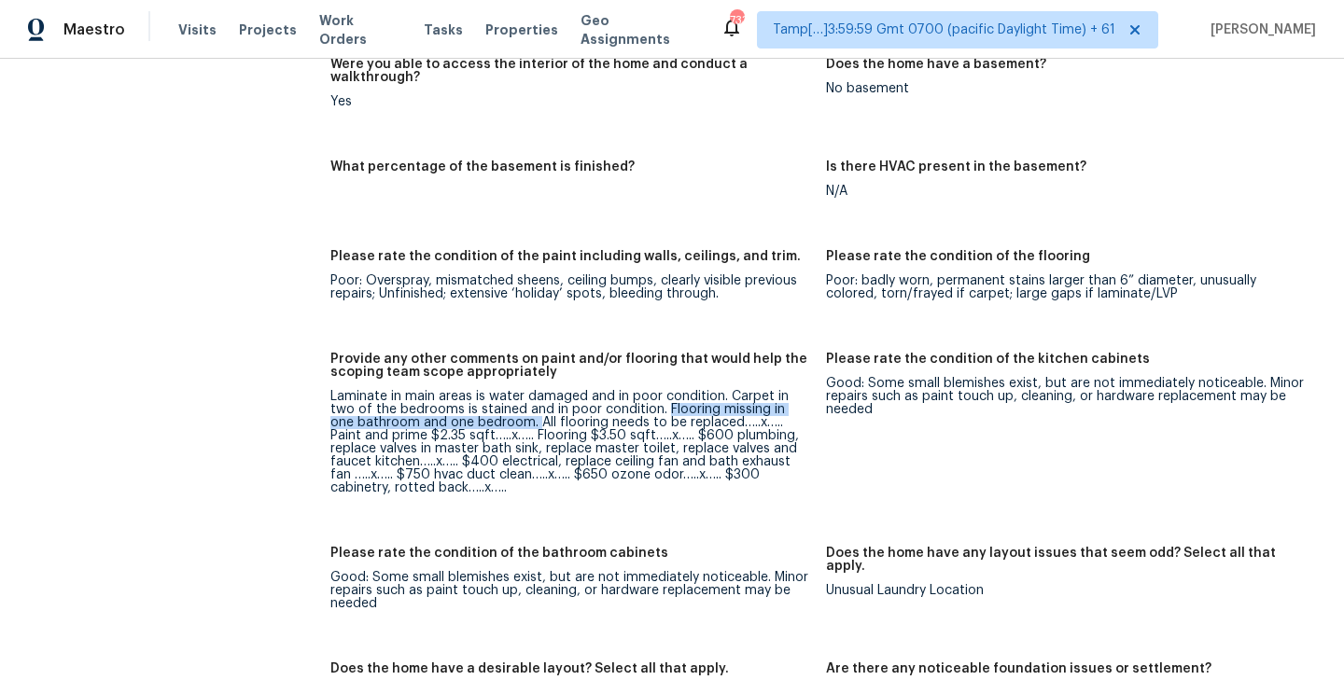
drag, startPoint x: 636, startPoint y: 383, endPoint x: 512, endPoint y: 398, distance: 125.0
click at [512, 398] on div "Laminate in main areas is water damaged and in poor condition. Carpet in two of…" at bounding box center [570, 442] width 481 height 105
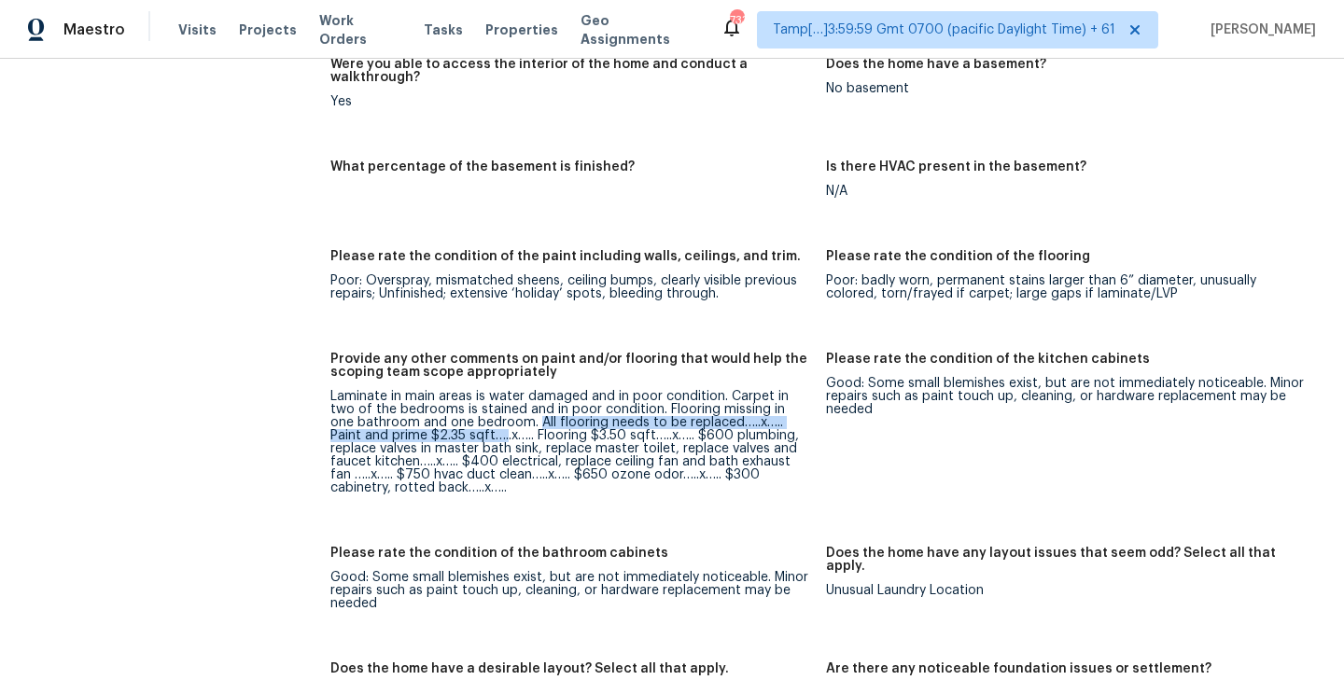
drag, startPoint x: 510, startPoint y: 399, endPoint x: 471, endPoint y: 412, distance: 40.4
click at [471, 412] on div "Laminate in main areas is water damaged and in poor condition. Carpet in two of…" at bounding box center [570, 442] width 481 height 105
click at [596, 406] on div "Laminate in main areas is water damaged and in poor condition. Carpet in two of…" at bounding box center [570, 442] width 481 height 105
drag, startPoint x: 512, startPoint y: 398, endPoint x: 474, endPoint y: 412, distance: 40.4
click at [474, 412] on div "Laminate in main areas is water damaged and in poor condition. Carpet in two of…" at bounding box center [570, 442] width 481 height 105
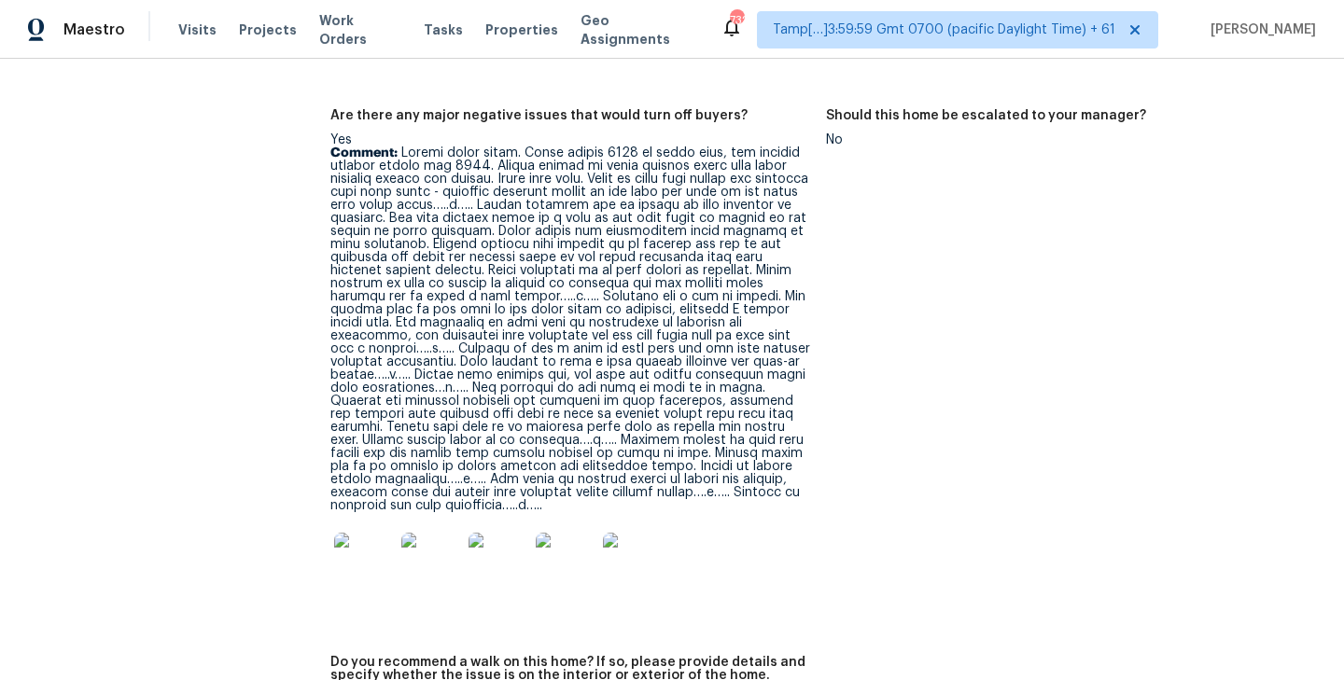
scroll to position [4577, 0]
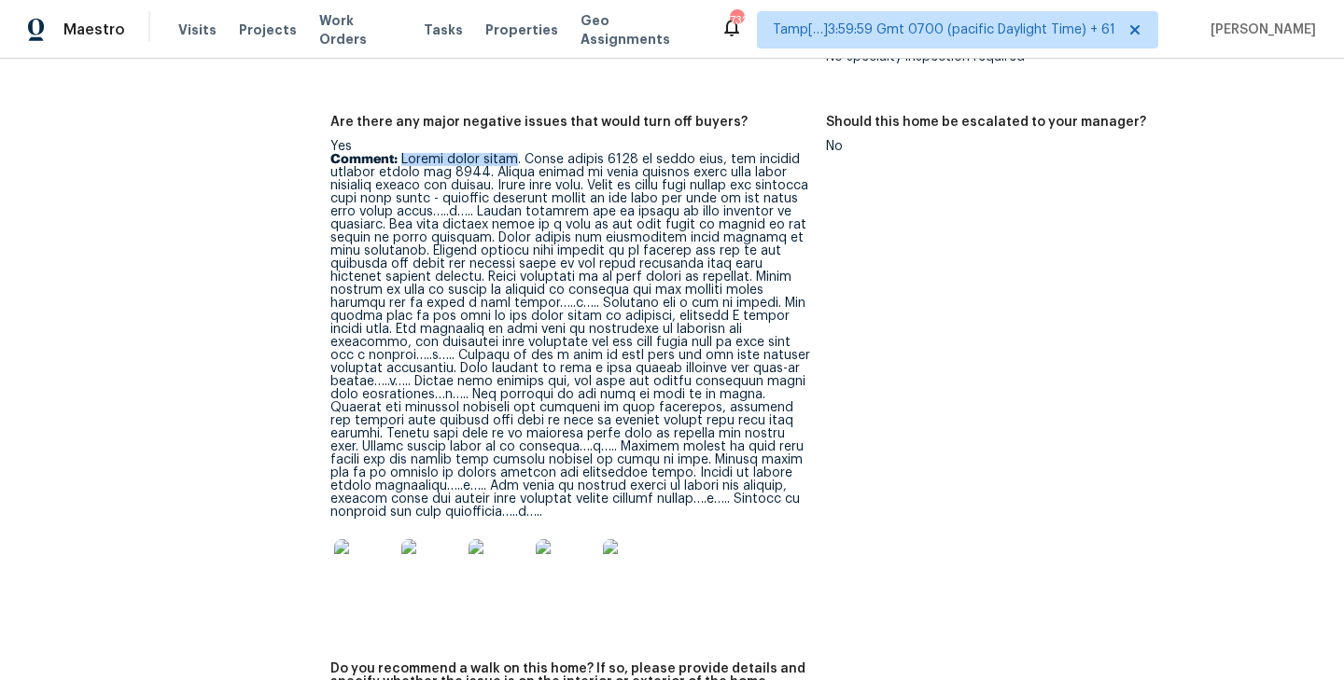
drag, startPoint x: 401, startPoint y: 134, endPoint x: 517, endPoint y: 134, distance: 115.7
click at [517, 153] on p "Comment:" at bounding box center [570, 336] width 481 height 366
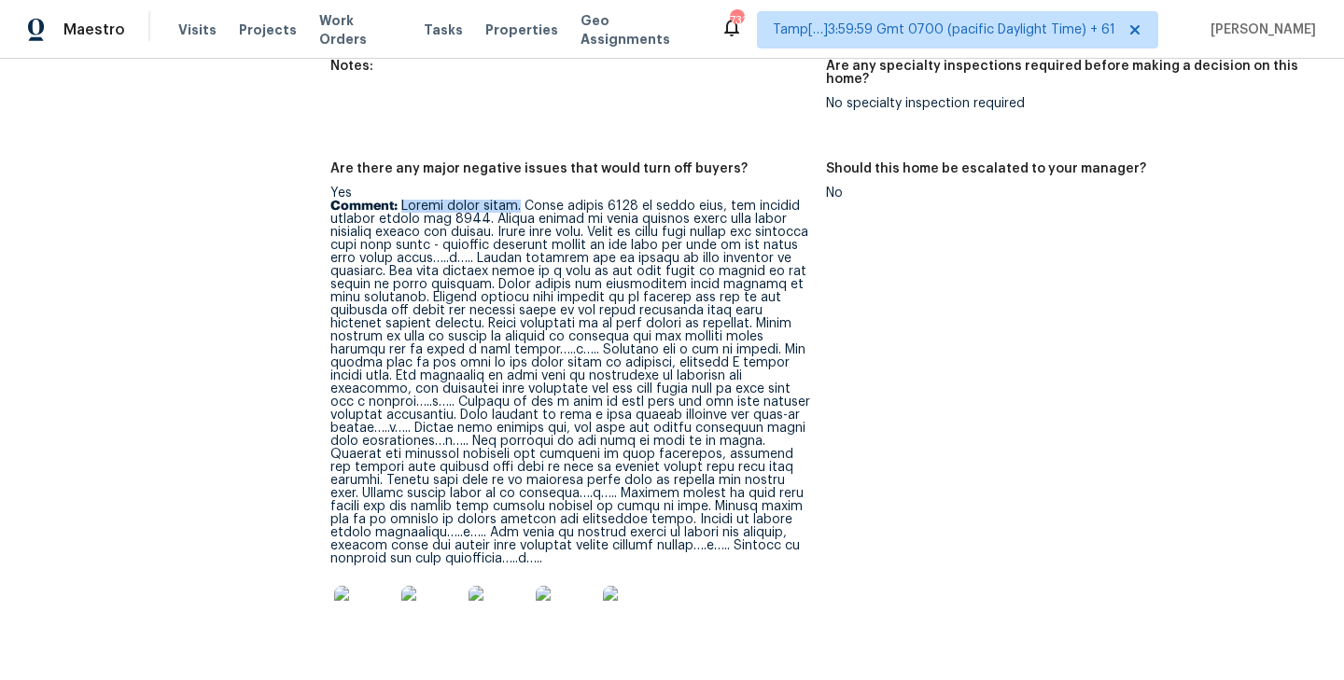
scroll to position [4523, 0]
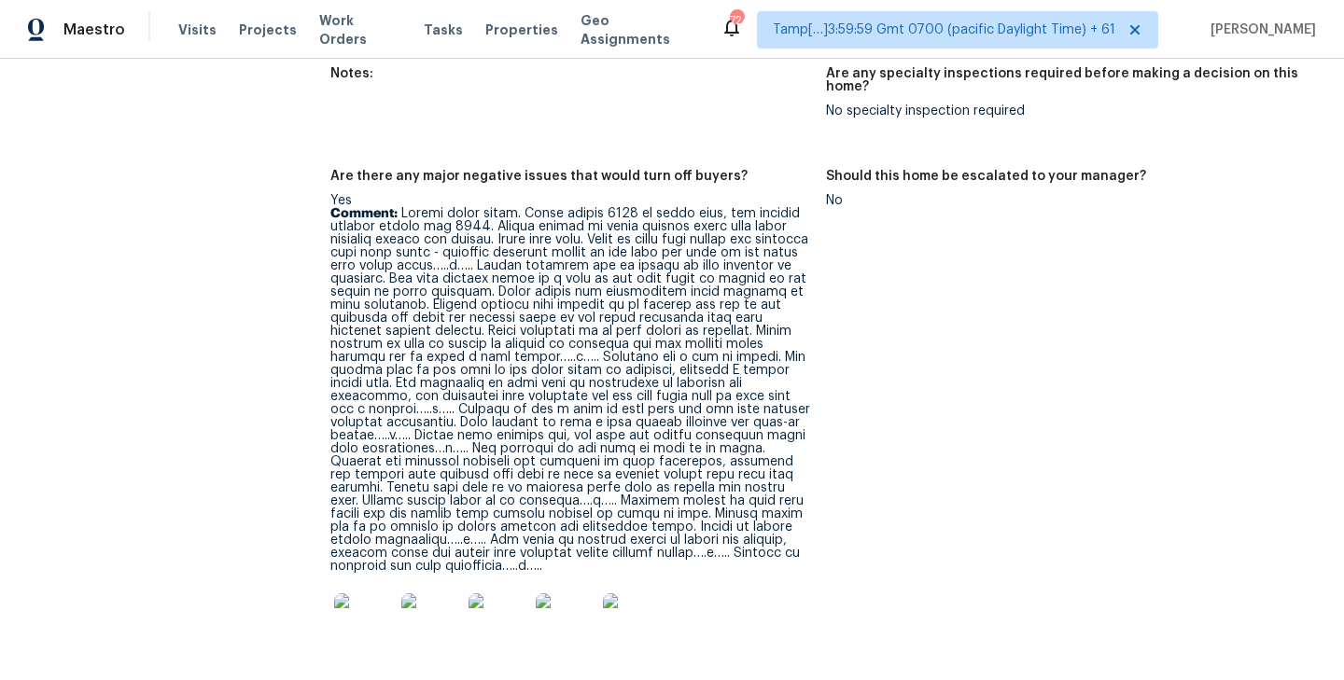
click at [698, 207] on p "Comment:" at bounding box center [570, 390] width 481 height 366
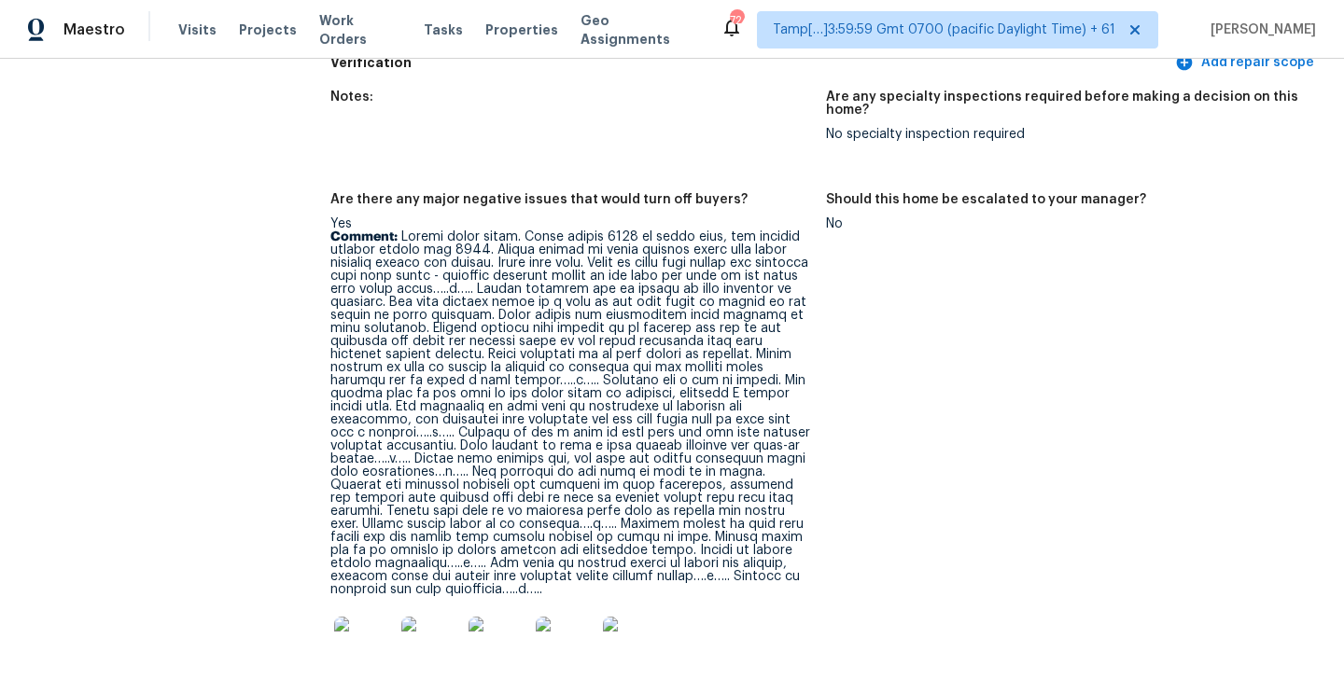
scroll to position [4494, 0]
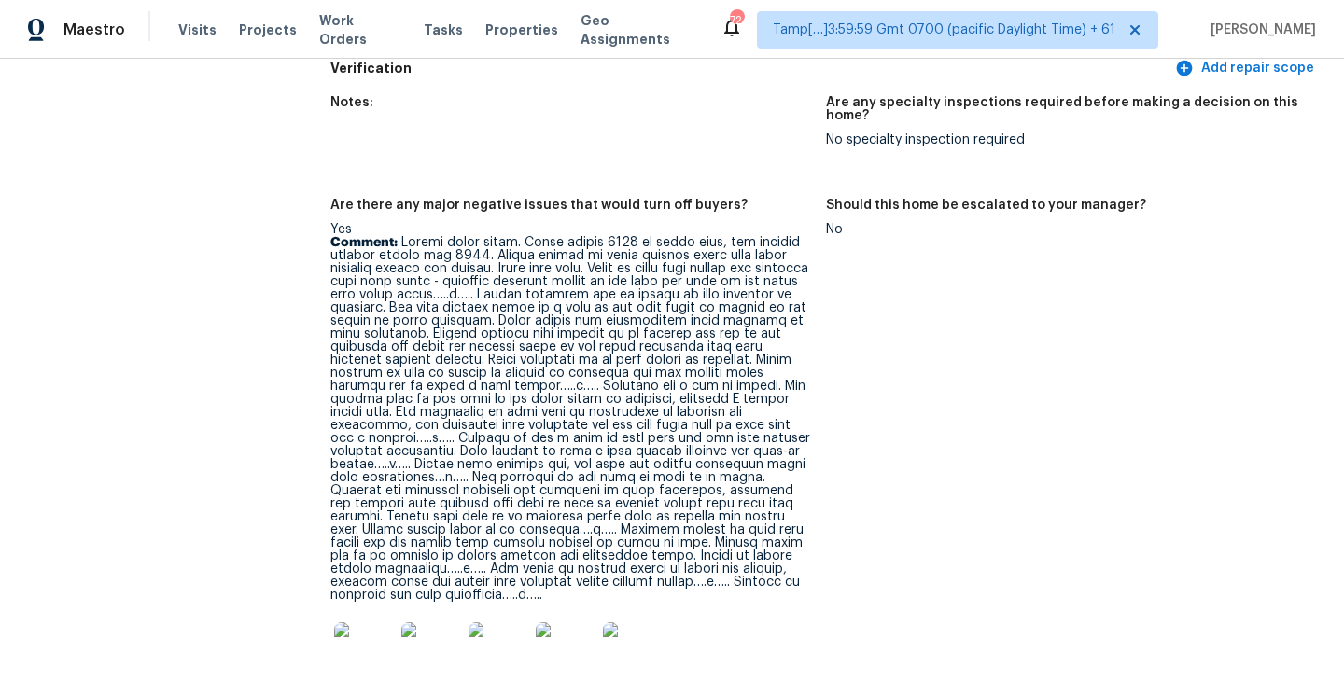
click at [650, 275] on p "Comment:" at bounding box center [570, 419] width 481 height 366
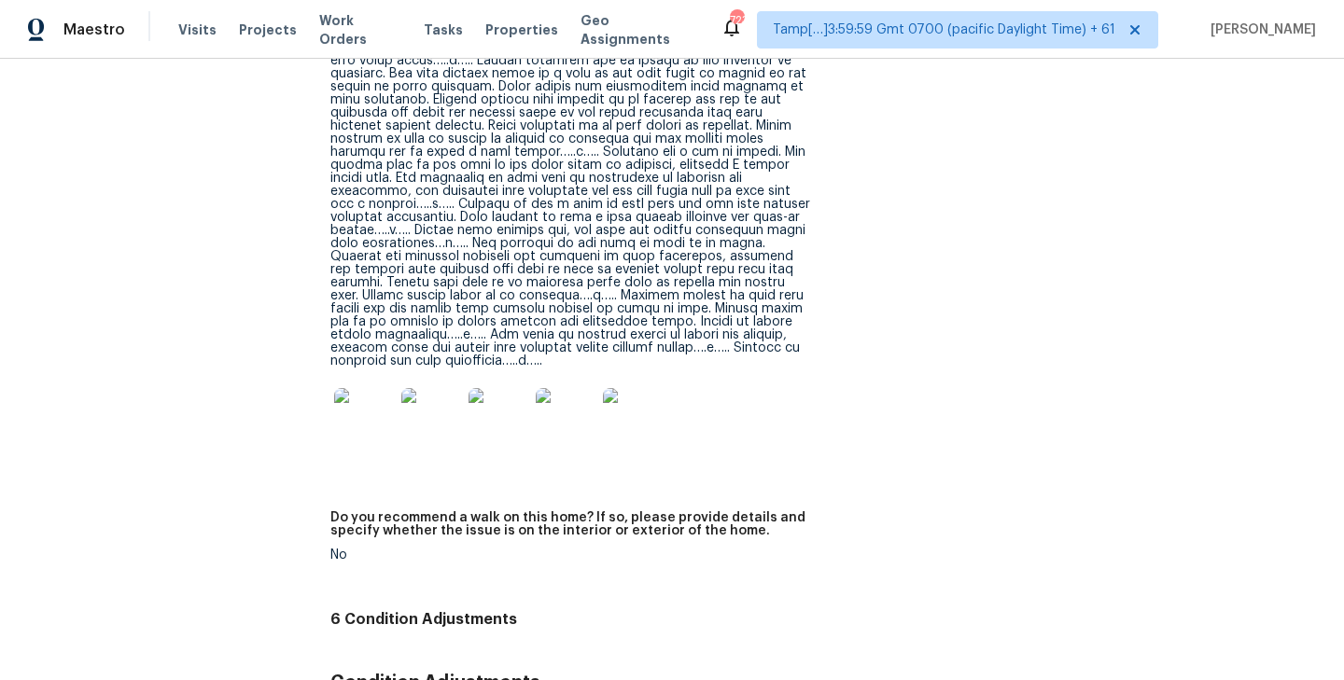
scroll to position [4730, 0]
click at [365, 387] on img at bounding box center [364, 417] width 60 height 60
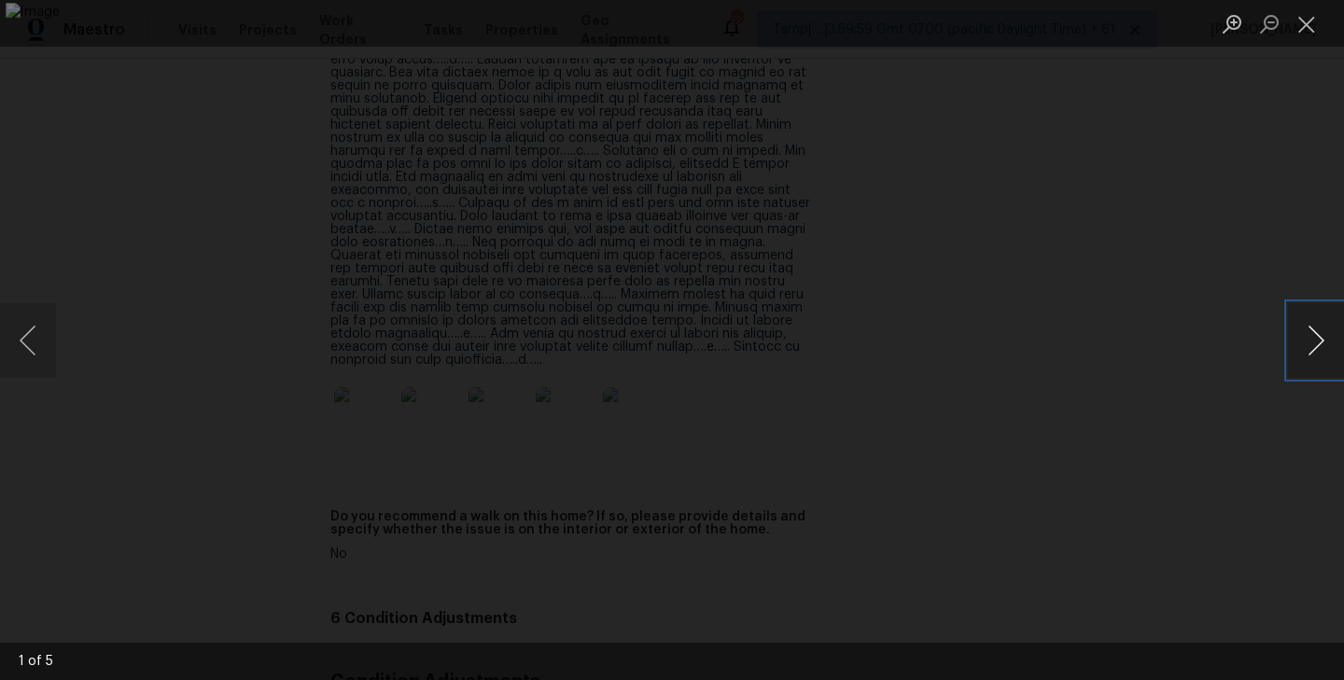
click at [1312, 340] on button "Next image" at bounding box center [1316, 340] width 56 height 75
click at [1308, 29] on button "Close lightbox" at bounding box center [1306, 23] width 37 height 33
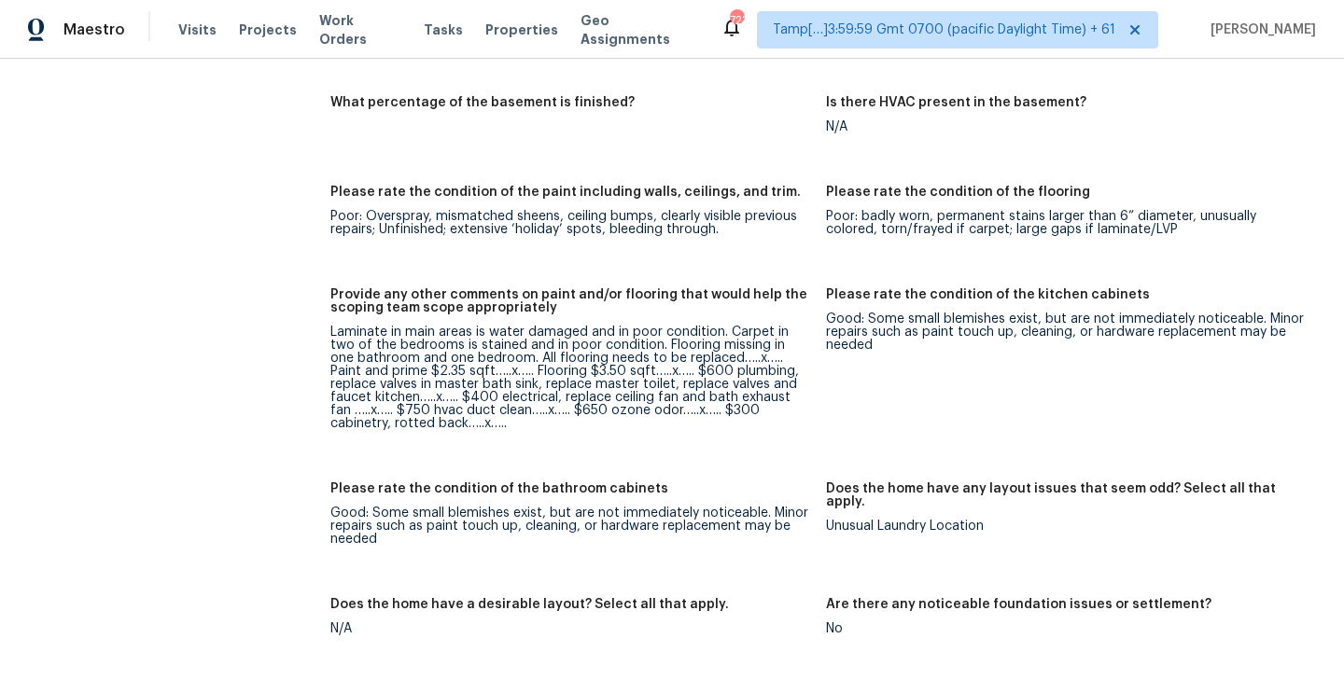
scroll to position [2944, 0]
drag, startPoint x: 734, startPoint y: 331, endPoint x: 477, endPoint y: 343, distance: 256.9
click at [477, 343] on div "Laminate in main areas is water damaged and in poor condition. Carpet in two of…" at bounding box center [570, 376] width 481 height 105
drag, startPoint x: 488, startPoint y: 345, endPoint x: 625, endPoint y: 347, distance: 137.2
click at [625, 347] on div "Laminate in main areas is water damaged and in poor condition. Carpet in two of…" at bounding box center [570, 376] width 481 height 105
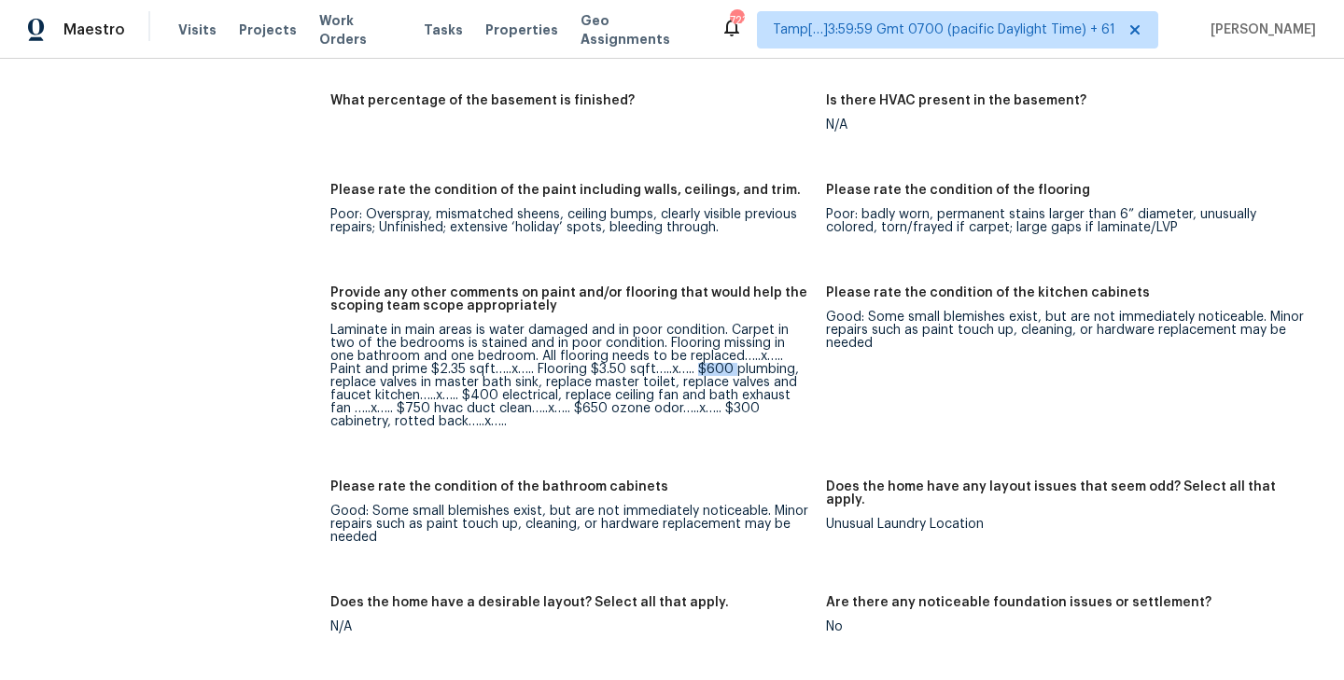
drag, startPoint x: 667, startPoint y: 346, endPoint x: 701, endPoint y: 348, distance: 33.6
click at [701, 348] on div "Laminate in main areas is water damaged and in poor condition. Carpet in two of…" at bounding box center [570, 376] width 481 height 105
drag, startPoint x: 461, startPoint y: 370, endPoint x: 372, endPoint y: 385, distance: 89.9
click at [372, 385] on div "Laminate in main areas is water damaged and in poor condition. Carpet in two of…" at bounding box center [570, 376] width 481 height 105
drag, startPoint x: 371, startPoint y: 385, endPoint x: 474, endPoint y: 386, distance: 102.7
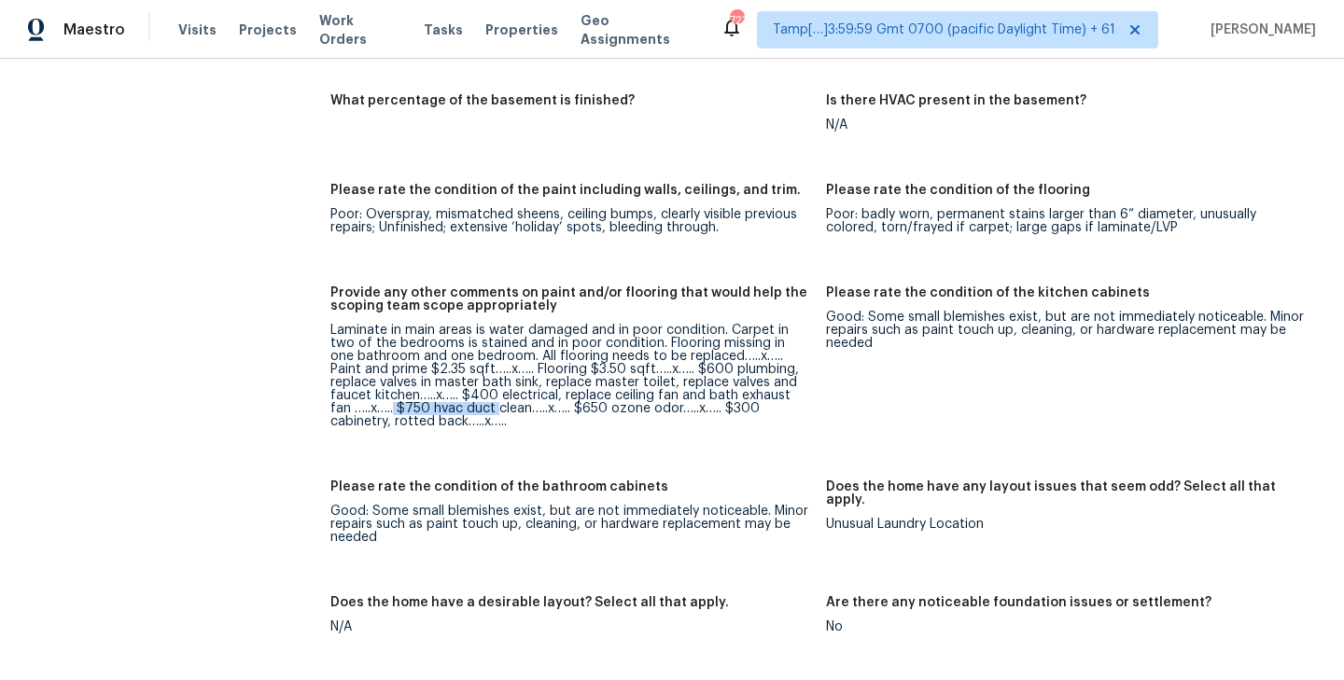
click at [475, 385] on div "Laminate in main areas is water damaged and in poor condition. Carpet in two of…" at bounding box center [570, 376] width 481 height 105
drag, startPoint x: 553, startPoint y: 383, endPoint x: 653, endPoint y: 384, distance: 99.9
click at [653, 384] on div "Laminate in main areas is water damaged and in poor condition. Carpet in two of…" at bounding box center [570, 376] width 481 height 105
drag, startPoint x: 708, startPoint y: 383, endPoint x: 398, endPoint y: 396, distance: 310.1
click at [398, 396] on div "Laminate in main areas is water damaged and in poor condition. Carpet in two of…" at bounding box center [570, 376] width 481 height 105
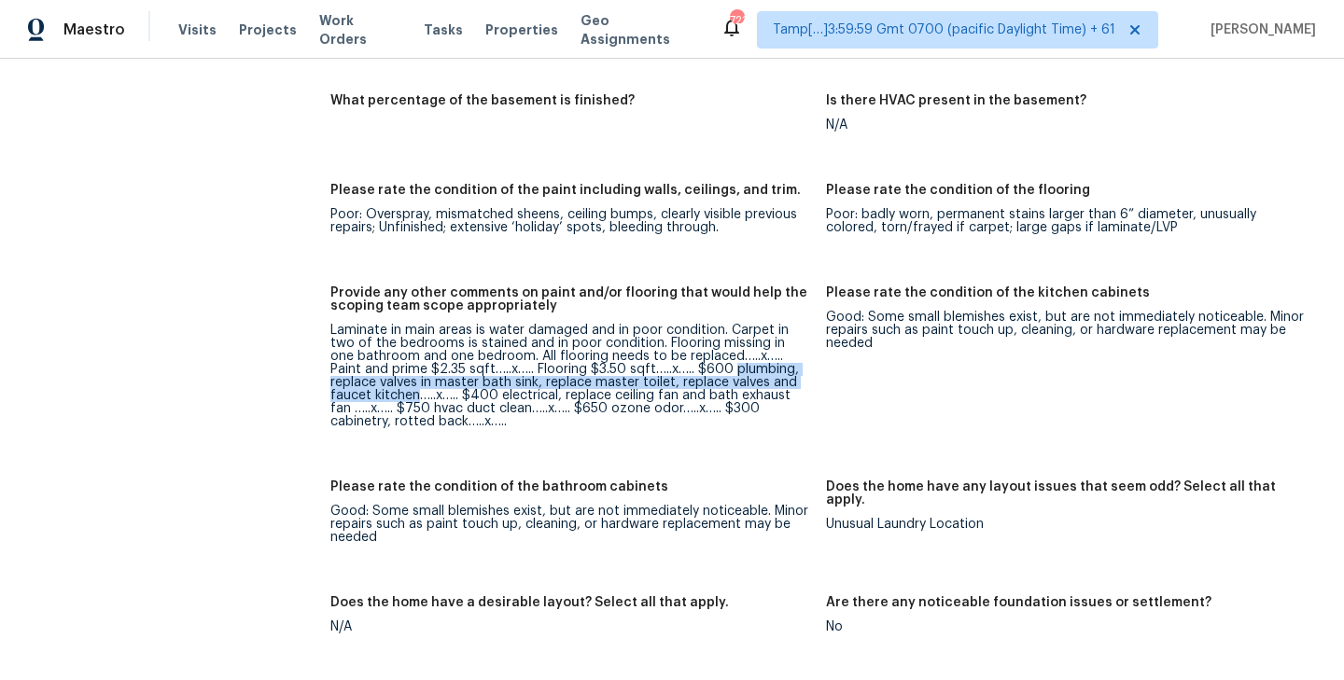
drag, startPoint x: 704, startPoint y: 342, endPoint x: 416, endPoint y: 371, distance: 289.0
click at [416, 371] on div "Laminate in main areas is water damaged and in poor condition. Carpet in two of…" at bounding box center [570, 376] width 481 height 105
copy div "plumbing, replace valves in master bath sink, replace master toilet, replace va…"
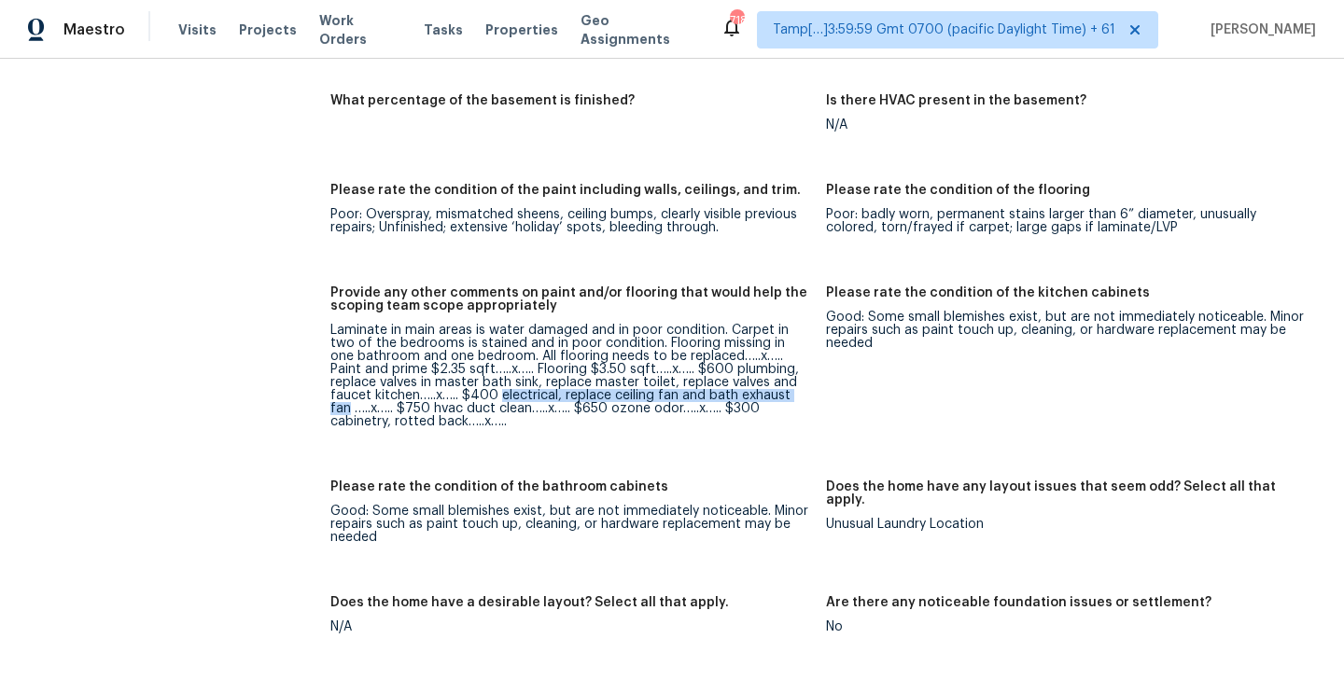
drag, startPoint x: 500, startPoint y: 370, endPoint x: 814, endPoint y: 366, distance: 313.6
click at [814, 366] on figure "Provide any other comments on paint and/or flooring that would help the scoping…" at bounding box center [578, 373] width 496 height 172
copy div "electrical, replace ceiling fan and bath exhaust fan"
click at [504, 384] on div "Laminate in main areas is water damaged and in poor condition. Carpet in two of…" at bounding box center [570, 376] width 481 height 105
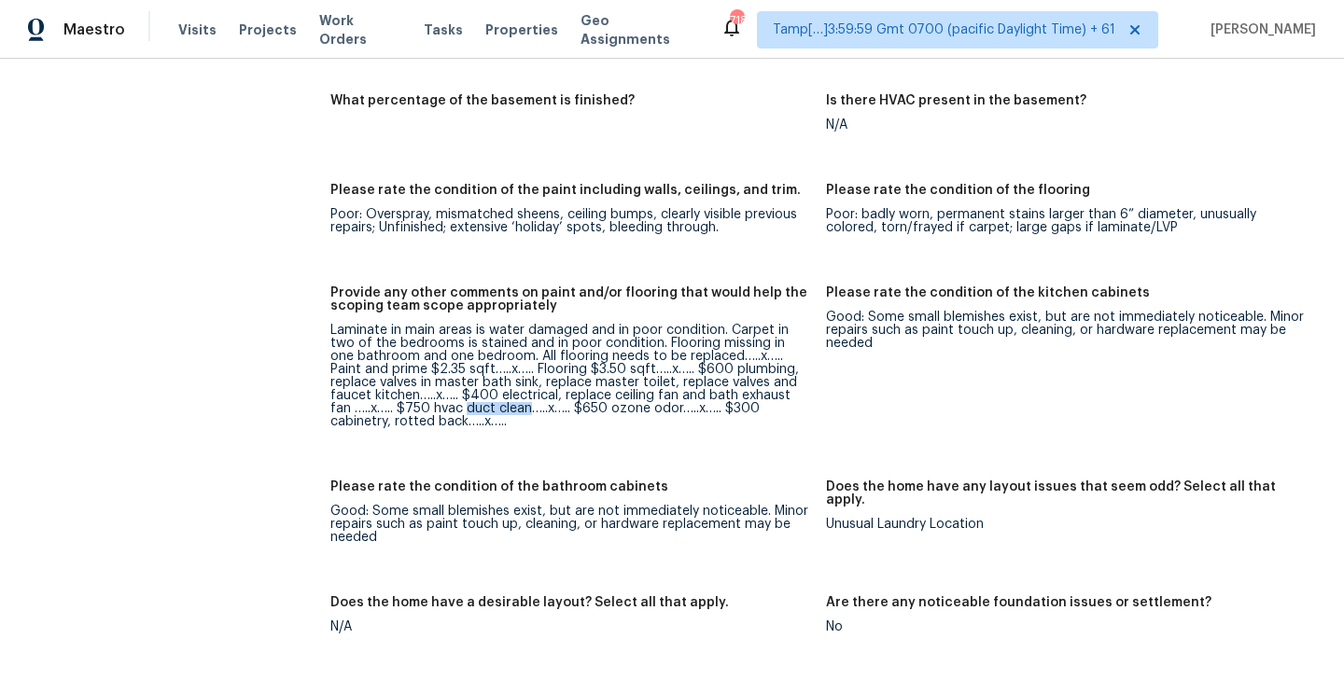
drag, startPoint x: 446, startPoint y: 383, endPoint x: 507, endPoint y: 384, distance: 60.7
click at [507, 384] on div "Laminate in main areas is water damaged and in poor condition. Carpet in two of…" at bounding box center [570, 376] width 481 height 105
copy div "duct clean"
drag, startPoint x: 592, startPoint y: 385, endPoint x: 658, endPoint y: 386, distance: 66.3
click at [658, 386] on div "Laminate in main areas is water damaged and in poor condition. Carpet in two of…" at bounding box center [570, 376] width 481 height 105
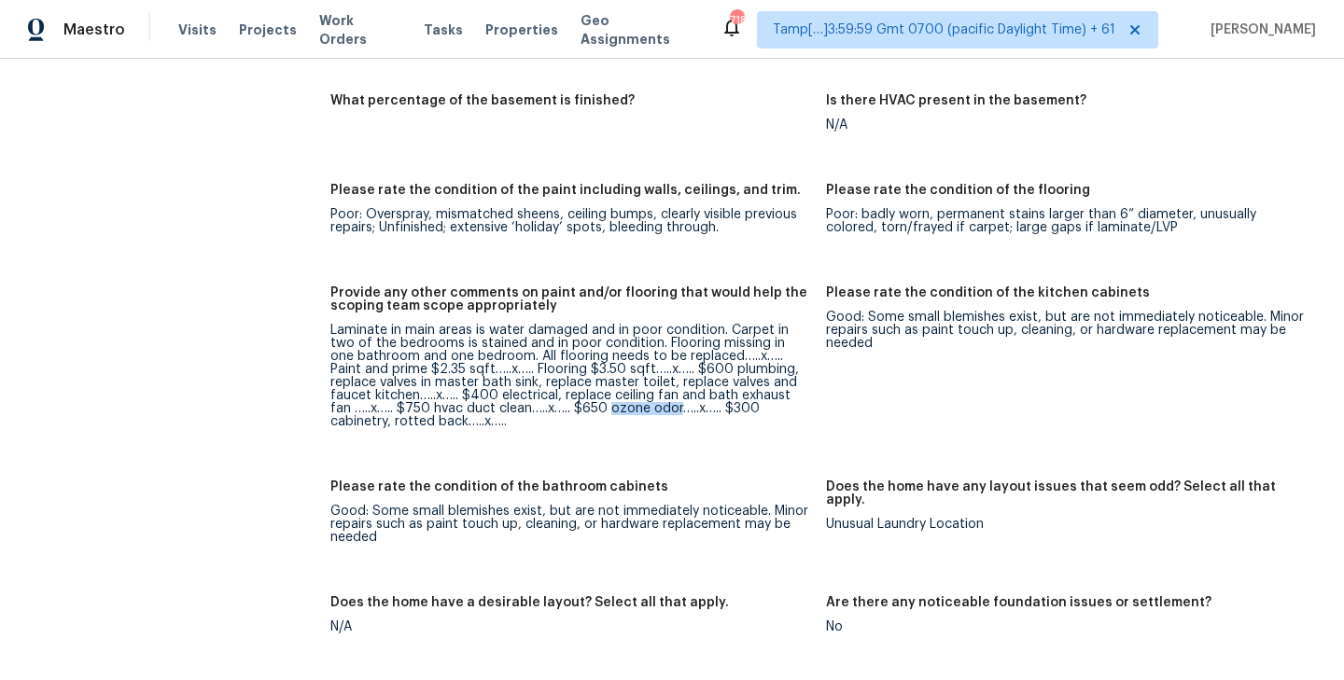
copy div "ozone odor"
drag, startPoint x: 743, startPoint y: 385, endPoint x: 790, endPoint y: 404, distance: 51.1
click at [790, 404] on figure "Provide any other comments on paint and/or flooring that would help the scoping…" at bounding box center [578, 373] width 496 height 172
copy div "cabinetry, rotted back…..x….."
click at [752, 481] on div "Please rate the condition of the bathroom cabinets" at bounding box center [570, 493] width 481 height 24
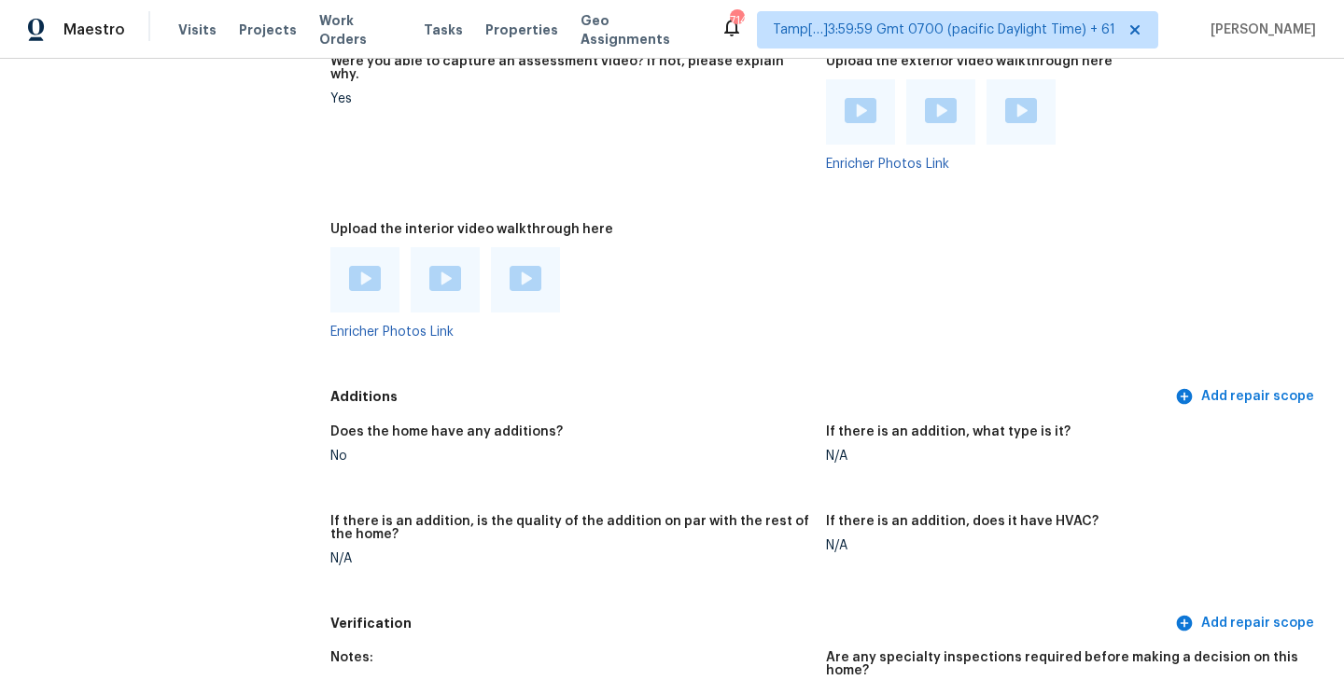
scroll to position [4498, 0]
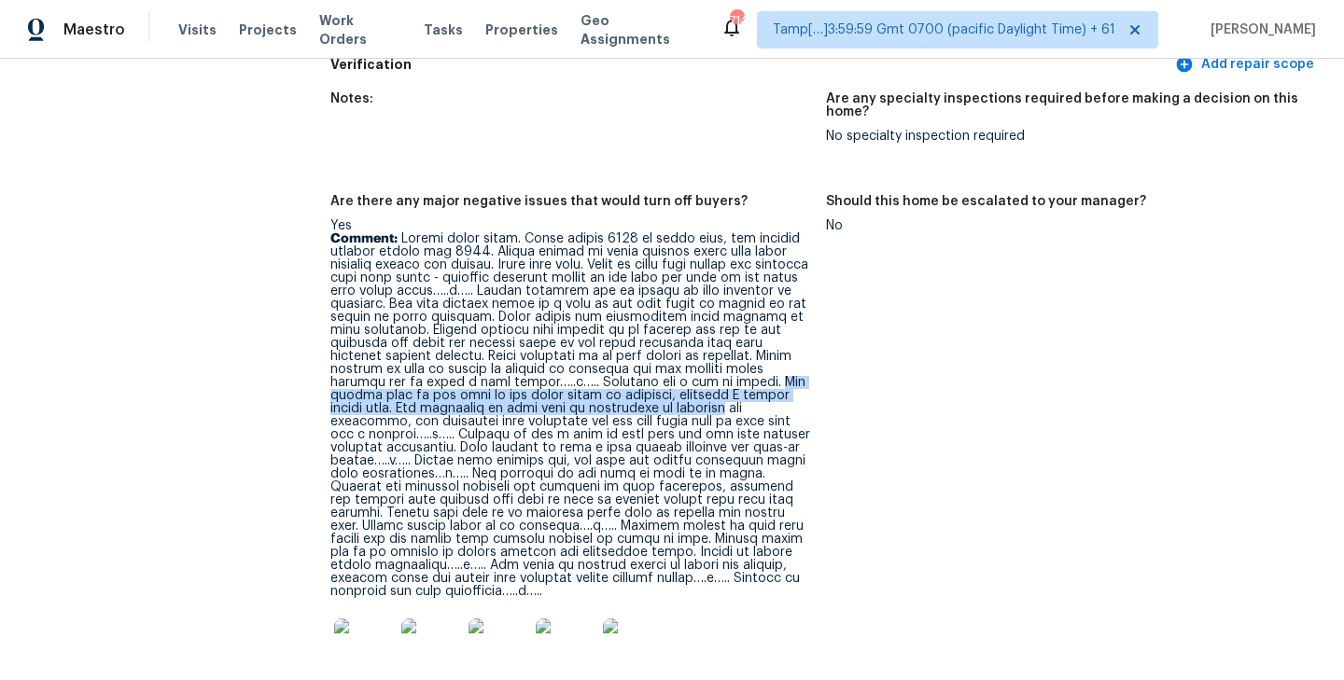
drag, startPoint x: 331, startPoint y: 368, endPoint x: 743, endPoint y: 379, distance: 411.7
click at [743, 379] on p "Comment:" at bounding box center [570, 415] width 481 height 366
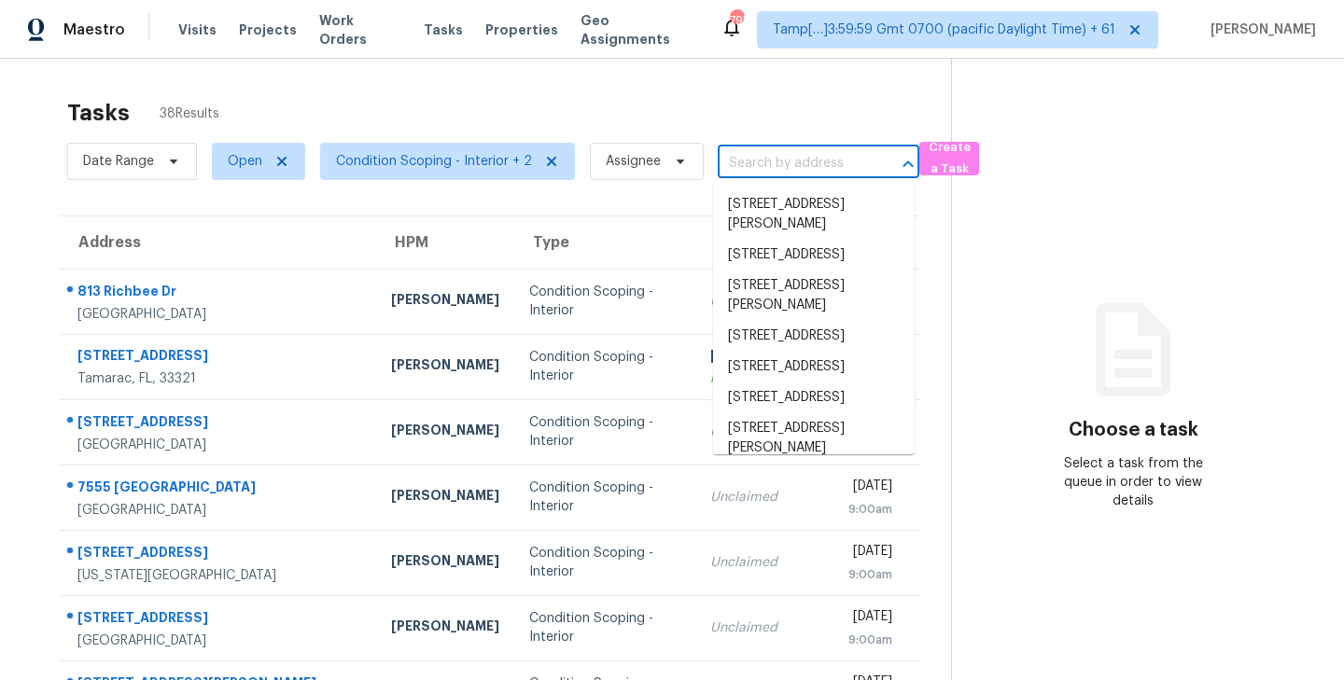
click at [793, 154] on input "text" at bounding box center [792, 163] width 149 height 29
paste input "[STREET_ADDRESS][PERSON_NAME]"
type input "[STREET_ADDRESS][PERSON_NAME]"
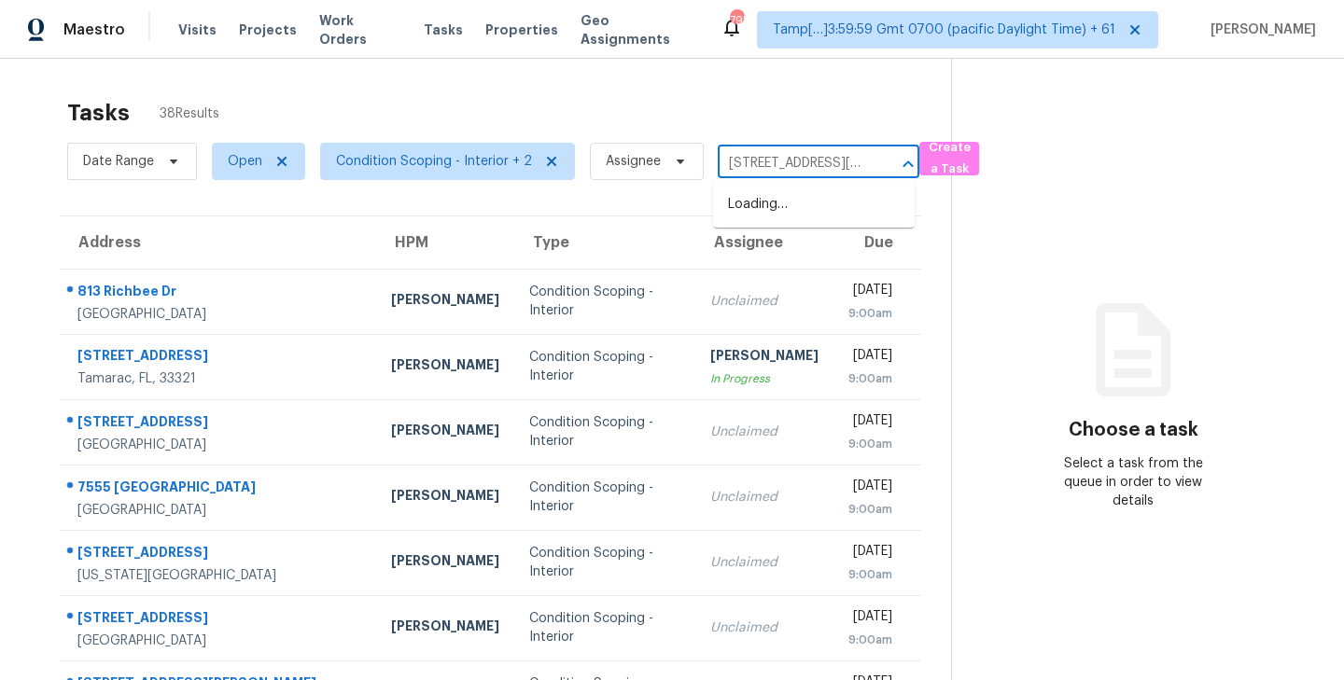
scroll to position [0, 131]
click at [768, 212] on li "[STREET_ADDRESS][PERSON_NAME]" at bounding box center [814, 214] width 202 height 50
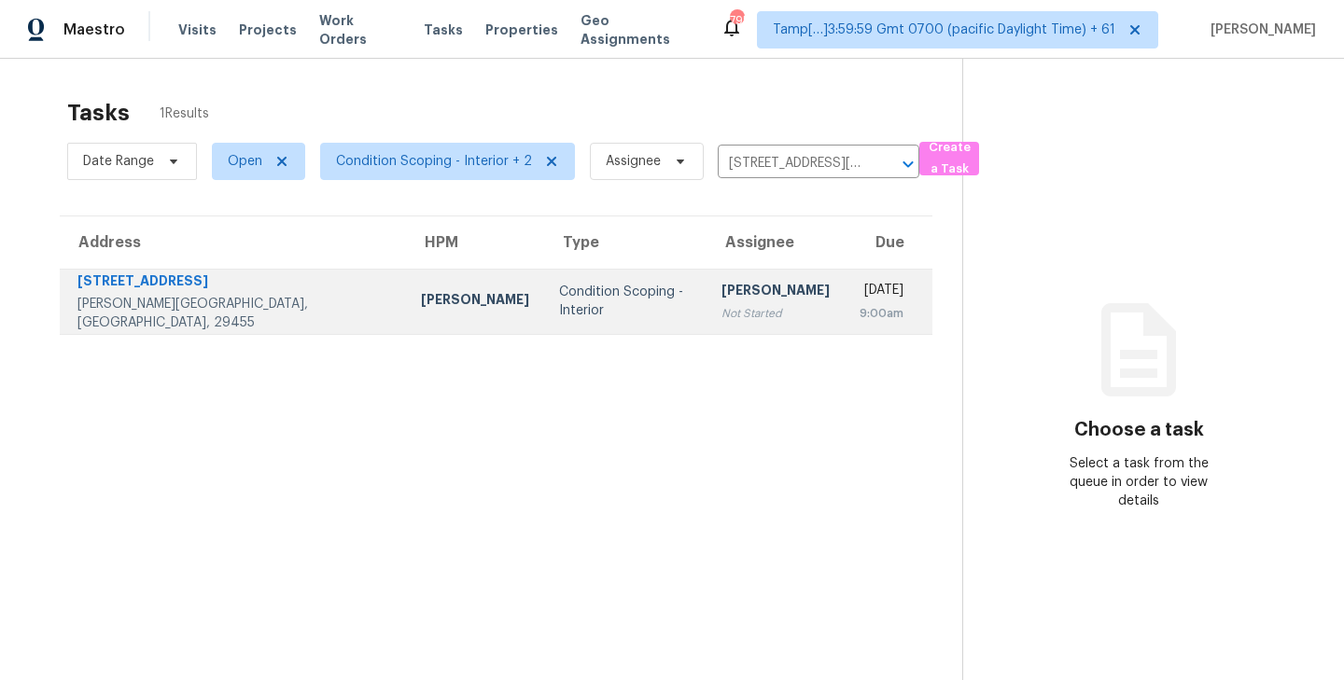
click at [706, 294] on td "[PERSON_NAME] Not Started" at bounding box center [775, 301] width 138 height 65
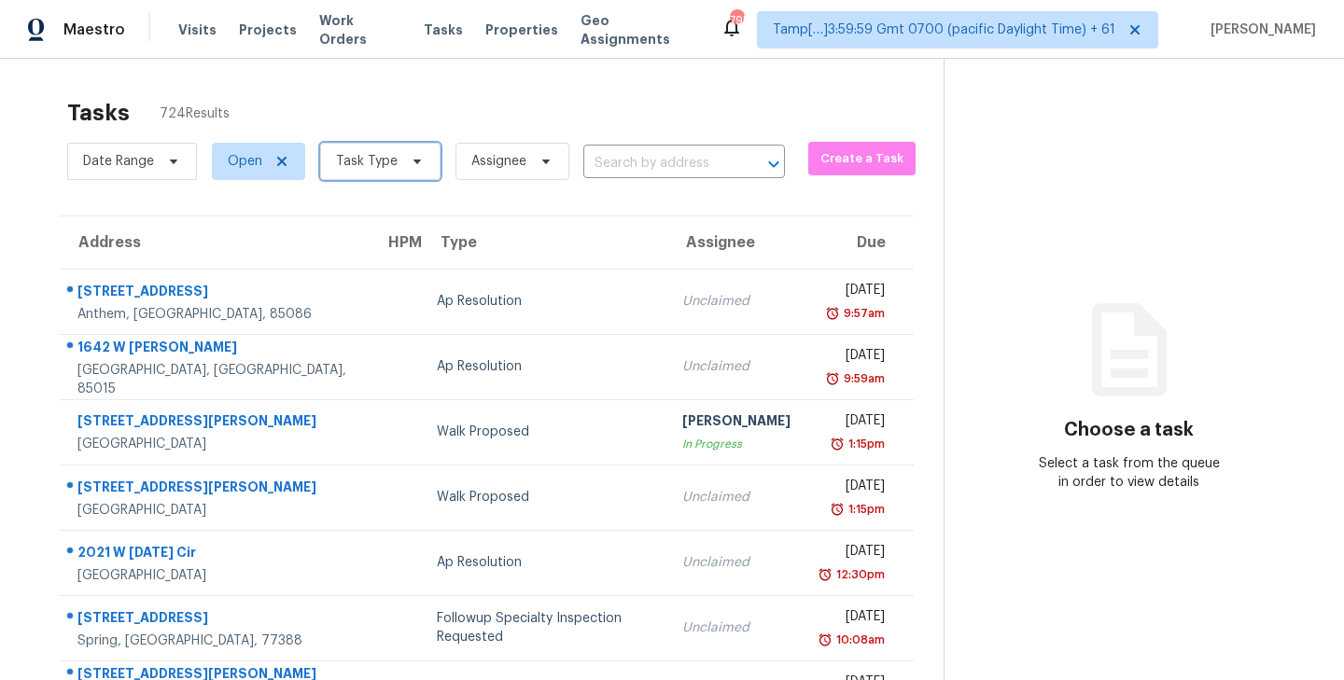
click at [410, 166] on icon at bounding box center [417, 161] width 15 height 15
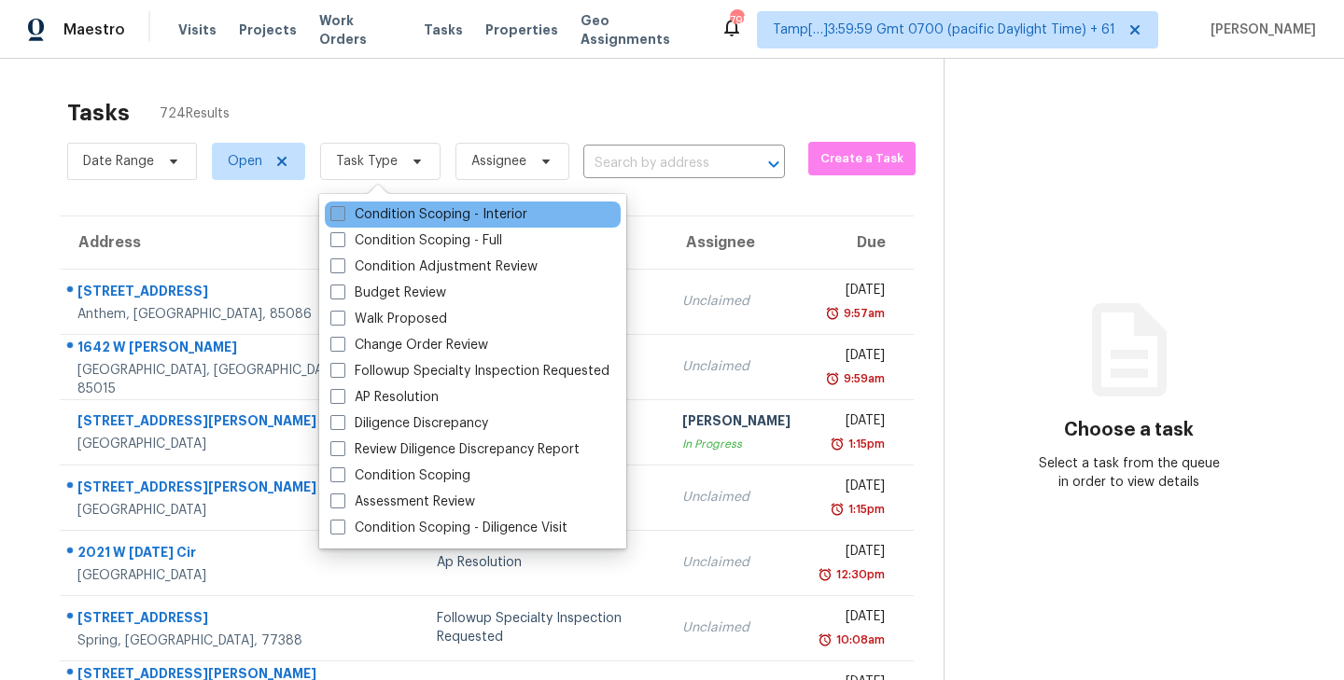
click at [338, 214] on span at bounding box center [337, 213] width 15 height 15
click at [338, 214] on input "Condition Scoping - Interior" at bounding box center [336, 211] width 12 height 12
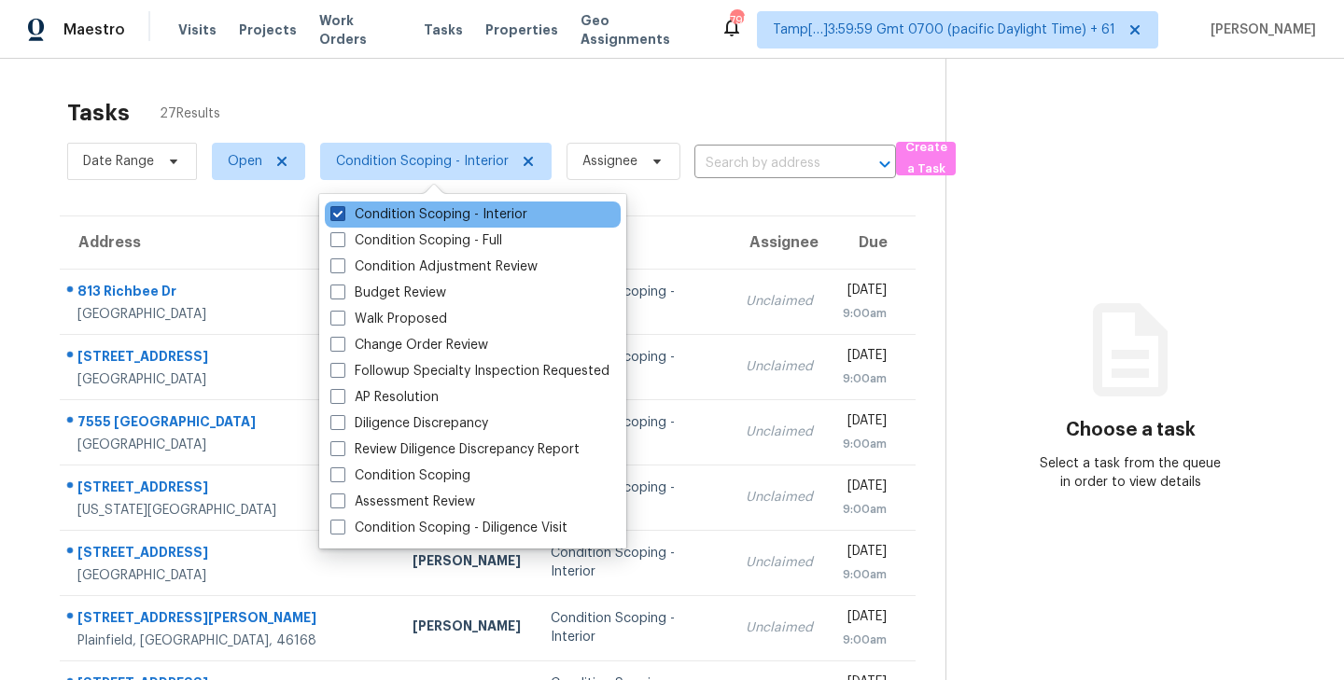
click at [337, 213] on span at bounding box center [337, 213] width 15 height 15
click at [337, 213] on input "Condition Scoping - Interior" at bounding box center [336, 211] width 12 height 12
checkbox input "false"
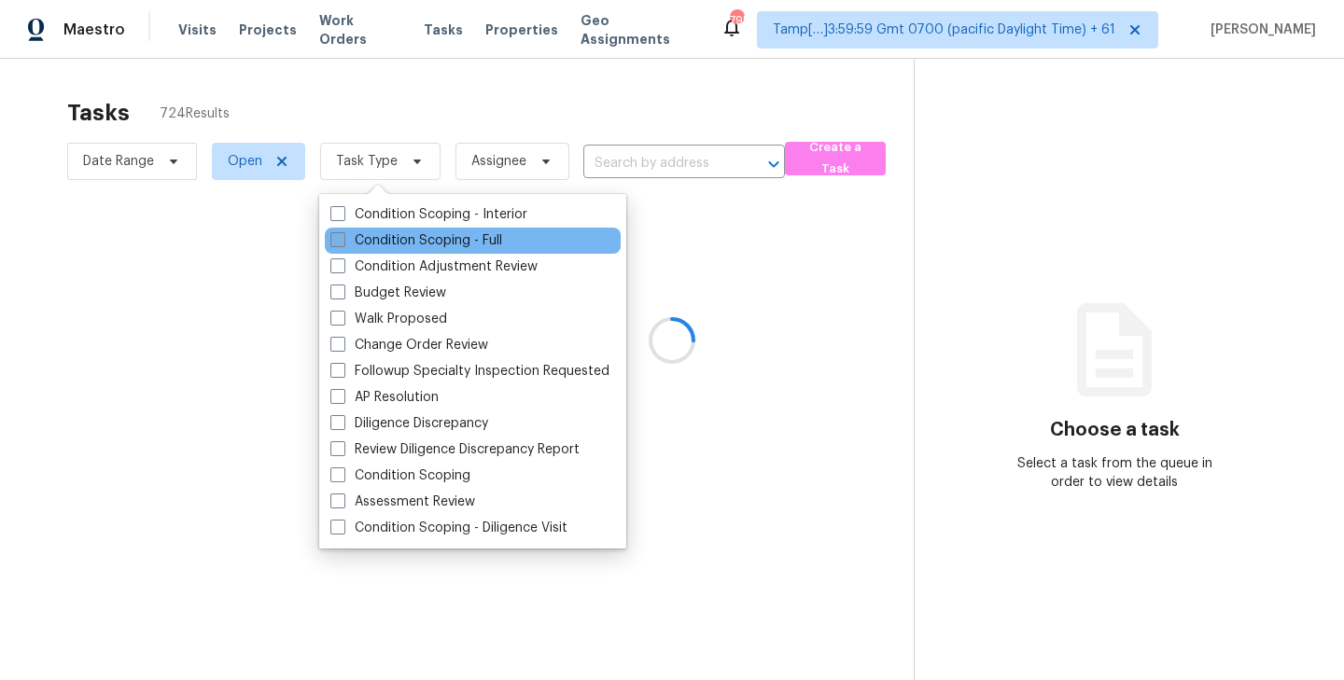
click at [337, 234] on span at bounding box center [337, 239] width 15 height 15
click at [337, 234] on input "Condition Scoping - Full" at bounding box center [336, 237] width 12 height 12
checkbox input "true"
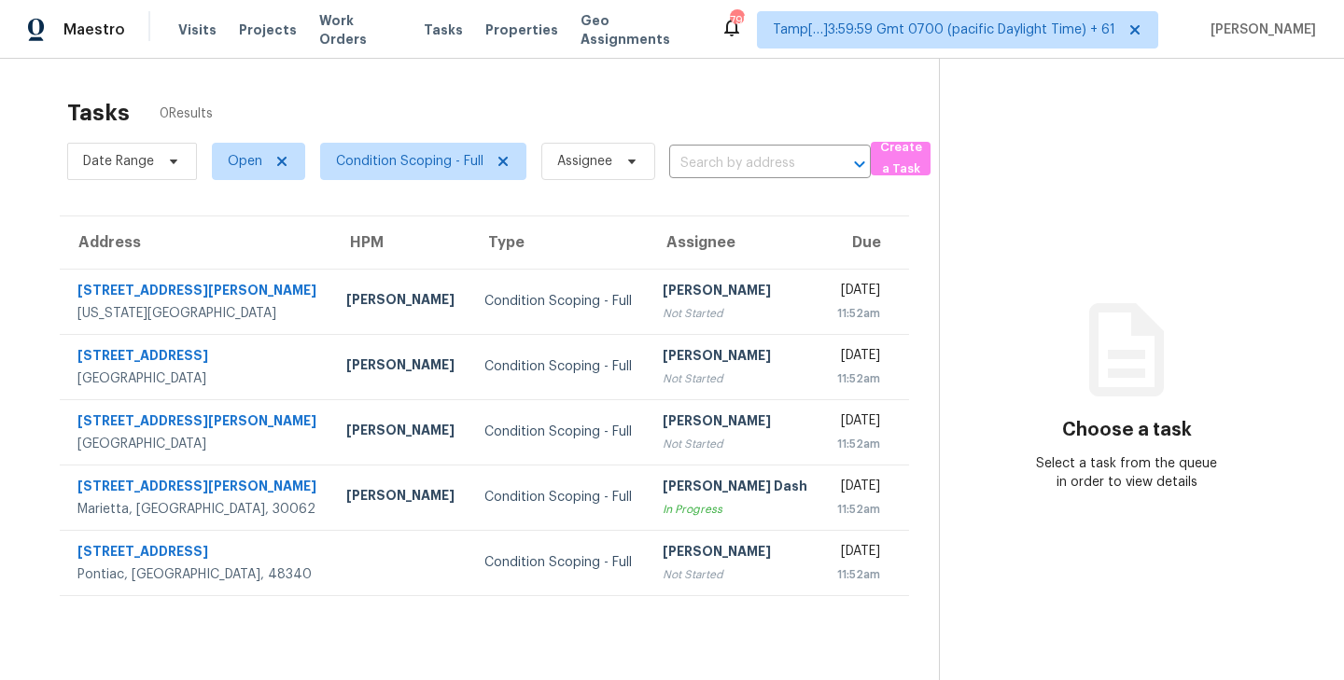
click at [491, 119] on div "Tasks 0 Results" at bounding box center [503, 113] width 872 height 49
click at [452, 161] on span "Condition Scoping - Full" at bounding box center [409, 161] width 147 height 19
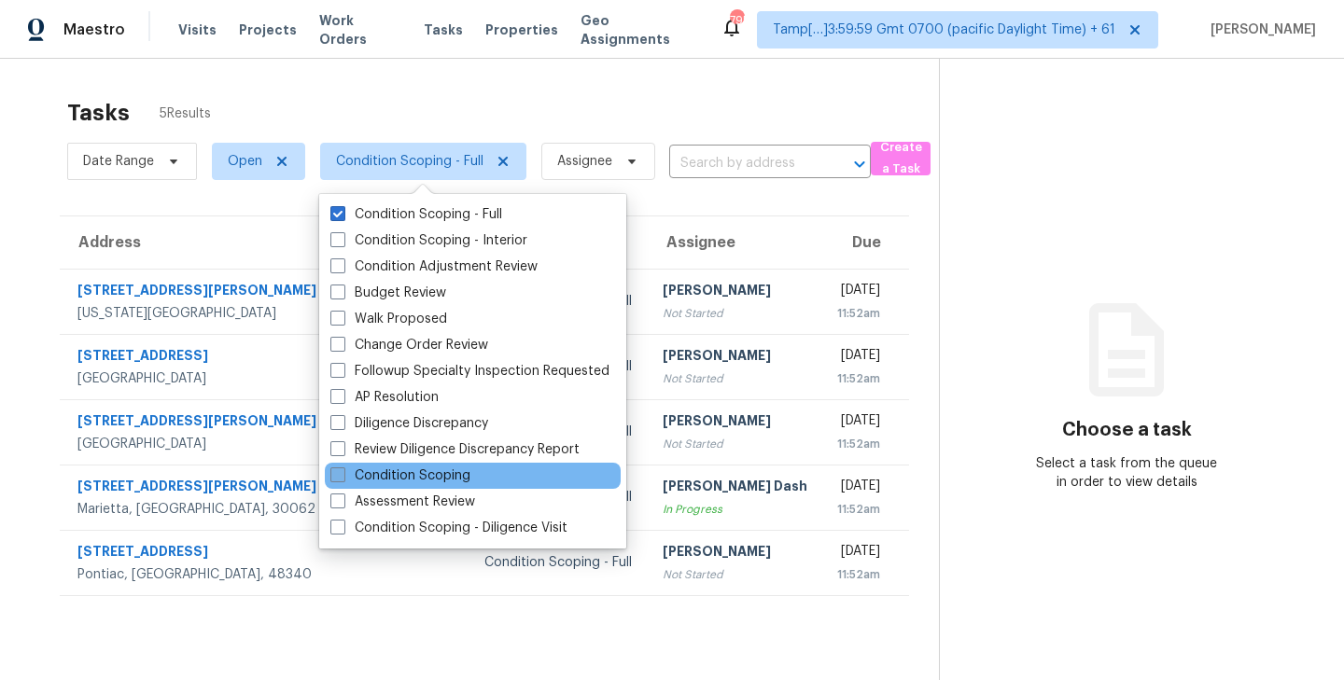
click at [345, 473] on label "Condition Scoping" at bounding box center [400, 476] width 140 height 19
click at [342, 473] on input "Condition Scoping" at bounding box center [336, 473] width 12 height 12
checkbox input "true"
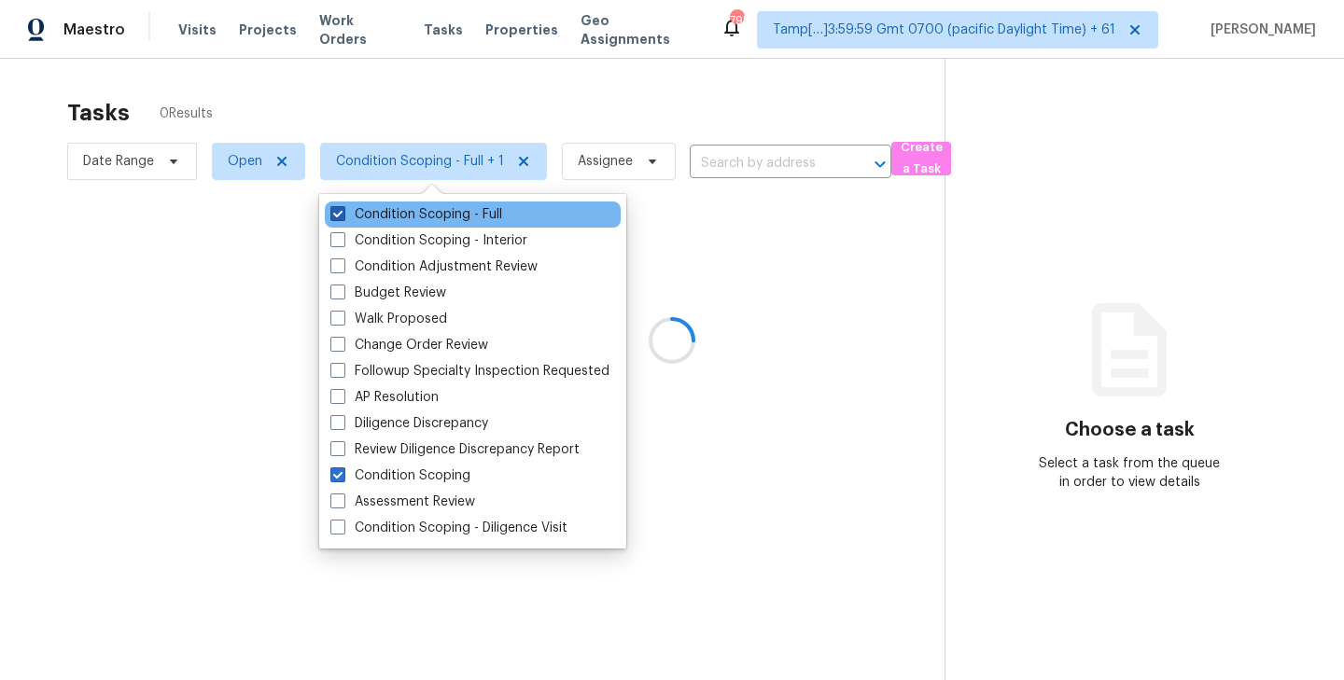
click at [338, 217] on span at bounding box center [337, 213] width 15 height 15
click at [338, 217] on input "Condition Scoping - Full" at bounding box center [336, 211] width 12 height 12
checkbox input "false"
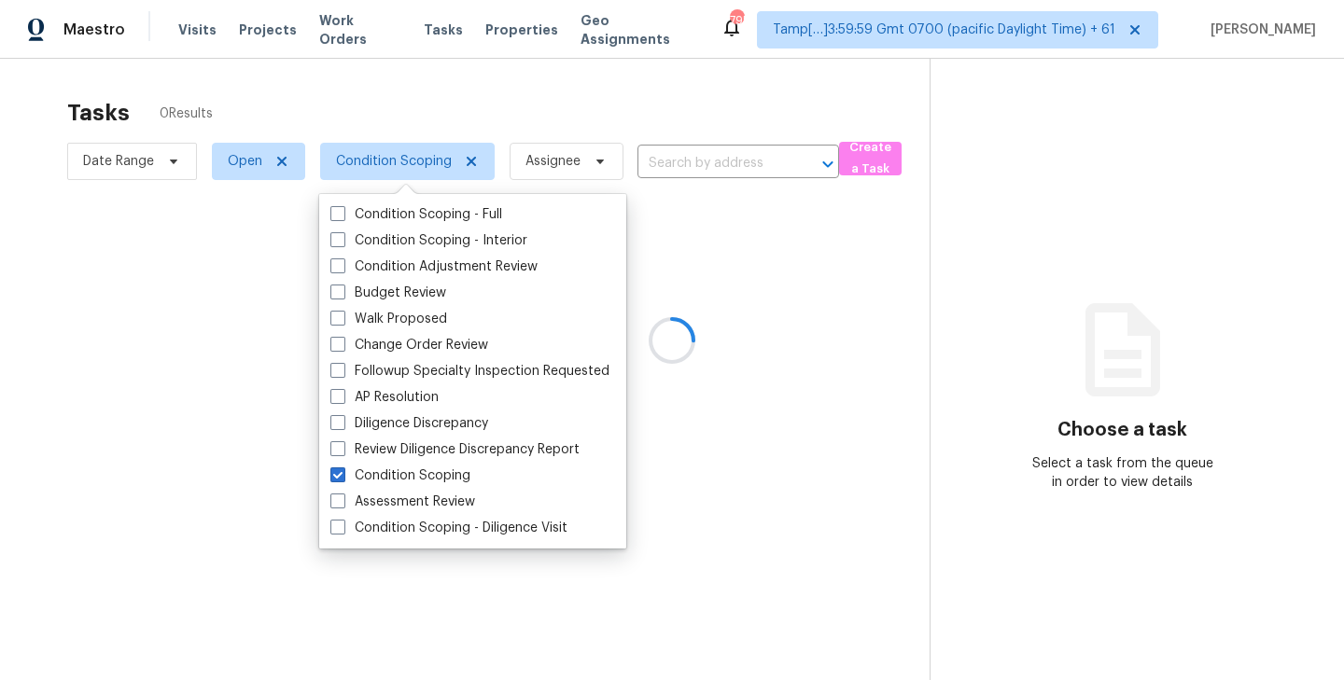
click at [480, 89] on div at bounding box center [672, 340] width 1344 height 680
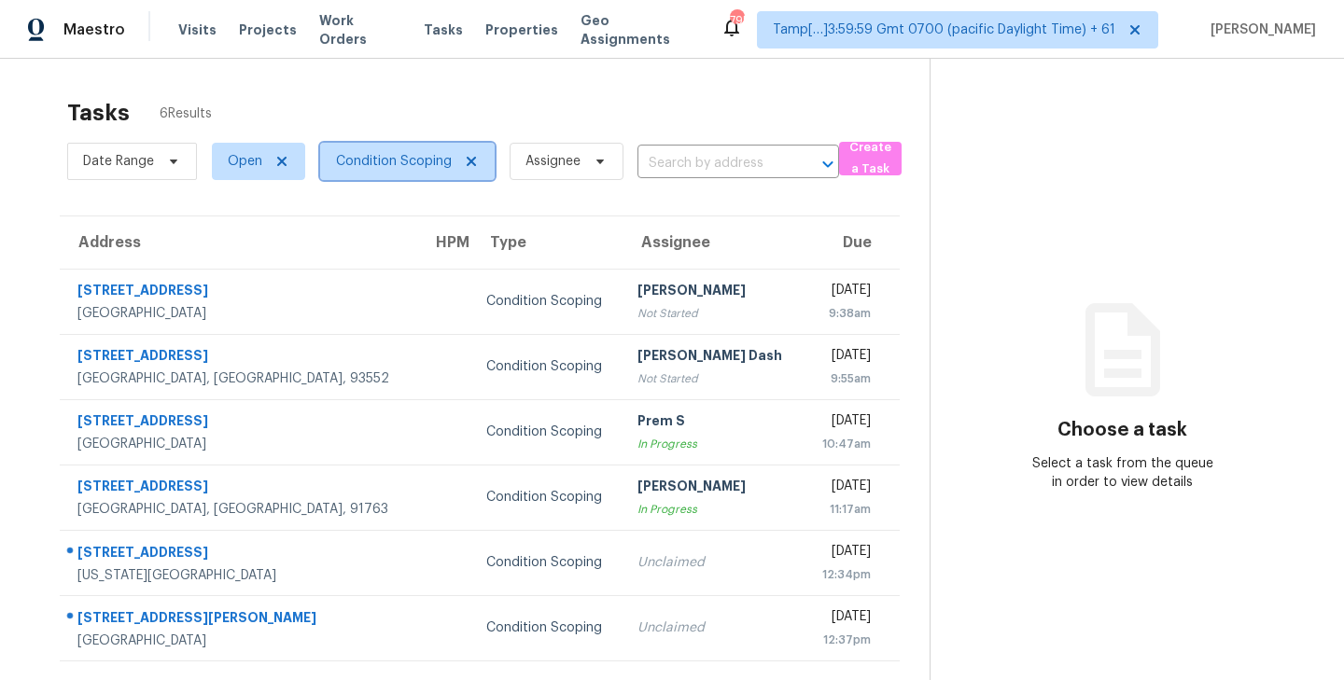
click at [414, 162] on span "Condition Scoping" at bounding box center [394, 161] width 116 height 19
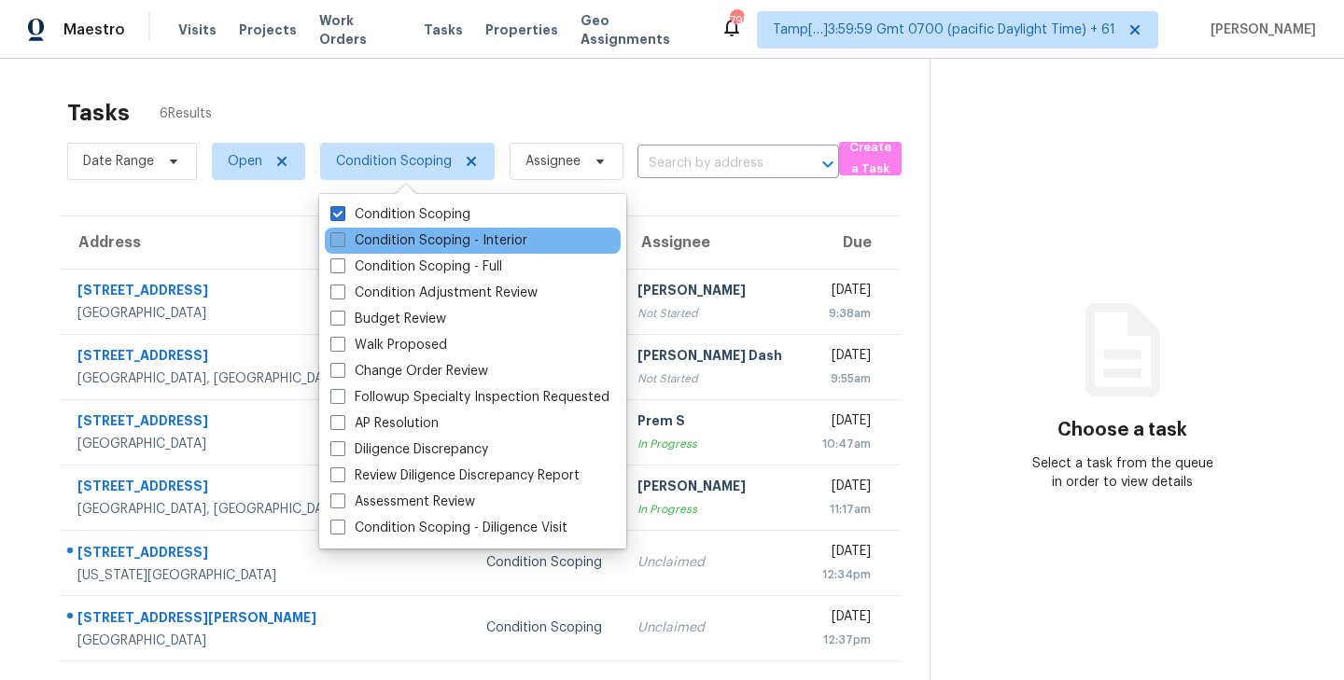
click at [337, 240] on span at bounding box center [337, 239] width 15 height 15
click at [337, 240] on input "Condition Scoping - Interior" at bounding box center [336, 237] width 12 height 12
checkbox input "true"
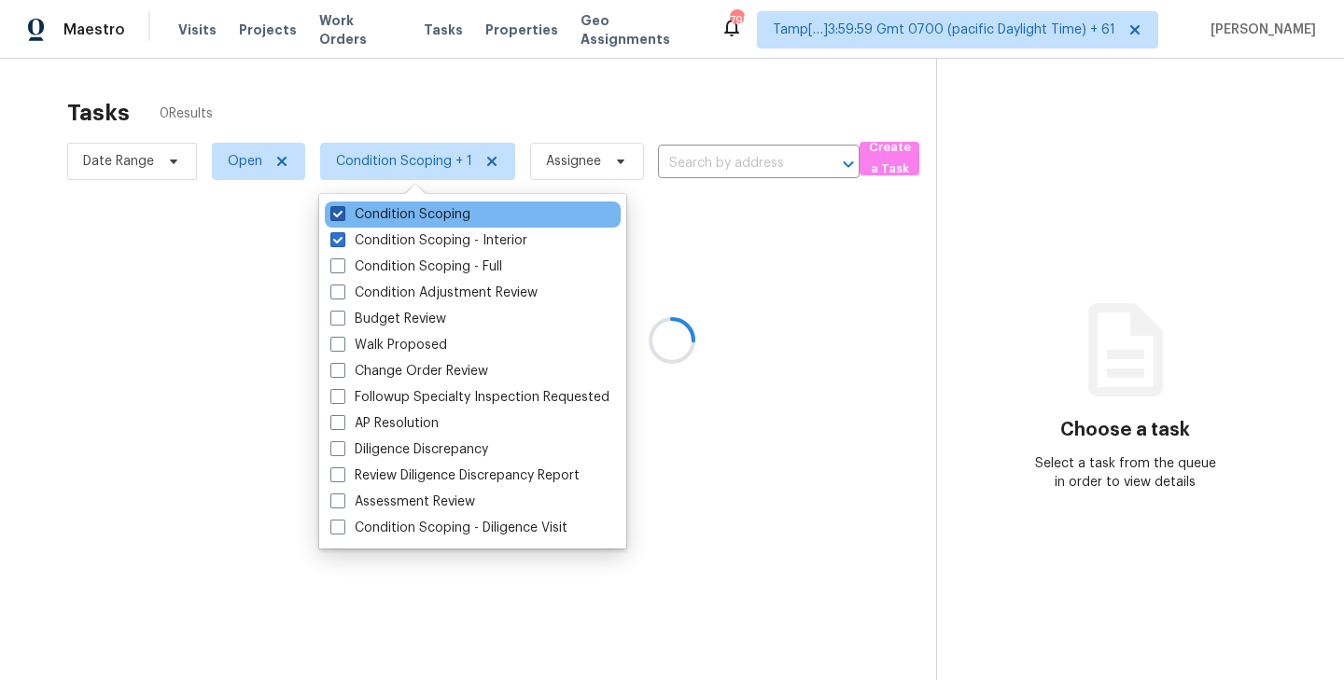
click at [337, 212] on span at bounding box center [337, 213] width 15 height 15
click at [337, 212] on input "Condition Scoping" at bounding box center [336, 211] width 12 height 12
checkbox input "false"
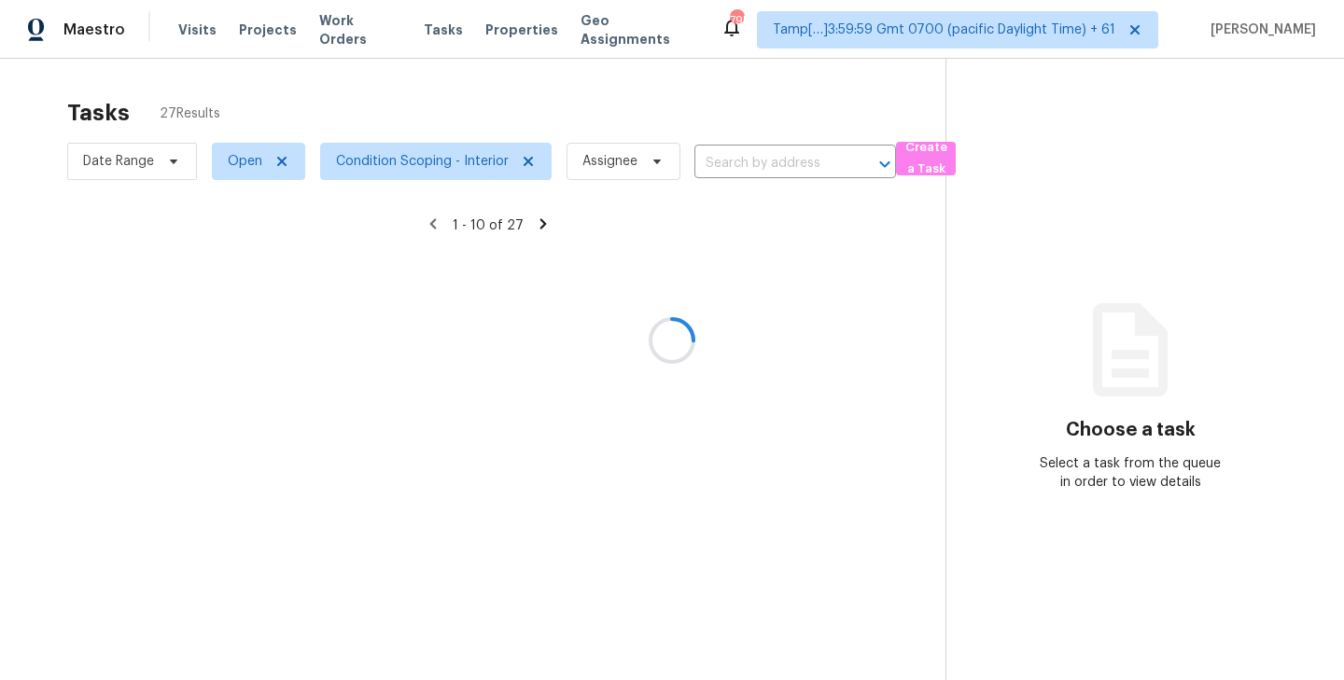
click at [447, 118] on div at bounding box center [672, 340] width 1344 height 680
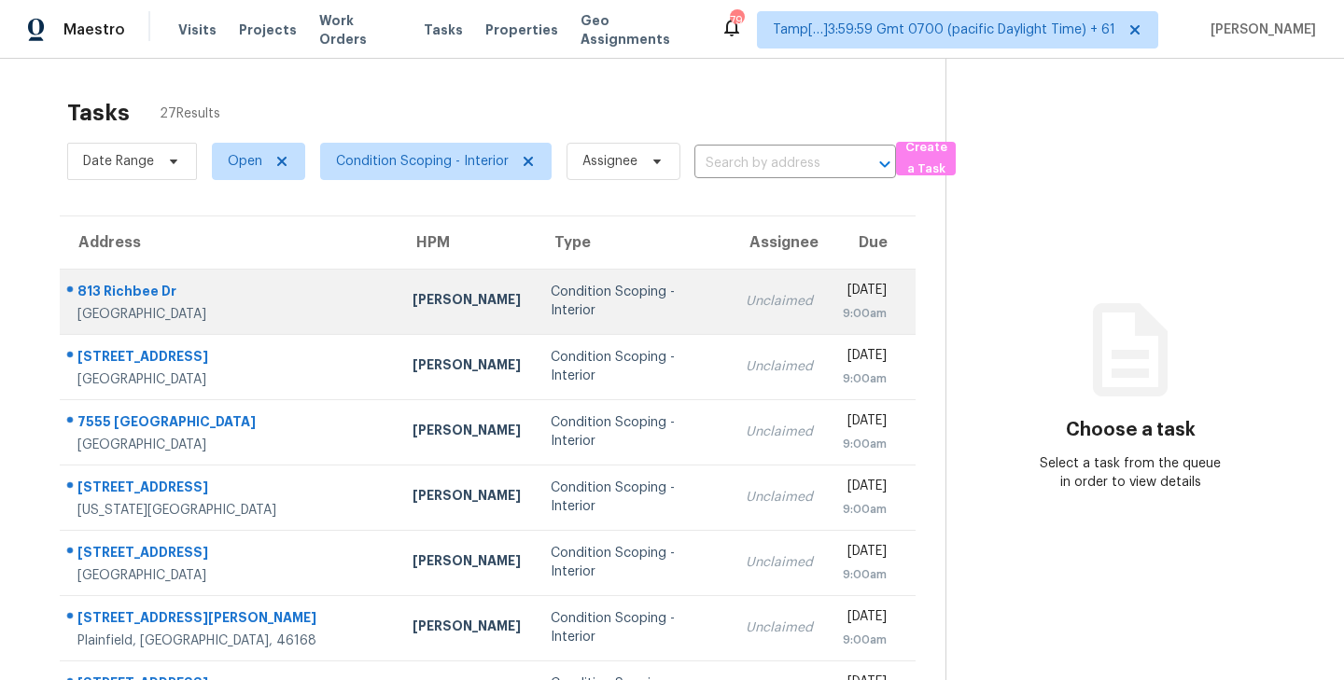
click at [731, 324] on td "Unclaimed" at bounding box center [779, 301] width 97 height 65
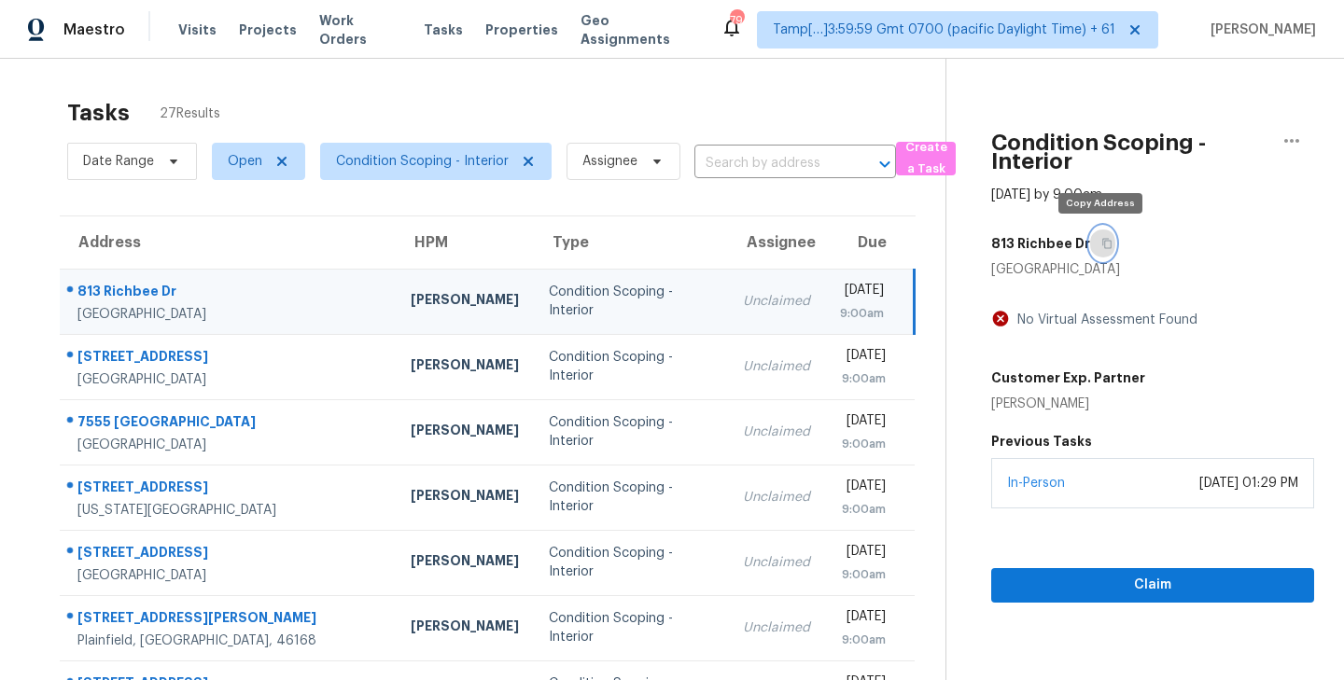
click at [1101, 242] on icon "button" at bounding box center [1106, 243] width 11 height 11
click at [1101, 243] on icon "button" at bounding box center [1106, 243] width 11 height 11
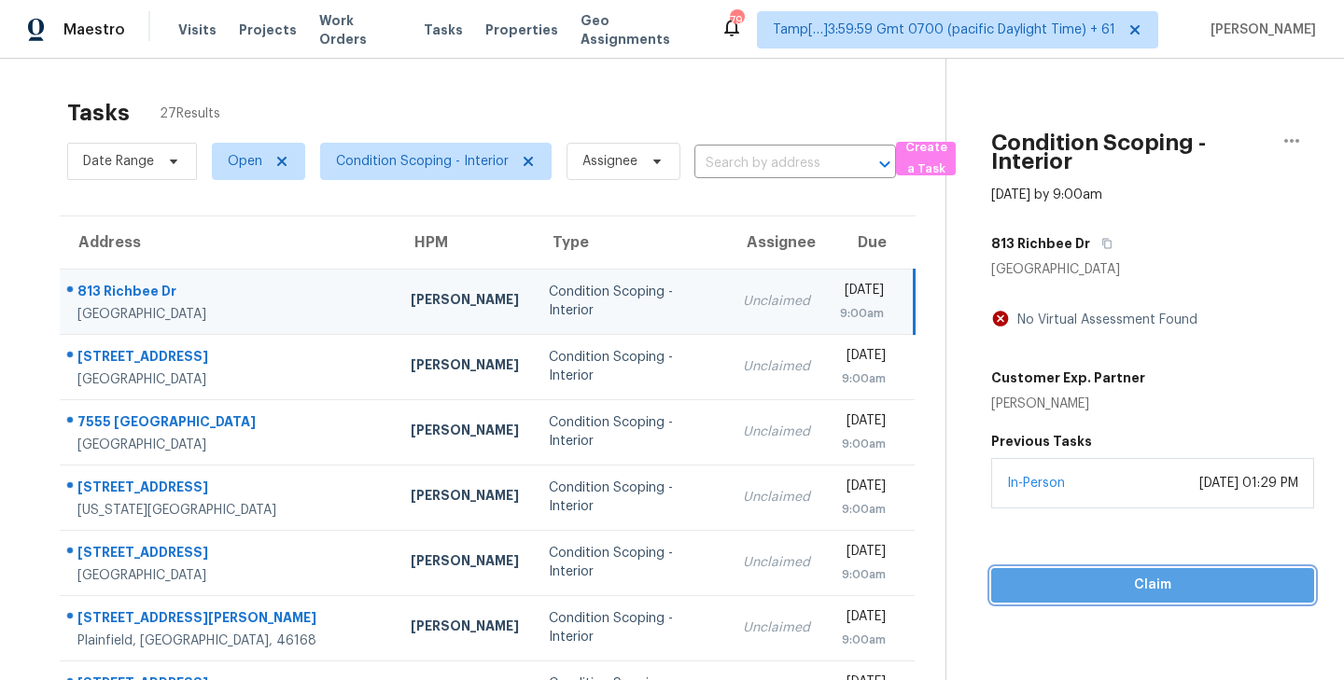
click at [1131, 581] on span "Claim" at bounding box center [1152, 585] width 293 height 23
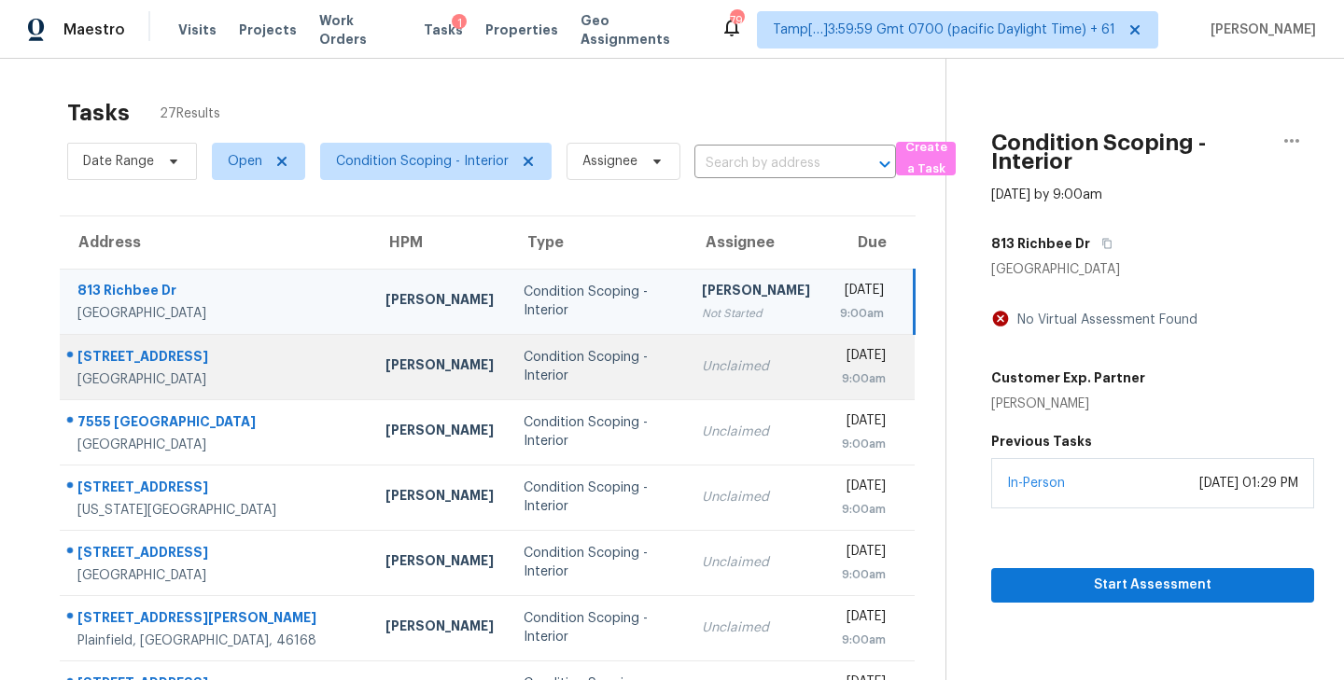
click at [687, 374] on td "Unclaimed" at bounding box center [756, 366] width 138 height 65
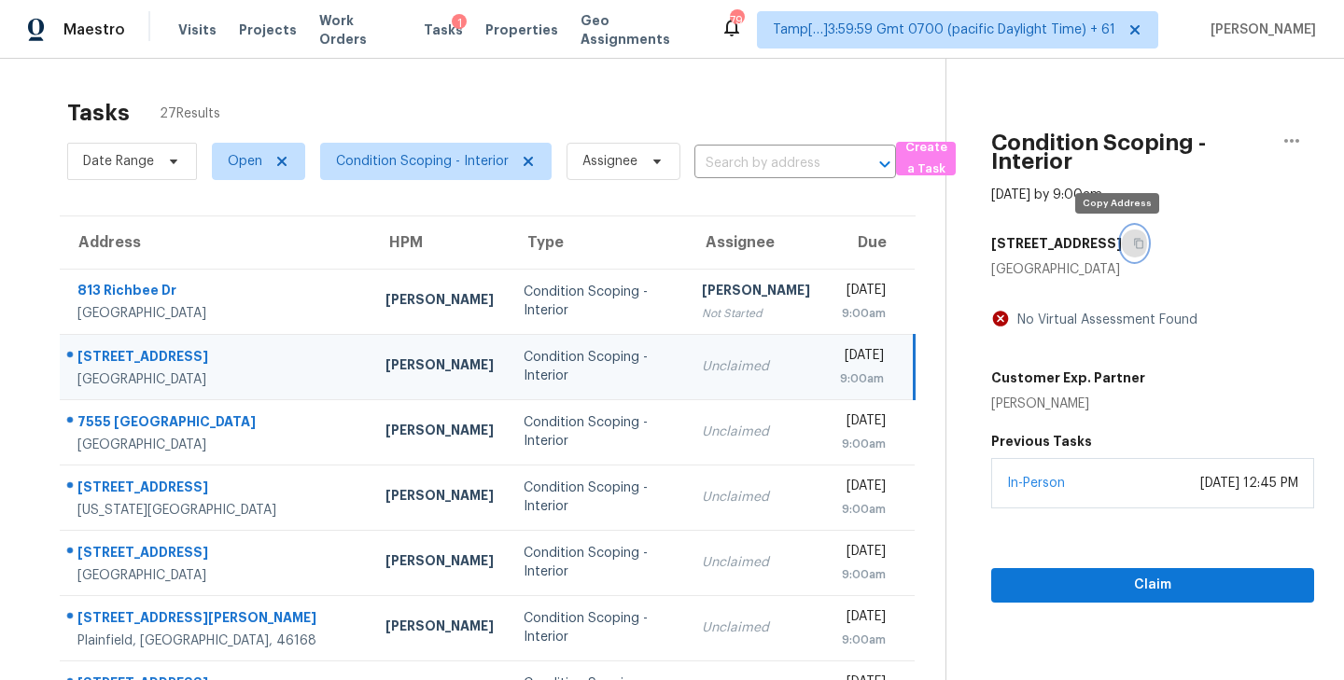
click at [1133, 238] on icon "button" at bounding box center [1138, 243] width 11 height 11
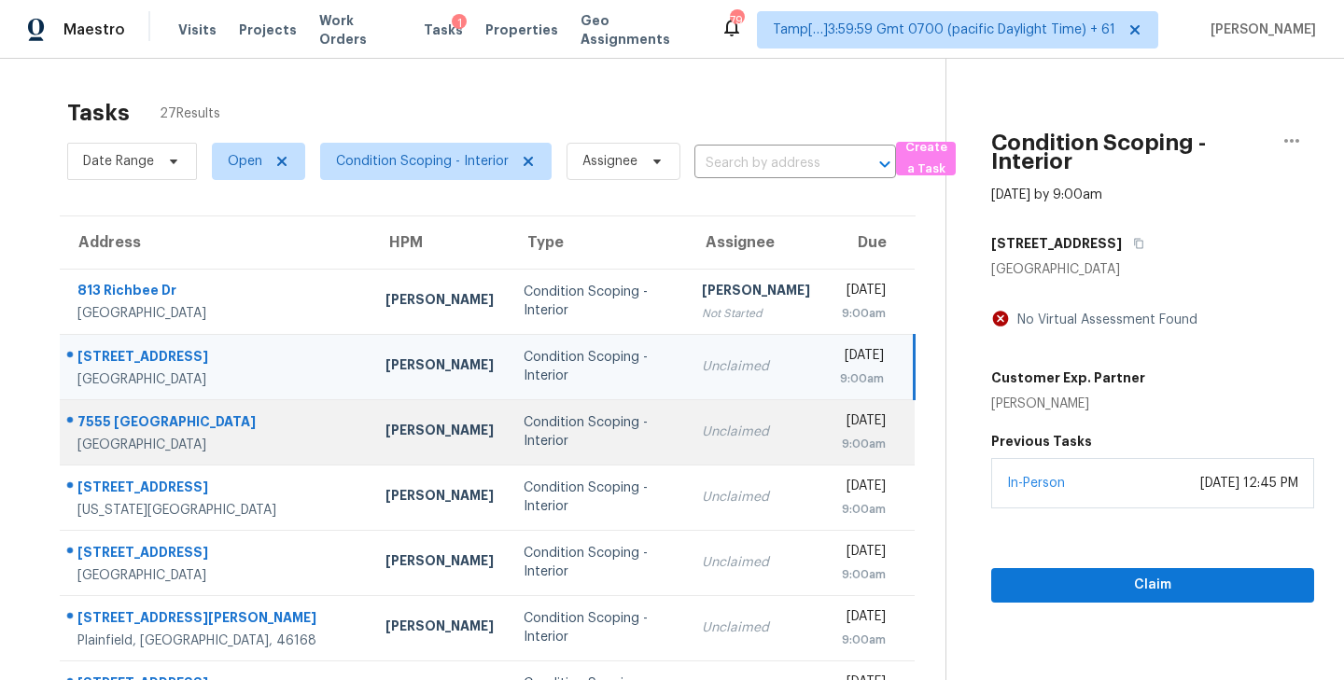
click at [541, 443] on div "Condition Scoping - Interior" at bounding box center [598, 431] width 148 height 37
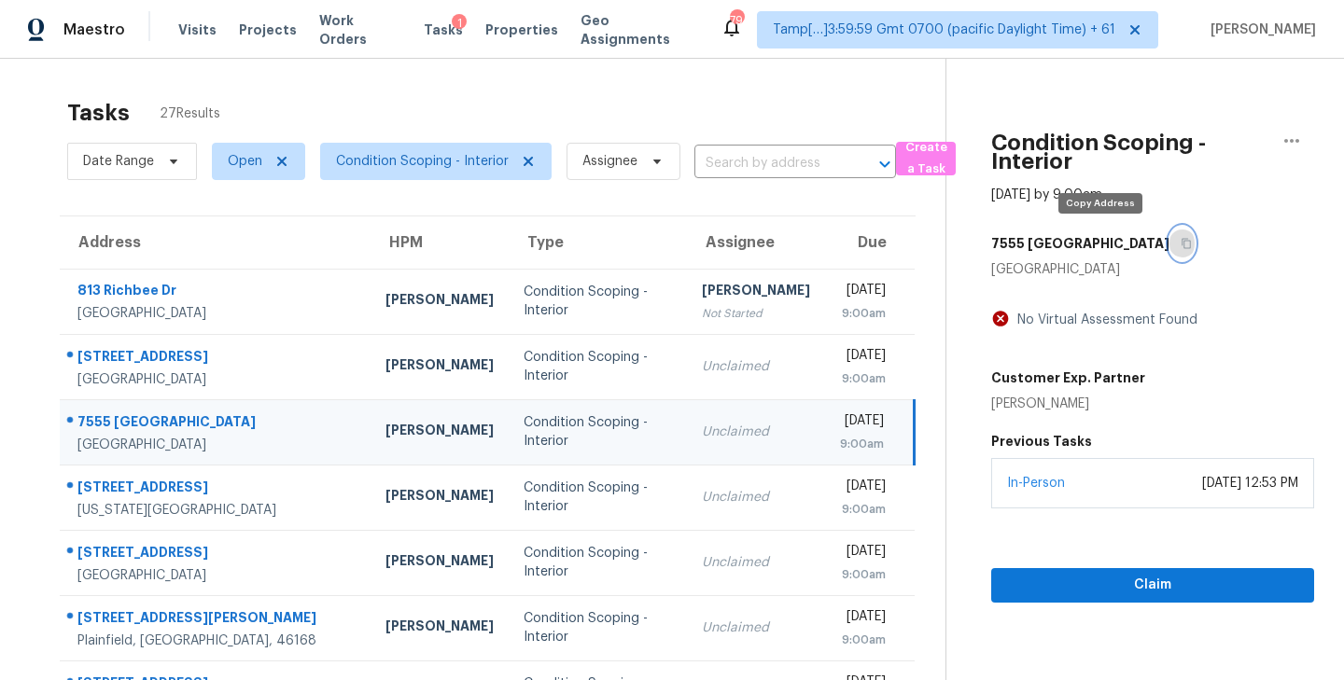
click at [1181, 245] on icon "button" at bounding box center [1185, 244] width 9 height 10
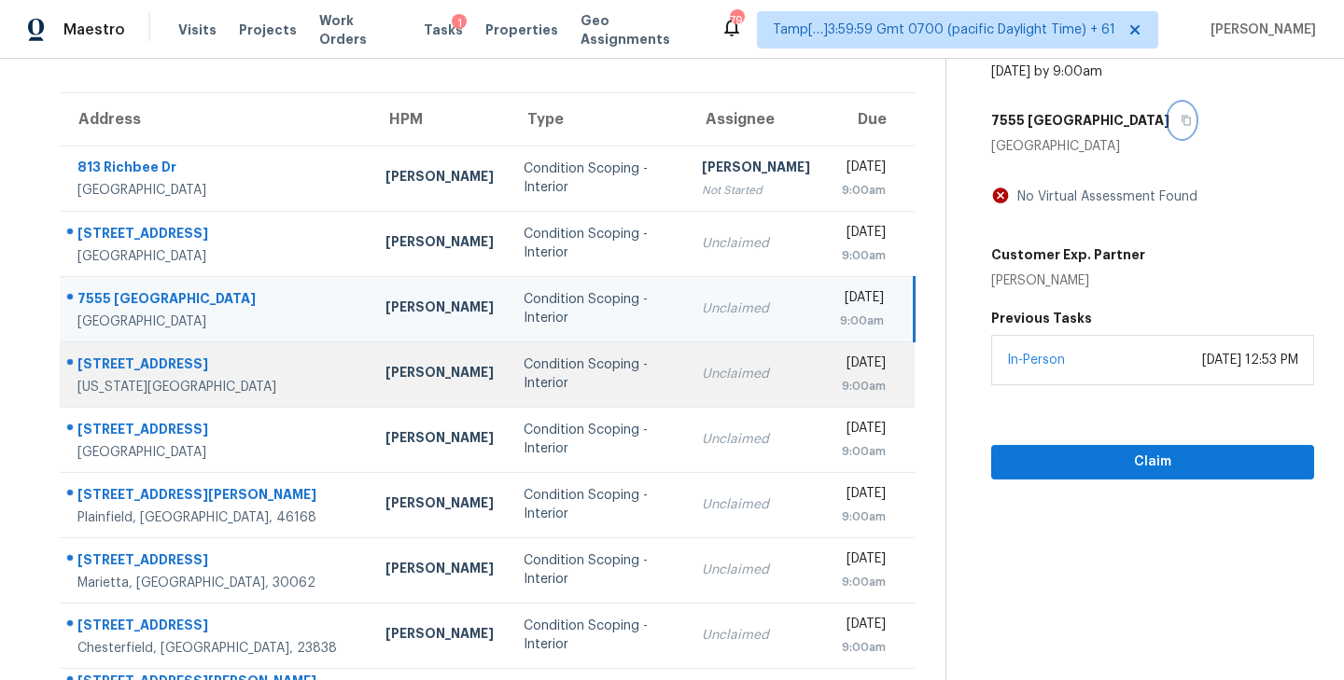
scroll to position [146, 0]
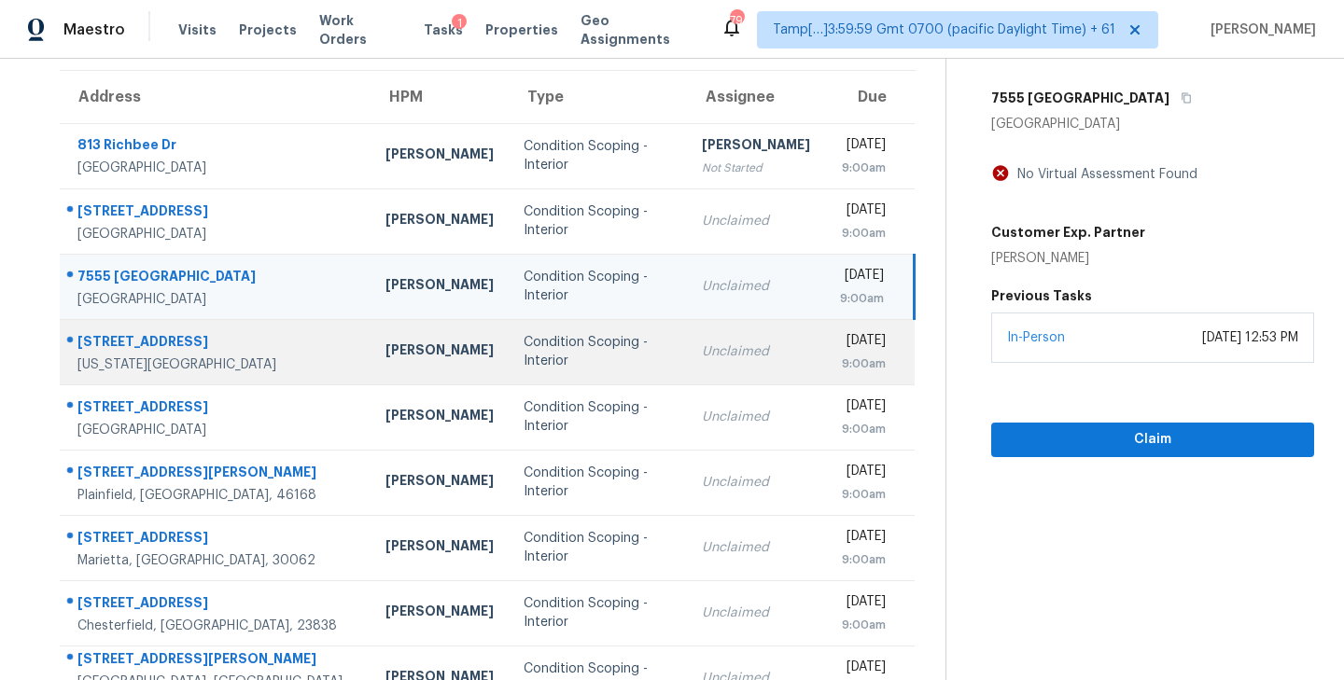
click at [702, 354] on div "Unclaimed" at bounding box center [756, 351] width 108 height 19
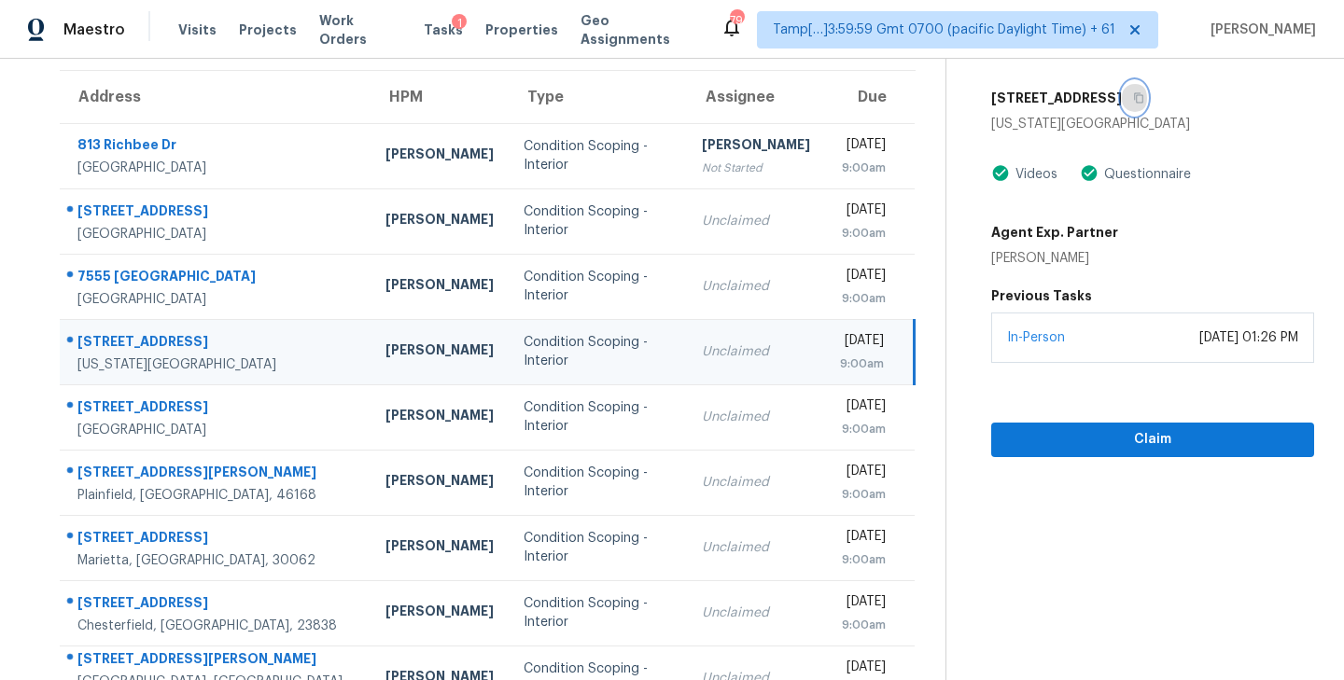
click at [1133, 98] on icon "button" at bounding box center [1138, 97] width 11 height 11
click at [1148, 439] on span "Claim" at bounding box center [1152, 439] width 293 height 23
click at [1133, 101] on icon "button" at bounding box center [1138, 97] width 11 height 11
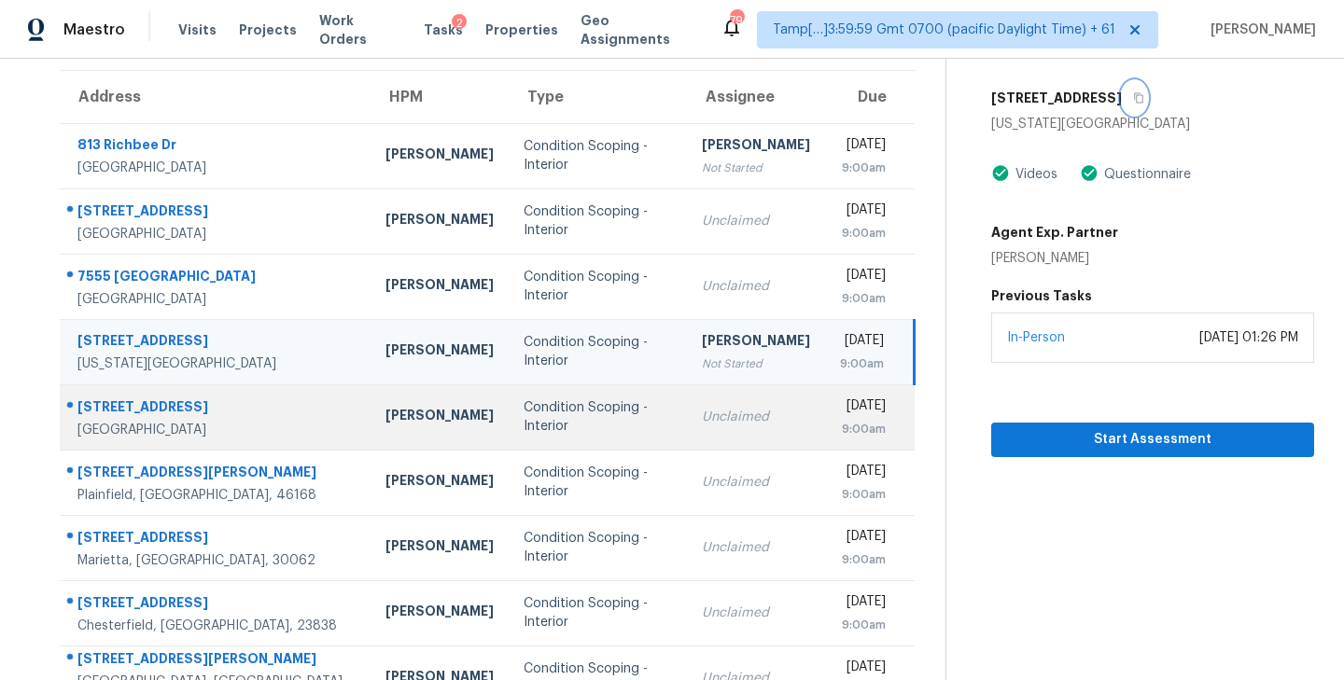
scroll to position [204, 0]
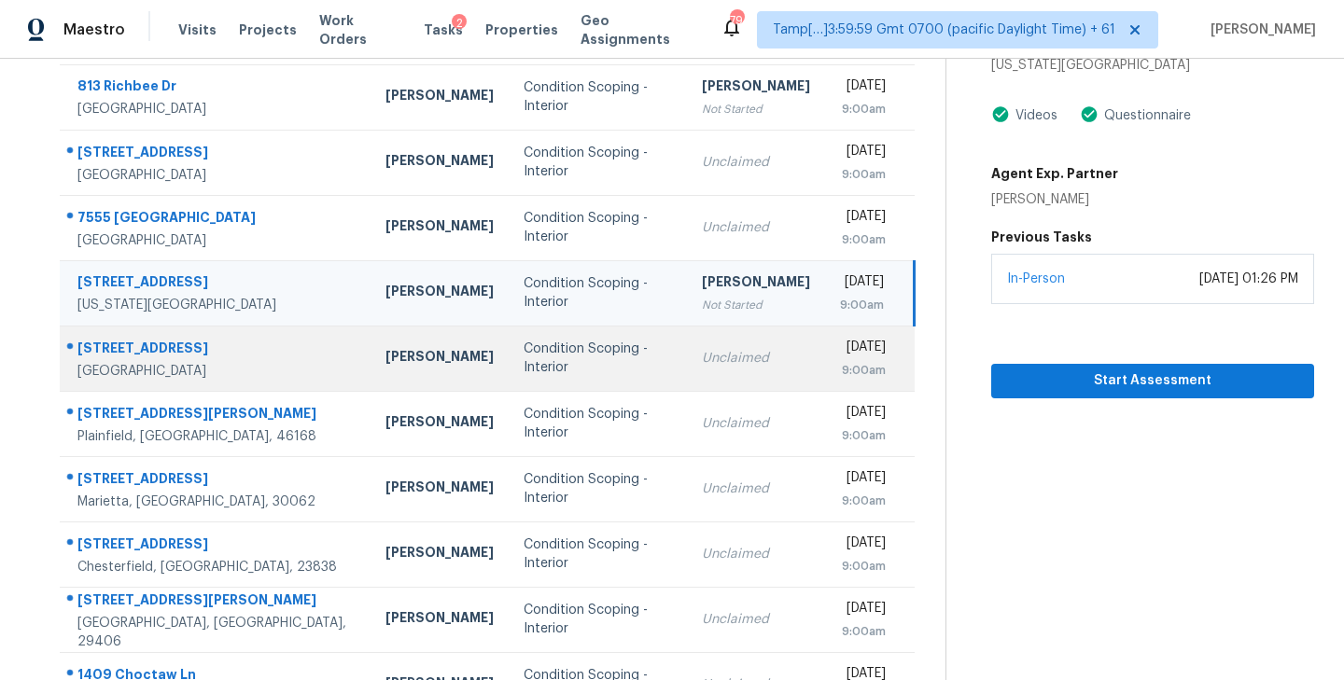
click at [702, 356] on div "Unclaimed" at bounding box center [756, 358] width 108 height 19
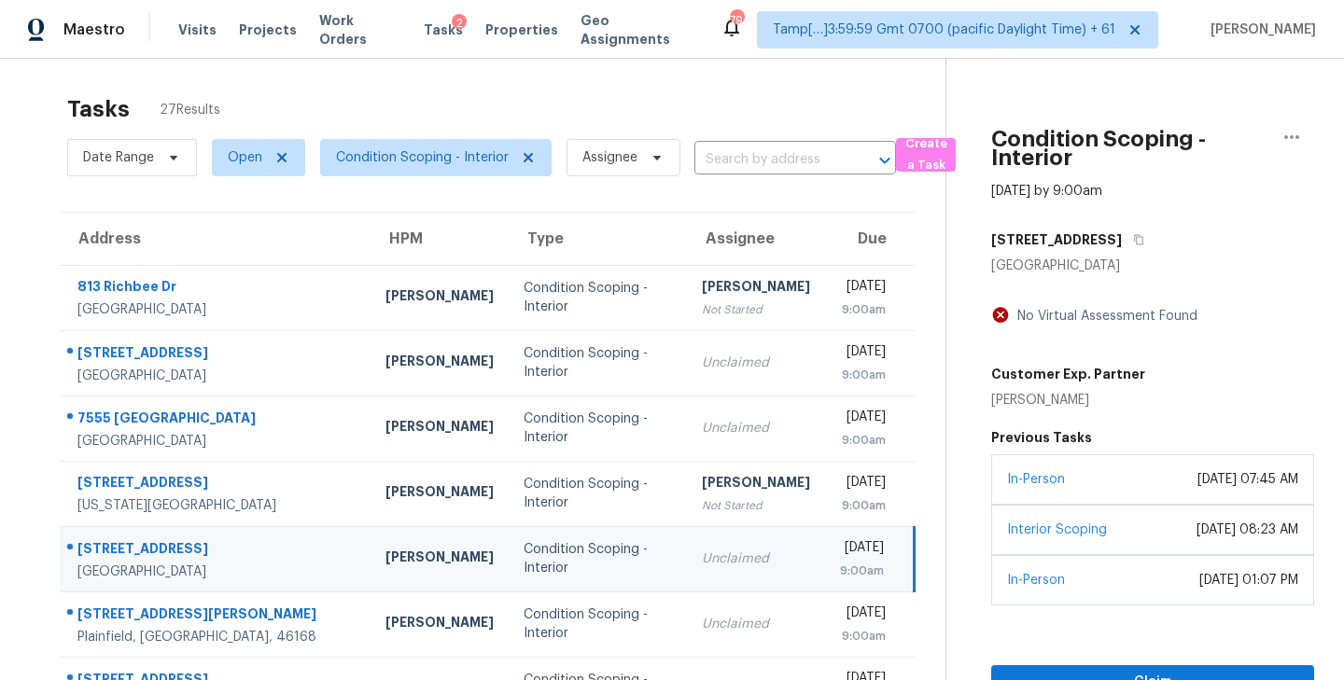
scroll to position [0, 0]
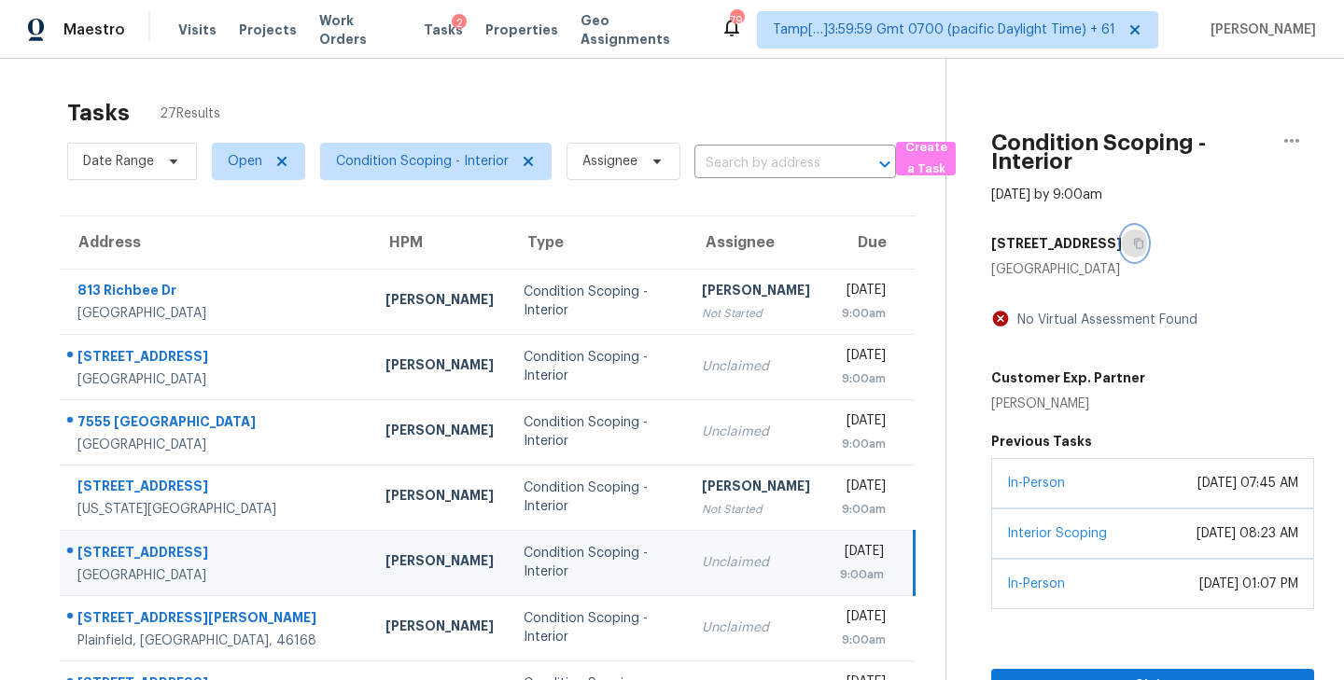
click at [1134, 243] on icon "button" at bounding box center [1138, 244] width 9 height 10
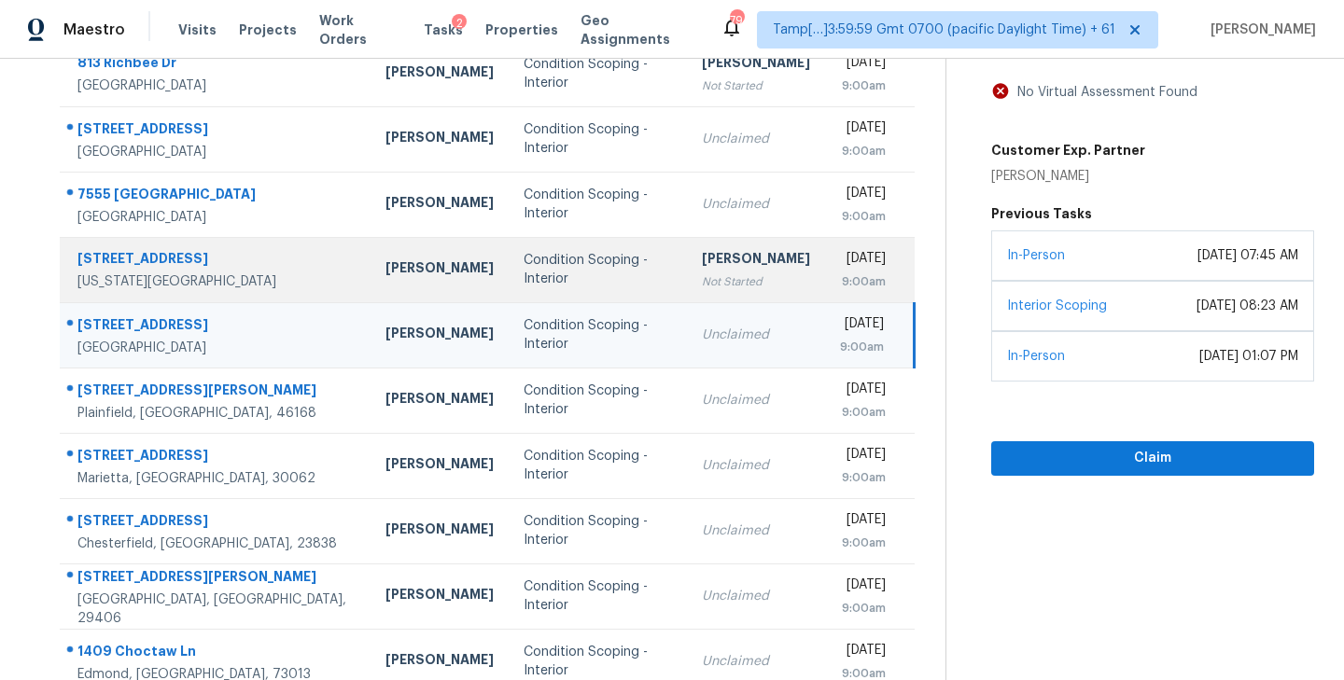
scroll to position [258, 0]
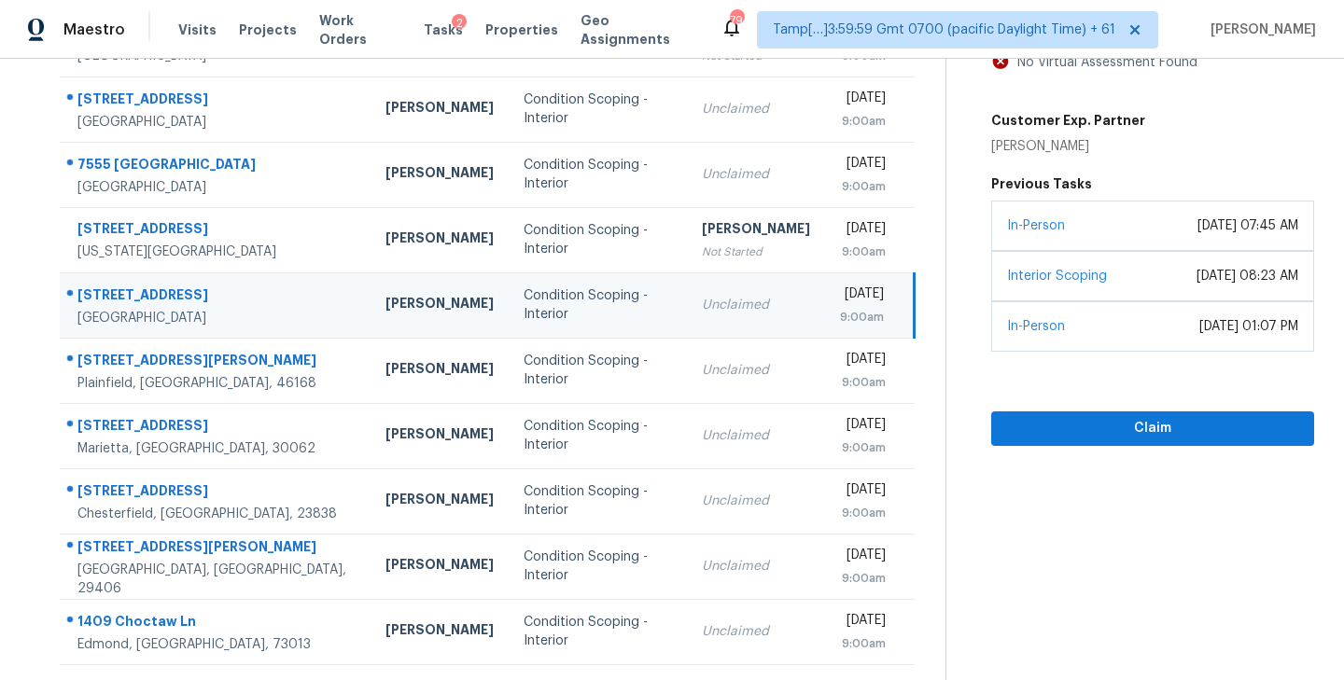
click at [524, 298] on div "Condition Scoping - Interior" at bounding box center [598, 305] width 148 height 37
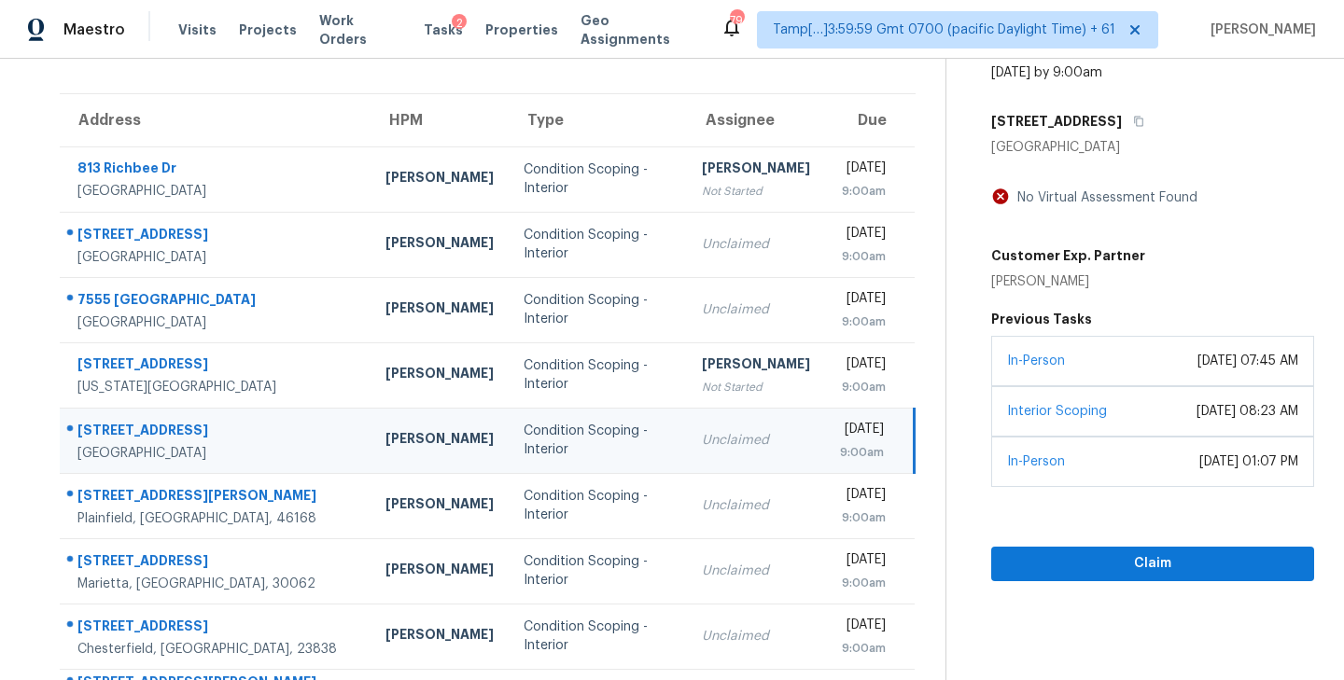
scroll to position [77, 0]
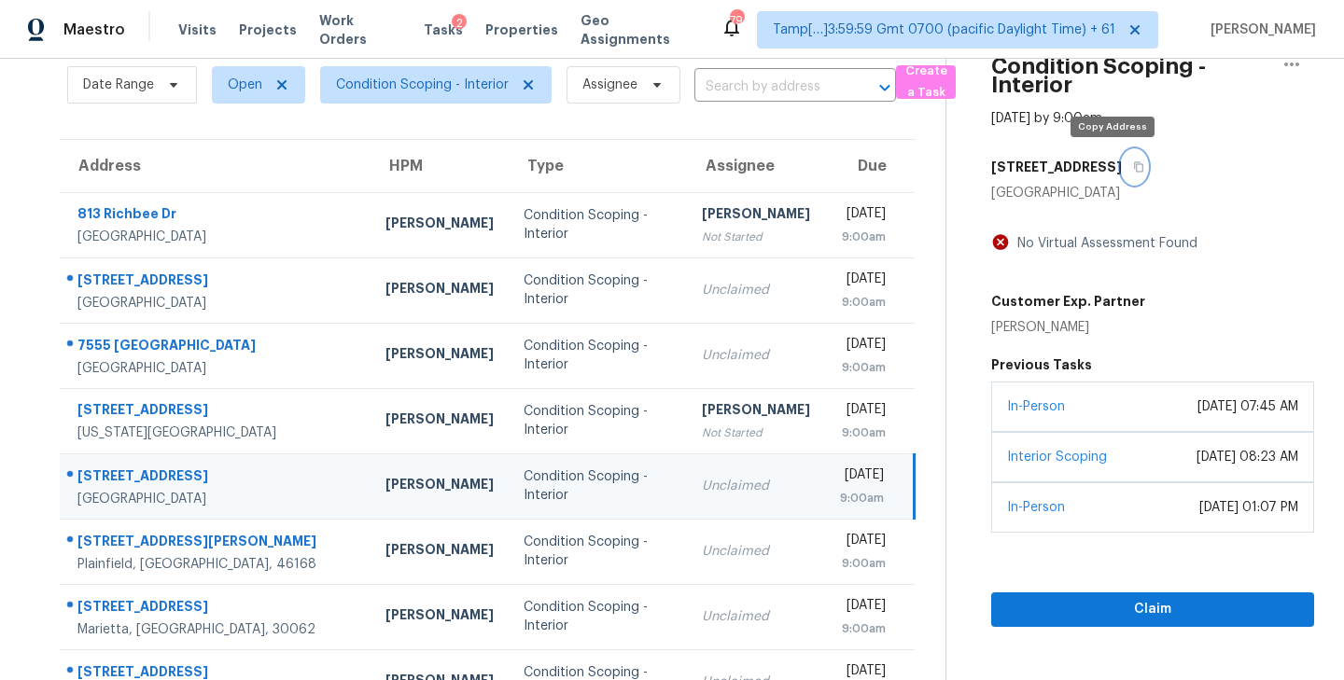
click at [1134, 165] on icon "button" at bounding box center [1138, 167] width 9 height 10
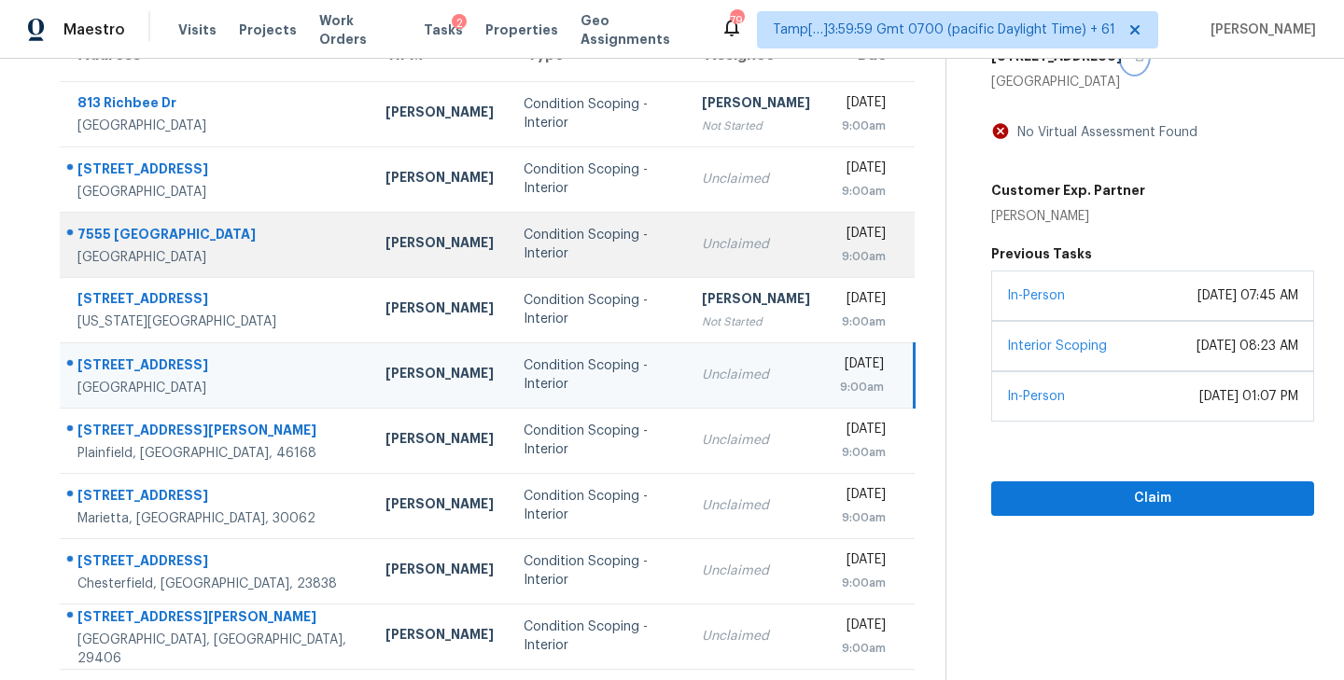
scroll to position [191, 0]
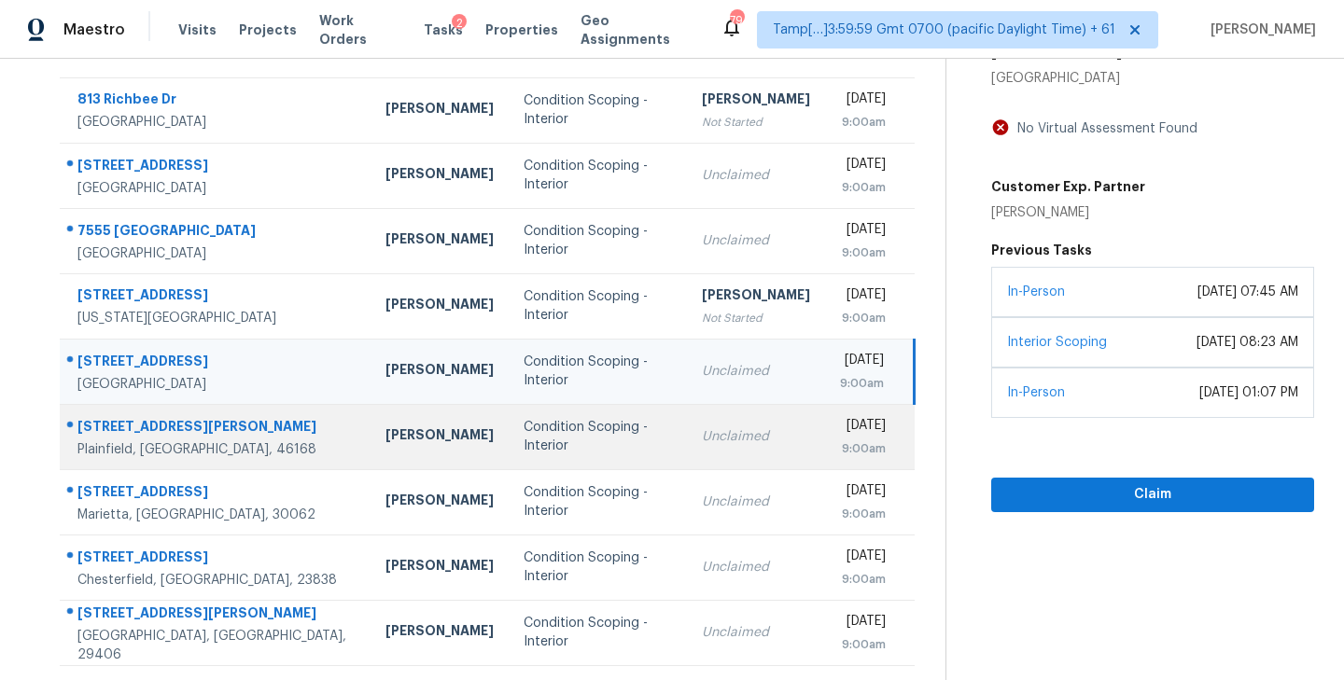
click at [566, 445] on td "Condition Scoping - Interior" at bounding box center [598, 436] width 178 height 65
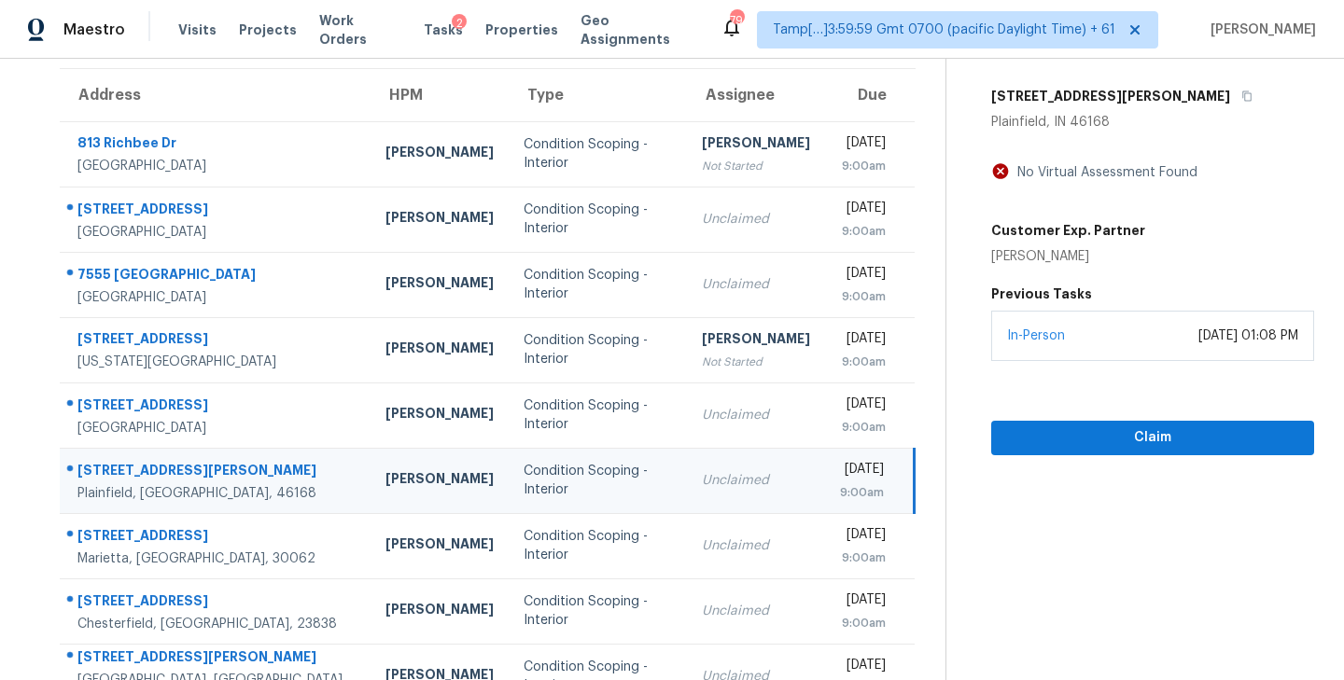
scroll to position [145, 0]
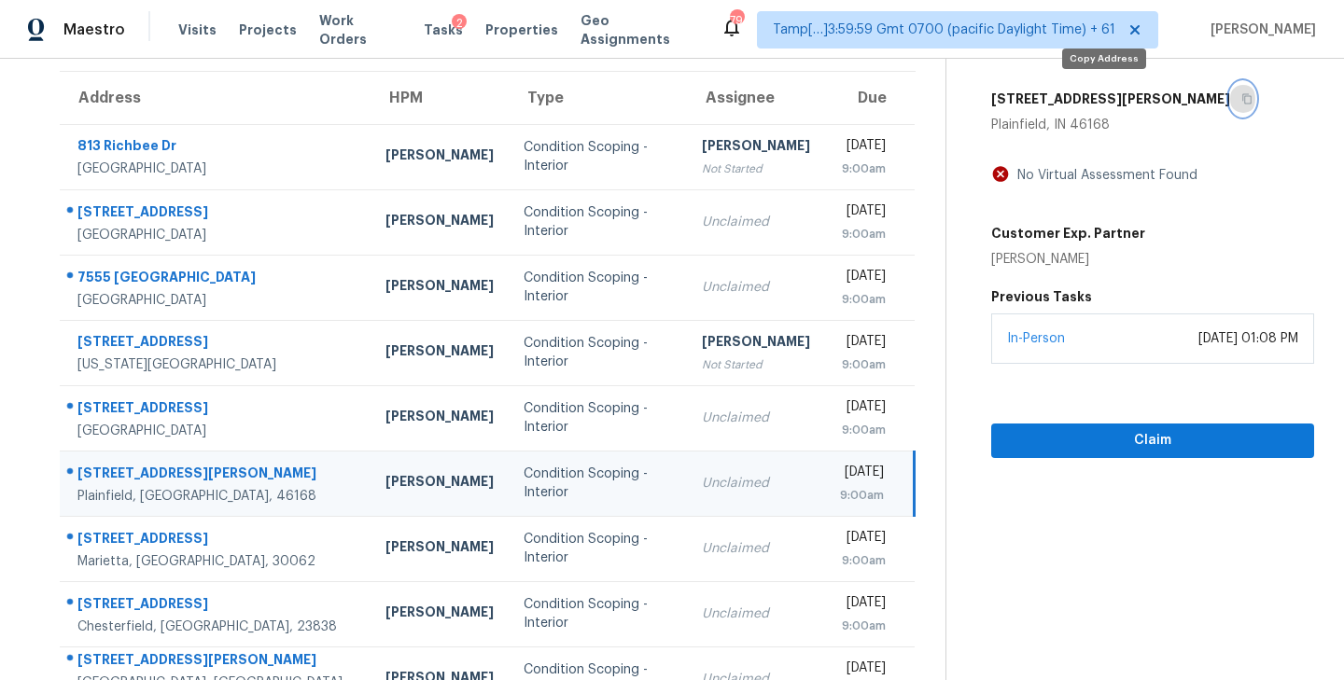
click at [1242, 98] on icon "button" at bounding box center [1246, 99] width 9 height 10
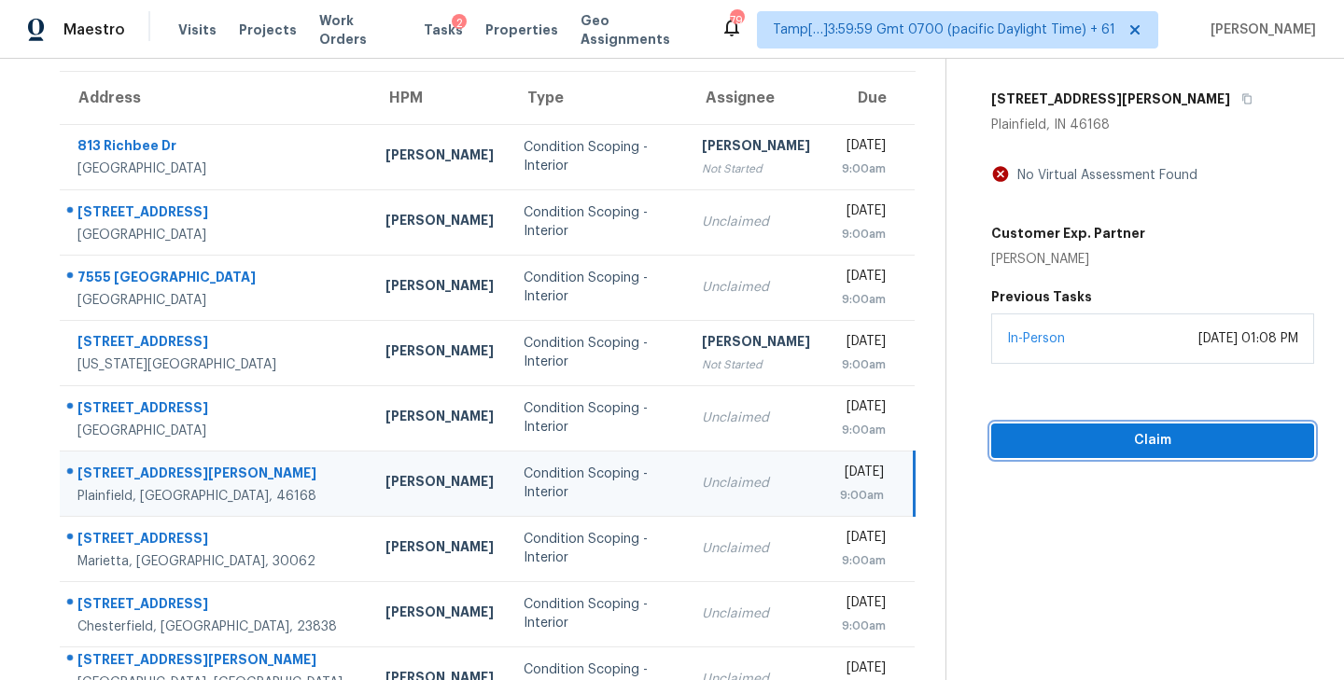
click at [1179, 441] on span "Claim" at bounding box center [1152, 440] width 293 height 23
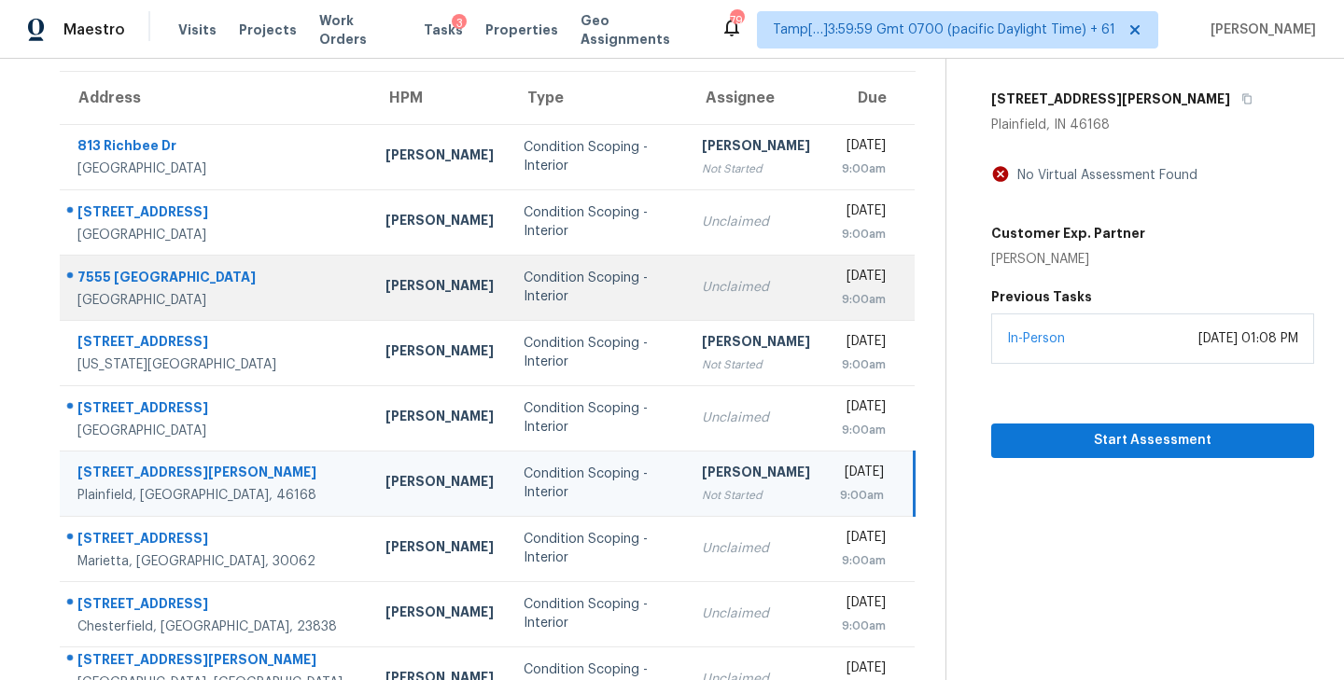
scroll to position [0, 0]
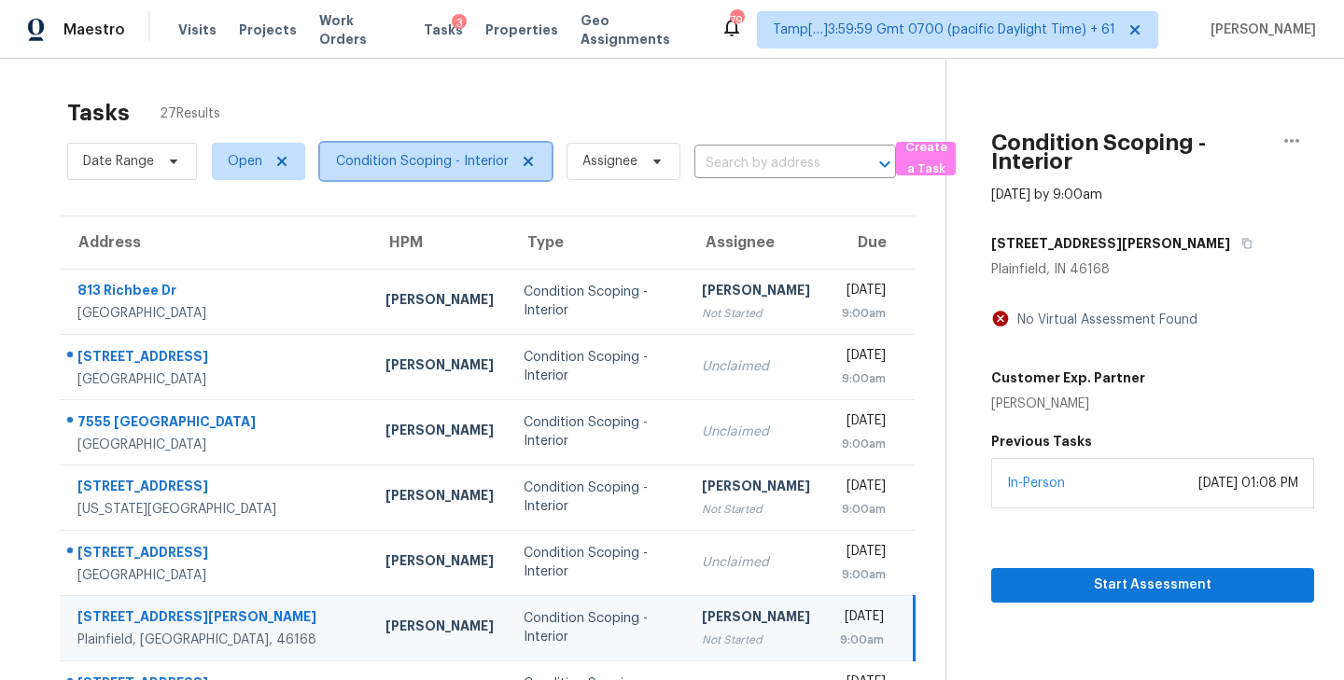
click at [531, 158] on icon at bounding box center [528, 161] width 15 height 15
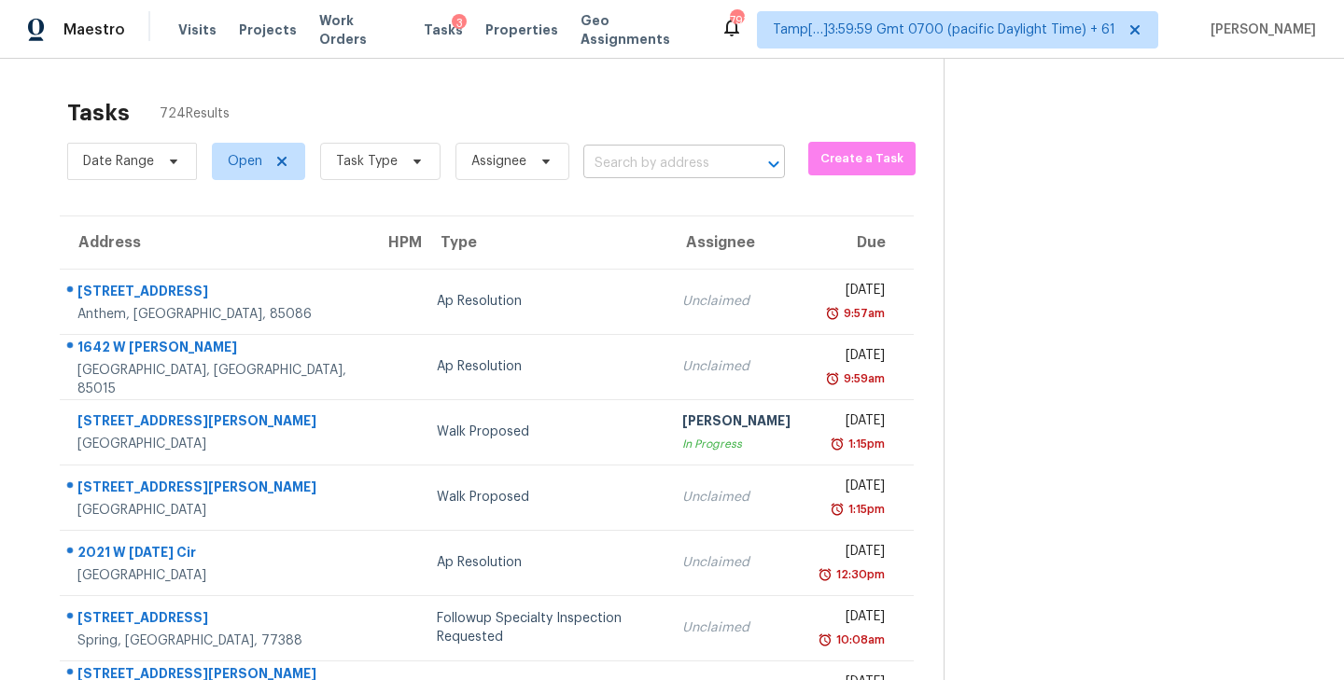
click at [677, 159] on input "text" at bounding box center [657, 163] width 149 height 29
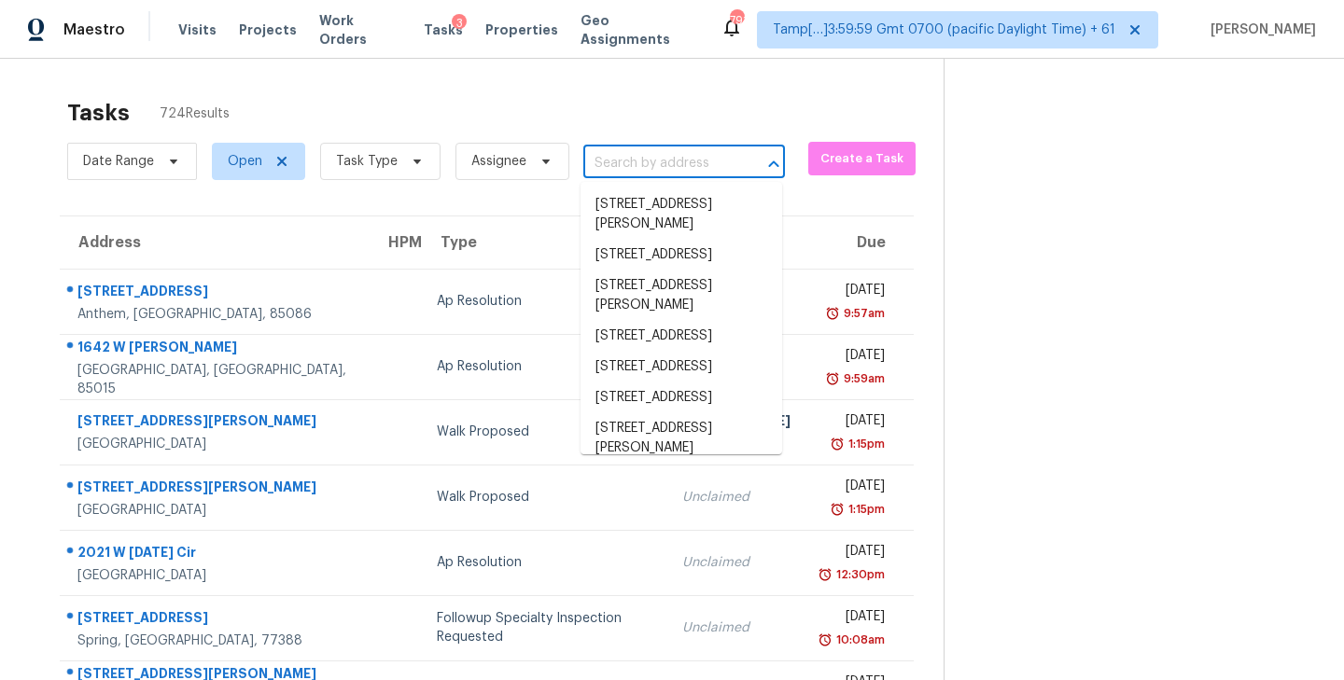
paste input "[STREET_ADDRESS]"
type input "[STREET_ADDRESS]"
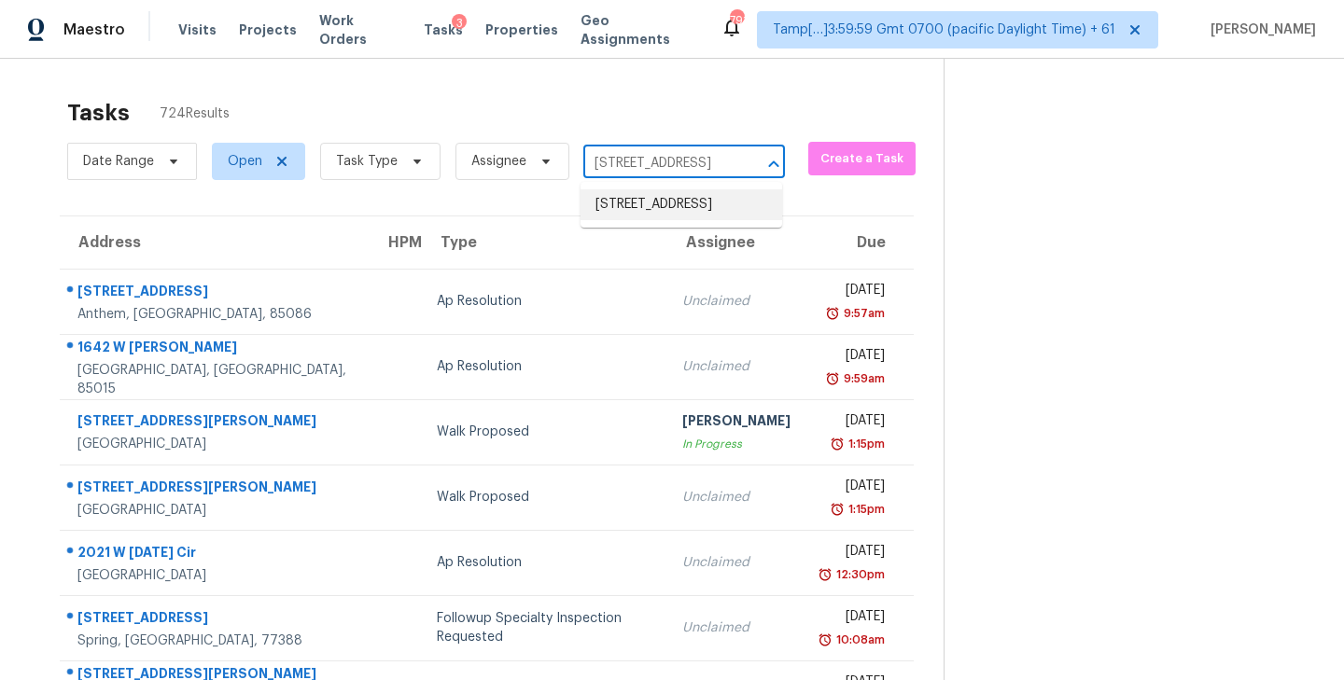
click at [661, 208] on li "[STREET_ADDRESS]" at bounding box center [681, 204] width 202 height 31
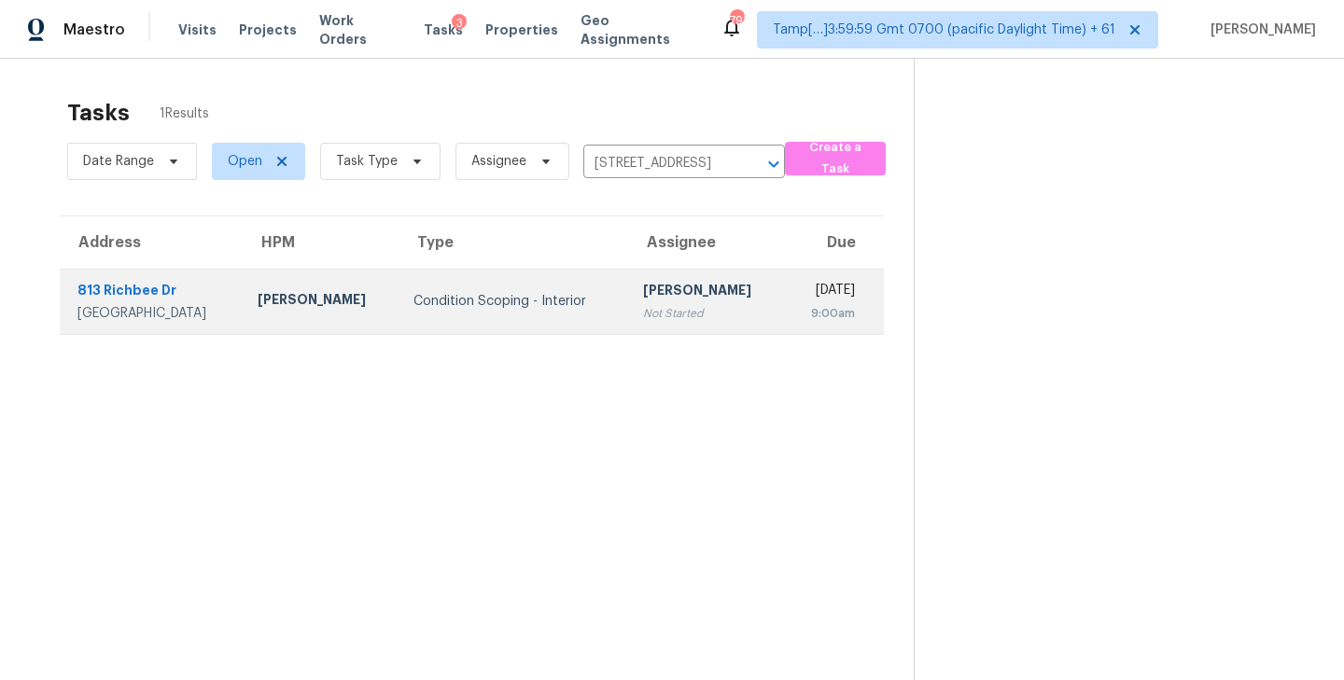
click at [643, 304] on div "[PERSON_NAME]" at bounding box center [706, 292] width 127 height 23
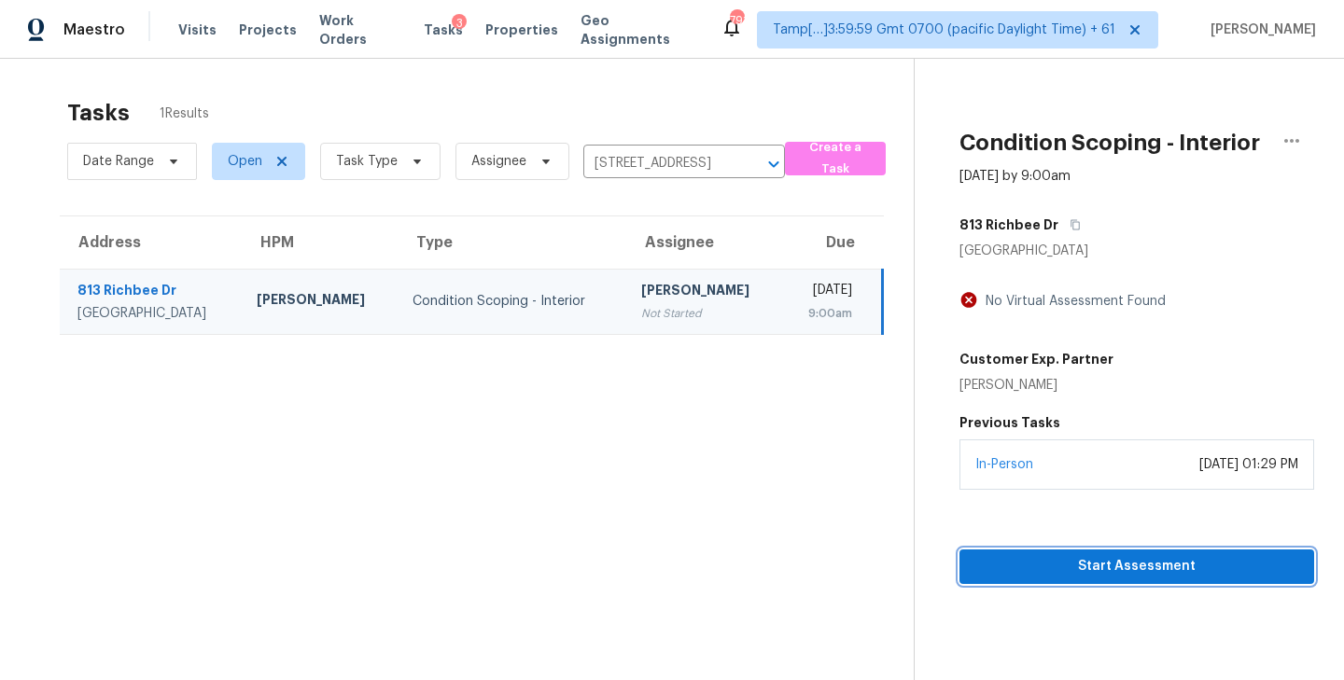
click at [1133, 579] on span "Start Assessment" at bounding box center [1136, 566] width 325 height 23
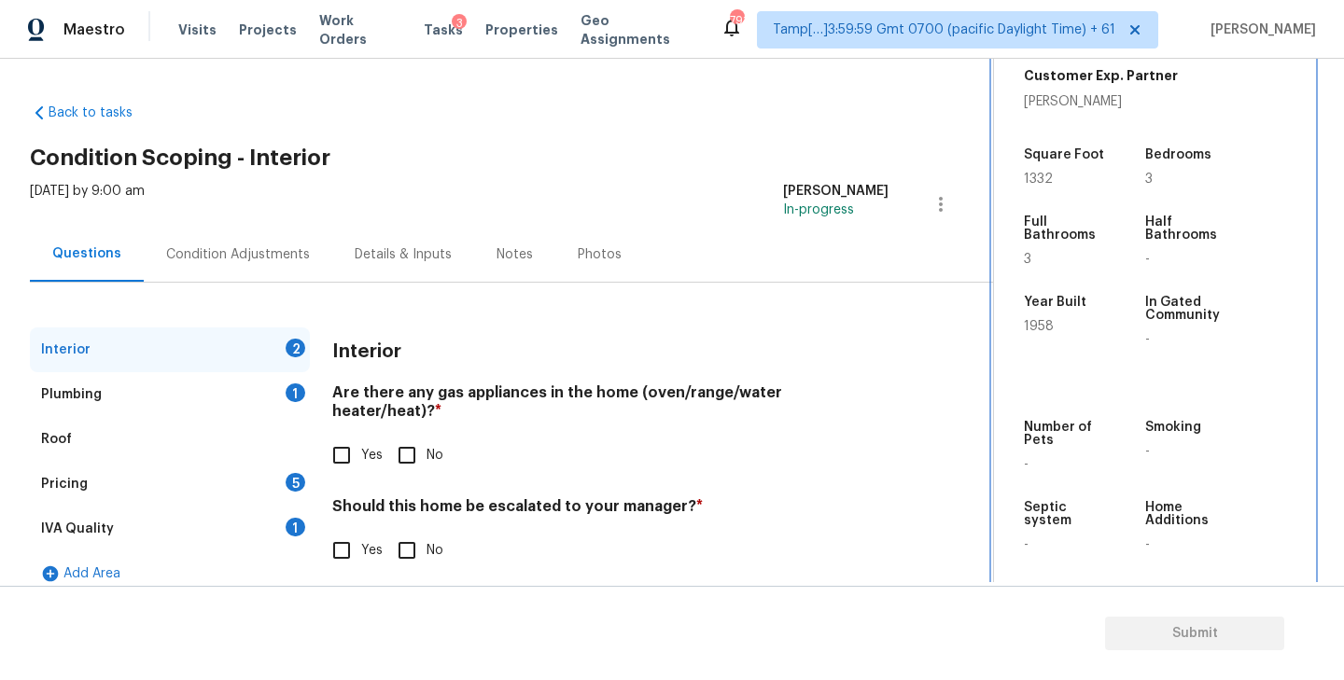
scroll to position [435, 0]
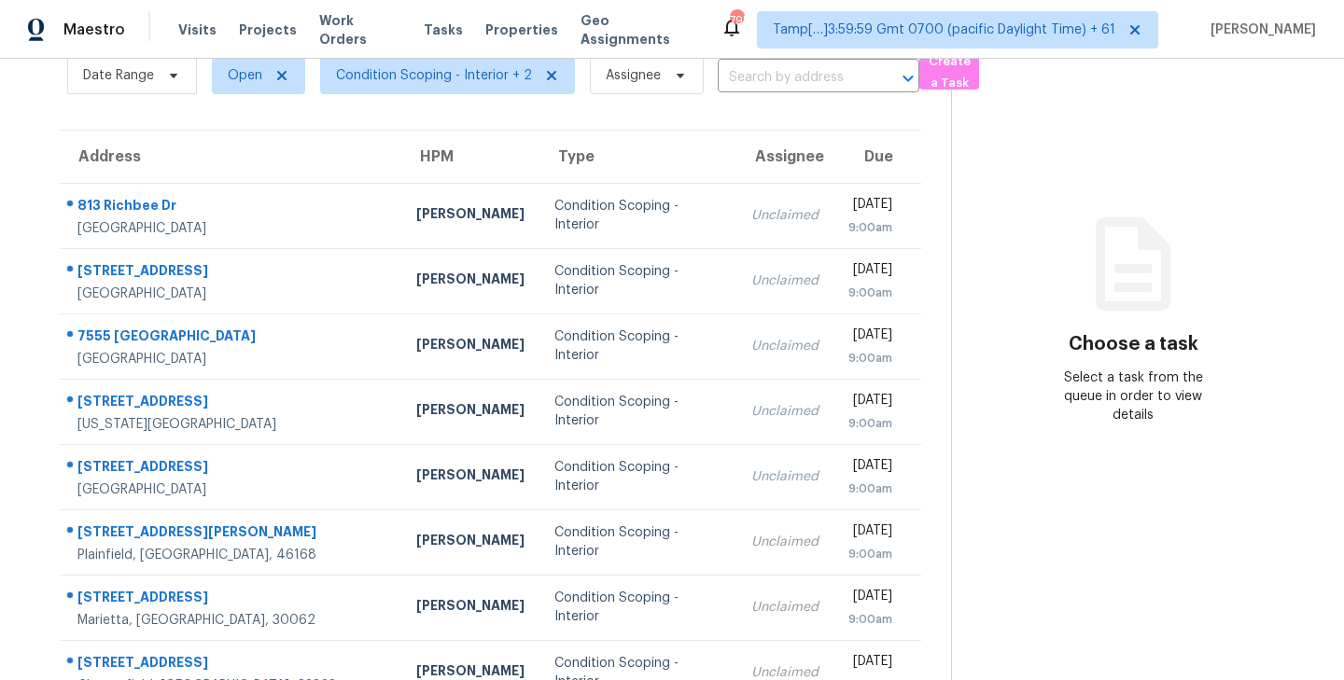
scroll to position [291, 0]
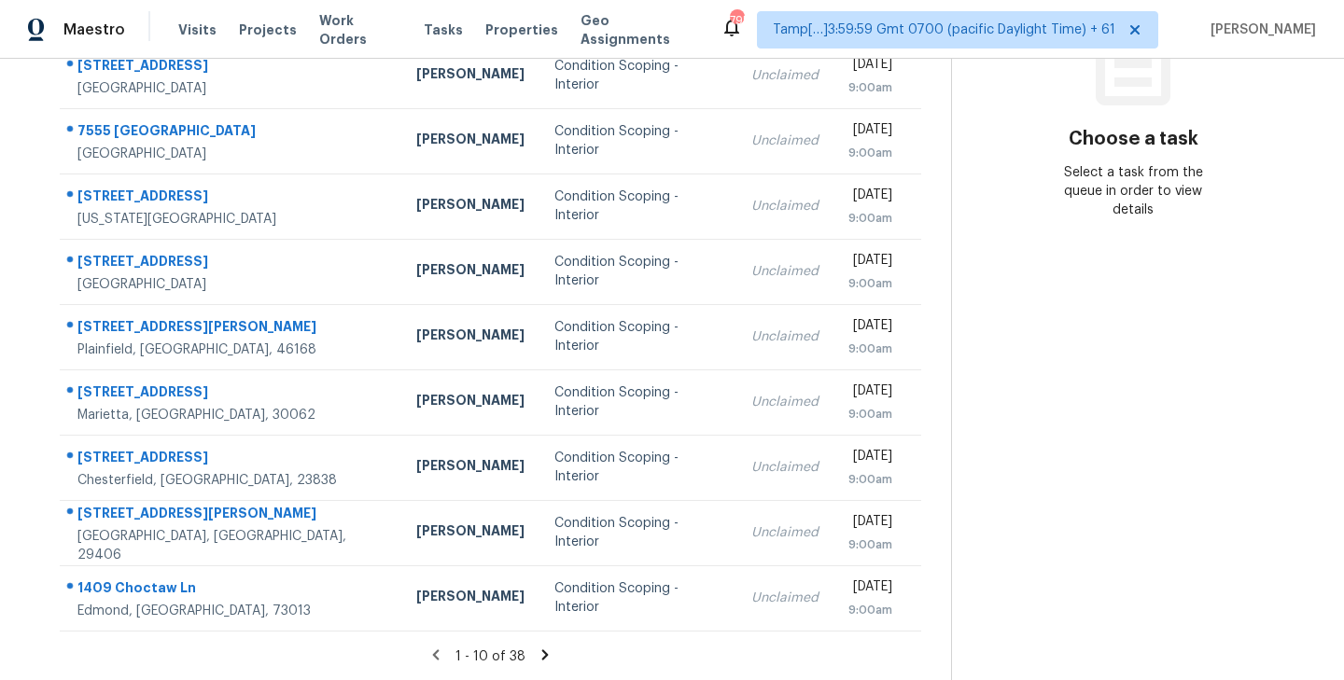
click at [543, 654] on icon at bounding box center [545, 655] width 7 height 10
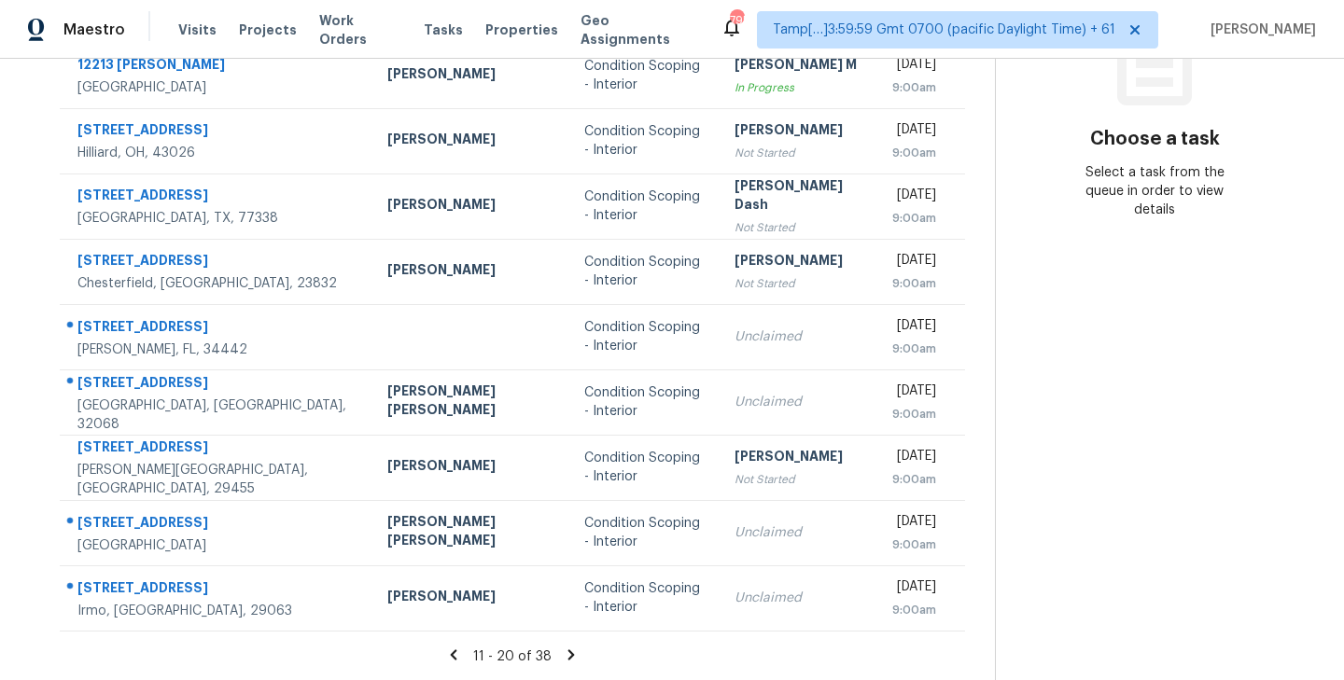
click at [567, 653] on icon at bounding box center [570, 655] width 7 height 10
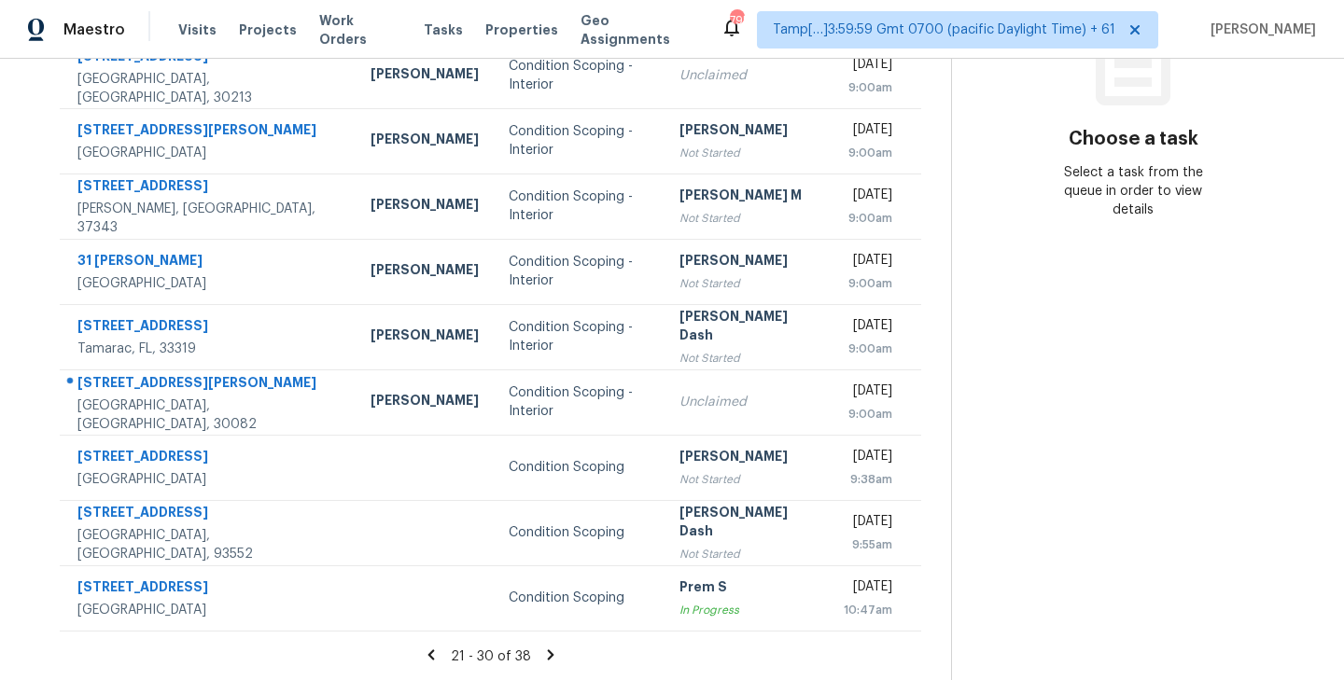
click at [547, 656] on icon at bounding box center [550, 655] width 7 height 10
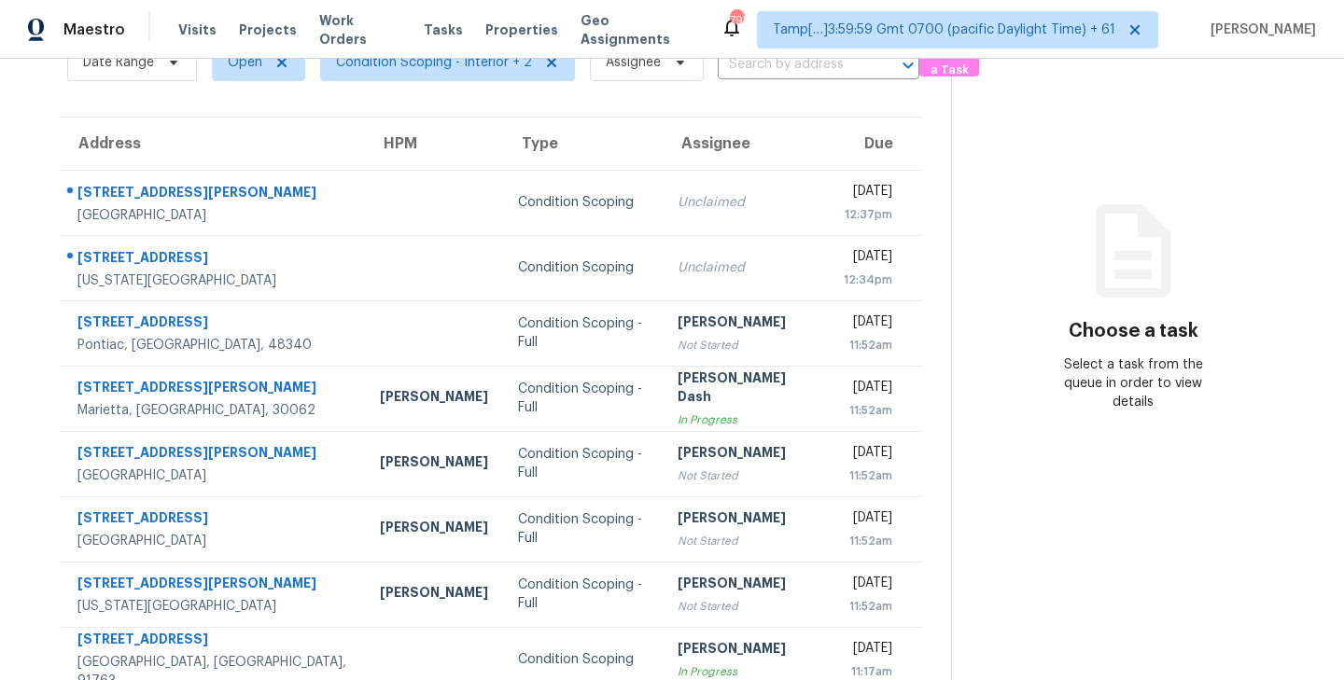
scroll to position [161, 0]
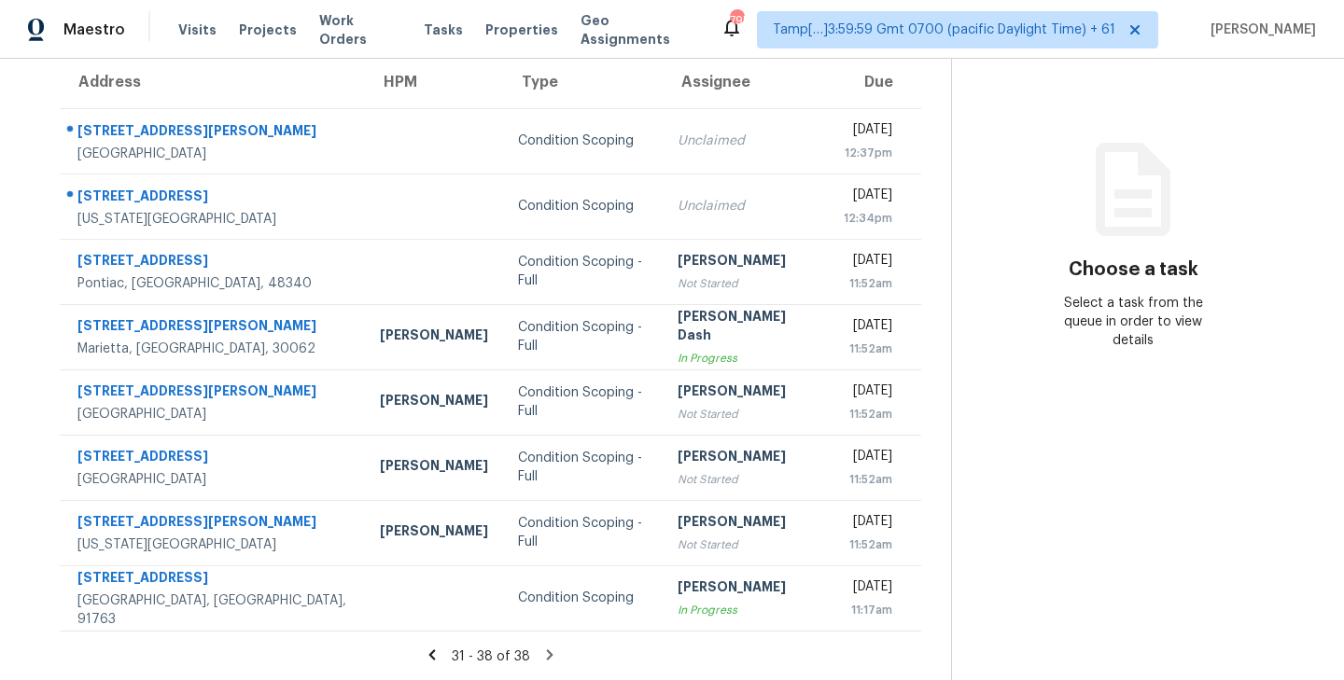
click at [435, 655] on icon at bounding box center [432, 655] width 17 height 17
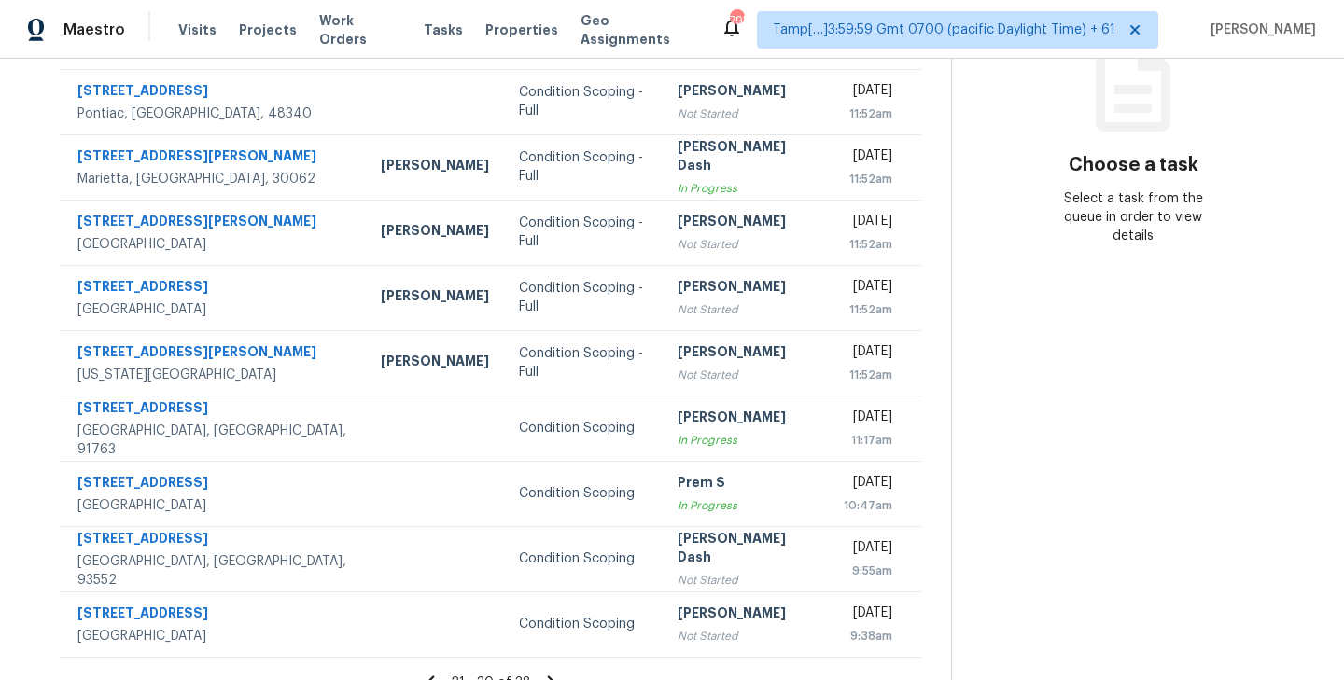
scroll to position [291, 0]
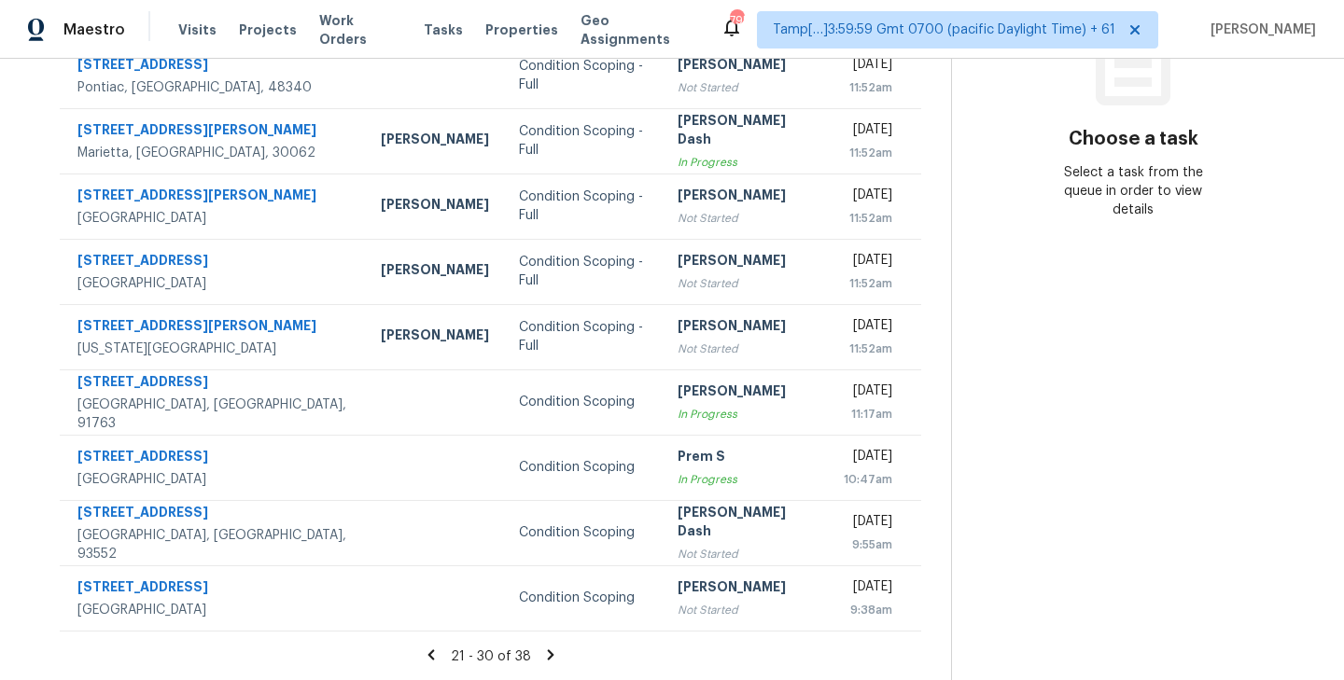
click at [433, 653] on icon at bounding box center [431, 655] width 17 height 17
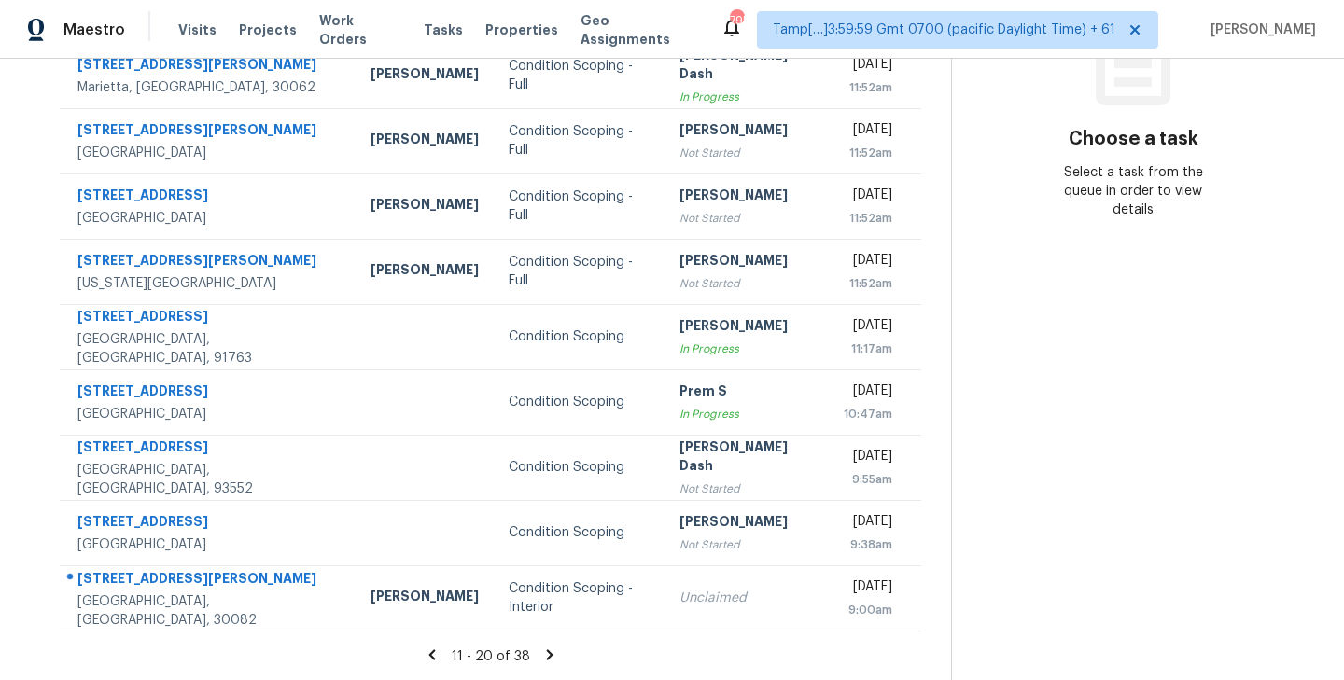
click at [435, 651] on icon at bounding box center [431, 655] width 7 height 10
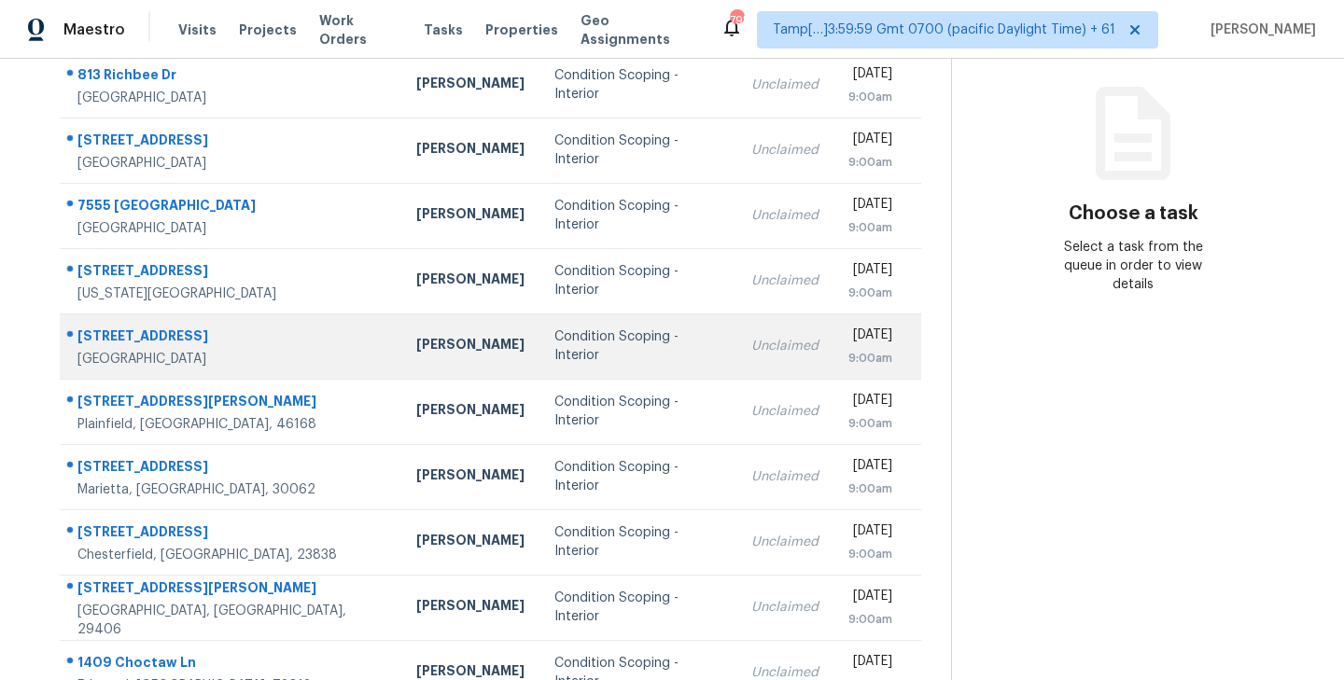
scroll to position [0, 0]
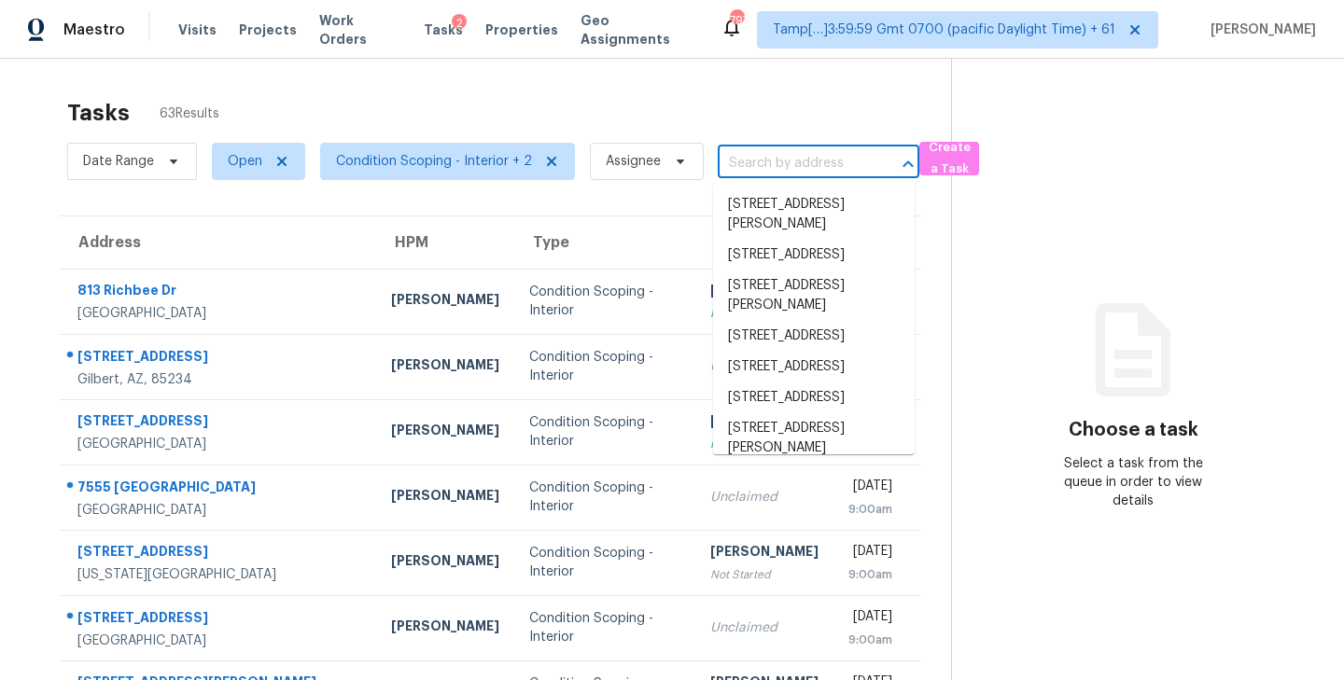
click at [784, 160] on input "text" at bounding box center [792, 163] width 149 height 29
paste input "[STREET_ADDRESS]"
type input "[STREET_ADDRESS]"
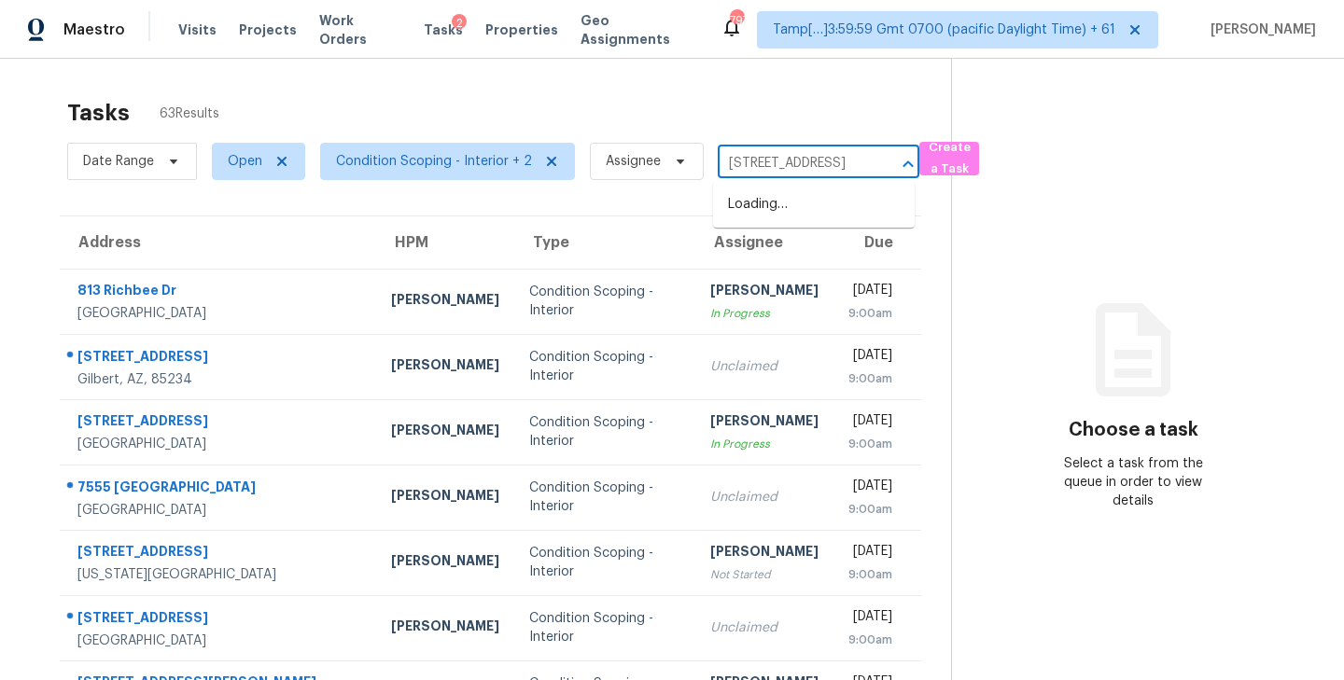
scroll to position [0, 133]
click at [779, 201] on li "[STREET_ADDRESS]" at bounding box center [814, 204] width 202 height 31
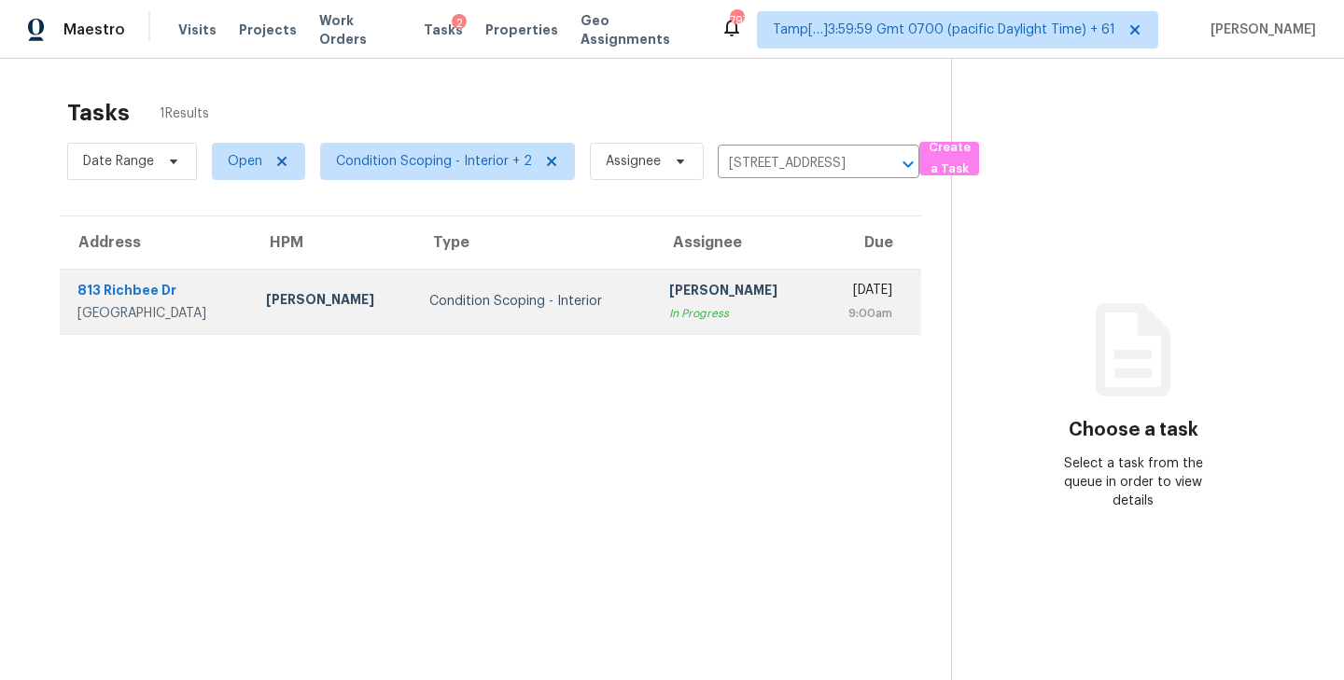
click at [669, 301] on div "[PERSON_NAME]" at bounding box center [735, 292] width 133 height 23
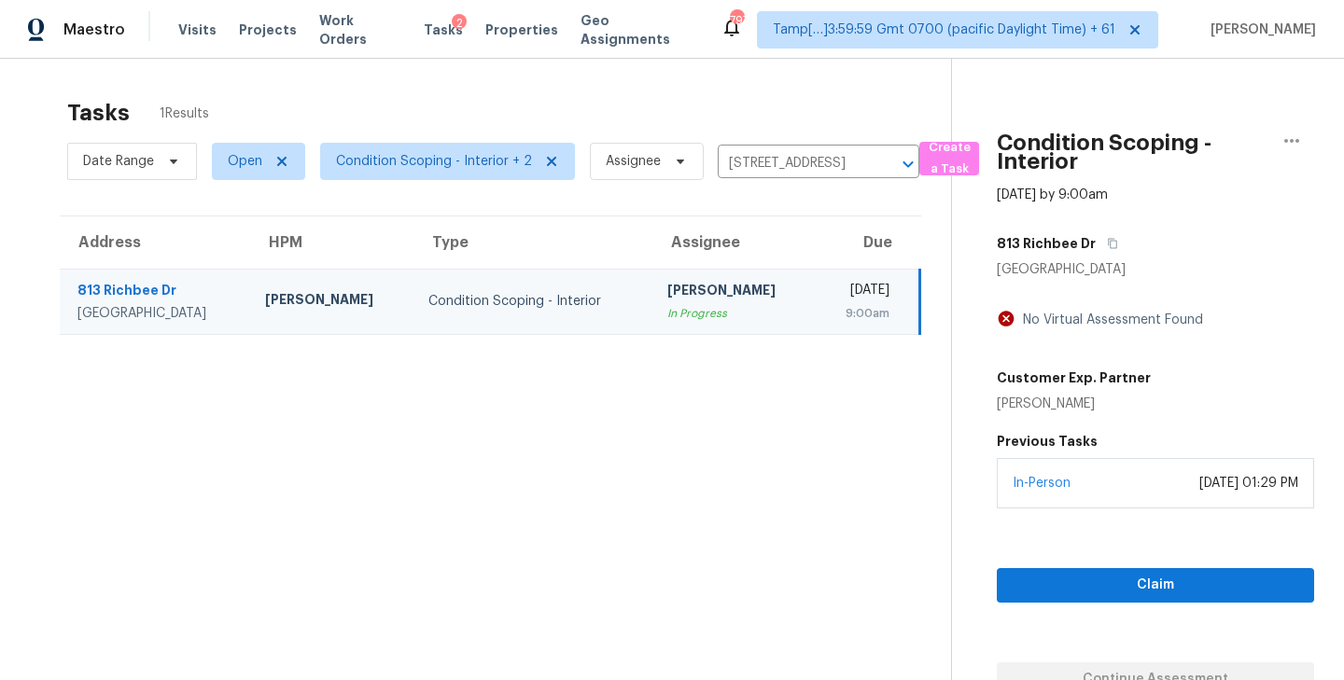
scroll to position [59, 0]
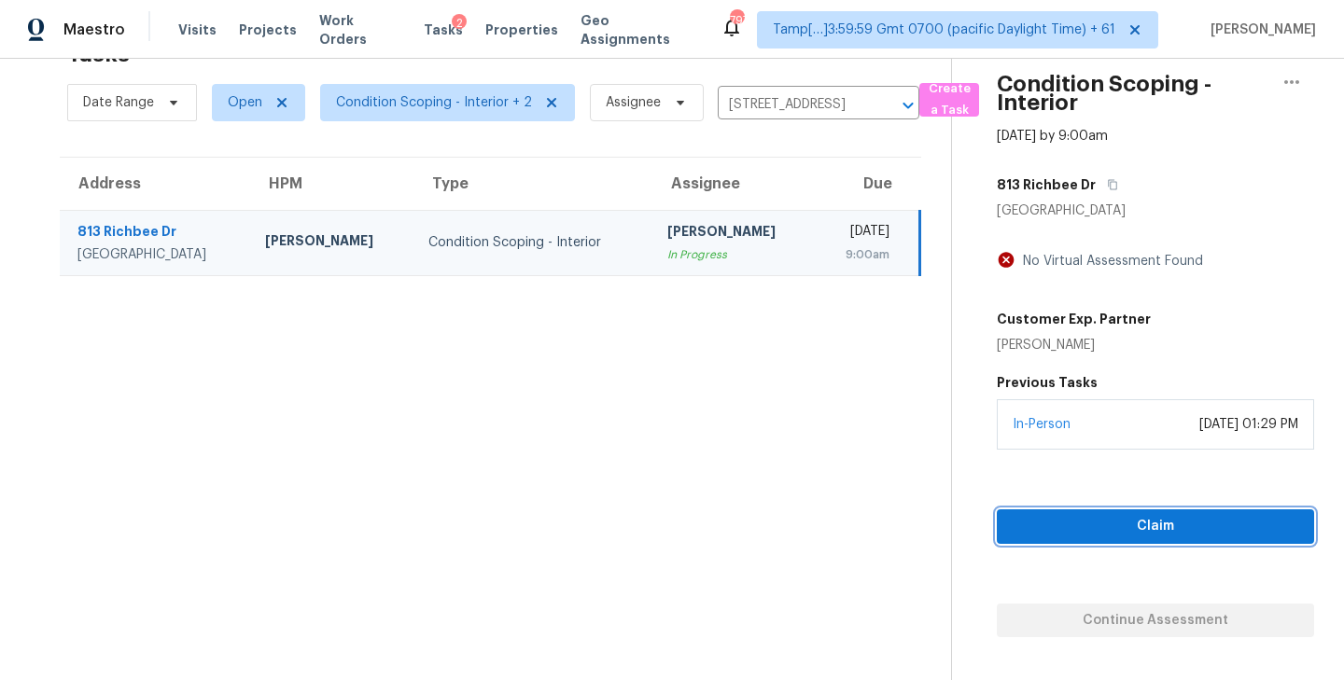
click at [1164, 525] on span "Claim" at bounding box center [1155, 526] width 287 height 23
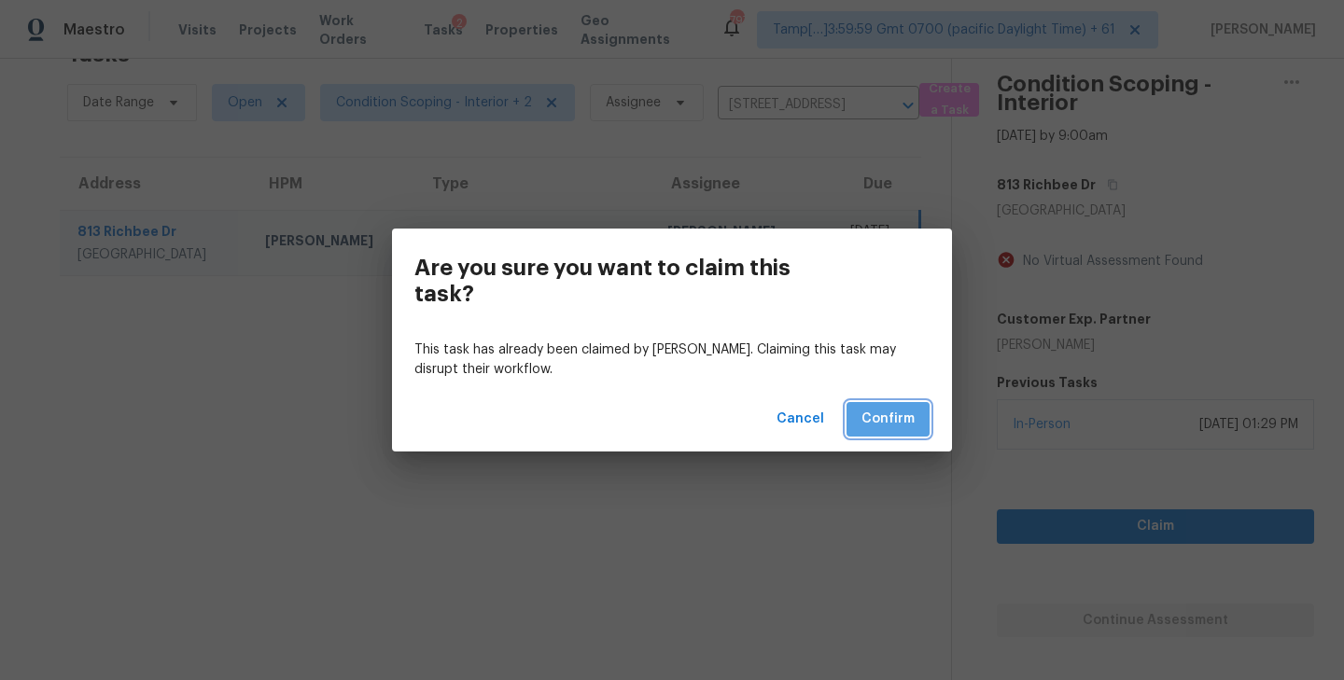
click at [886, 424] on span "Confirm" at bounding box center [887, 419] width 53 height 23
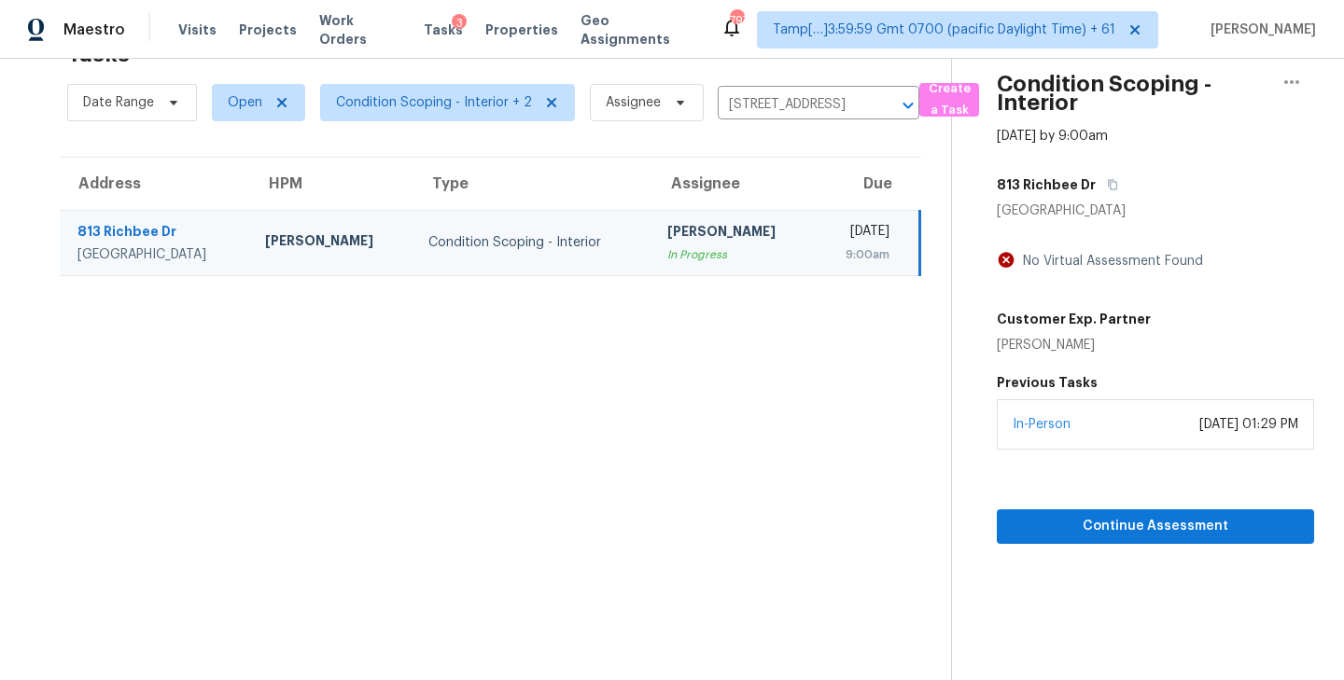
scroll to position [0, 0]
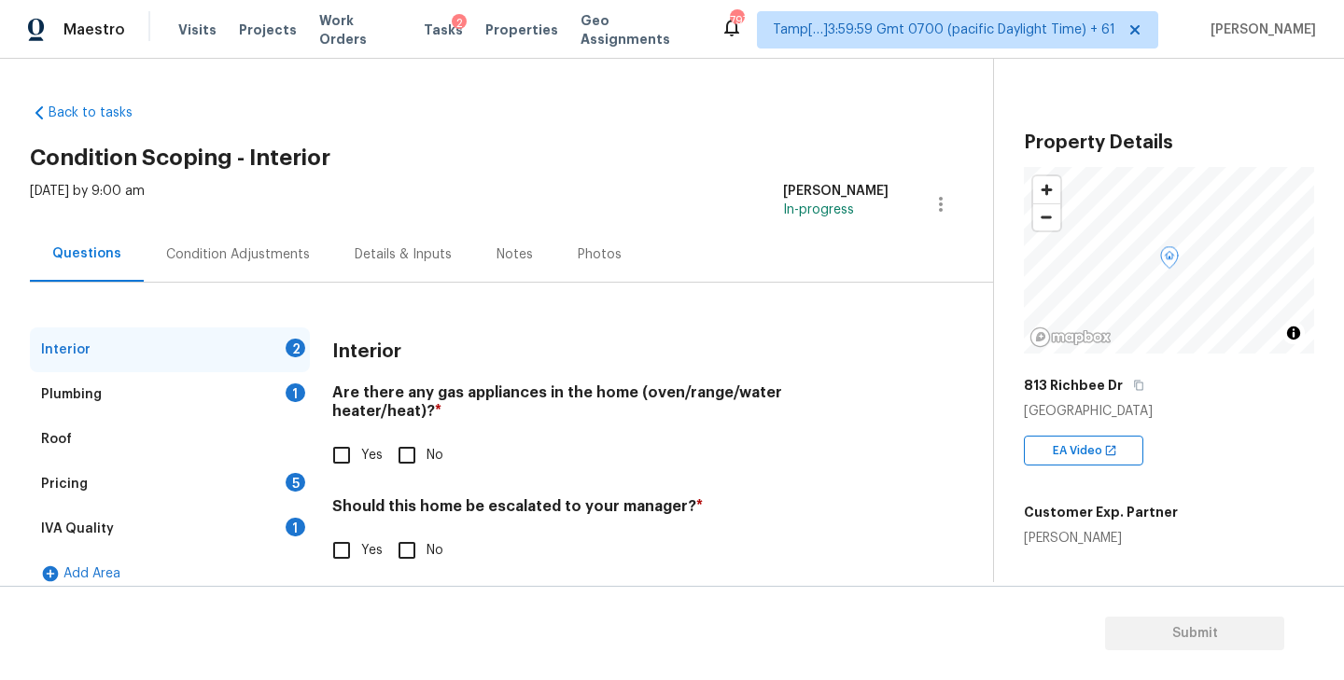
click at [232, 245] on div "Condition Adjustments" at bounding box center [238, 254] width 144 height 19
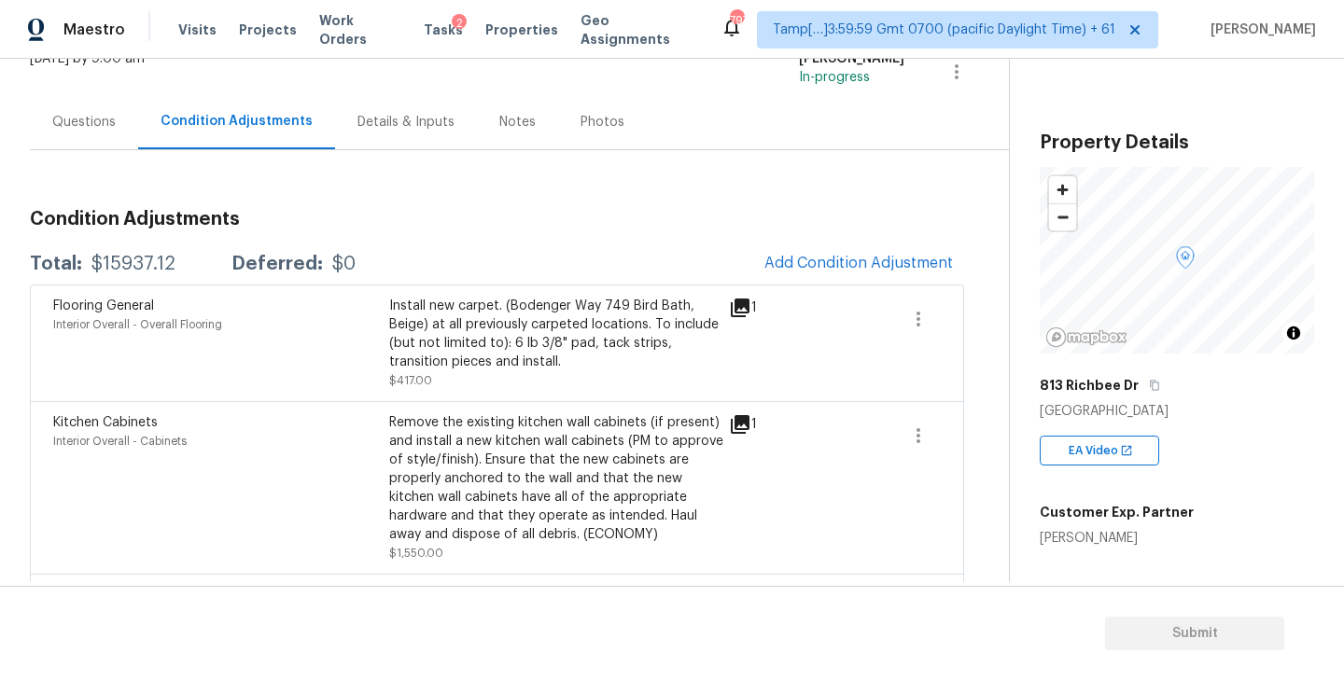
scroll to position [1, 0]
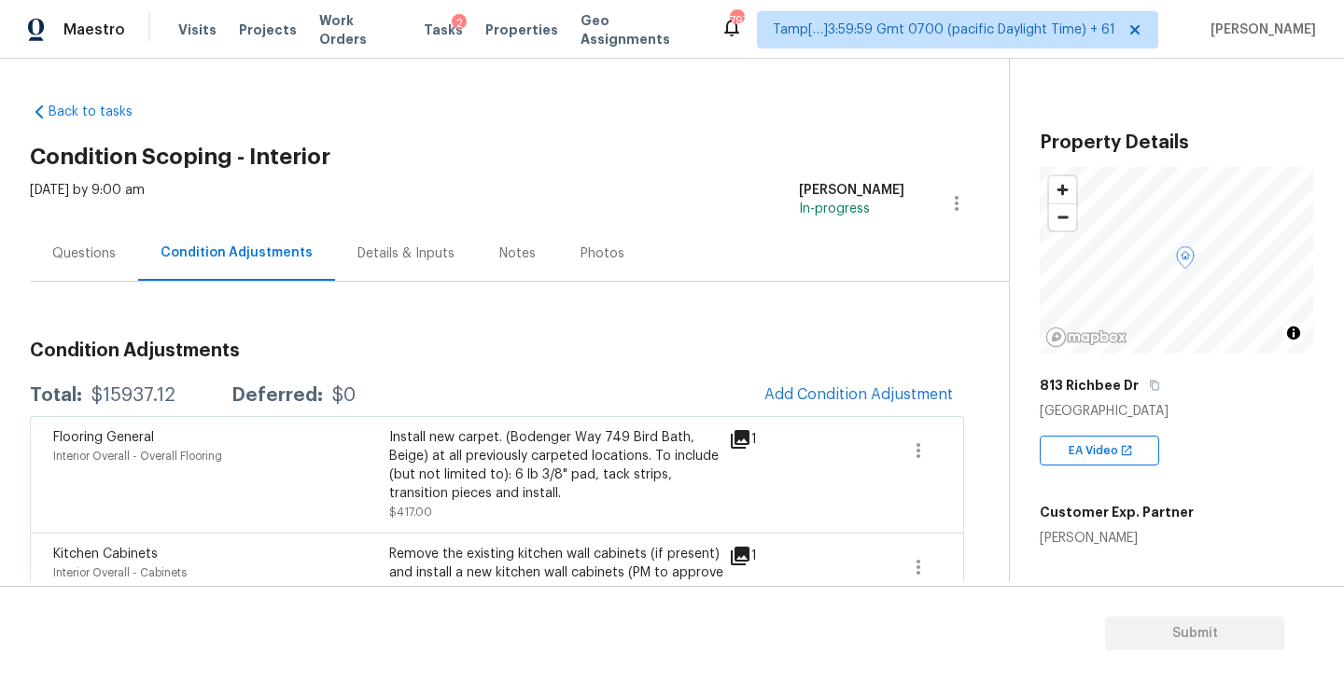
click at [73, 263] on div "Questions" at bounding box center [84, 253] width 108 height 55
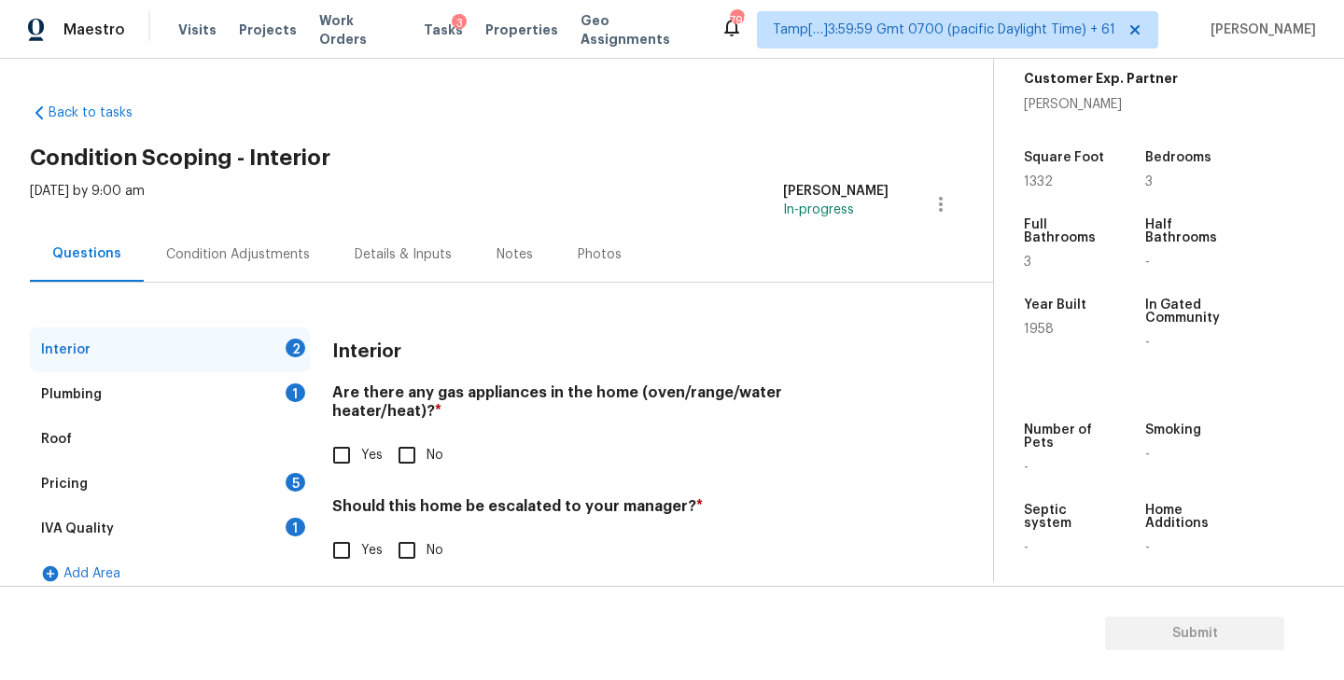
scroll to position [443, 0]
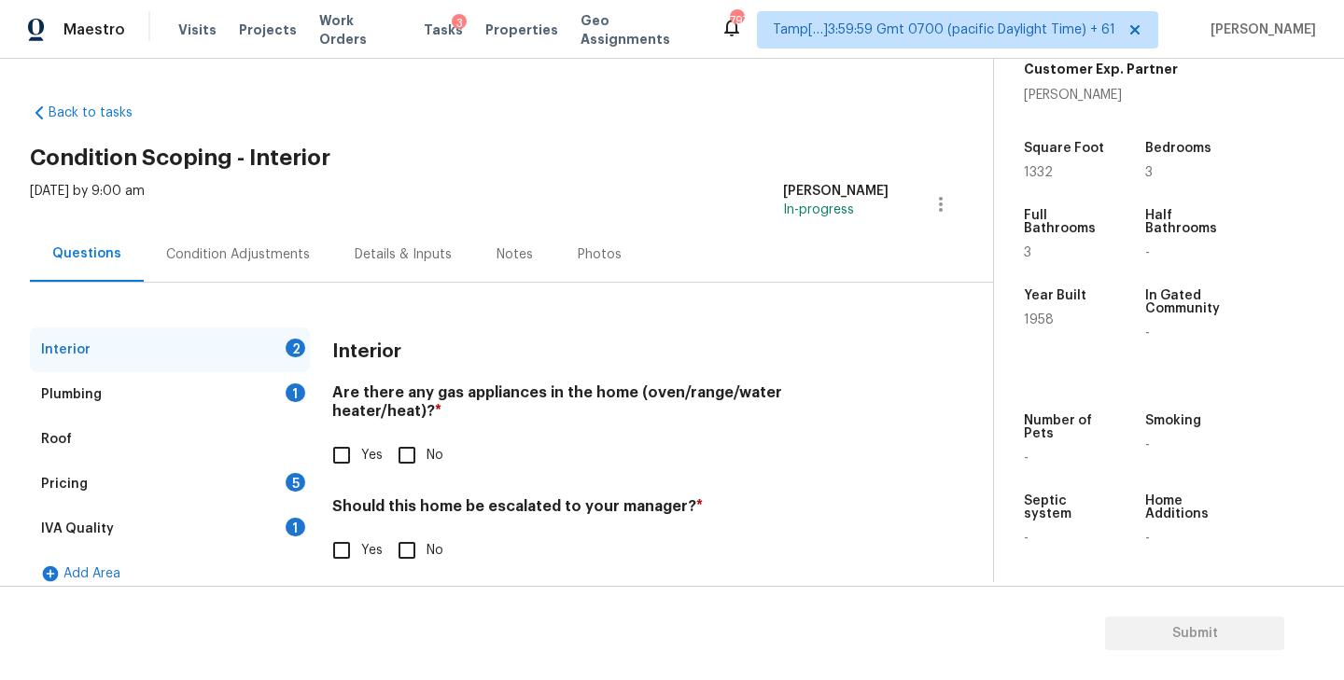
click at [261, 258] on div "Condition Adjustments" at bounding box center [238, 254] width 144 height 19
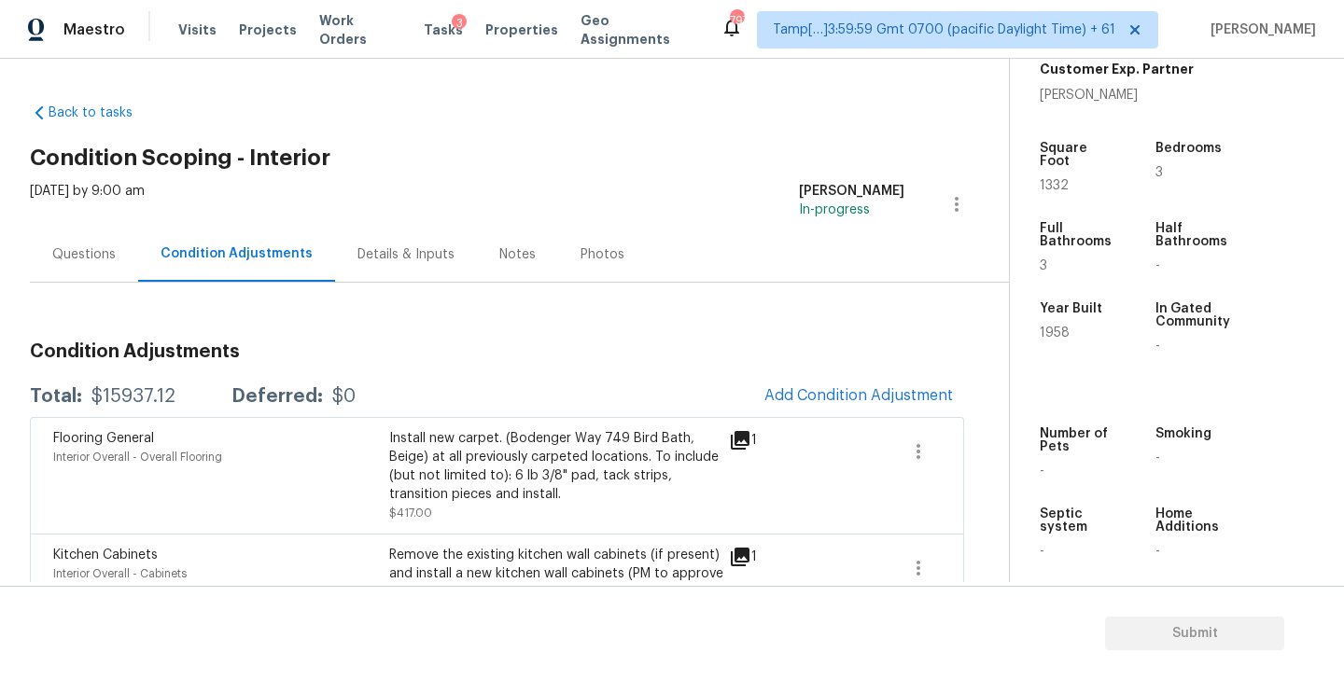
click at [73, 268] on div "Questions" at bounding box center [84, 254] width 108 height 55
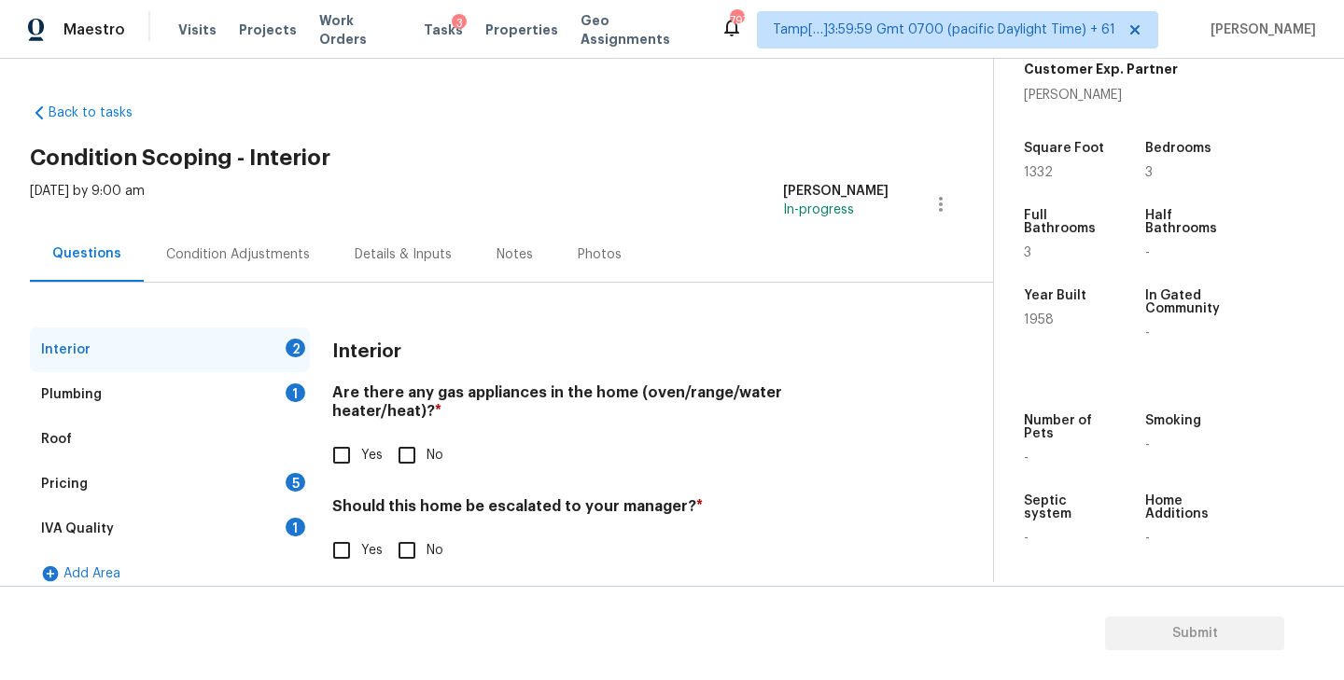
click at [408, 436] on input "No" at bounding box center [406, 455] width 39 height 39
checkbox input "true"
click at [339, 532] on input "Yes" at bounding box center [341, 550] width 39 height 39
checkbox input "true"
click at [207, 395] on div "Plumbing 1" at bounding box center [170, 394] width 280 height 45
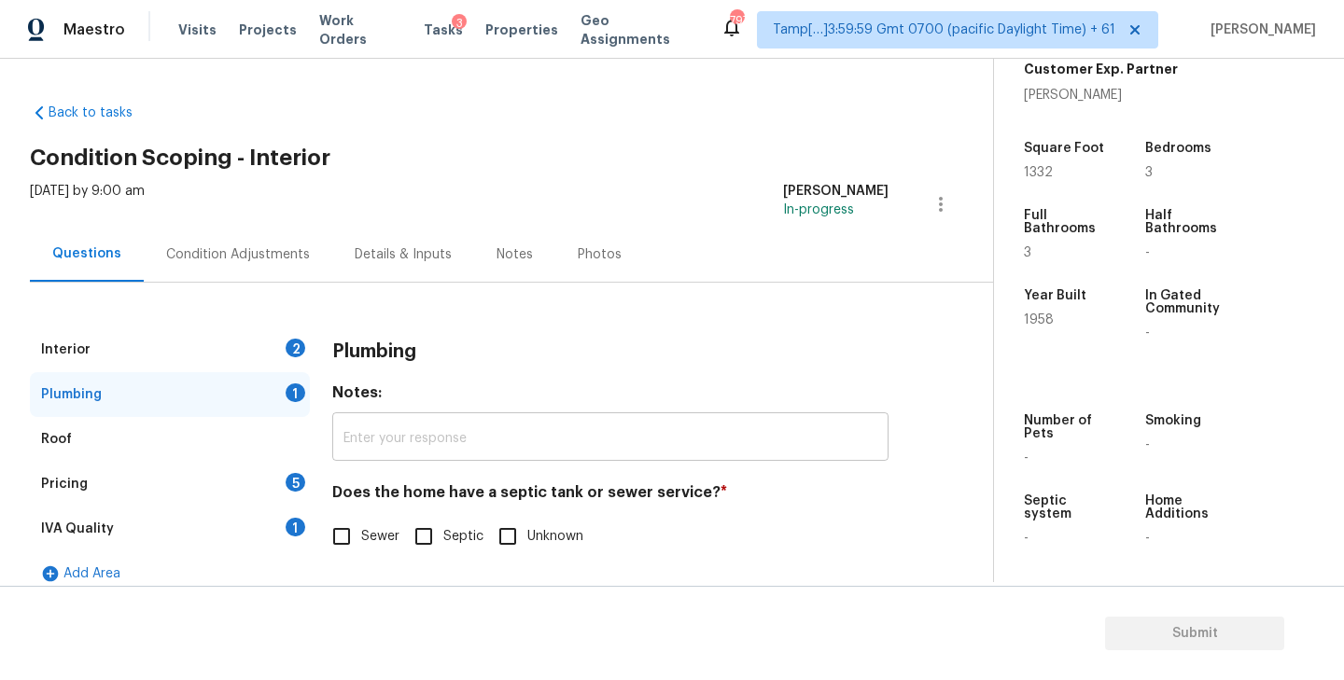
scroll to position [20, 0]
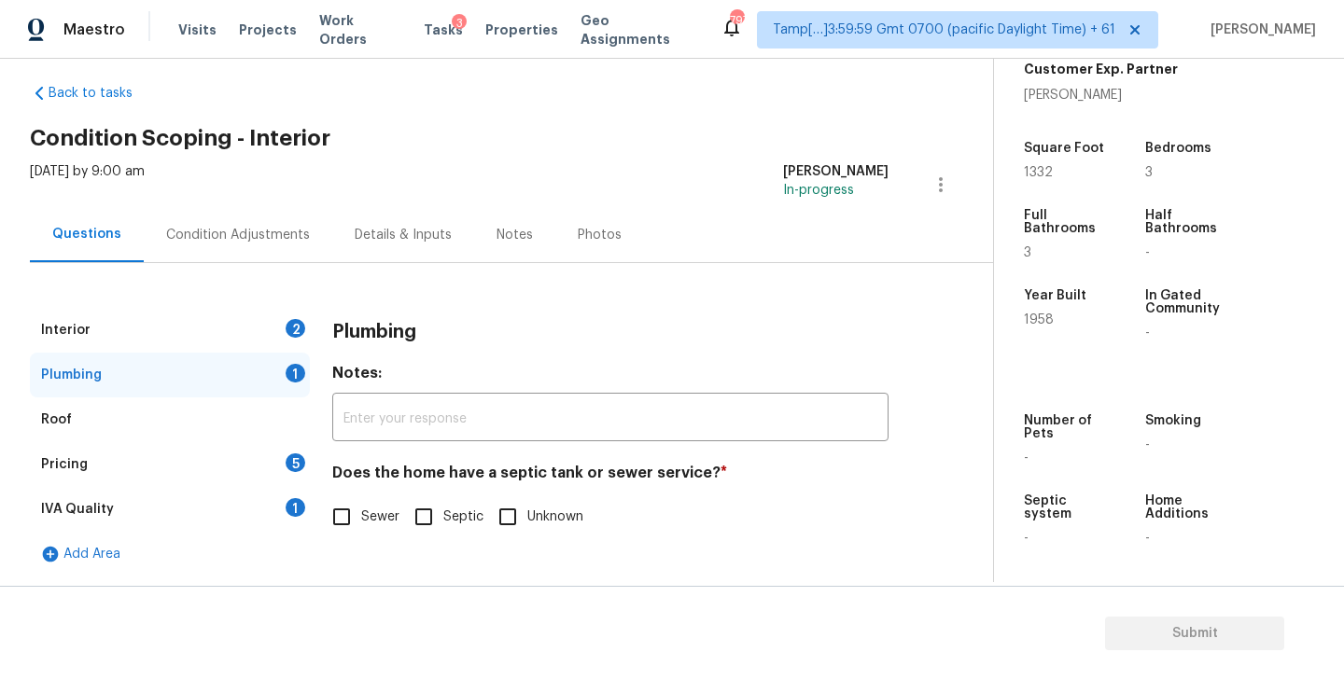
click at [417, 526] on input "Septic" at bounding box center [423, 516] width 39 height 39
checkbox input "true"
click at [112, 456] on div "Pricing 5" at bounding box center [170, 464] width 280 height 45
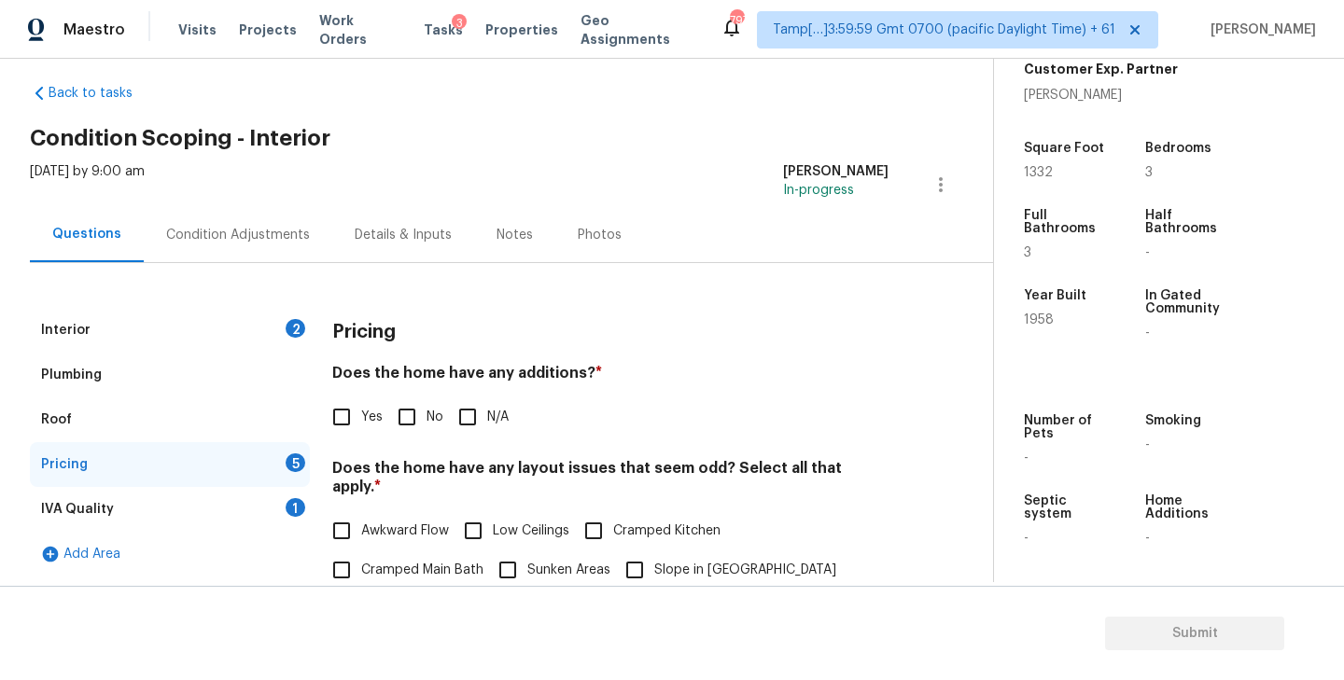
click at [405, 415] on input "No" at bounding box center [406, 417] width 39 height 39
checkbox input "true"
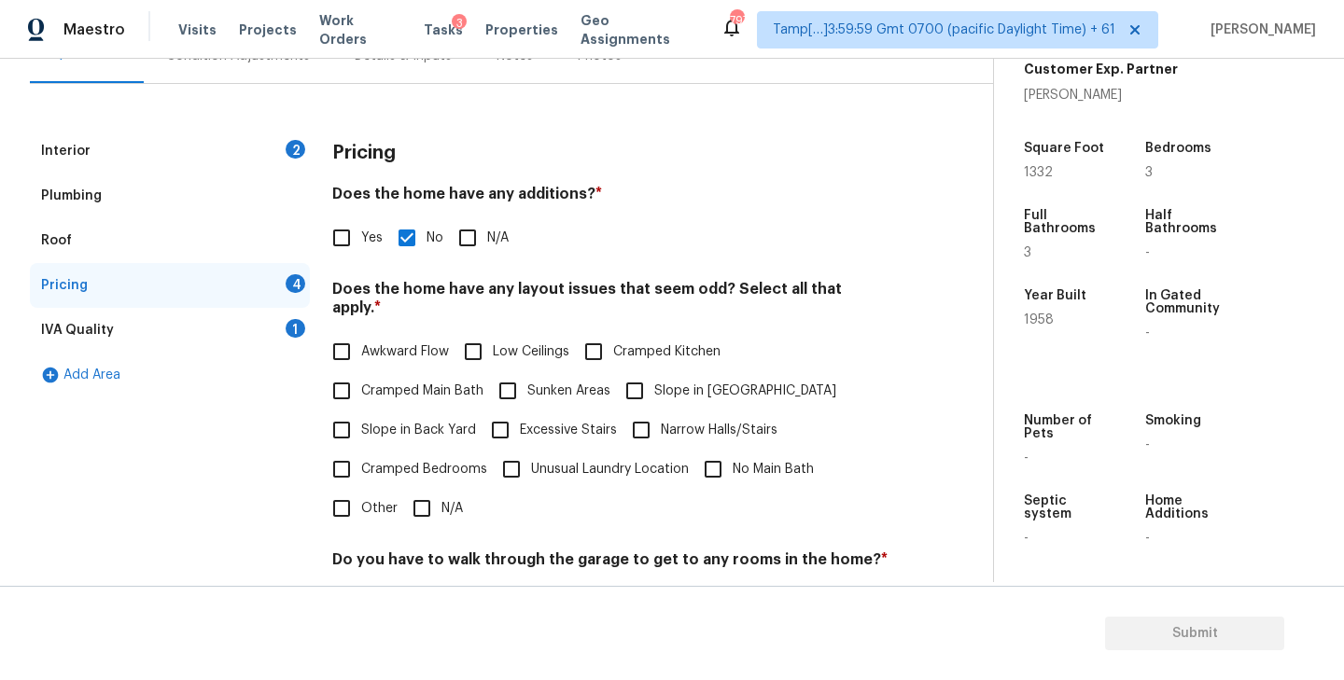
scroll to position [204, 0]
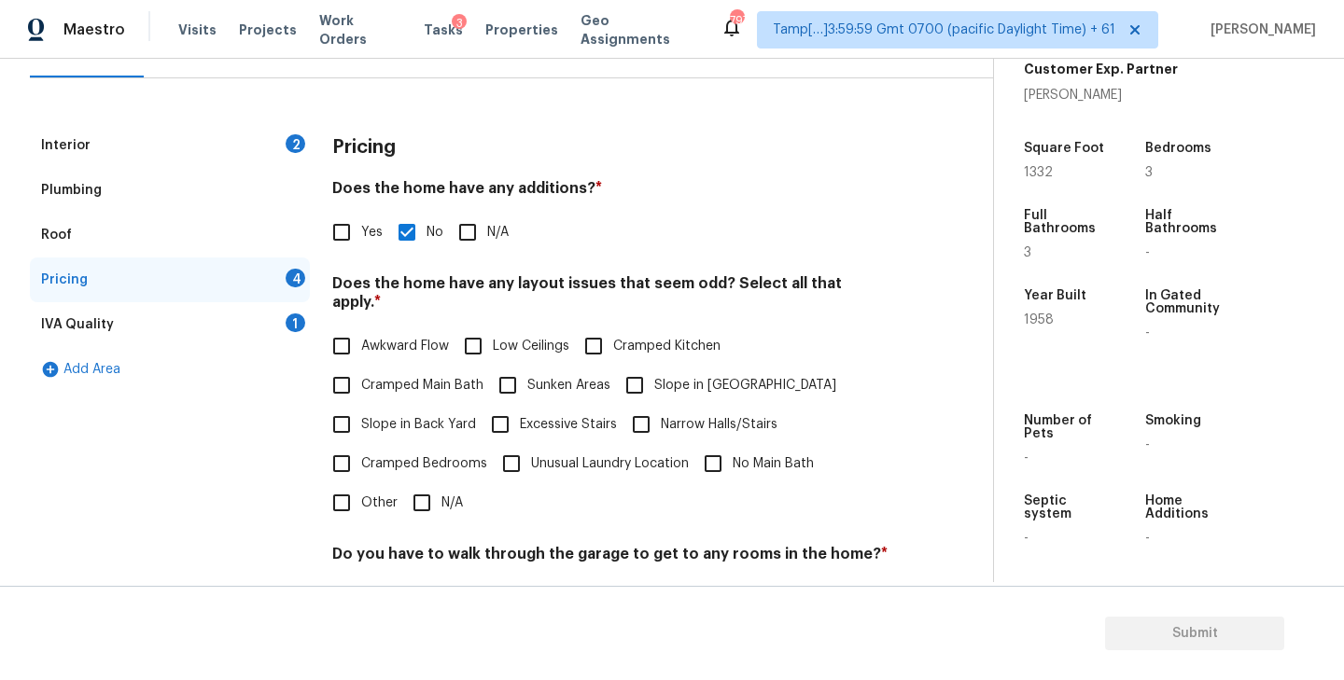
click at [348, 336] on input "Awkward Flow" at bounding box center [341, 346] width 39 height 39
checkbox input "true"
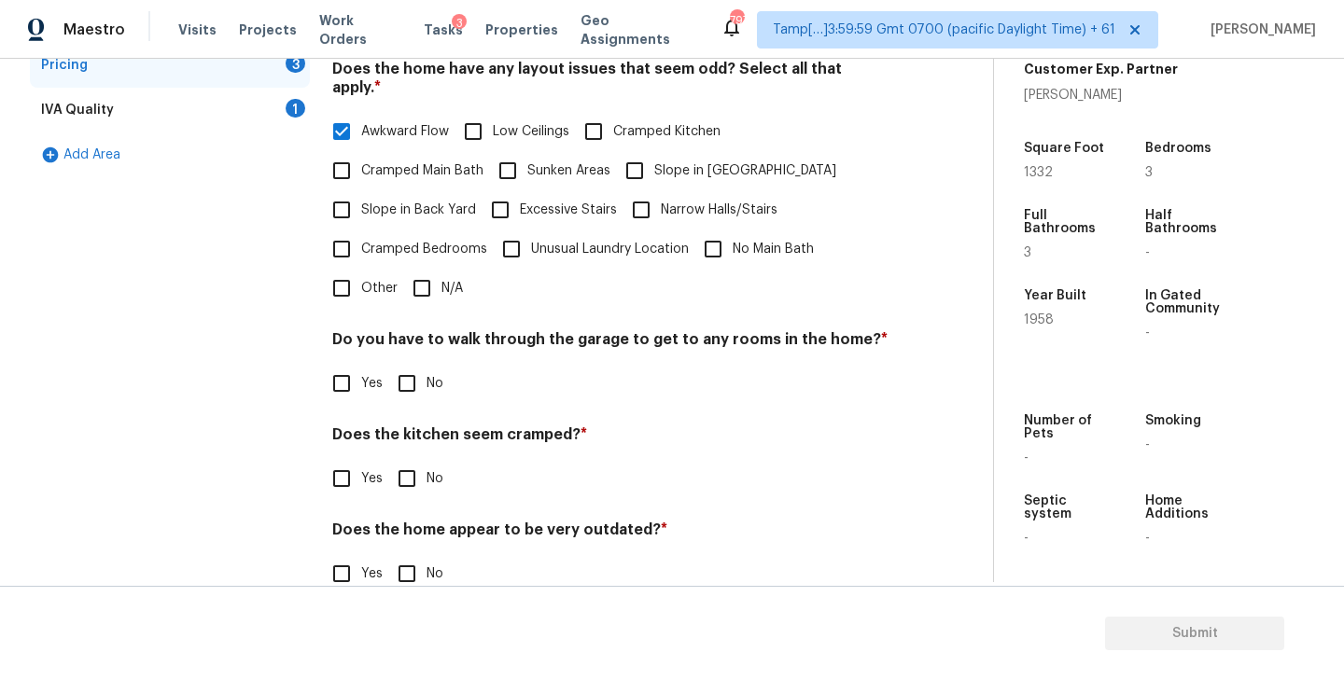
scroll to position [440, 0]
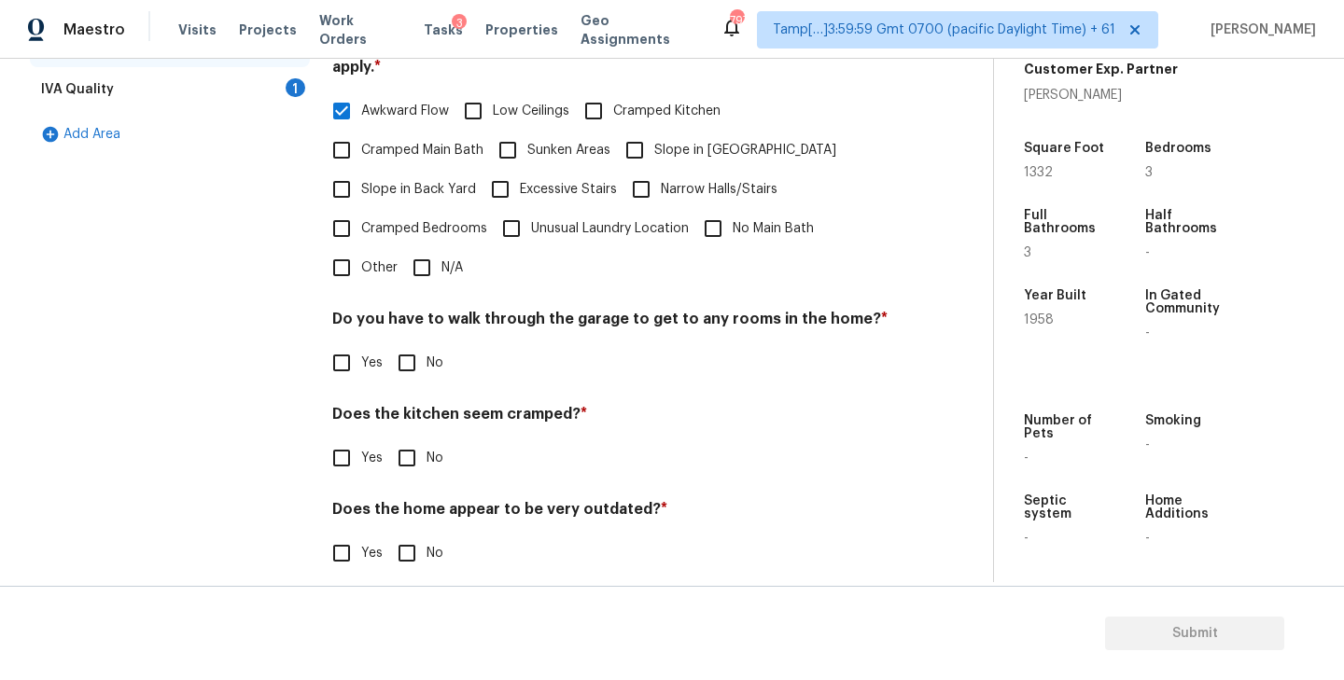
click at [412, 343] on input "No" at bounding box center [406, 362] width 39 height 39
checkbox input "true"
click at [408, 442] on input "No" at bounding box center [406, 458] width 39 height 39
checkbox input "true"
click at [401, 534] on input "No" at bounding box center [406, 553] width 39 height 39
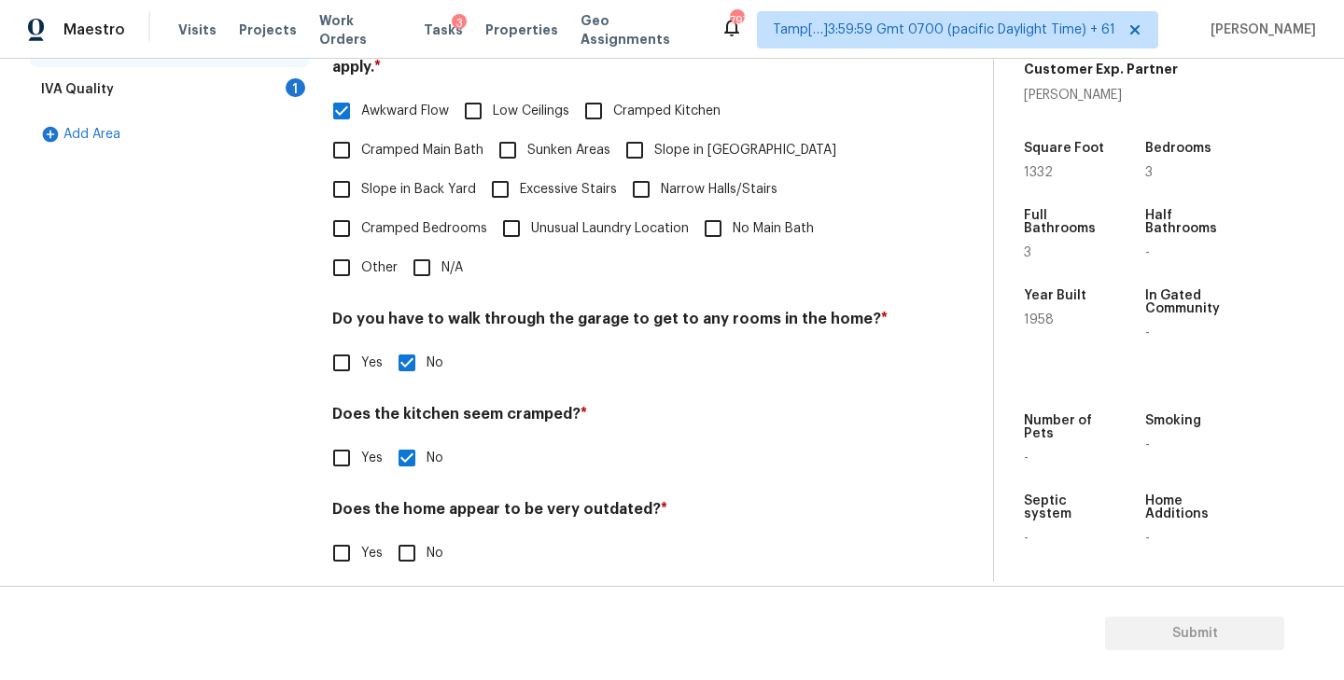
checkbox input "true"
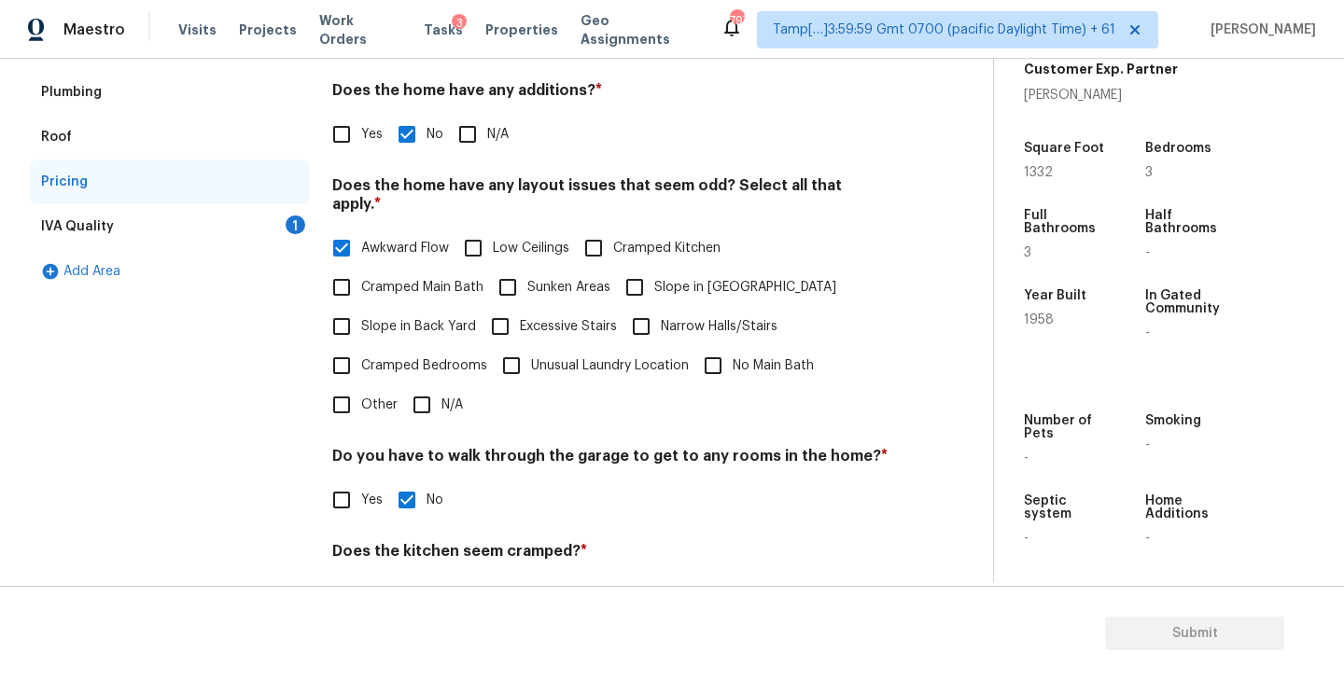
click at [203, 231] on div "IVA Quality 1" at bounding box center [170, 226] width 280 height 45
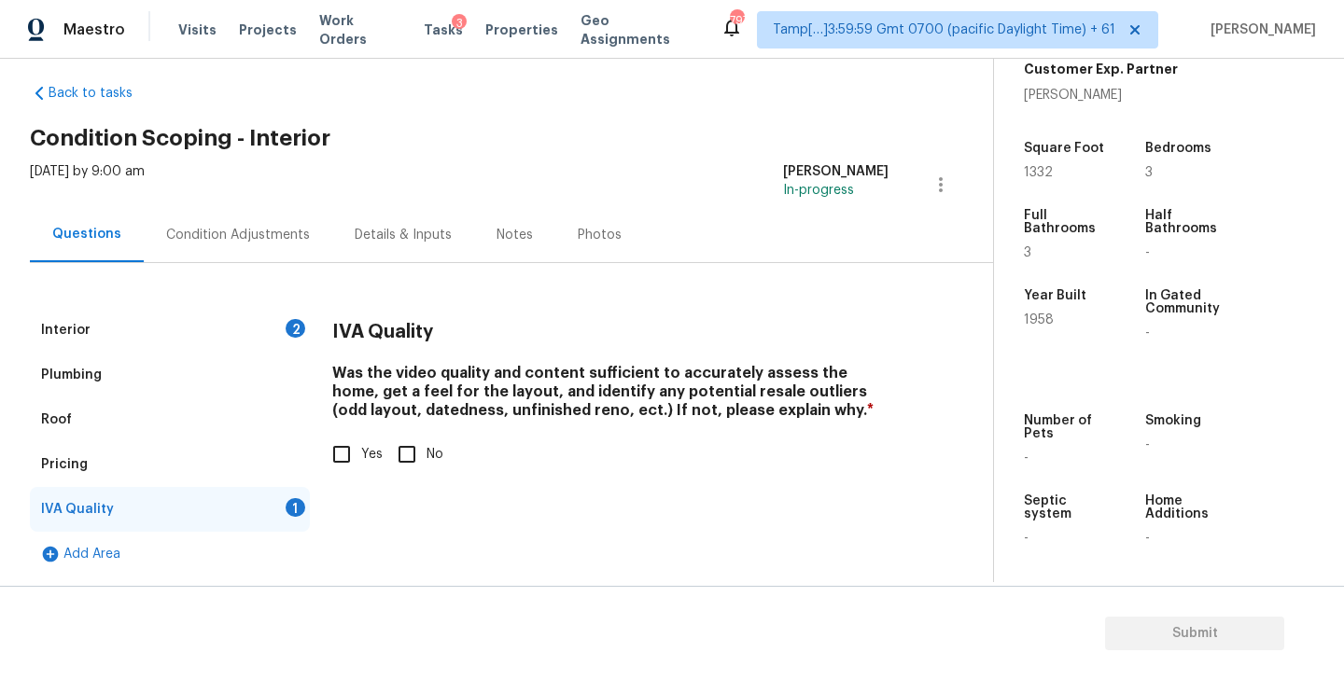
scroll to position [20, 0]
click at [347, 447] on input "Yes" at bounding box center [341, 454] width 39 height 39
checkbox input "true"
click at [233, 223] on div "Condition Adjustments" at bounding box center [238, 234] width 189 height 55
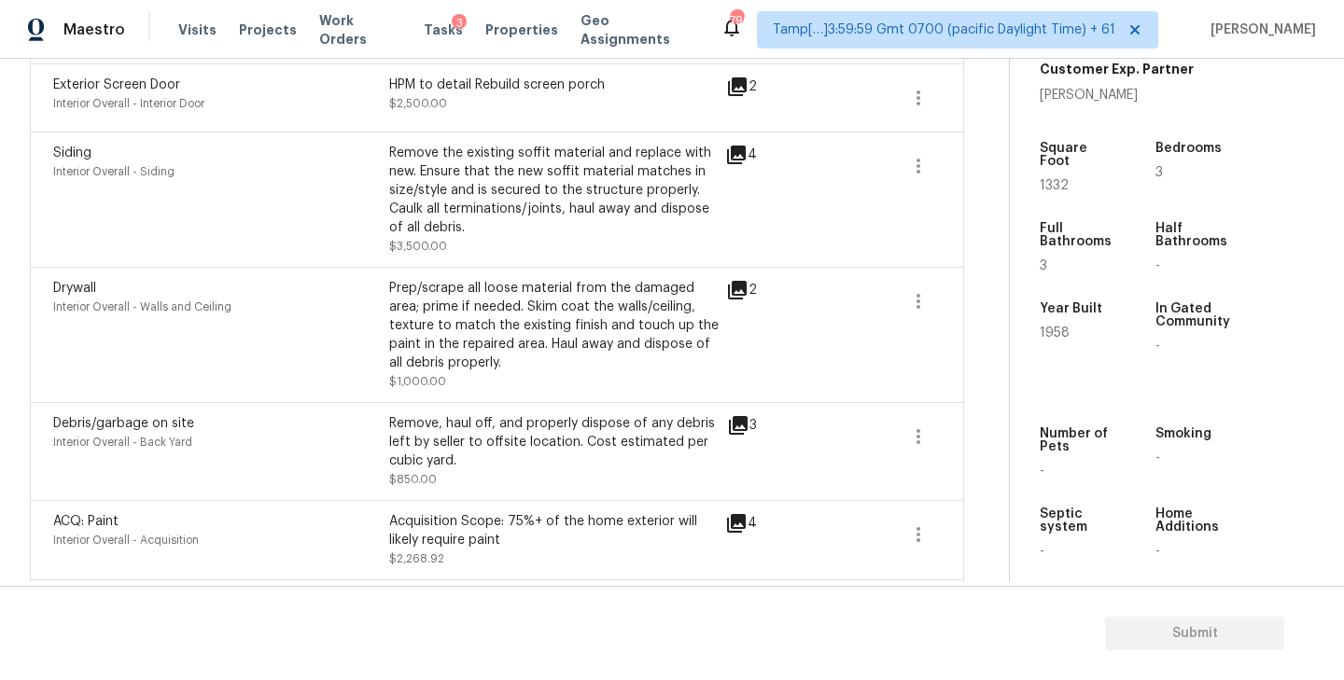
scroll to position [739, 0]
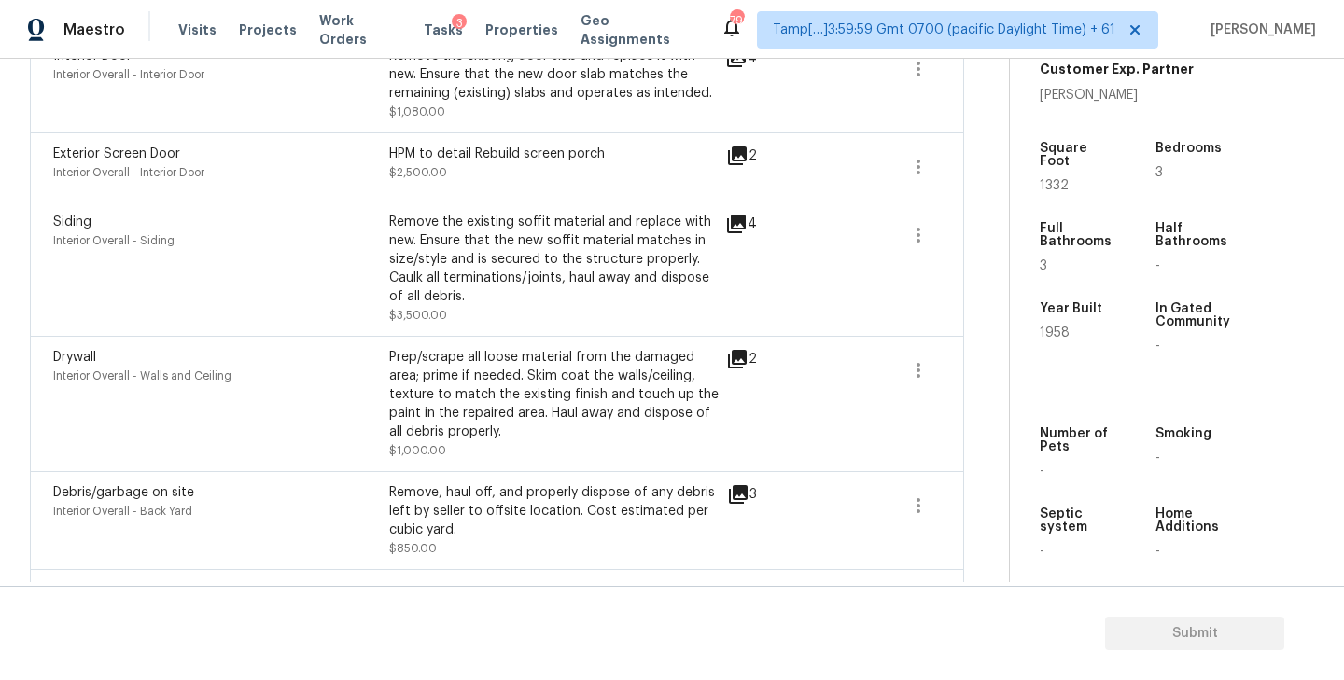
click at [595, 475] on div "Debris/garbage on site Interior Overall - Back Yard Remove, haul off, and prope…" at bounding box center [497, 520] width 934 height 98
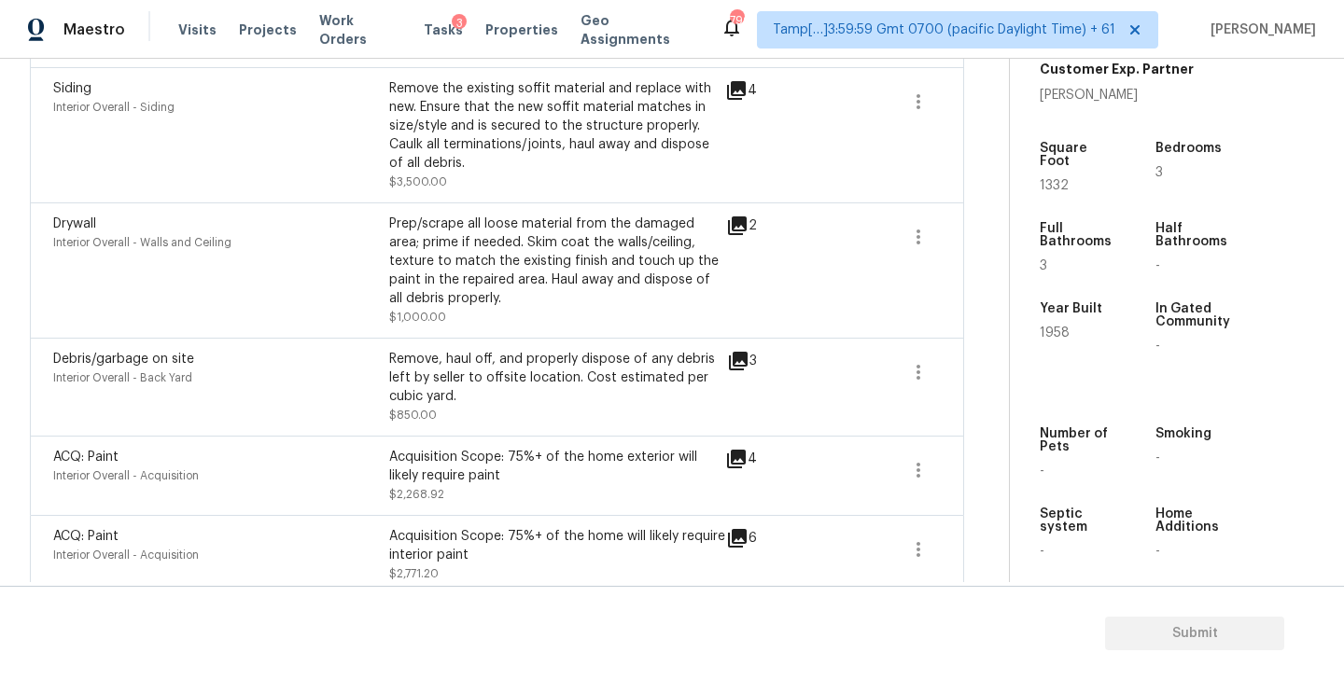
scroll to position [828, 0]
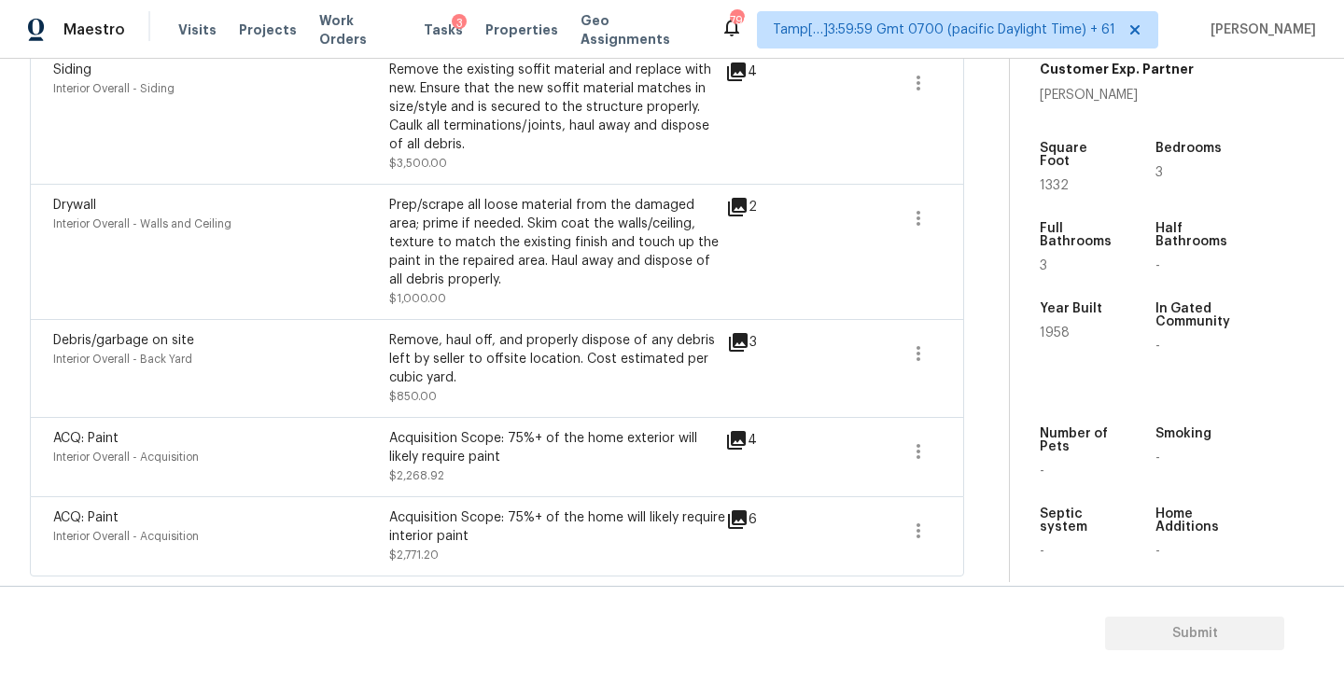
click at [747, 206] on icon at bounding box center [737, 207] width 22 height 22
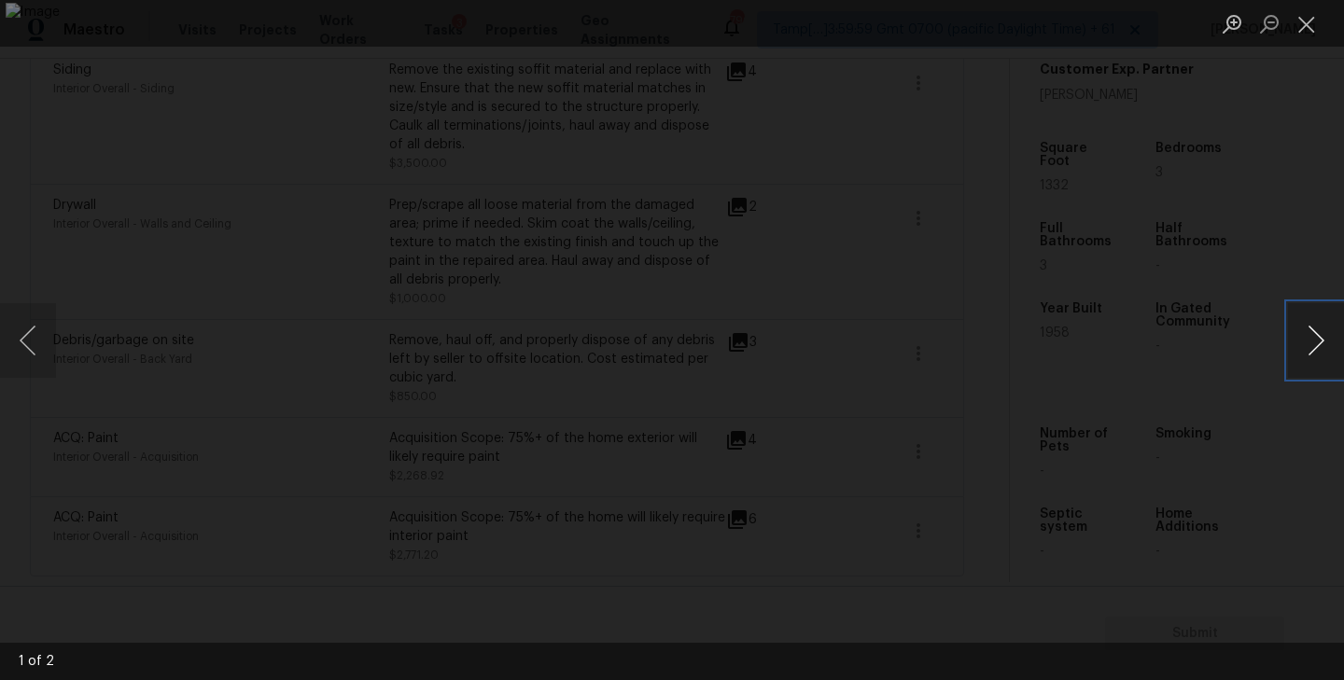
click at [1317, 341] on button "Next image" at bounding box center [1316, 340] width 56 height 75
click at [1307, 33] on button "Close lightbox" at bounding box center [1306, 23] width 37 height 33
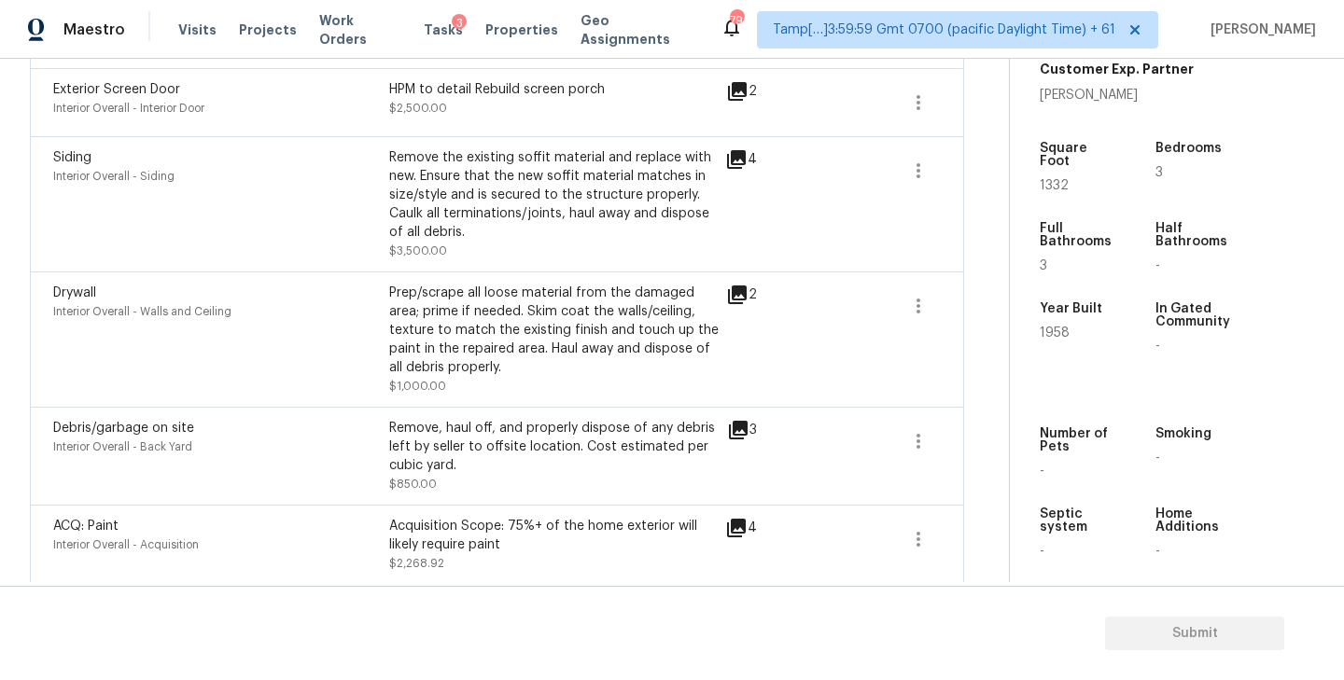
scroll to position [734, 0]
click at [741, 434] on icon at bounding box center [738, 433] width 19 height 19
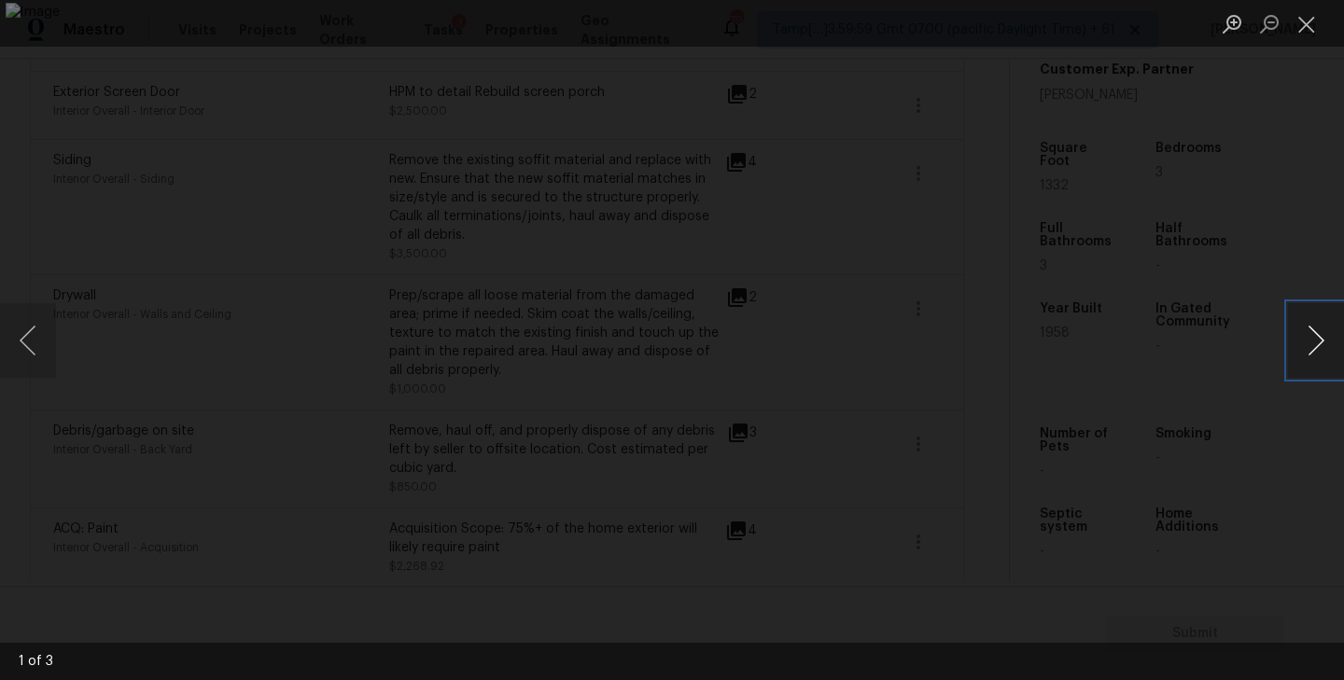
click at [1327, 346] on button "Next image" at bounding box center [1316, 340] width 56 height 75
click at [1300, 24] on button "Close lightbox" at bounding box center [1306, 23] width 37 height 33
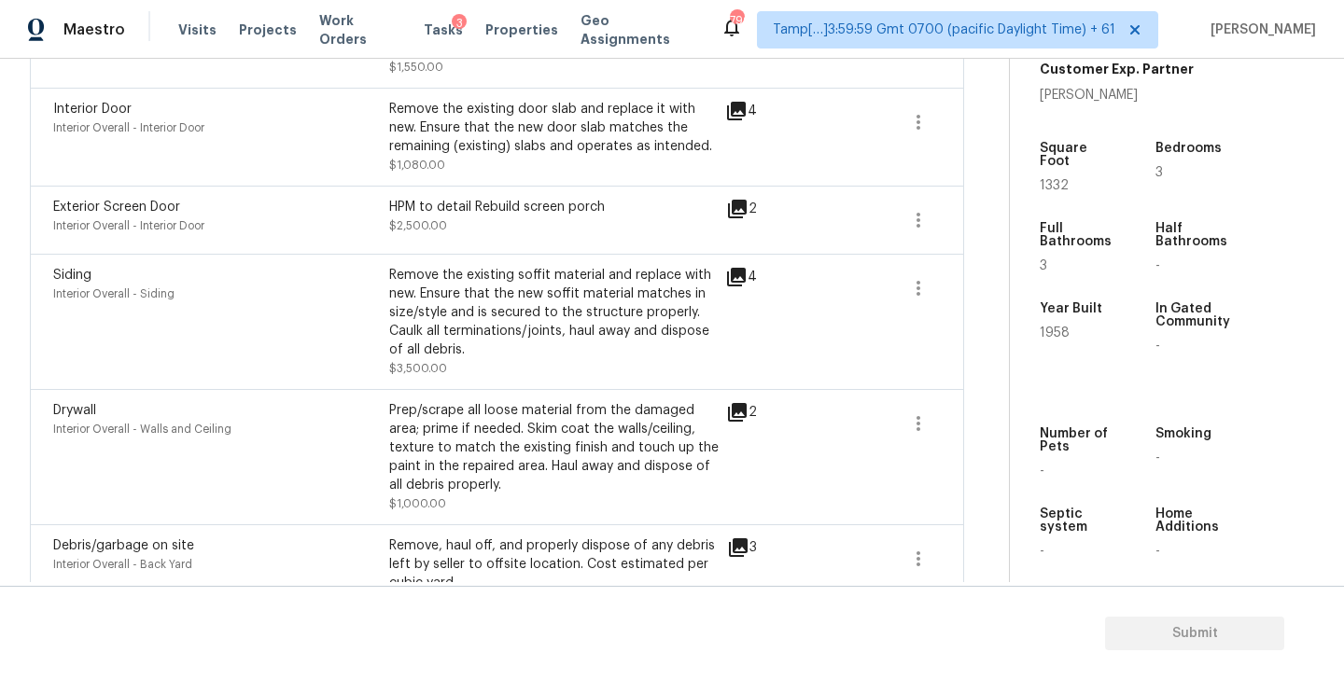
scroll to position [617, 0]
click at [740, 280] on icon at bounding box center [736, 279] width 22 height 22
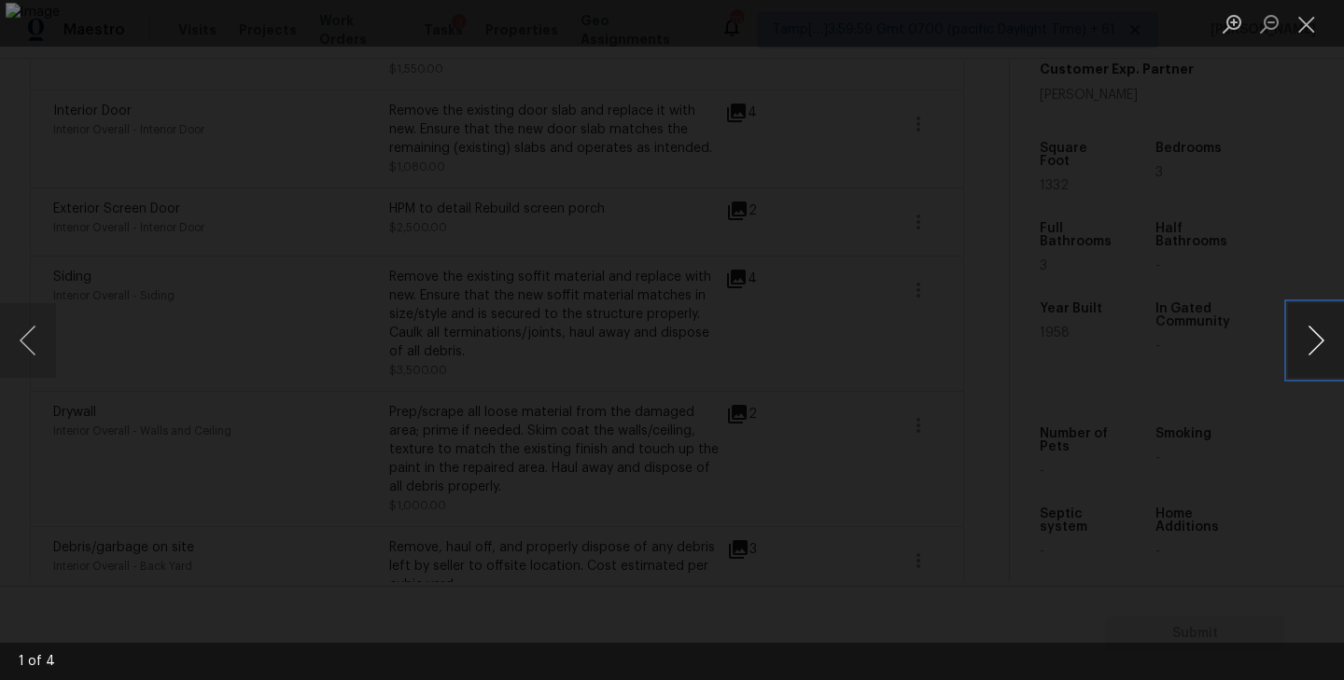
click at [1315, 347] on button "Next image" at bounding box center [1316, 340] width 56 height 75
click at [1313, 29] on button "Close lightbox" at bounding box center [1306, 23] width 37 height 33
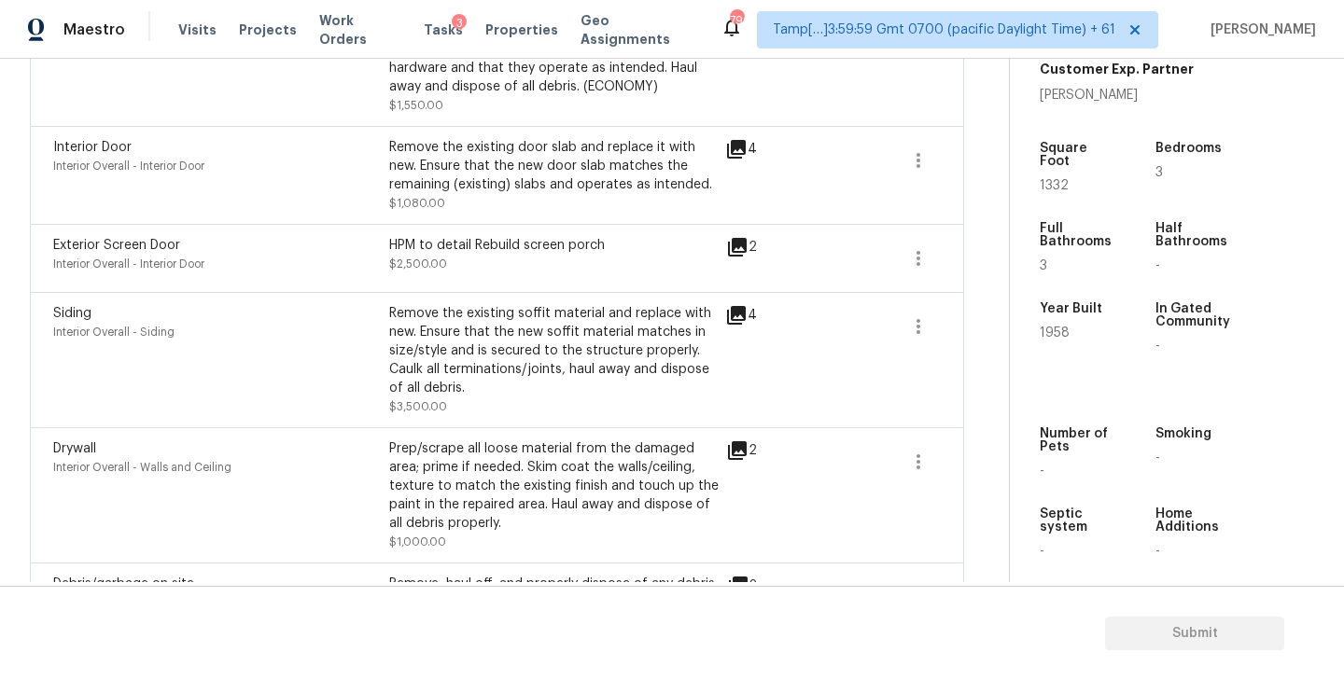
scroll to position [568, 0]
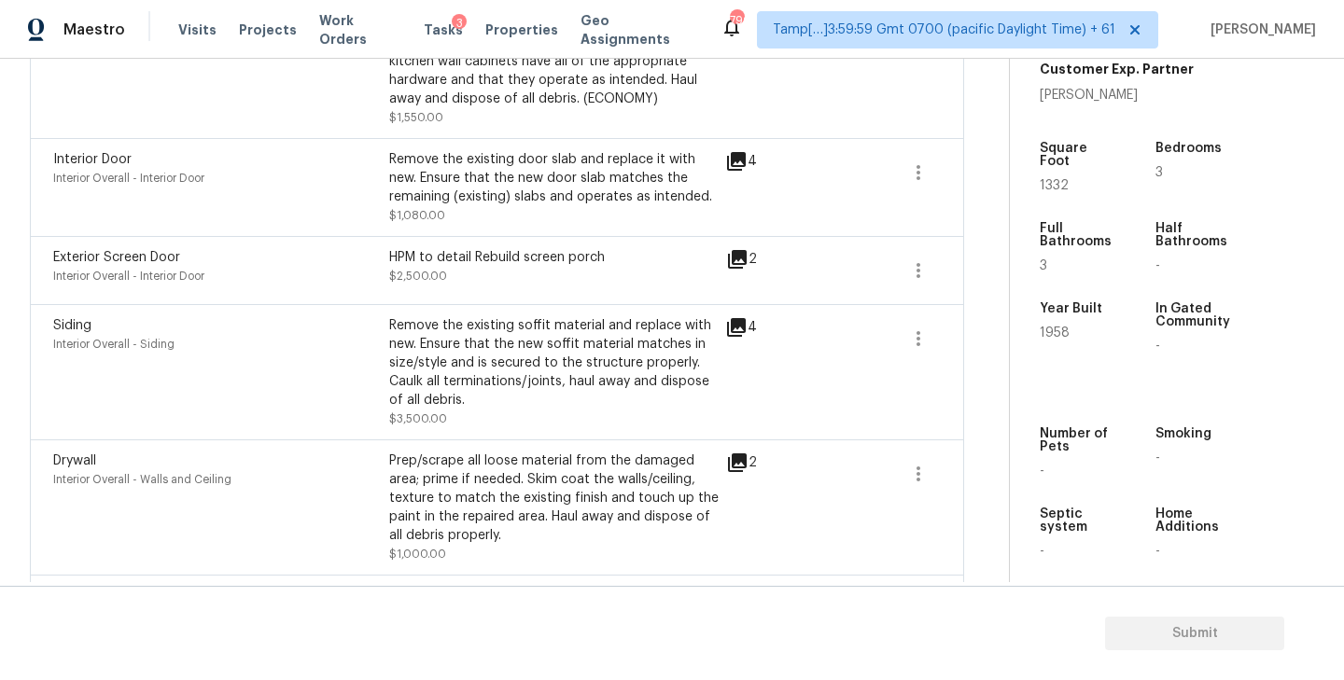
click at [741, 262] on icon at bounding box center [737, 259] width 22 height 22
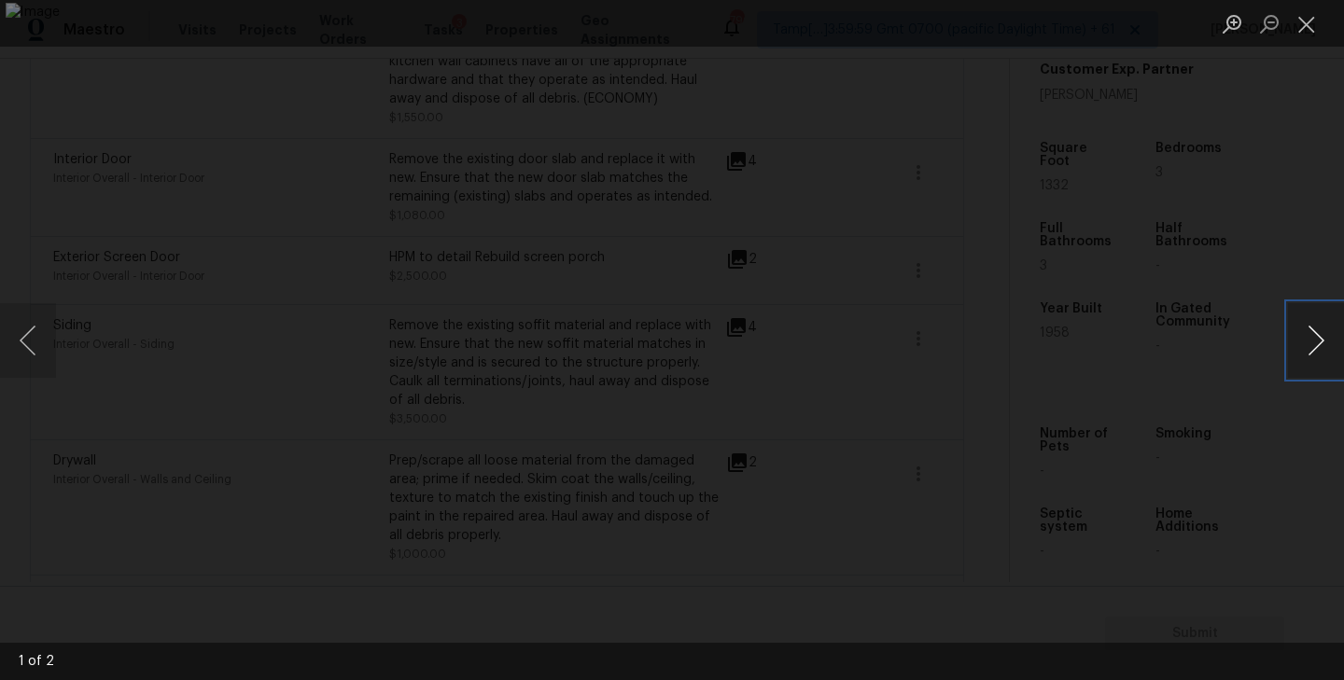
click at [1326, 358] on button "Next image" at bounding box center [1316, 340] width 56 height 75
click at [1316, 23] on button "Close lightbox" at bounding box center [1306, 23] width 37 height 33
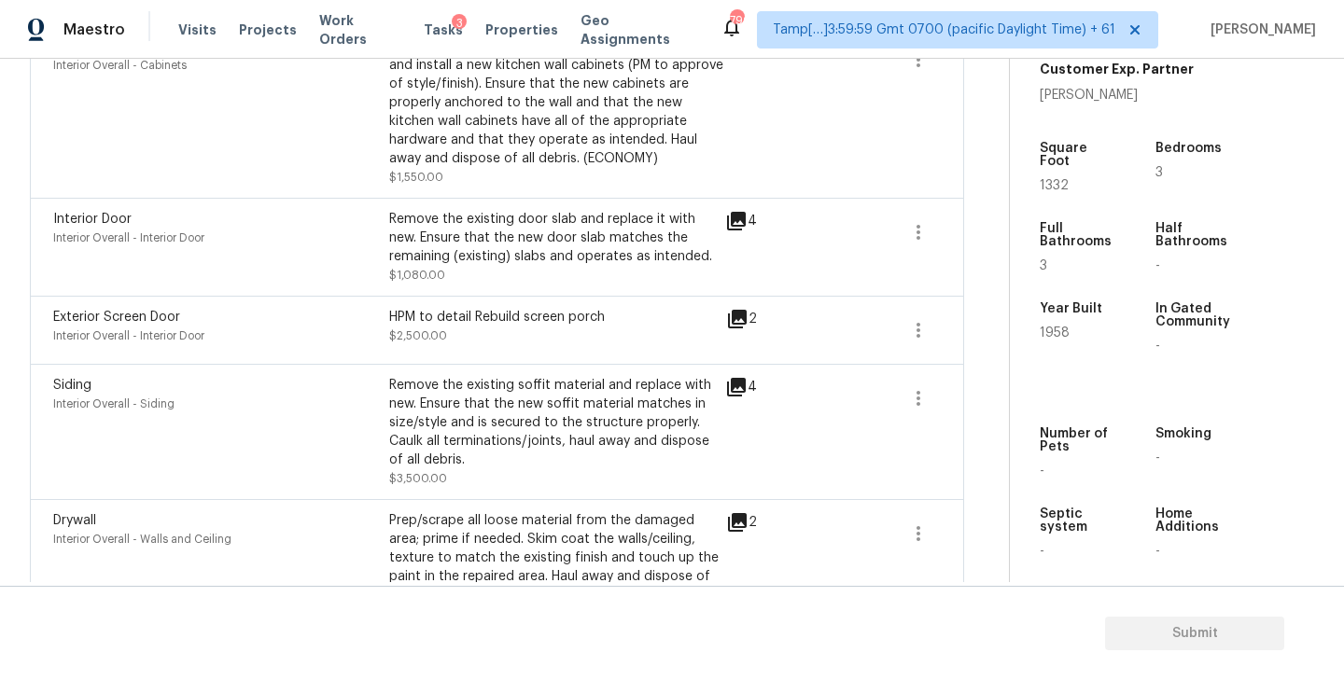
scroll to position [505, 0]
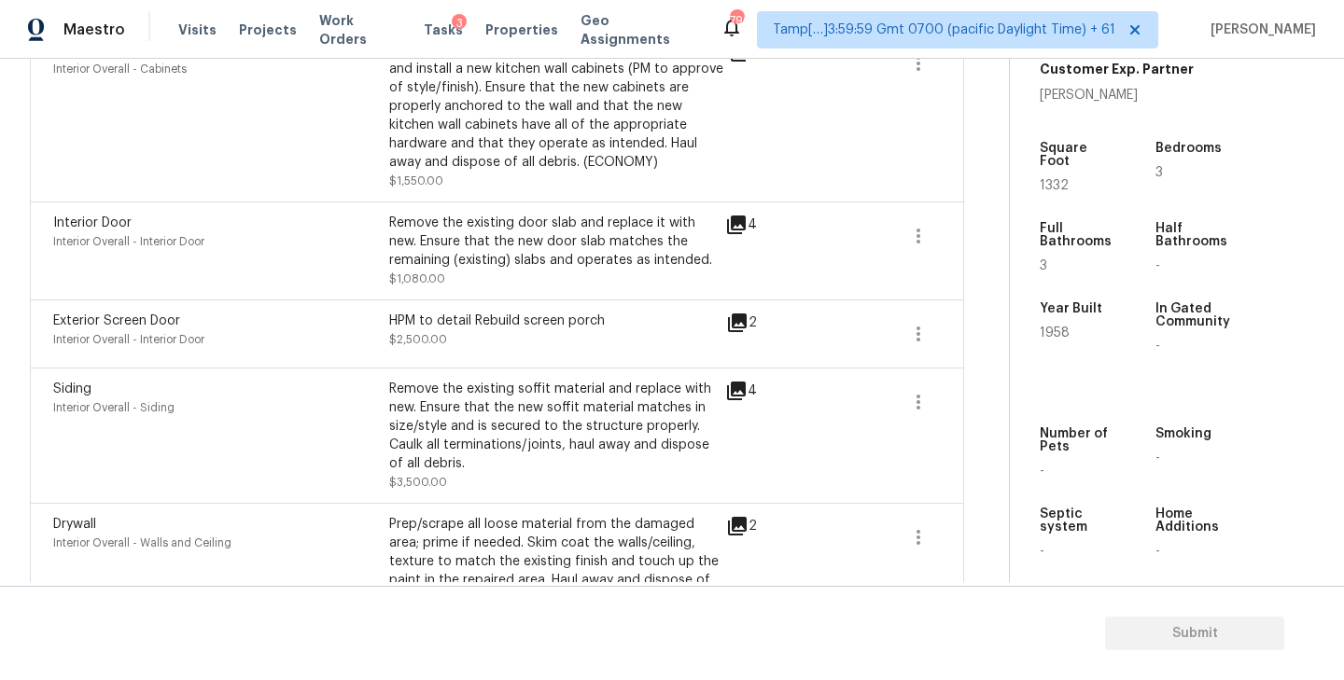
click at [737, 222] on icon at bounding box center [736, 225] width 19 height 19
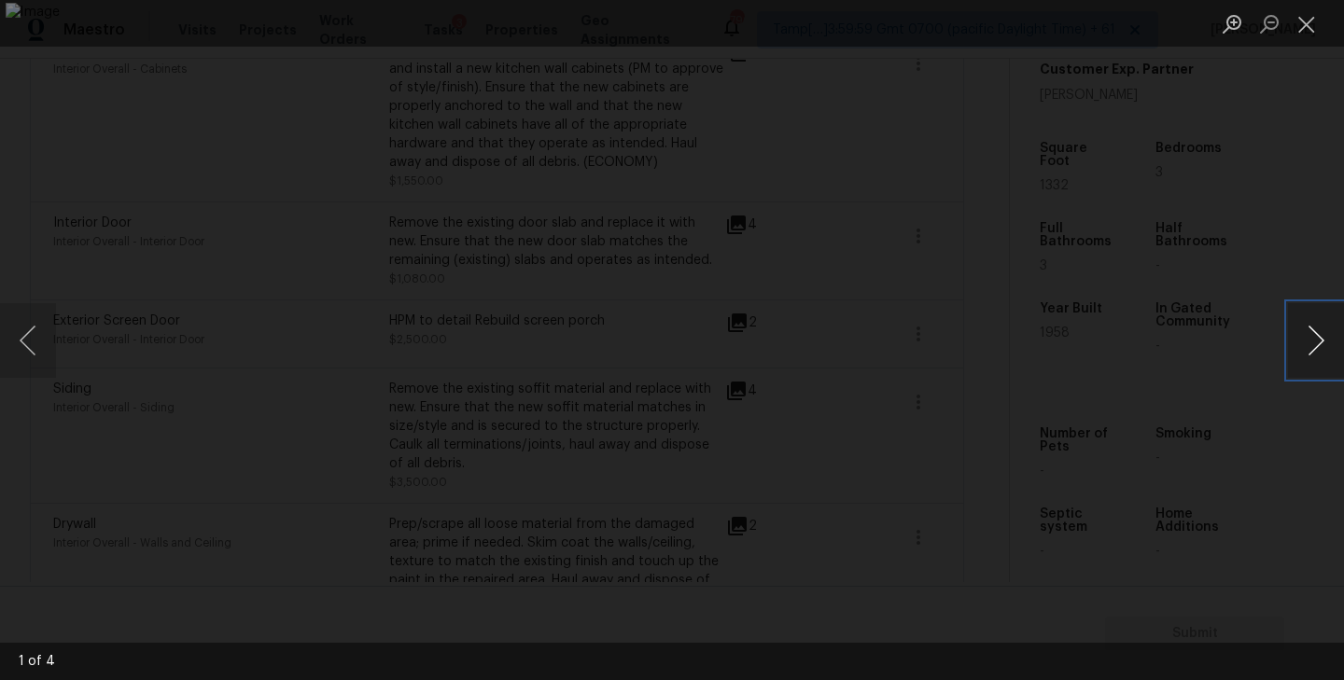
click at [1327, 345] on button "Next image" at bounding box center [1316, 340] width 56 height 75
click at [1305, 362] on button "Next image" at bounding box center [1316, 340] width 56 height 75
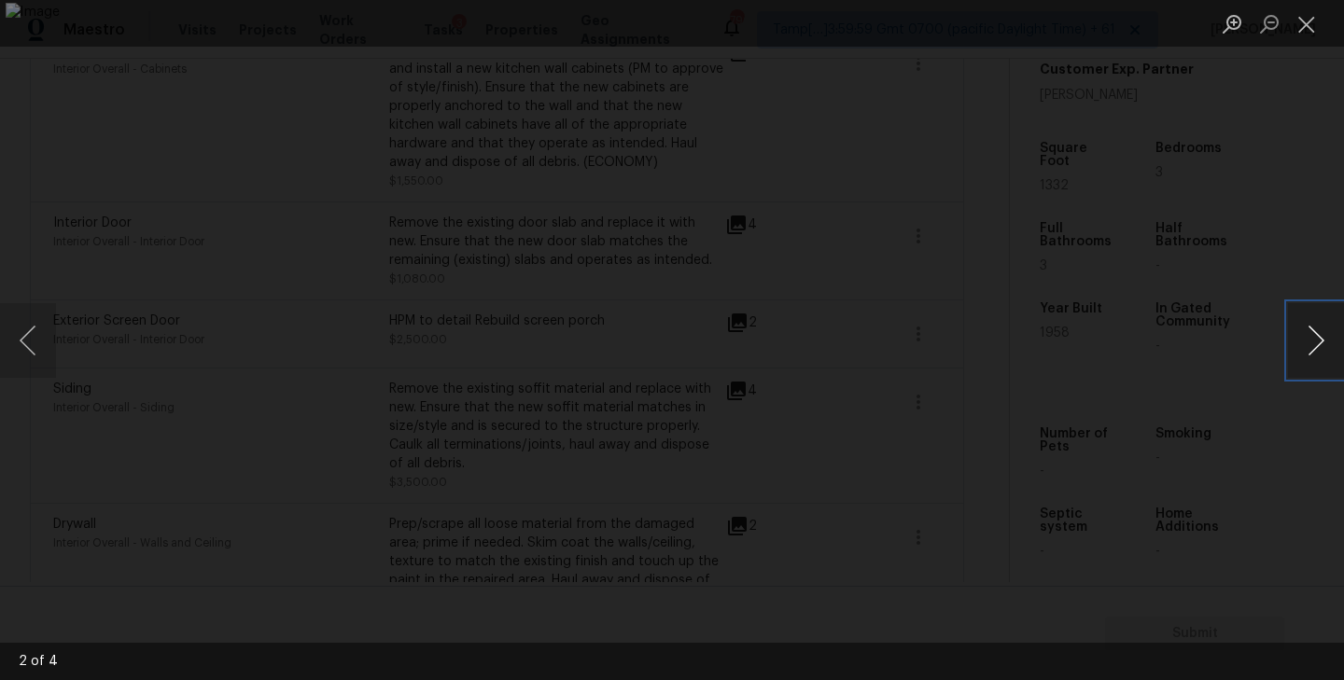
click at [1305, 362] on button "Next image" at bounding box center [1316, 340] width 56 height 75
click at [1316, 349] on button "Next image" at bounding box center [1316, 340] width 56 height 75
click at [1306, 14] on button "Close lightbox" at bounding box center [1306, 23] width 37 height 33
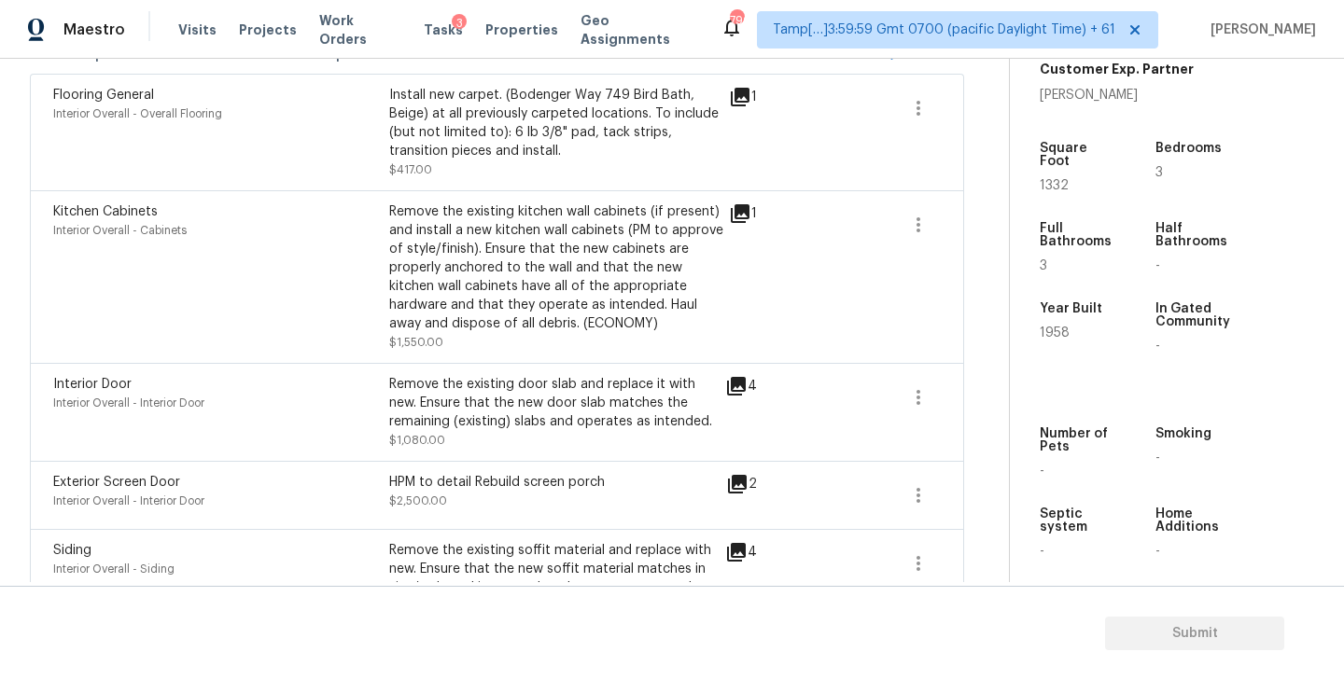
scroll to position [342, 0]
click at [743, 210] on icon at bounding box center [740, 215] width 19 height 19
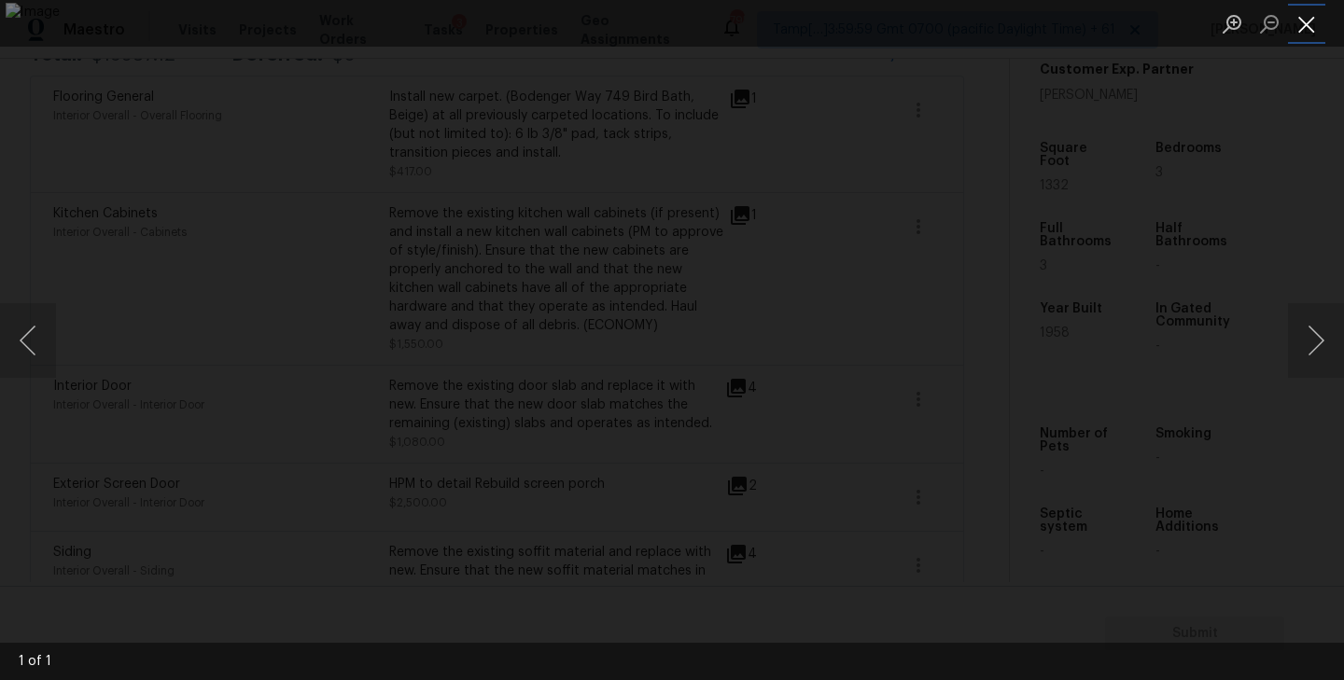
click at [1315, 32] on button "Close lightbox" at bounding box center [1306, 23] width 37 height 33
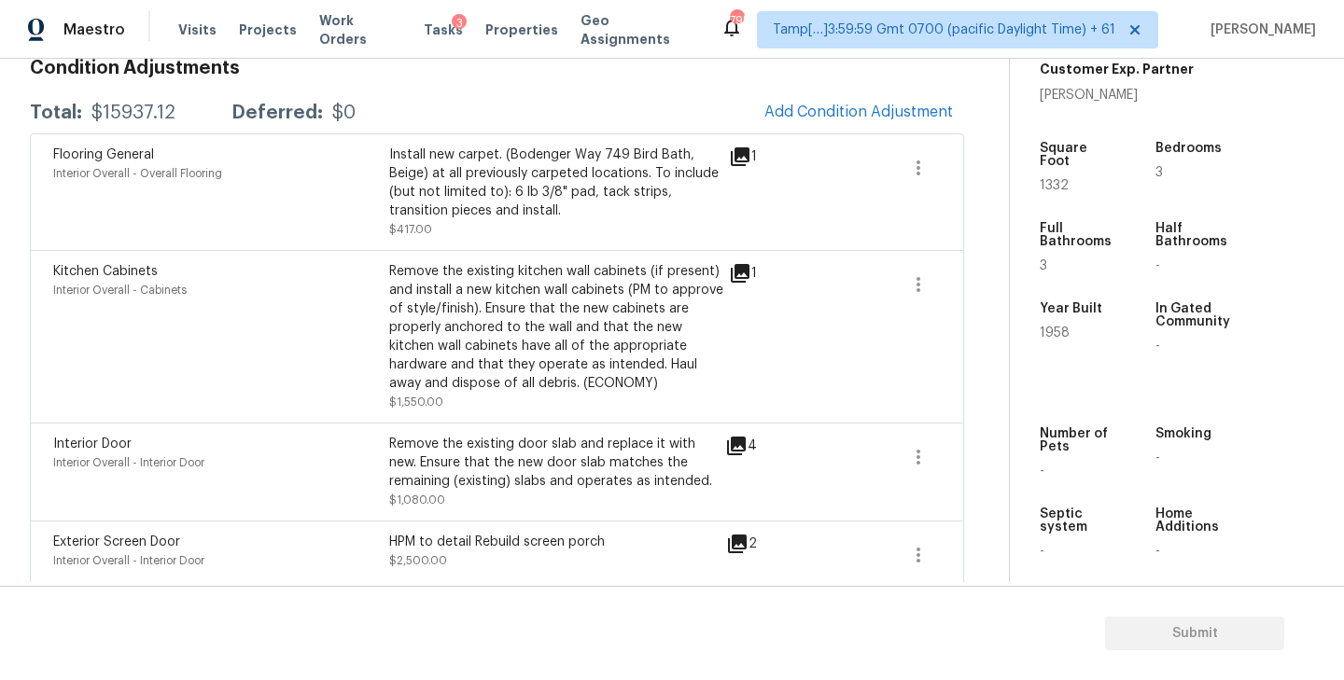
scroll to position [283, 0]
click at [916, 165] on icon "button" at bounding box center [918, 169] width 22 height 22
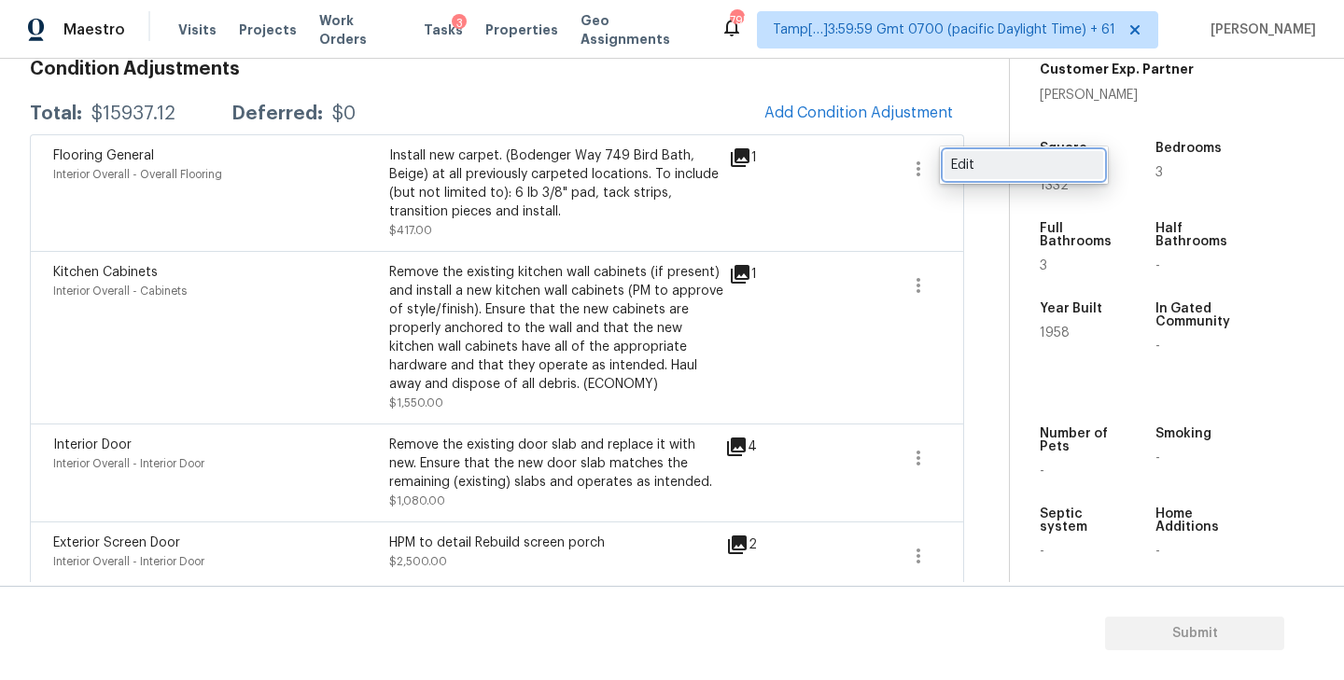
click at [1000, 156] on div "Edit" at bounding box center [1024, 165] width 146 height 19
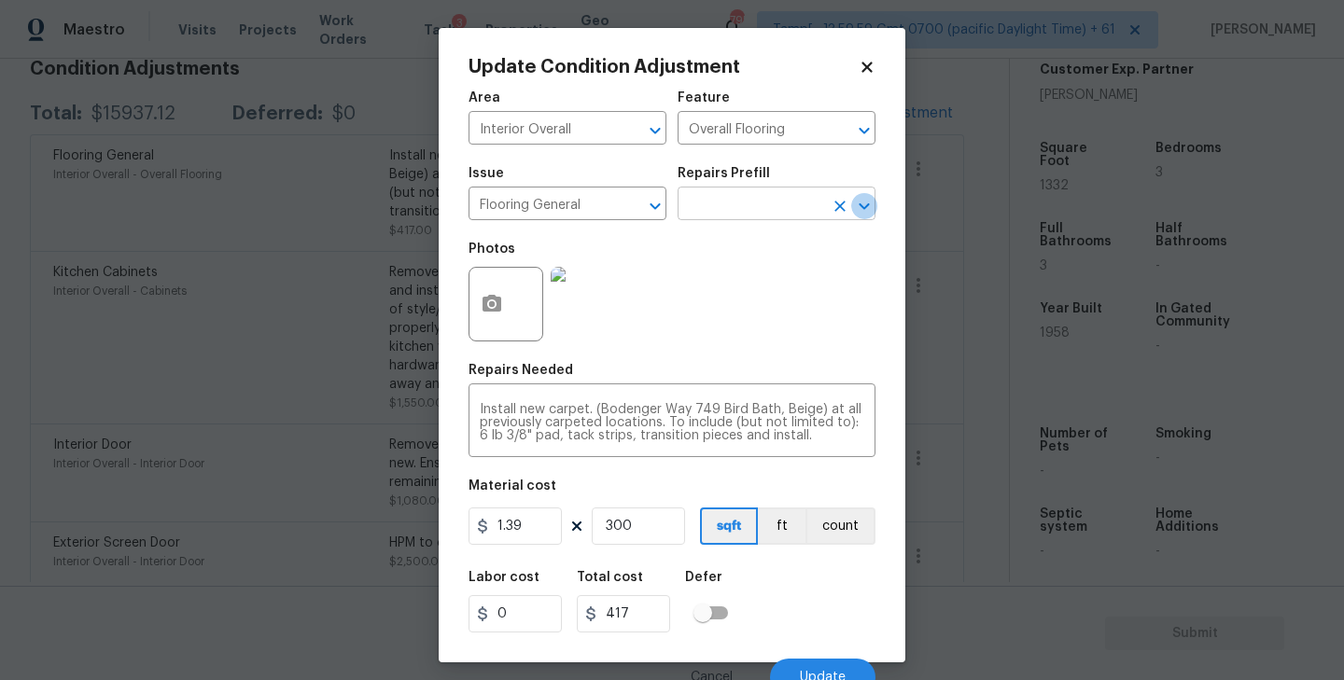
click at [861, 202] on icon "Open" at bounding box center [864, 206] width 22 height 22
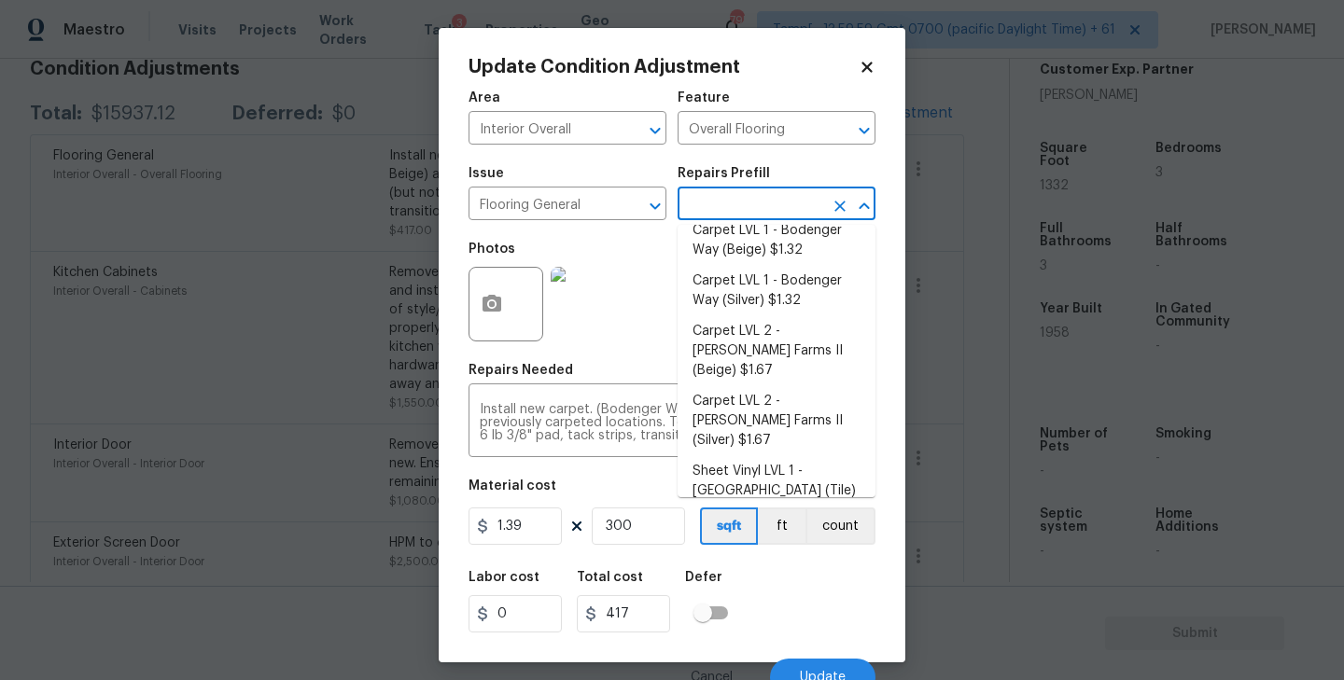
scroll to position [0, 0]
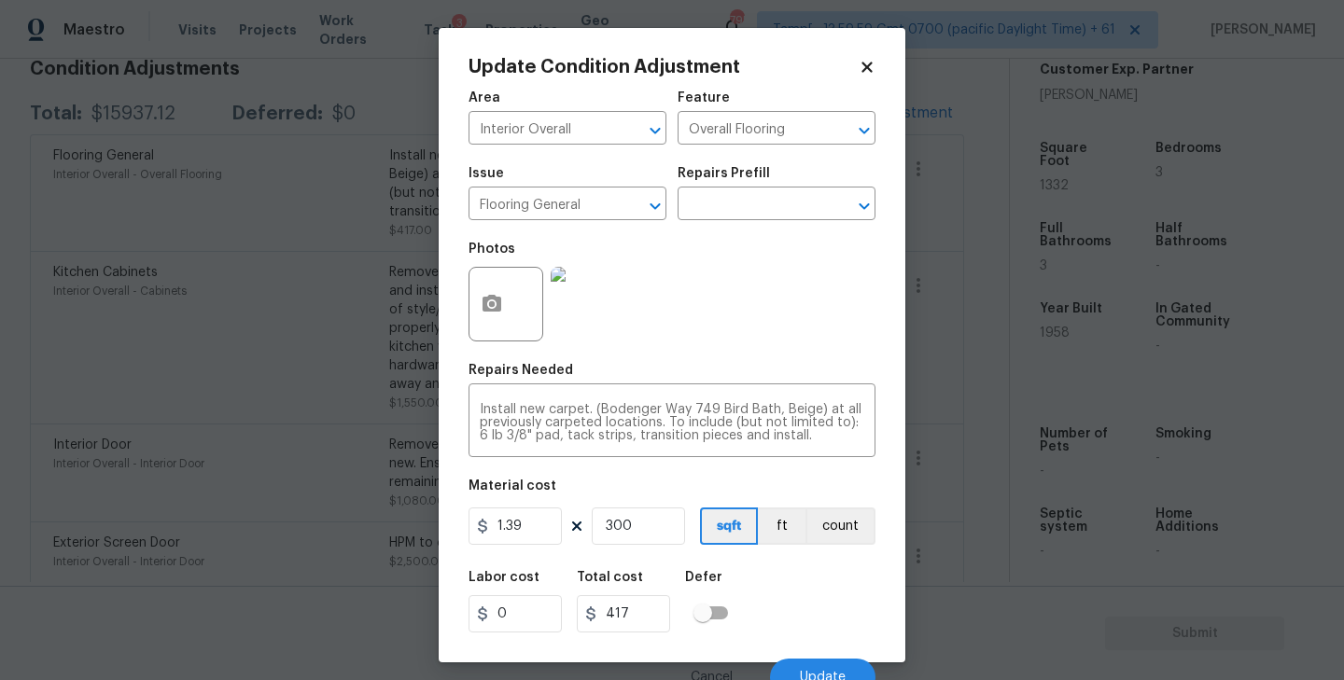
click at [642, 247] on div "Photos" at bounding box center [671, 291] width 407 height 121
click at [593, 300] on img at bounding box center [588, 304] width 75 height 75
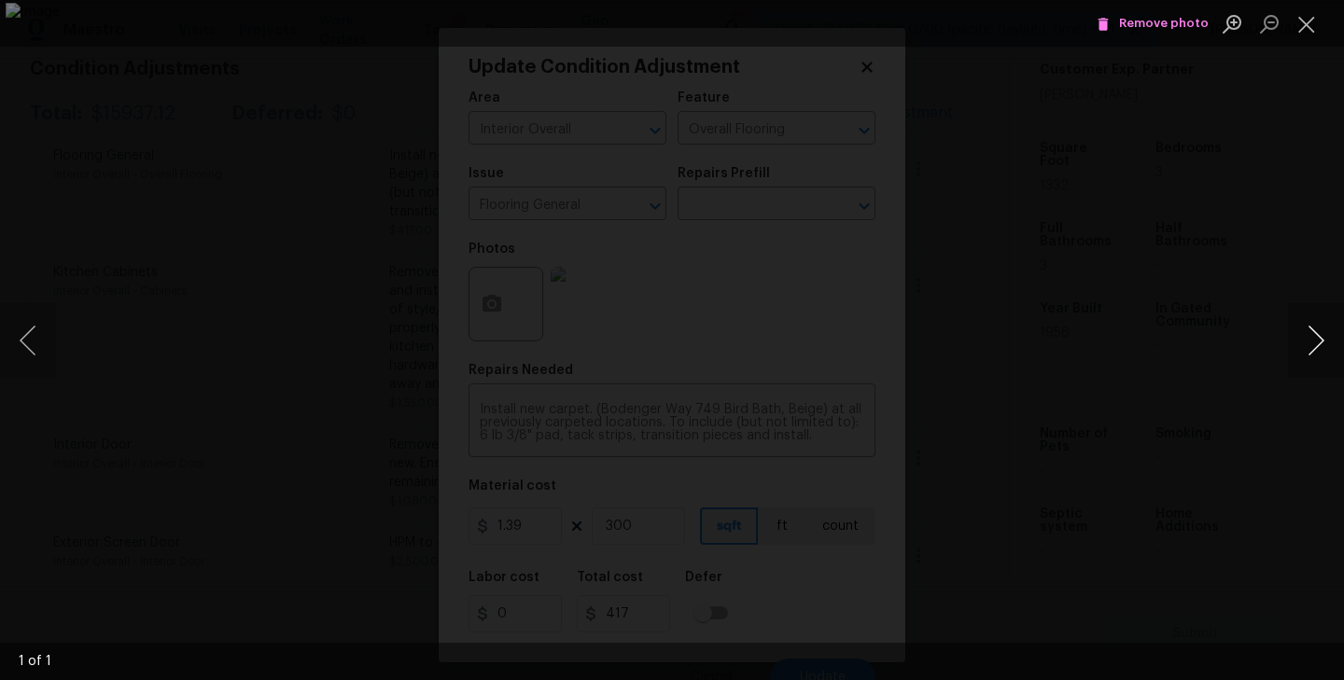
click at [1323, 336] on button "Next image" at bounding box center [1316, 340] width 56 height 75
click at [1309, 35] on button "Close lightbox" at bounding box center [1306, 23] width 37 height 33
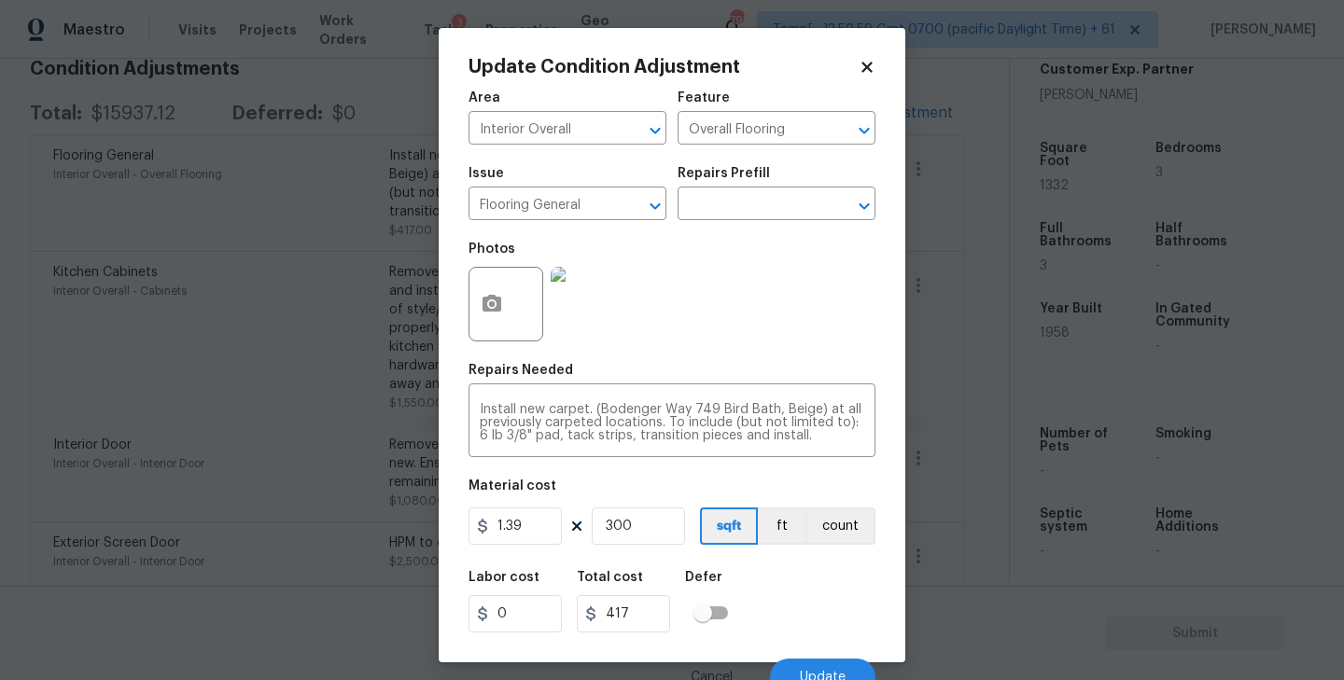
click at [870, 68] on icon at bounding box center [866, 67] width 10 height 10
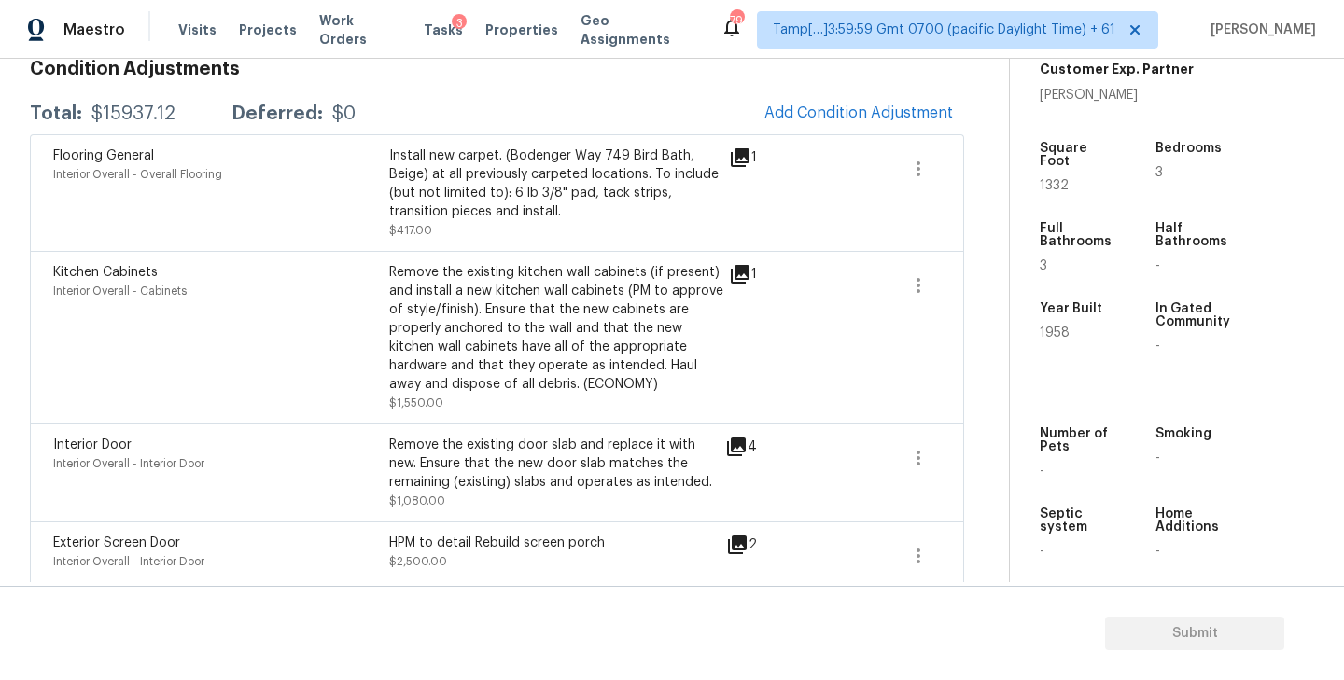
click at [1049, 327] on span "1958" at bounding box center [1055, 333] width 30 height 13
copy span "1958"
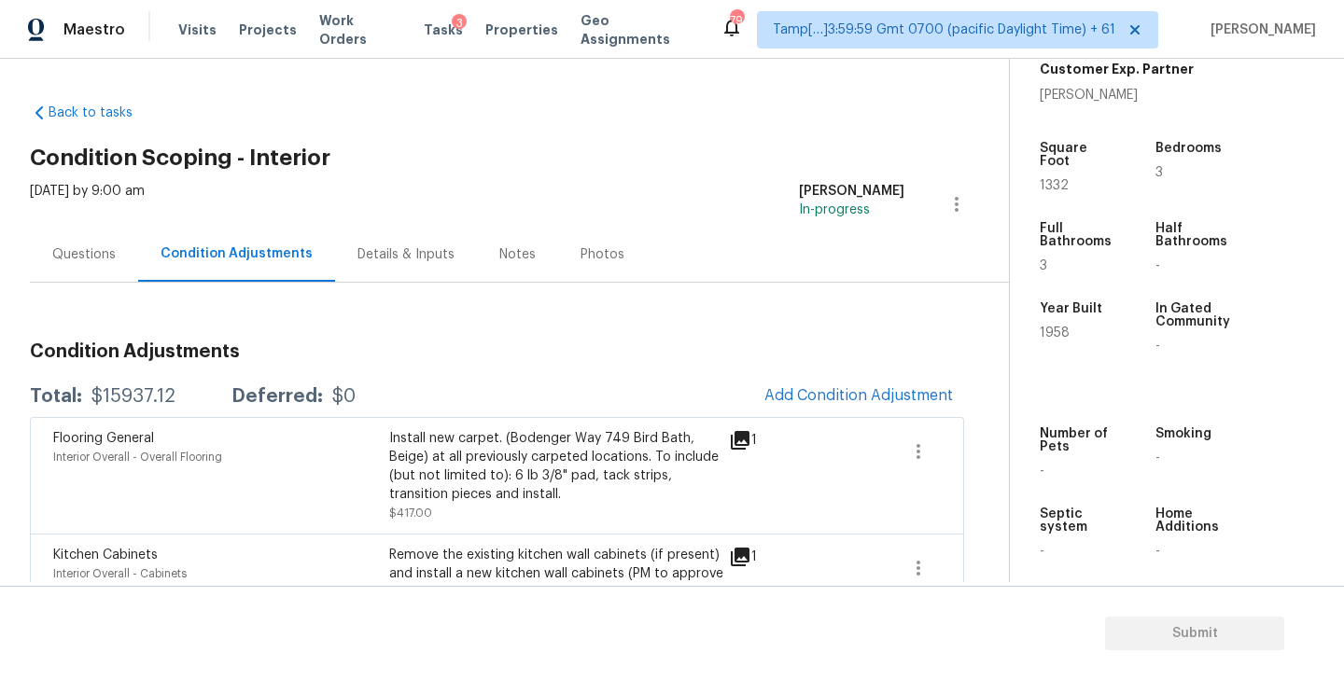
scroll to position [828, 0]
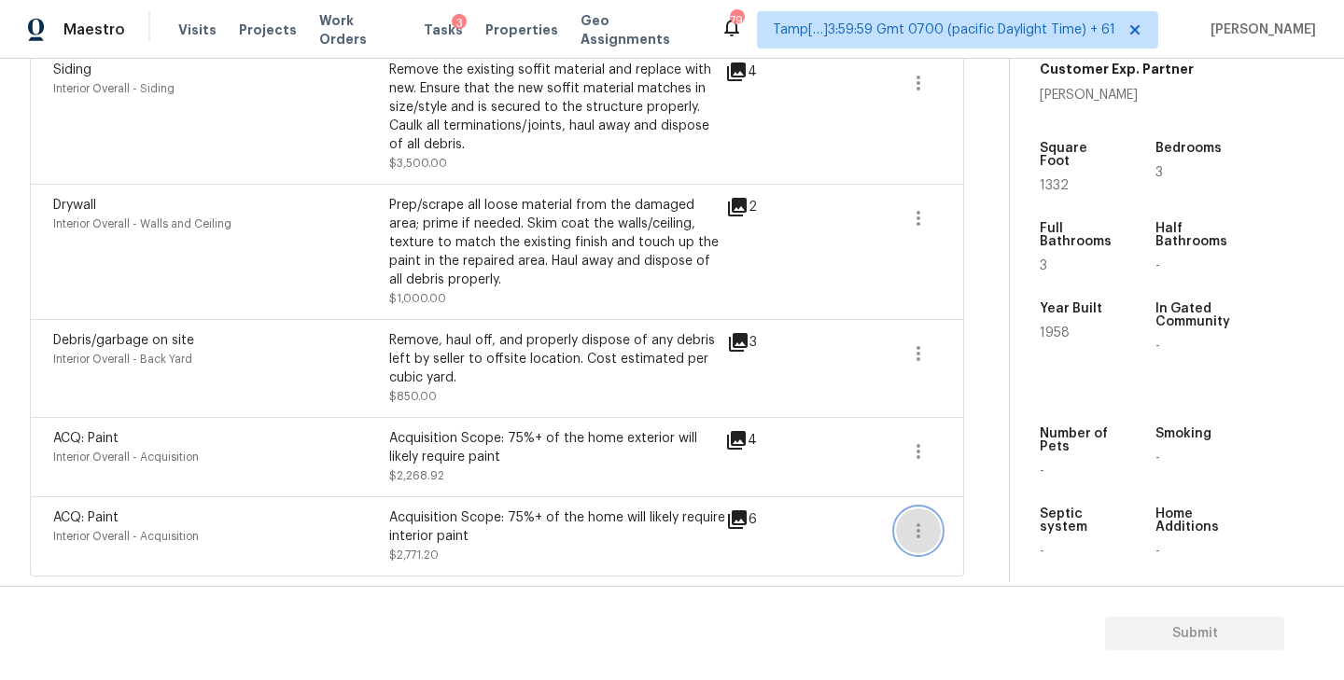
click at [912, 538] on icon "button" at bounding box center [918, 531] width 22 height 22
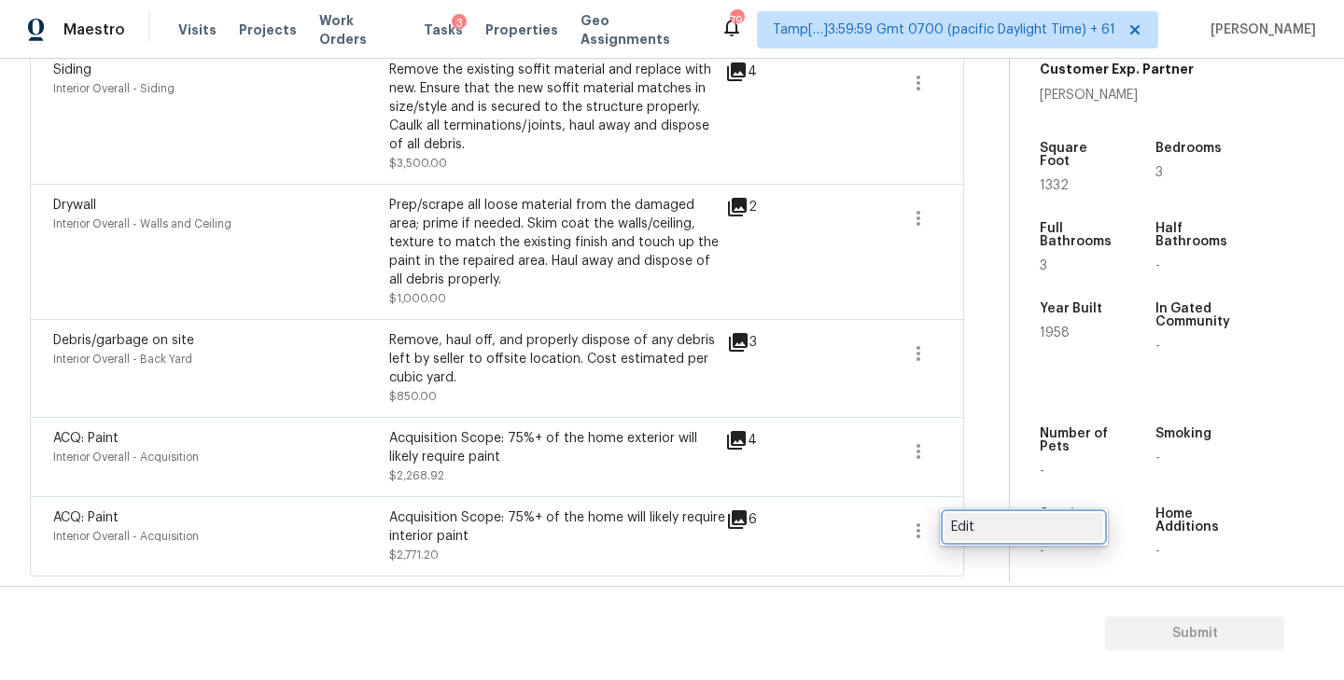
click at [962, 527] on div "Edit" at bounding box center [1024, 527] width 146 height 19
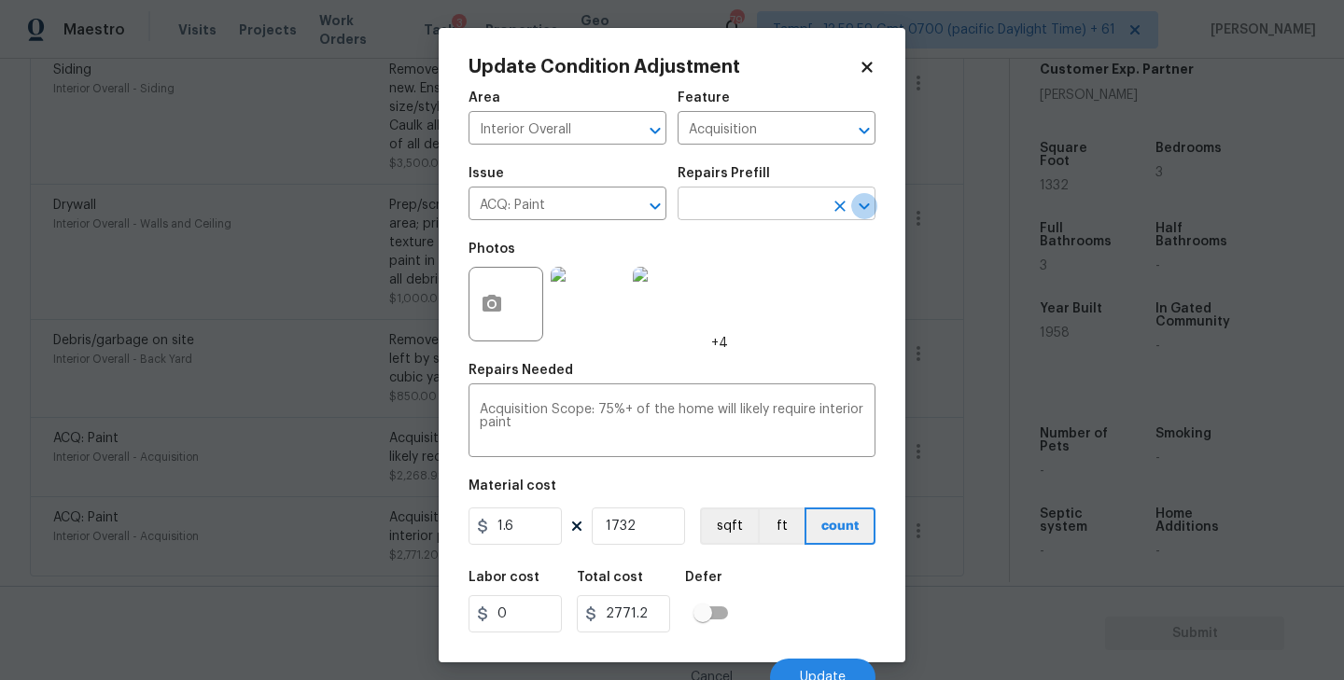
click at [864, 199] on icon "Open" at bounding box center [864, 206] width 22 height 22
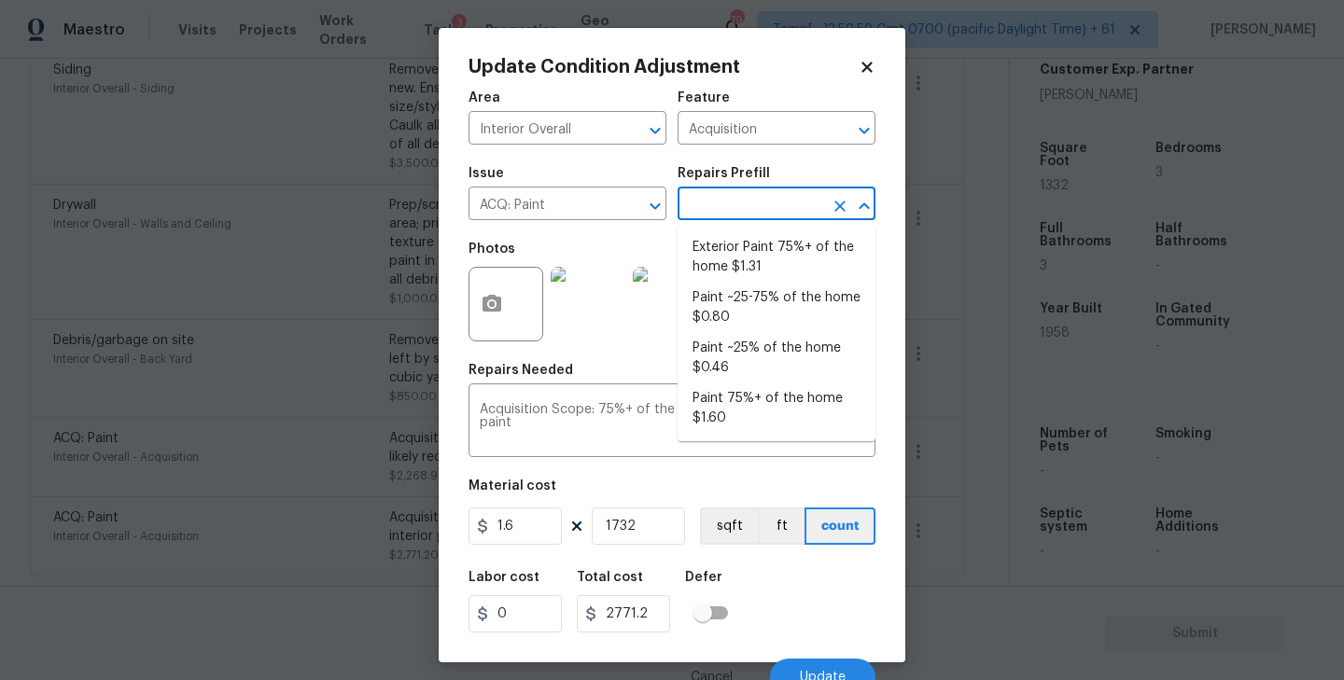
click at [584, 231] on span "Issue ACQ: Paint ​" at bounding box center [567, 194] width 198 height 76
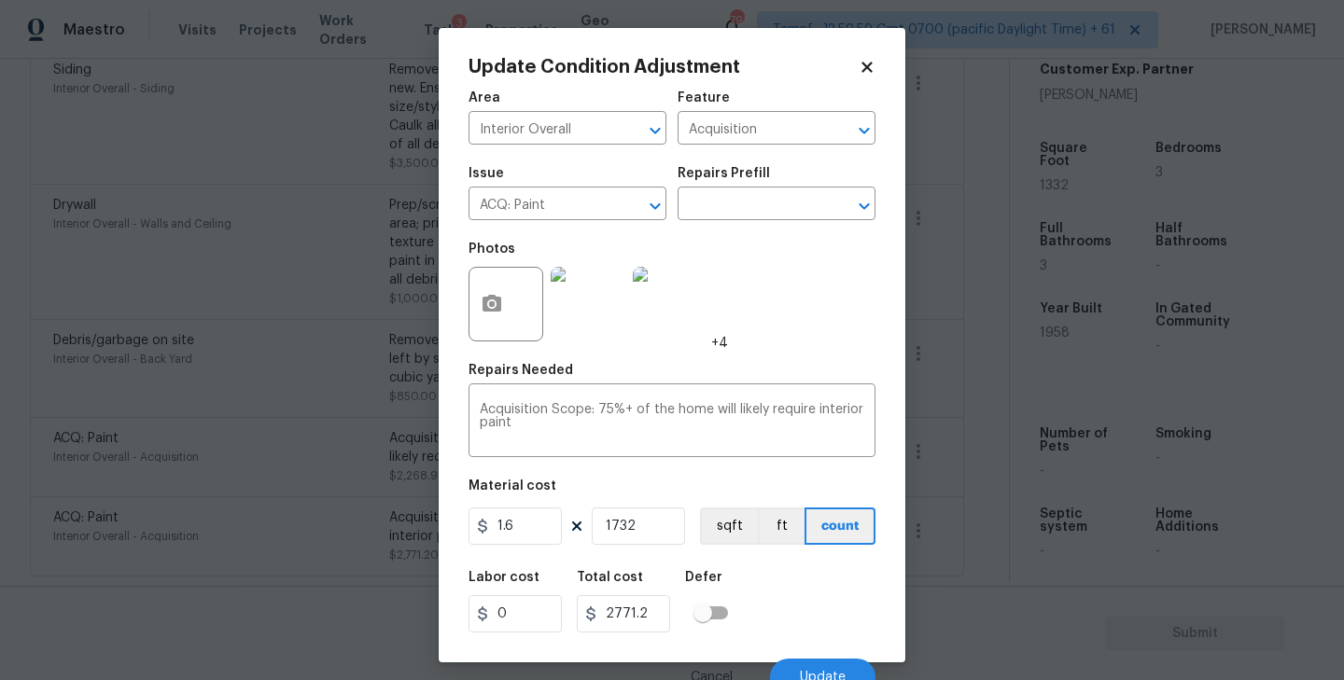
click at [870, 73] on icon at bounding box center [867, 67] width 17 height 17
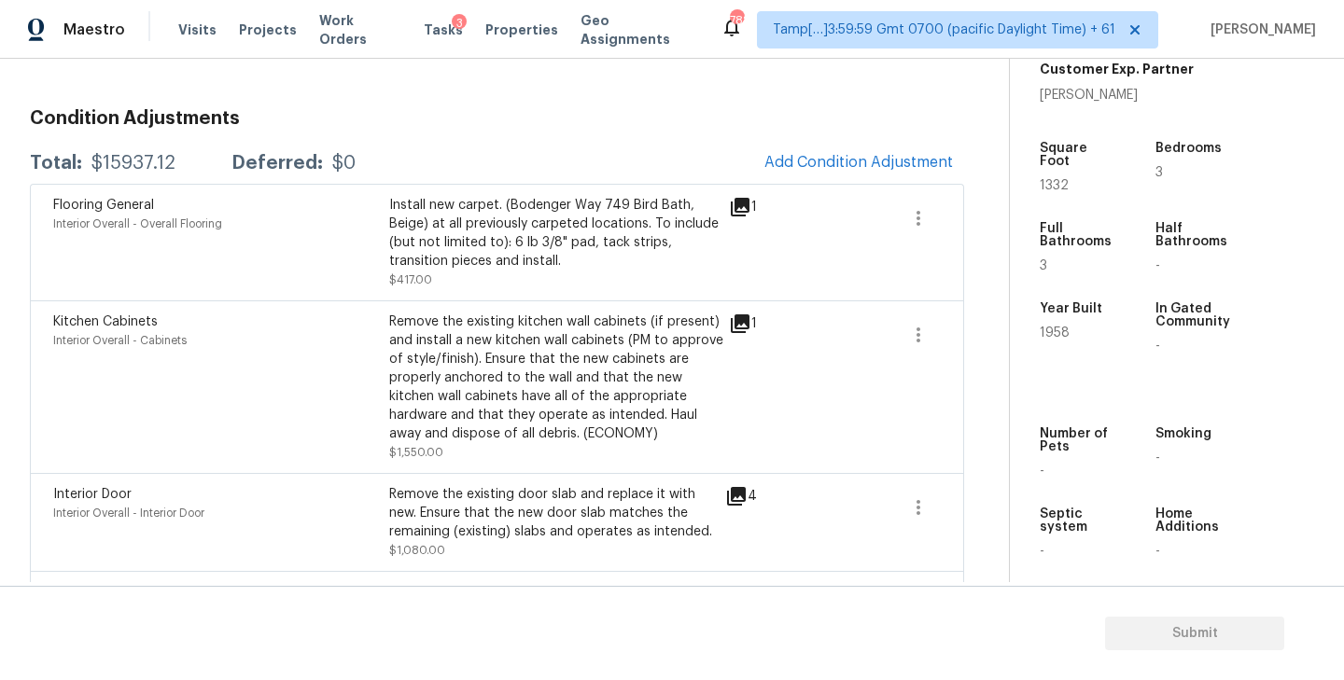
scroll to position [184, 0]
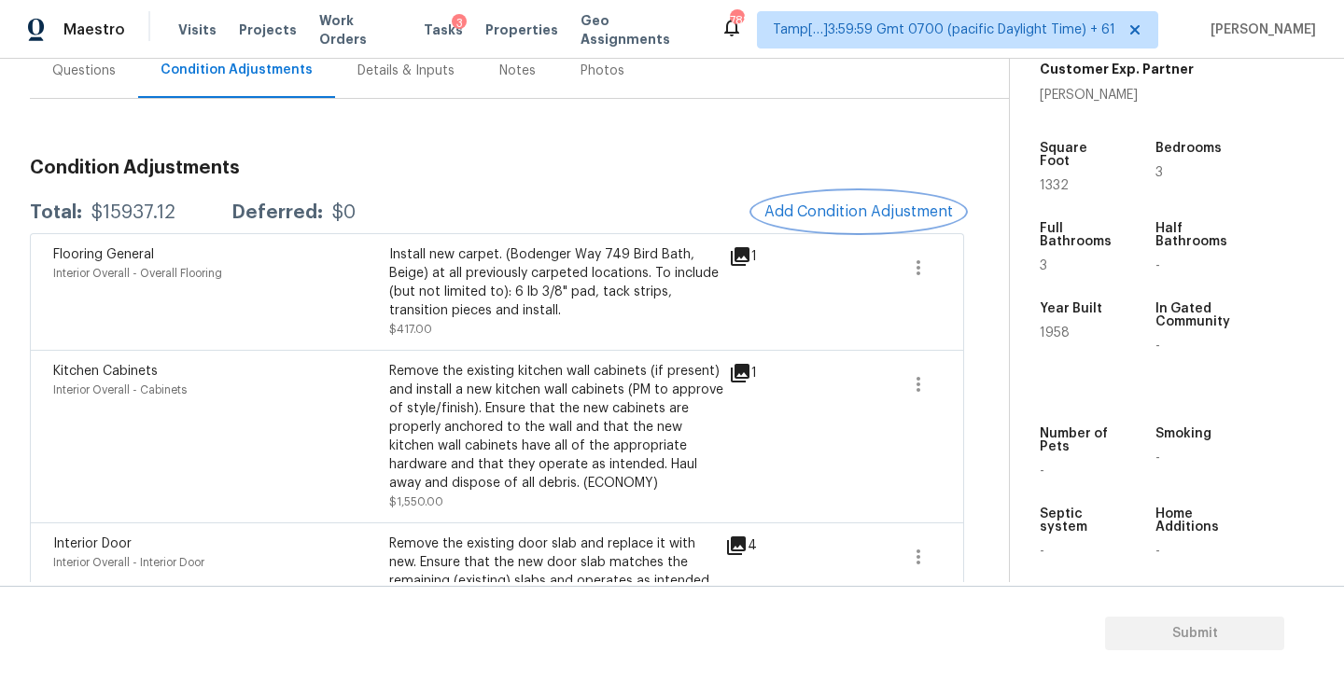
click at [861, 218] on span "Add Condition Adjustment" at bounding box center [858, 211] width 189 height 17
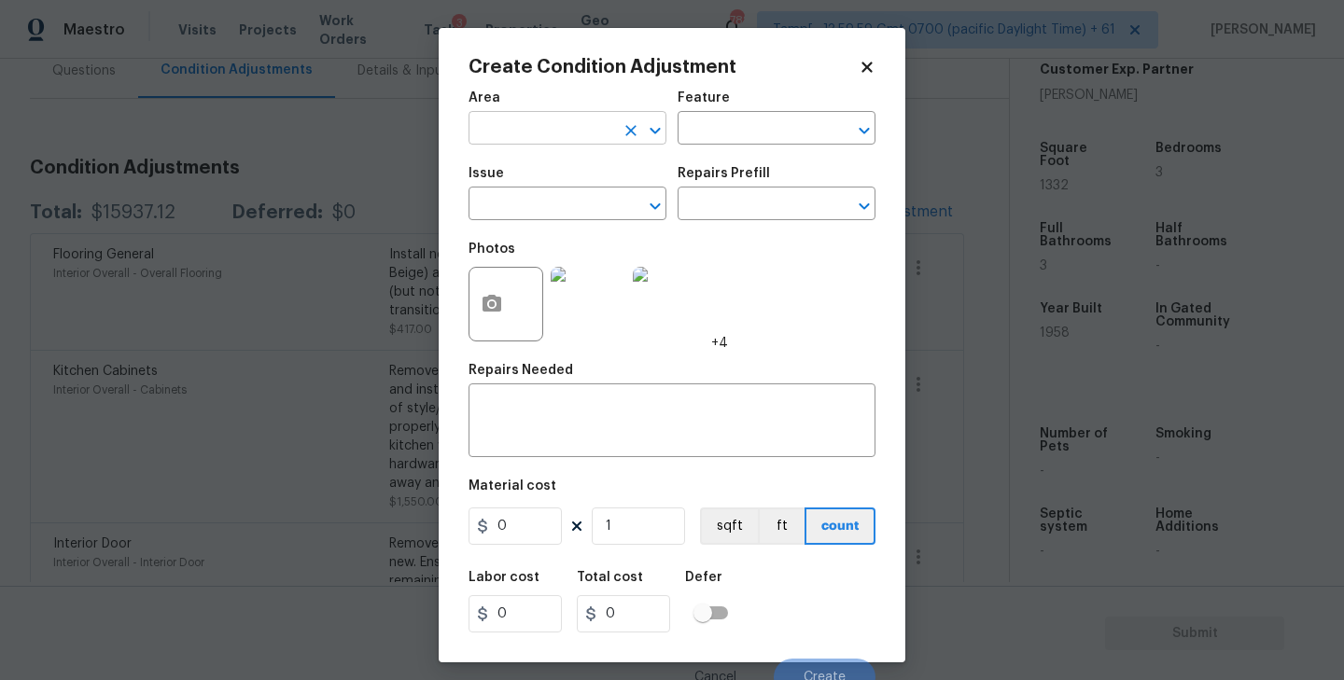
click at [505, 129] on input "text" at bounding box center [541, 130] width 146 height 29
click at [495, 205] on li "Interior Overall" at bounding box center [567, 203] width 198 height 31
type input "Interior Overall"
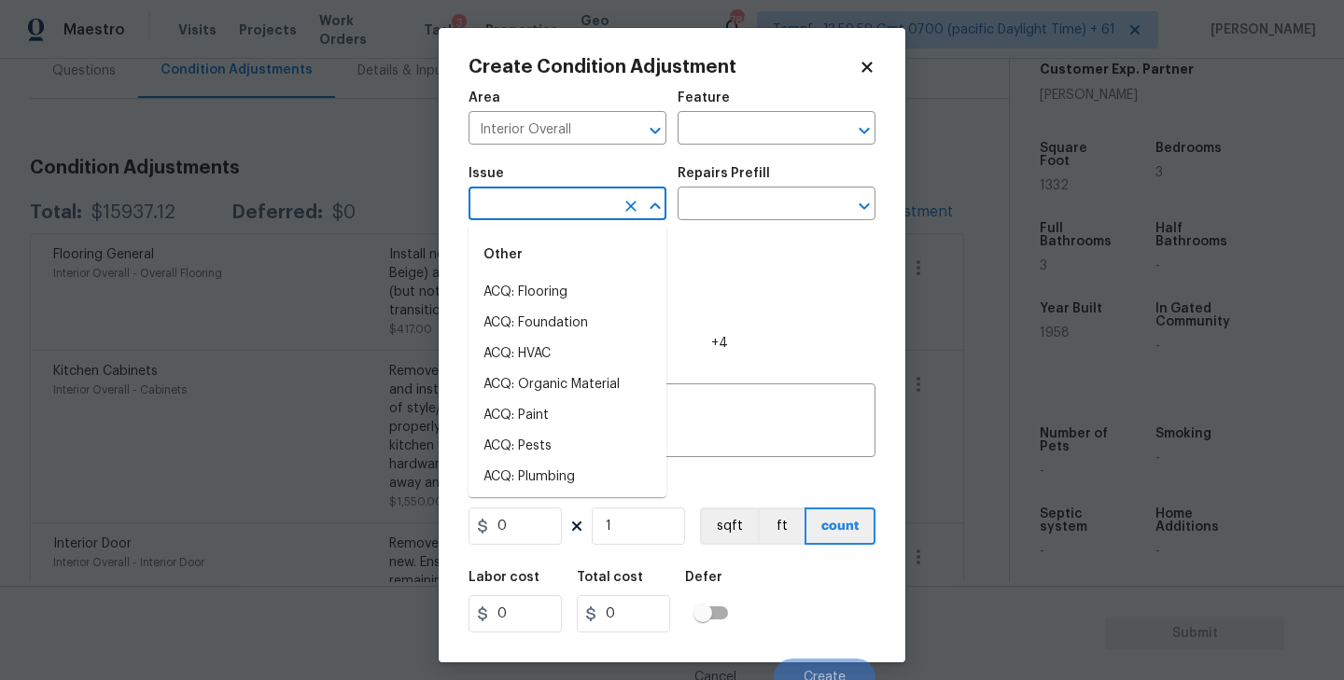
click at [526, 206] on input "text" at bounding box center [541, 205] width 146 height 29
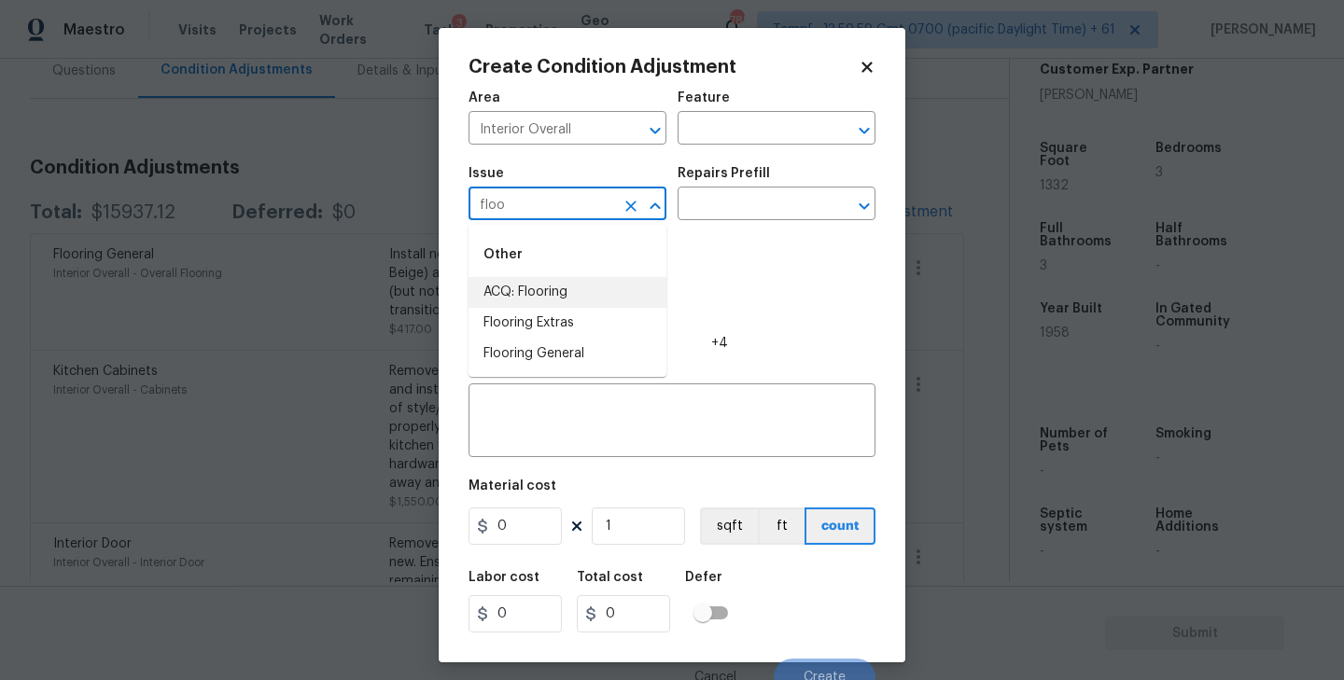
click at [587, 297] on li "ACQ: Flooring" at bounding box center [567, 292] width 198 height 31
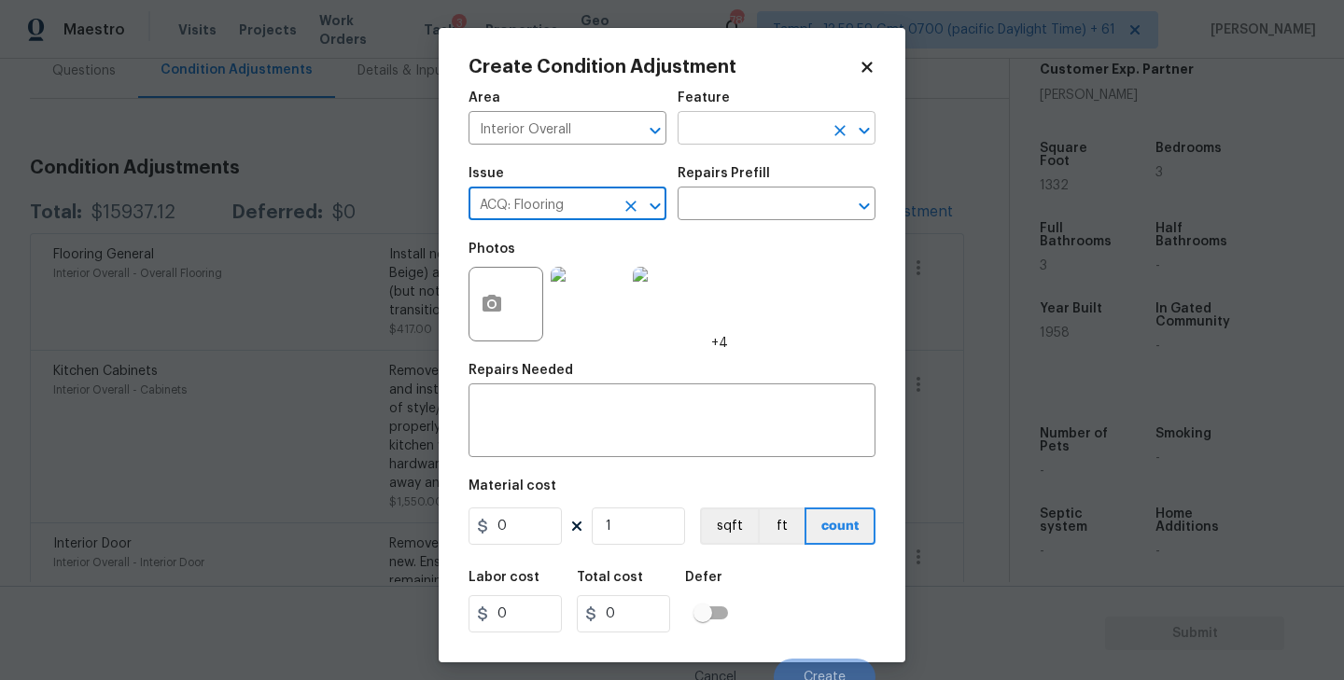
type input "ACQ: Flooring"
click at [721, 129] on input "text" at bounding box center [751, 130] width 146 height 29
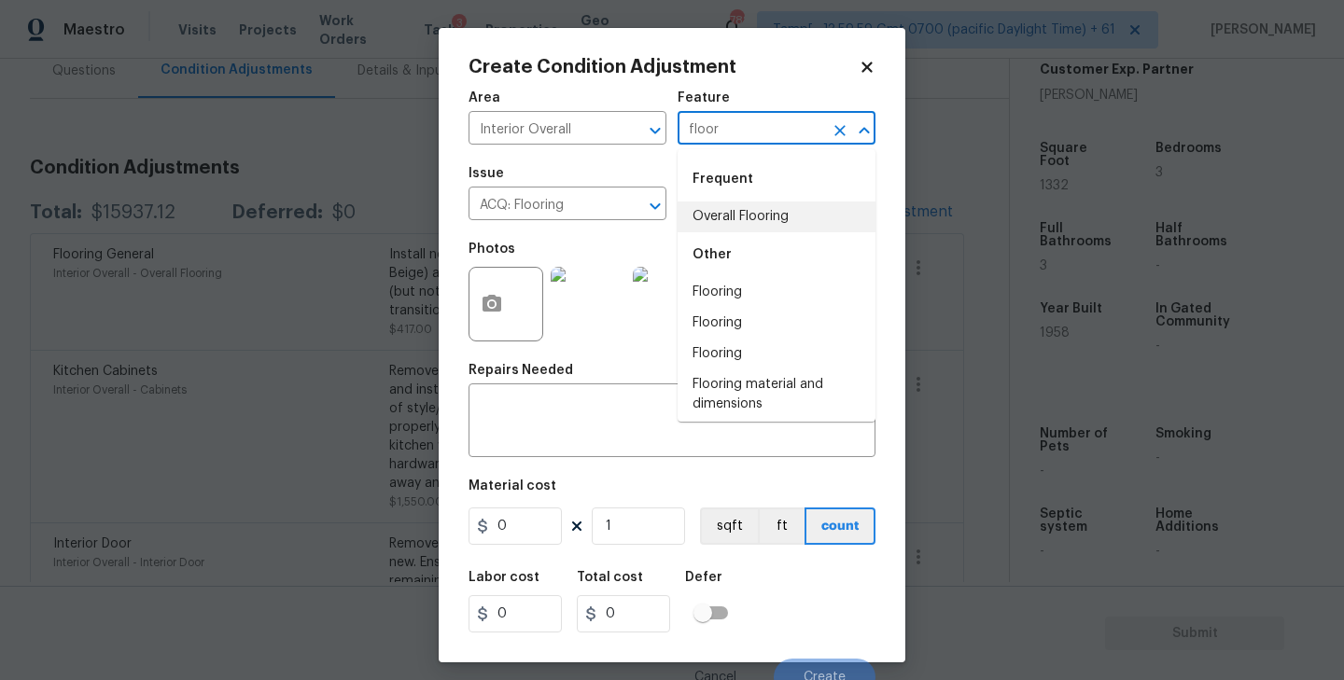
click at [757, 221] on li "Overall Flooring" at bounding box center [777, 217] width 198 height 31
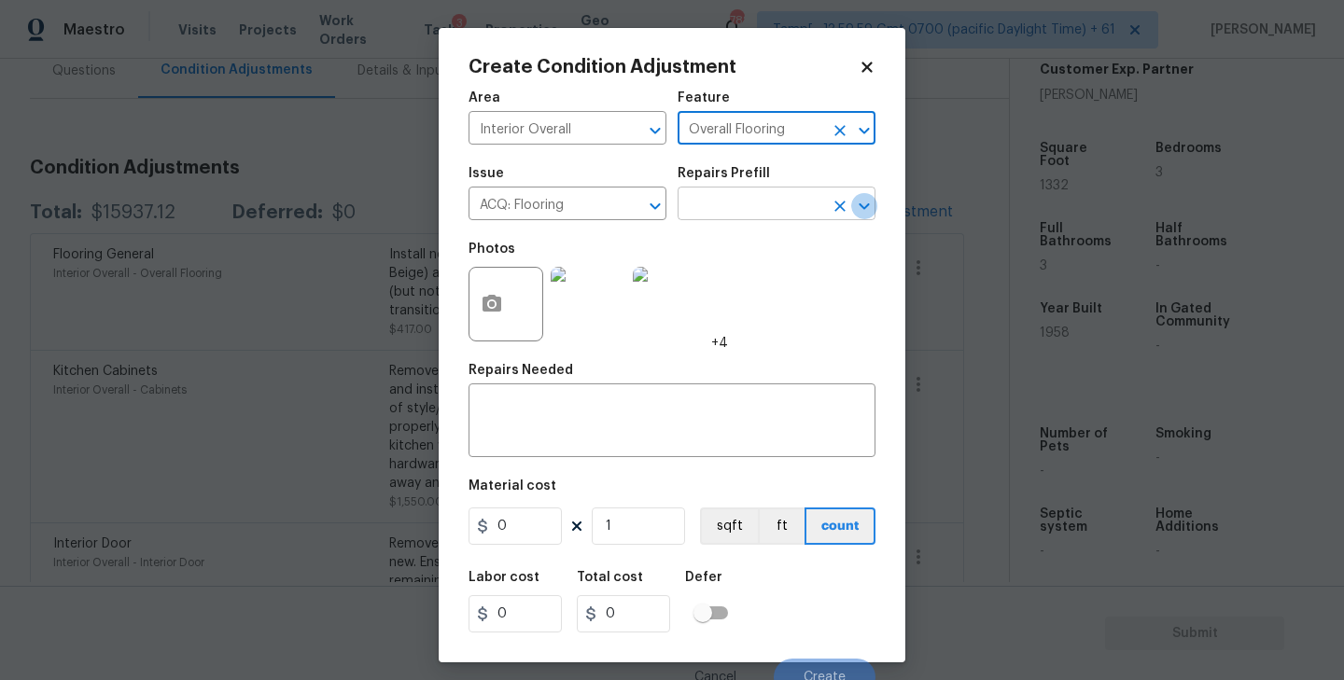
click at [866, 204] on icon "Open" at bounding box center [864, 206] width 22 height 22
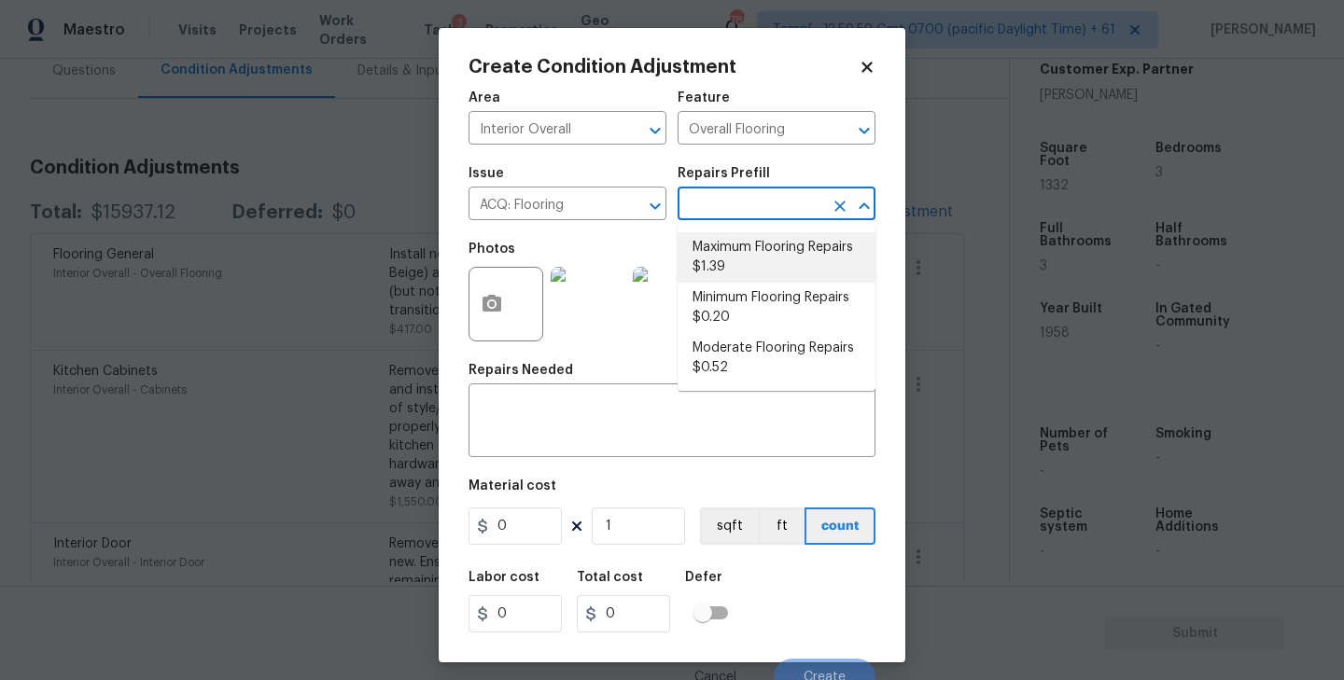
click at [767, 252] on li "Maximum Flooring Repairs $1.39" at bounding box center [777, 257] width 198 height 50
type input "Acquisition"
type textarea "Acquisition Scope: Maximum flooring repairs"
type input "1.39"
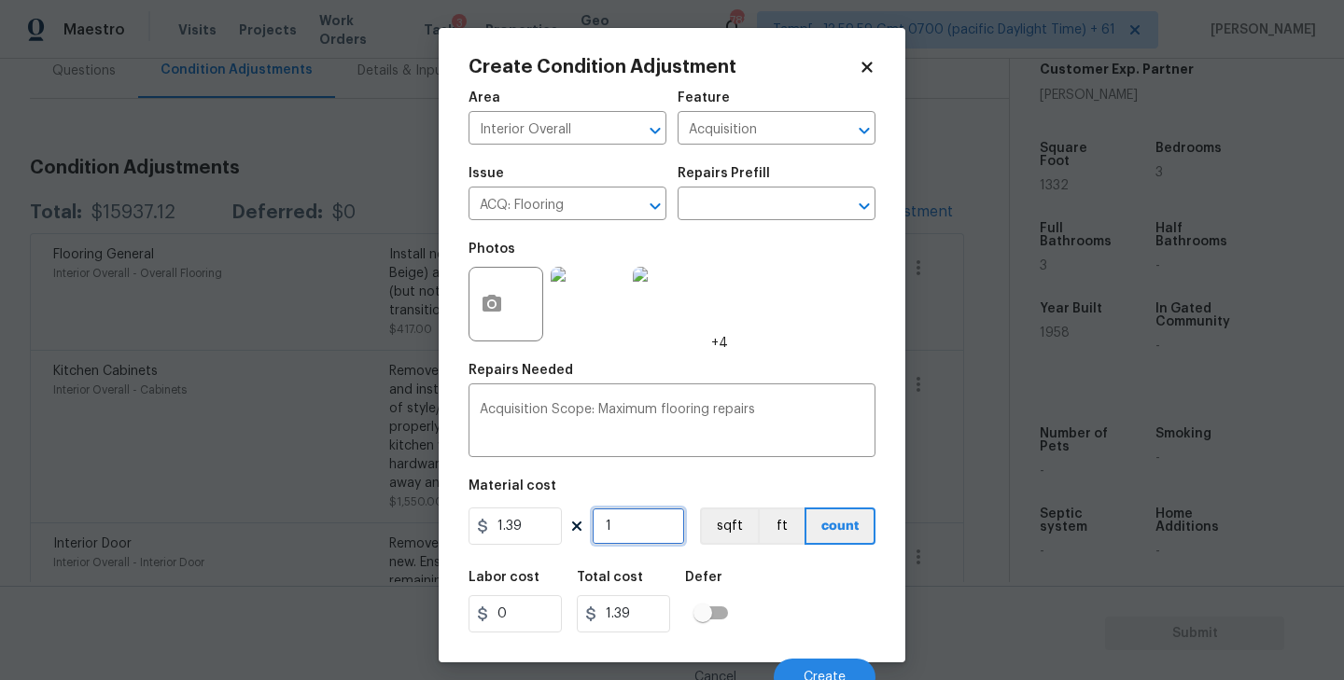
click at [632, 525] on input "1" at bounding box center [638, 526] width 93 height 37
type input "13"
type input "18.07"
type input "133"
type input "184.87"
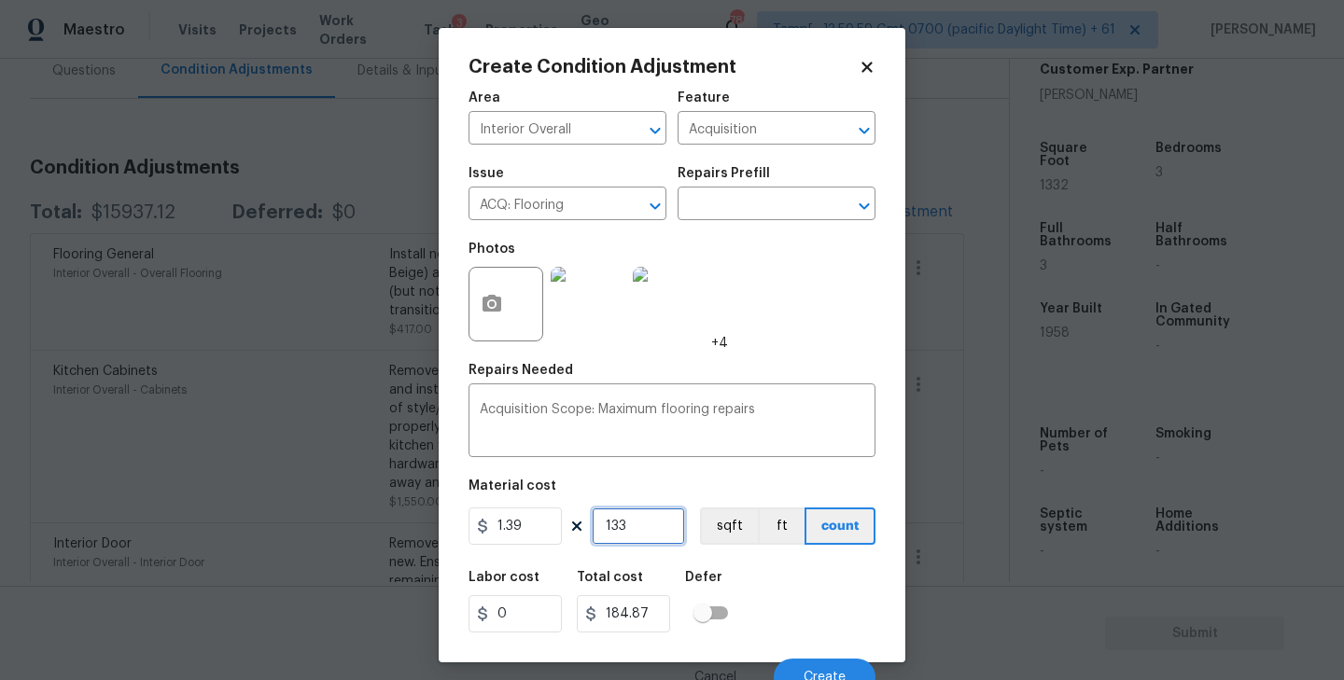
type input "1332"
type input "1851.48"
type input "1332"
click at [734, 531] on button "sqft" at bounding box center [729, 526] width 58 height 37
click at [834, 304] on div "Photos +4" at bounding box center [671, 291] width 407 height 121
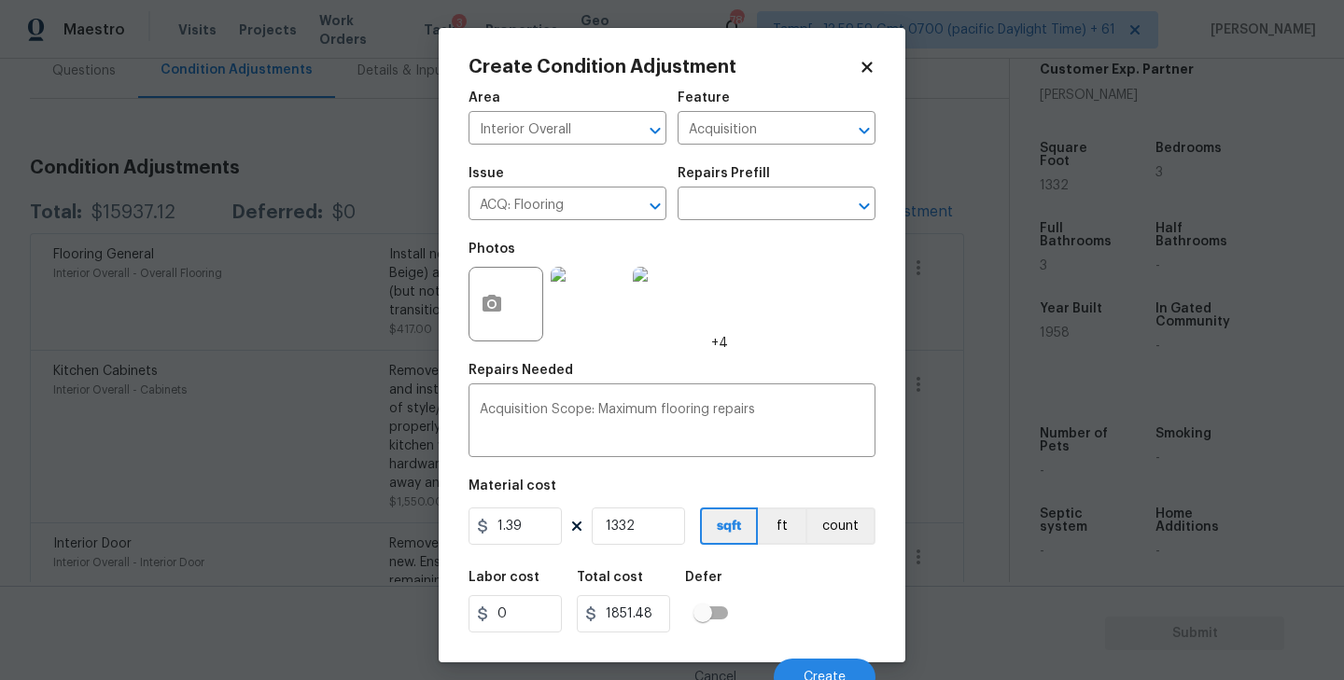
scroll to position [17, 0]
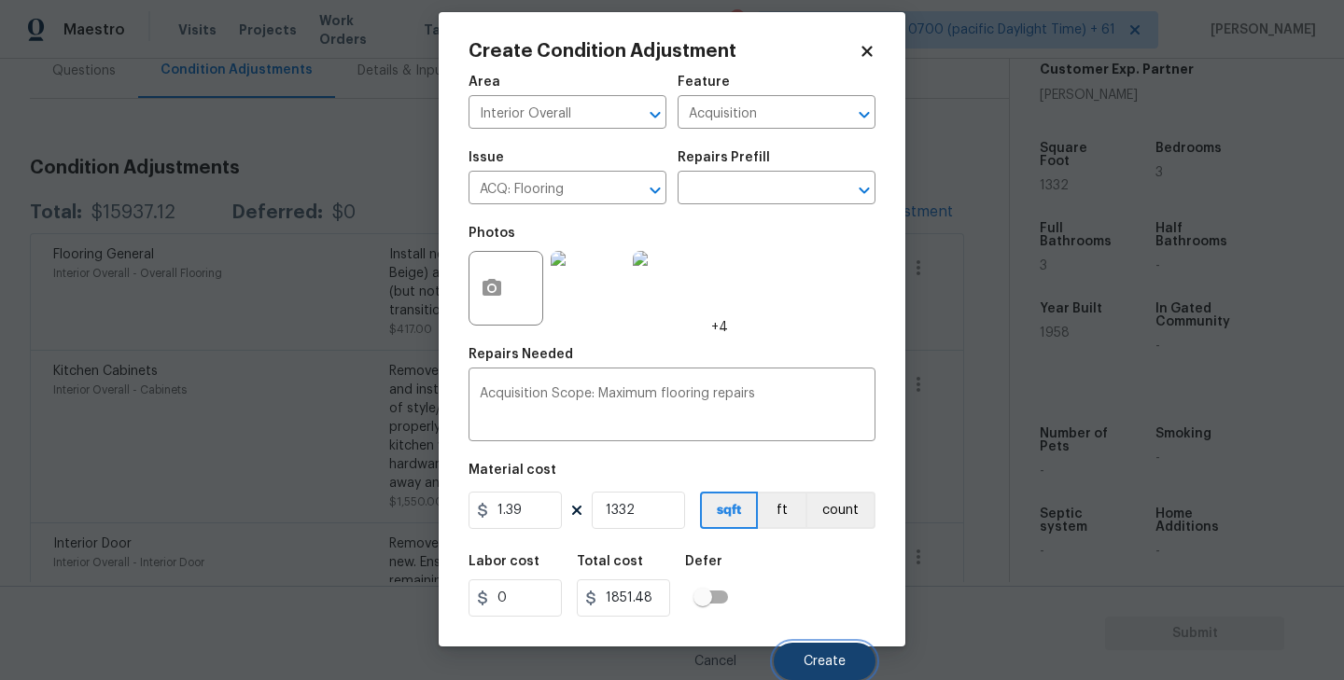
click at [815, 649] on button "Create" at bounding box center [825, 661] width 102 height 37
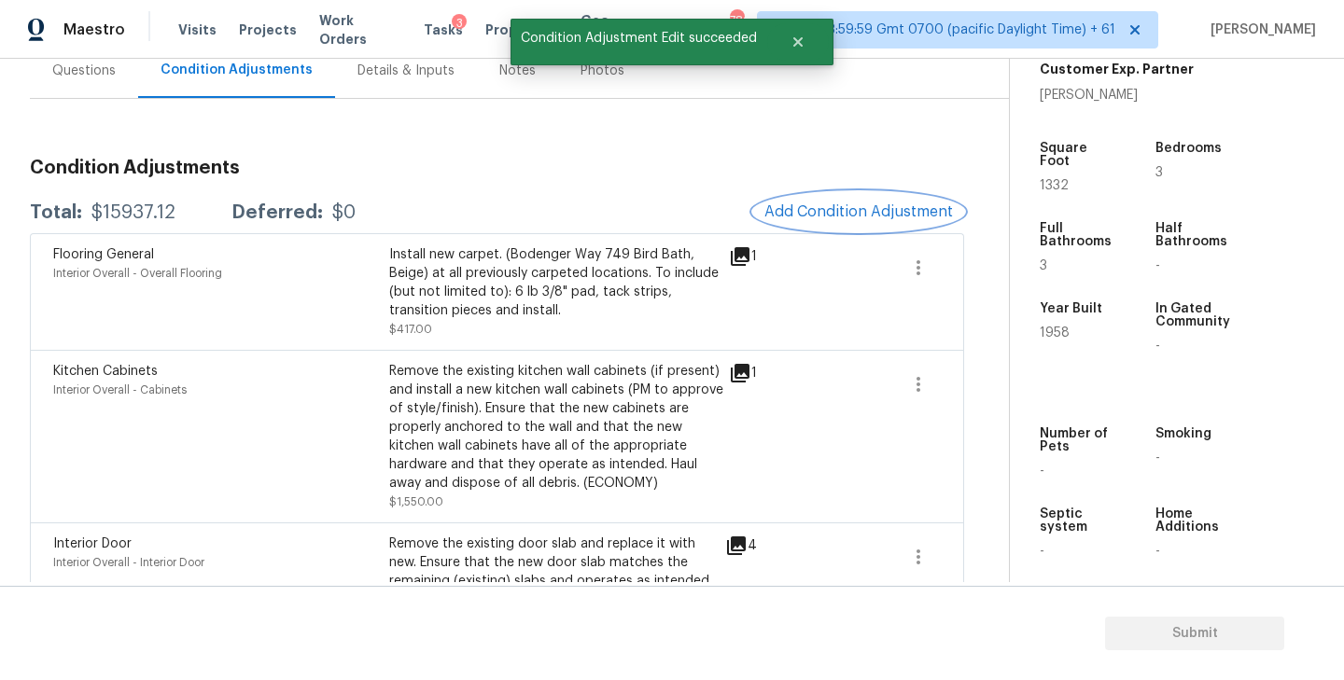
scroll to position [0, 0]
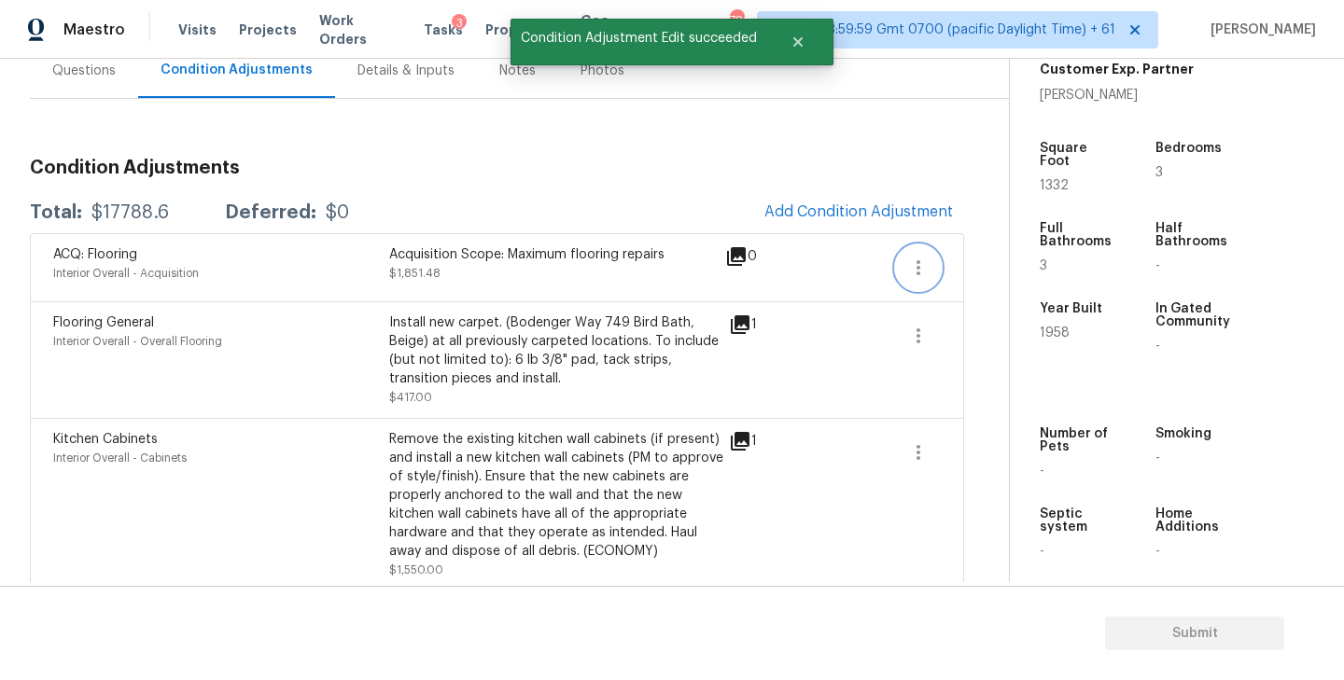
click at [924, 263] on icon "button" at bounding box center [918, 268] width 22 height 22
click at [913, 159] on h3 "Condition Adjustments" at bounding box center [497, 168] width 934 height 19
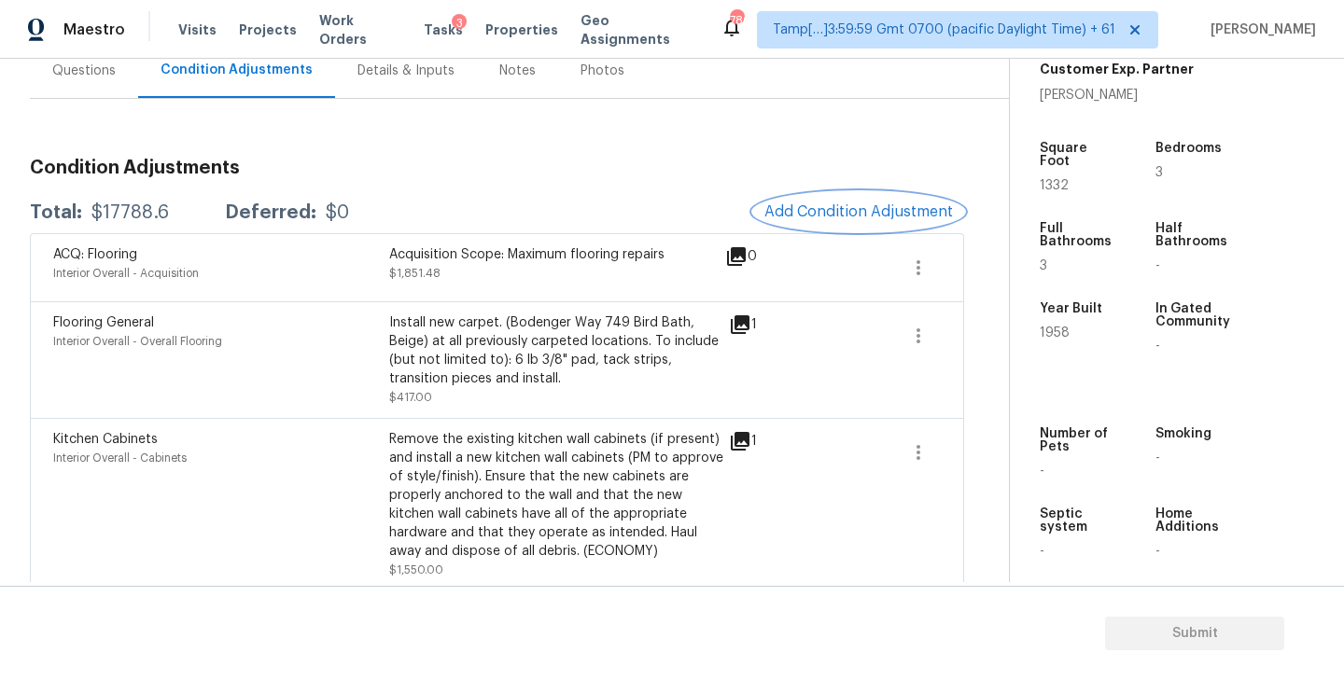
click at [862, 196] on button "Add Condition Adjustment" at bounding box center [858, 211] width 211 height 39
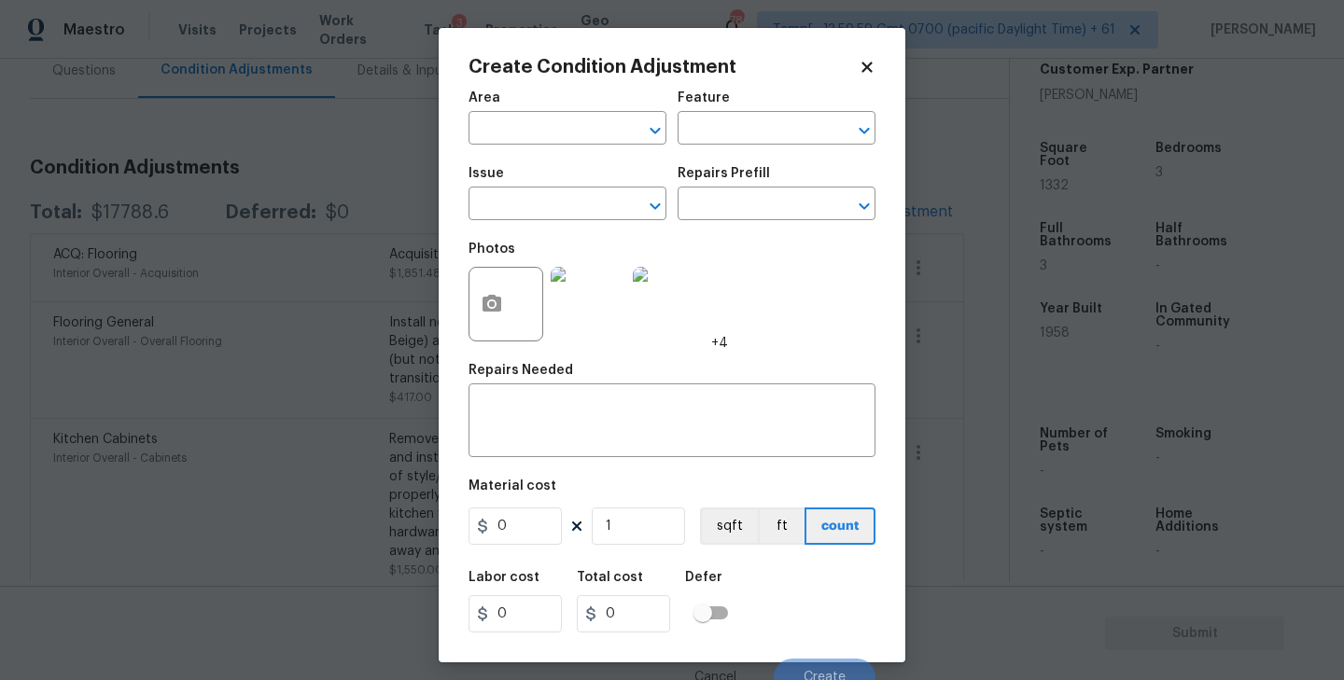
click at [853, 68] on h2 "Create Condition Adjustment" at bounding box center [663, 67] width 390 height 19
click at [861, 65] on icon at bounding box center [867, 67] width 17 height 17
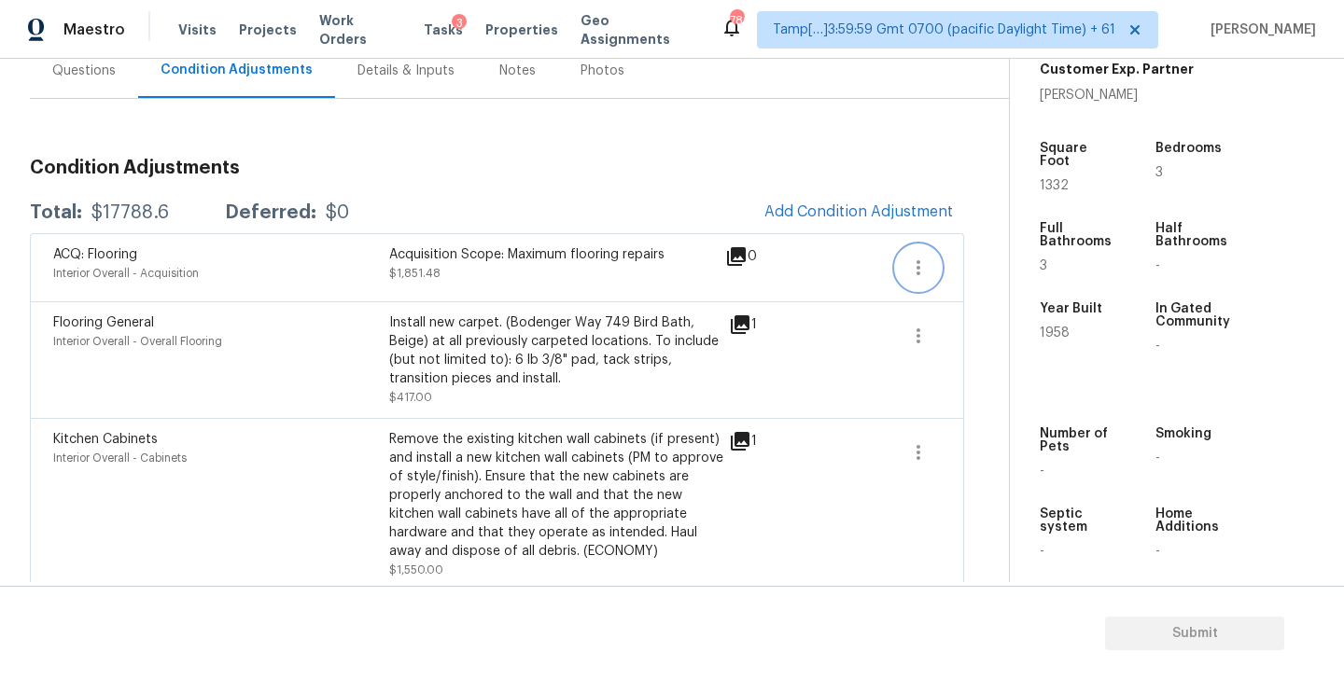
click at [915, 271] on icon "button" at bounding box center [918, 268] width 22 height 22
click at [996, 264] on div "Edit" at bounding box center [1025, 264] width 146 height 19
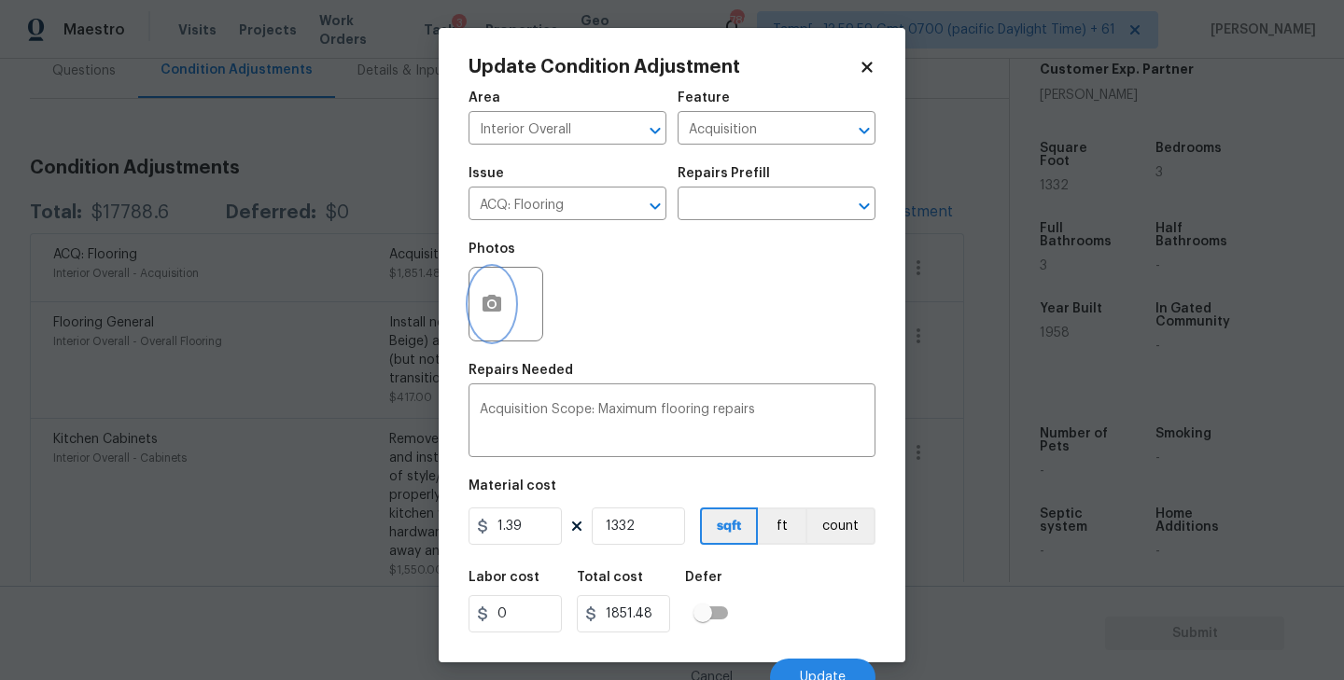
click at [507, 304] on button "button" at bounding box center [491, 304] width 45 height 73
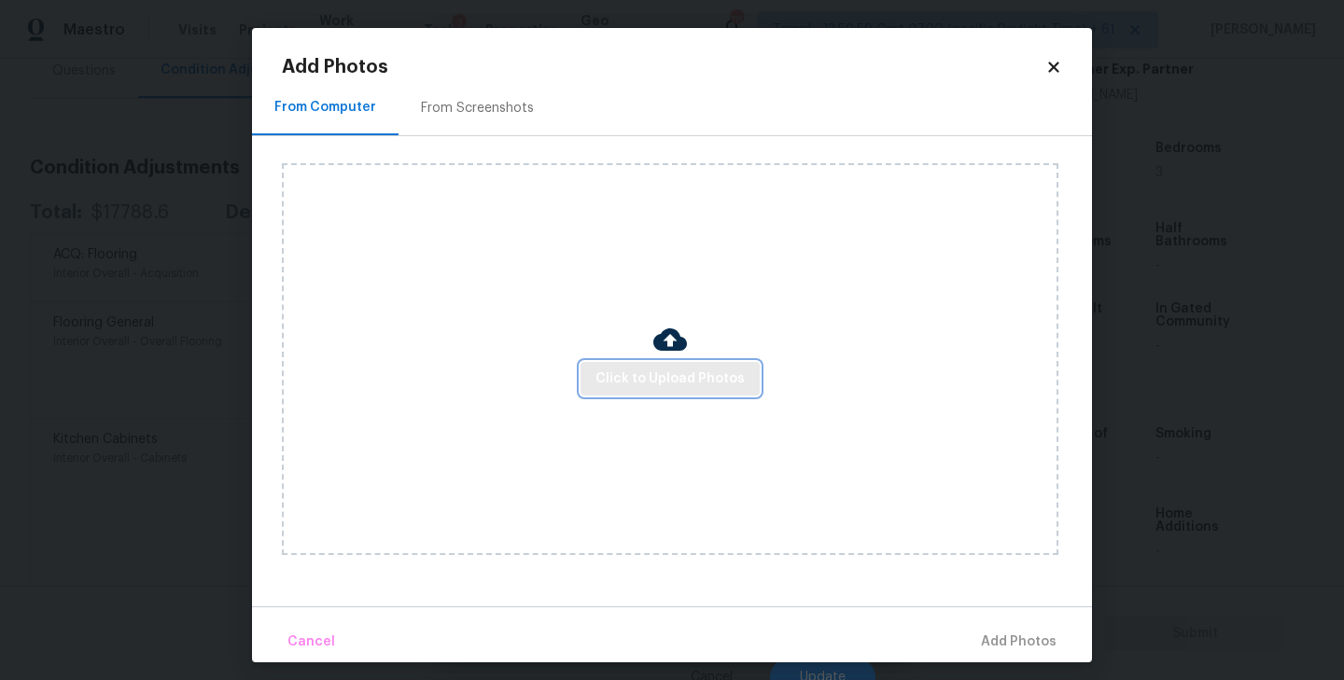
click at [647, 372] on span "Click to Upload Photos" at bounding box center [669, 379] width 149 height 23
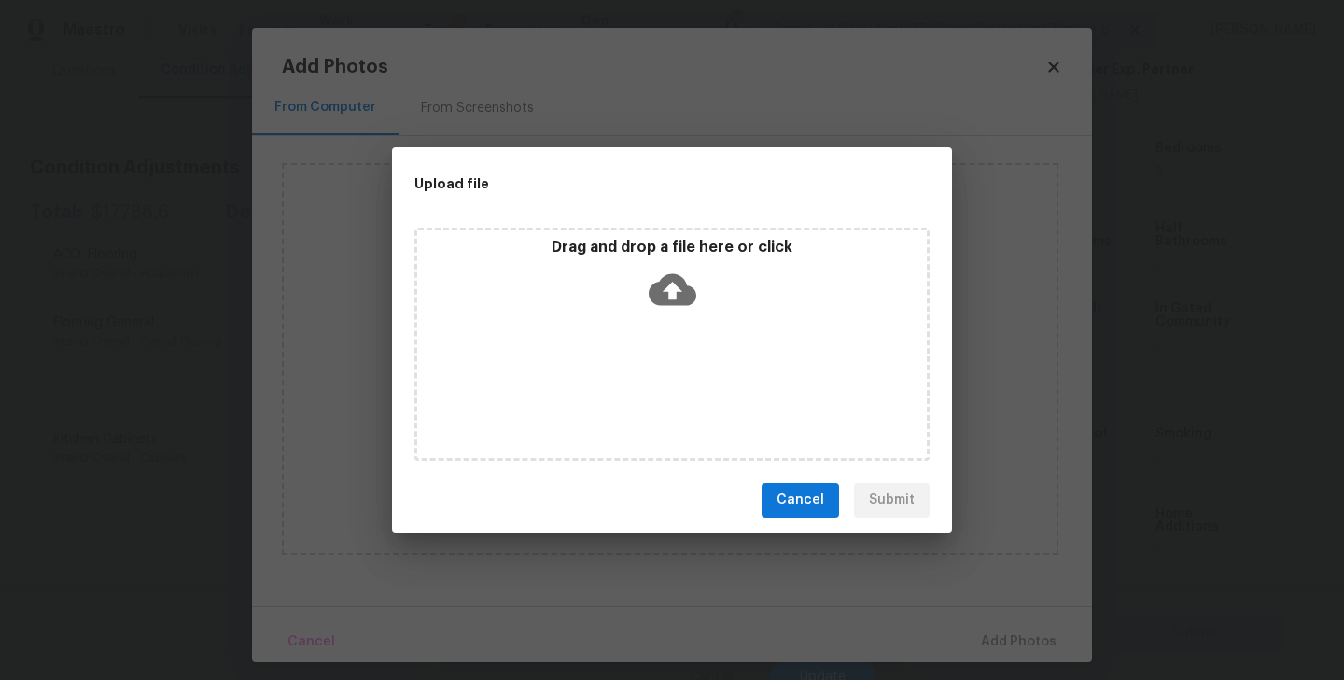
click at [674, 297] on icon at bounding box center [673, 290] width 48 height 48
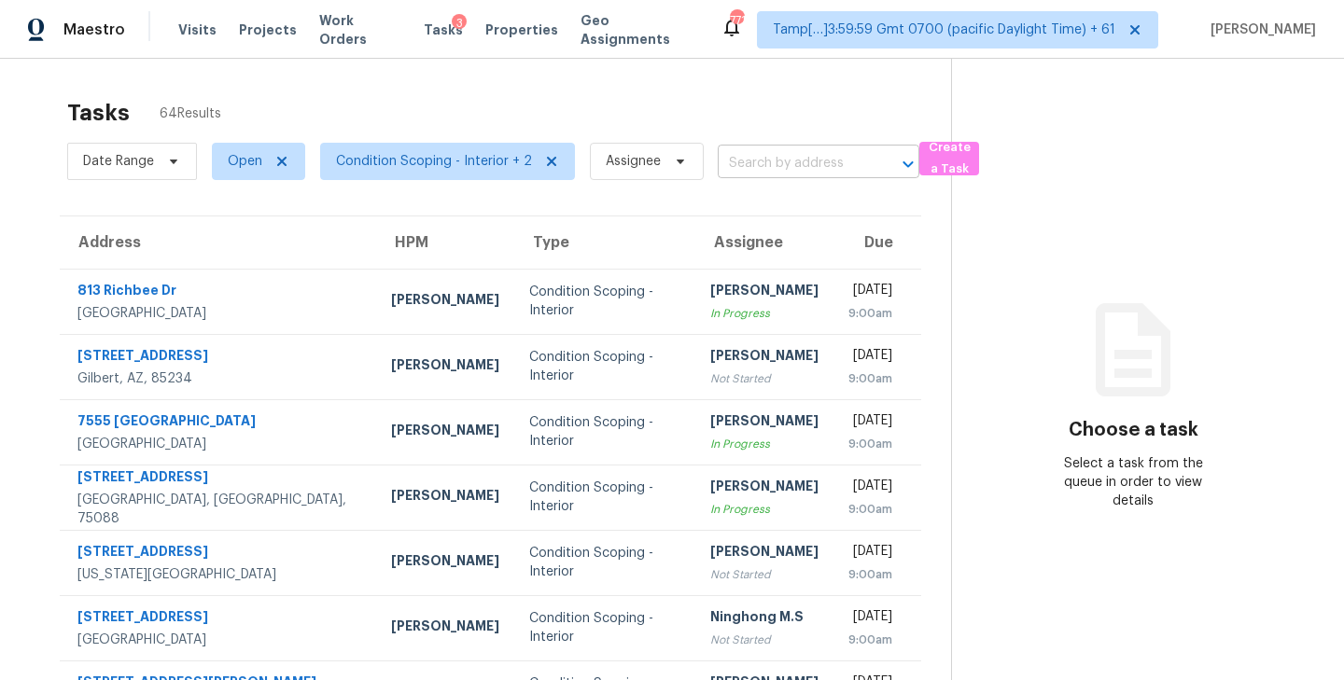
click at [771, 159] on input "text" at bounding box center [792, 163] width 149 height 29
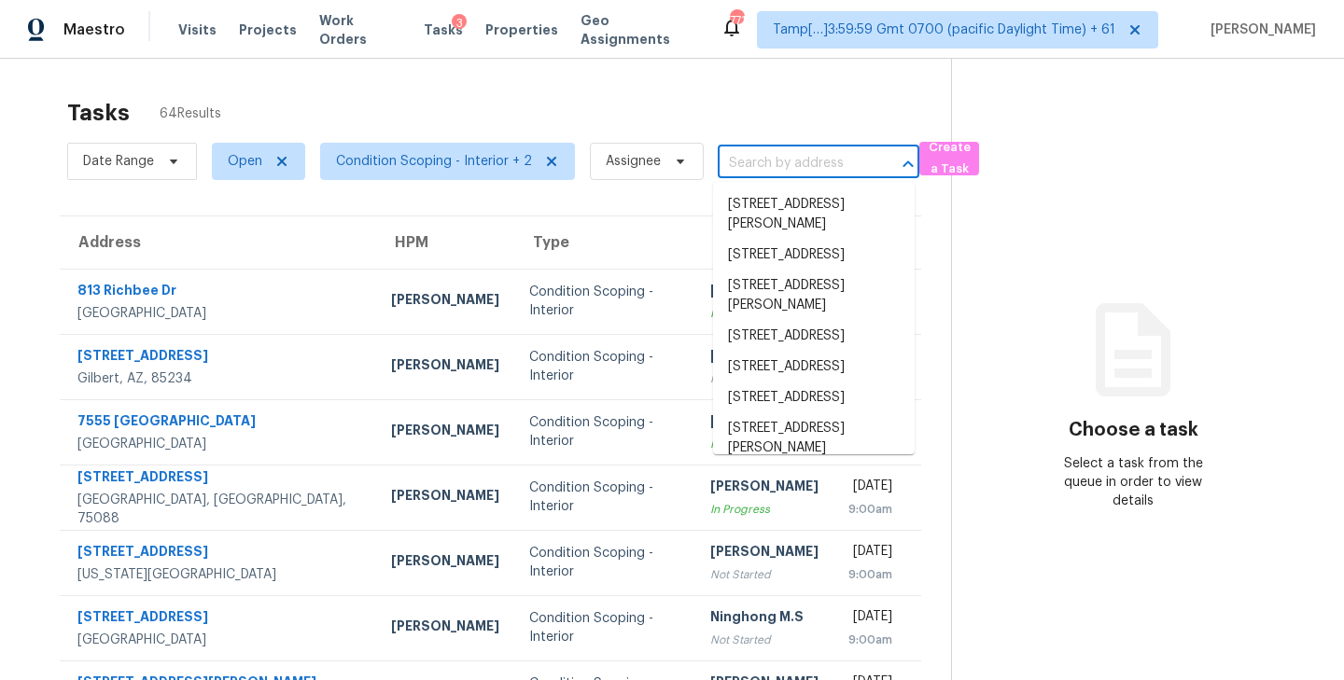
paste input "[STREET_ADDRESS]"
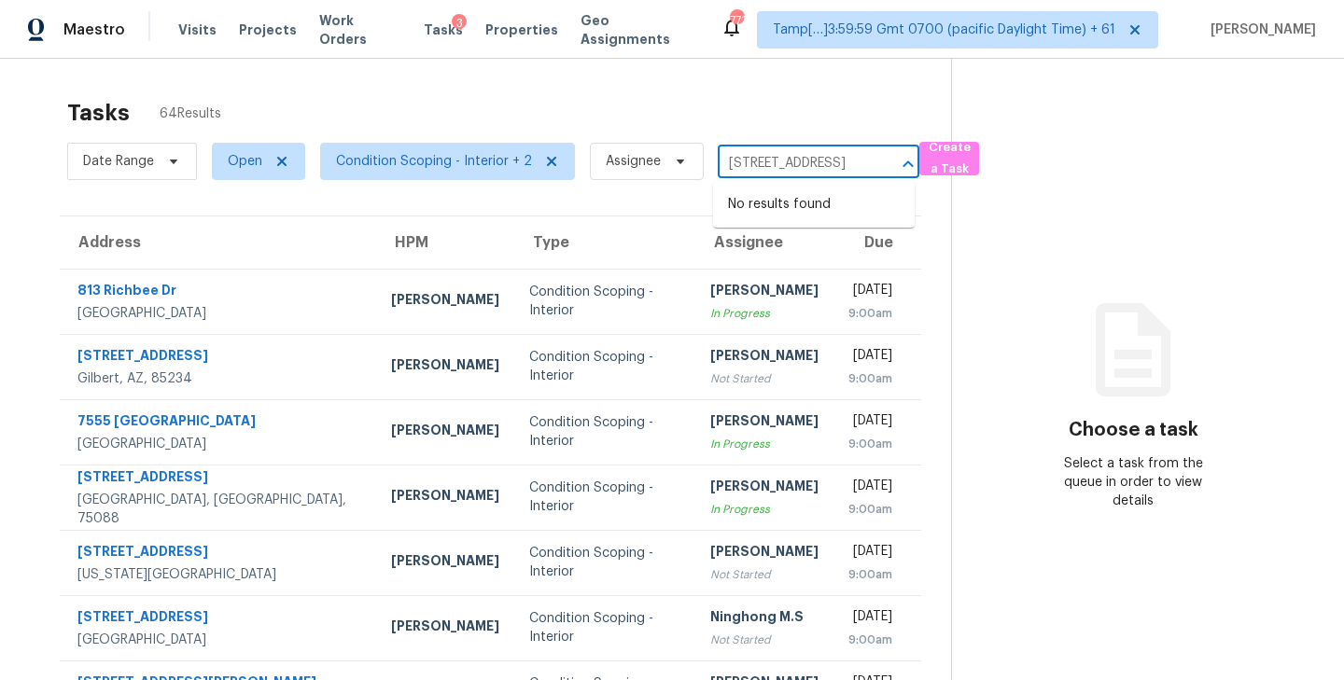
type input "[STREET_ADDRESS]"
click at [782, 119] on div "Tasks 64 Results" at bounding box center [509, 113] width 884 height 49
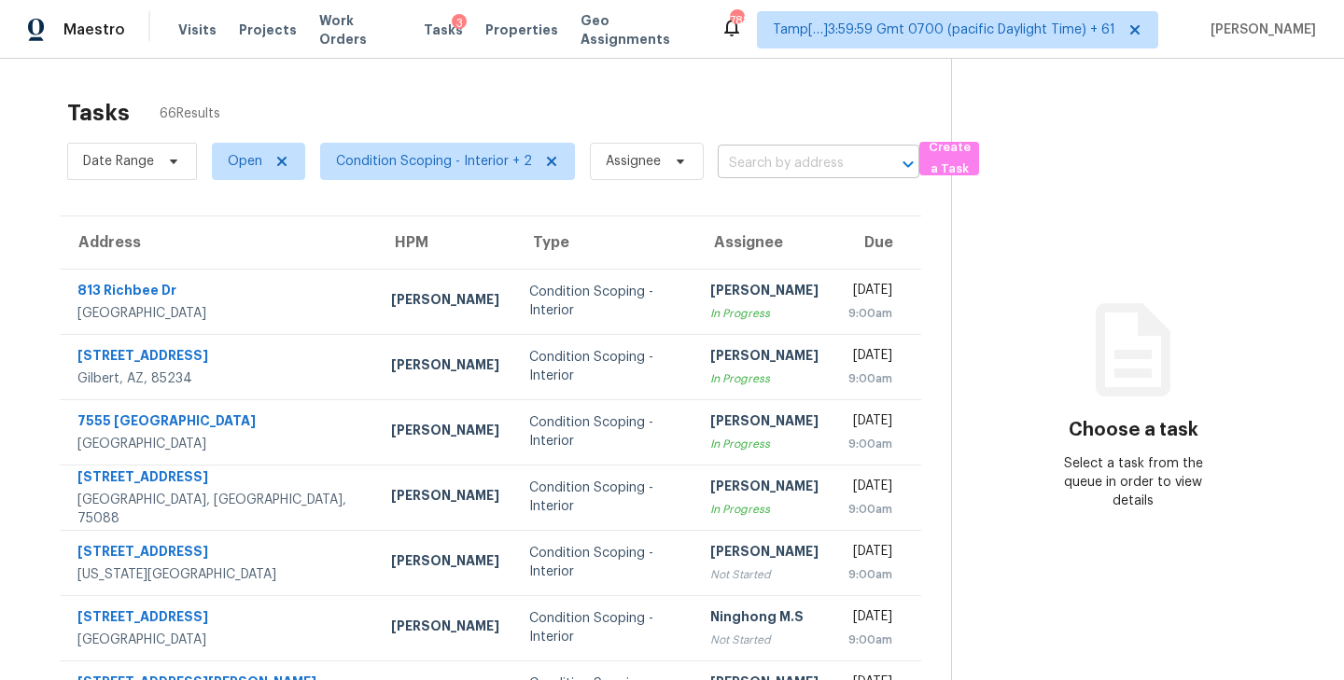
click at [778, 163] on input "text" at bounding box center [792, 163] width 149 height 29
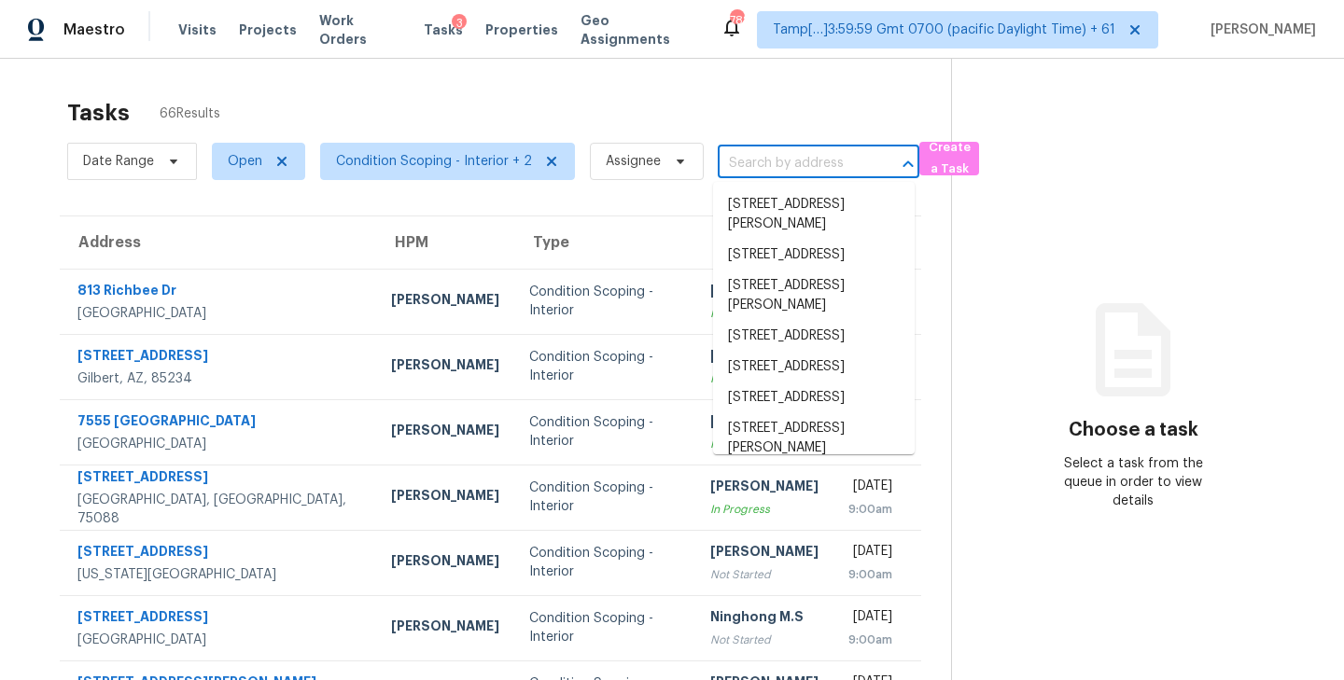
paste input "[STREET_ADDRESS]"
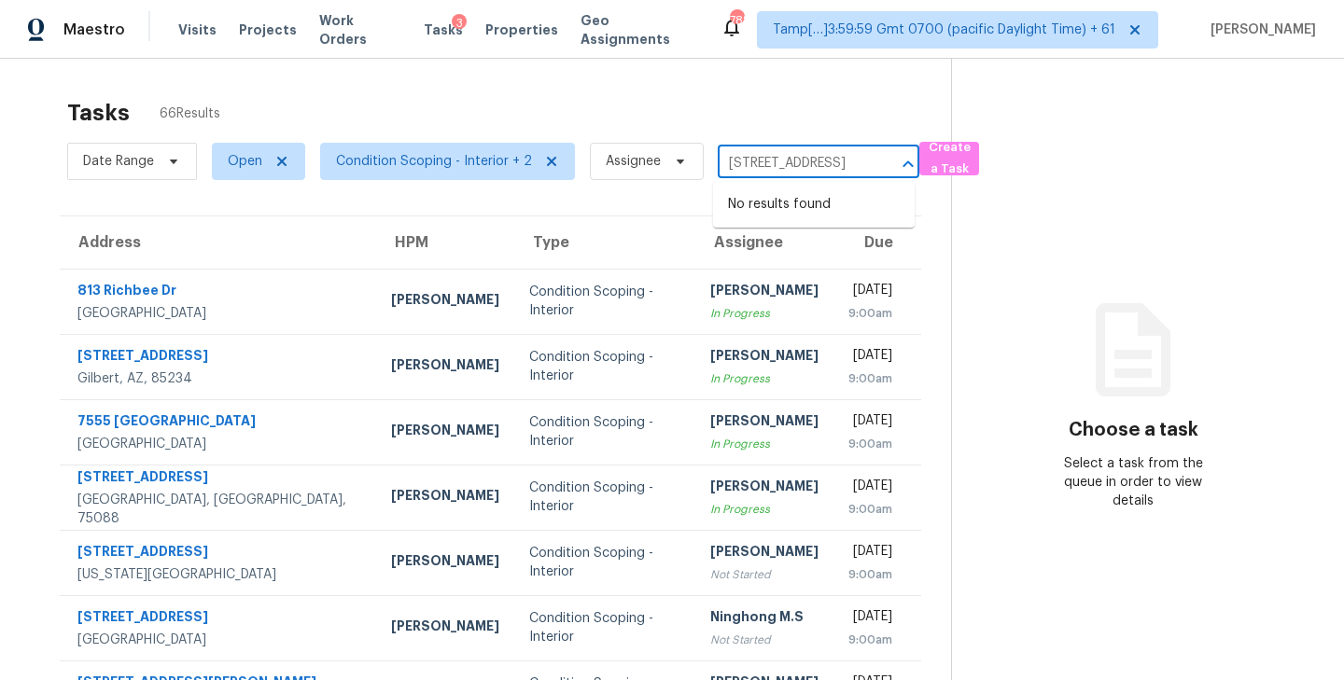
type input "[STREET_ADDRESS]"
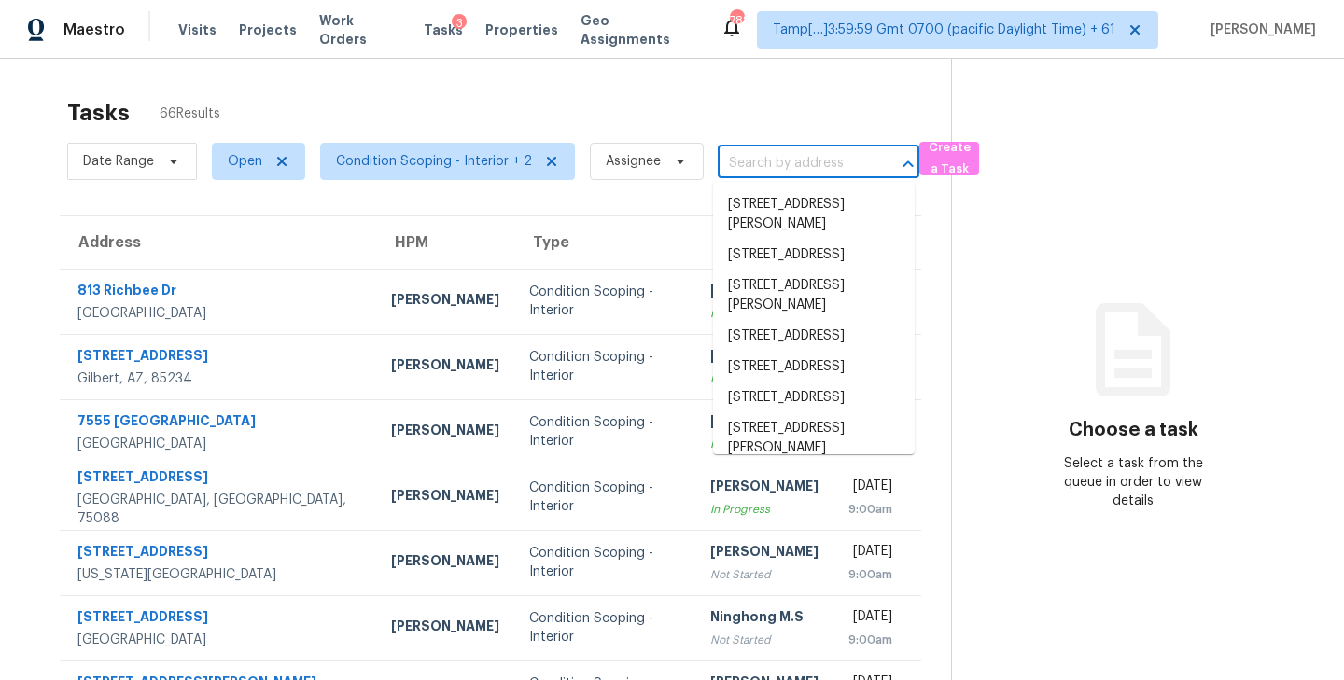
scroll to position [0, 0]
click at [755, 167] on input "text" at bounding box center [792, 163] width 149 height 29
paste input "[STREET_ADDRESS]"
type input "[STREET_ADDRESS]"
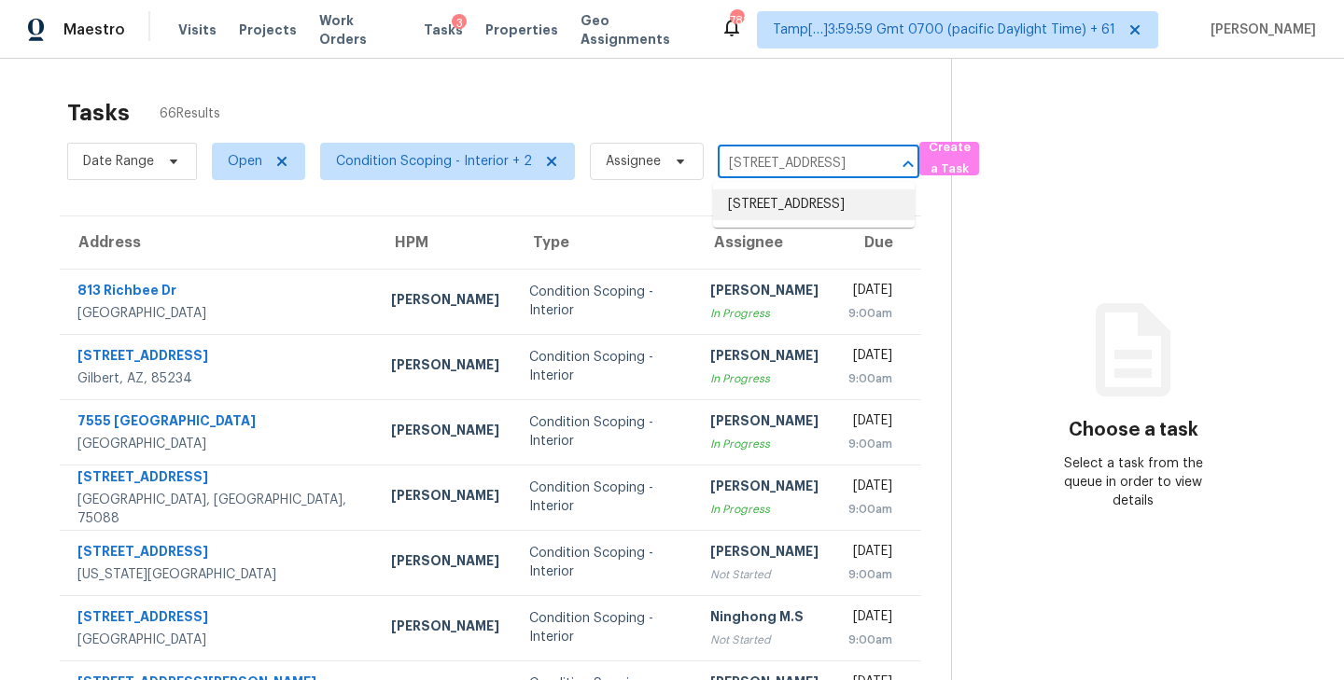
click at [762, 195] on li "[STREET_ADDRESS]" at bounding box center [814, 204] width 202 height 31
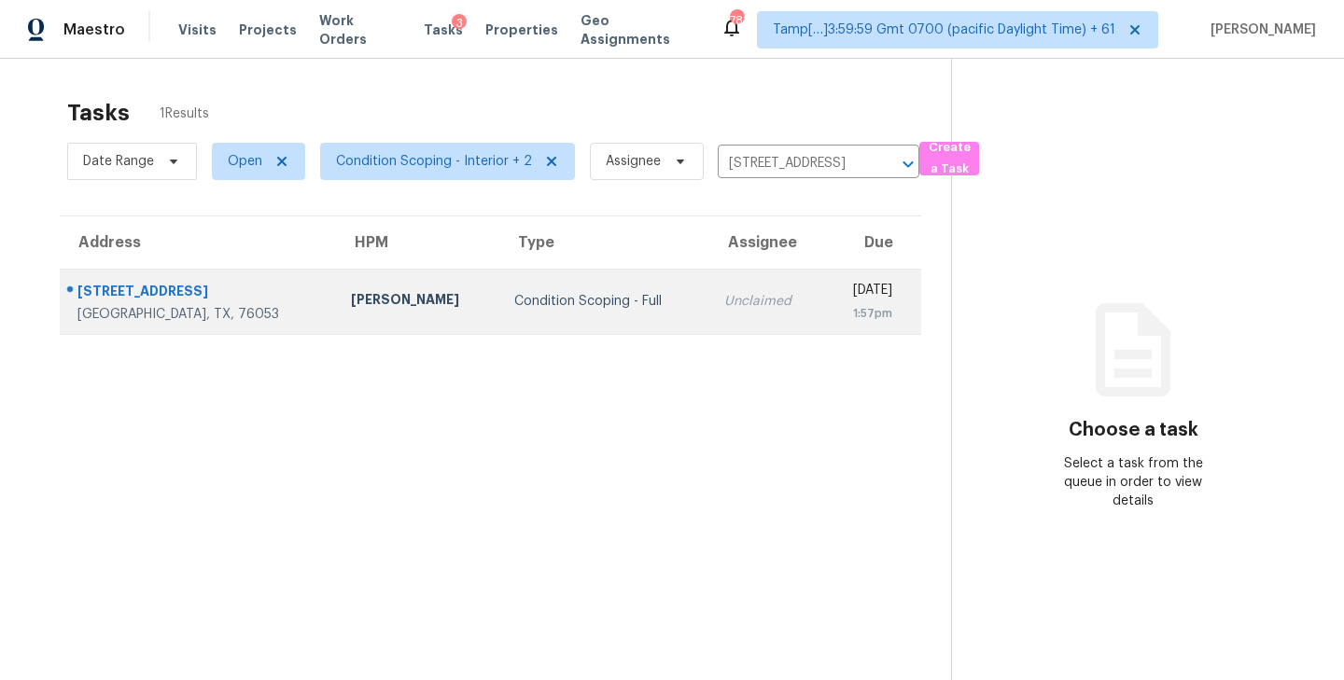
click at [709, 314] on td "Unclaimed" at bounding box center [766, 301] width 115 height 65
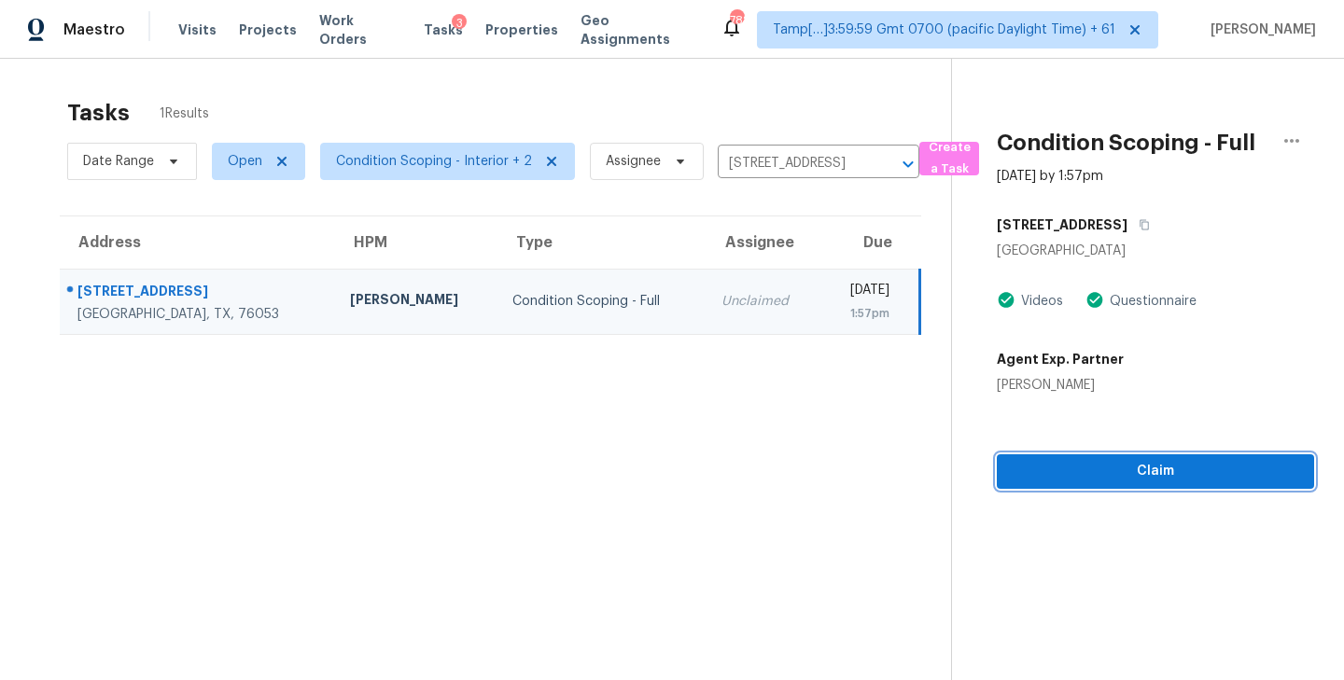
click at [1128, 487] on button "Claim" at bounding box center [1155, 471] width 317 height 35
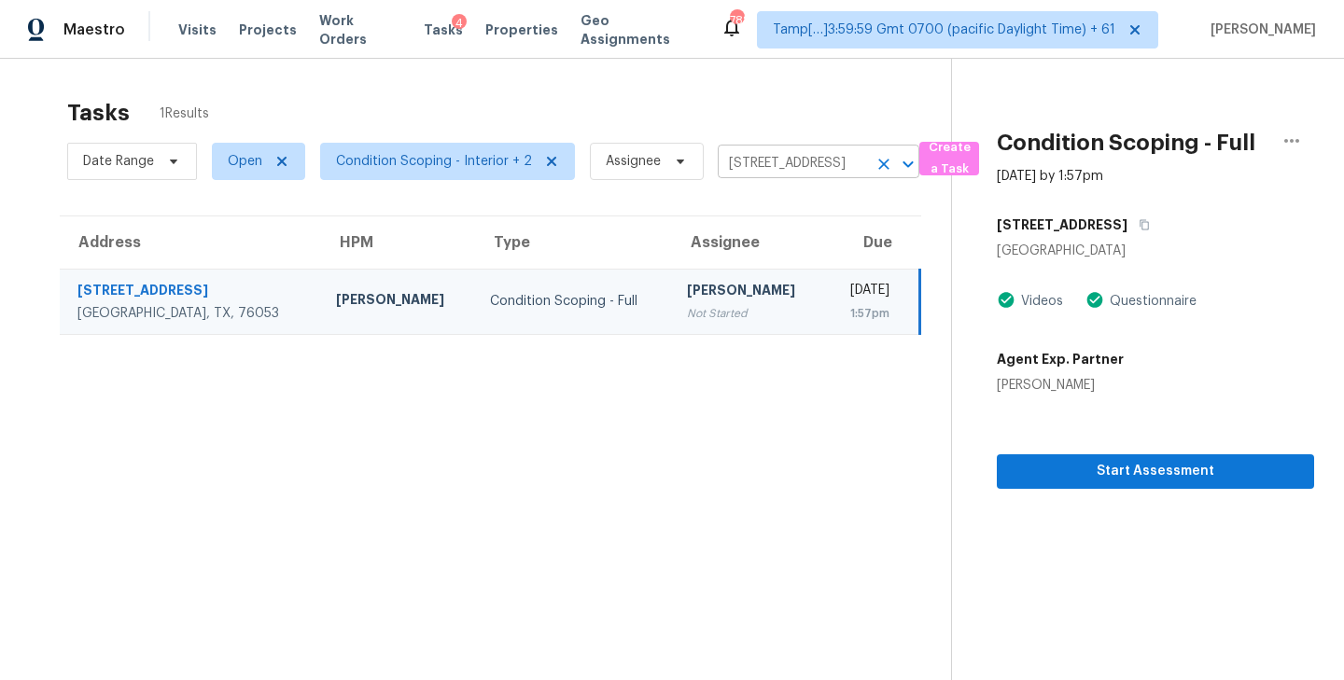
click at [801, 162] on input "[STREET_ADDRESS]" at bounding box center [792, 163] width 149 height 29
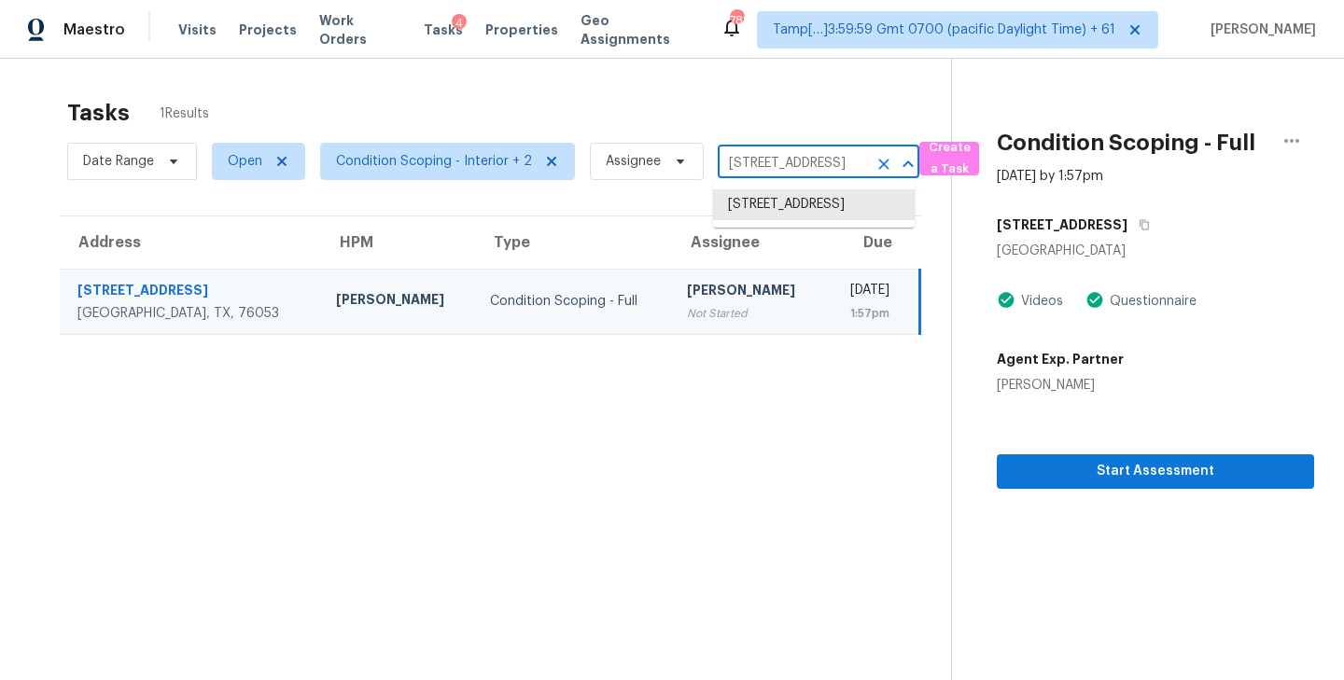
paste input "[STREET_ADDRESS][PERSON_NAME]"
click at [765, 214] on li "[STREET_ADDRESS]" at bounding box center [814, 204] width 202 height 31
click at [754, 159] on input "[STREET_ADDRESS]" at bounding box center [792, 163] width 149 height 29
paste input "[STREET_ADDRESS][PERSON_NAME]"
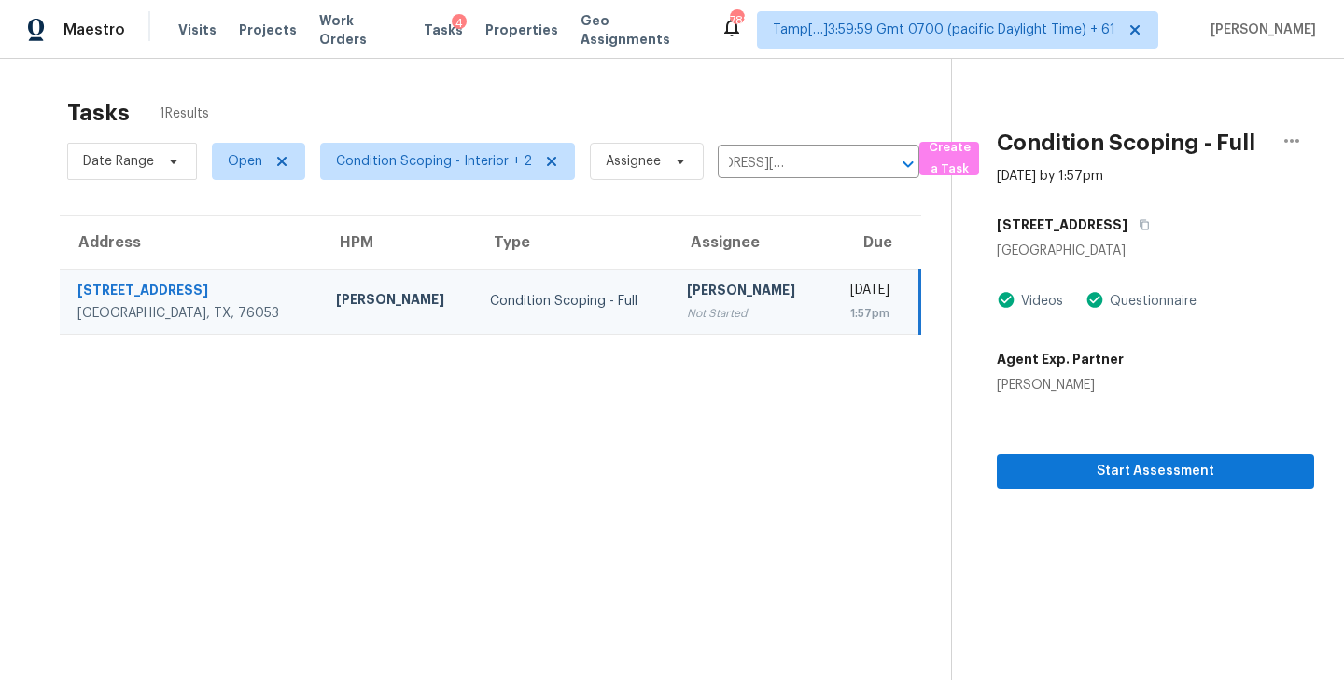
type input "[STREET_ADDRESS]"
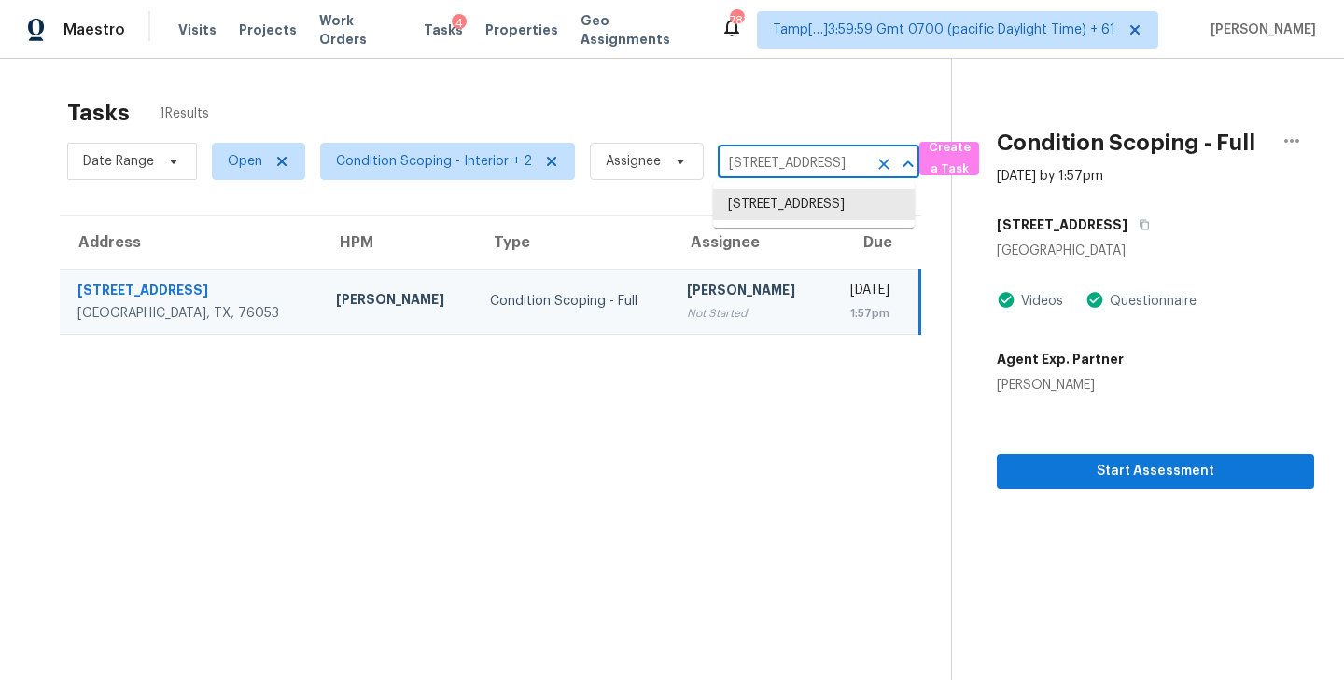
scroll to position [0, 0]
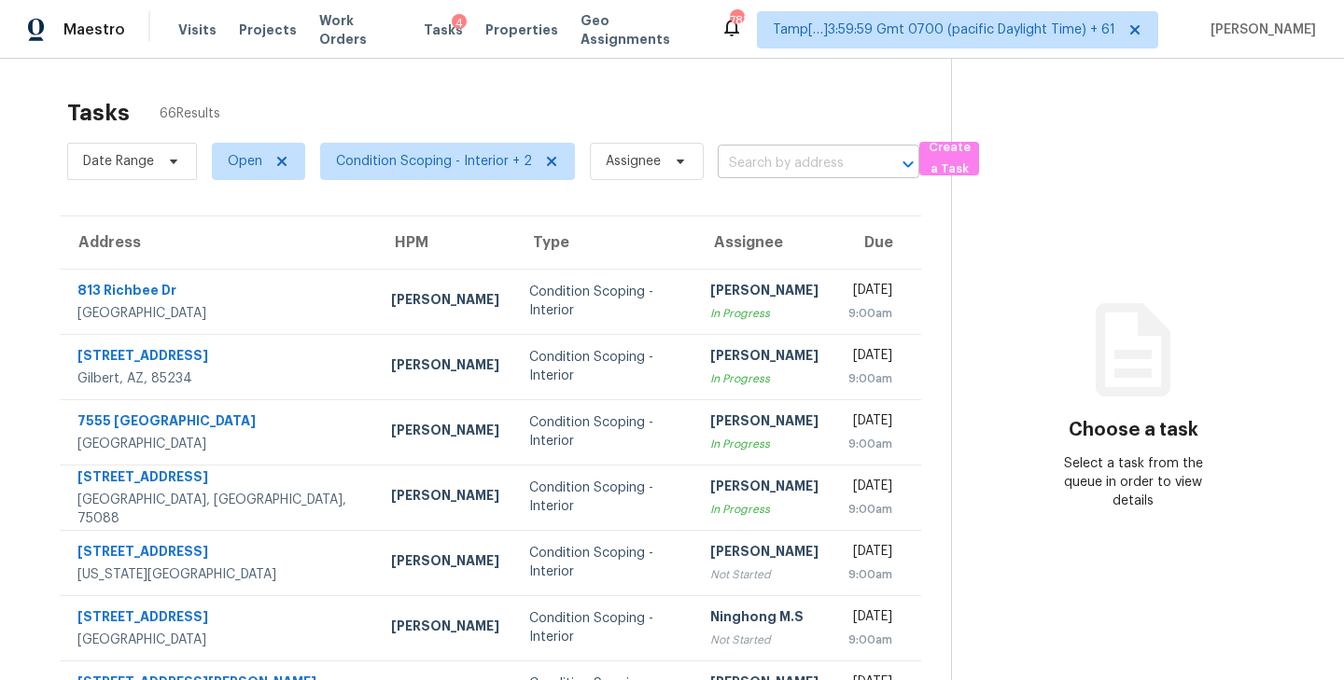
click at [759, 162] on input "text" at bounding box center [792, 163] width 149 height 29
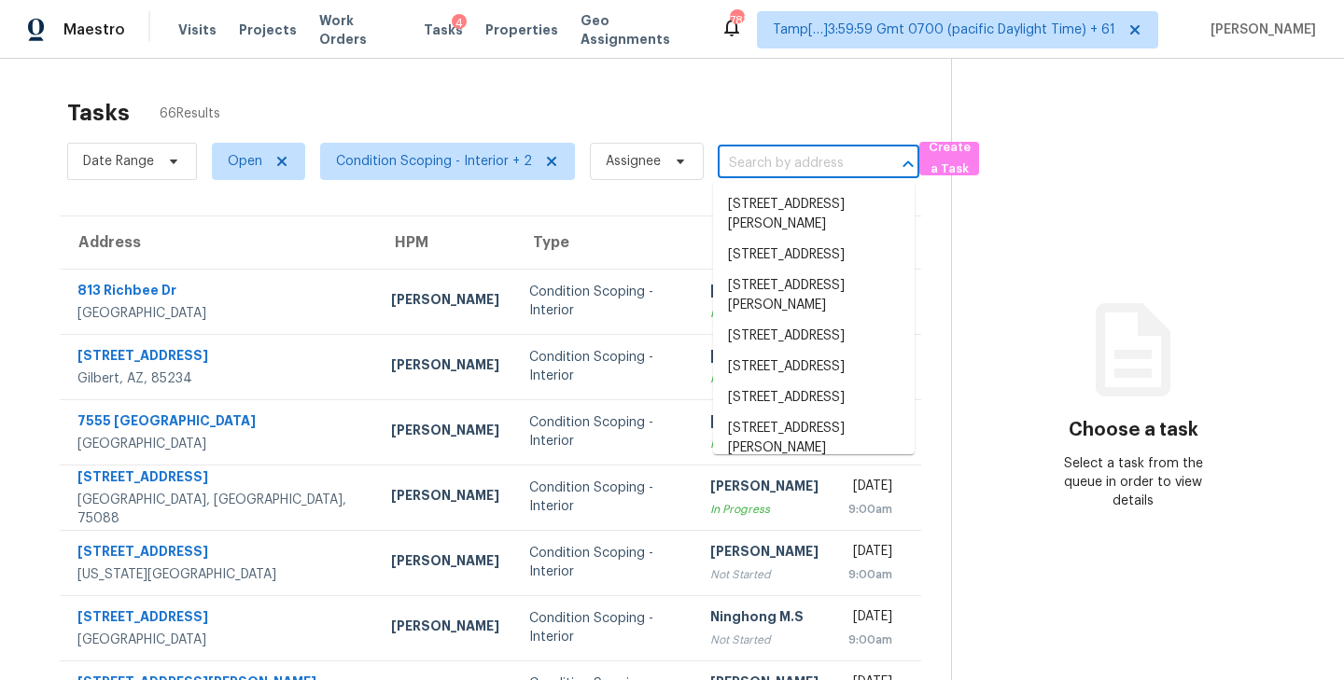
paste input "[STREET_ADDRESS][PERSON_NAME]"
type input "[STREET_ADDRESS][PERSON_NAME]"
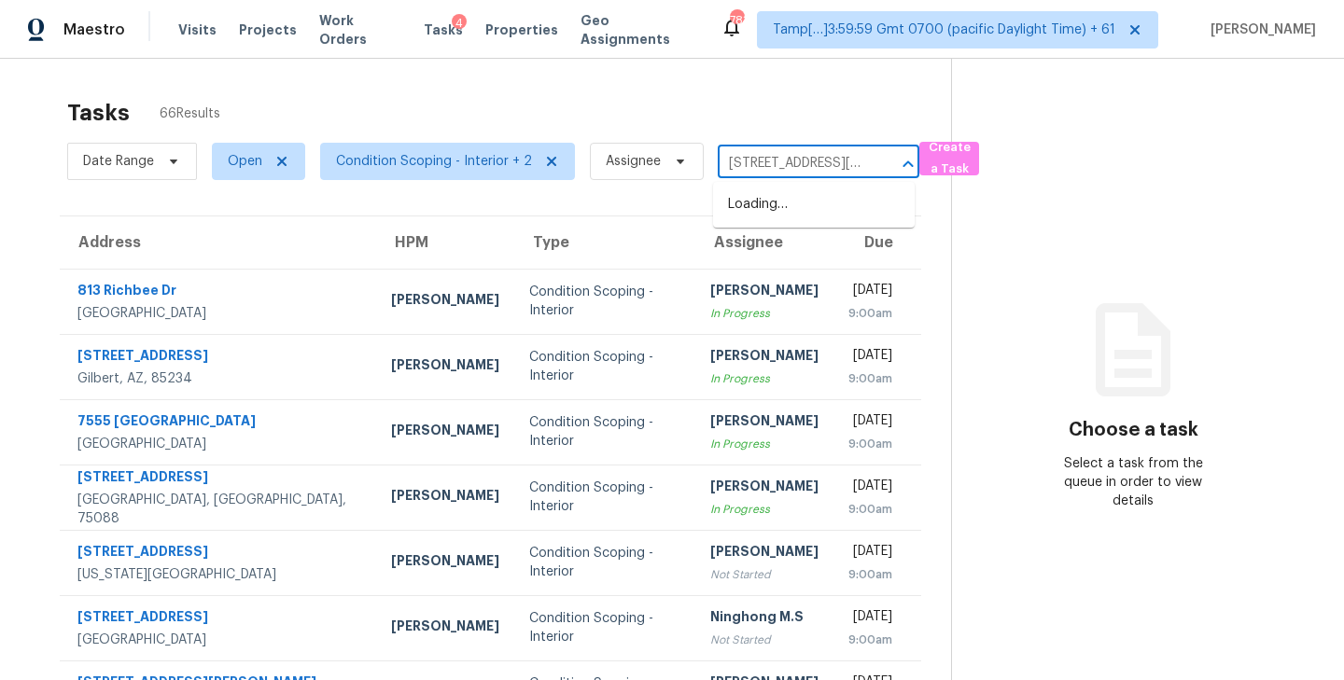
scroll to position [0, 109]
click at [759, 207] on li "[STREET_ADDRESS][PERSON_NAME]" at bounding box center [814, 214] width 202 height 50
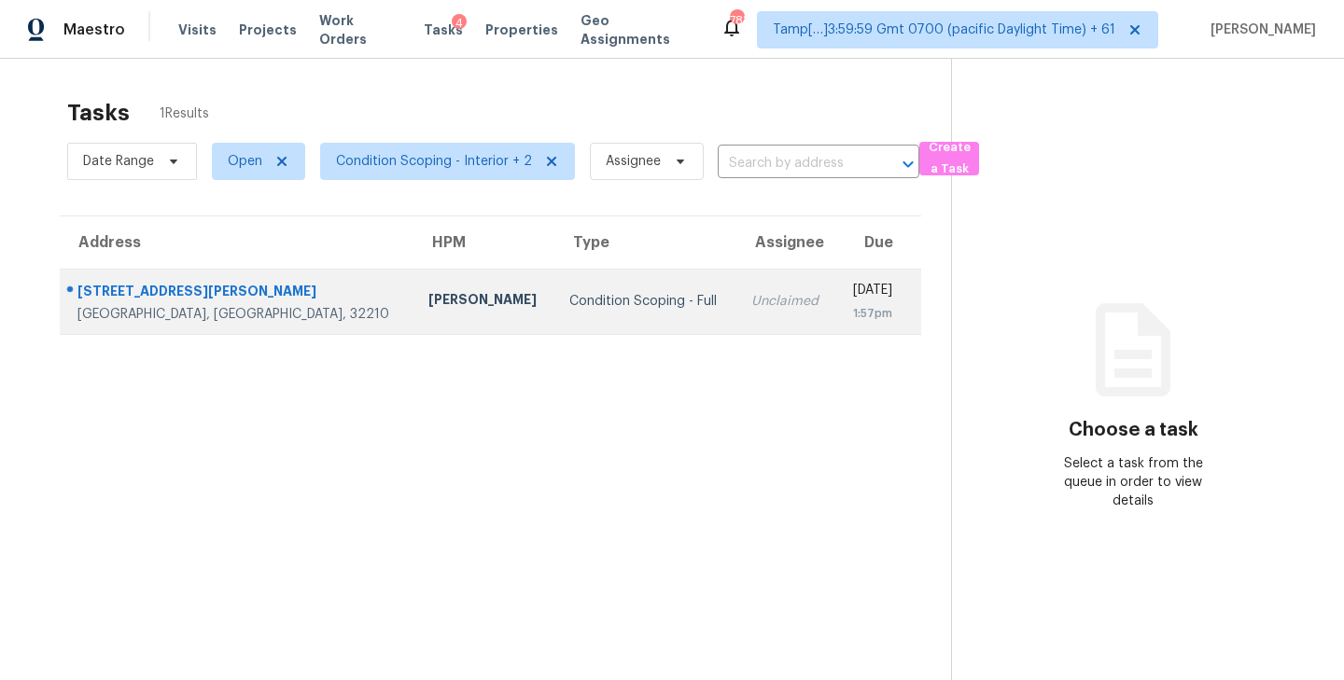
click at [751, 307] on div "Unclaimed" at bounding box center [786, 301] width 70 height 19
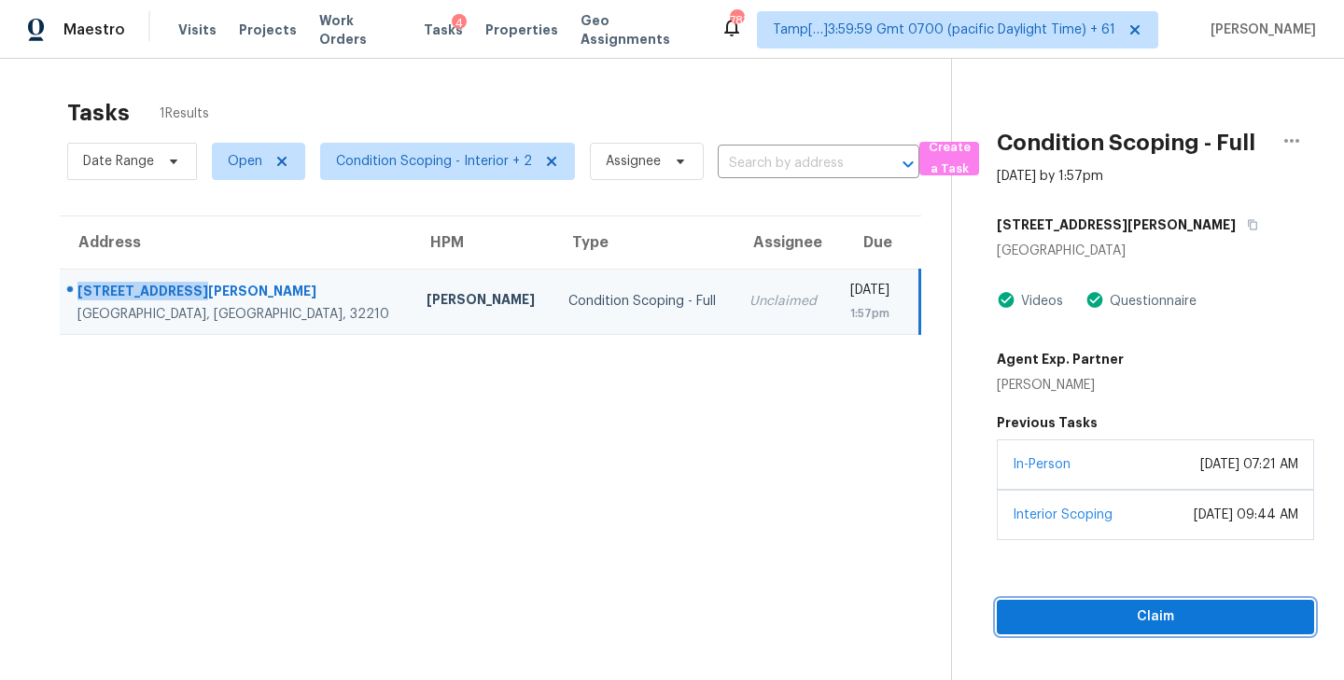
click at [1124, 624] on span "Claim" at bounding box center [1155, 617] width 287 height 23
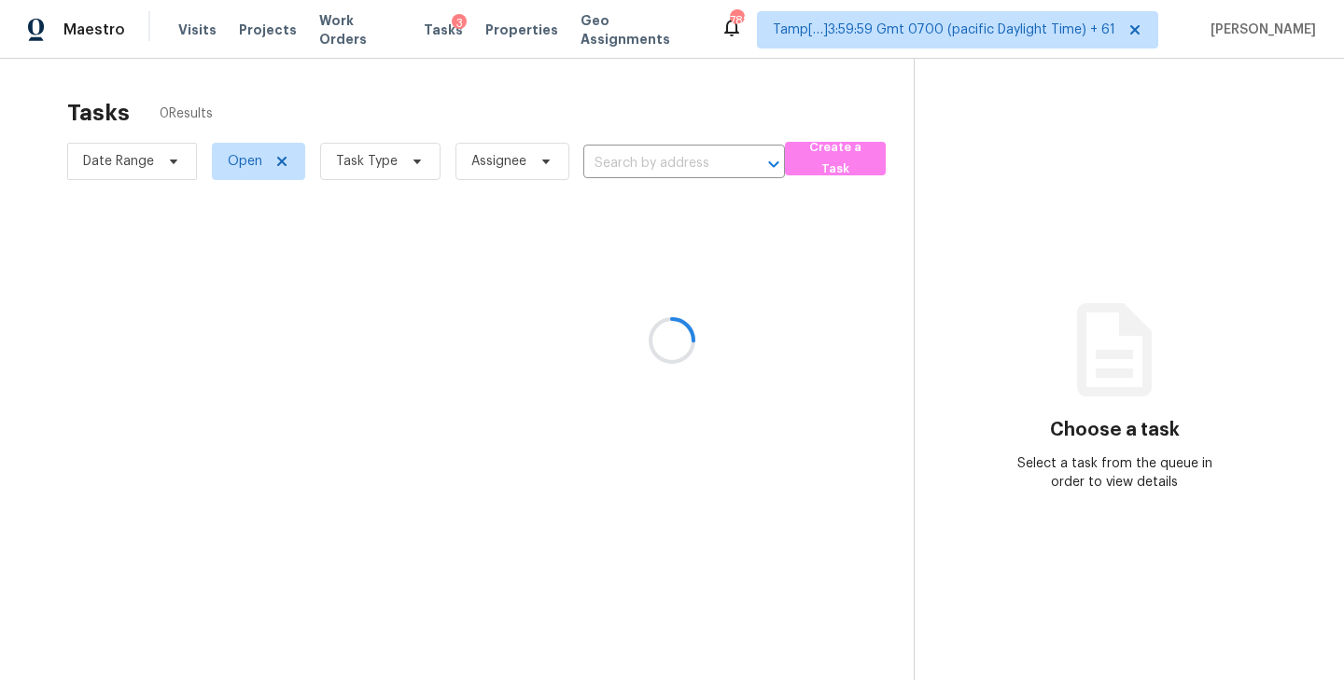
click at [409, 164] on div at bounding box center [672, 340] width 1344 height 680
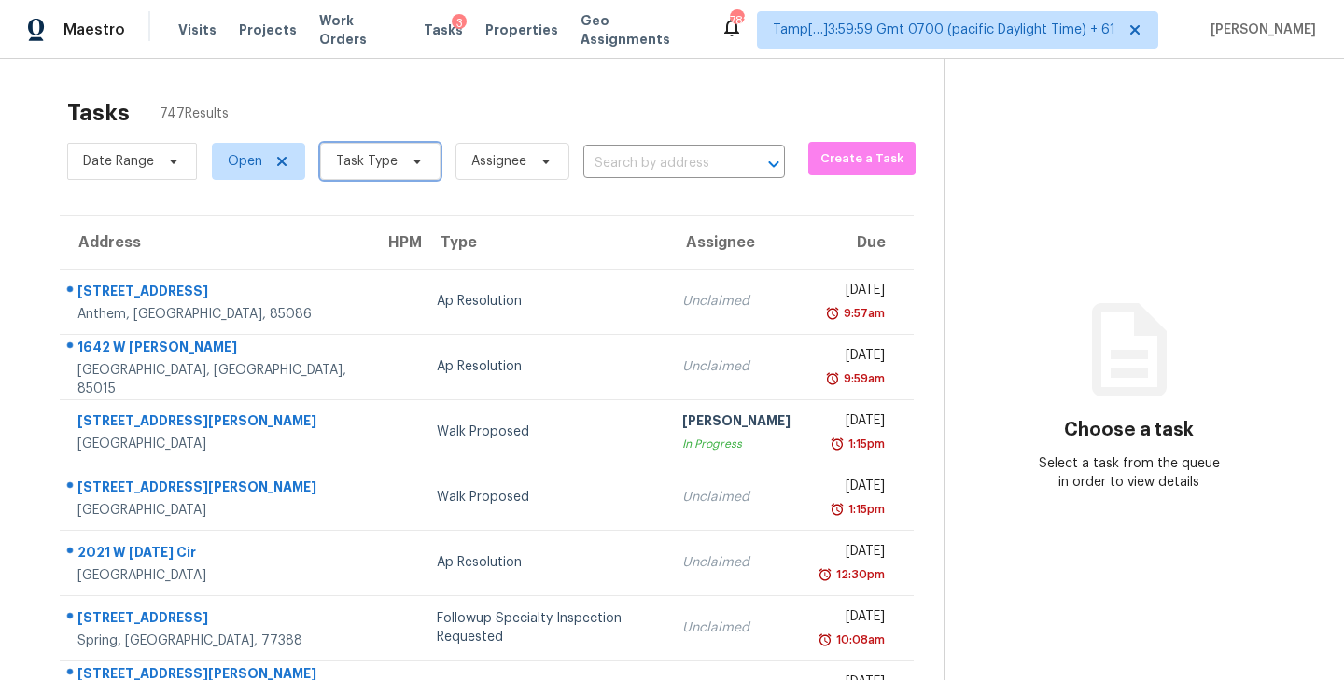
click at [403, 150] on span "Task Type" at bounding box center [380, 161] width 120 height 37
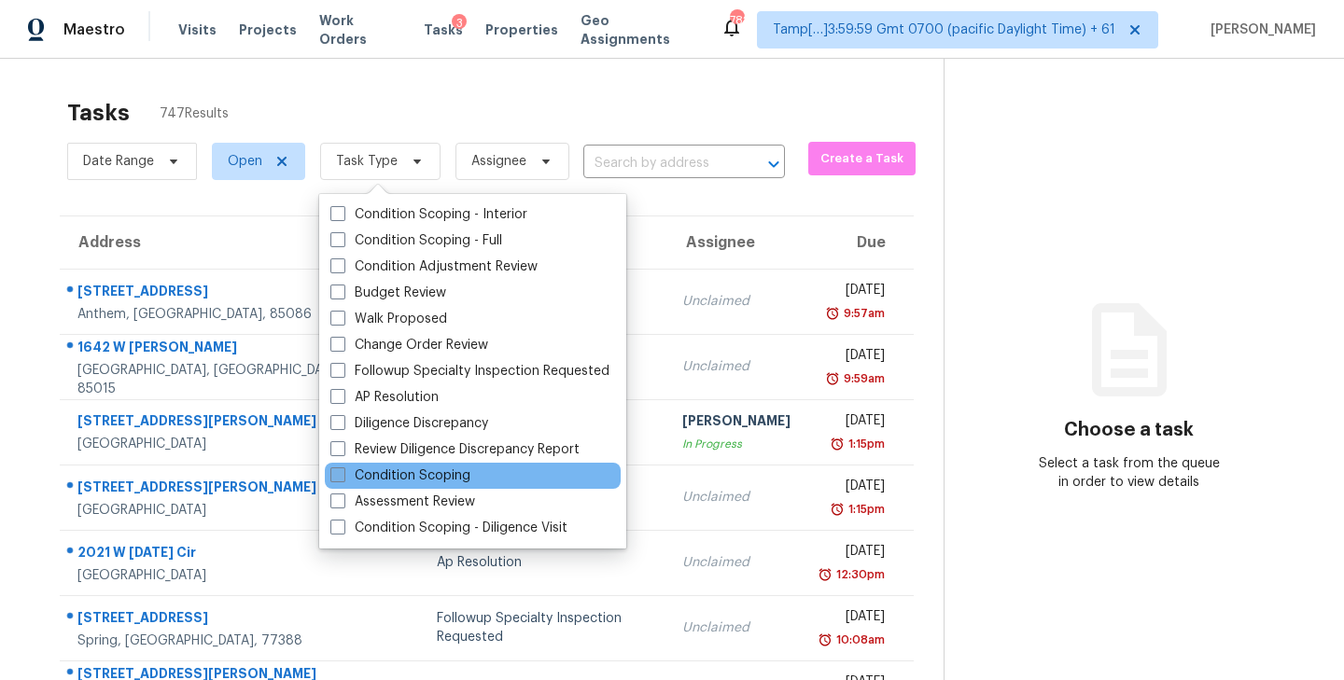
click at [339, 475] on span at bounding box center [337, 475] width 15 height 15
click at [339, 475] on input "Condition Scoping" at bounding box center [336, 473] width 12 height 12
checkbox input "true"
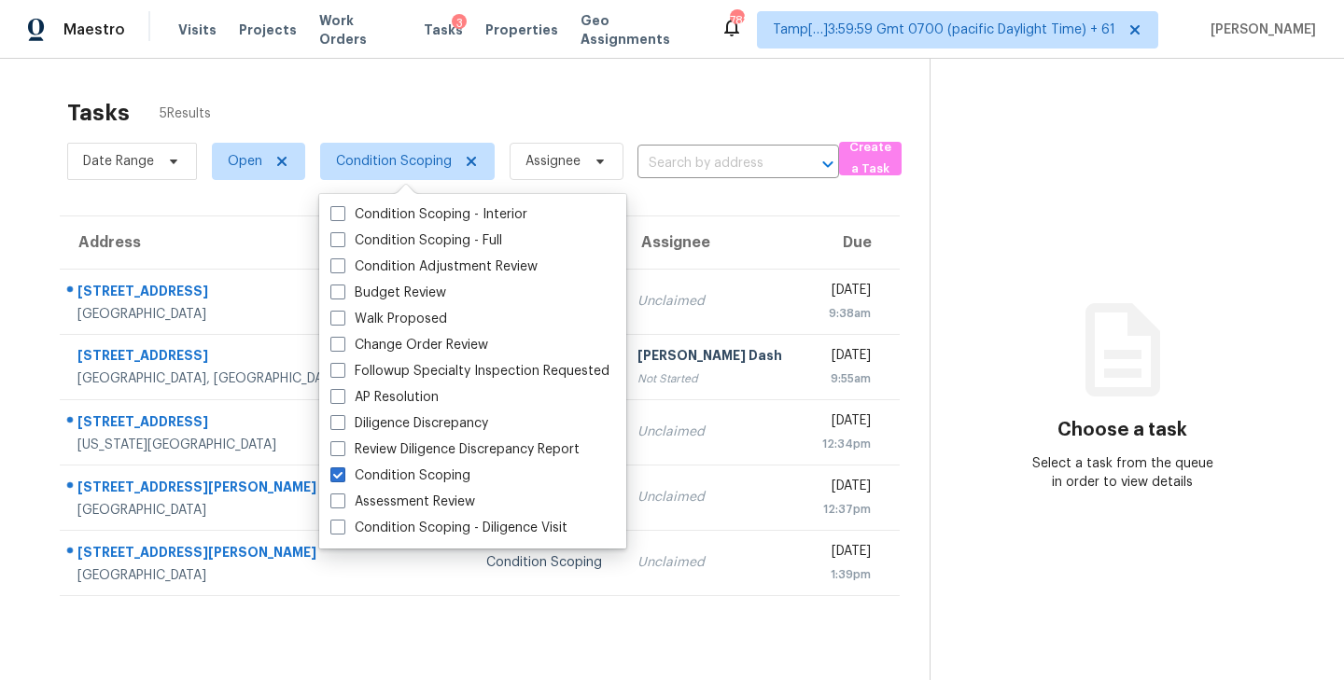
click at [476, 110] on div "Tasks 5 Results" at bounding box center [498, 113] width 862 height 49
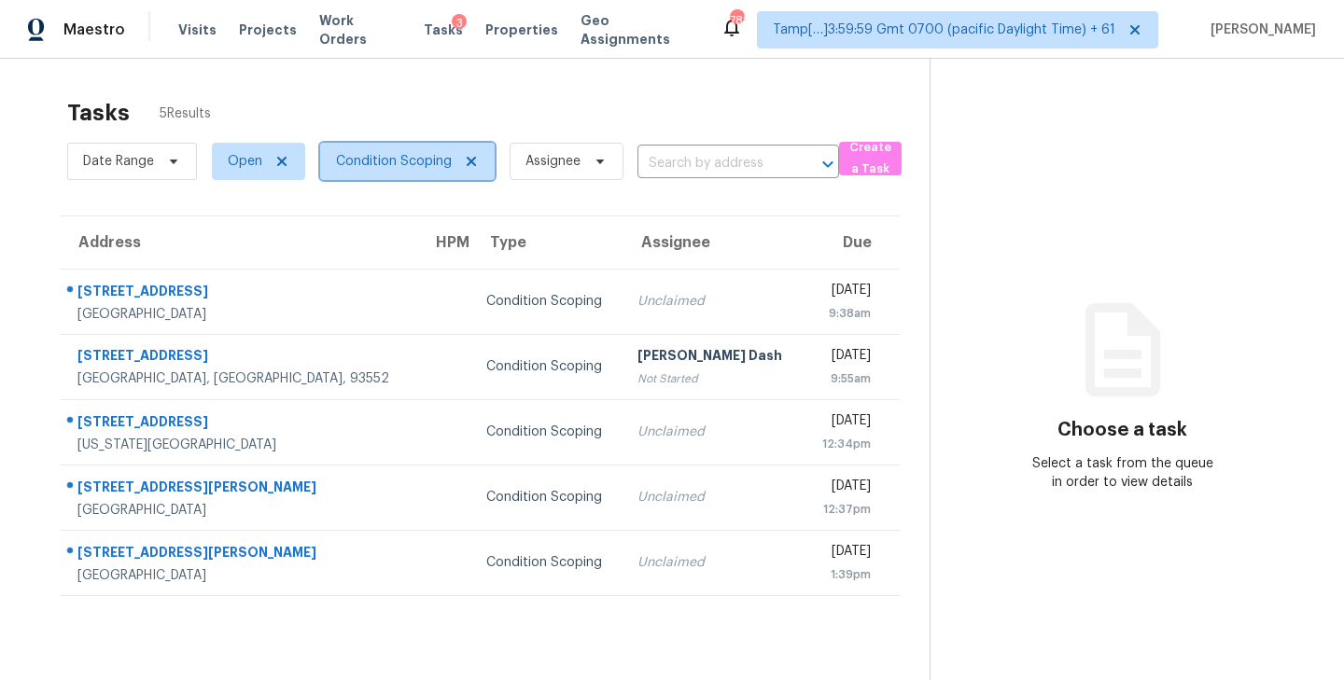
click at [398, 164] on span "Condition Scoping" at bounding box center [394, 161] width 116 height 19
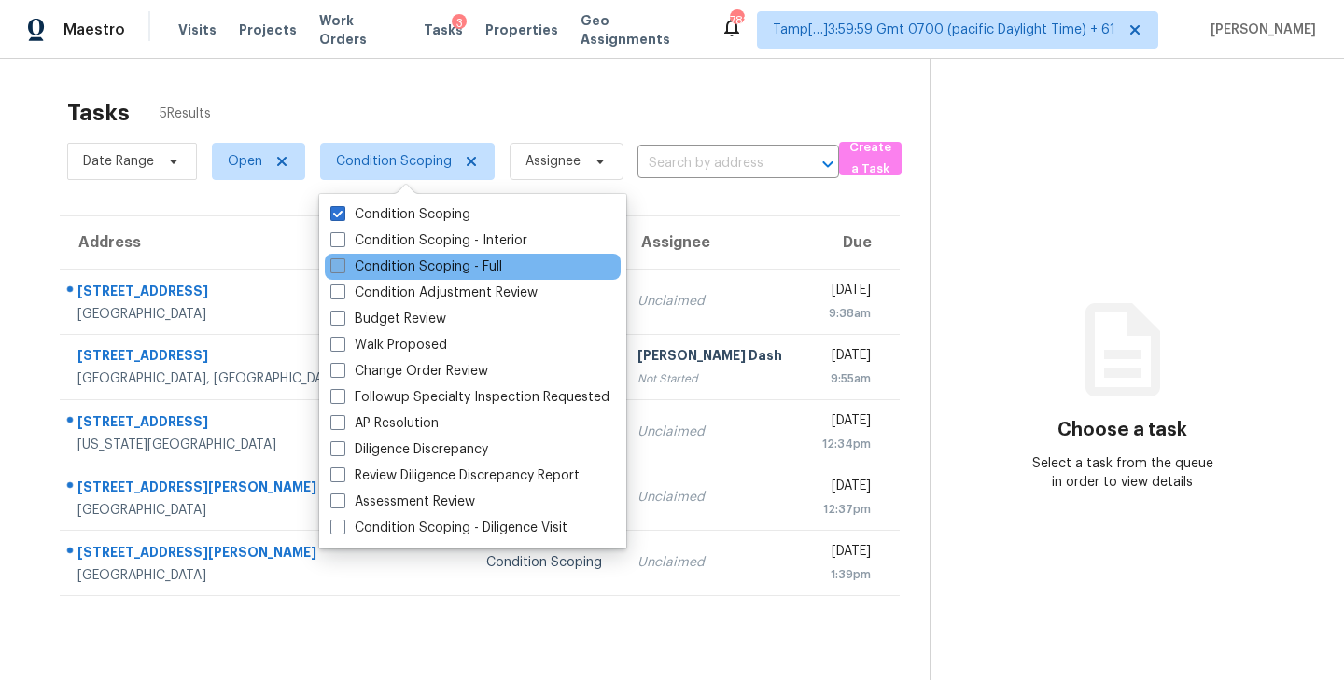
click at [331, 264] on span at bounding box center [337, 266] width 15 height 15
click at [331, 264] on input "Condition Scoping - Full" at bounding box center [336, 264] width 12 height 12
checkbox input "true"
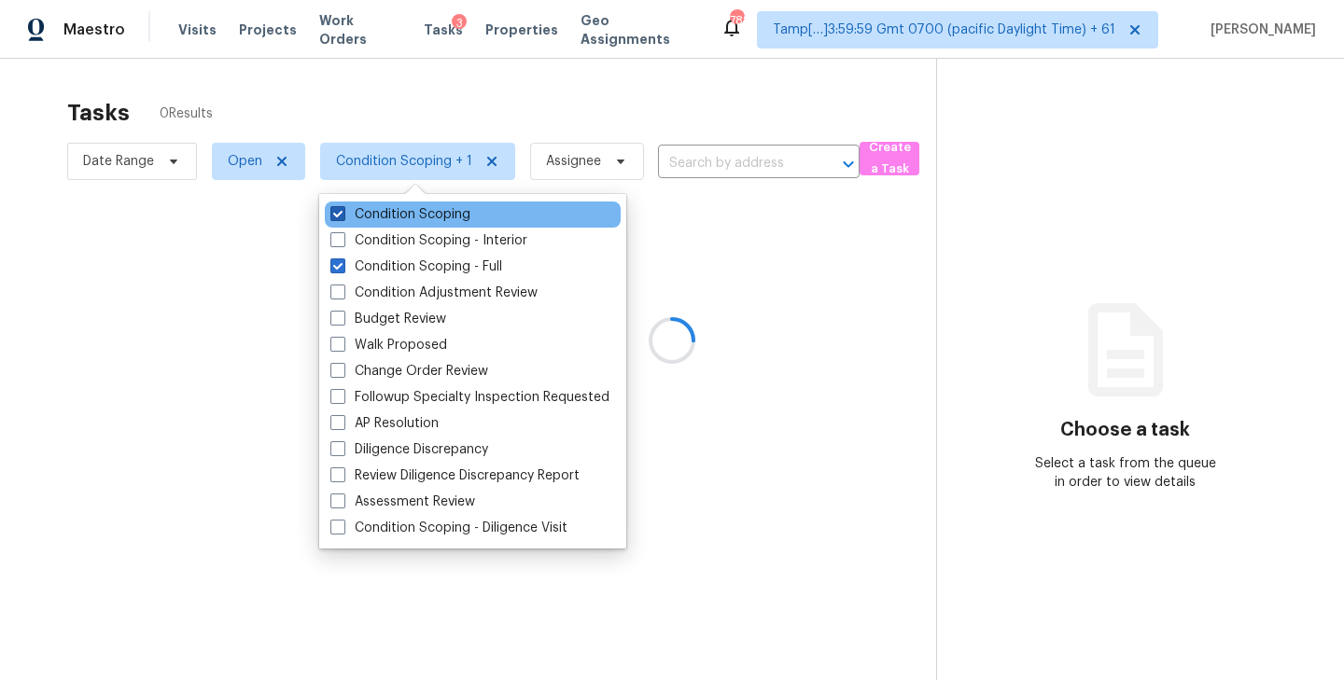
click at [343, 217] on span at bounding box center [337, 213] width 15 height 15
click at [342, 217] on input "Condition Scoping" at bounding box center [336, 211] width 12 height 12
checkbox input "false"
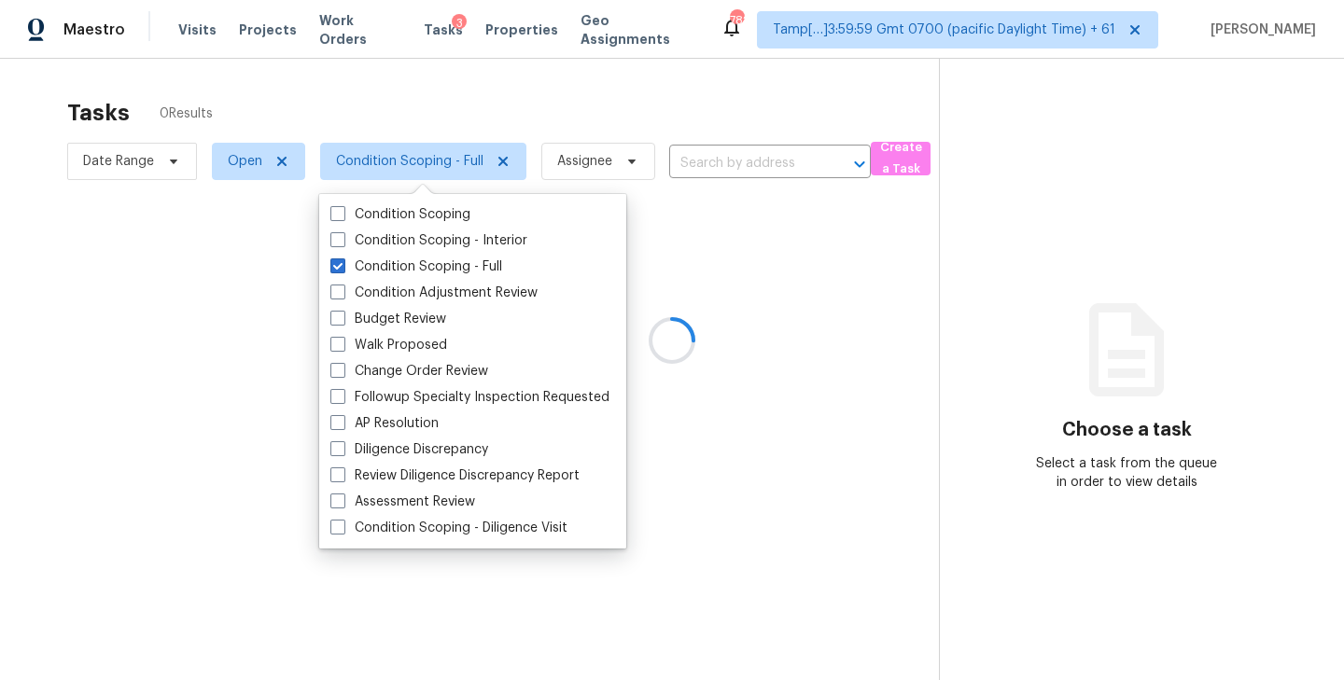
click at [437, 106] on div at bounding box center [672, 340] width 1344 height 680
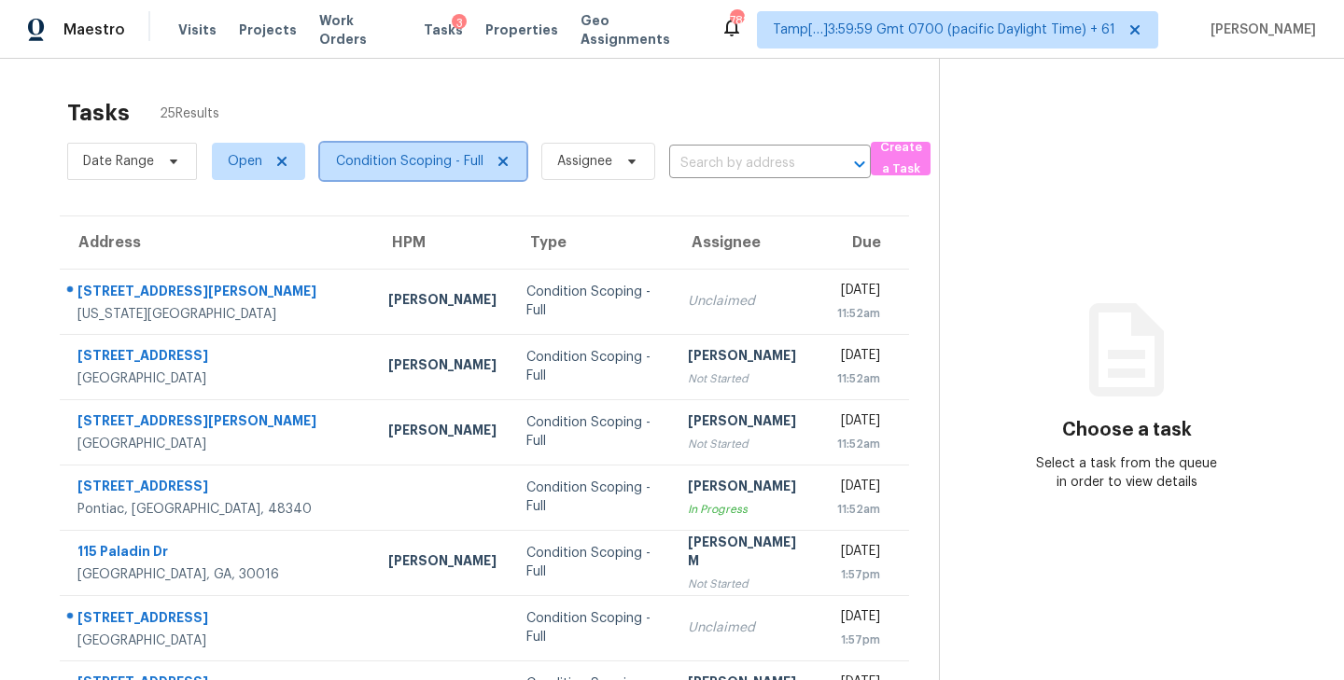
click at [498, 161] on icon at bounding box center [503, 161] width 15 height 15
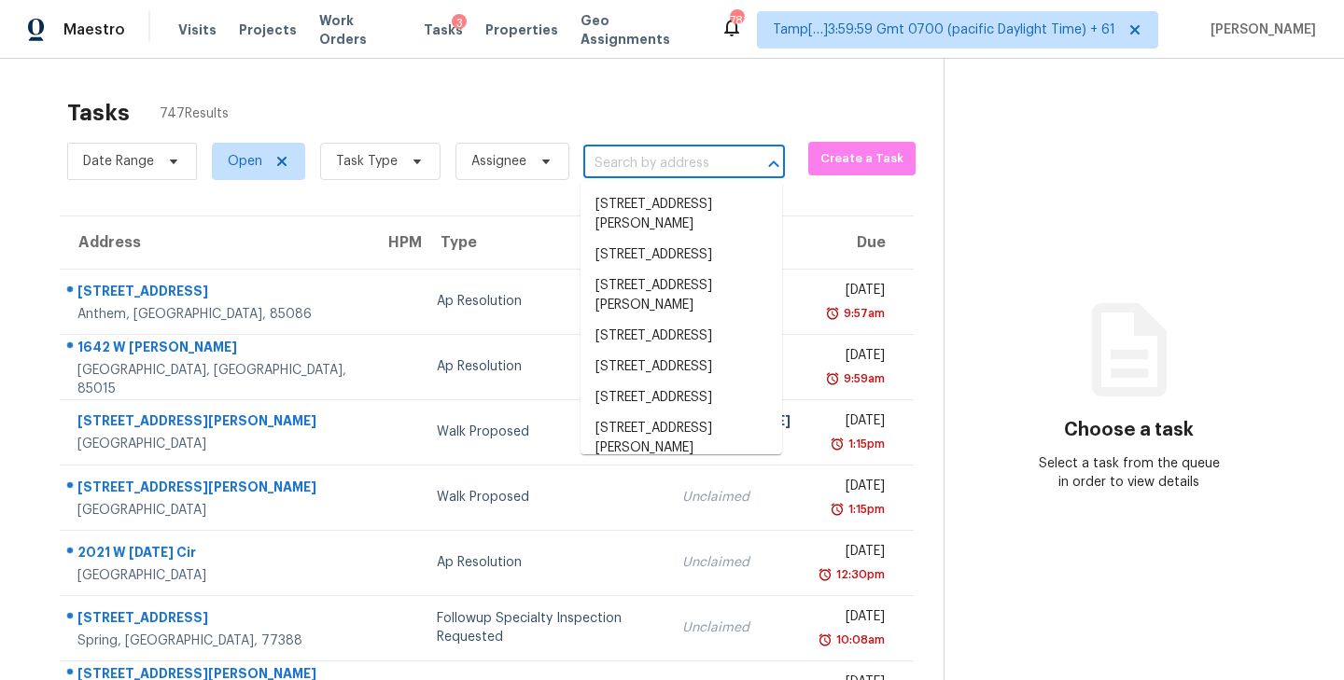
click at [624, 159] on input "text" at bounding box center [657, 163] width 149 height 29
paste input "626 Harding St, Plainfield, IN 46168"
type input "626 Harding St, Plainfield, IN 46168"
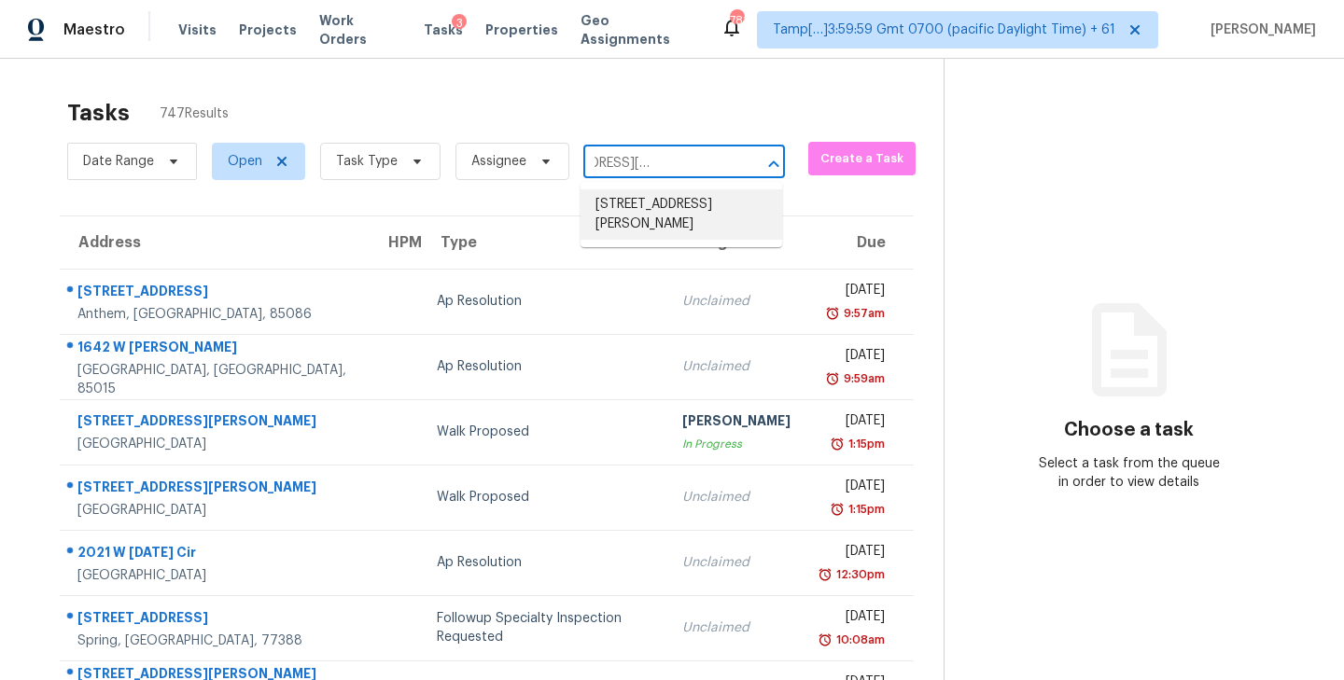
click at [636, 201] on li "626 Harding St, Plainfield, IN 46168" at bounding box center [681, 214] width 202 height 50
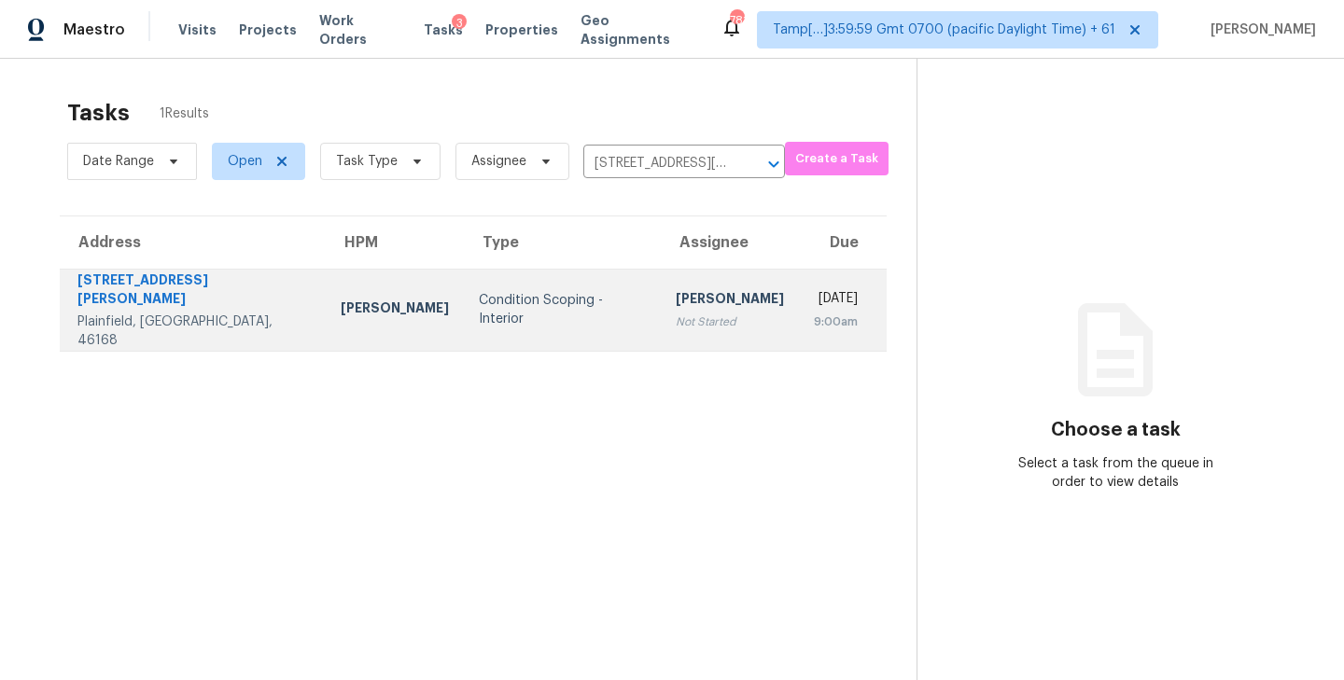
click at [507, 310] on td "Condition Scoping - Interior" at bounding box center [562, 310] width 197 height 82
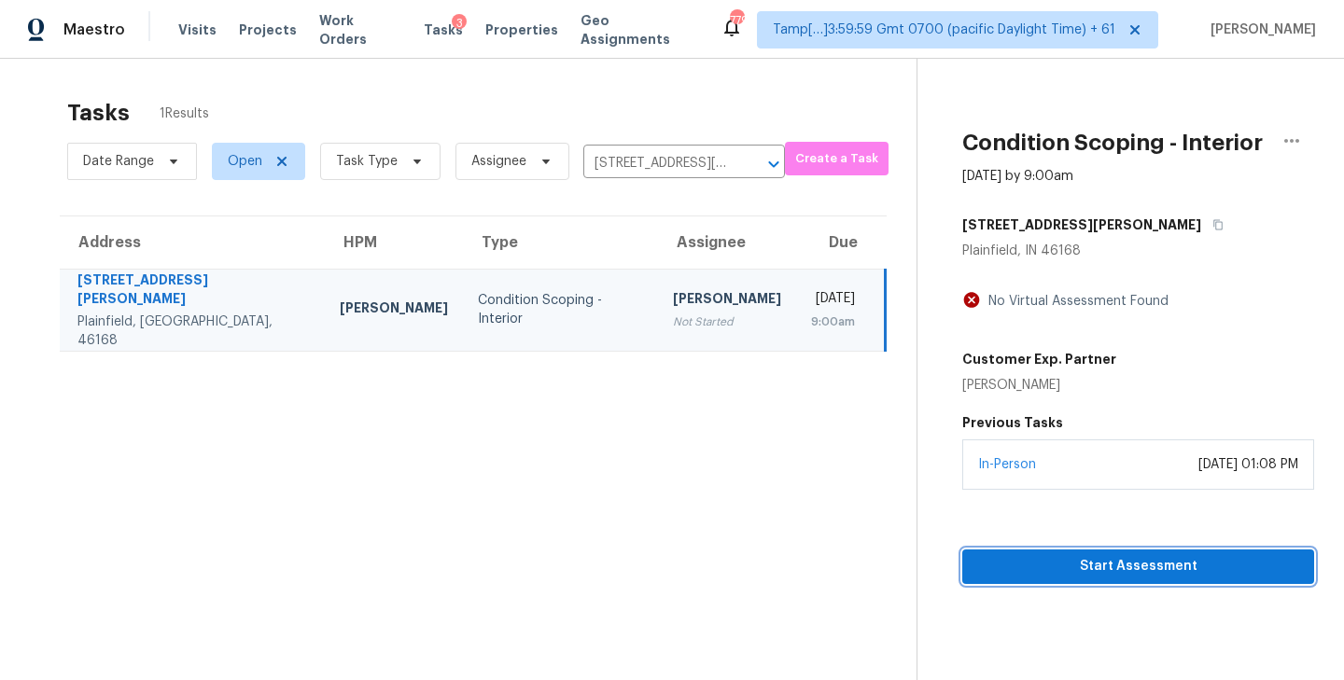
click at [1126, 574] on span "Start Assessment" at bounding box center [1138, 566] width 322 height 23
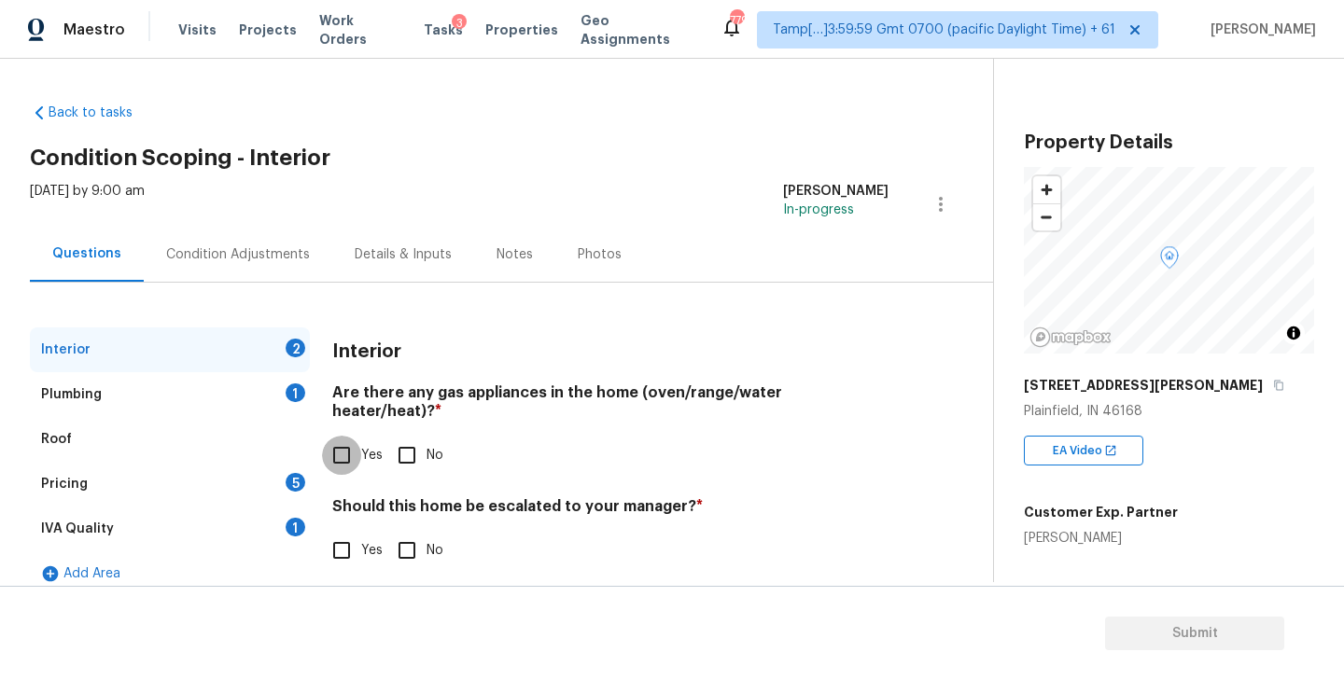
click at [342, 443] on input "Yes" at bounding box center [341, 455] width 39 height 39
checkbox input "true"
click at [393, 542] on input "No" at bounding box center [406, 550] width 39 height 39
checkbox input "true"
click at [143, 390] on div "Plumbing 1" at bounding box center [170, 394] width 280 height 45
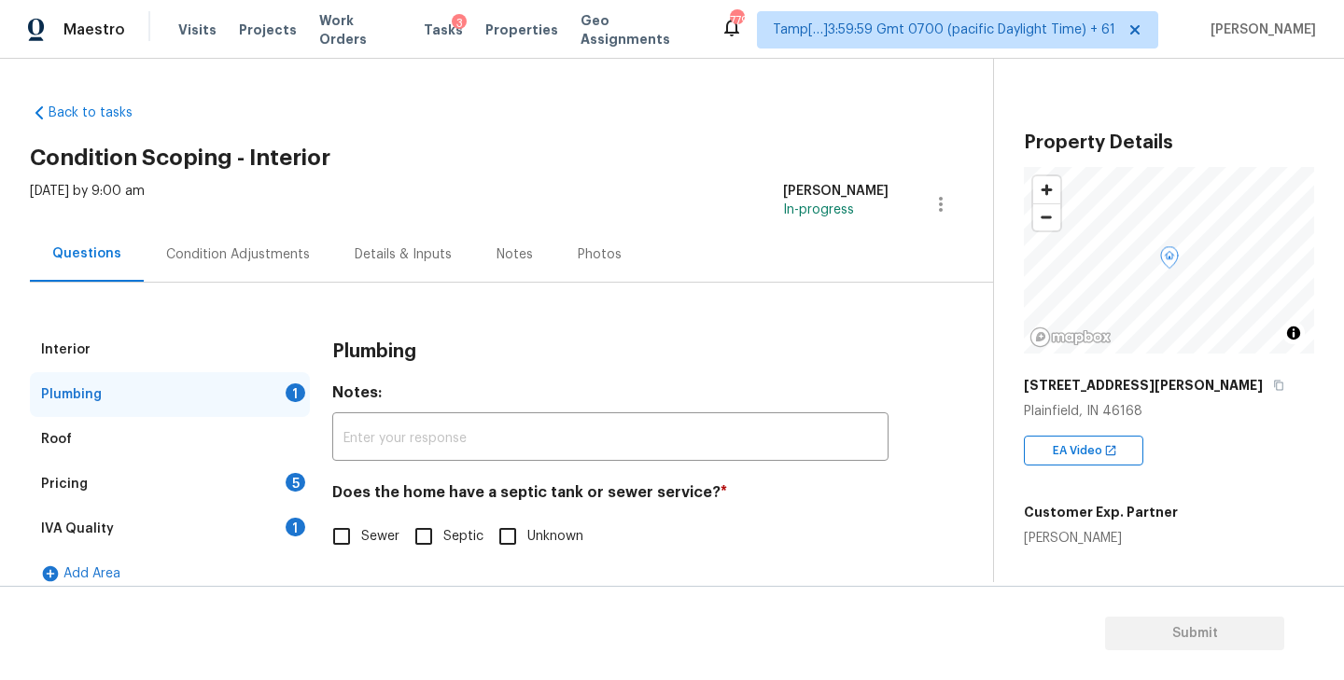
click at [346, 538] on input "Sewer" at bounding box center [341, 536] width 39 height 39
checkbox input "true"
click at [189, 529] on div "IVA Quality 1" at bounding box center [170, 529] width 280 height 45
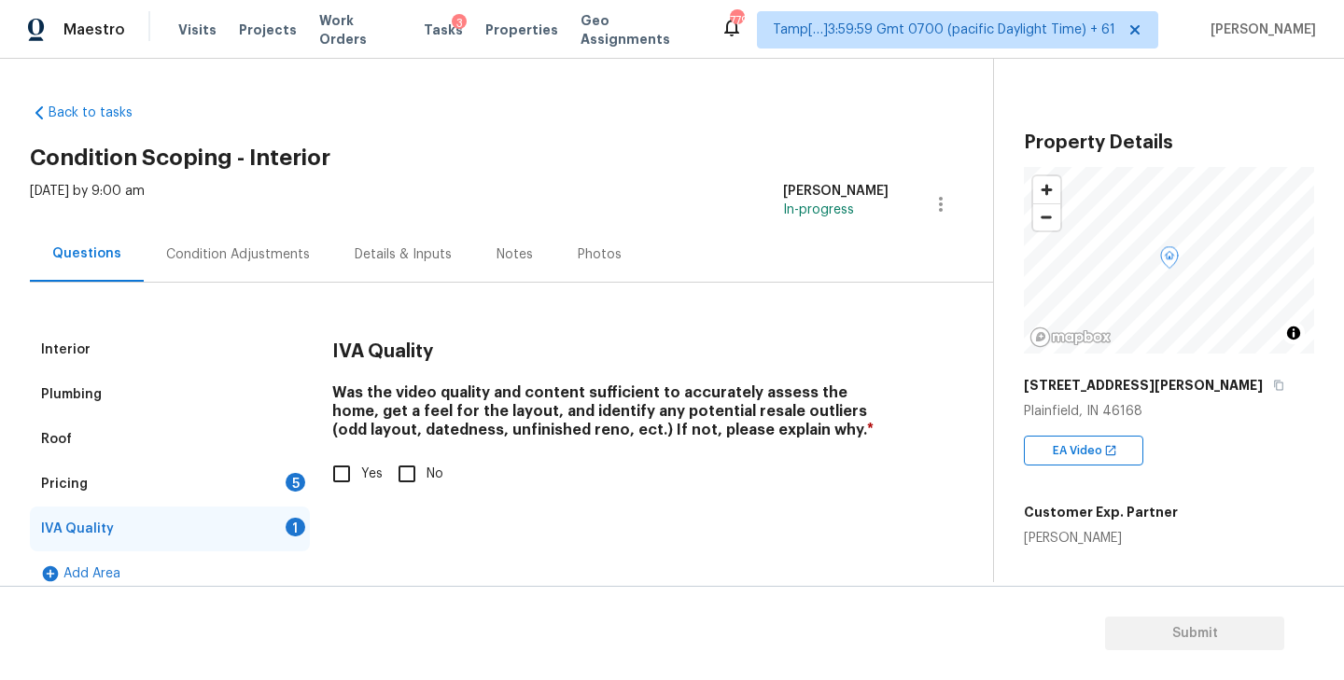
click at [346, 472] on input "Yes" at bounding box center [341, 473] width 39 height 39
checkbox input "true"
click at [596, 165] on h2 "Condition Scoping - Interior" at bounding box center [511, 157] width 963 height 19
click at [123, 485] on div "Pricing 5" at bounding box center [170, 484] width 280 height 45
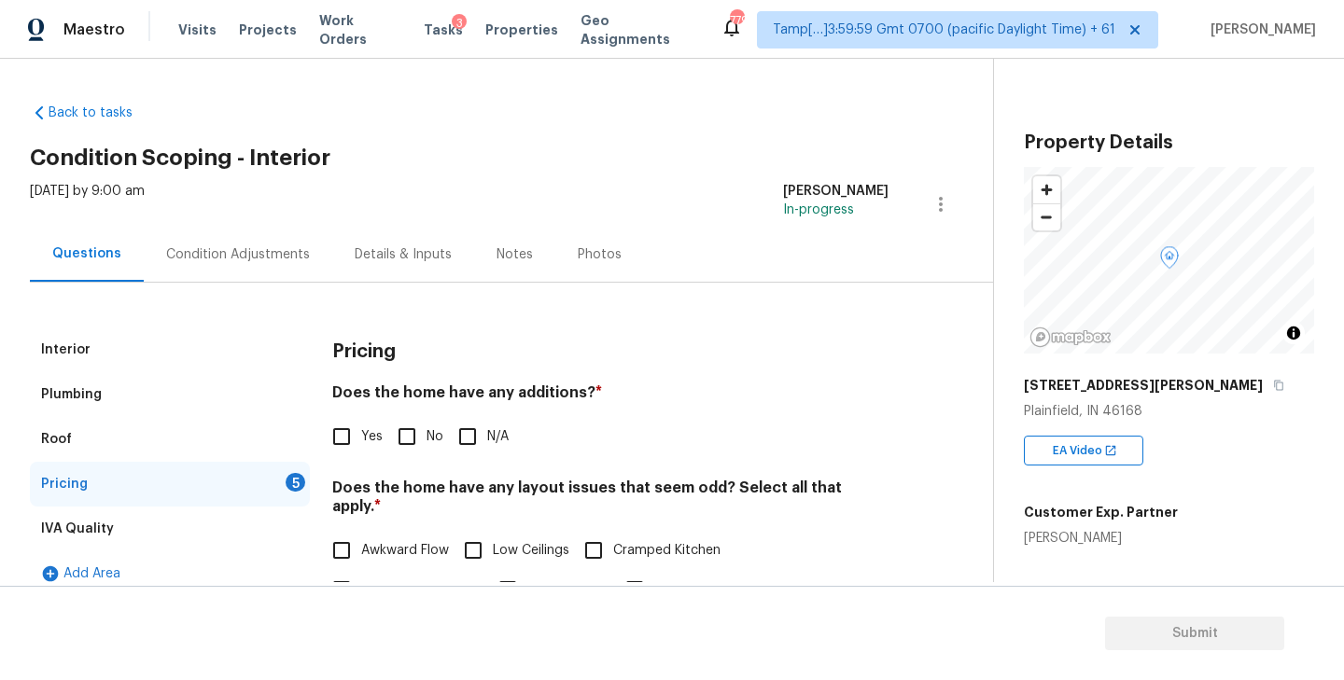
click at [356, 437] on input "Yes" at bounding box center [341, 436] width 39 height 39
checkbox input "true"
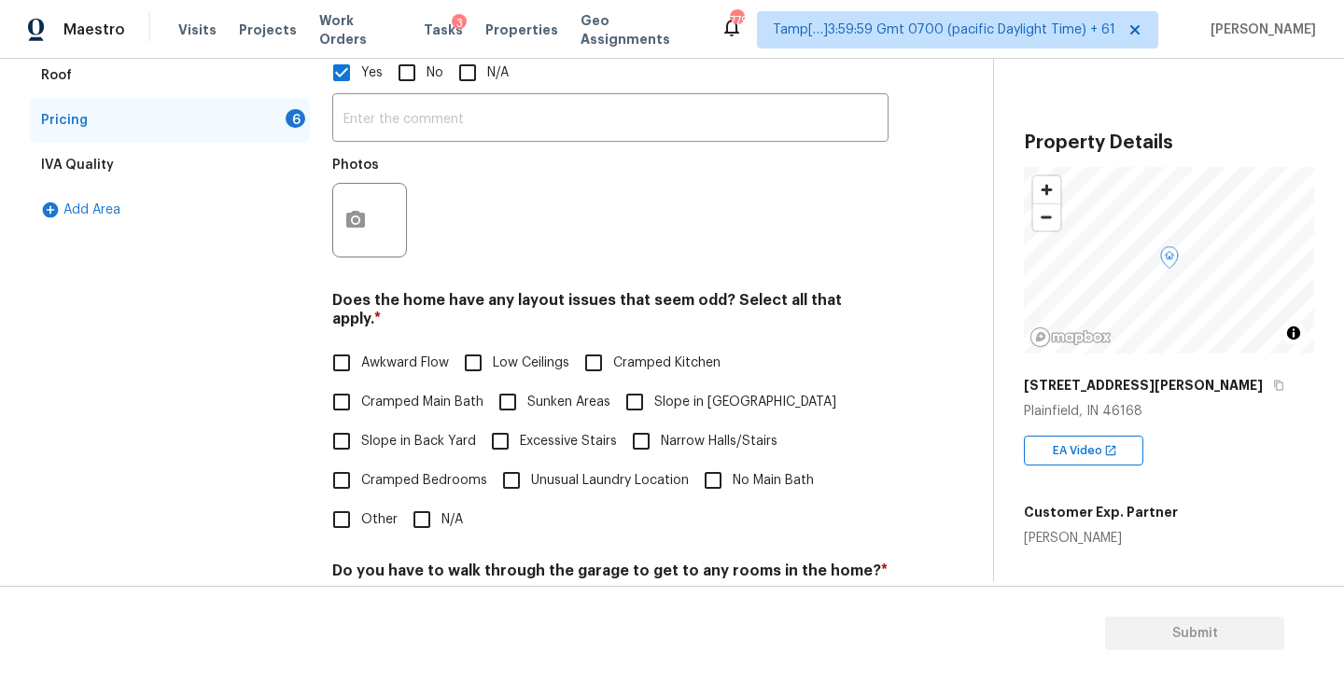
scroll to position [368, 0]
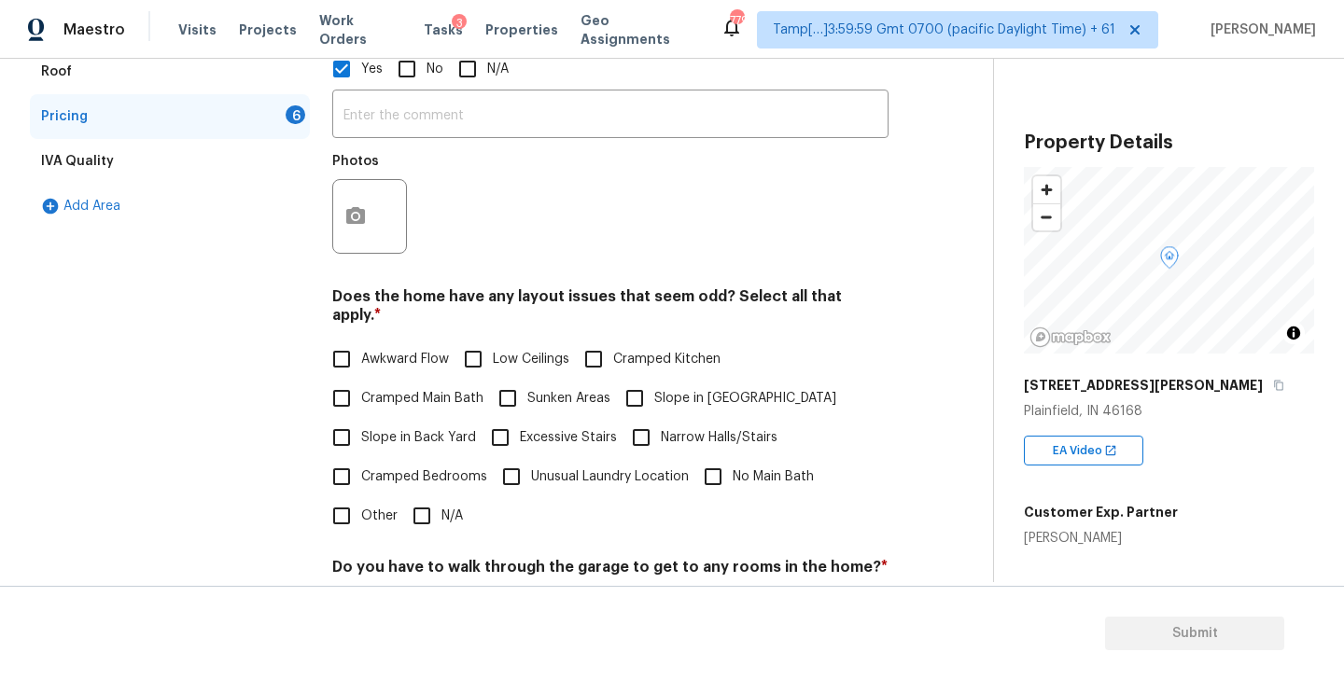
click at [501, 457] on input "Unusual Laundry Location" at bounding box center [511, 476] width 39 height 39
checkbox input "true"
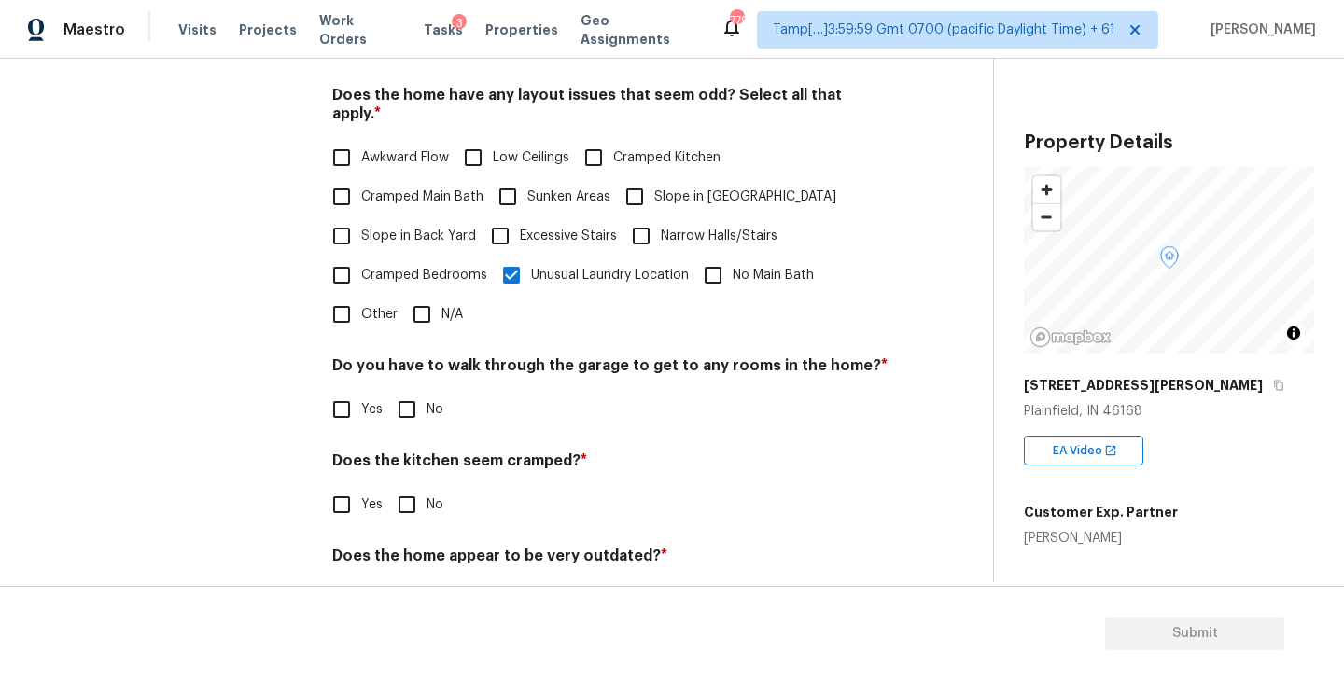
scroll to position [592, 0]
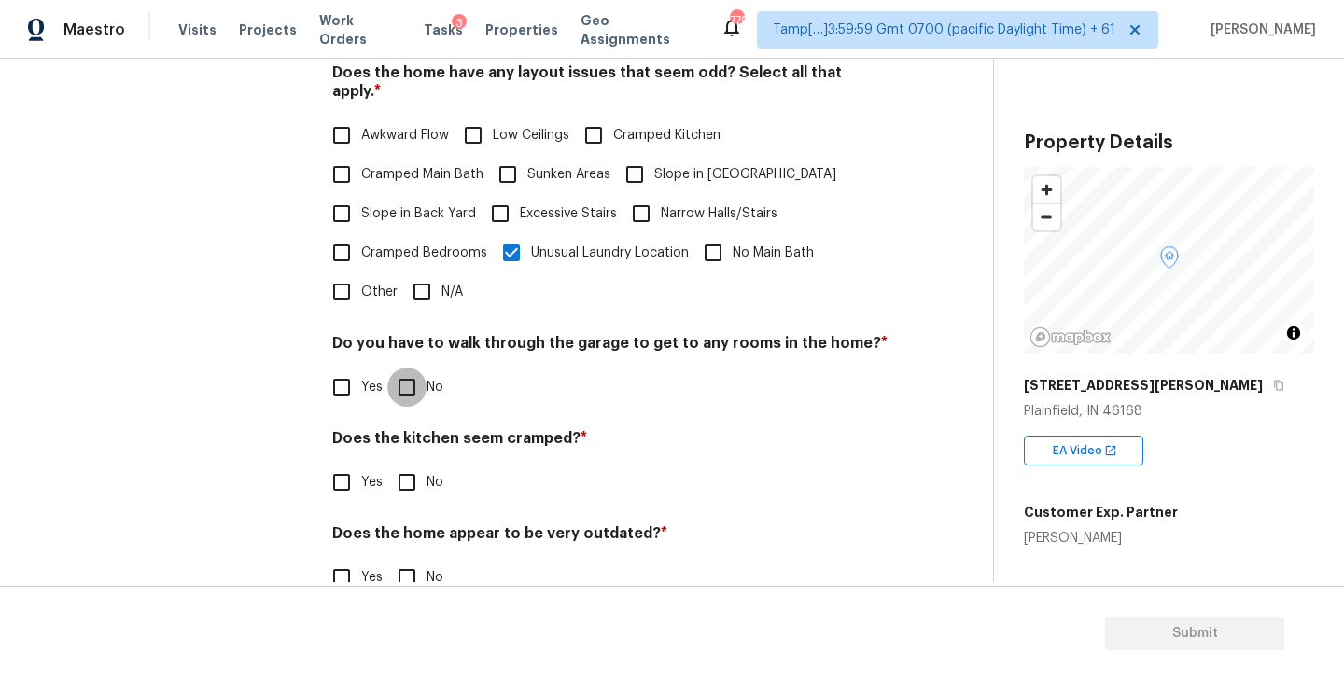
click at [407, 370] on input "No" at bounding box center [406, 387] width 39 height 39
checkbox input "true"
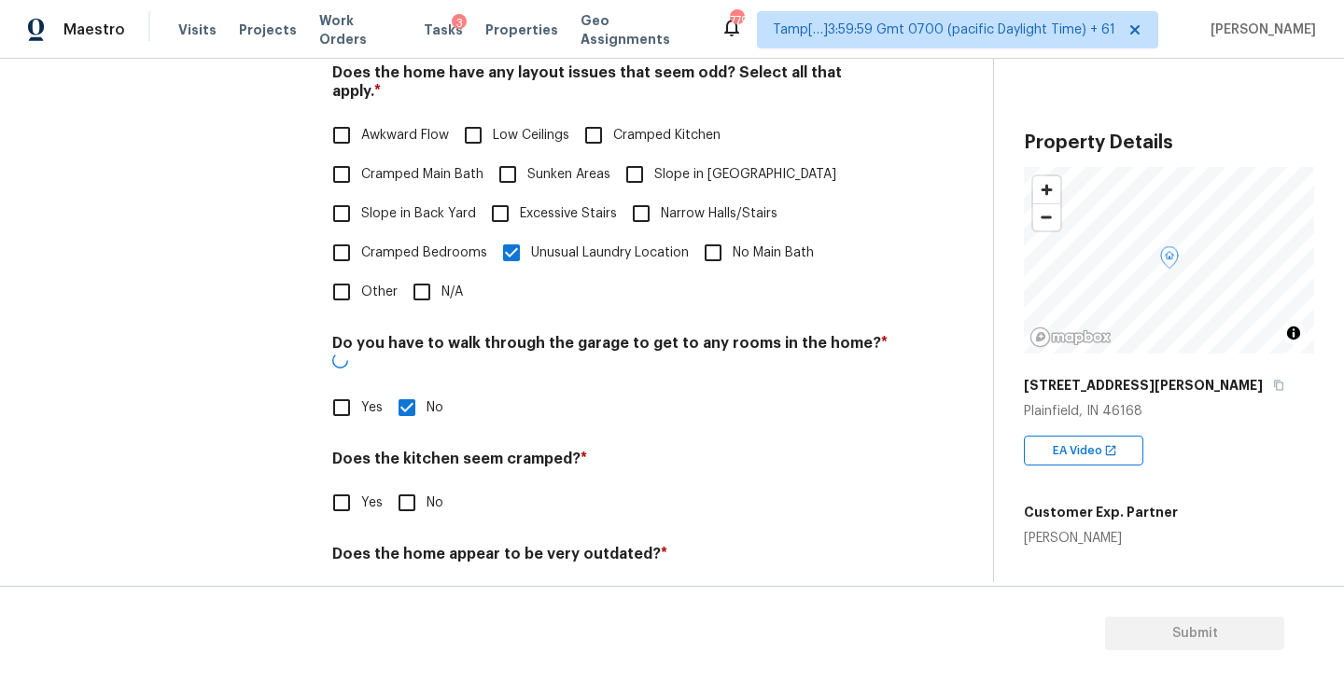
click at [407, 483] on input "No" at bounding box center [406, 502] width 39 height 39
checkbox input "true"
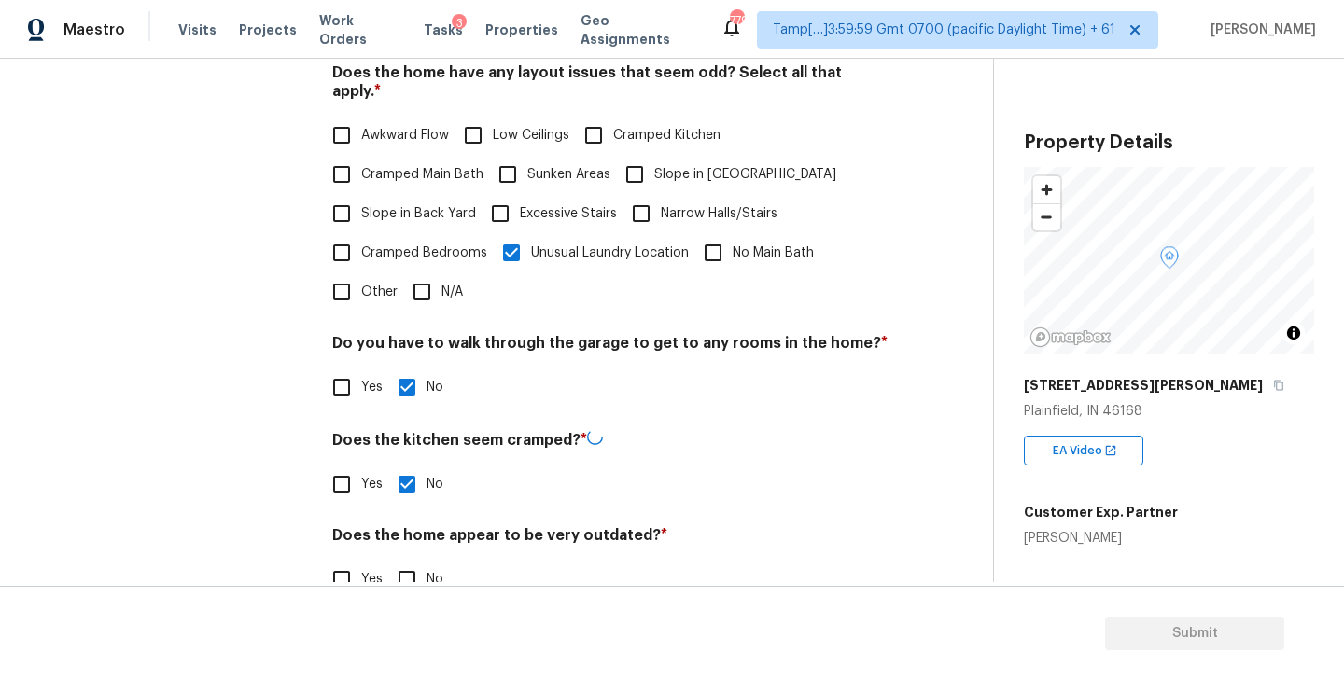
click at [407, 563] on input "No" at bounding box center [406, 579] width 39 height 39
checkbox input "true"
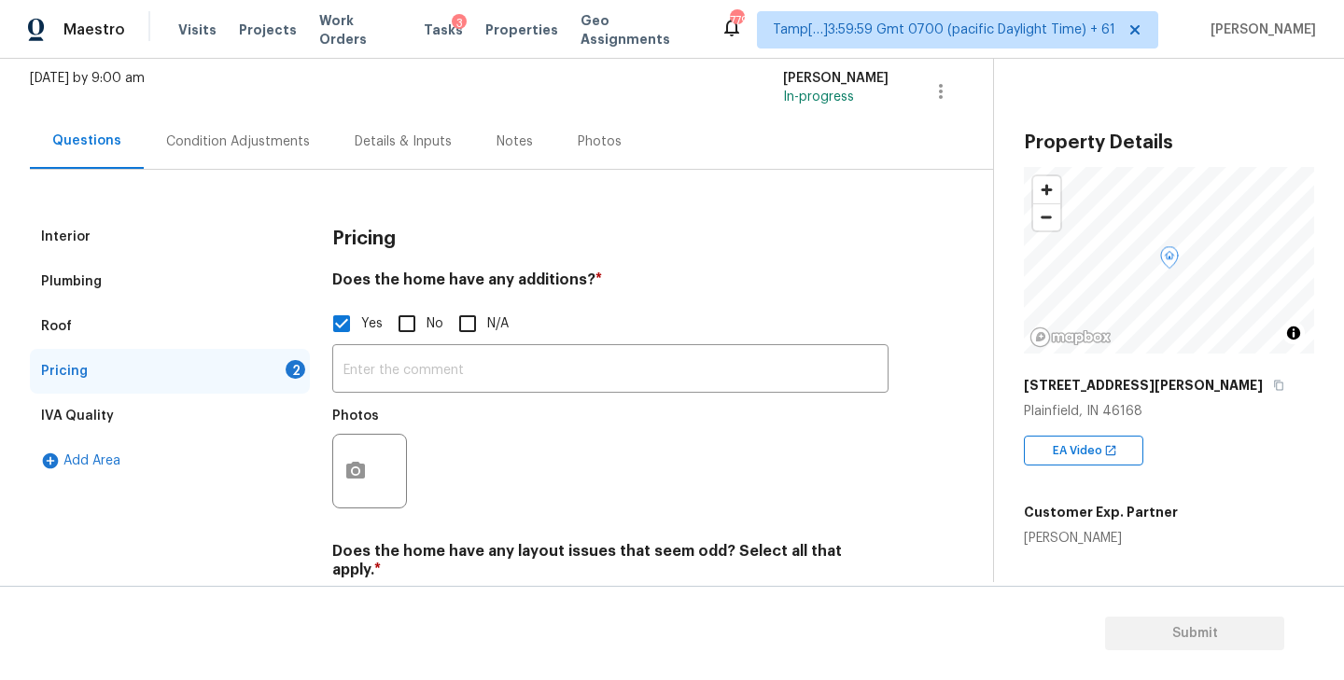
scroll to position [91, 0]
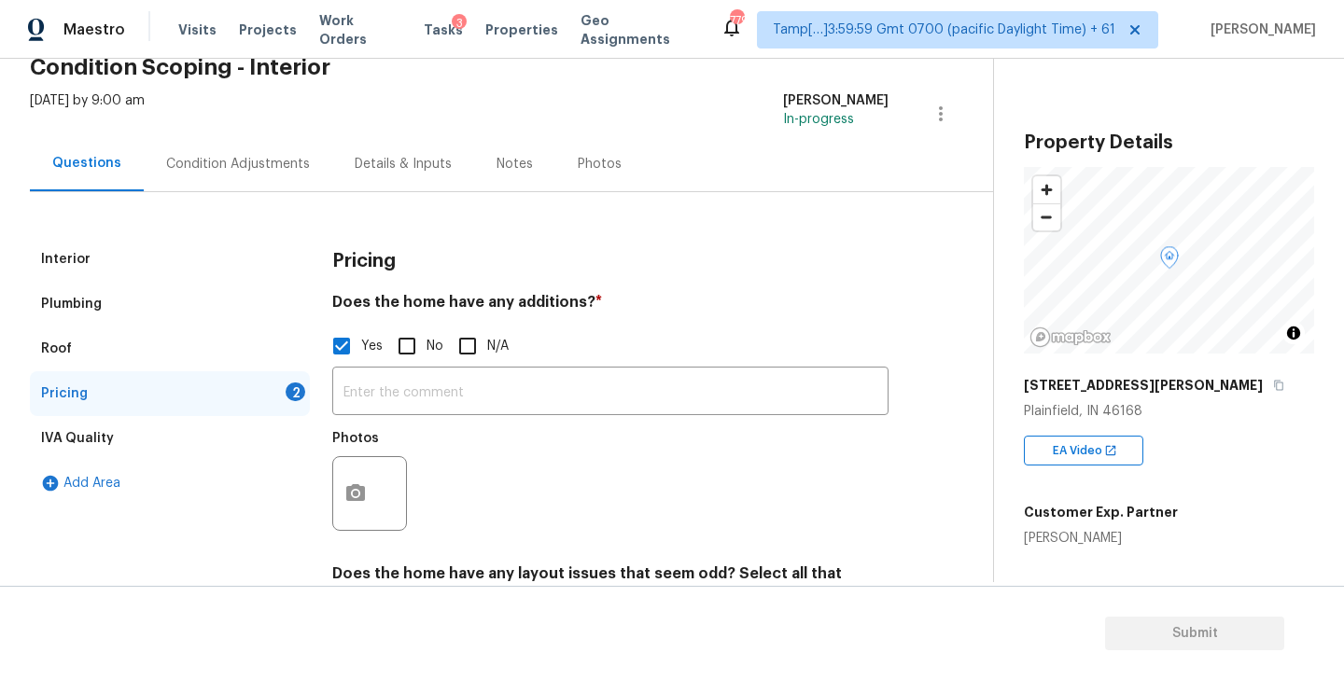
click at [193, 165] on div "Condition Adjustments" at bounding box center [238, 164] width 144 height 19
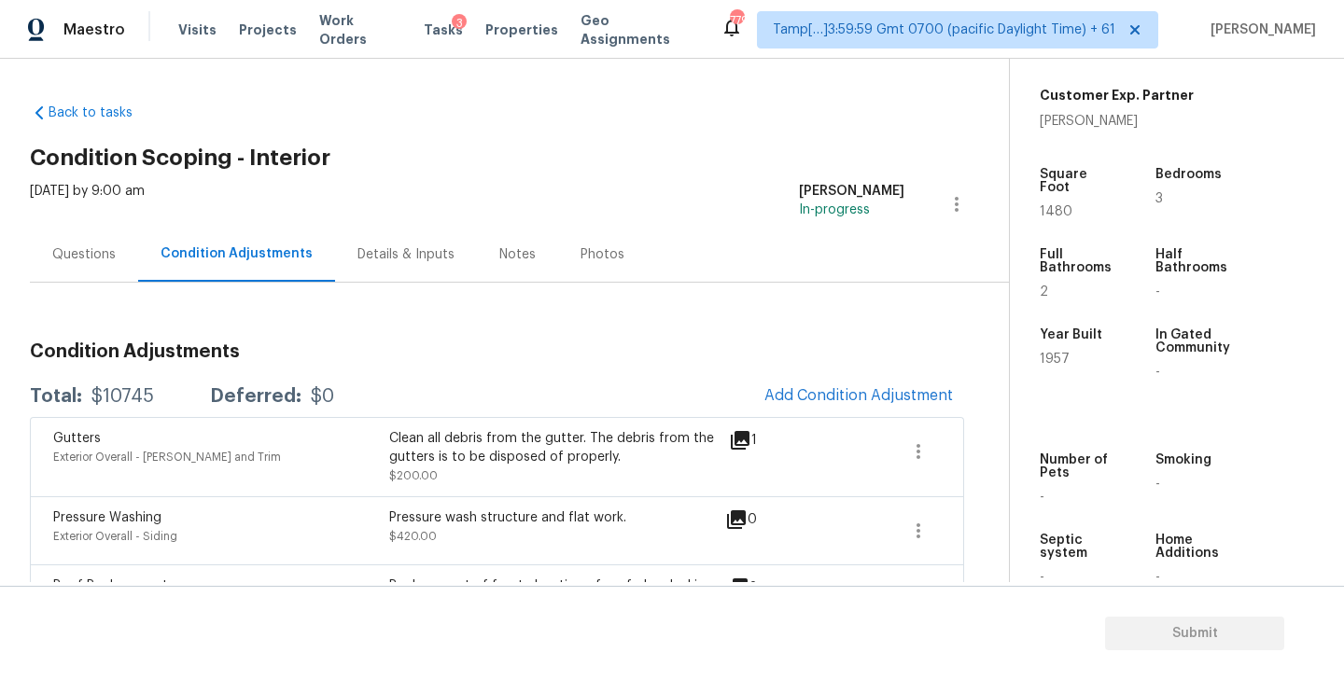
scroll to position [443, 0]
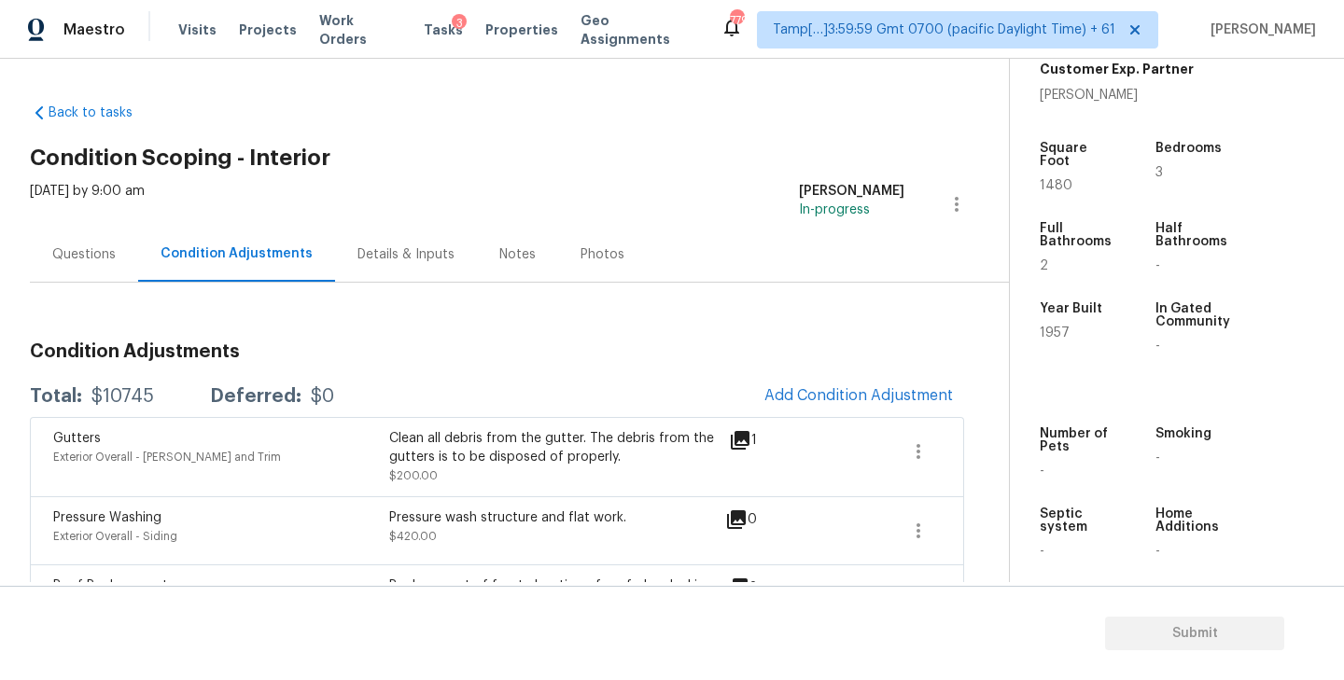
click at [1055, 327] on span "1957" at bounding box center [1055, 333] width 30 height 13
copy span "1957"
click at [1045, 327] on span "1957" at bounding box center [1055, 333] width 30 height 13
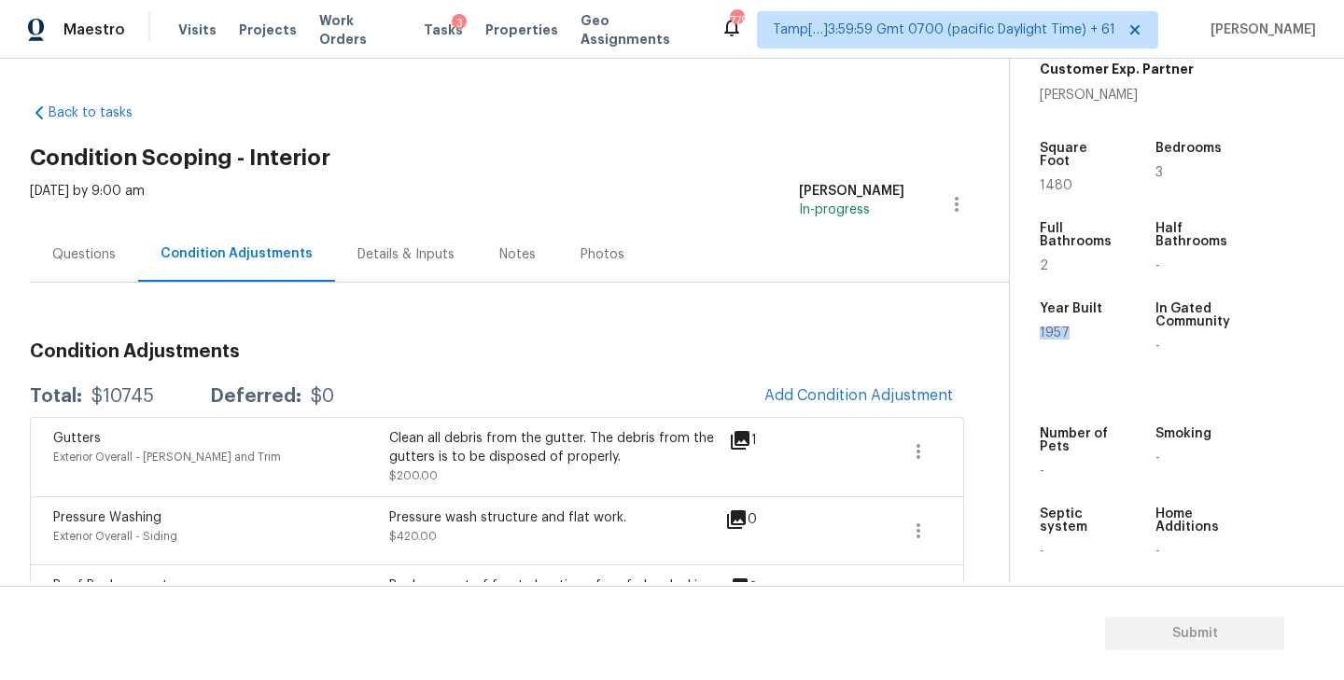
copy span "1957"
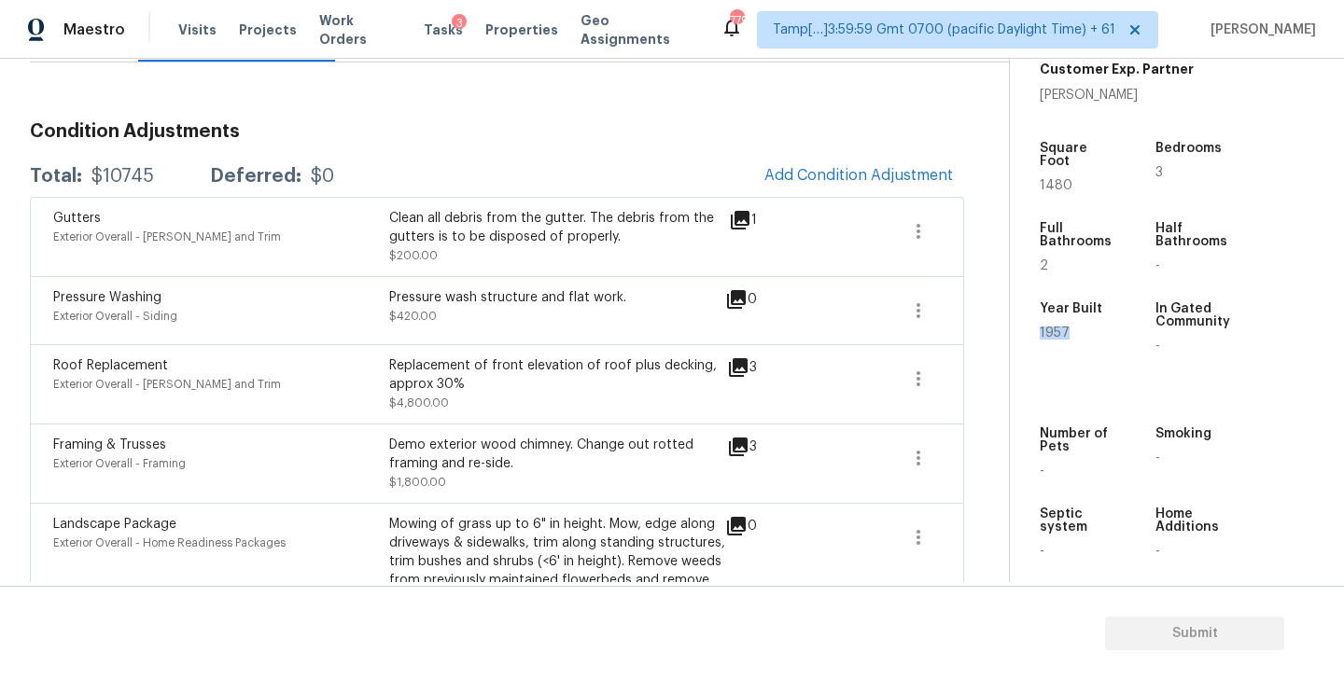
scroll to position [217, 0]
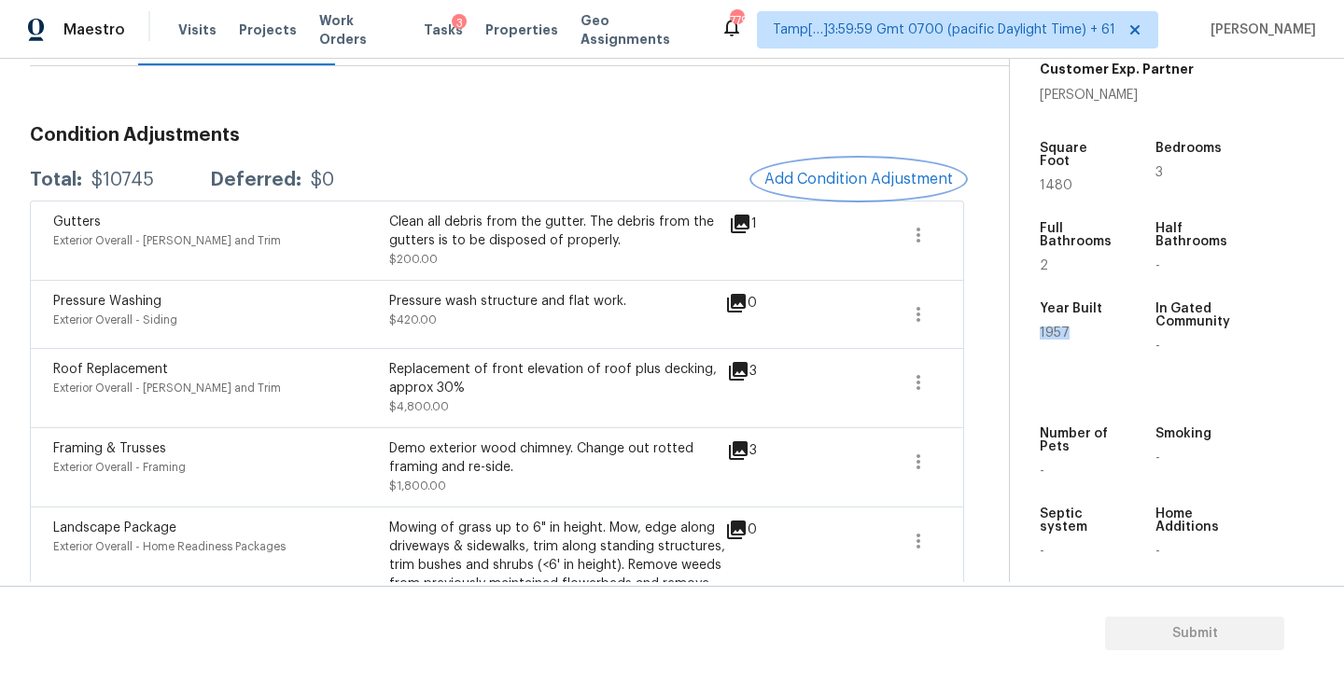
click at [871, 175] on span "Add Condition Adjustment" at bounding box center [858, 179] width 189 height 17
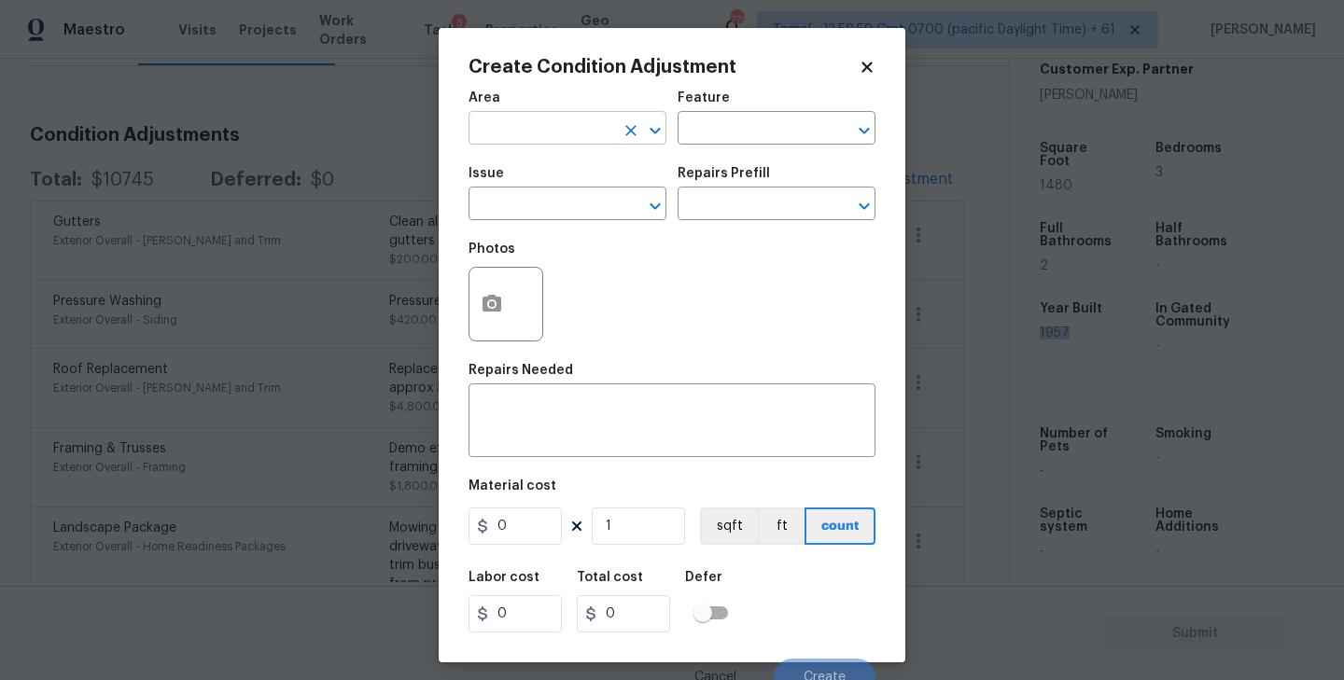
click at [595, 123] on input "text" at bounding box center [541, 130] width 146 height 29
click at [580, 204] on li "Interior Overall" at bounding box center [567, 203] width 198 height 31
type input "Interior Overall"
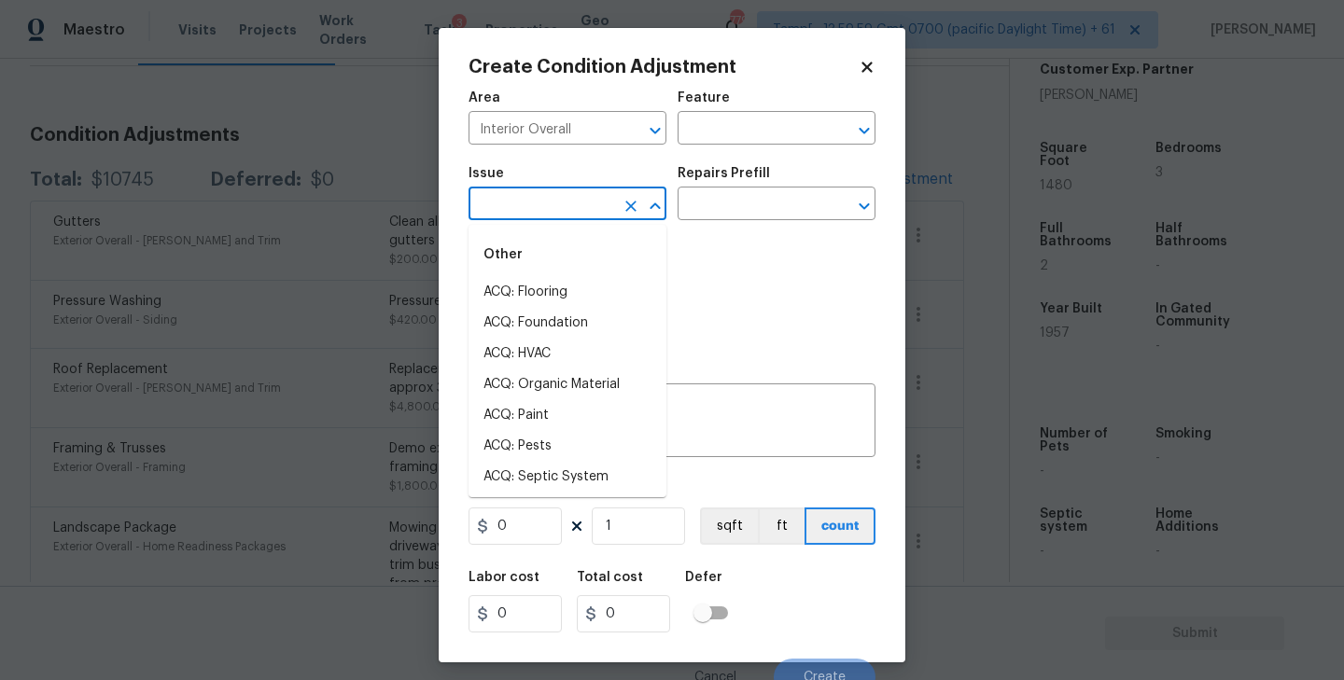
click at [547, 210] on input "text" at bounding box center [541, 205] width 146 height 29
click at [526, 347] on li "Pet Odor" at bounding box center [567, 354] width 198 height 31
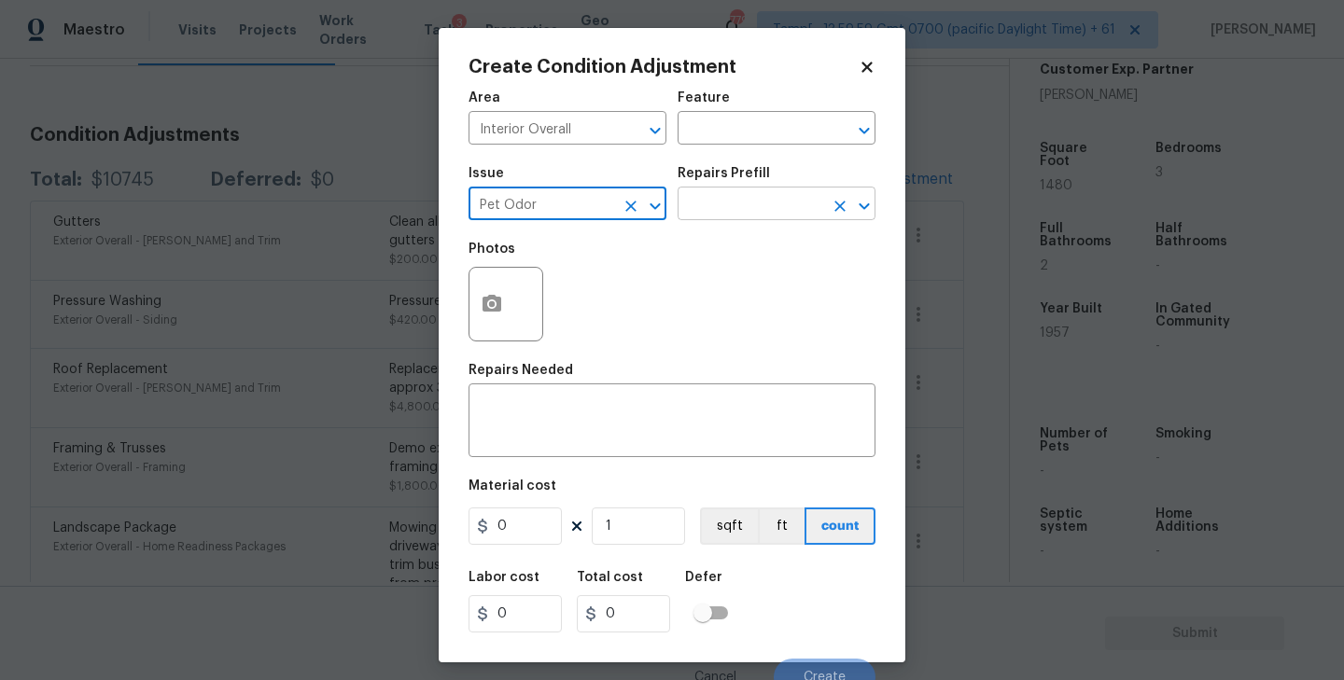
click at [863, 208] on icon "Open" at bounding box center [864, 206] width 10 height 7
type input "Pet Odor"
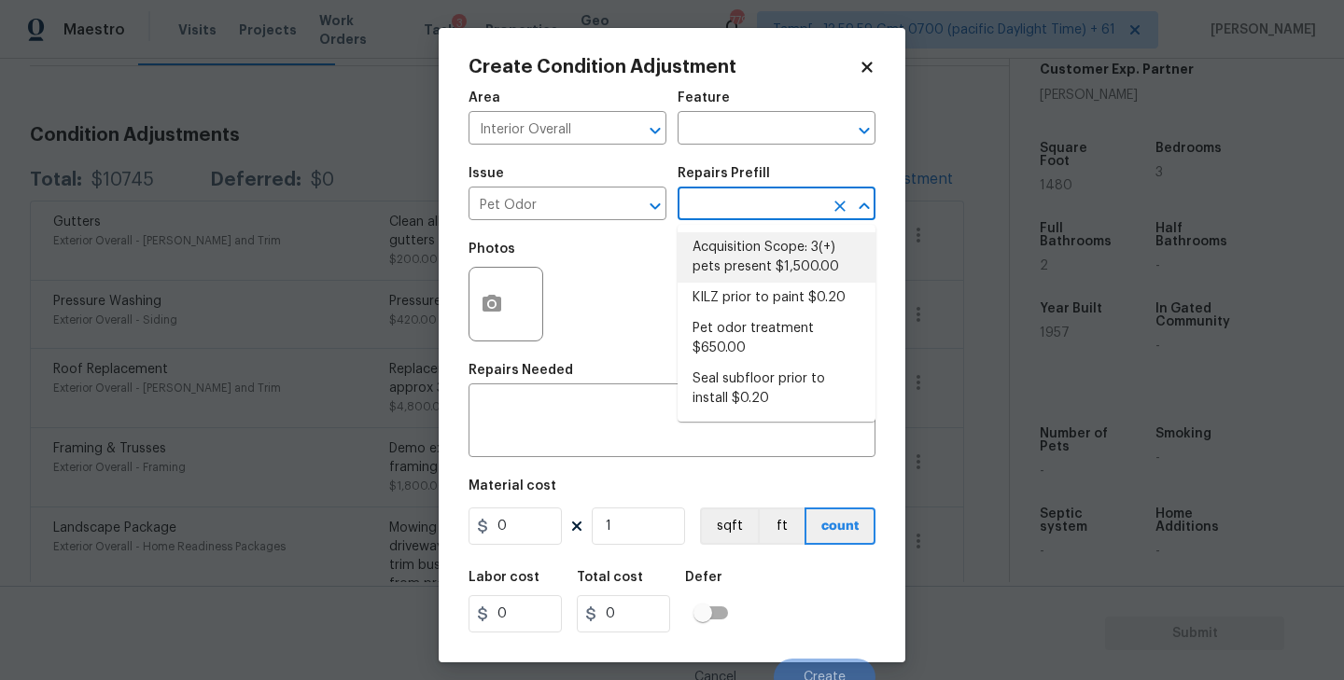
click at [791, 251] on li "Acquisition Scope: 3(+) pets present $1,500.00" at bounding box center [777, 257] width 198 height 50
type textarea "Acquisition Scope: 3(+) pets present"
type input "1500"
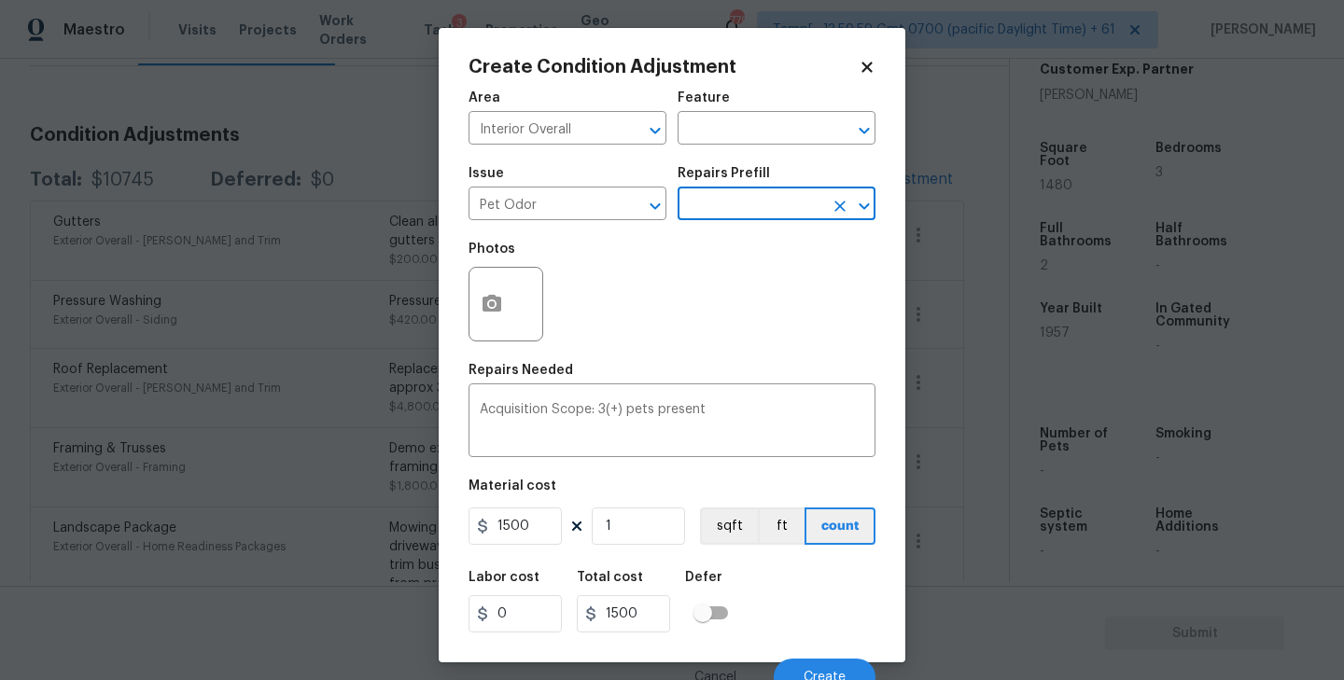
click at [834, 659] on div "Cancel Create" at bounding box center [671, 670] width 407 height 52
click at [831, 664] on button "Create" at bounding box center [825, 677] width 102 height 37
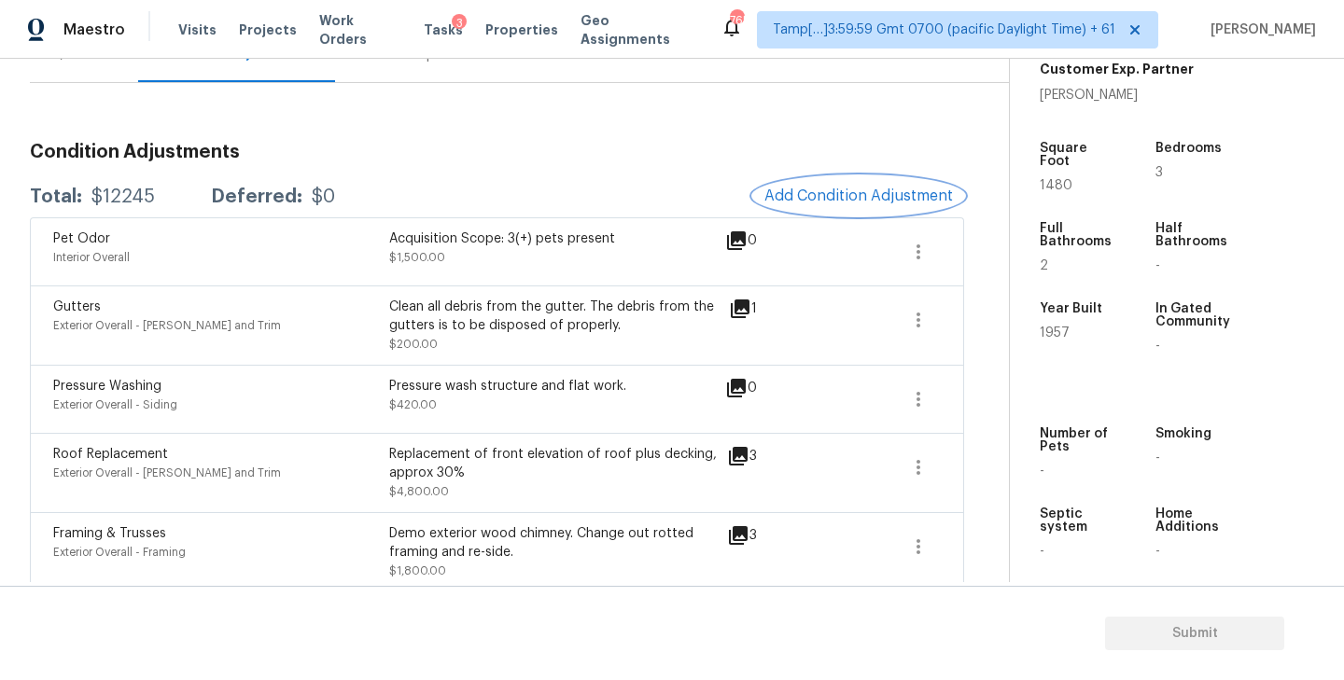
scroll to position [187, 0]
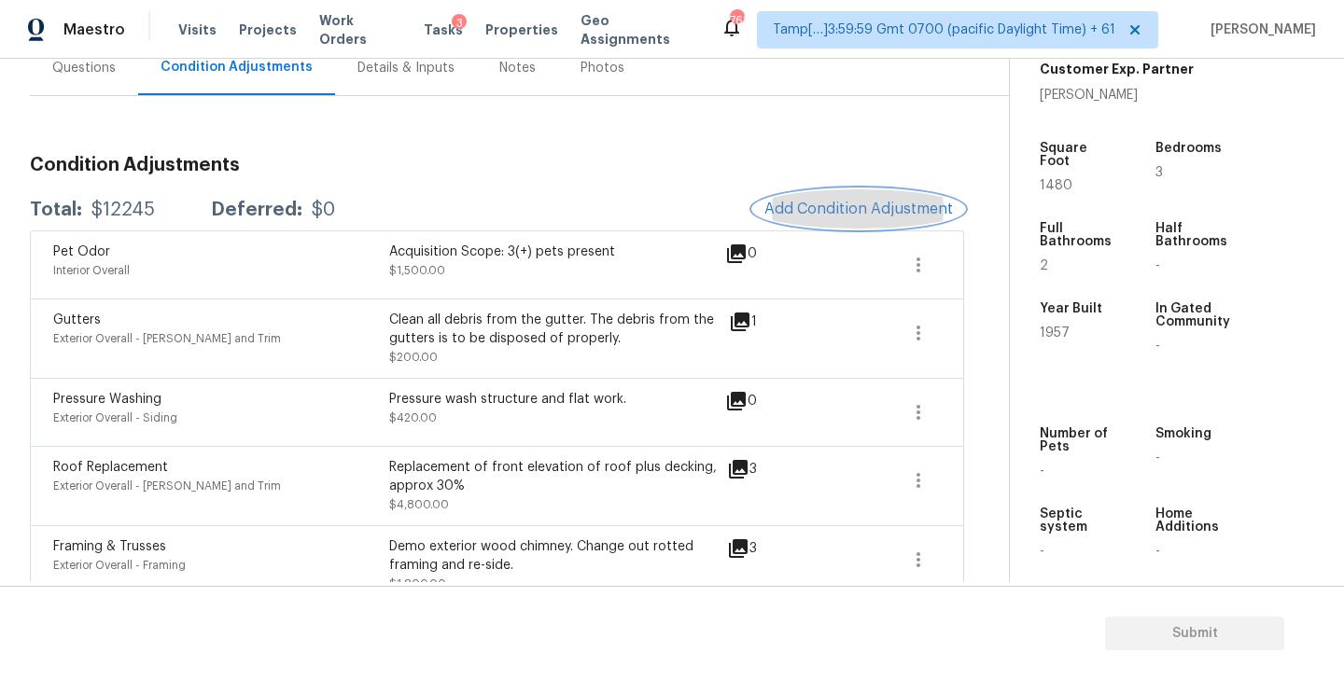
click at [888, 214] on span "Add Condition Adjustment" at bounding box center [858, 209] width 189 height 17
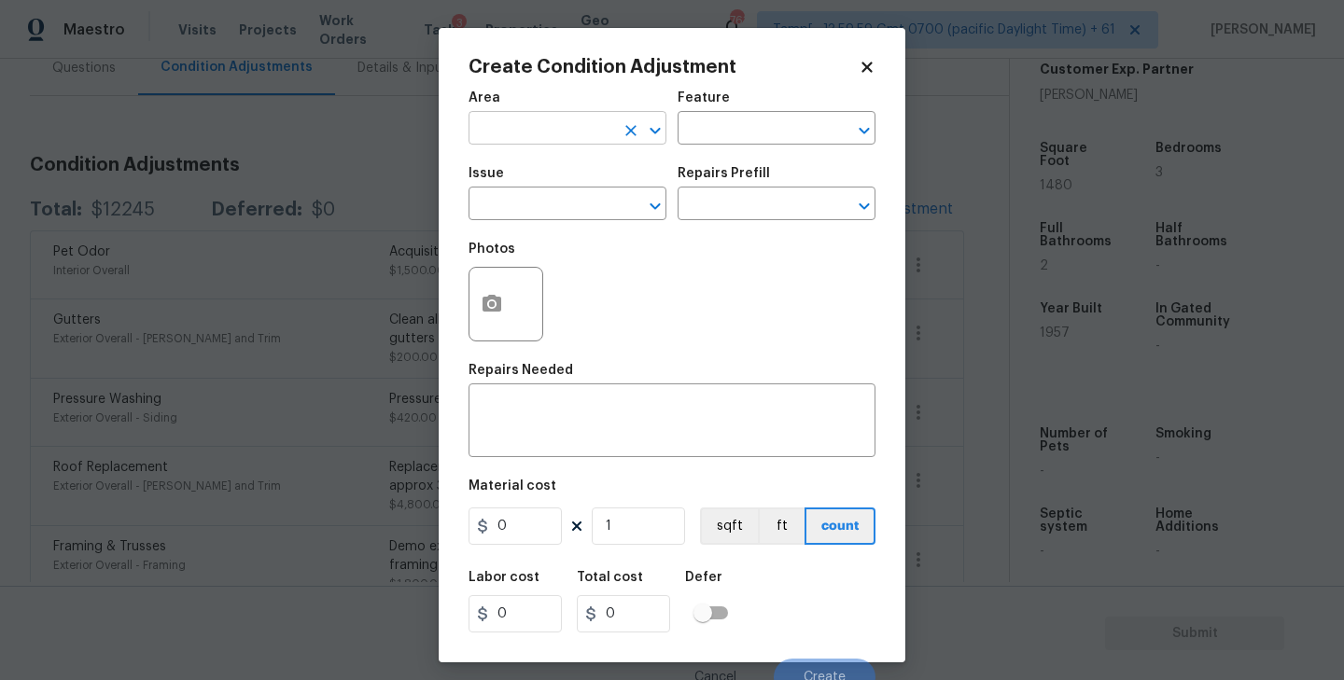
click at [515, 133] on input "text" at bounding box center [541, 130] width 146 height 29
click at [506, 196] on li "Interior Overall" at bounding box center [567, 203] width 198 height 31
type input "Interior Overall"
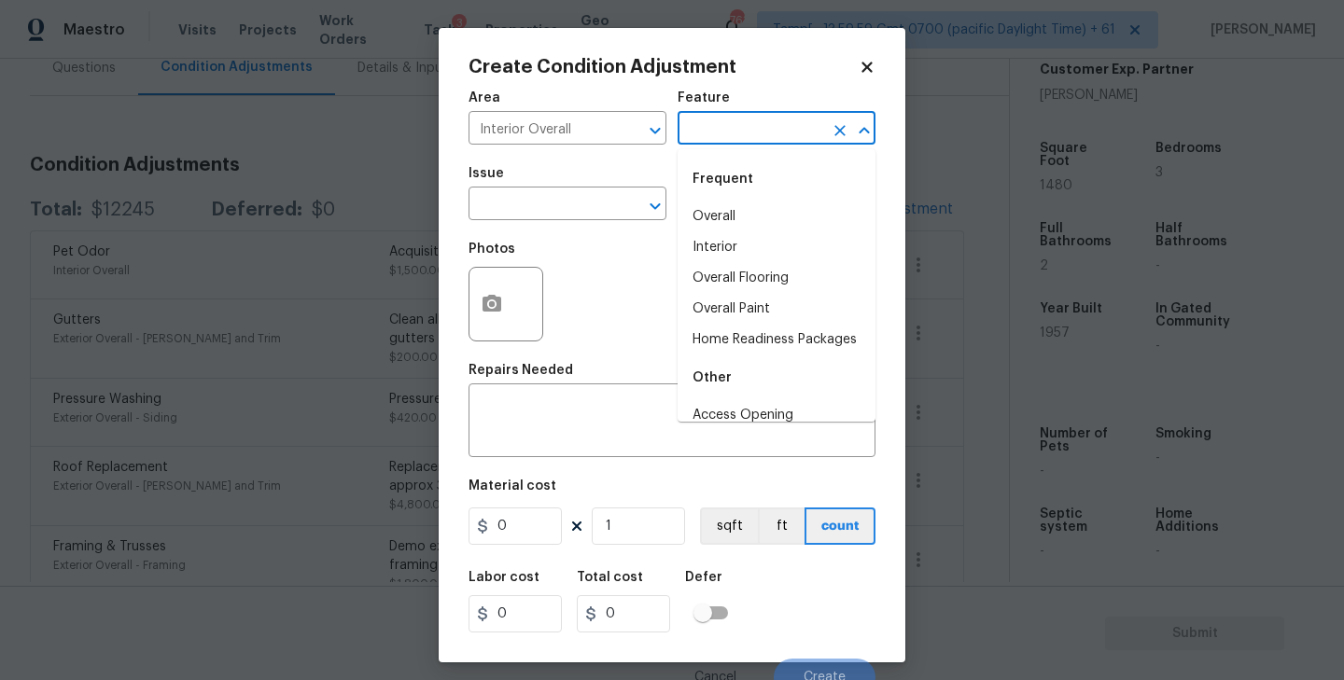
click at [795, 129] on input "text" at bounding box center [751, 130] width 146 height 29
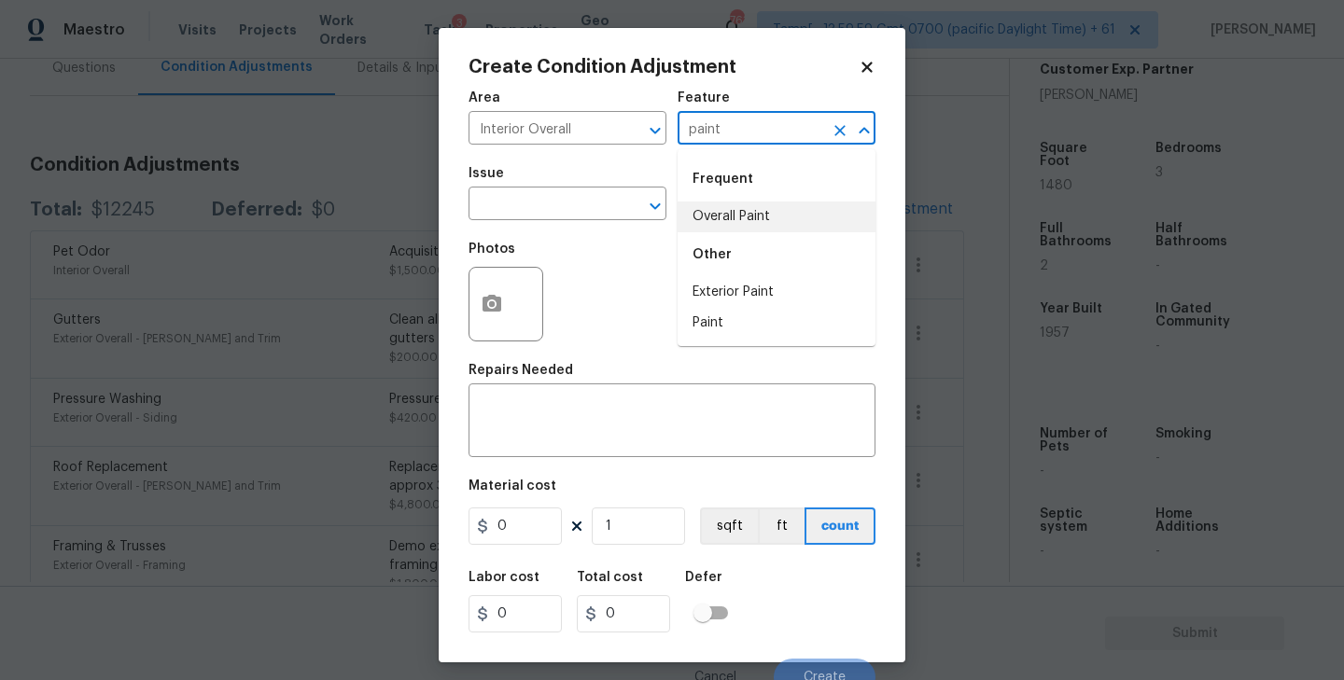
click at [790, 213] on li "Overall Paint" at bounding box center [777, 217] width 198 height 31
type input "Overall Paint"
click at [539, 196] on input "text" at bounding box center [541, 205] width 146 height 29
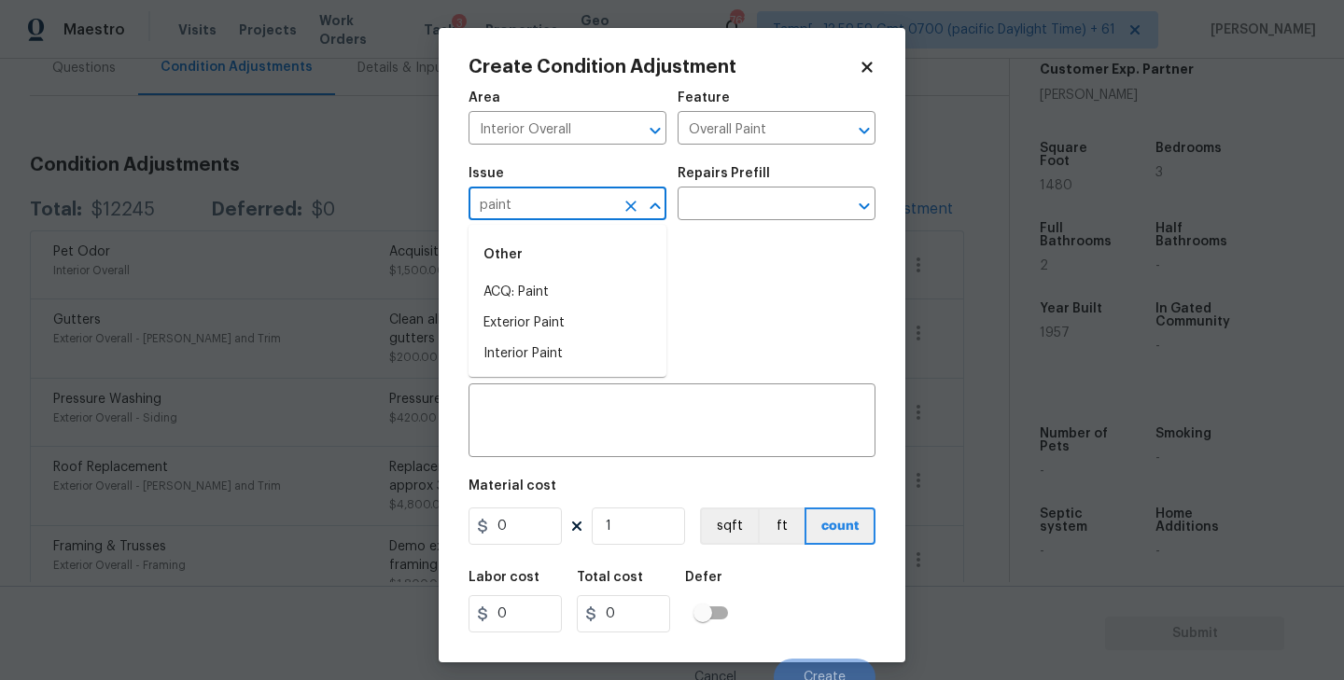
click at [511, 275] on div "Other" at bounding box center [567, 254] width 198 height 45
click at [511, 292] on li "ACQ: Paint" at bounding box center [567, 292] width 198 height 31
click at [866, 208] on icon "Open" at bounding box center [864, 206] width 10 height 7
type input "ACQ: Paint"
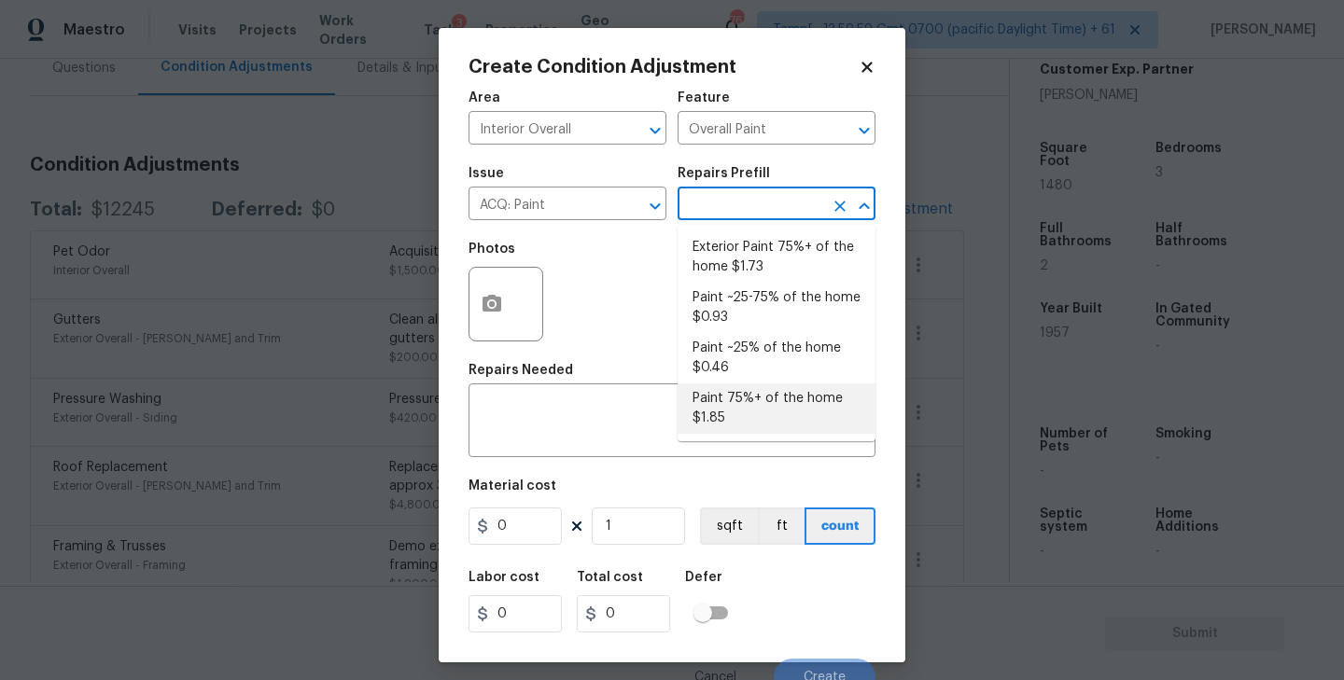
click at [759, 401] on li "Paint 75%+ of the home $1.85" at bounding box center [777, 409] width 198 height 50
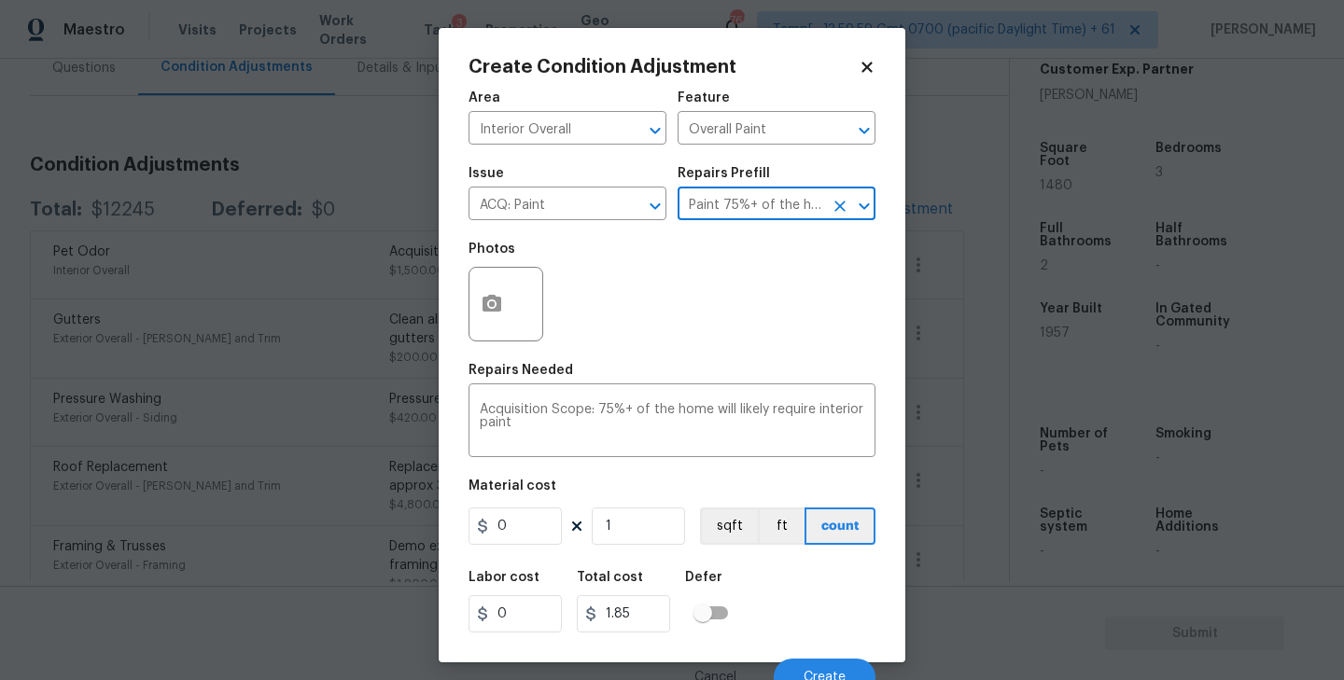
type input "Acquisition"
type textarea "Acquisition Scope: 75%+ of the home will likely require interior paint"
type input "1.85"
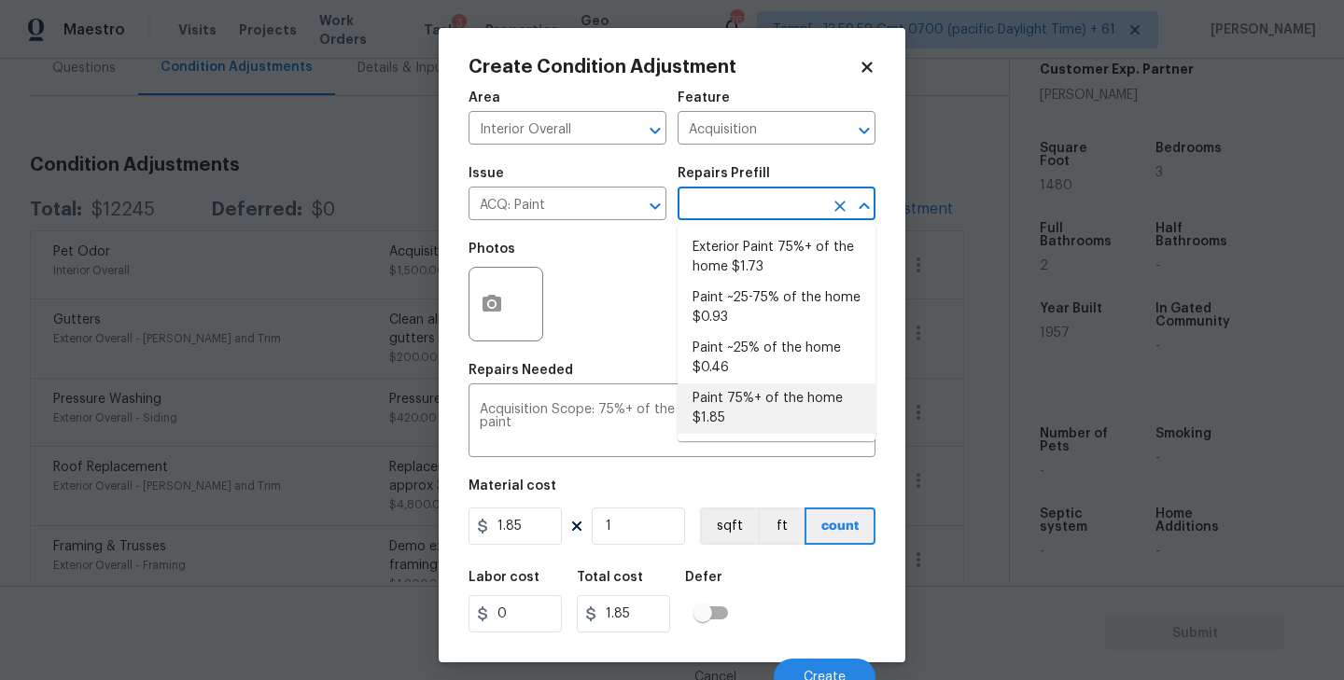
click at [615, 364] on div "Area Interior Overall ​ Feature Acquisition ​ Issue ACQ: Paint ​ Repairs Prefil…" at bounding box center [671, 388] width 407 height 616
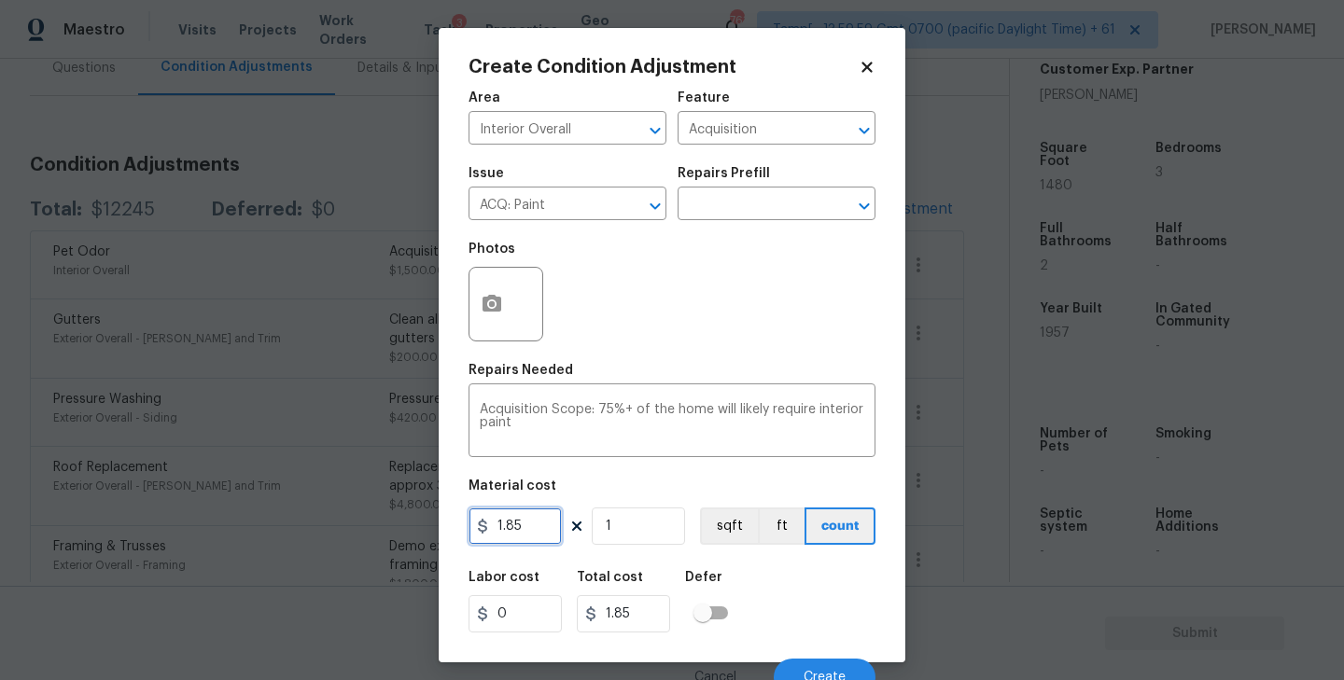
click at [520, 531] on input "1.85" at bounding box center [514, 526] width 93 height 37
type input "2.35"
click at [778, 299] on div "Photos" at bounding box center [671, 291] width 407 height 121
click at [636, 536] on input "1" at bounding box center [638, 526] width 93 height 37
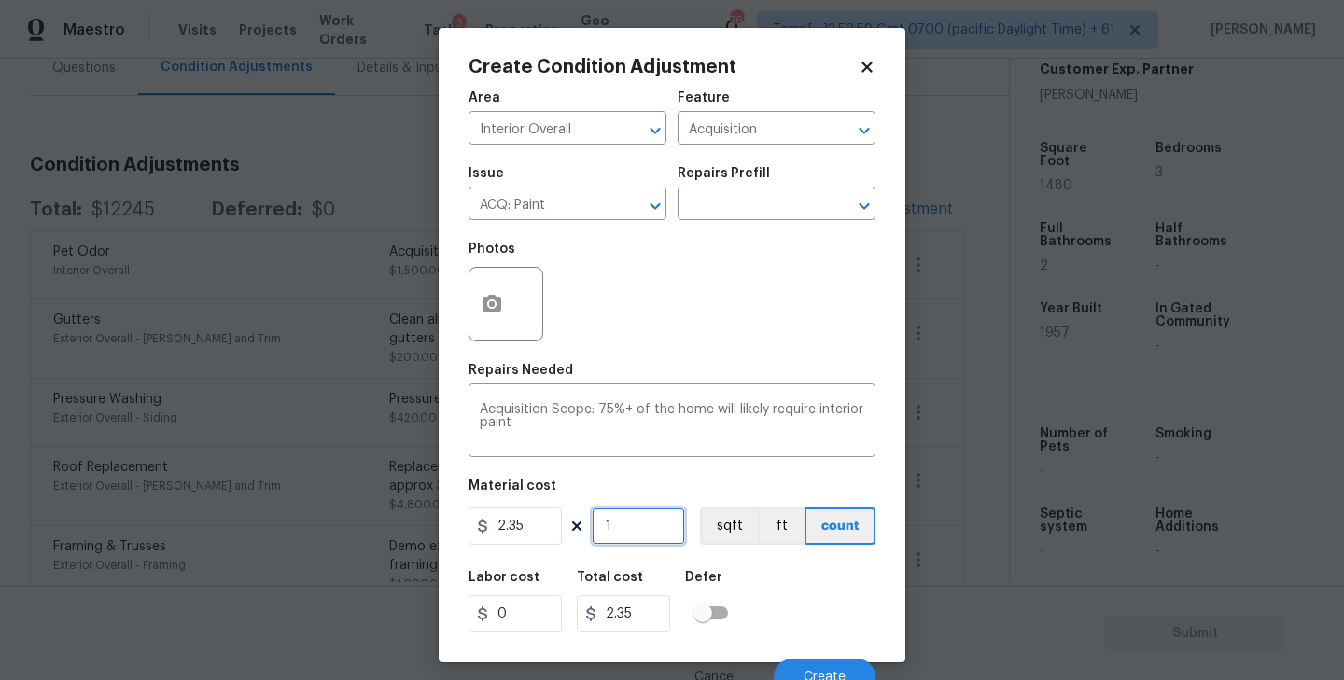
type input "14"
type input "32.9"
type input "148"
type input "347.8"
type input "1480"
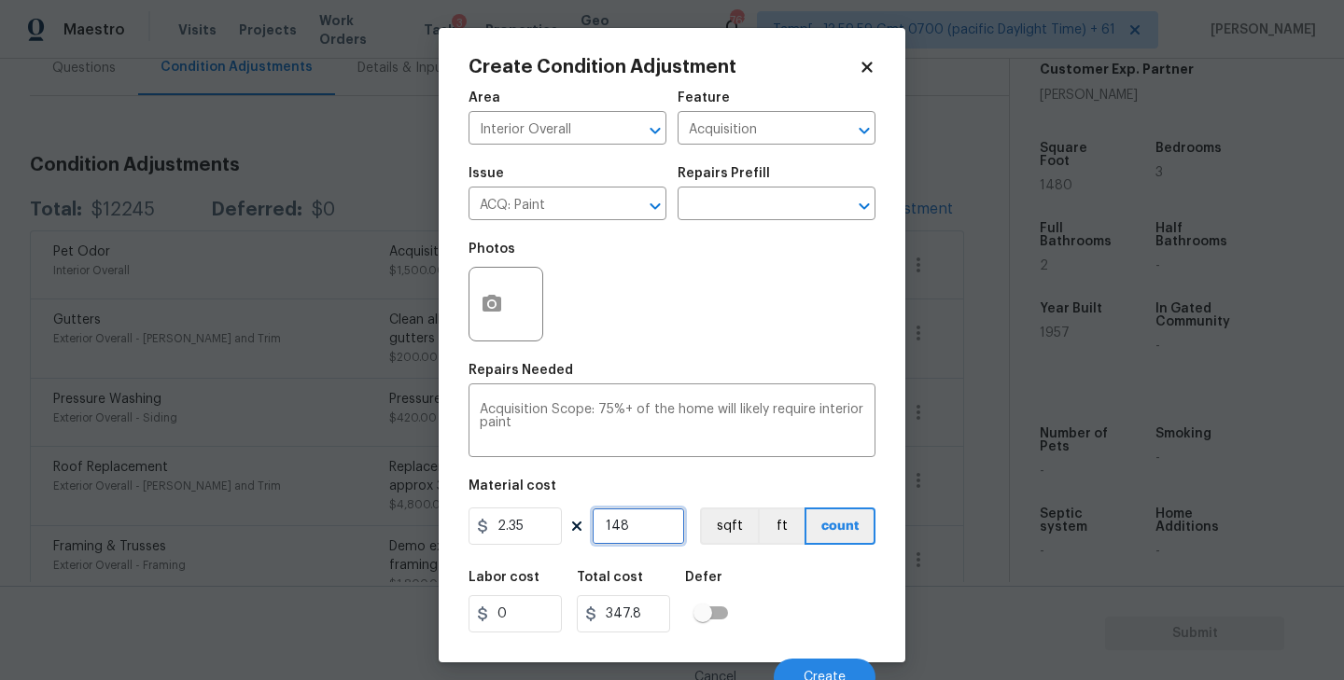
type input "3478"
type input "1480"
click at [493, 303] on circle "button" at bounding box center [492, 304] width 6 height 6
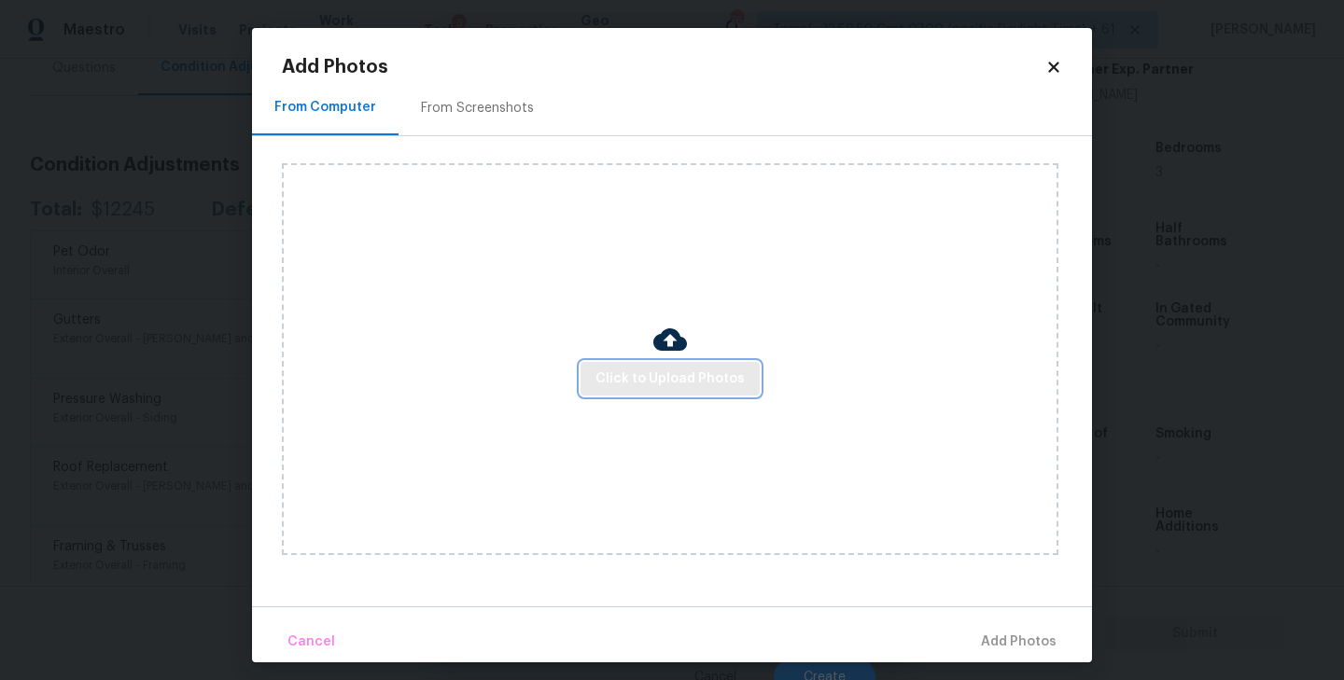
click at [667, 370] on span "Click to Upload Photos" at bounding box center [669, 379] width 149 height 23
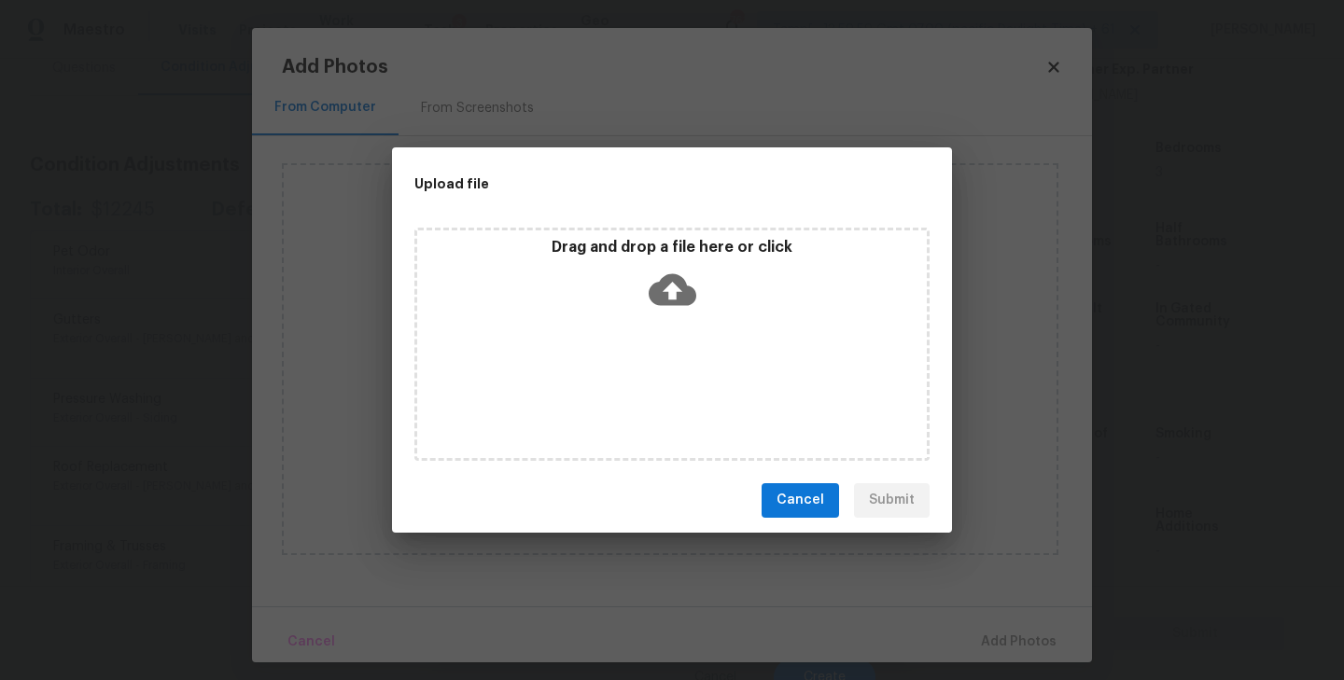
click at [673, 292] on icon at bounding box center [673, 290] width 48 height 48
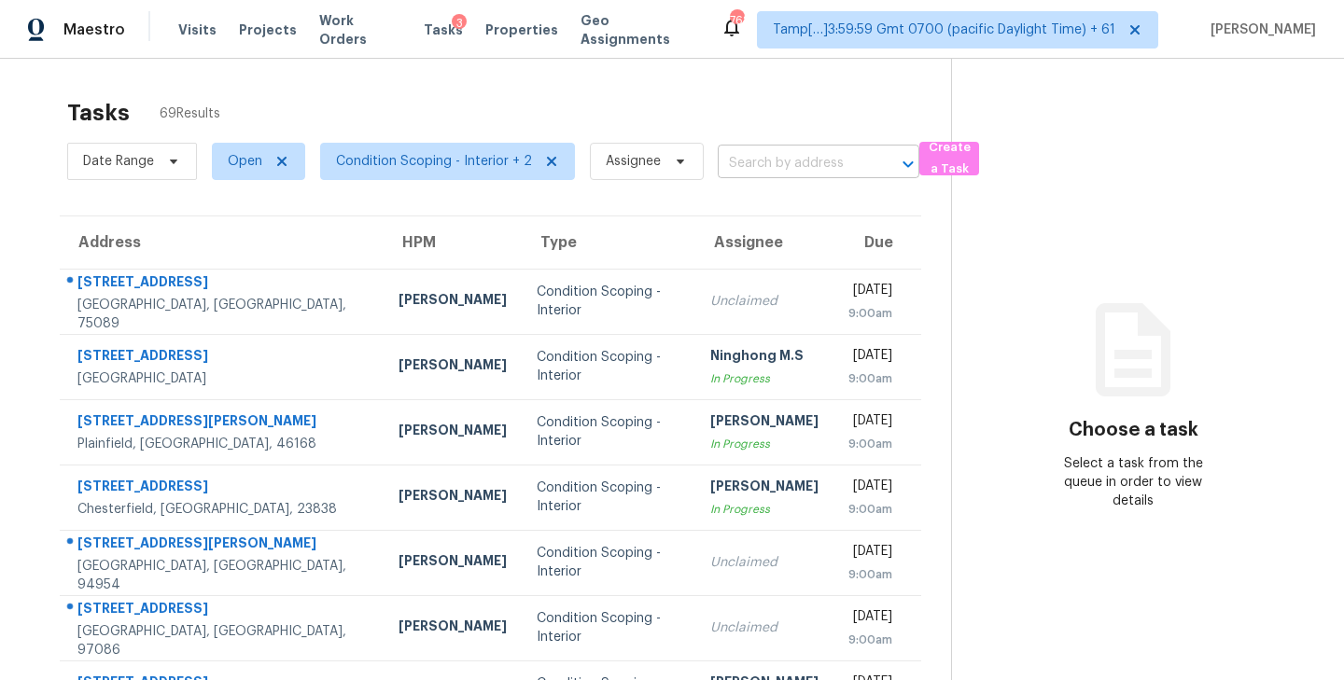
click at [812, 163] on input "text" at bounding box center [792, 163] width 149 height 29
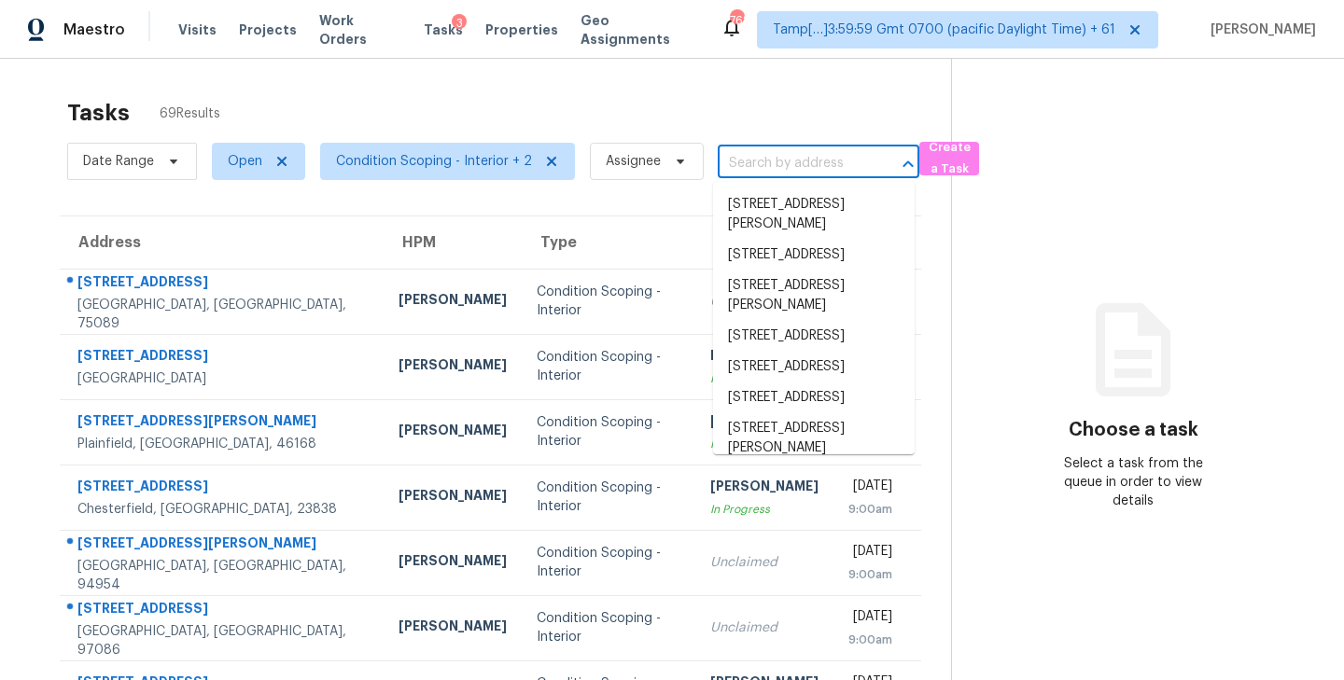
paste input "[STREET_ADDRESS][PERSON_NAME]"
type input "[STREET_ADDRESS][PERSON_NAME]"
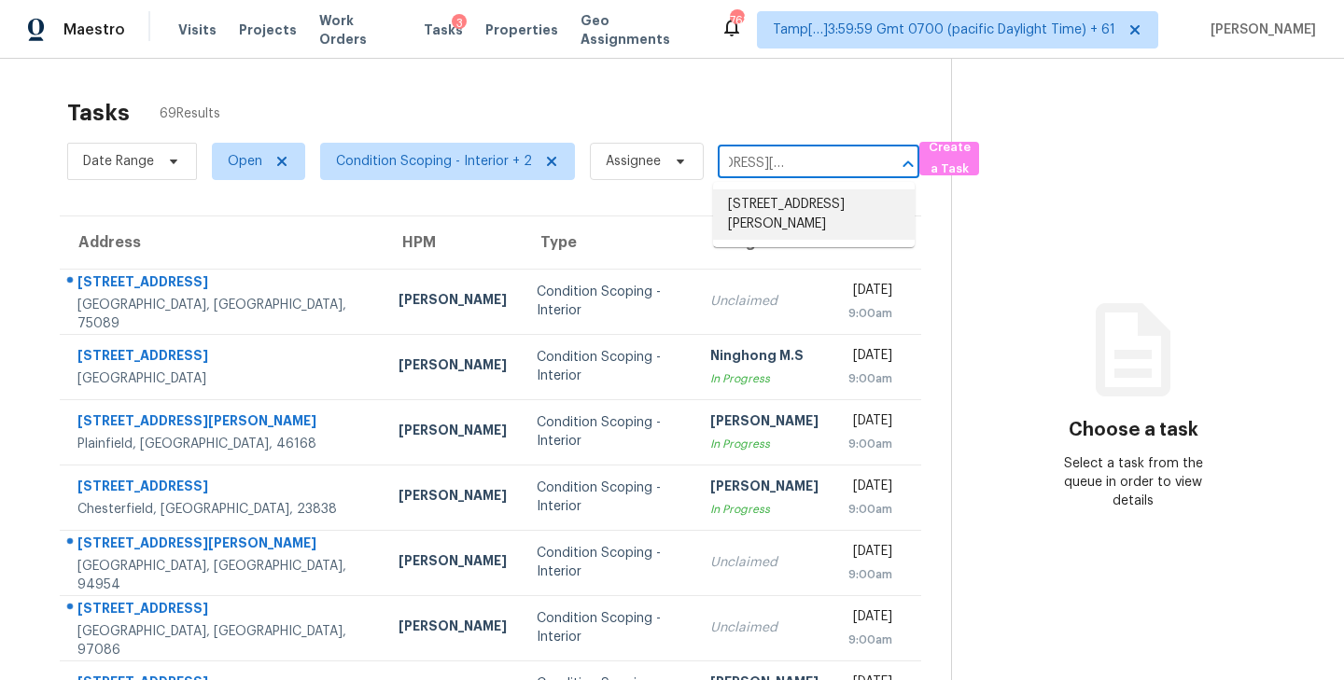
click at [780, 206] on li "[STREET_ADDRESS][PERSON_NAME]" at bounding box center [814, 214] width 202 height 50
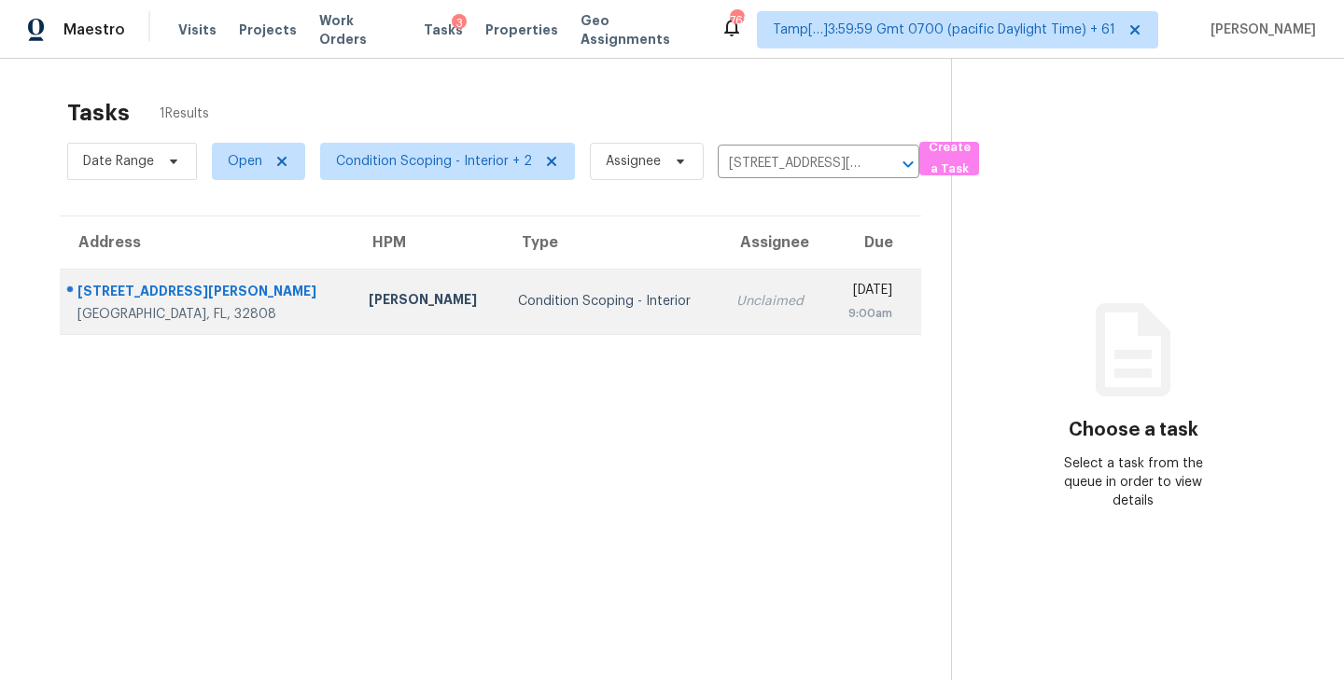
click at [736, 307] on div "Unclaimed" at bounding box center [773, 301] width 75 height 19
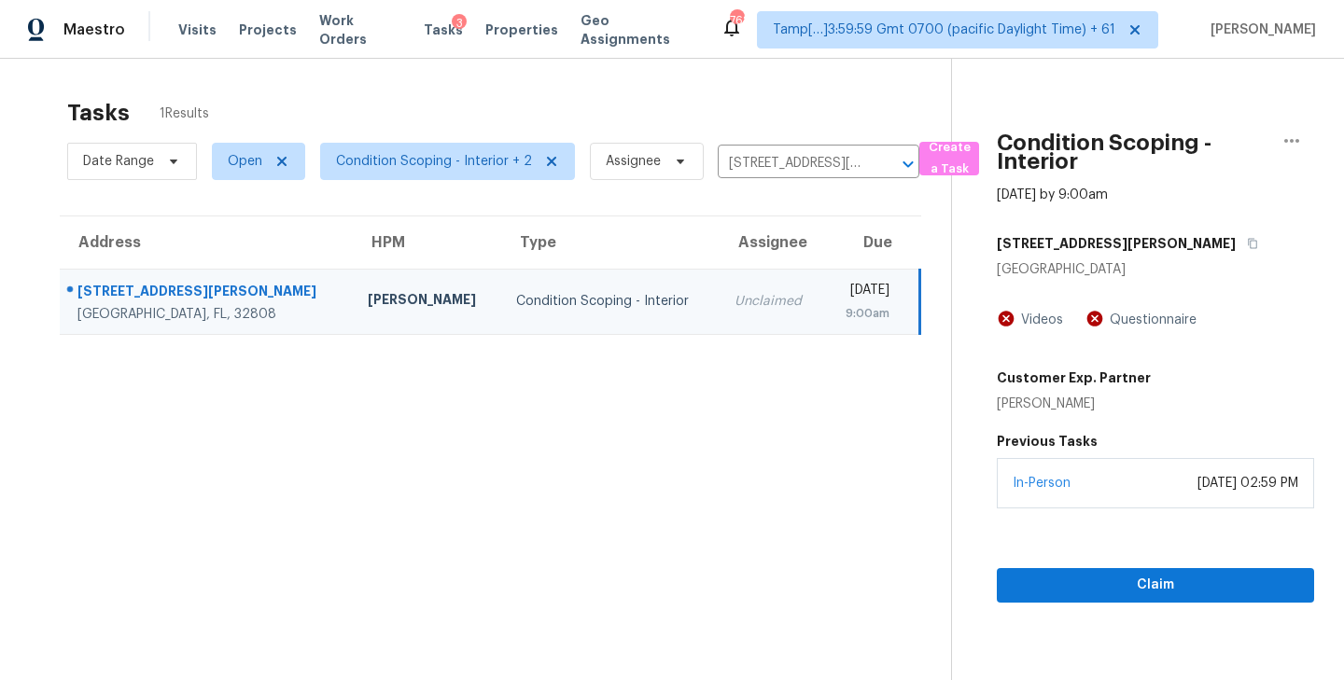
click at [1197, 487] on div "[DATE] 02:59 PM" at bounding box center [1247, 483] width 101 height 19
click at [1134, 591] on span "Claim" at bounding box center [1155, 585] width 287 height 23
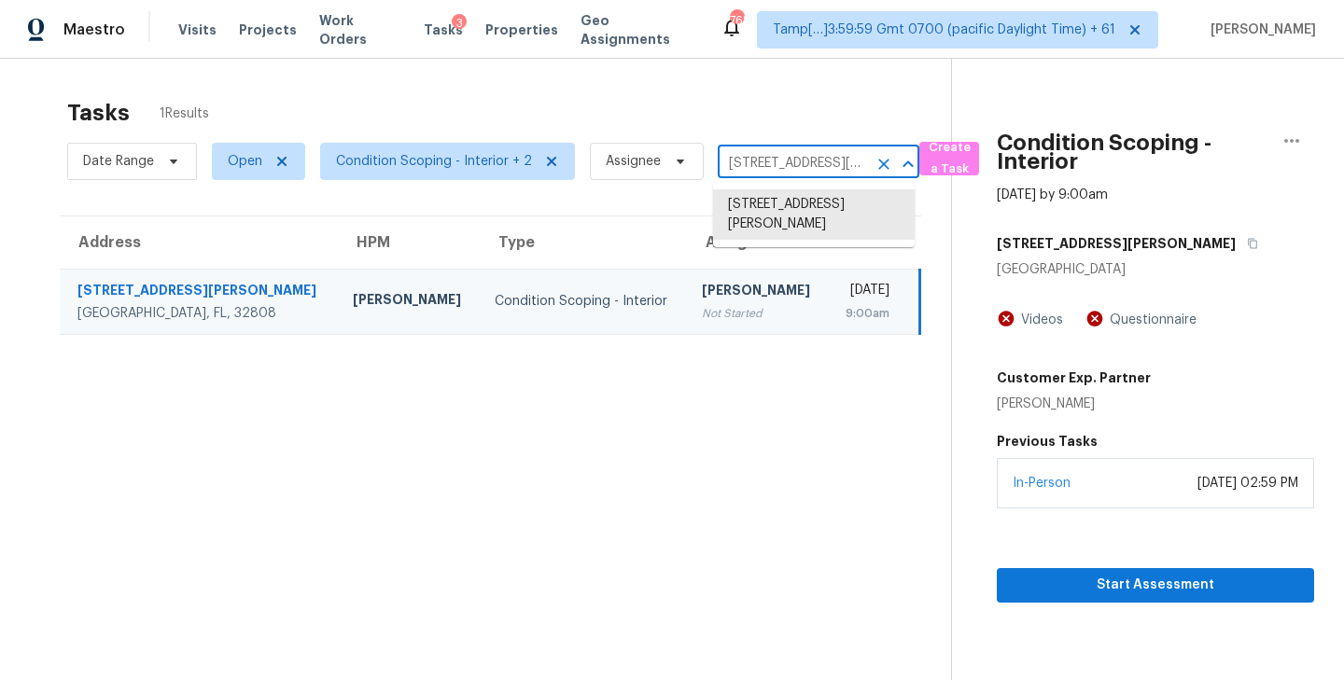
click at [800, 165] on input "[STREET_ADDRESS][PERSON_NAME]" at bounding box center [792, 163] width 149 height 29
paste input "[STREET_ADDRESS]"
type input "[STREET_ADDRESS]"
click at [773, 207] on li "[STREET_ADDRESS]" at bounding box center [814, 204] width 202 height 31
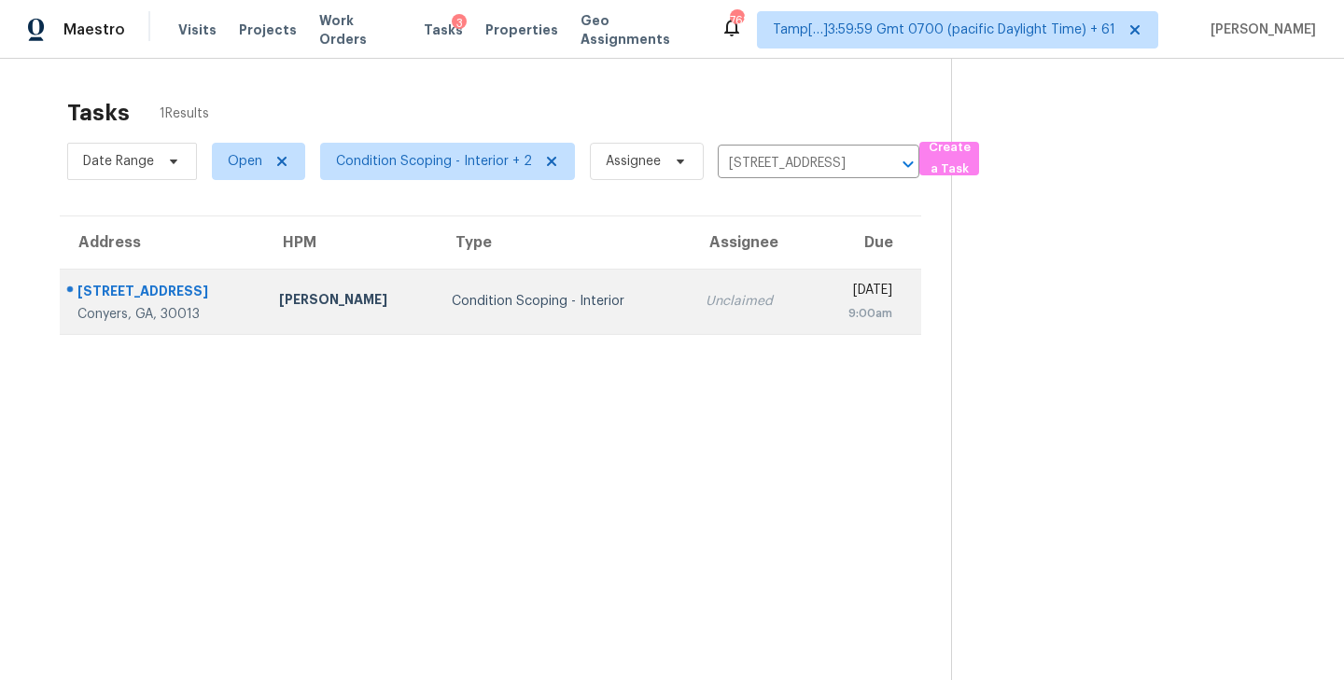
click at [691, 315] on td "Unclaimed" at bounding box center [751, 301] width 121 height 65
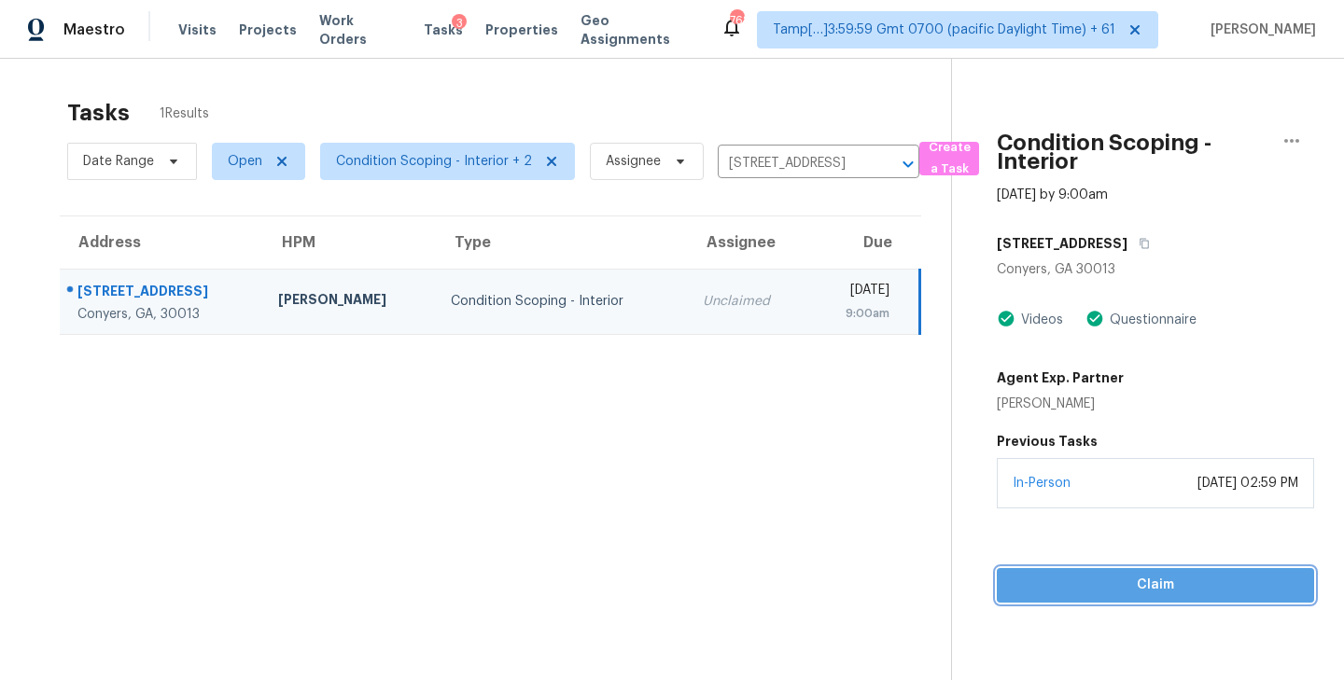
click at [1136, 596] on span "Claim" at bounding box center [1155, 585] width 287 height 23
